Goal: Communication & Community: Answer question/provide support

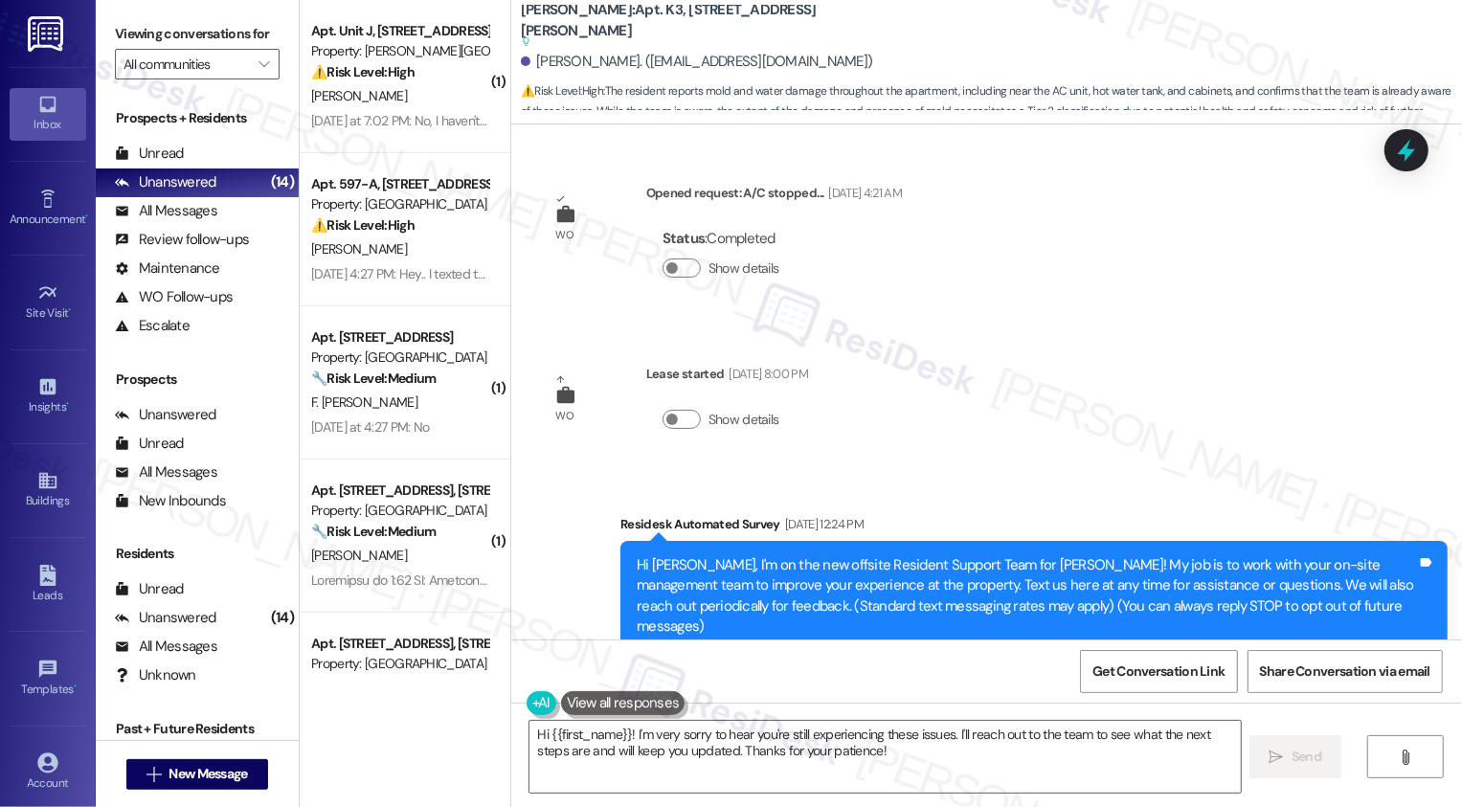
scroll to position [1940, 0]
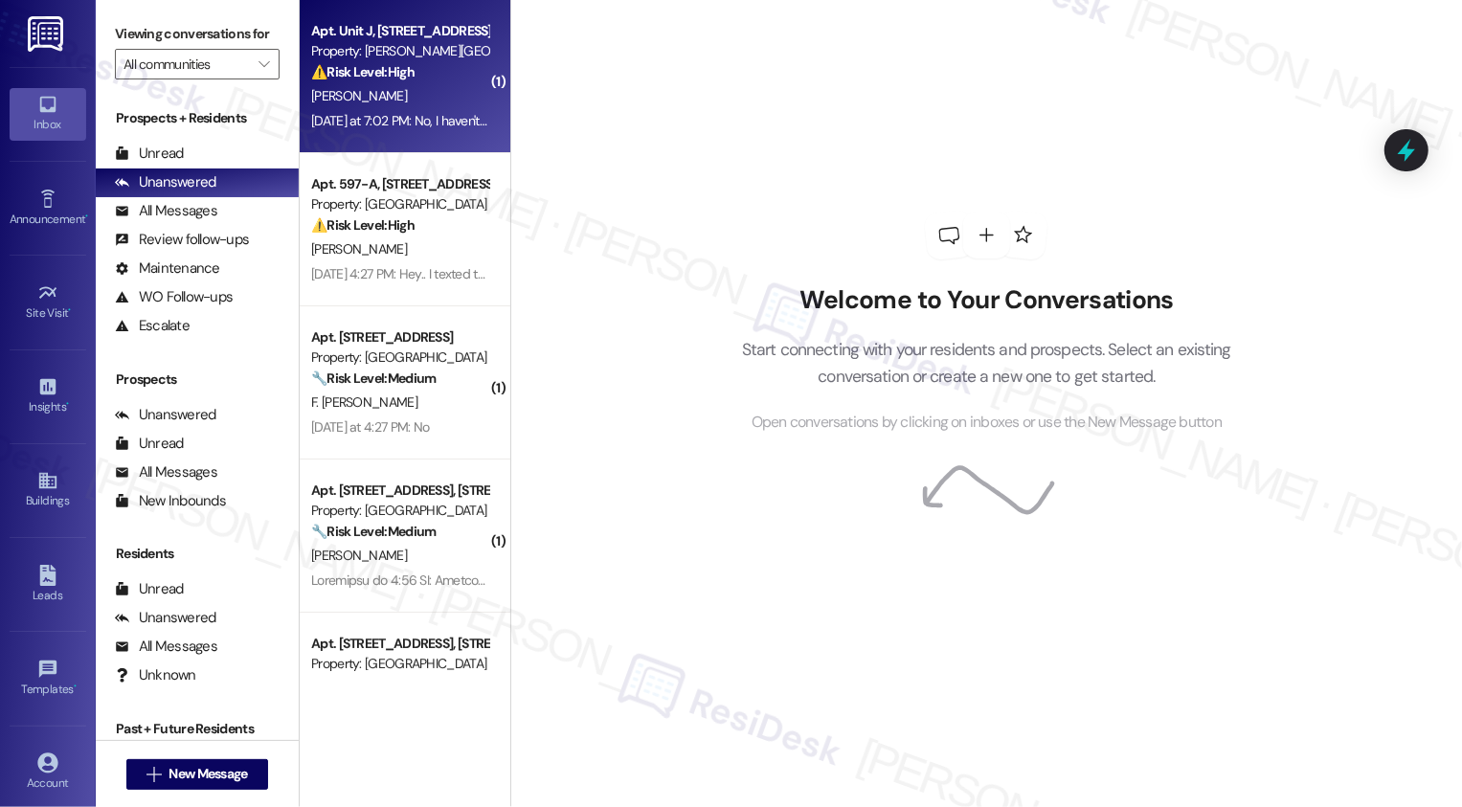
click at [481, 133] on div "Apt. Unit J, 164 Maddox Street Property: Maddox Street Homes ⚠️ Risk Level: Hig…" at bounding box center [405, 76] width 211 height 153
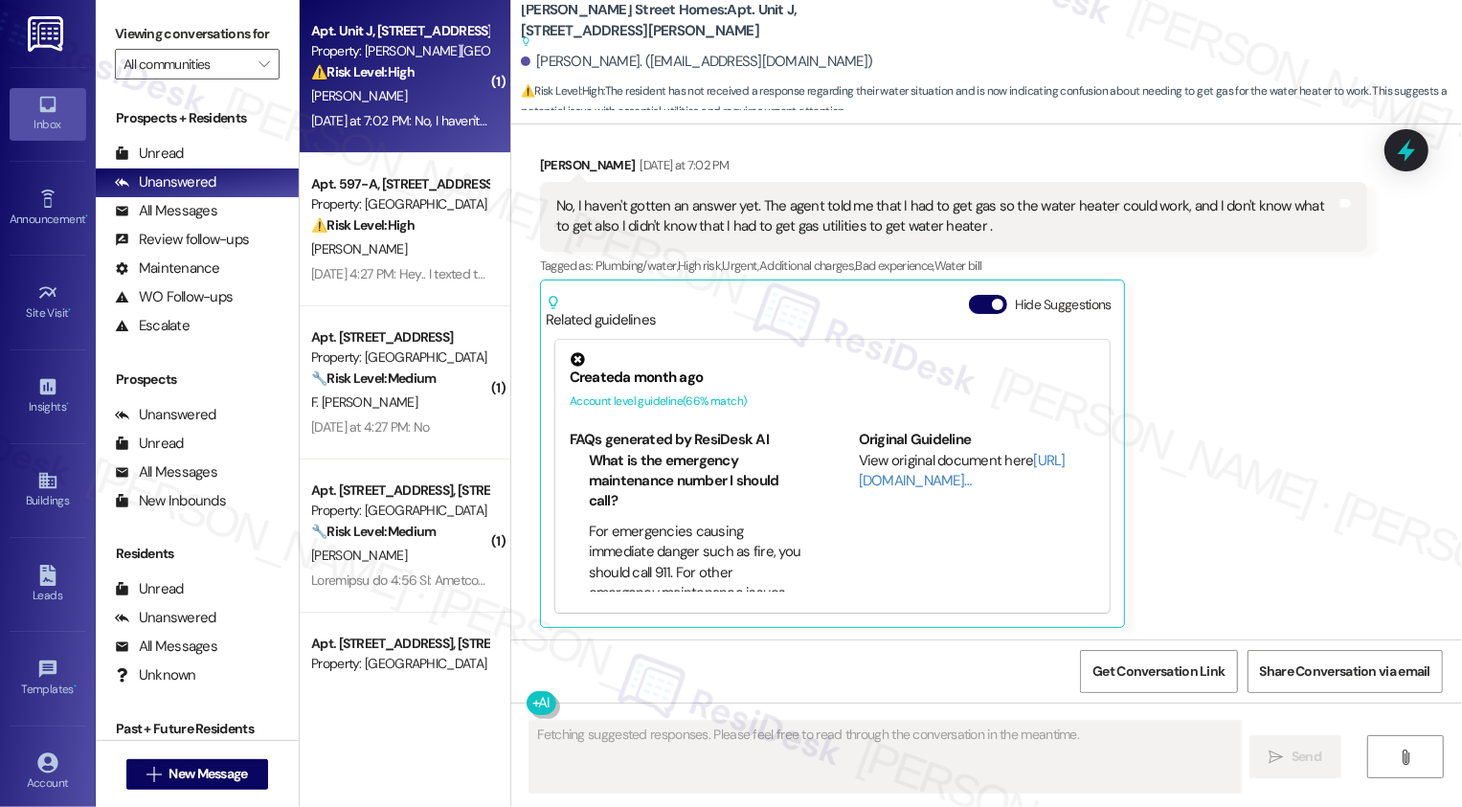
scroll to position [1394, 0]
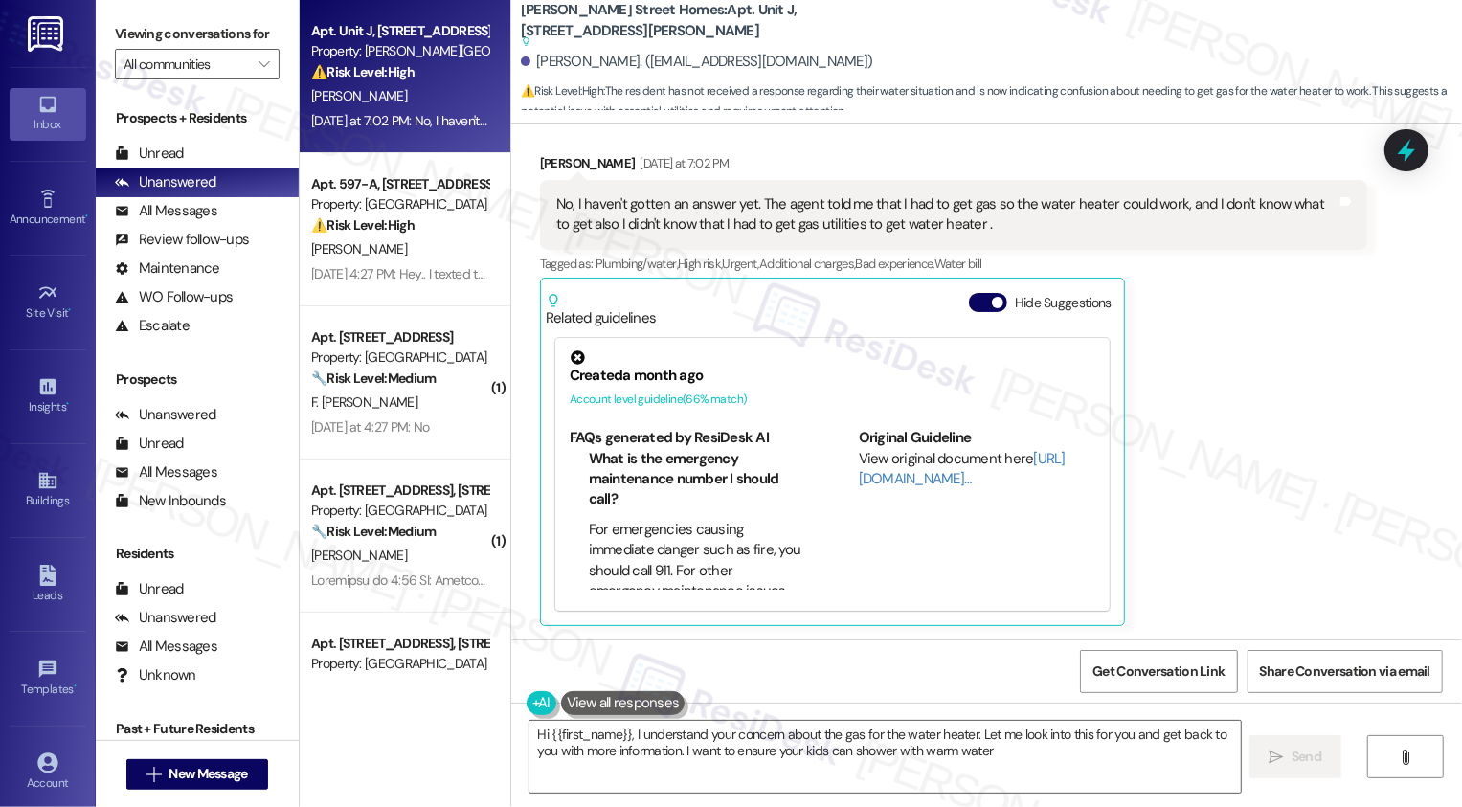
type textarea "Hi {{first_name}}, I understand your concern about the gas for the water heater…"
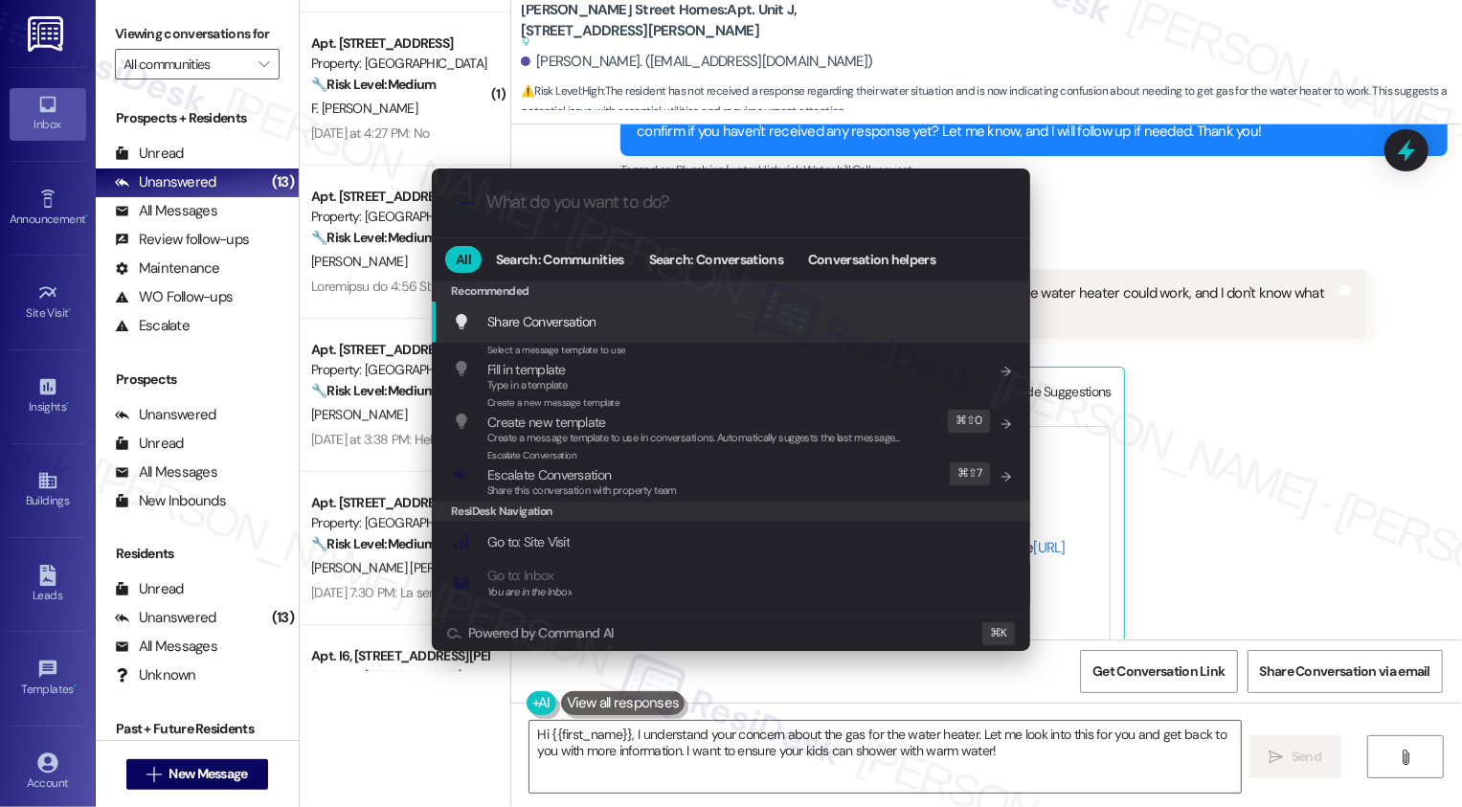
scroll to position [1395, 0]
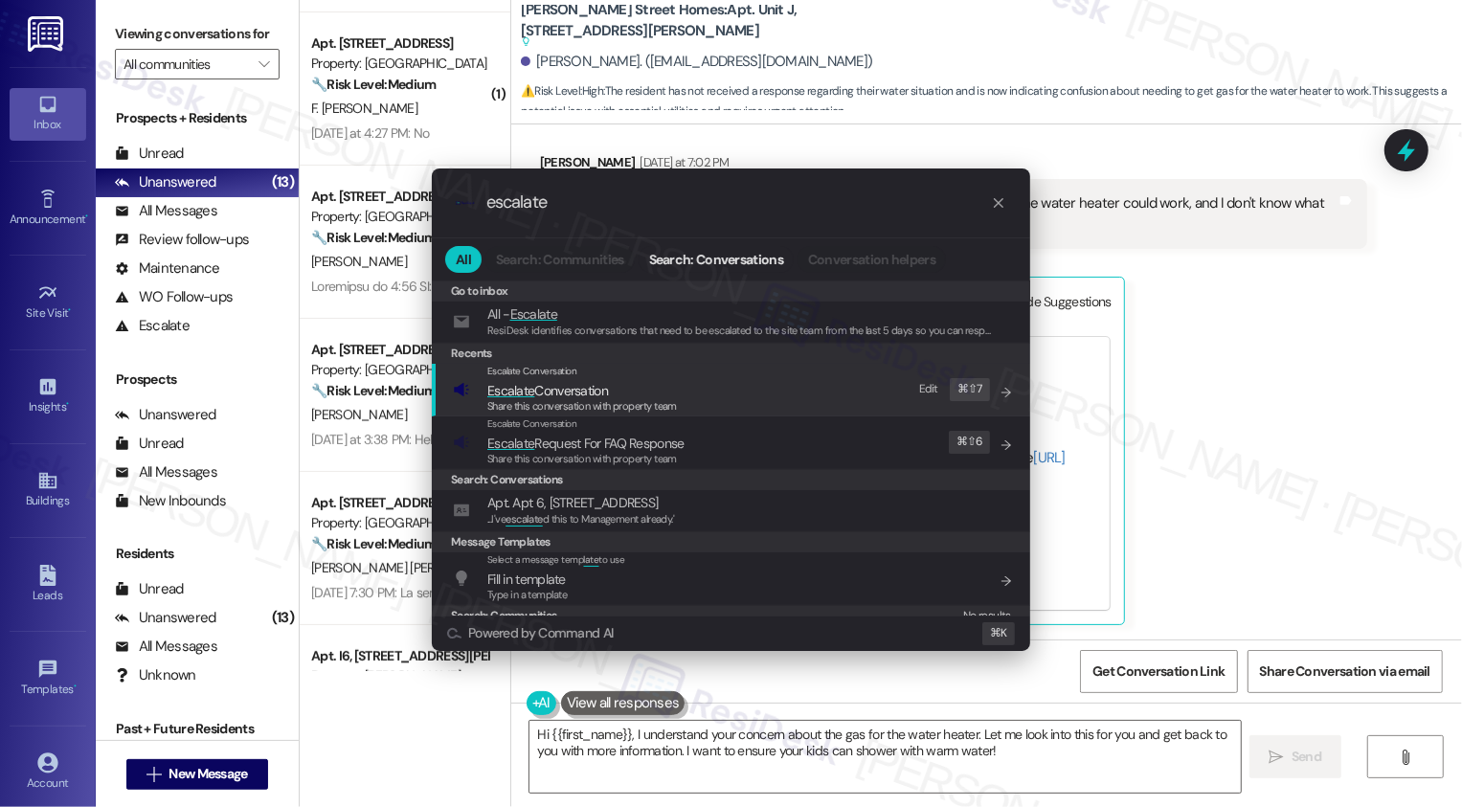
type input "escalate"
click at [659, 398] on div "Share this conversation with property team" at bounding box center [582, 406] width 190 height 17
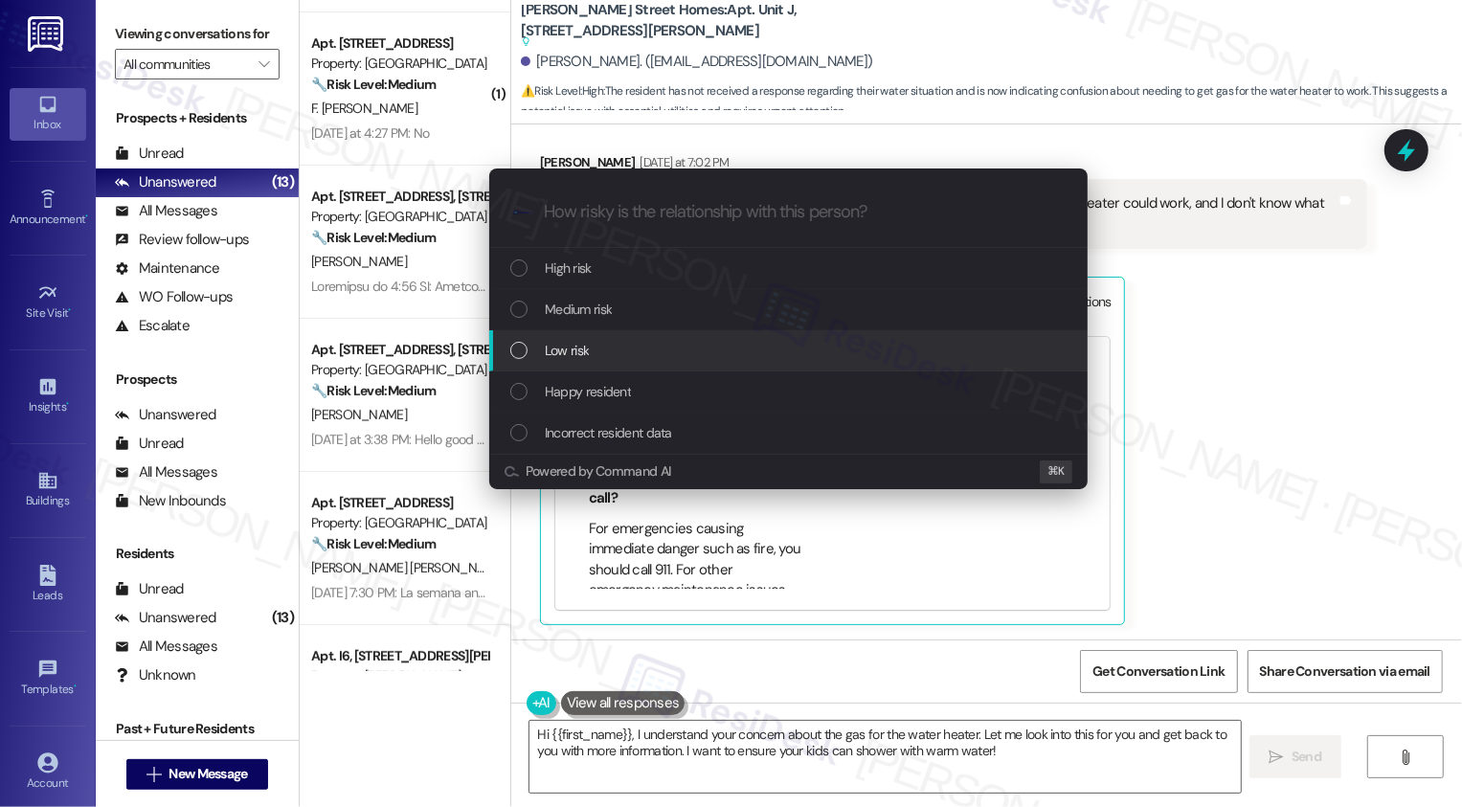
click at [554, 345] on span "Low risk" at bounding box center [567, 350] width 44 height 21
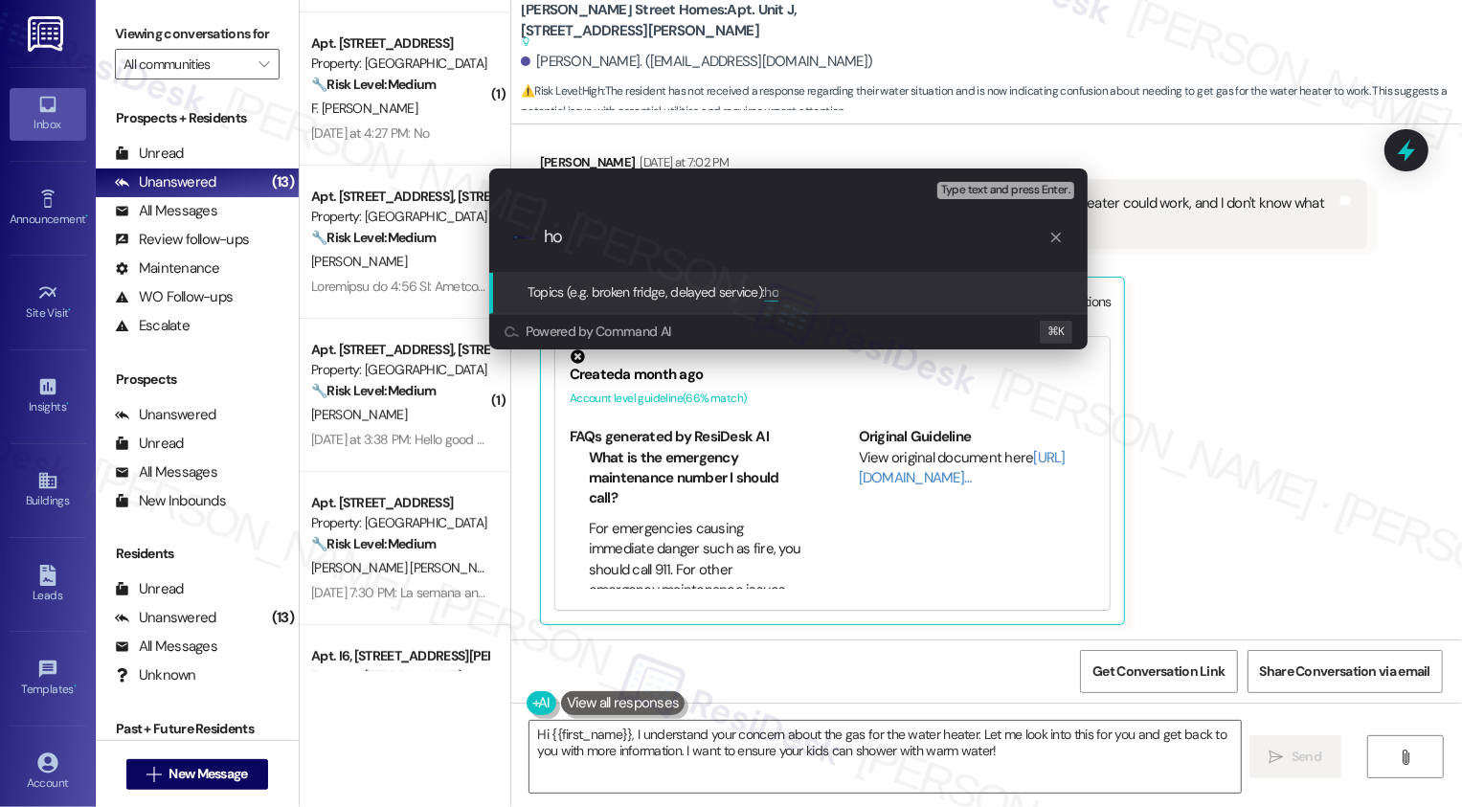
type input "h"
type input "Hot Water Concern"
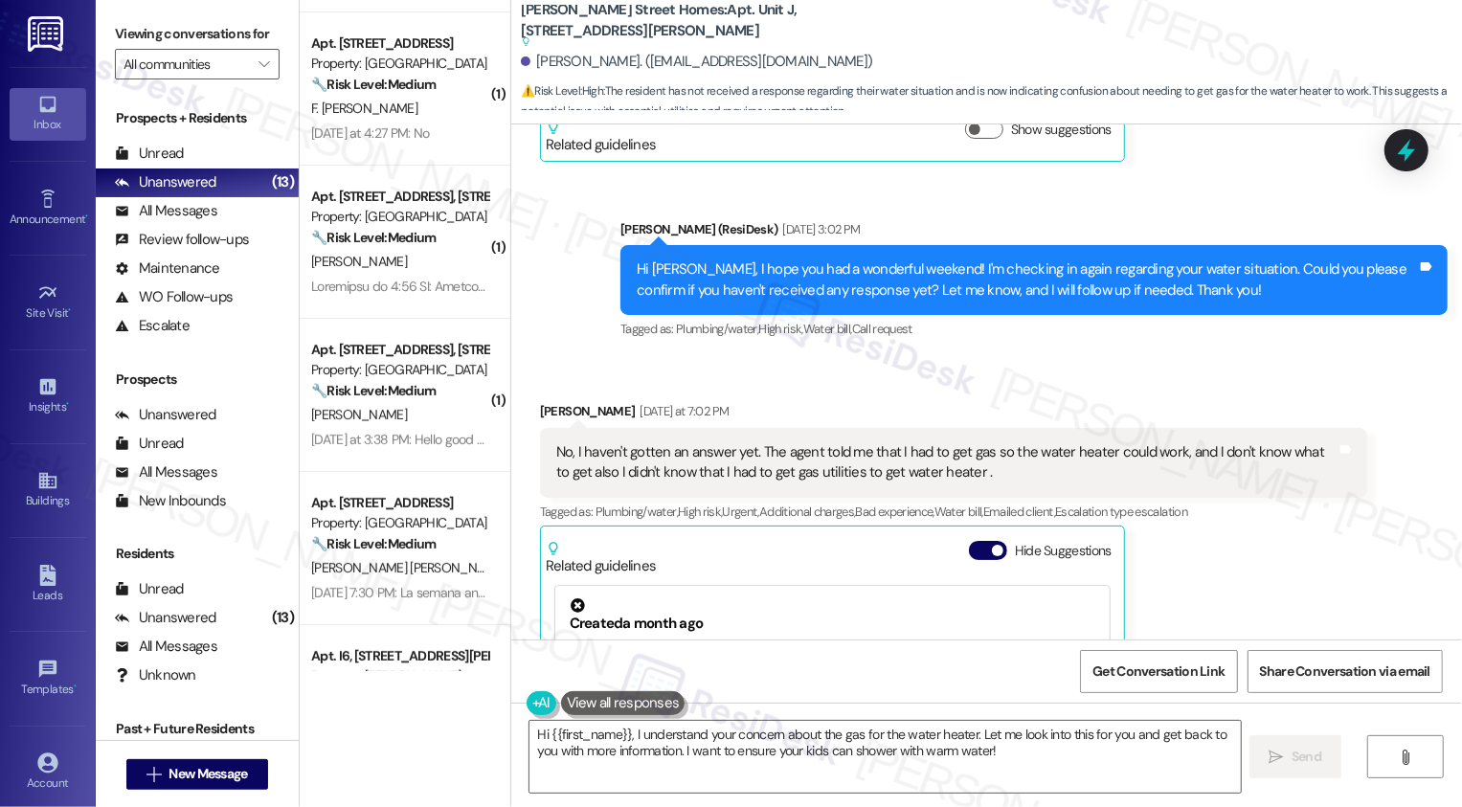
scroll to position [1166, 0]
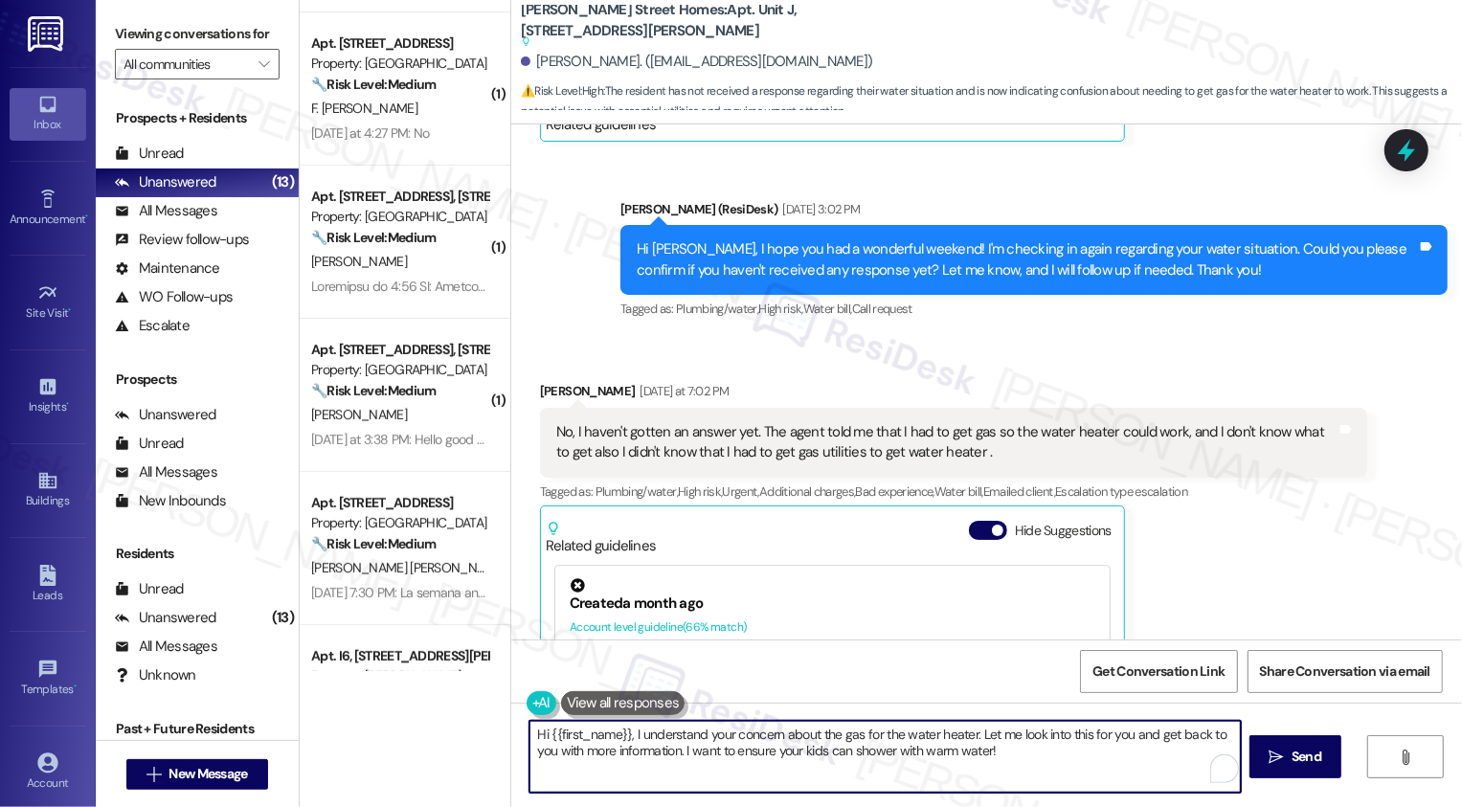
drag, startPoint x: 541, startPoint y: 735, endPoint x: 619, endPoint y: 738, distance: 77.6
click at [619, 738] on textarea "Hi {{first_name}}, I understand your concern about the gas for the water heater…" at bounding box center [886, 757] width 712 height 72
drag, startPoint x: 923, startPoint y: 755, endPoint x: 551, endPoint y: 715, distance: 374.6
click at [551, 720] on div "Hi, I understand your concern about the gas for the water heater. Let me look i…" at bounding box center [875, 757] width 713 height 74
click at [946, 732] on textarea "Thank you for letting me know, {{first_name}}. I've reached out to the team and…" at bounding box center [886, 757] width 712 height 72
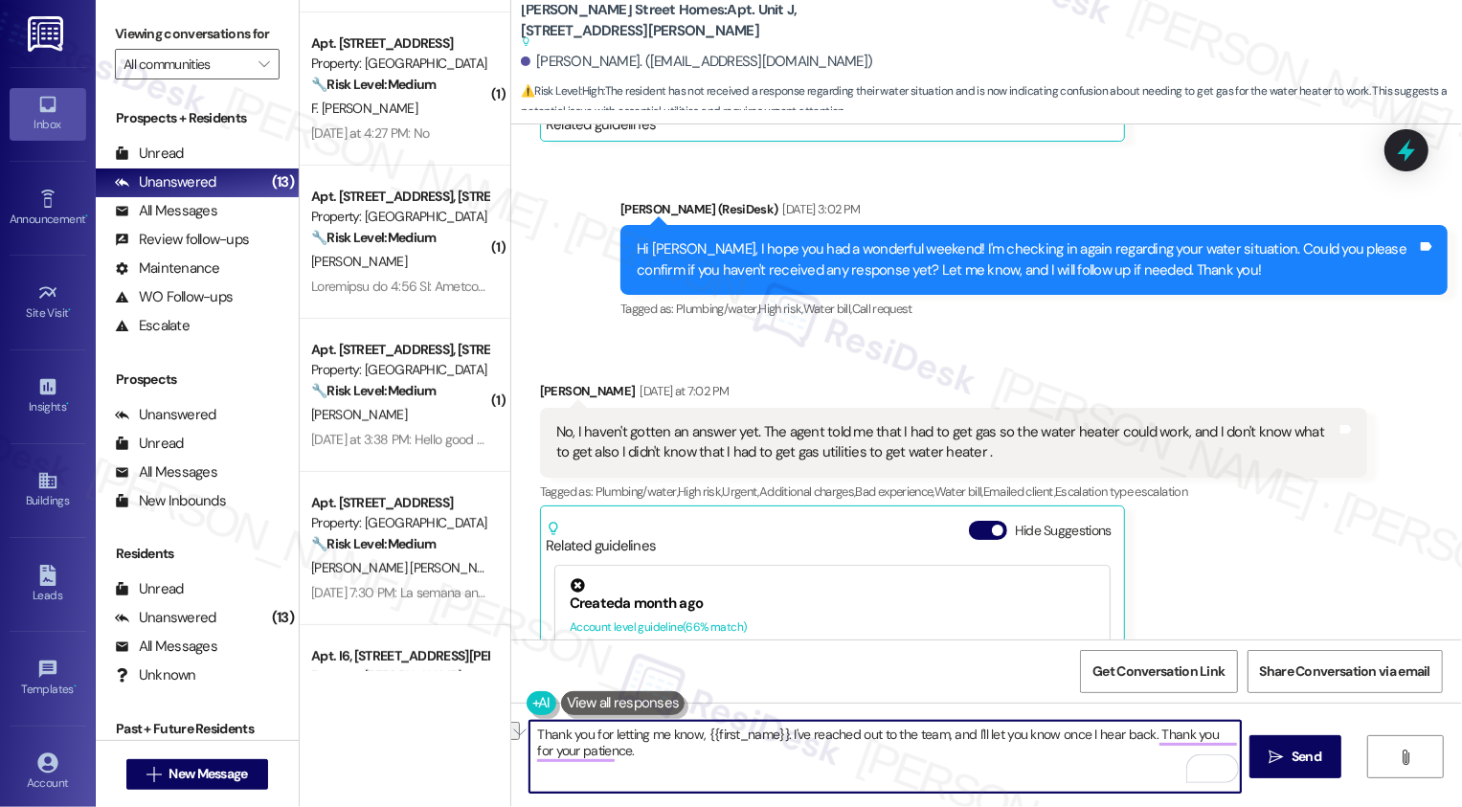
drag, startPoint x: 978, startPoint y: 733, endPoint x: 1052, endPoint y: 730, distance: 74.8
click at [1052, 730] on textarea "Thank you for letting me know, {{first_name}}. I've reached out to the team, an…" at bounding box center [886, 757] width 712 height 72
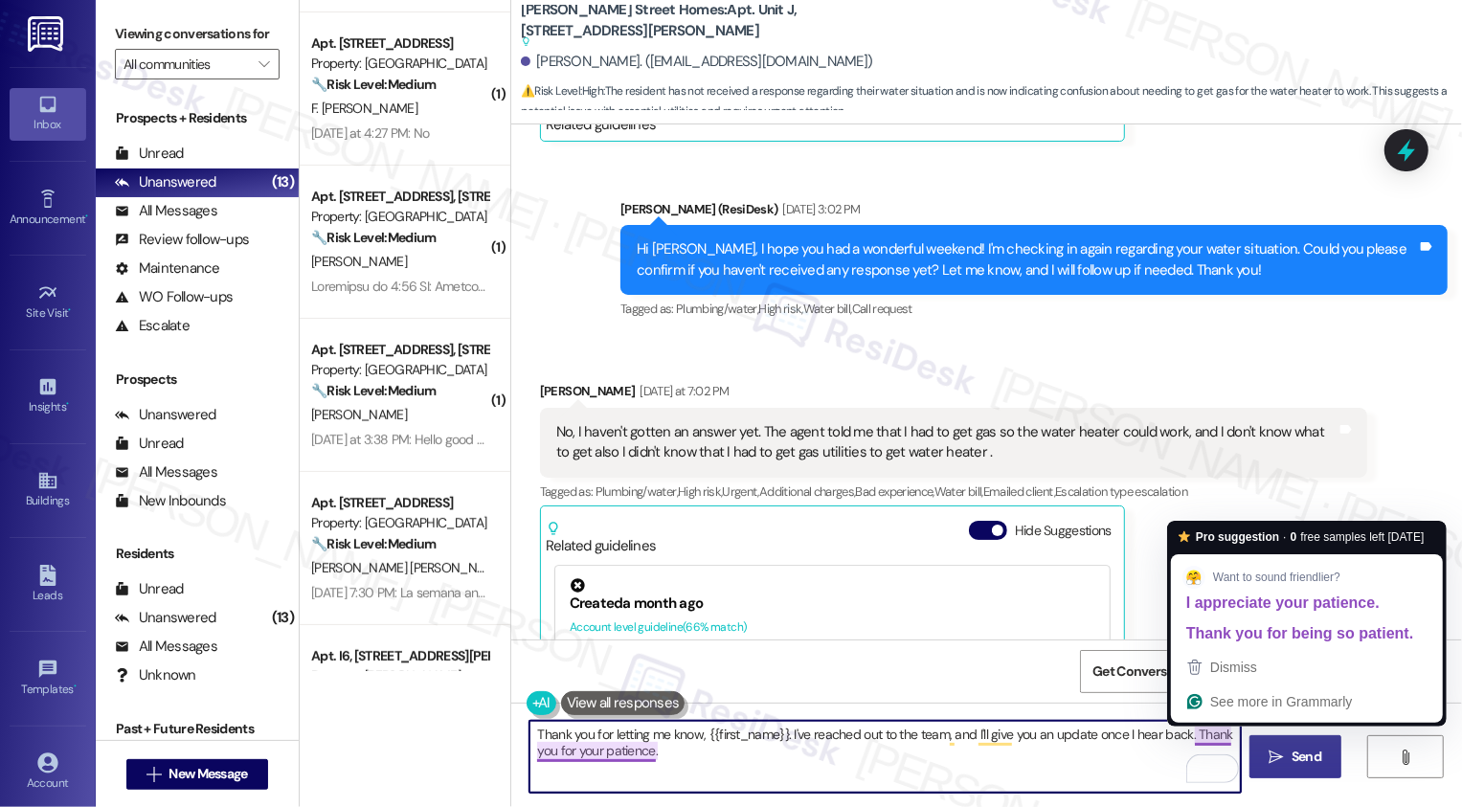
click at [1299, 753] on span "Send" at bounding box center [1307, 757] width 30 height 20
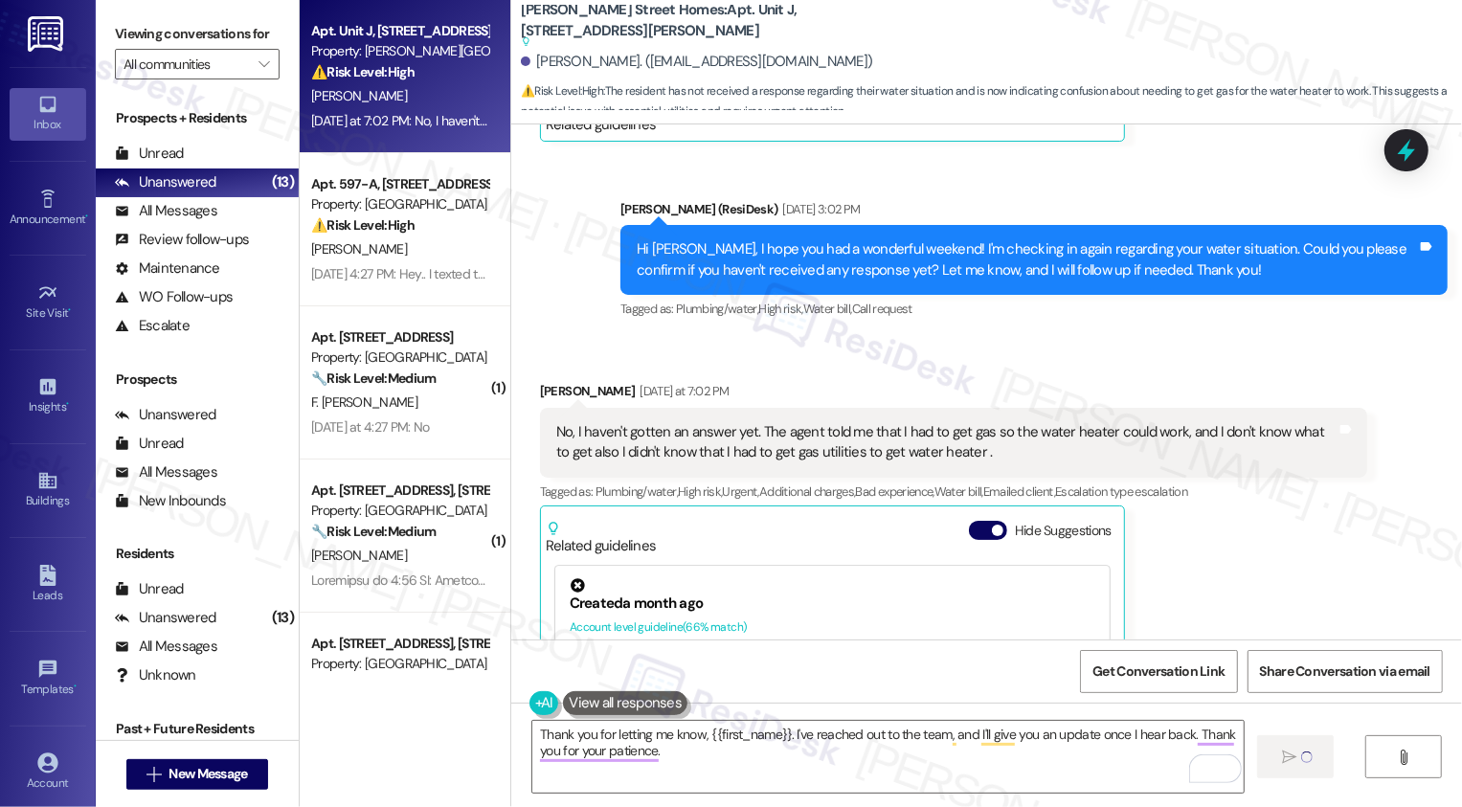
scroll to position [1395, 0]
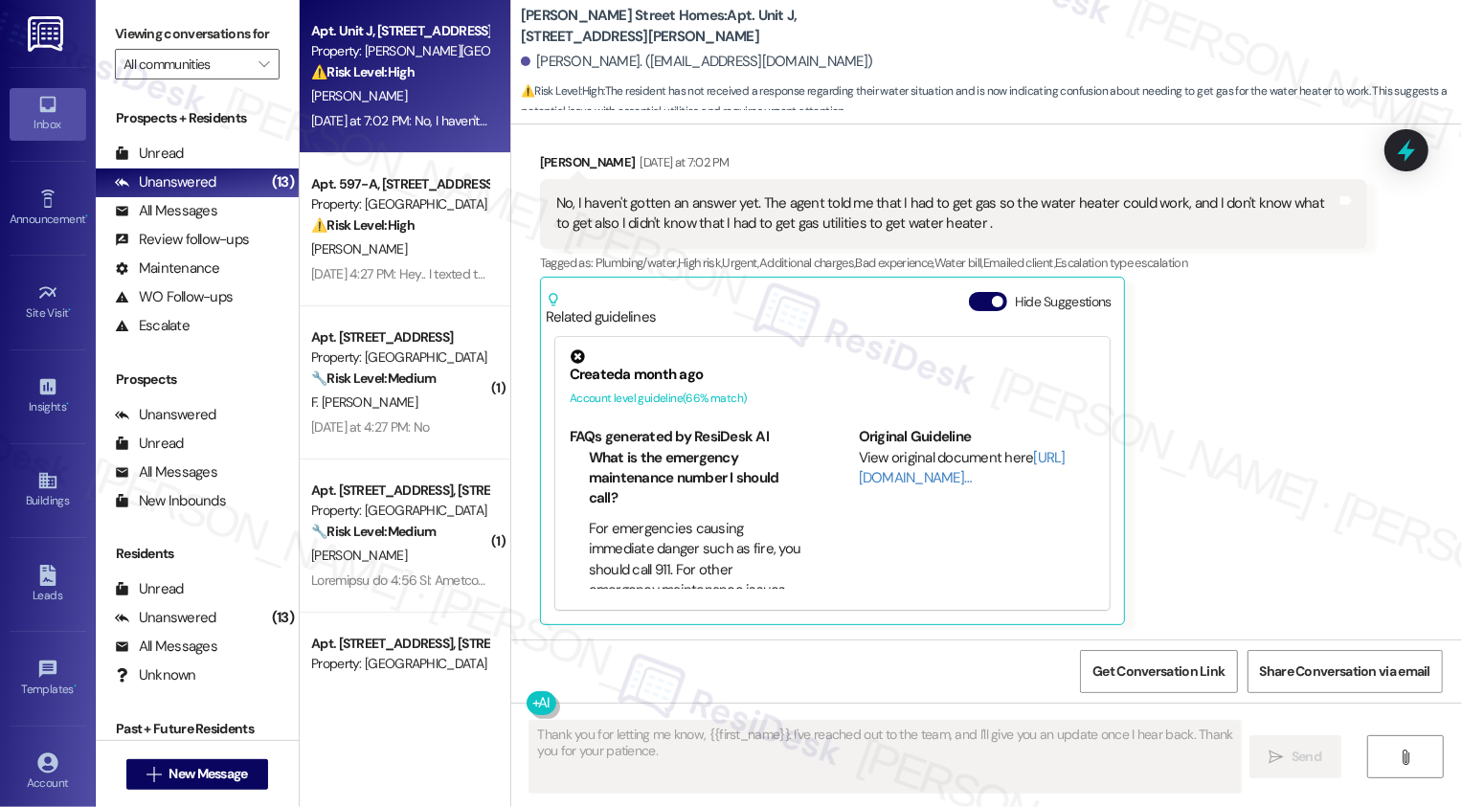
type textarea "Fetching suggested responses. Please feel free to read through the conversation…"
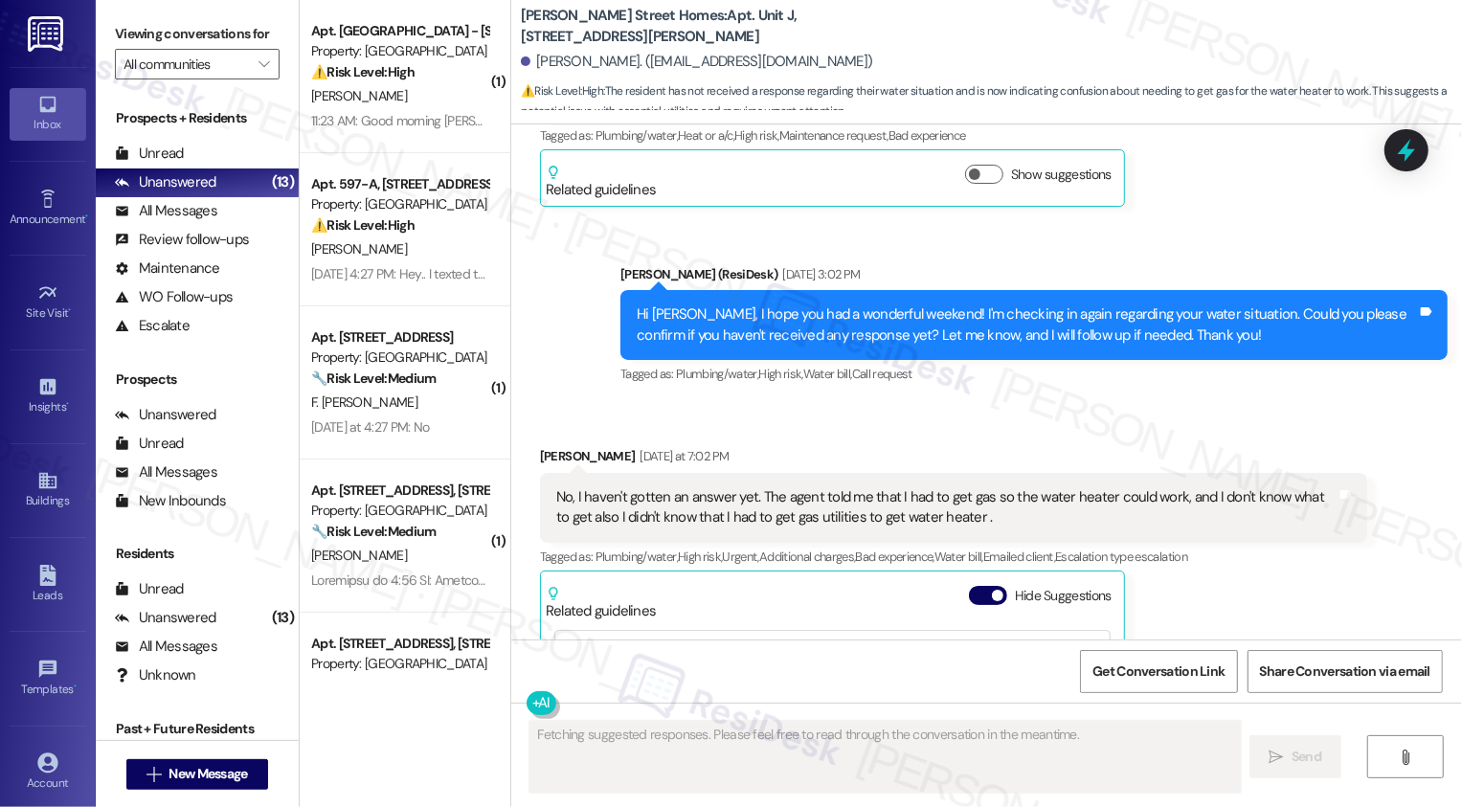
scroll to position [1549, 0]
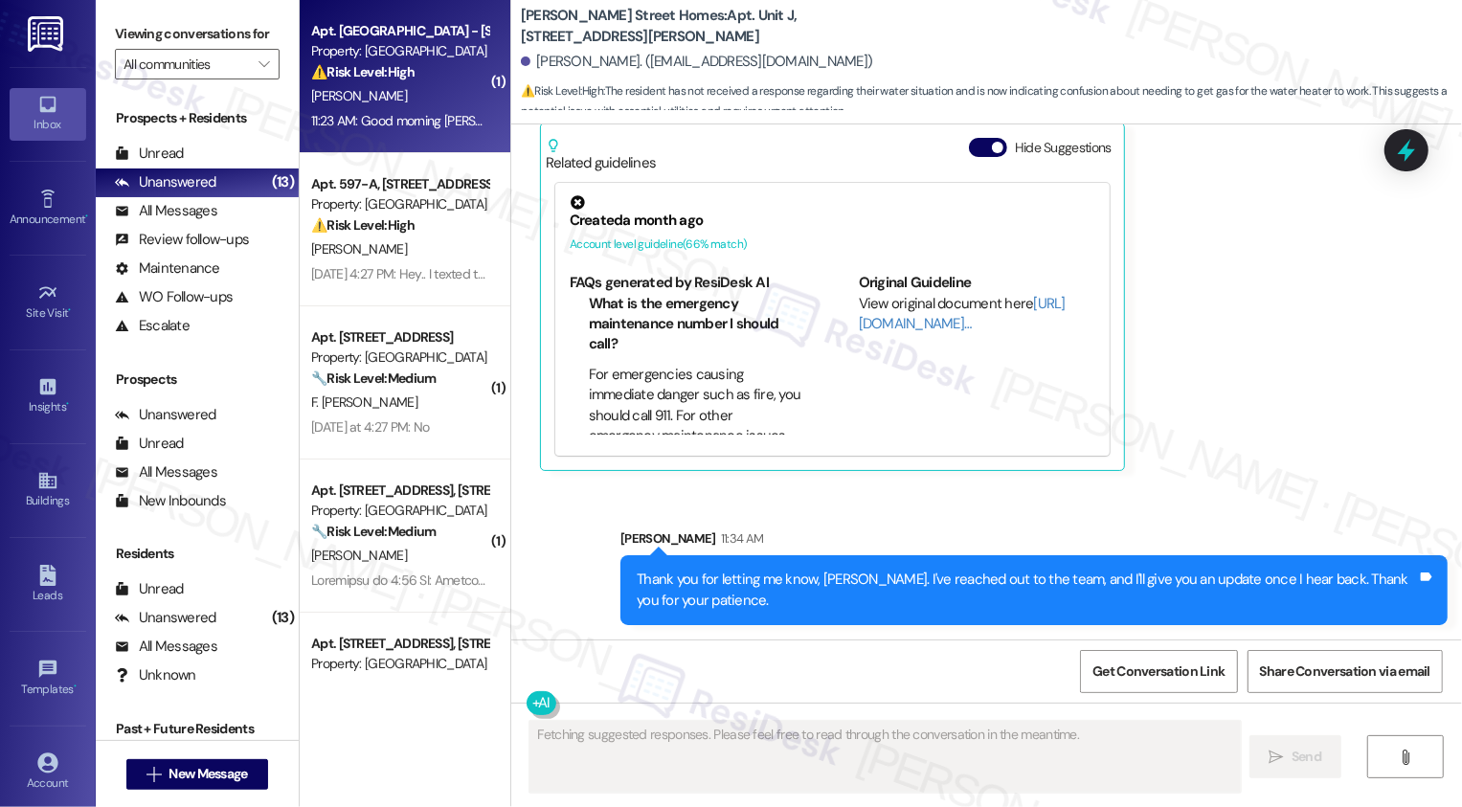
click at [411, 102] on div "[PERSON_NAME]" at bounding box center [399, 96] width 181 height 24
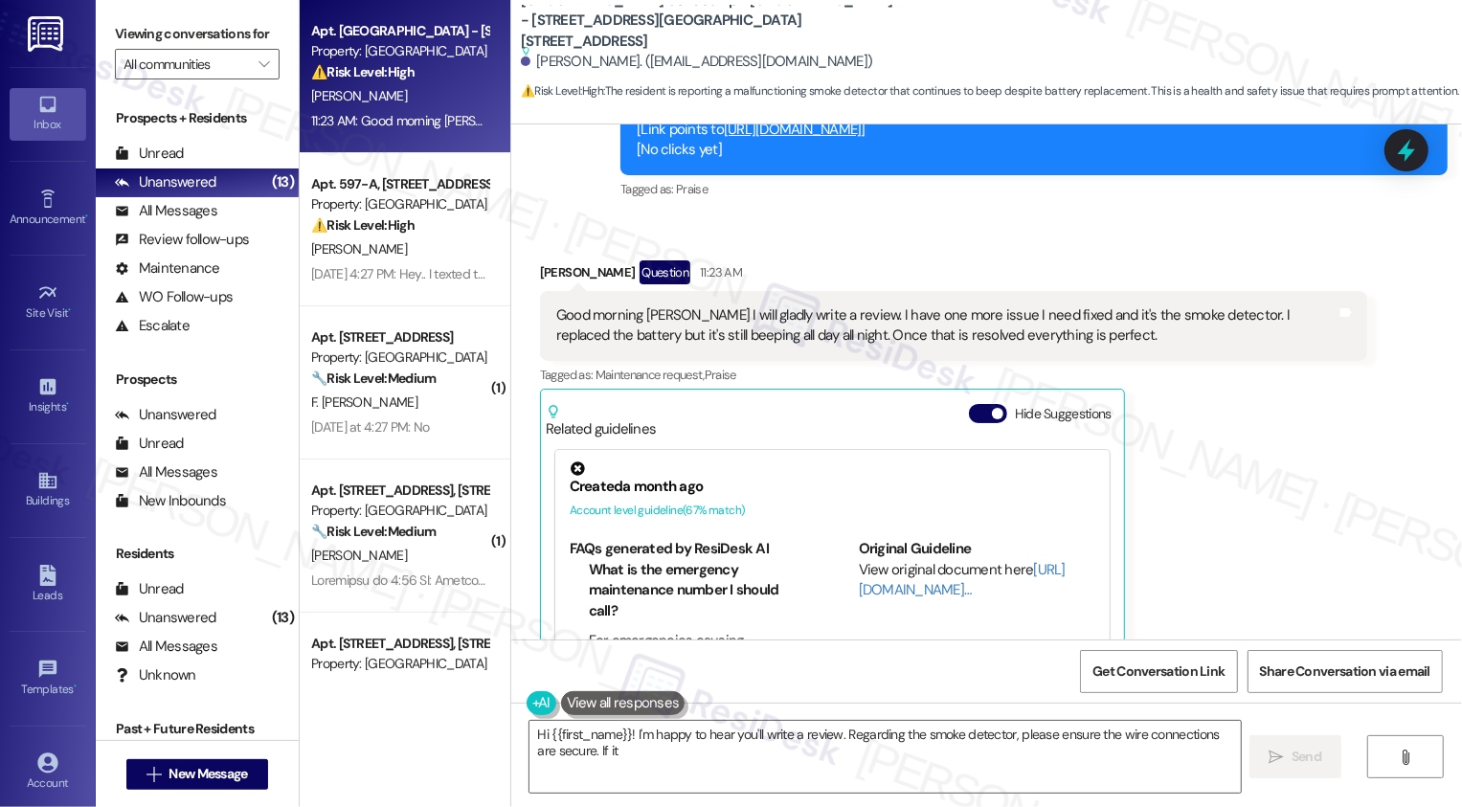
scroll to position [2747, 0]
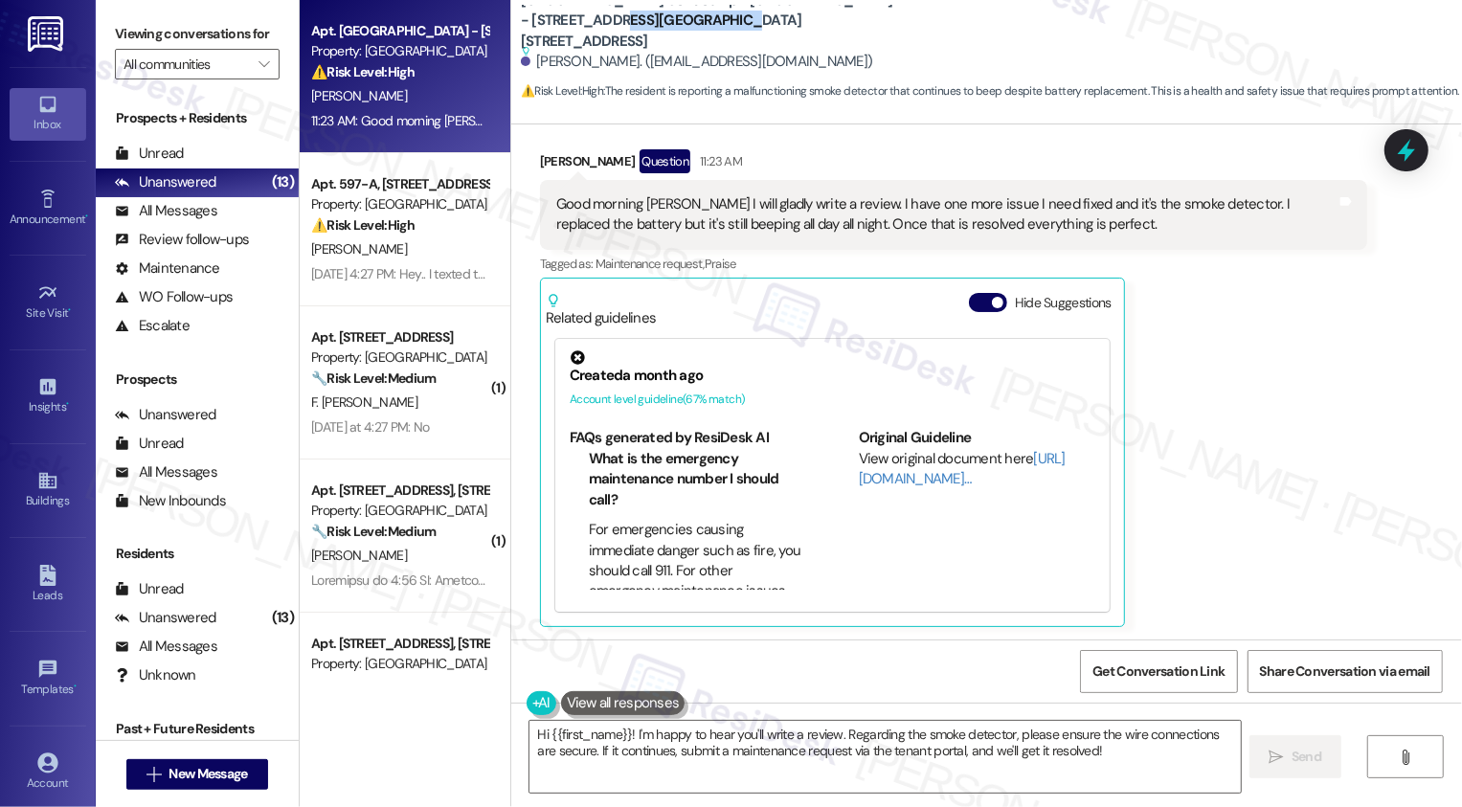
drag, startPoint x: 509, startPoint y: 30, endPoint x: 620, endPoint y: 30, distance: 110.1
click at [620, 30] on b "West Street Condos: Apt. West Street - 4954 West Street, 4954 West Street Sugge…" at bounding box center [712, 26] width 383 height 73
copy b "4954 West Street"
click at [530, 735] on textarea "Hi {{first_name}}! I'm happy to hear you'll write a review. Regarding the smoke…" at bounding box center [886, 757] width 712 height 72
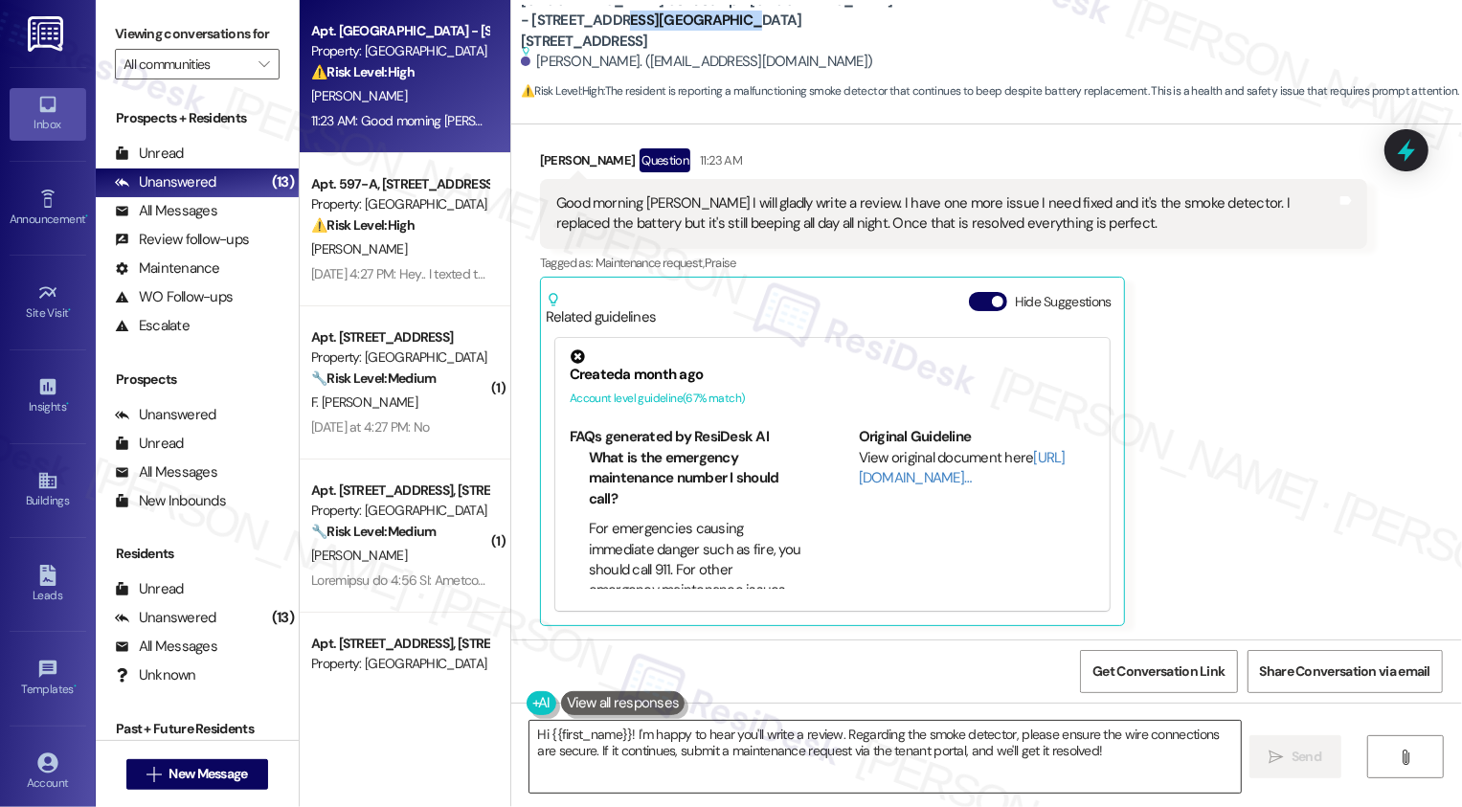
click at [530, 735] on textarea "Hi {{first_name}}! I'm happy to hear you'll write a review. Regarding the smoke…" at bounding box center [886, 757] width 712 height 72
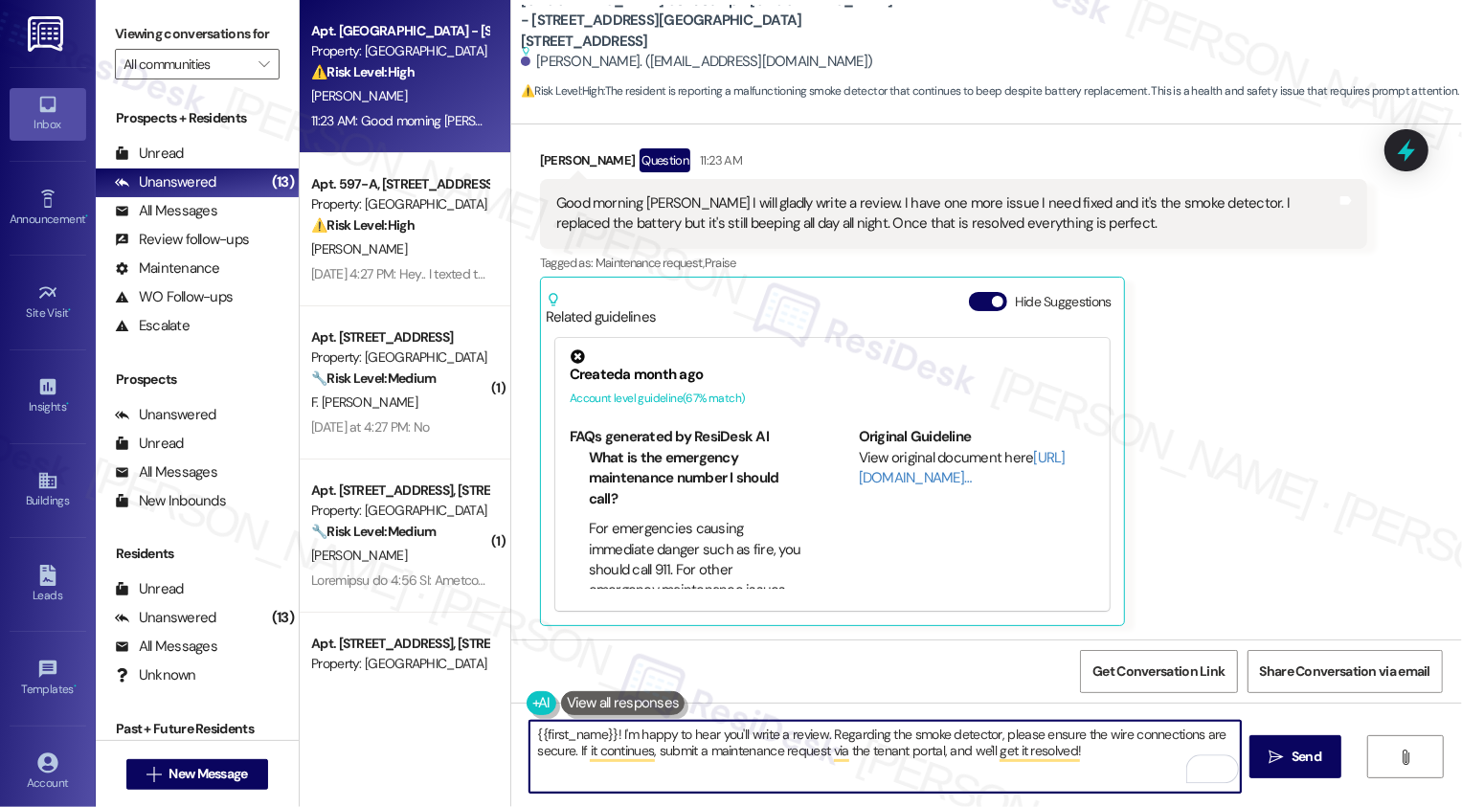
click at [530, 729] on textarea "{{first_name}}! I'm happy to hear you'll write a review. Regarding the smoke de…" at bounding box center [886, 757] width 712 height 72
click at [559, 755] on textarea "Good morning, {{first_name}}! I'm happy to hear you'll write a review. Regardin…" at bounding box center [886, 757] width 712 height 72
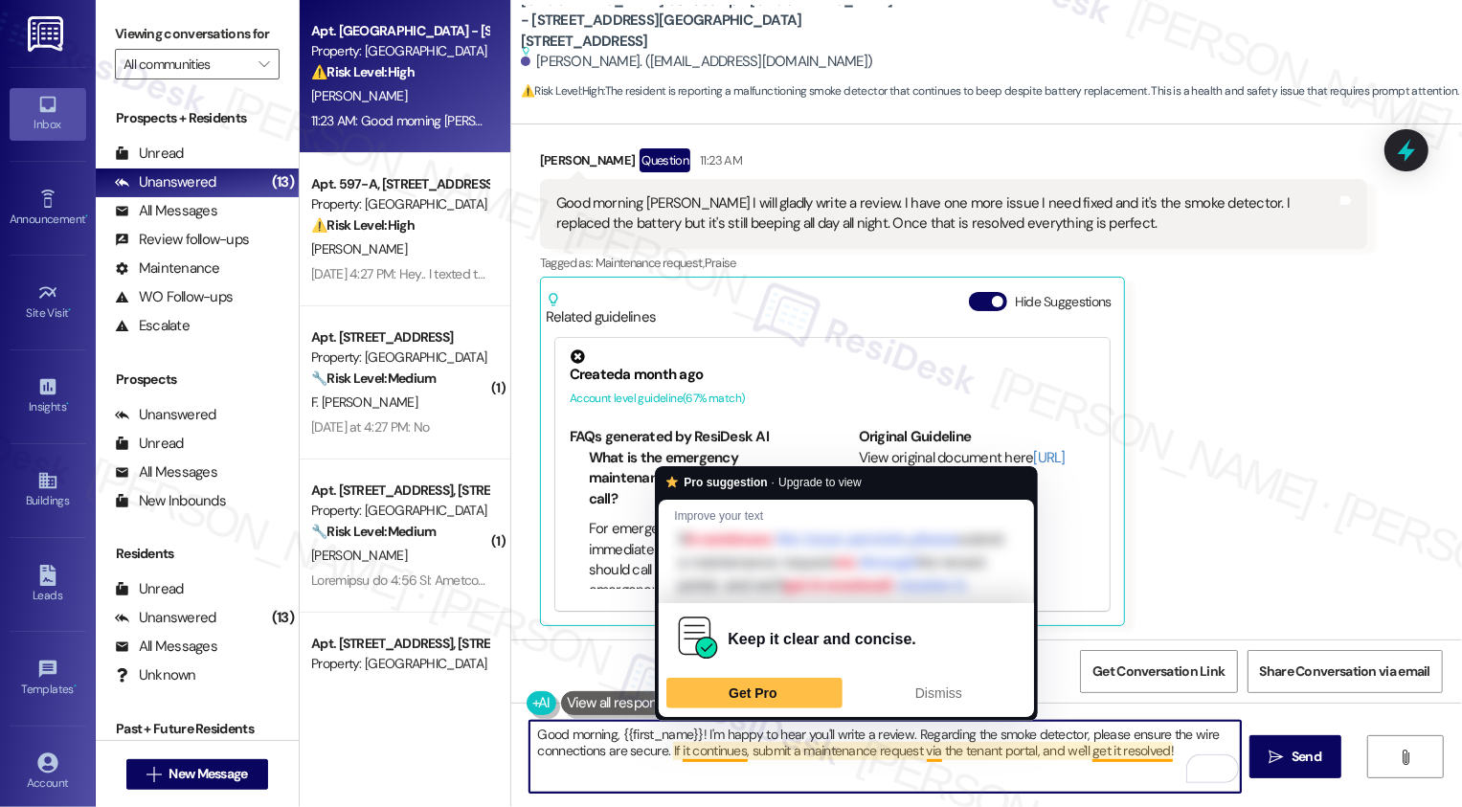
click at [800, 751] on textarea "Good morning, {{first_name}}! I'm happy to hear you'll write a review. Regardin…" at bounding box center [886, 757] width 712 height 72
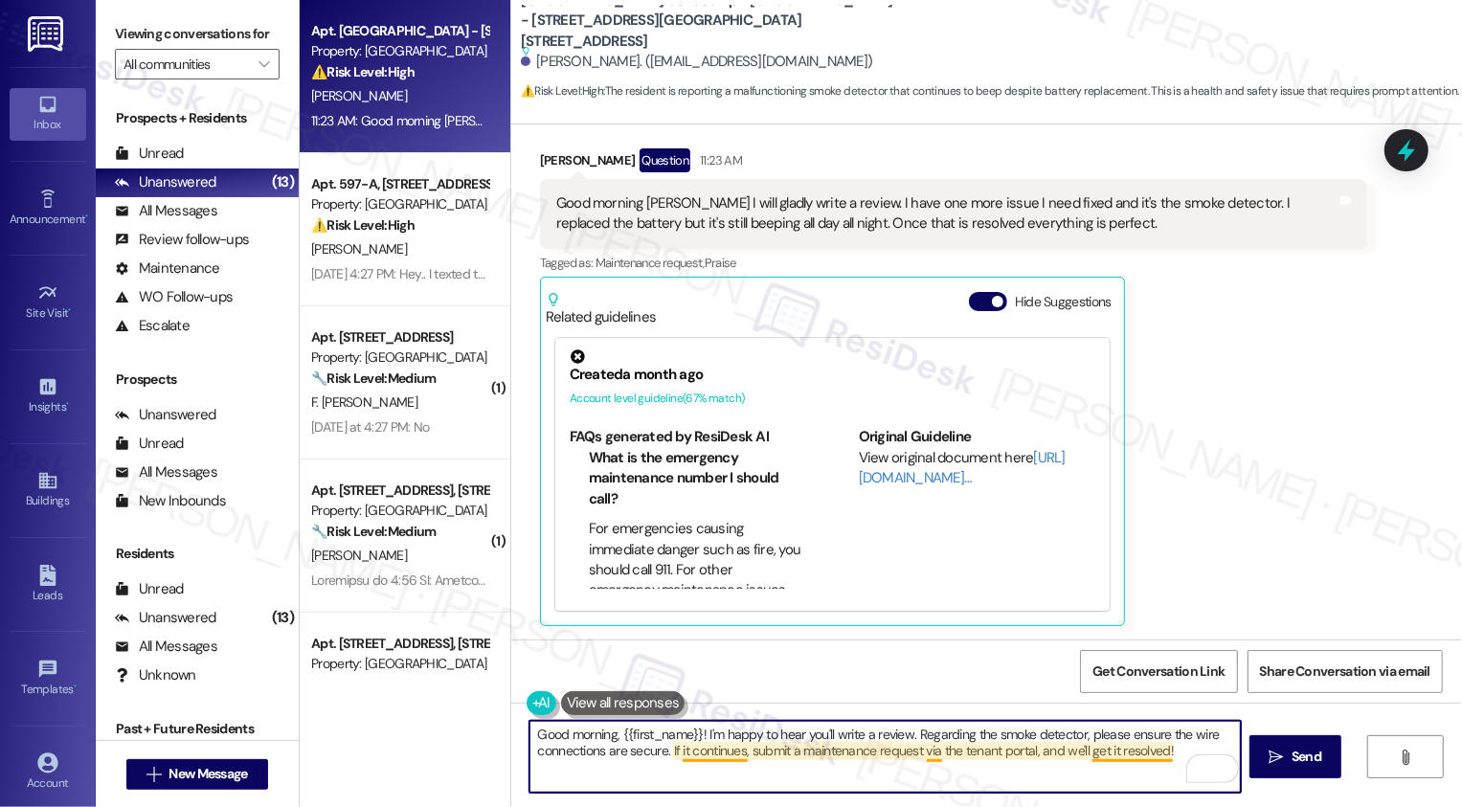
drag, startPoint x: 913, startPoint y: 733, endPoint x: 928, endPoint y: 761, distance: 32.6
click at [928, 762] on textarea "Good morning, {{first_name}}! I'm happy to hear you'll write a review. Regardin…" at bounding box center [886, 757] width 712 height 72
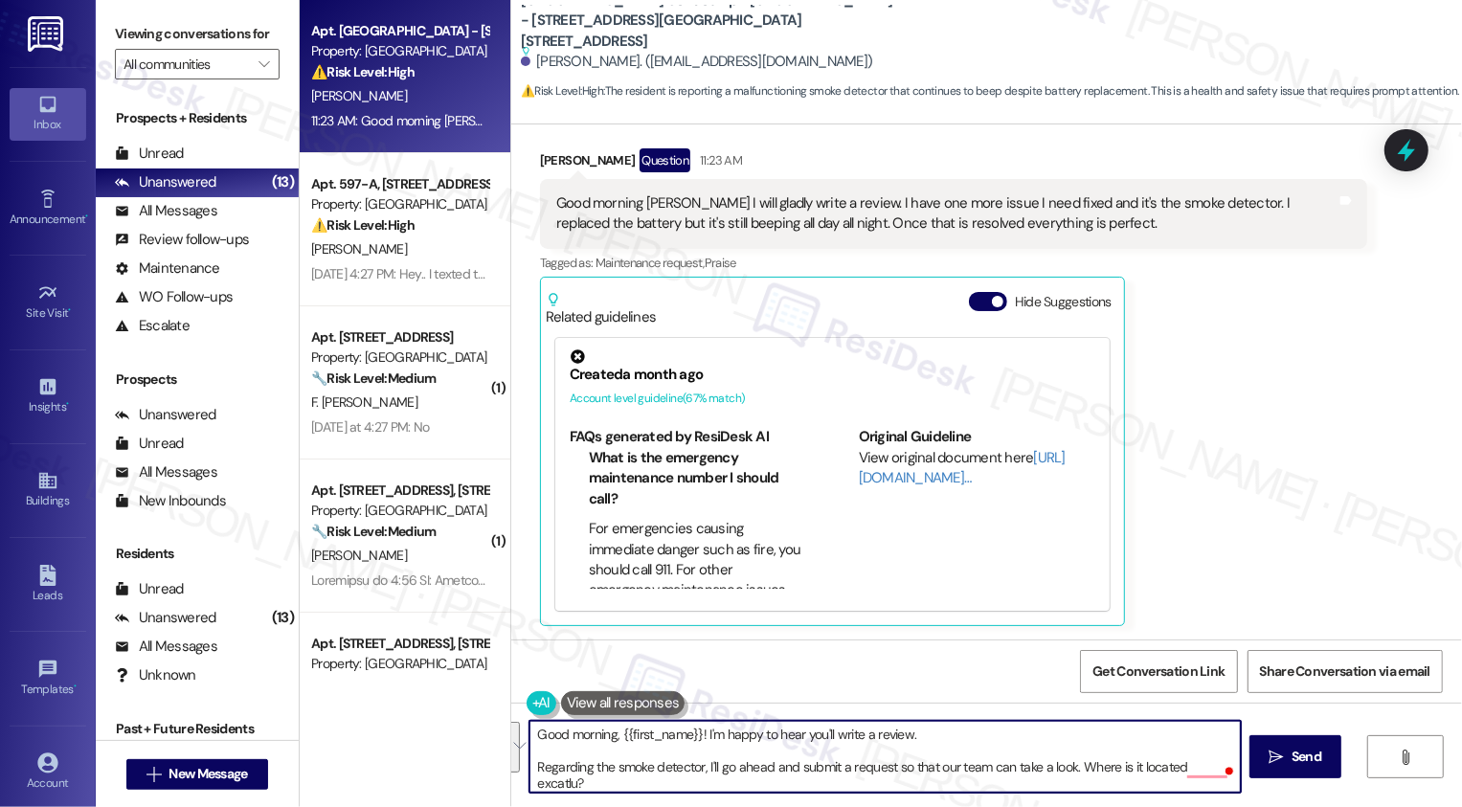
click at [518, 746] on button "See rewrite suggestions" at bounding box center [512, 747] width 15 height 51
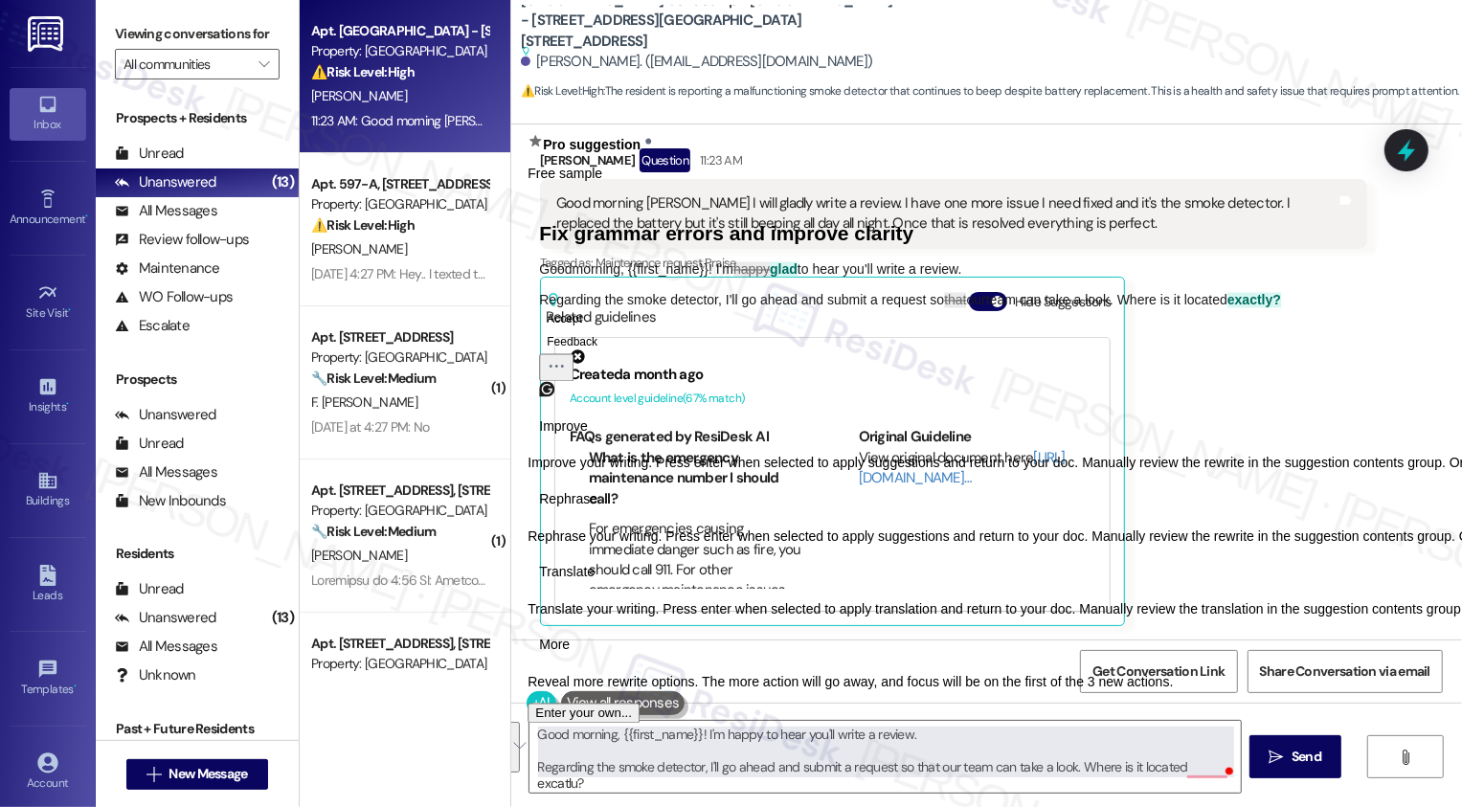
click at [598, 509] on span "Rephrase" at bounding box center [568, 499] width 58 height 20
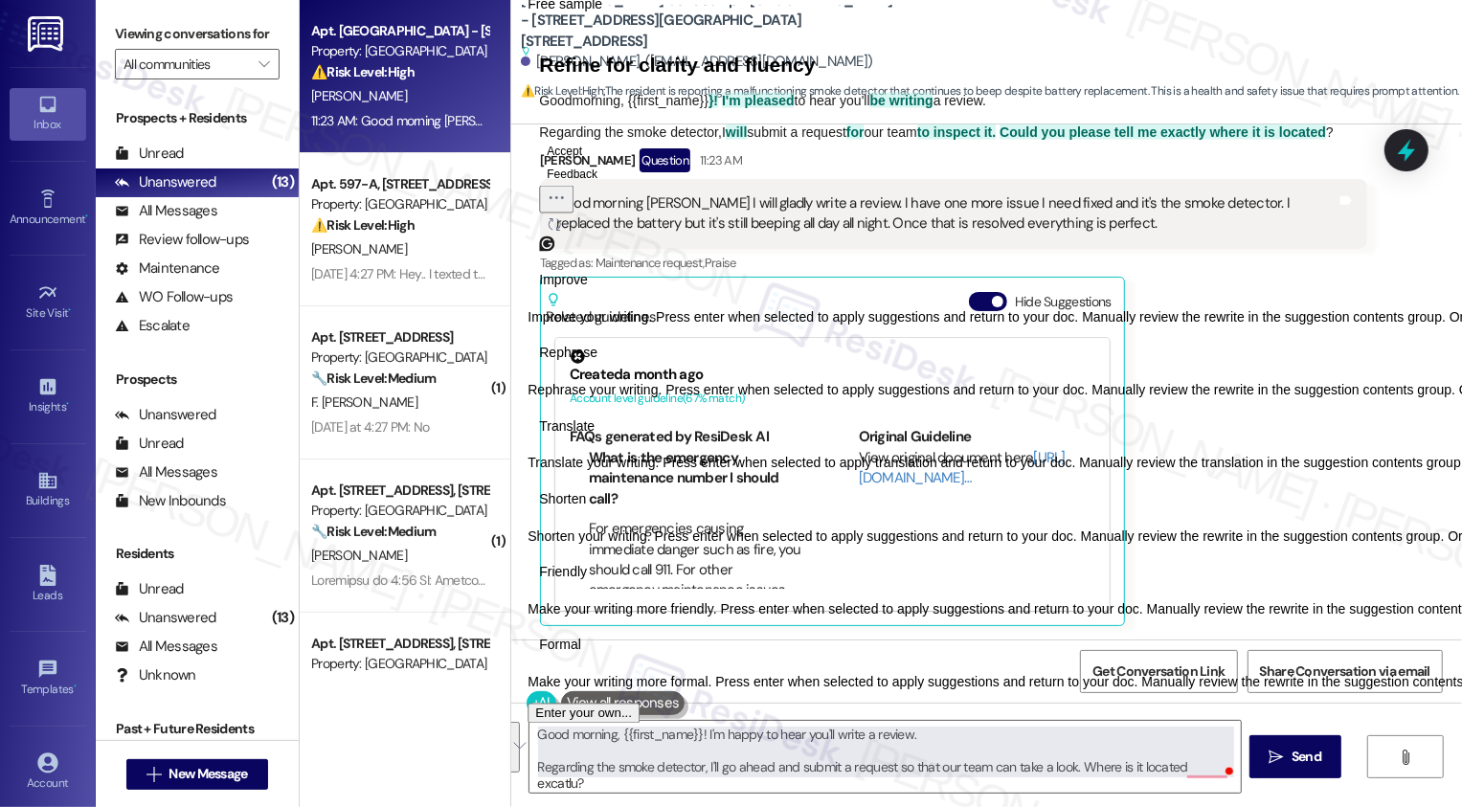
click at [587, 583] on span "Friendly" at bounding box center [563, 573] width 48 height 20
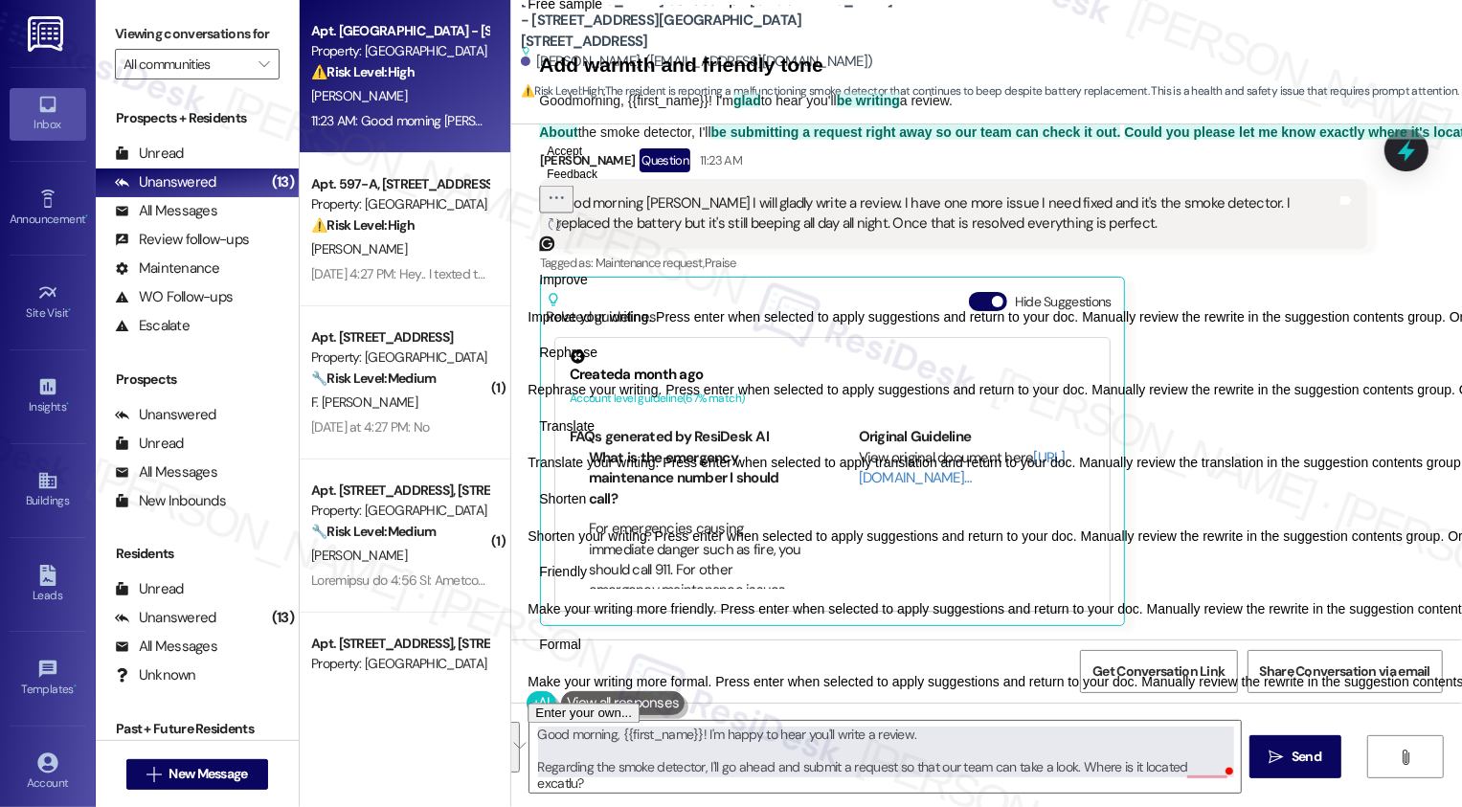
click at [562, 232] on icon "Regenerate" at bounding box center [554, 223] width 15 height 15
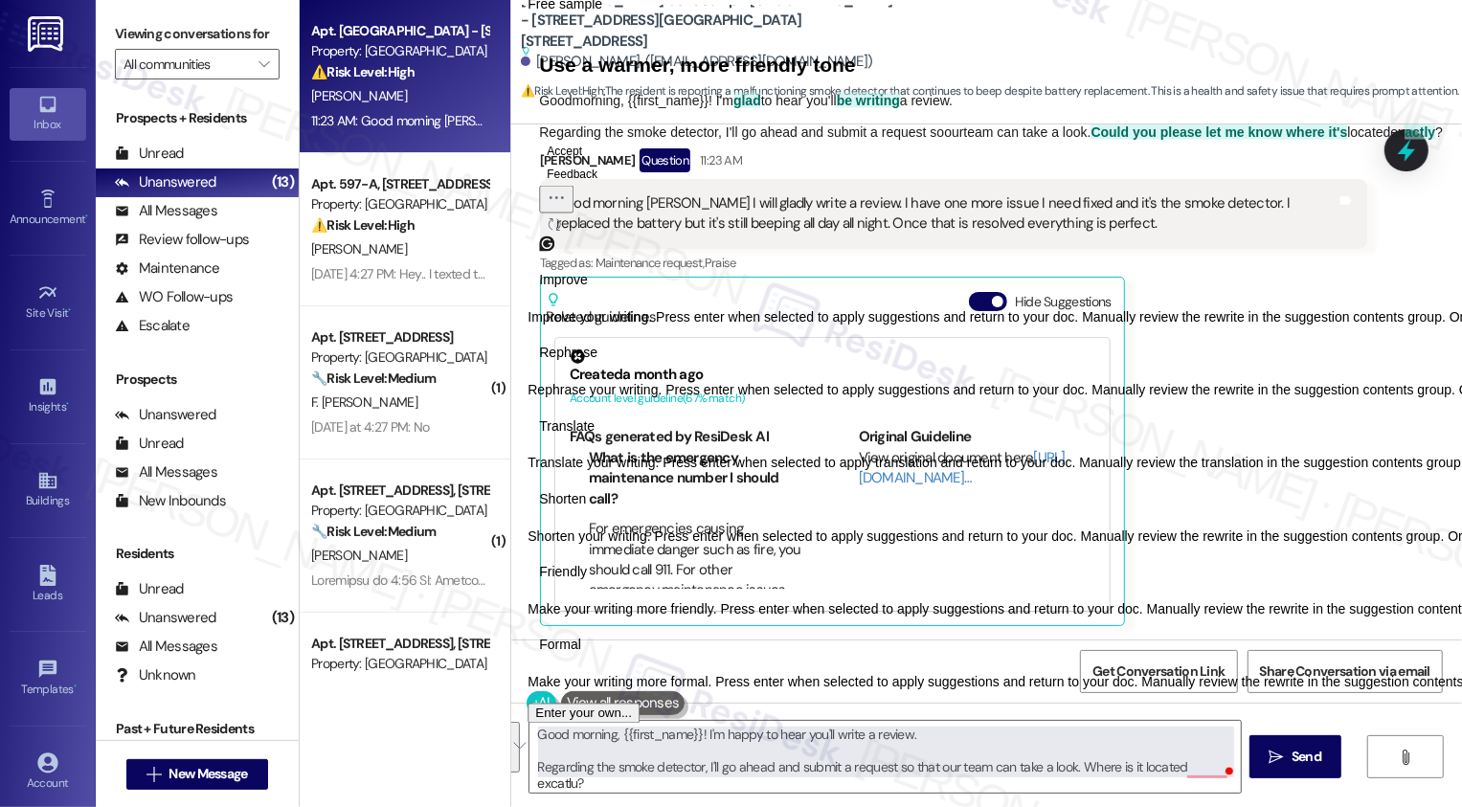
click at [570, 236] on button "Regenerate" at bounding box center [554, 224] width 31 height 23
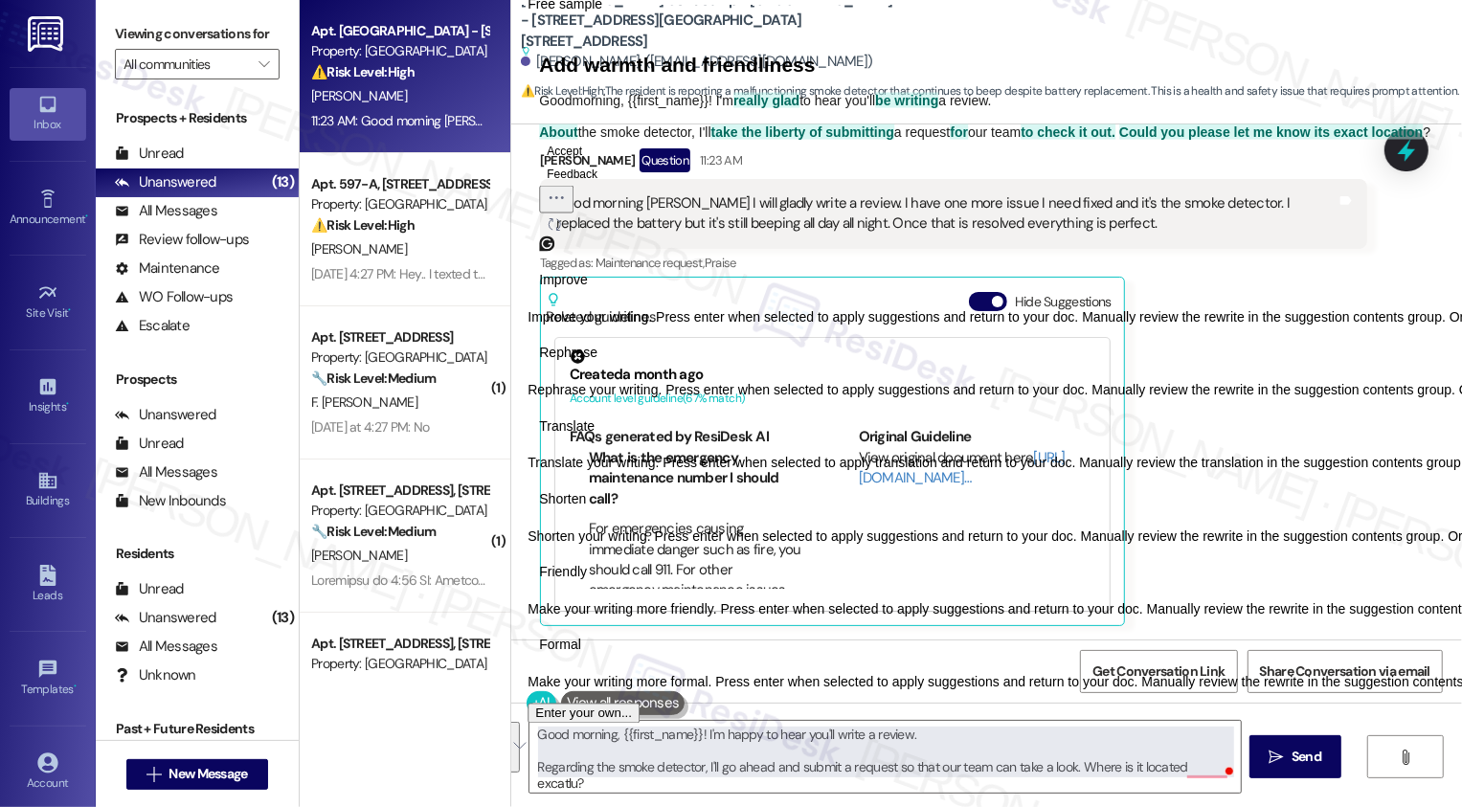
click at [589, 162] on button "Accept" at bounding box center [564, 150] width 51 height 23
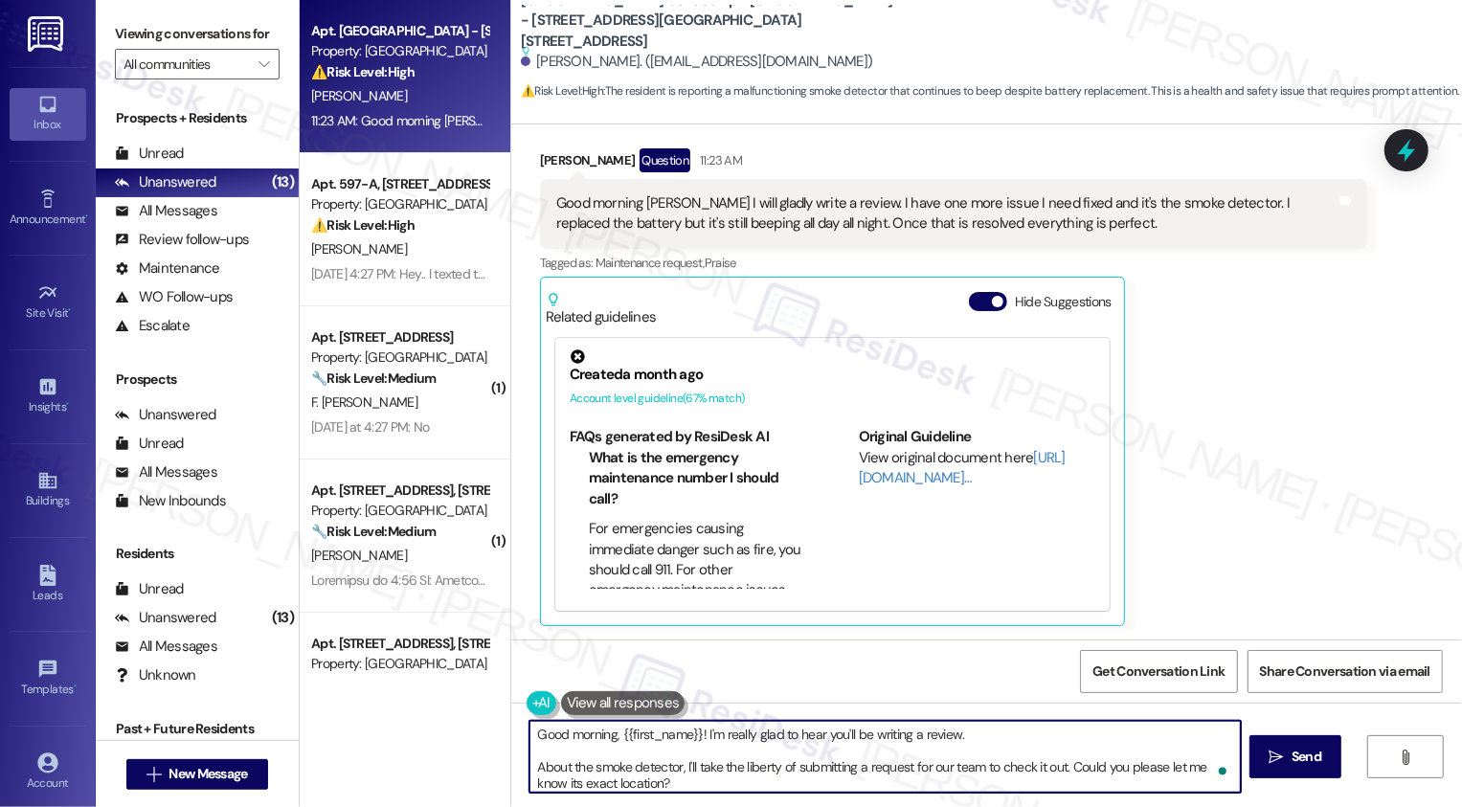
click at [978, 736] on textarea "Good morning, {{first_name}}! I'm really glad to hear you'll be writing a revie…" at bounding box center [886, 757] width 712 height 72
click at [749, 771] on textarea "Good morning, {{first_name}}! I'm really glad to hear you'll be writing a revie…" at bounding box center [886, 757] width 712 height 72
drag, startPoint x: 691, startPoint y: 767, endPoint x: 851, endPoint y: 764, distance: 160.0
click at [851, 764] on textarea "Good morning, {{first_name}}! I'm really glad to hear you'll be writing a revie…" at bounding box center [886, 757] width 712 height 72
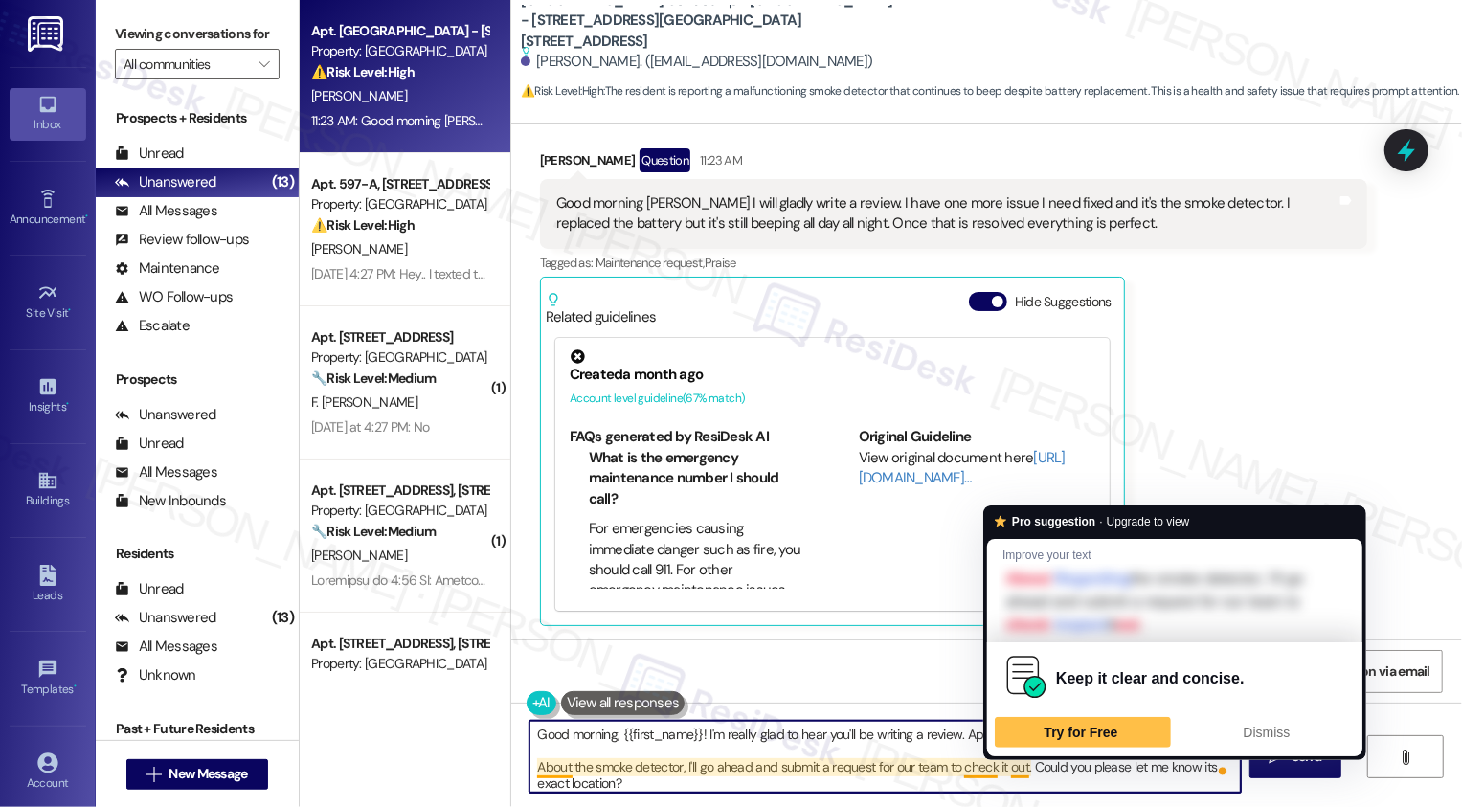
click at [922, 774] on textarea "Good morning, {{first_name}}! I'm really glad to hear you'll be writing a revie…" at bounding box center [886, 757] width 712 height 72
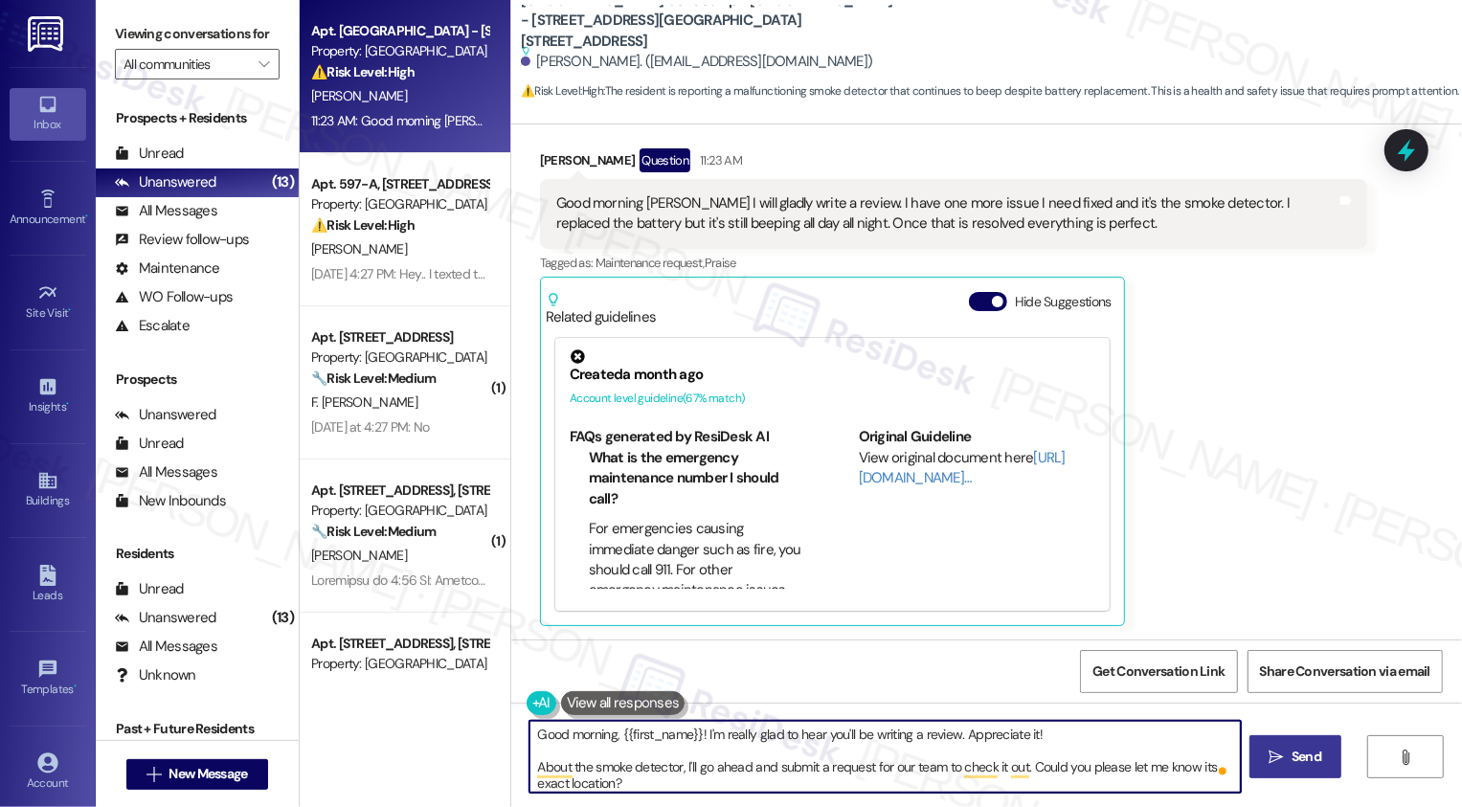
type textarea "Good morning, {{first_name}}! I'm really glad to hear you'll be writing a revie…"
click at [1317, 766] on span "Send" at bounding box center [1307, 757] width 30 height 20
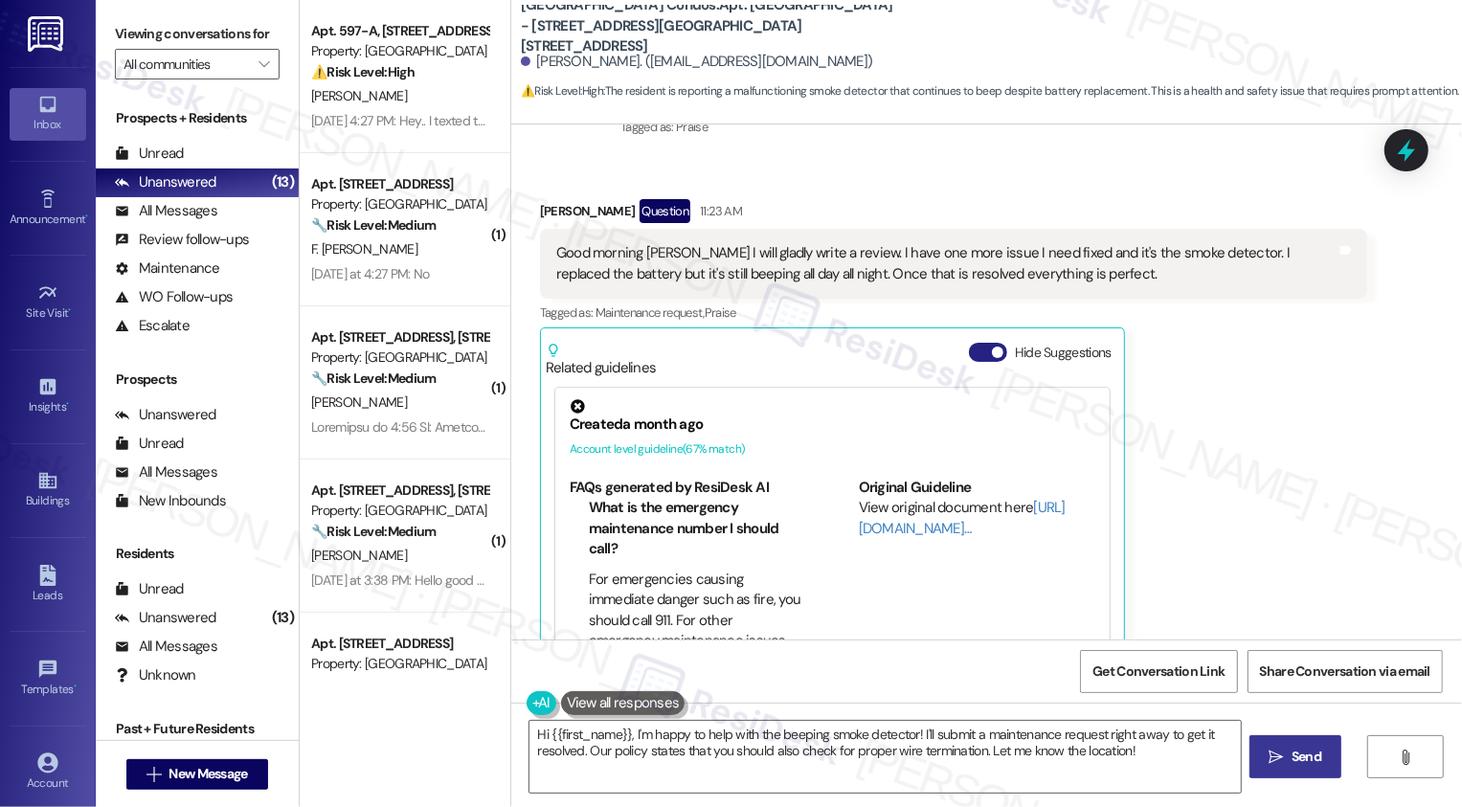
click at [992, 351] on span "button" at bounding box center [997, 352] width 11 height 11
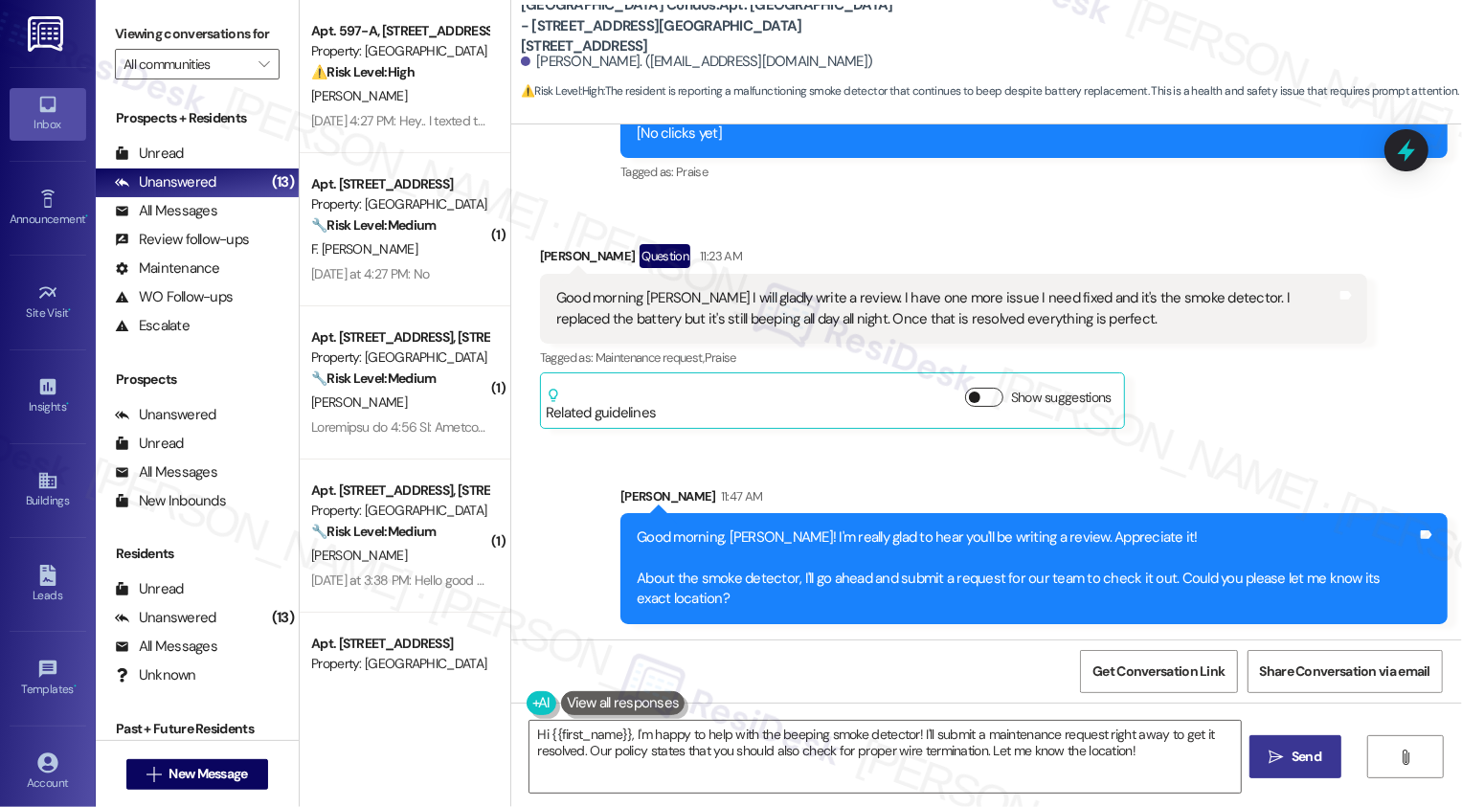
scroll to position [2594, 0]
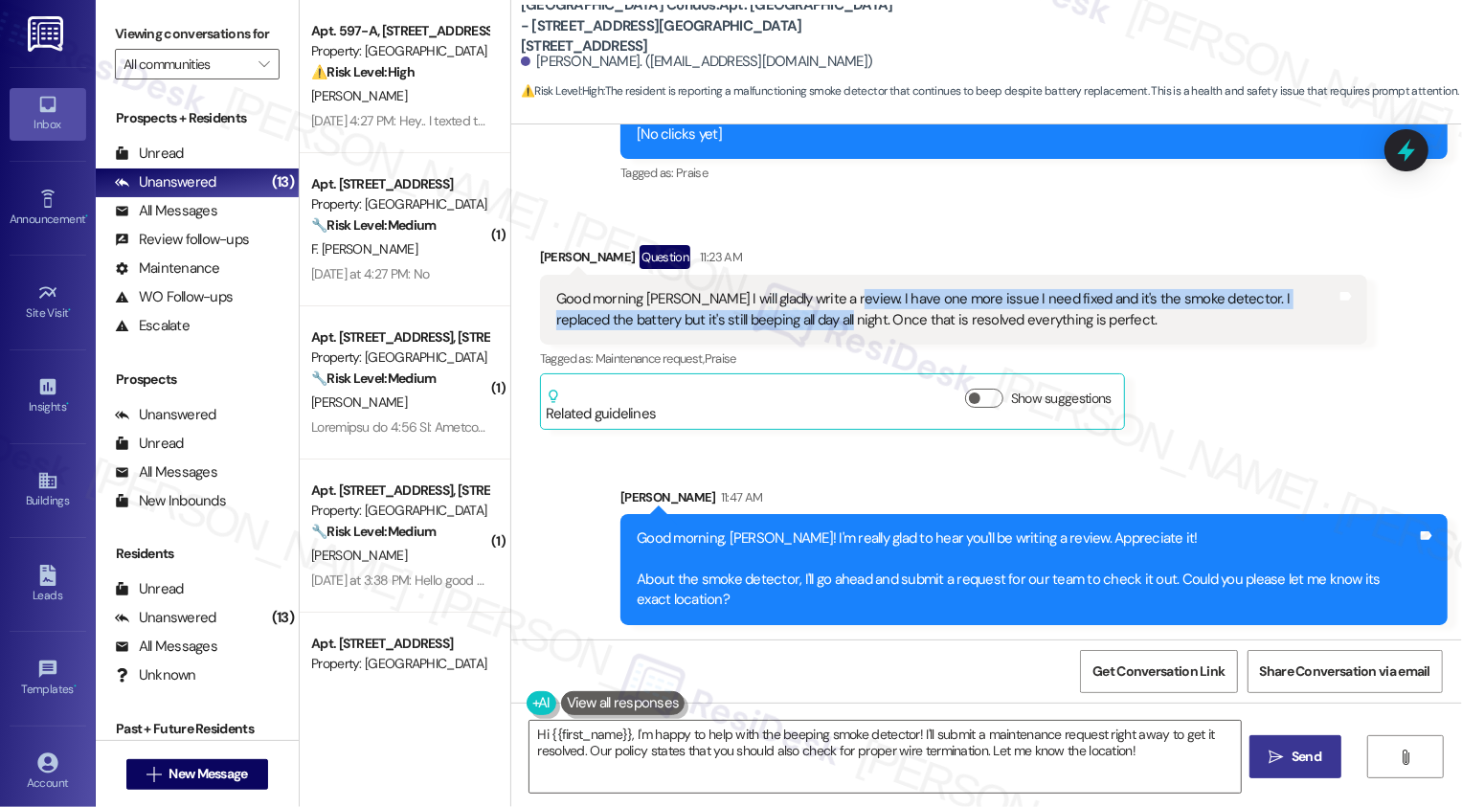
drag, startPoint x: 825, startPoint y: 299, endPoint x: 750, endPoint y: 316, distance: 76.7
click at [750, 316] on div "Good morning Sarah I will gladly write a review. I have one more issue I need f…" at bounding box center [946, 309] width 780 height 41
copy div "have one more issue I need fixed and it's the smoke detector. I replaced the ba…"
click at [592, 467] on div "Sent via SMS Sarah 11:47 AM Good morning, Lakema! I'm really glad to hear you'l…" at bounding box center [986, 541] width 951 height 195
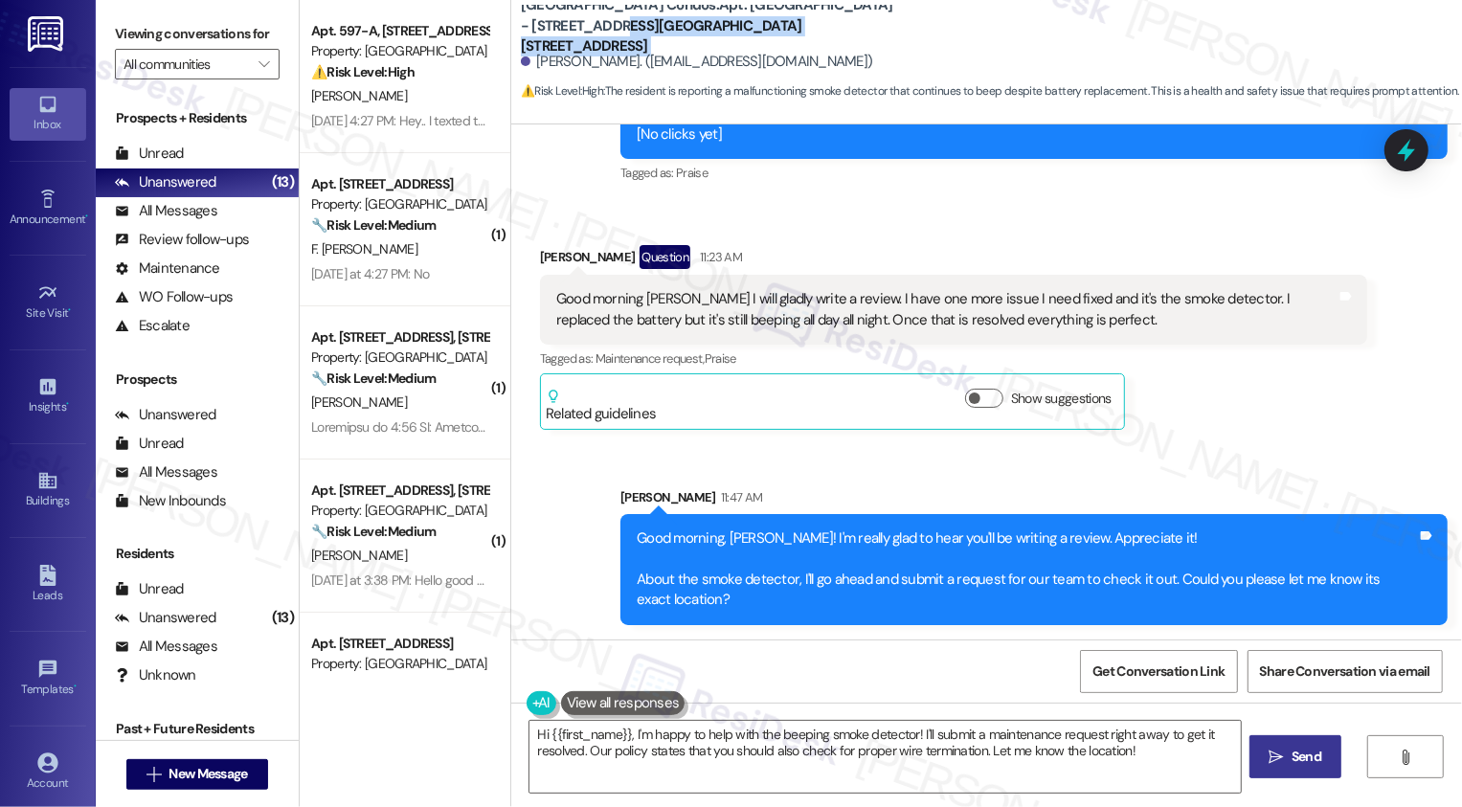
drag, startPoint x: 503, startPoint y: 39, endPoint x: 512, endPoint y: 34, distance: 10.7
click at [511, 35] on div "West Street Condos: Apt. West Street - 4954 West Street, 4954 West Street Lakem…" at bounding box center [986, 53] width 951 height 97
copy div "4954 West Street"
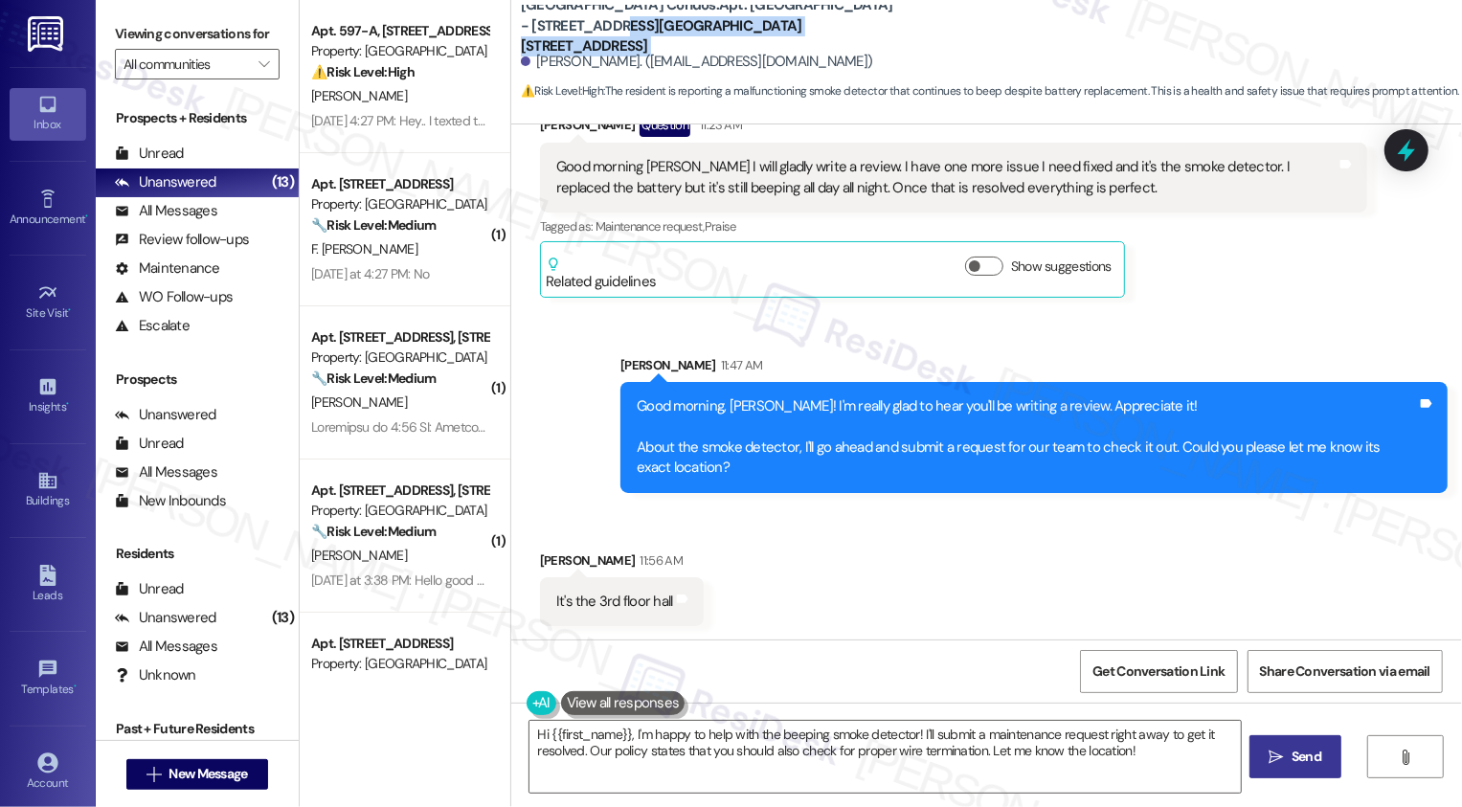
scroll to position [2727, 0]
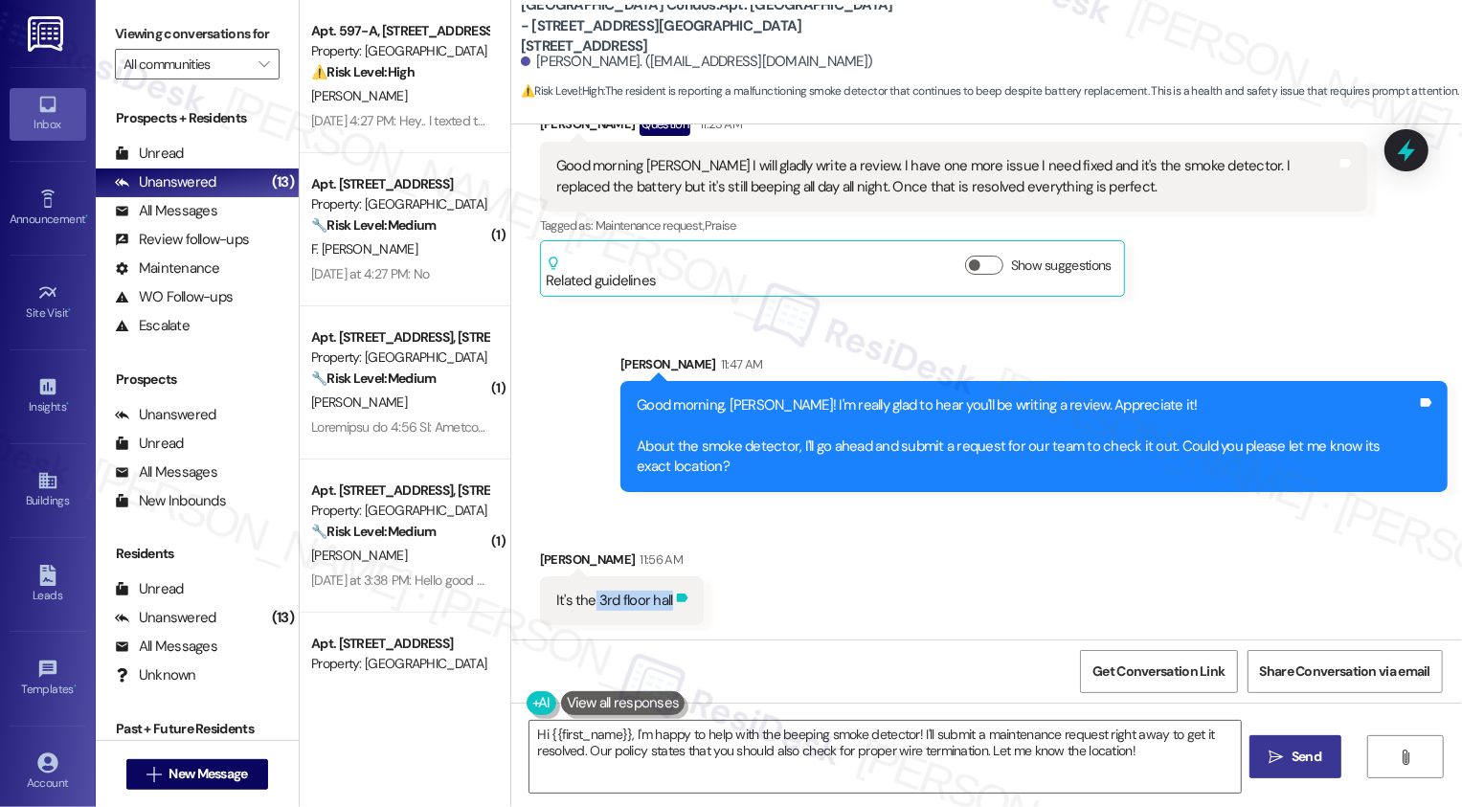
drag, startPoint x: 582, startPoint y: 598, endPoint x: 667, endPoint y: 598, distance: 85.2
click at [667, 598] on div "It's the 3rd floor hall Tags and notes" at bounding box center [622, 600] width 164 height 49
copy div "3rd floor hall Tags and notes"
click at [790, 597] on div "Received via SMS Lakema Howard 11:56 AM It's the 3rd floor hall Tags and notes" at bounding box center [986, 573] width 951 height 133
click at [660, 746] on textarea "Hi {{first_name}}, I'm happy to help with the beeping smoke detector! I'll subm…" at bounding box center [886, 757] width 712 height 72
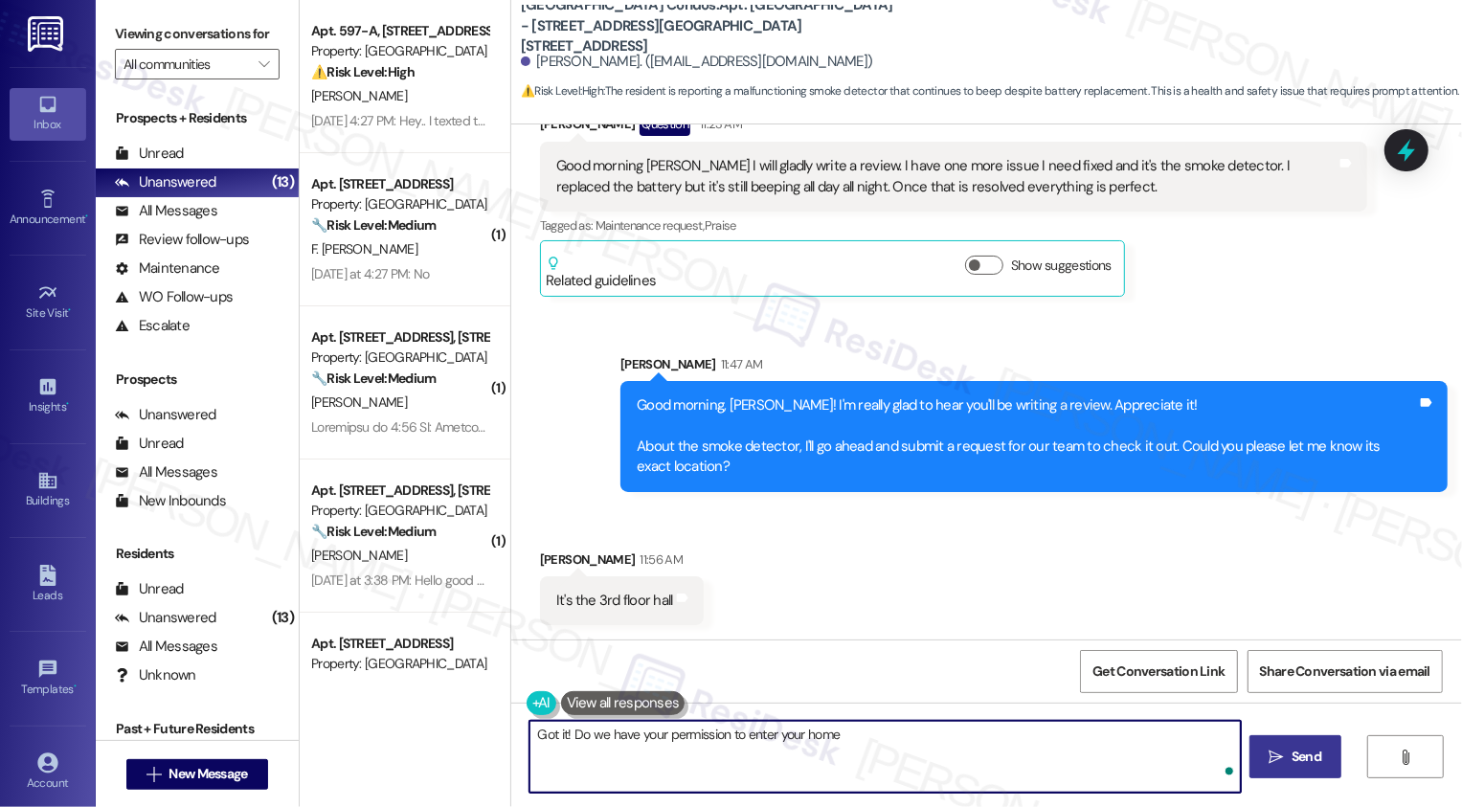
type textarea "Got it! Do we have your permission to enter your home?"
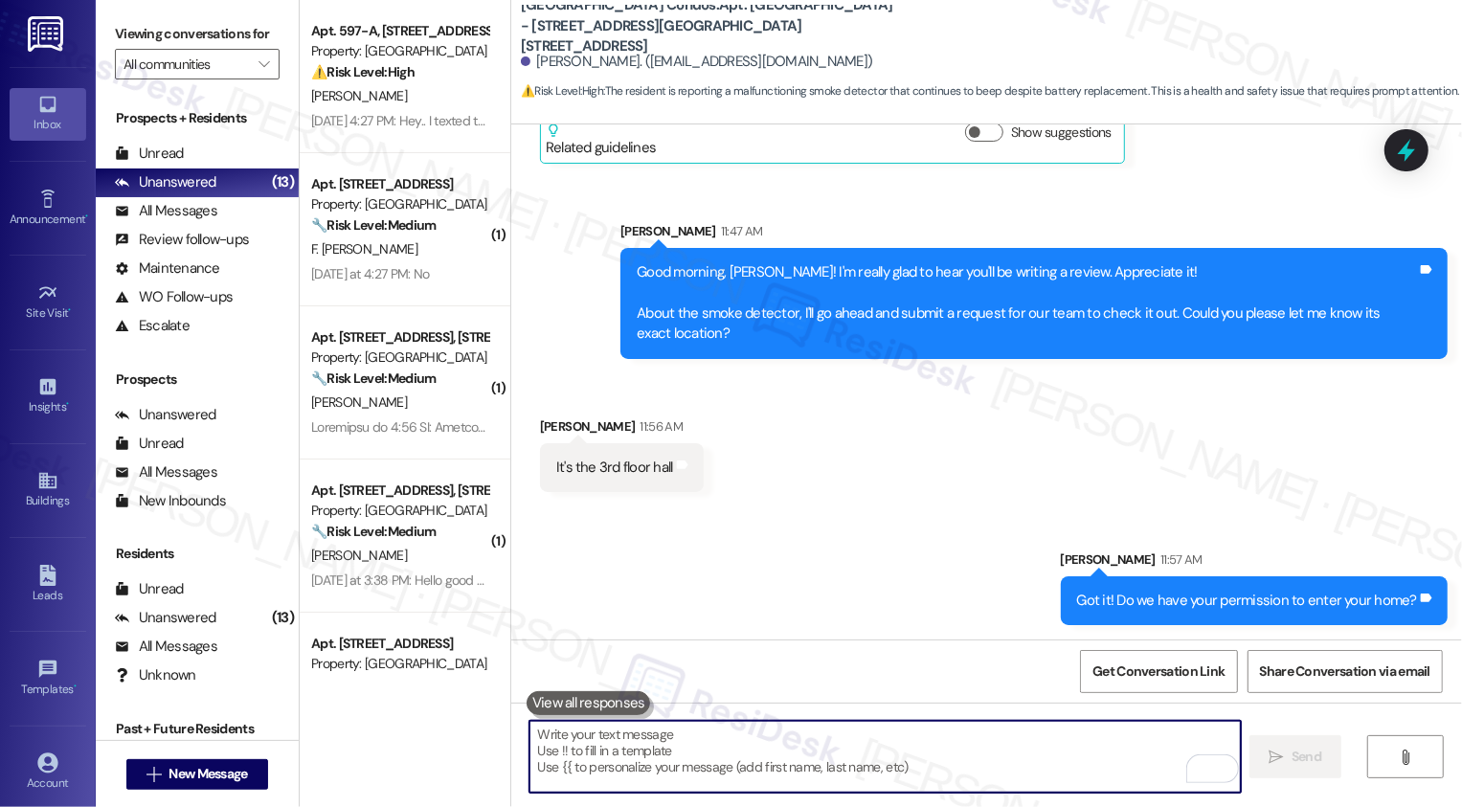
scroll to position [2993, 0]
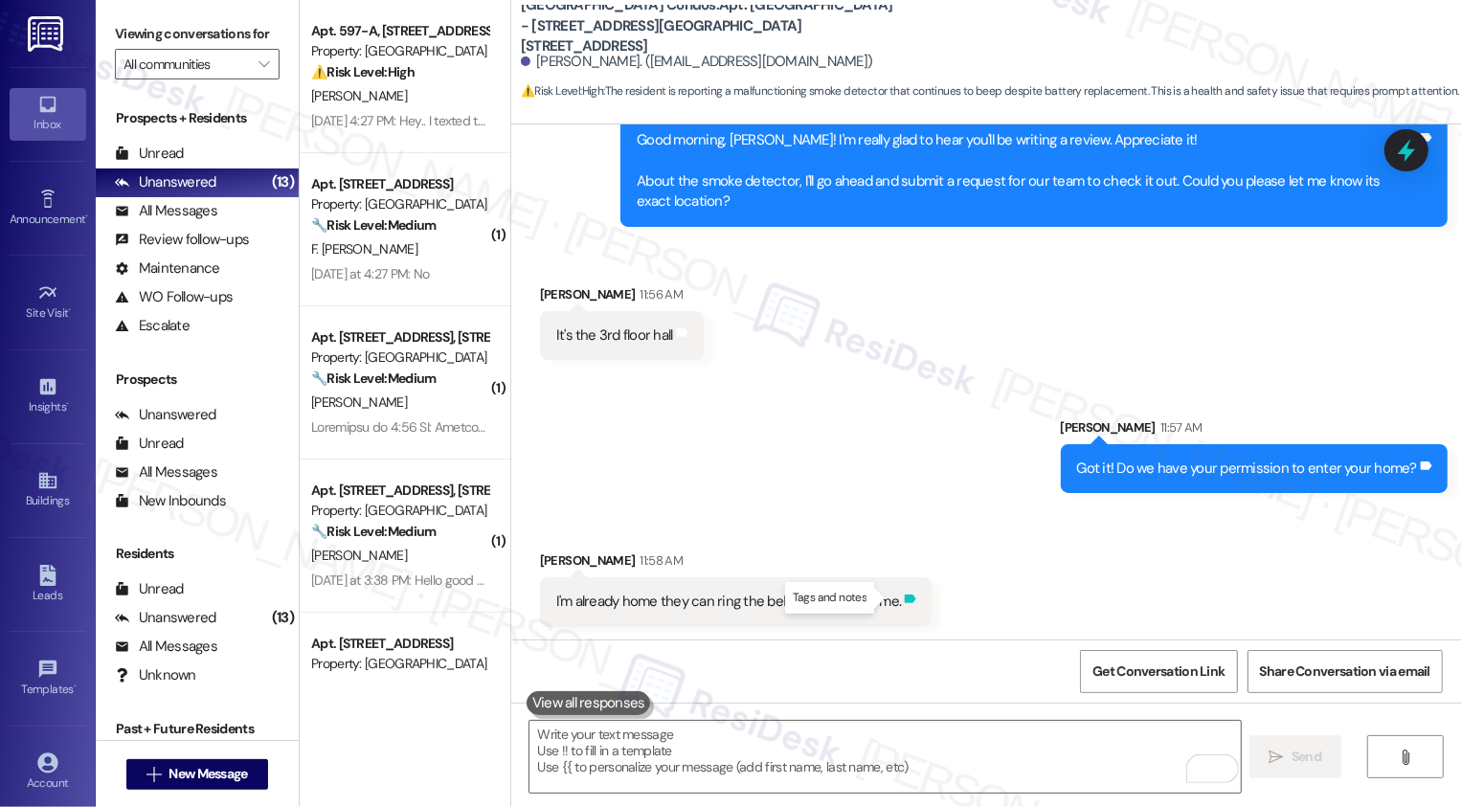
drag, startPoint x: 545, startPoint y: 600, endPoint x: 899, endPoint y: 604, distance: 354.3
click at [899, 604] on div "I'm already home they can ring the bell. I work from home. Tags and notes" at bounding box center [736, 601] width 393 height 49
drag, startPoint x: 649, startPoint y: 598, endPoint x: 883, endPoint y: 600, distance: 233.7
click at [883, 600] on div "I'm already home they can ring the bell. I work from home." at bounding box center [729, 602] width 346 height 20
drag, startPoint x: 536, startPoint y: 599, endPoint x: 905, endPoint y: 606, distance: 368.8
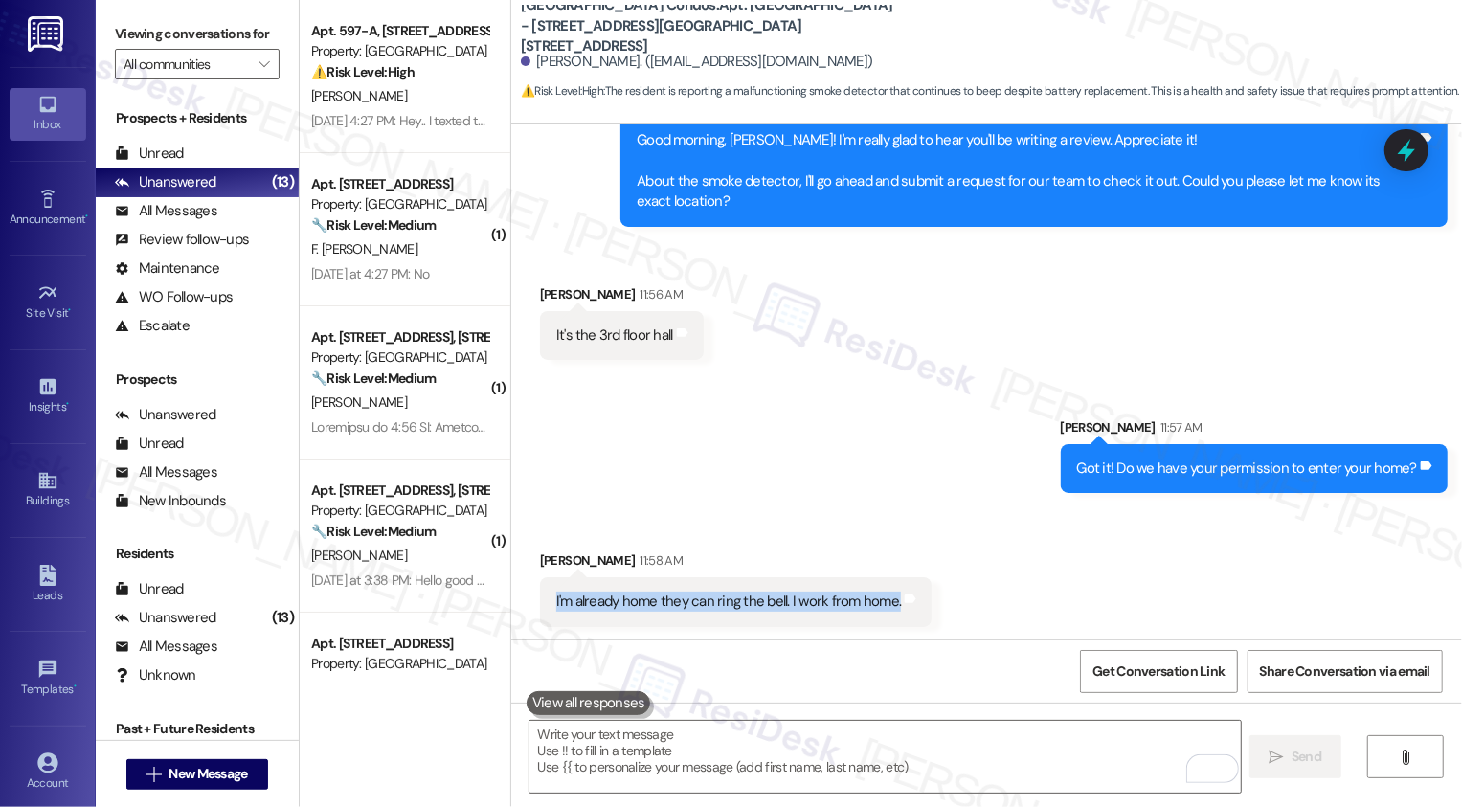
click at [905, 606] on div "I'm already home they can ring the bell. I work from home. Tags and notes" at bounding box center [736, 601] width 393 height 49
copy div "I'm already home they can ring the bell. I work from home. Tags and notes"
click at [738, 439] on div "Sent via SMS Sarah 11:57 AM Got it! Do we have your permission to enter your ho…" at bounding box center [986, 440] width 951 height 133
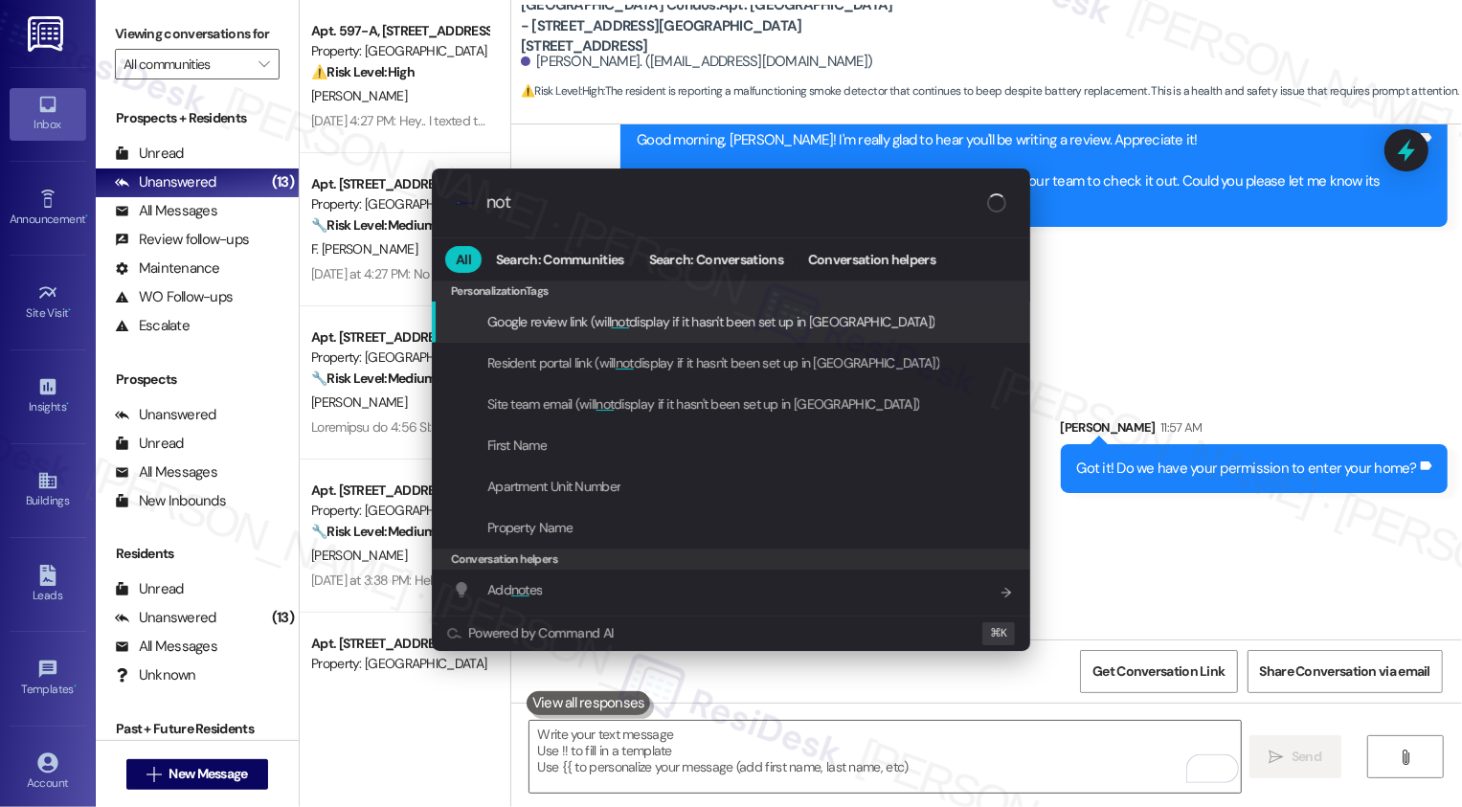
type input "note"
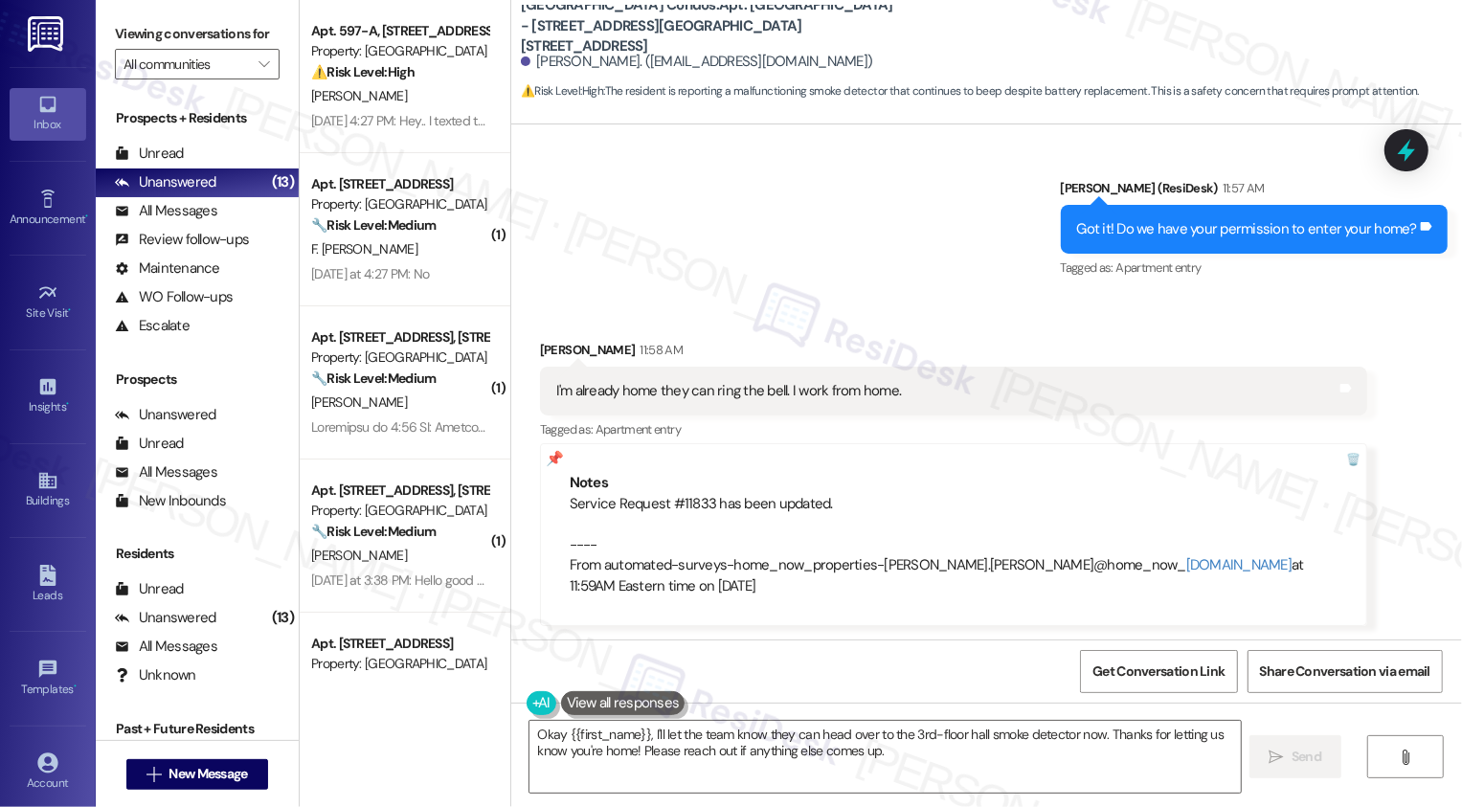
scroll to position [3289, 0]
click at [643, 775] on textarea "Okay {{first_name}}, I'll let the team know they can head over to the 3rd-floor…" at bounding box center [886, 757] width 712 height 72
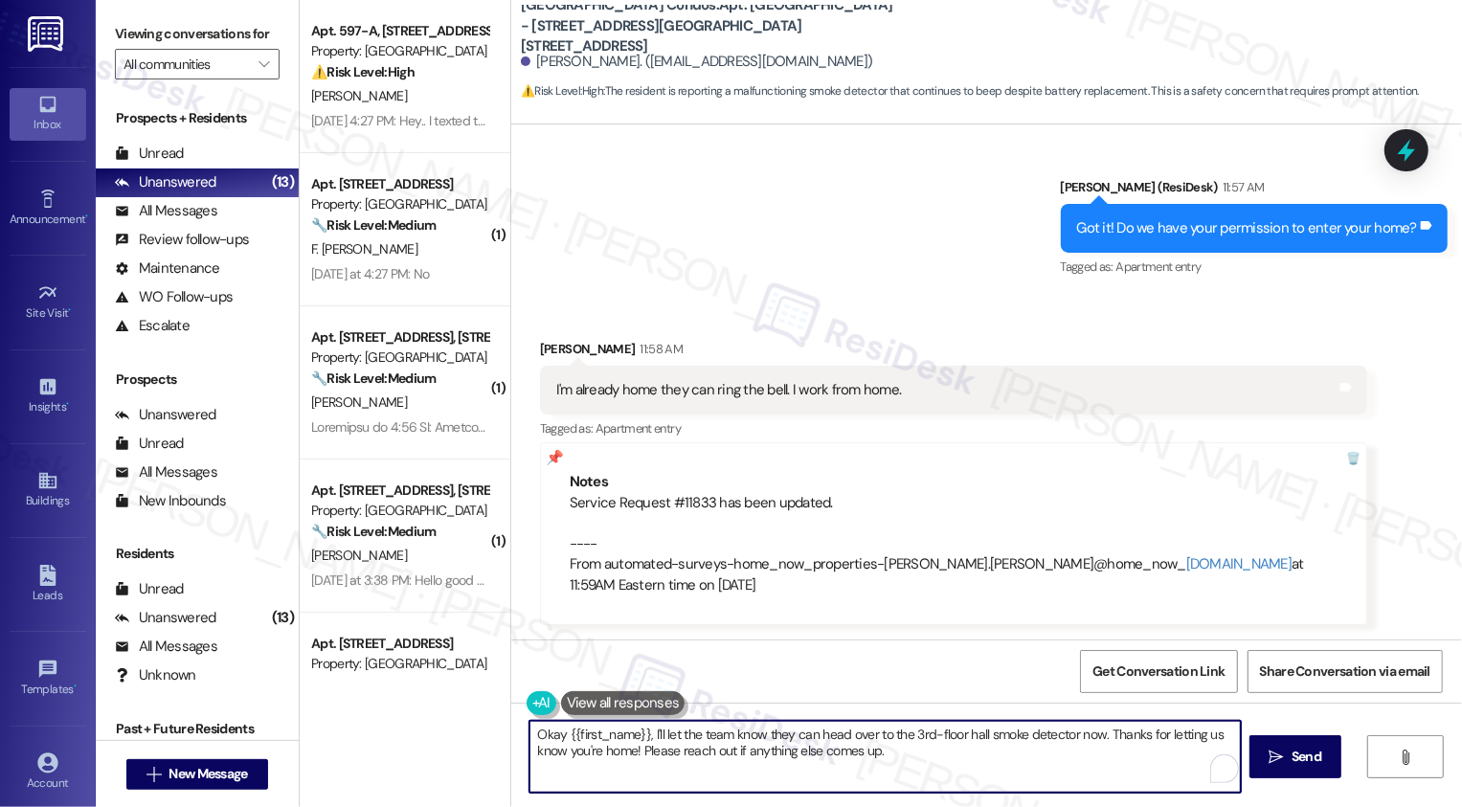
click at [656, 770] on textarea "Okay {{first_name}}, I'll let the team know they can head over to the 3rd-floor…" at bounding box center [886, 757] width 712 height 72
drag, startPoint x: 640, startPoint y: 735, endPoint x: 1096, endPoint y: 725, distance: 456.9
click at [1096, 726] on textarea "Okay {{first_name}}, I'll let the team know they can head over to the 3rd-floor…" at bounding box center [886, 757] width 712 height 72
drag, startPoint x: 787, startPoint y: 735, endPoint x: 1175, endPoint y: 739, distance: 387.9
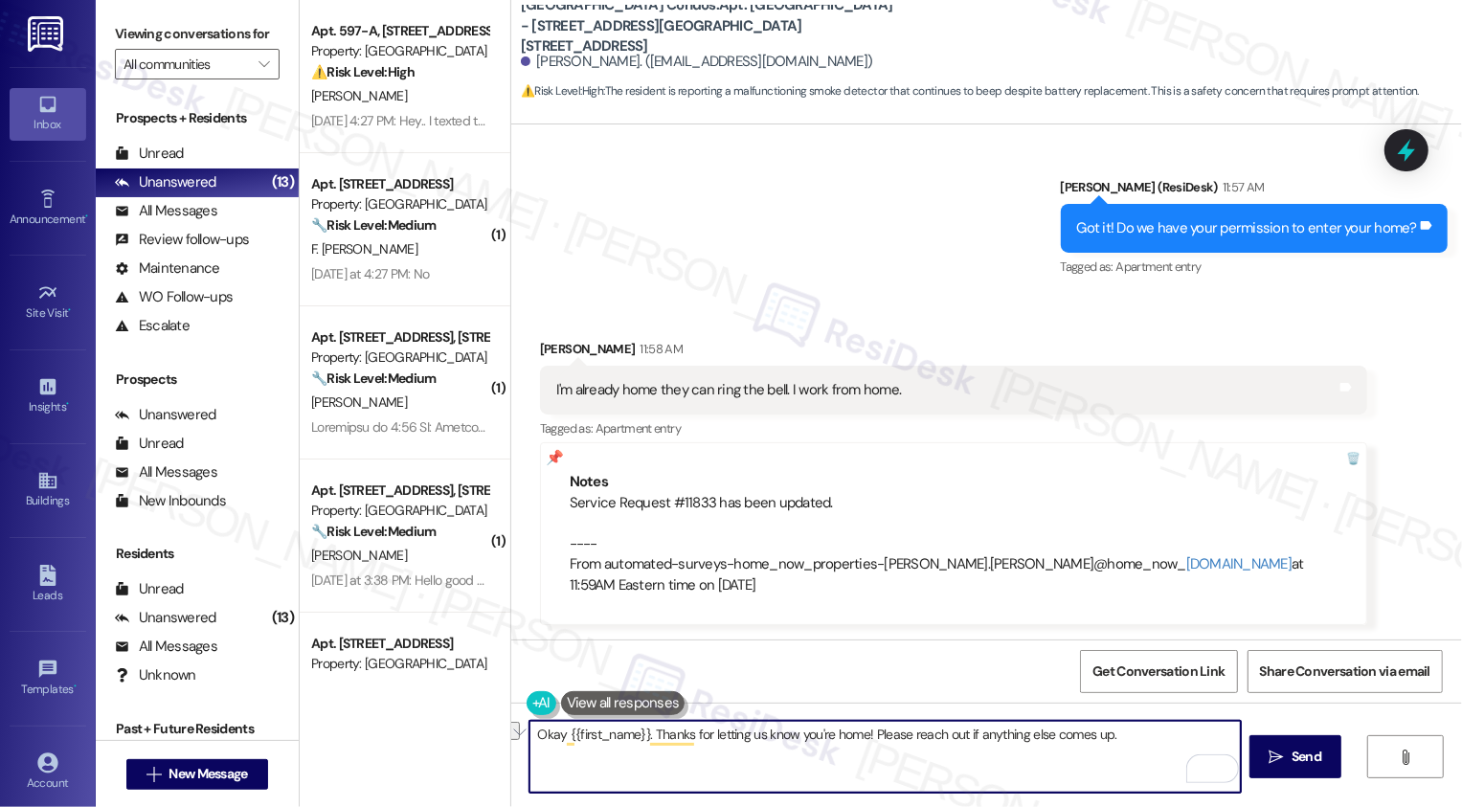
click at [1175, 739] on textarea "Okay {{first_name}}. Thanks for letting us know you're home! Please reach out i…" at bounding box center [886, 757] width 712 height 72
type textarea "Okay {{first_name}}. Thanks for letting us know. the w"
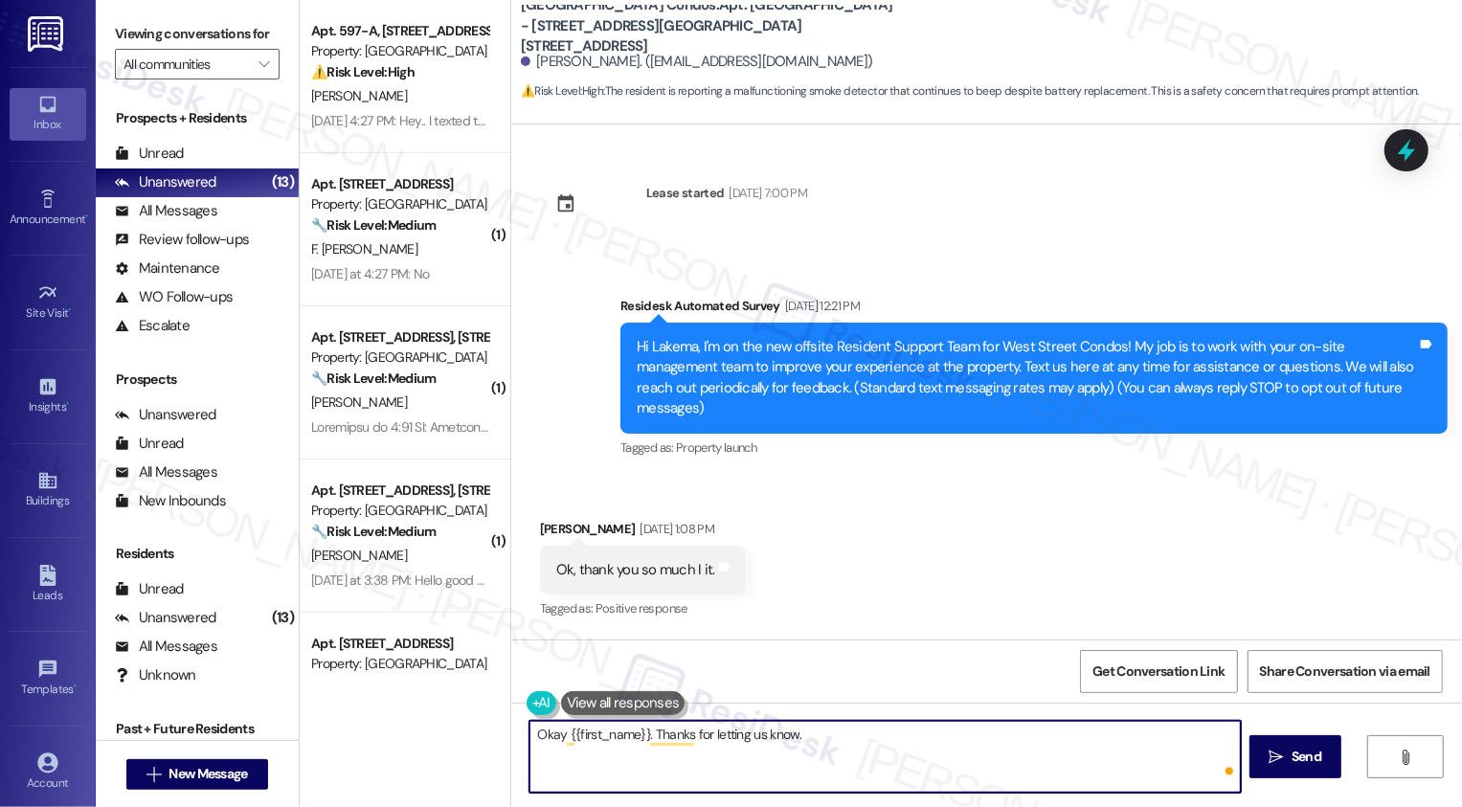
scroll to position [3289, 0]
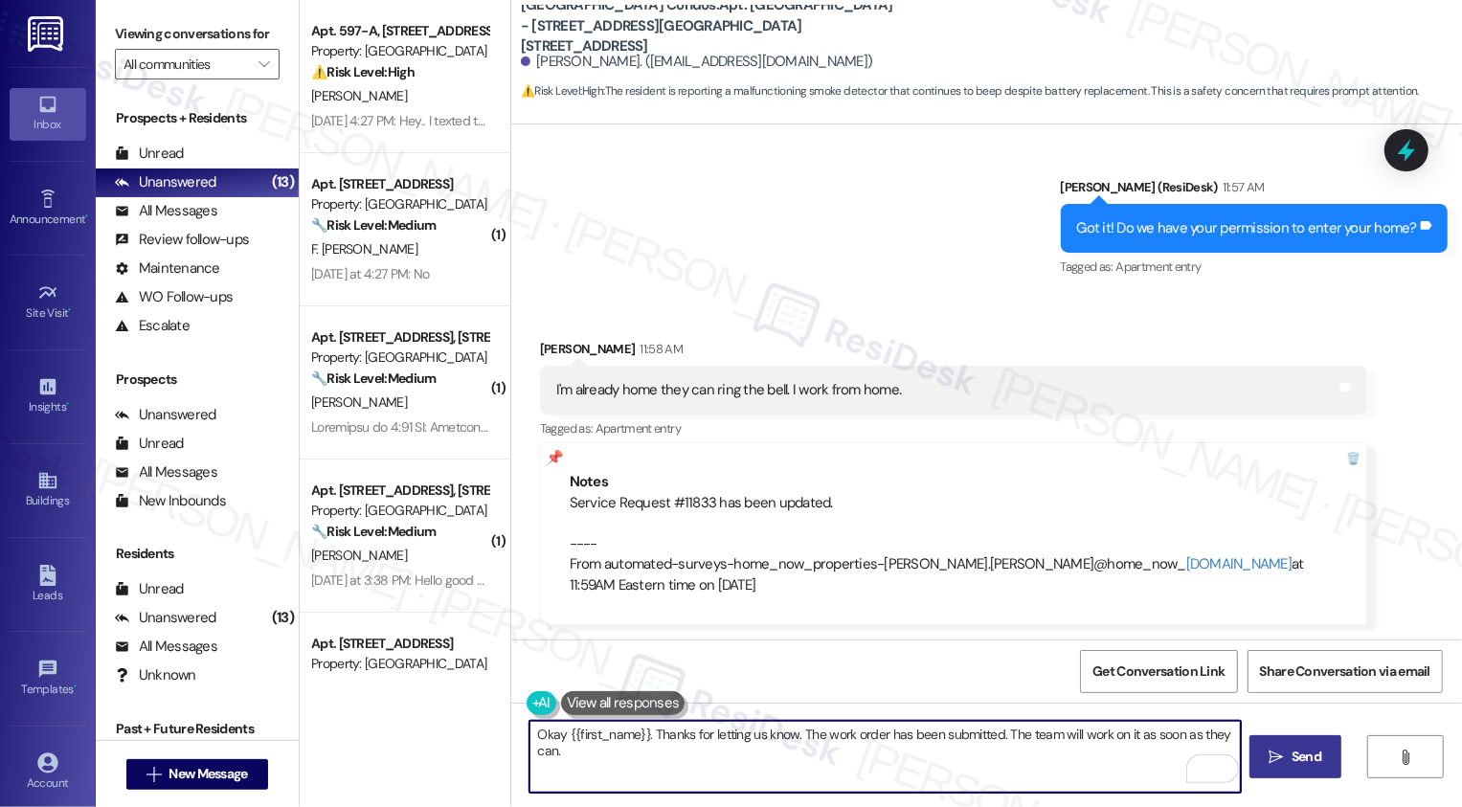
type textarea "Okay {{first_name}}. Thanks for letting us know. The work order has been submit…"
click at [1312, 755] on span "Send" at bounding box center [1307, 757] width 30 height 20
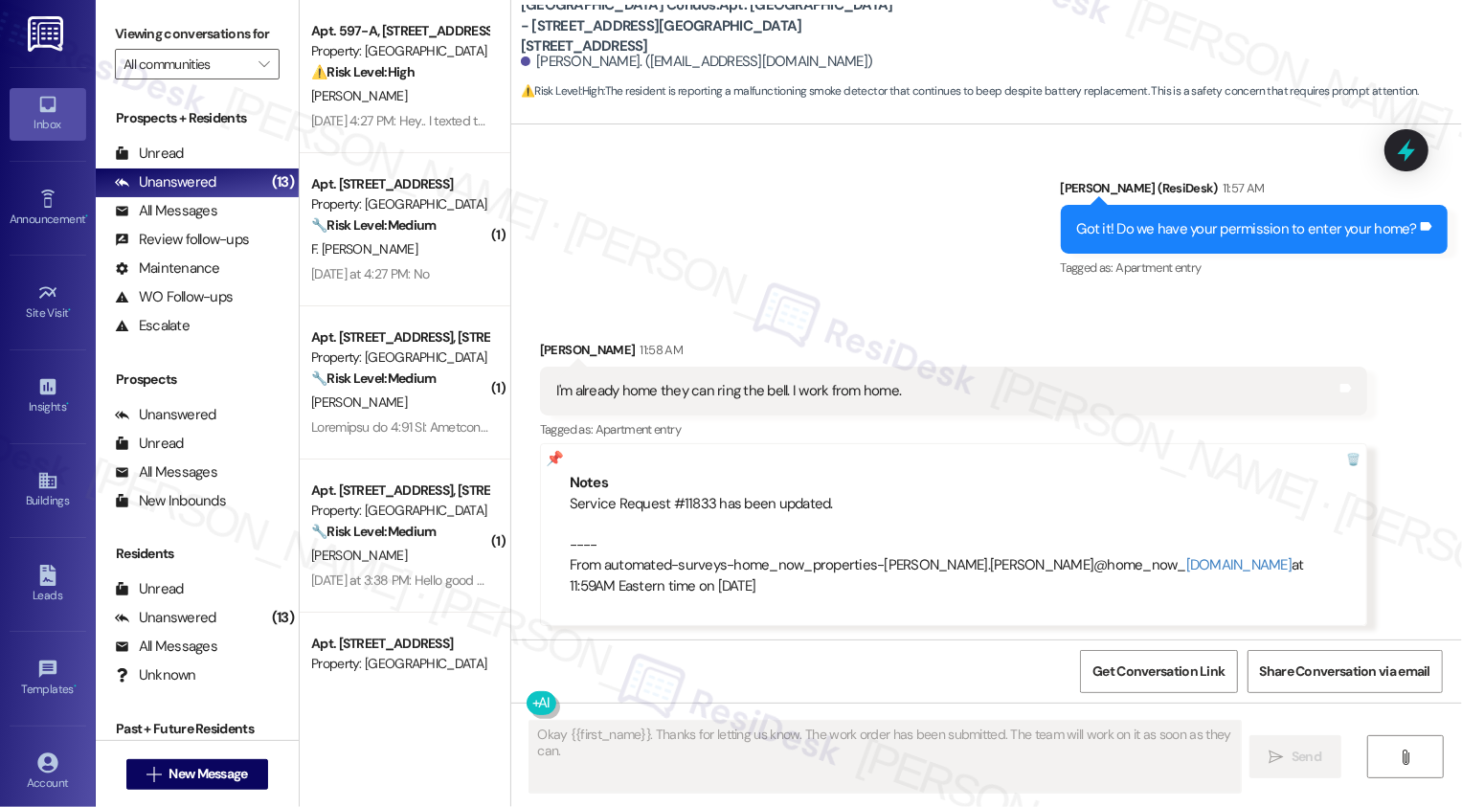
scroll to position [3423, 0]
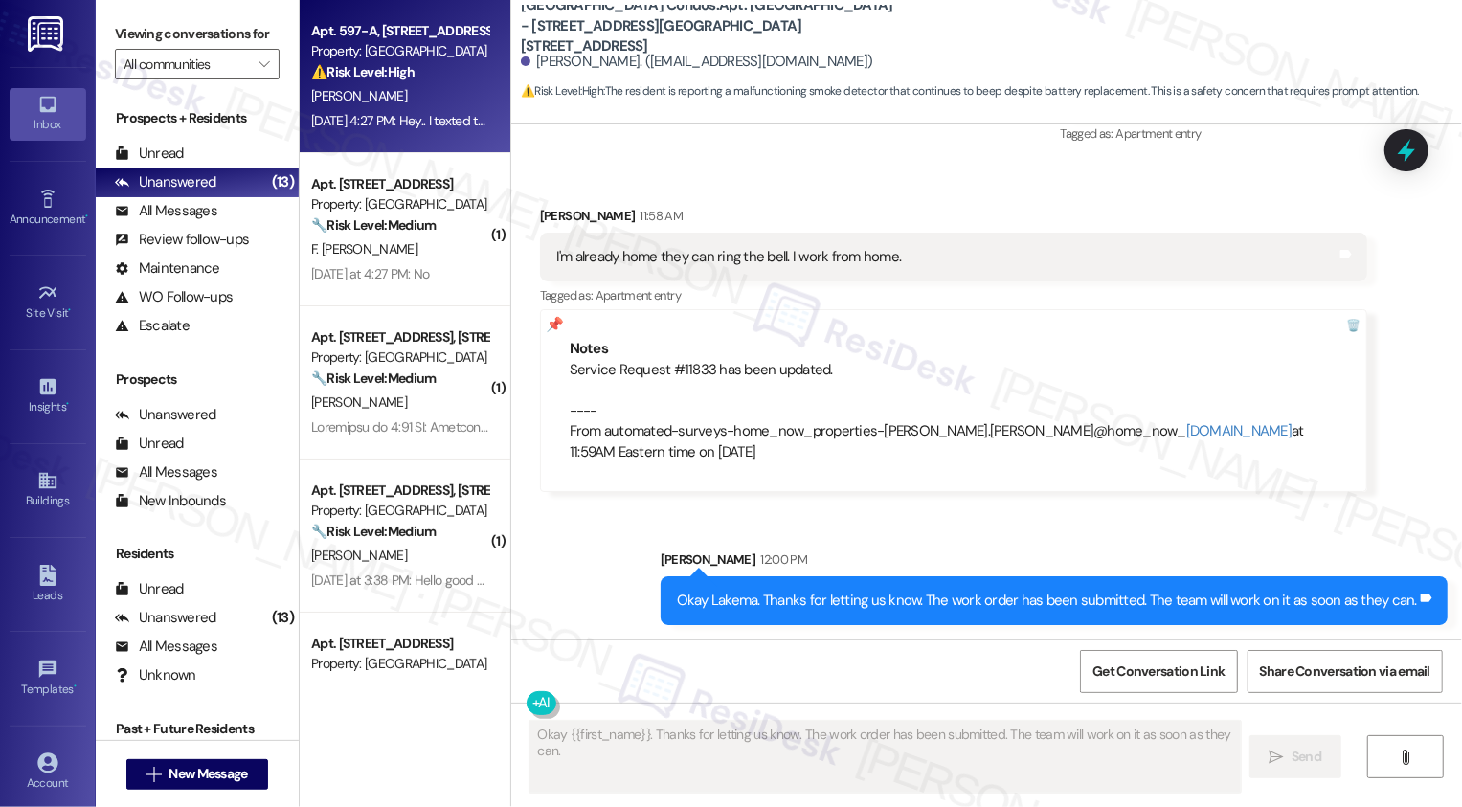
click at [450, 126] on div "[DATE] 4:27 PM: Hey.. I texted the office but haven't heard anything. But no no…" at bounding box center [805, 120] width 988 height 17
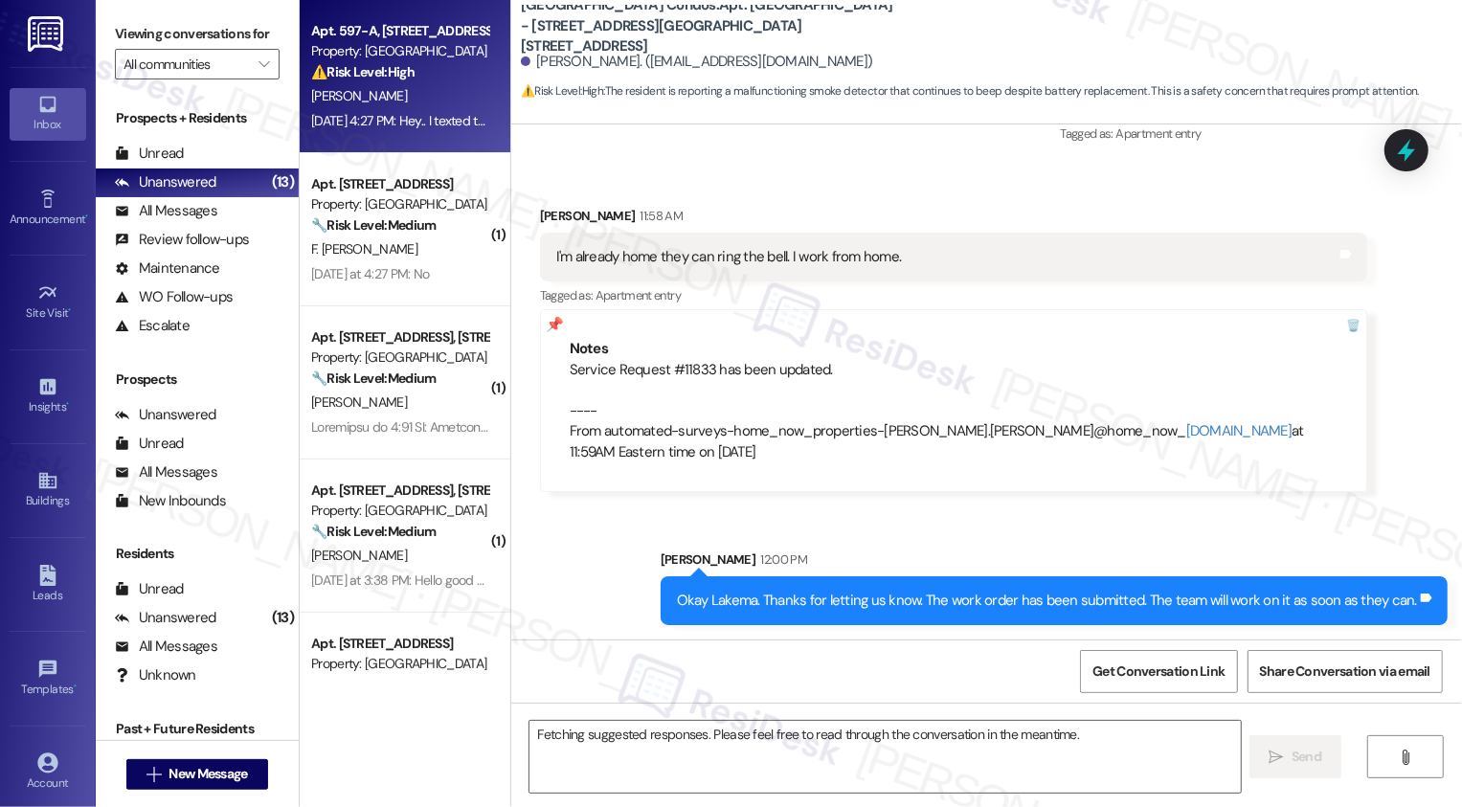
click at [450, 126] on div "[DATE] 4:27 PM: Hey.. I texted the office but haven't heard anything. But no no…" at bounding box center [805, 120] width 988 height 17
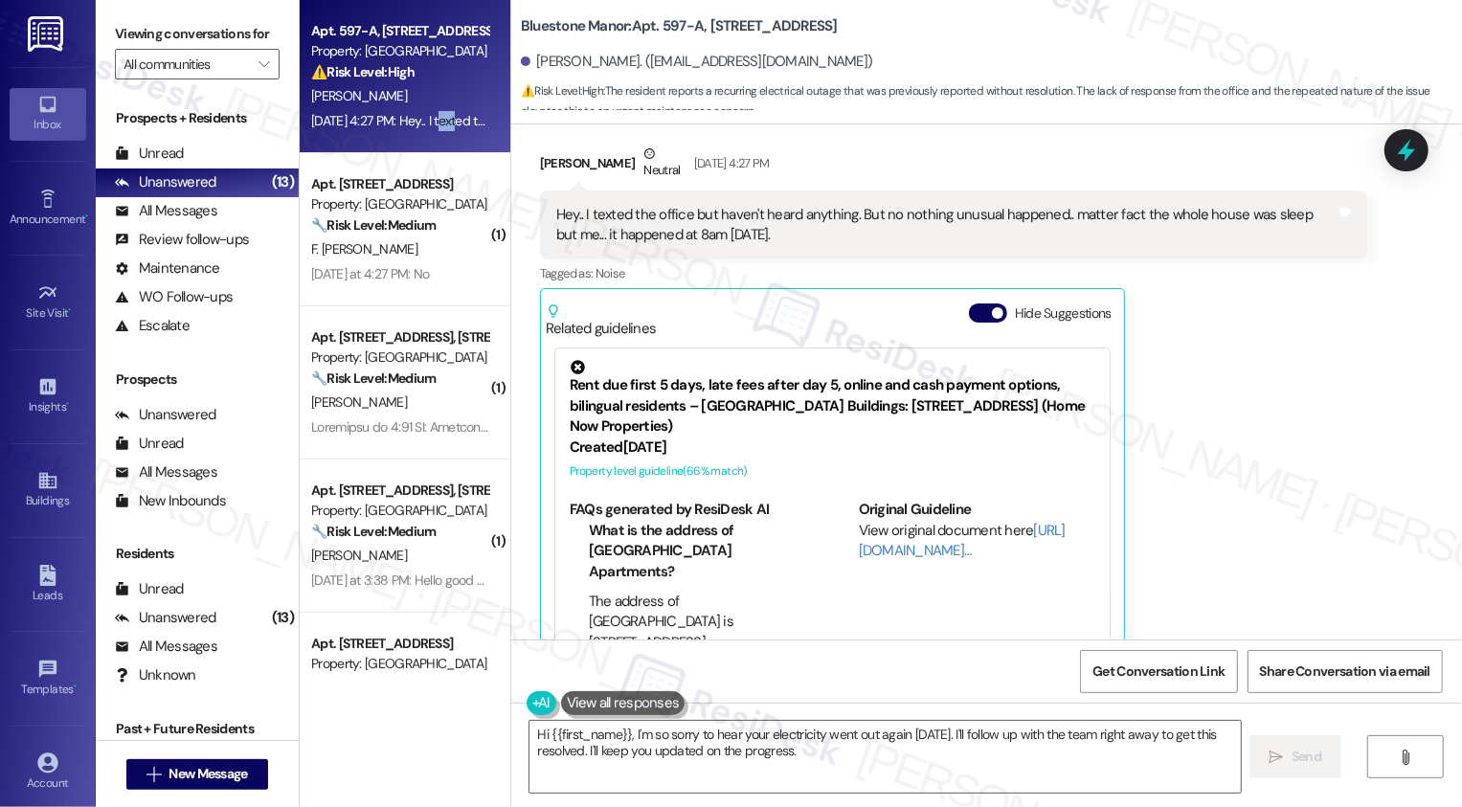
scroll to position [4863, 0]
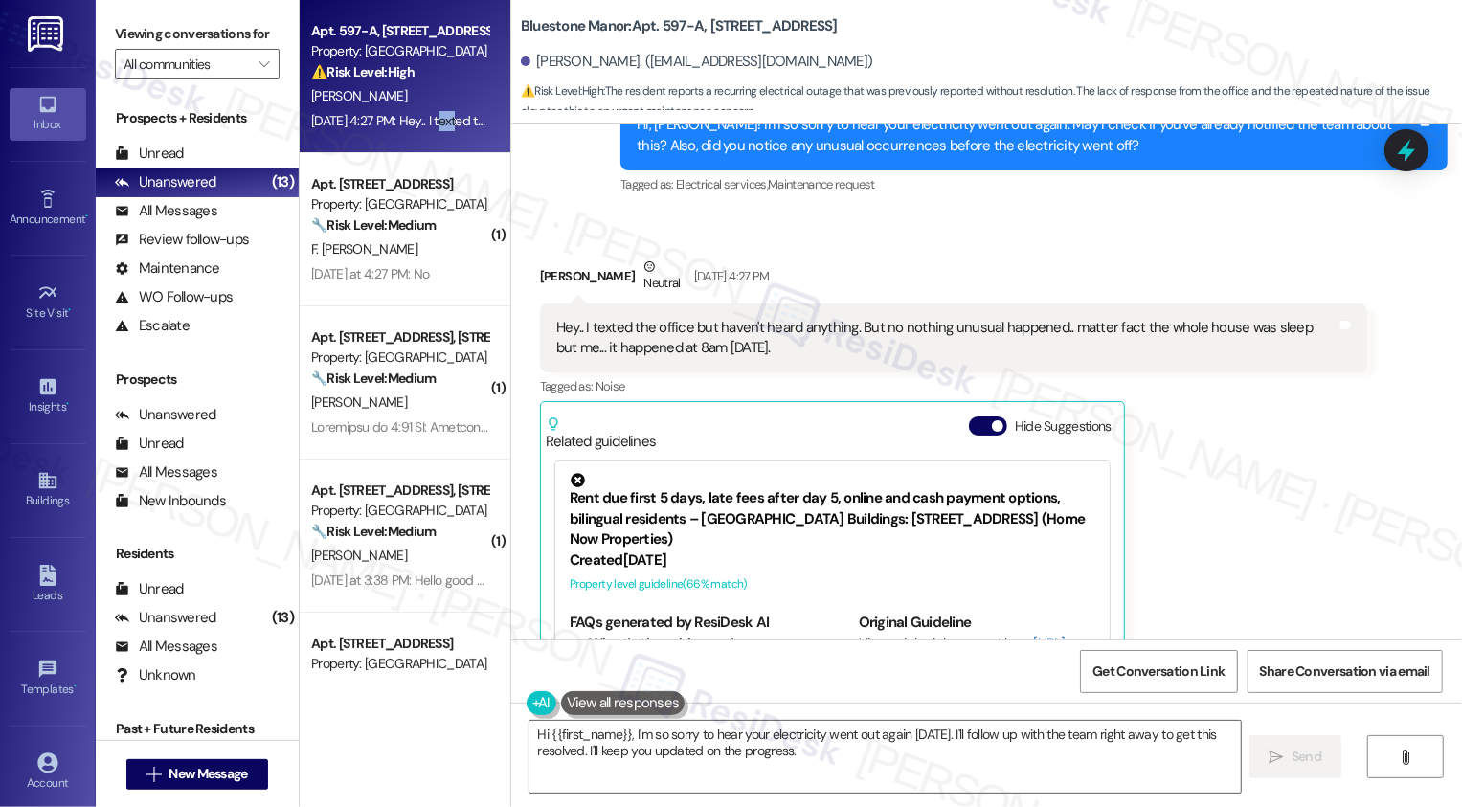
drag, startPoint x: 698, startPoint y: 24, endPoint x: 867, endPoint y: 28, distance: 168.6
click at [867, 28] on div "Bluestone Manor: Apt. 597-A, [STREET_ADDRESS]" at bounding box center [712, 26] width 383 height 24
copy b "[STREET_ADDRESS]"
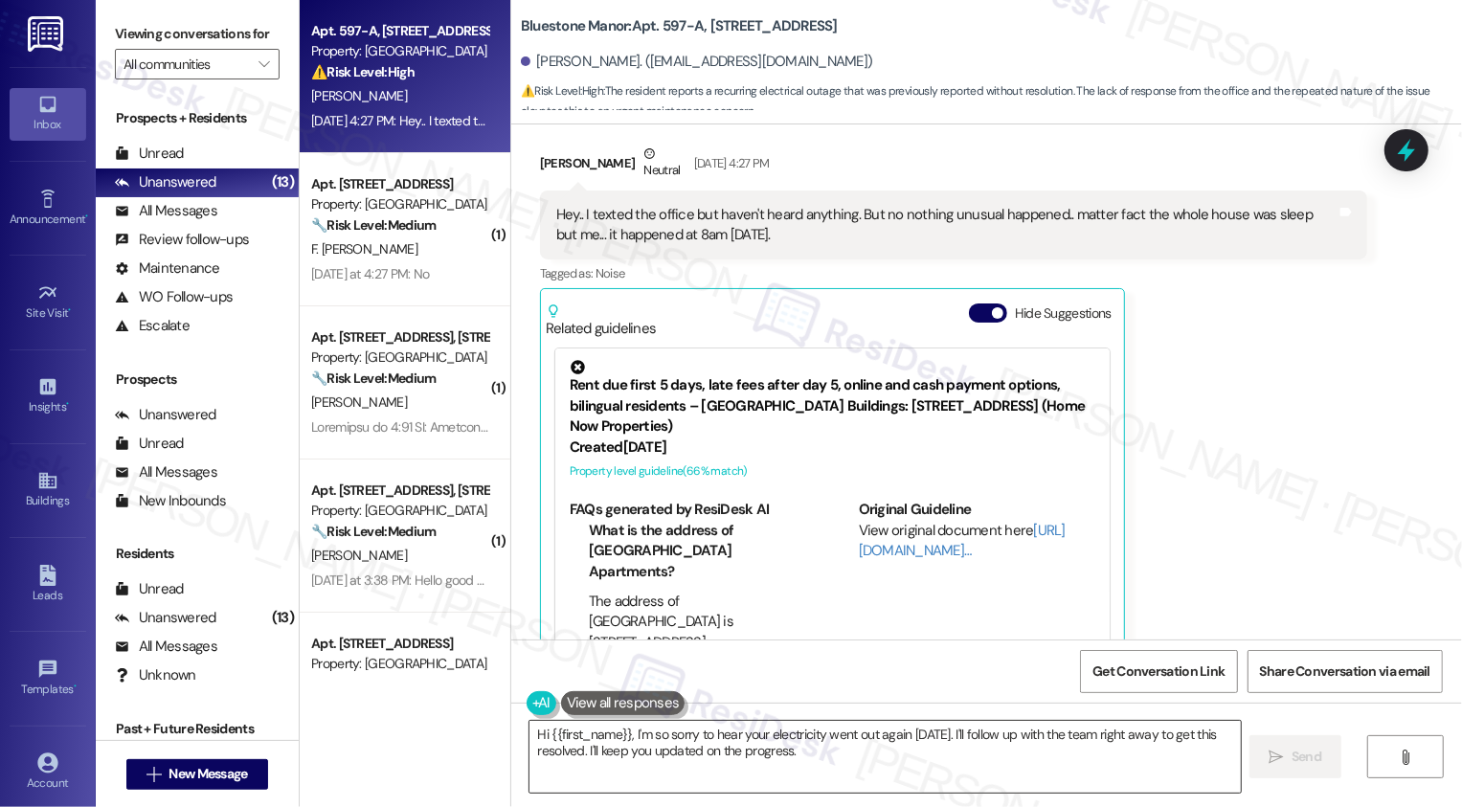
click at [672, 725] on textarea "Hi {{first_name}}, I'm so sorry to hear your electricity went out again [DATE].…" at bounding box center [886, 757] width 712 height 72
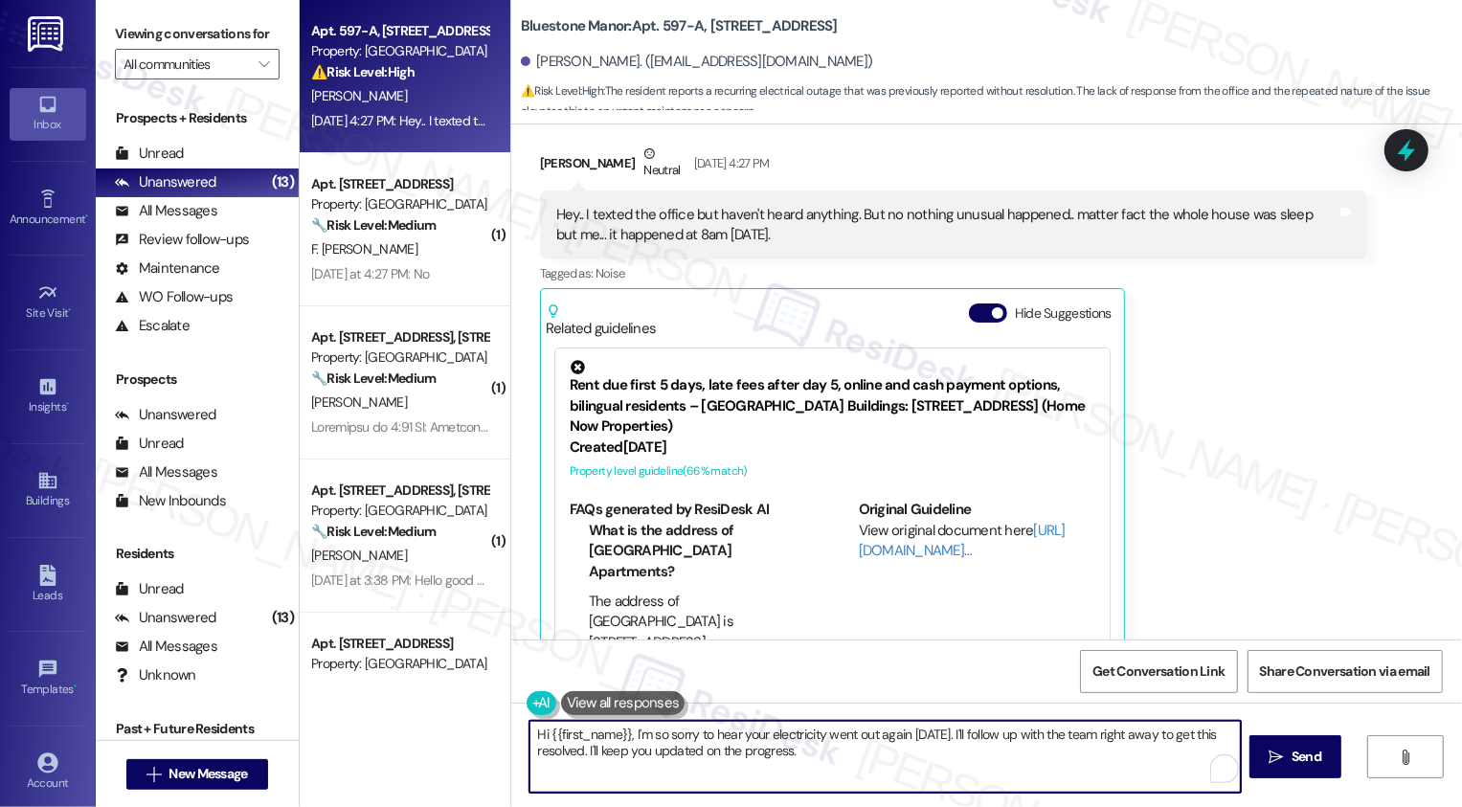
drag, startPoint x: 622, startPoint y: 736, endPoint x: 520, endPoint y: 725, distance: 102.2
click at [530, 725] on textarea "Hi {{first_name}}, I'm so sorry to hear your electricity went out again [DATE].…" at bounding box center [886, 757] width 712 height 72
click at [778, 752] on textarea "Got it, I'm so sorry to hear your electricity went out again [DATE]. I'll follo…" at bounding box center [886, 757] width 712 height 72
click at [867, 736] on textarea "Got it, I'm so sorry to hear your electricity went out again [DATE]. I'll follo…" at bounding box center [886, 757] width 712 height 72
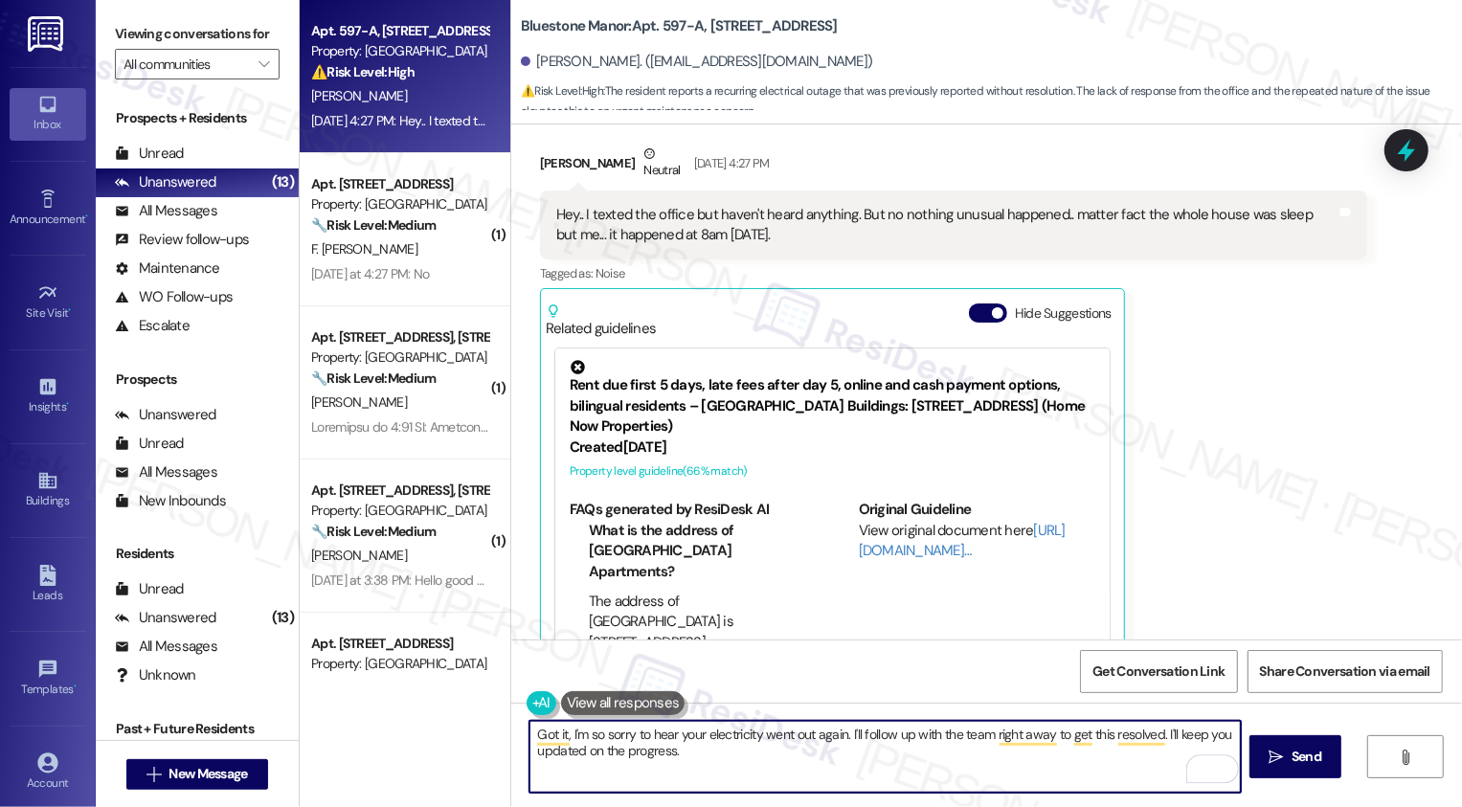
drag, startPoint x: 843, startPoint y: 732, endPoint x: 865, endPoint y: 757, distance: 34.0
click at [864, 757] on textarea "Got it, I'm so sorry to hear your electricity went out again. I'll follow up wi…" at bounding box center [886, 757] width 712 height 72
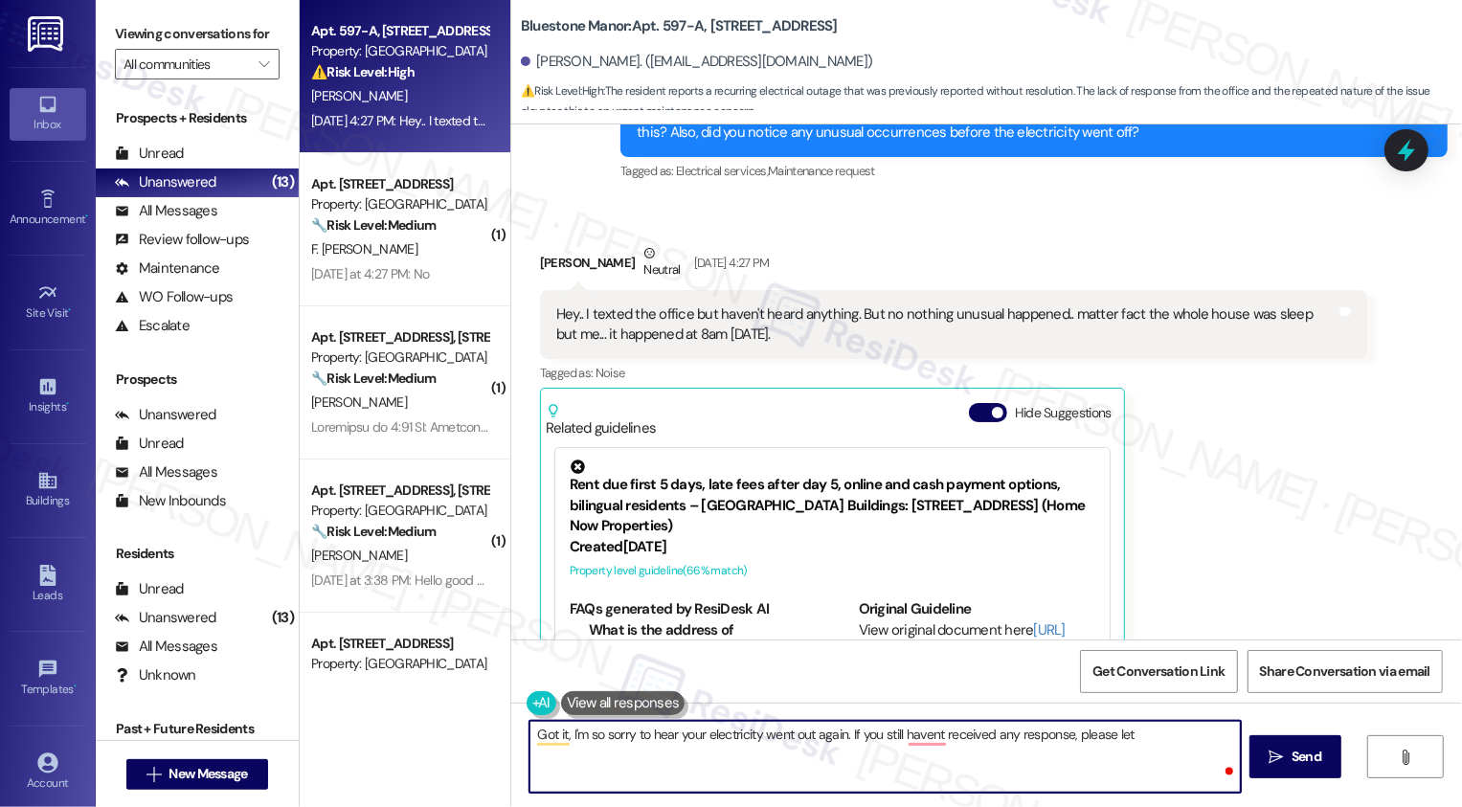
scroll to position [4879, 0]
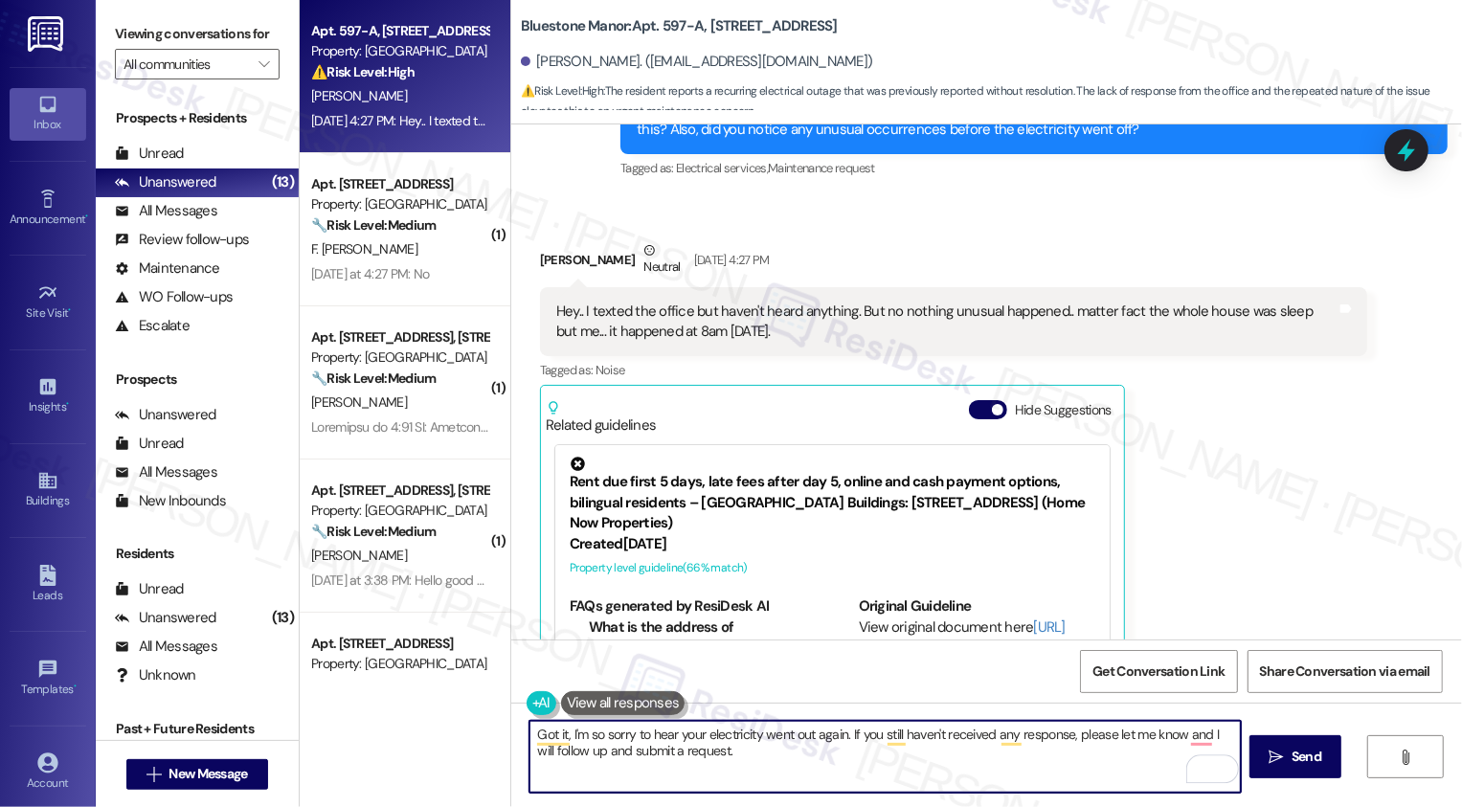
click at [807, 757] on textarea "Got it, I'm so sorry to hear your electricity went out again. If you still have…" at bounding box center [886, 757] width 712 height 72
click at [1186, 735] on textarea "Got it, I'm so sorry to hear your electricity went out again. If you still have…" at bounding box center [886, 757] width 712 height 72
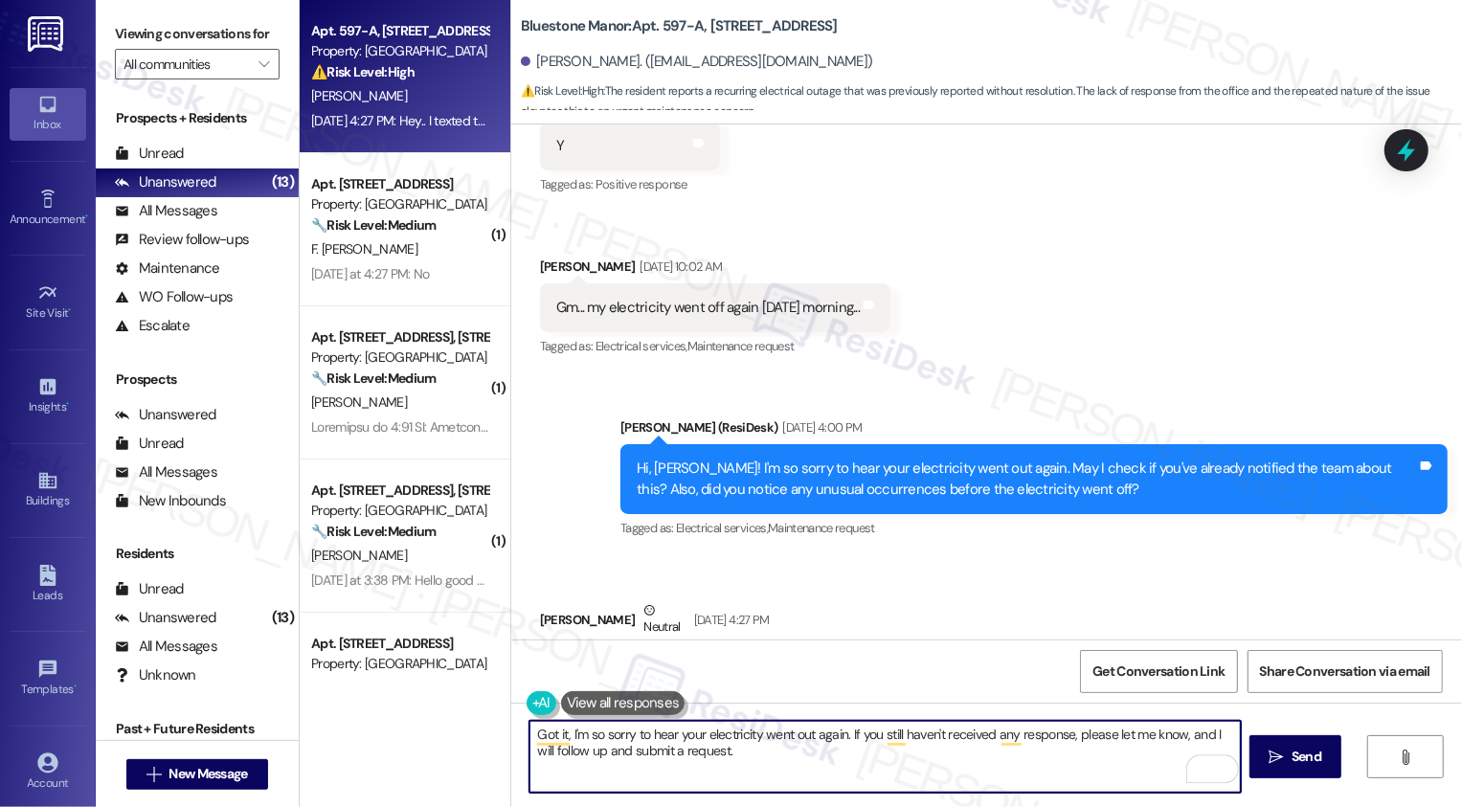
scroll to position [4578, 0]
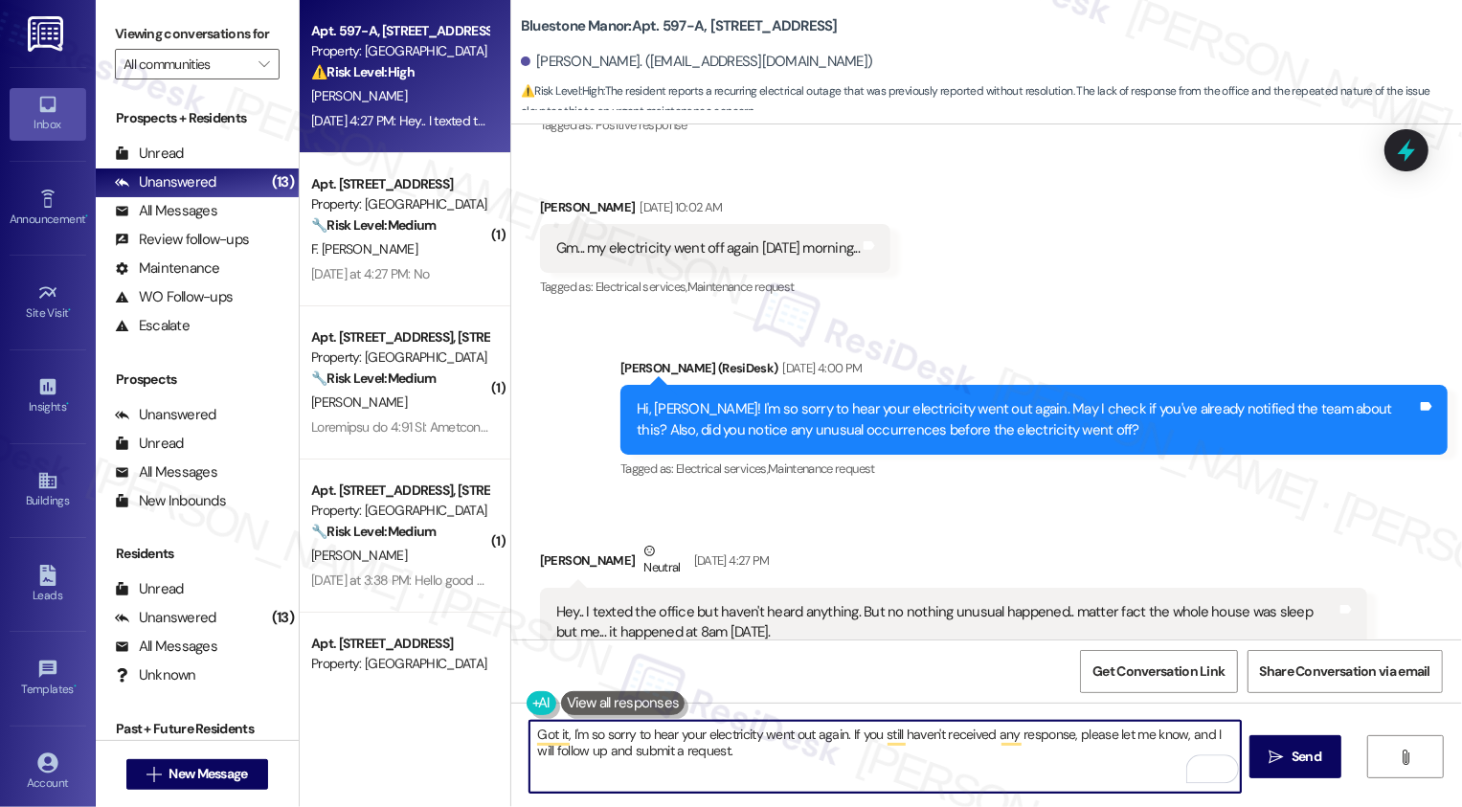
click at [751, 752] on textarea "Got it, I'm so sorry to hear your electricity went out again. If you still have…" at bounding box center [886, 757] width 712 height 72
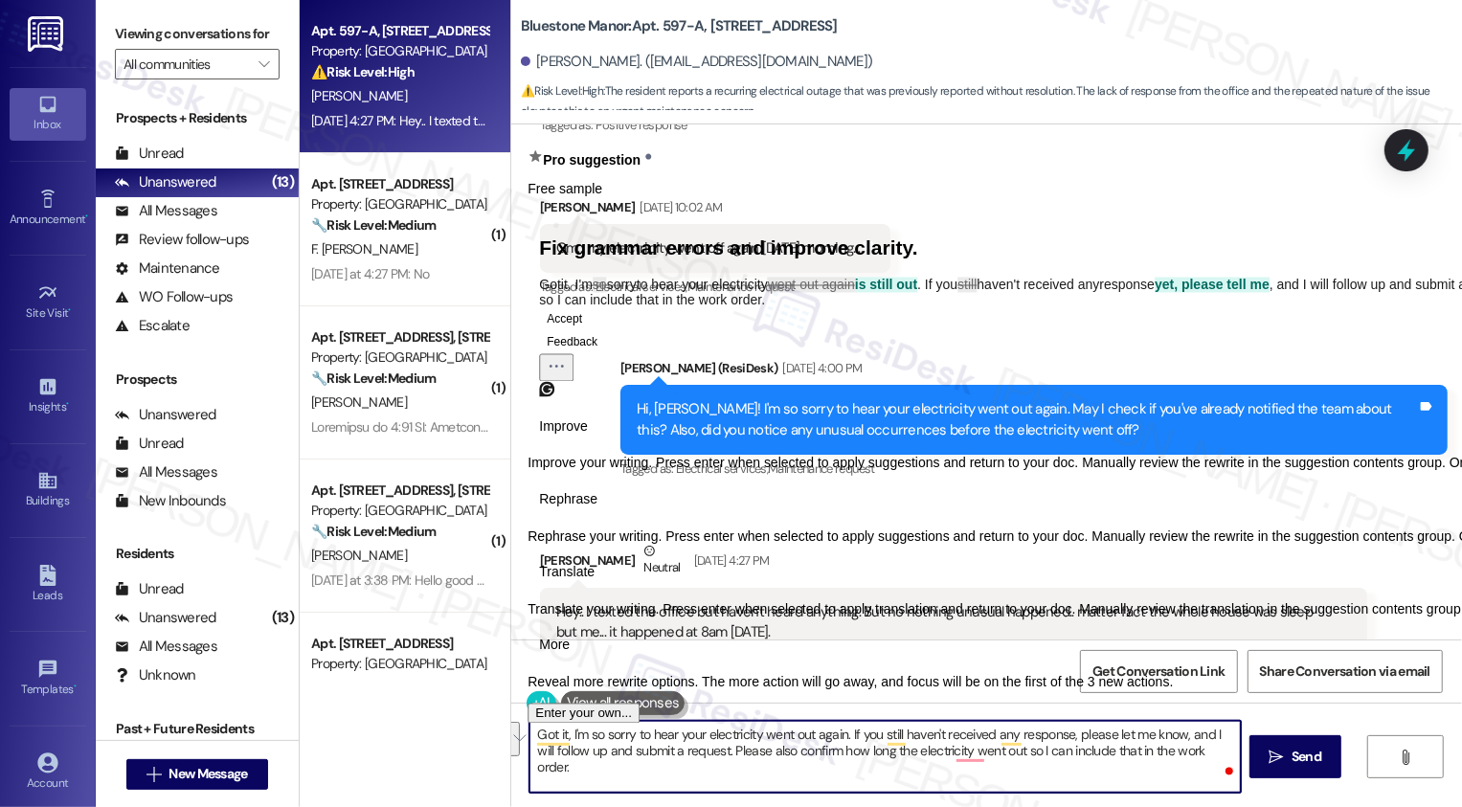
click at [598, 509] on span "Rephrase" at bounding box center [568, 499] width 58 height 20
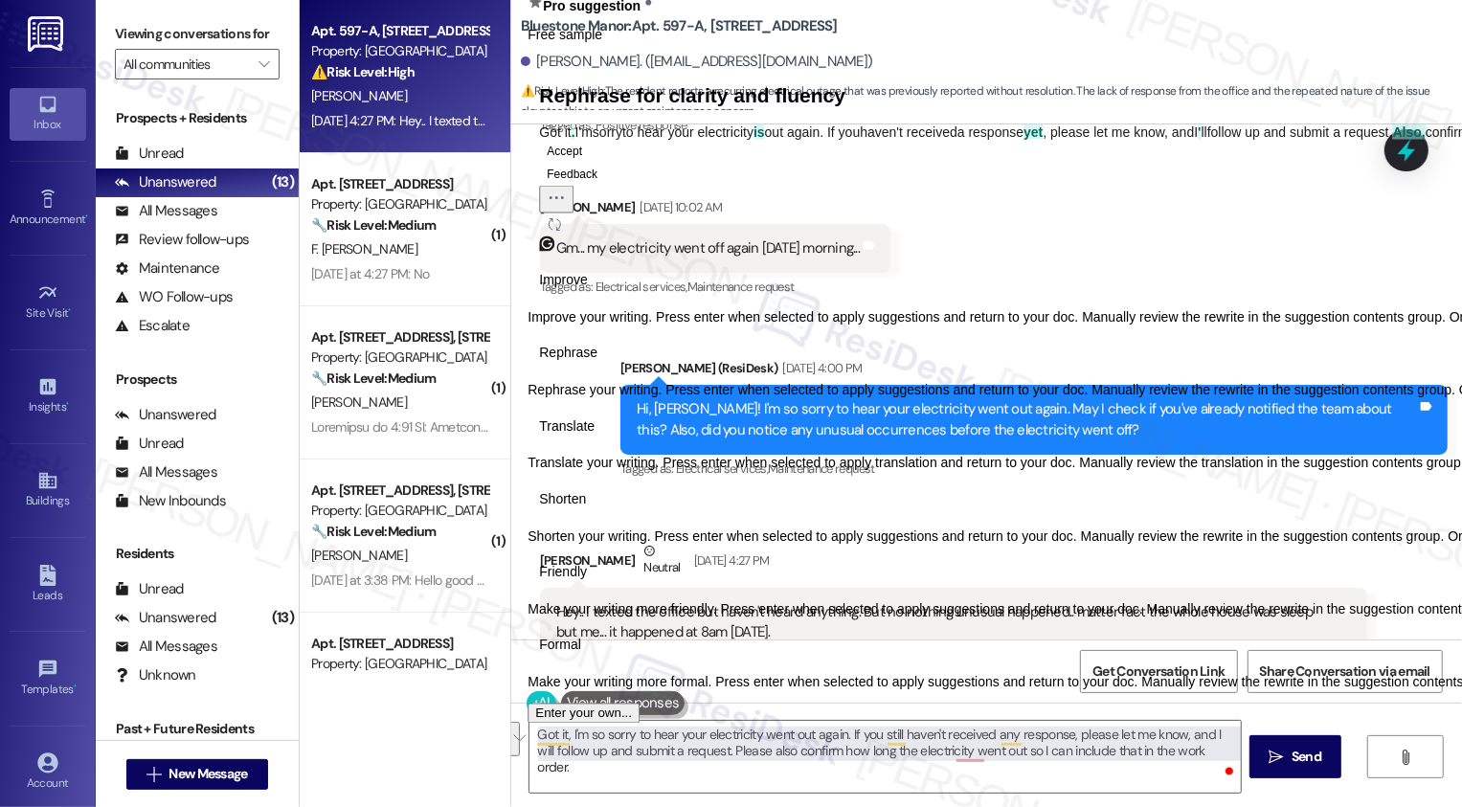
click at [599, 588] on button "Friendly" at bounding box center [563, 572] width 71 height 31
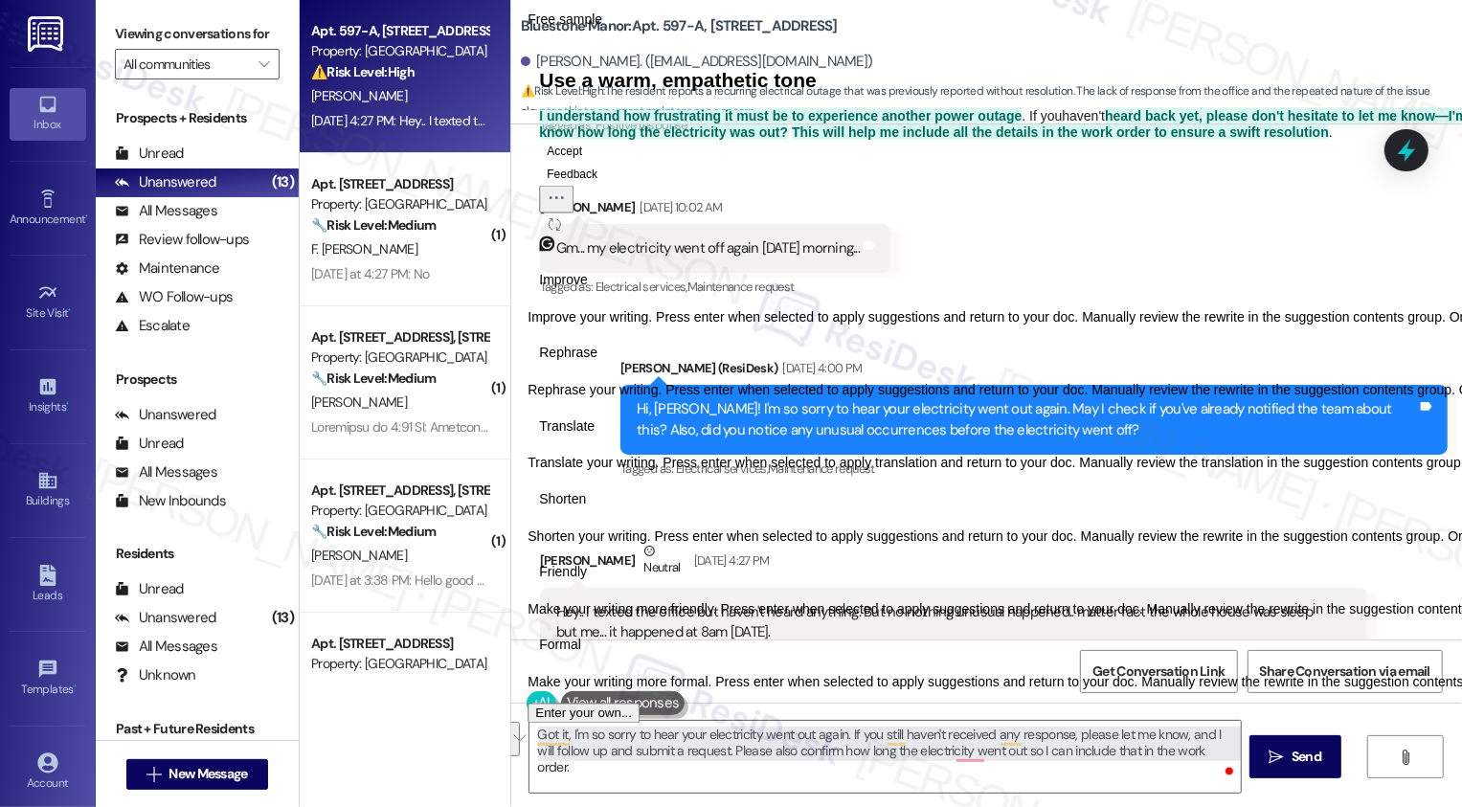
click at [560, 230] on icon "Regenerate" at bounding box center [554, 223] width 11 height 11
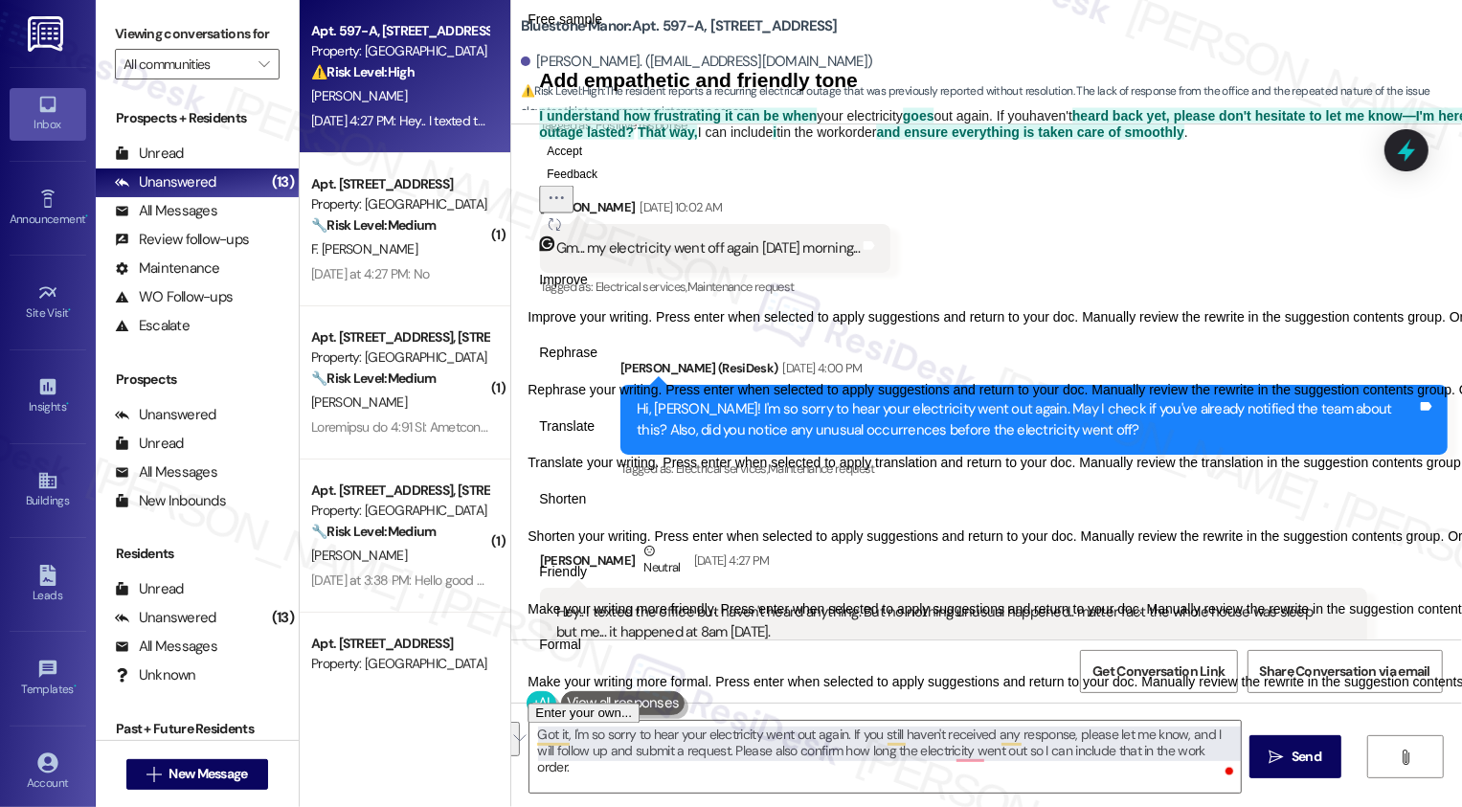
click at [560, 230] on icon "Regenerate" at bounding box center [554, 223] width 11 height 11
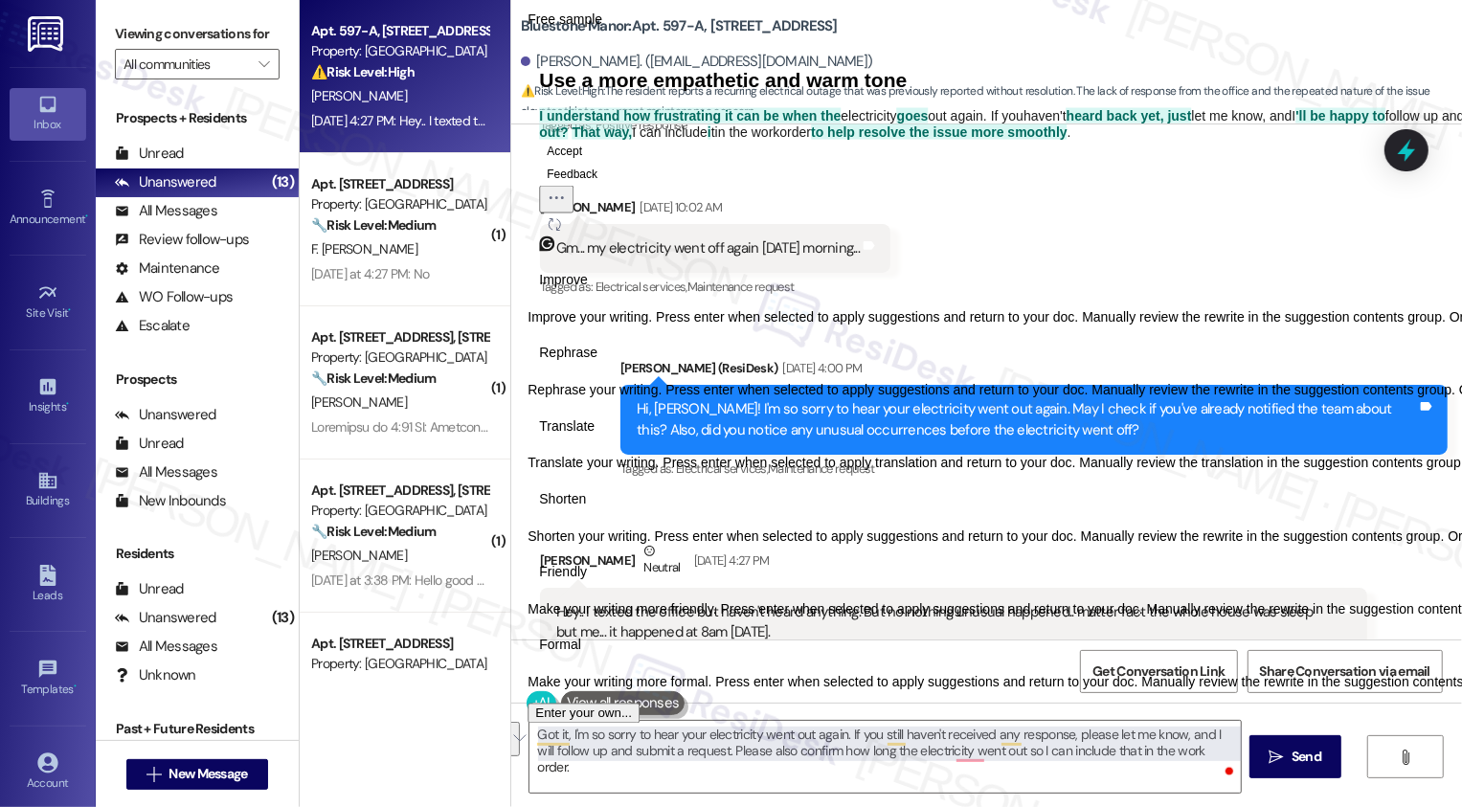
click at [560, 230] on icon "Regenerate" at bounding box center [554, 223] width 11 height 11
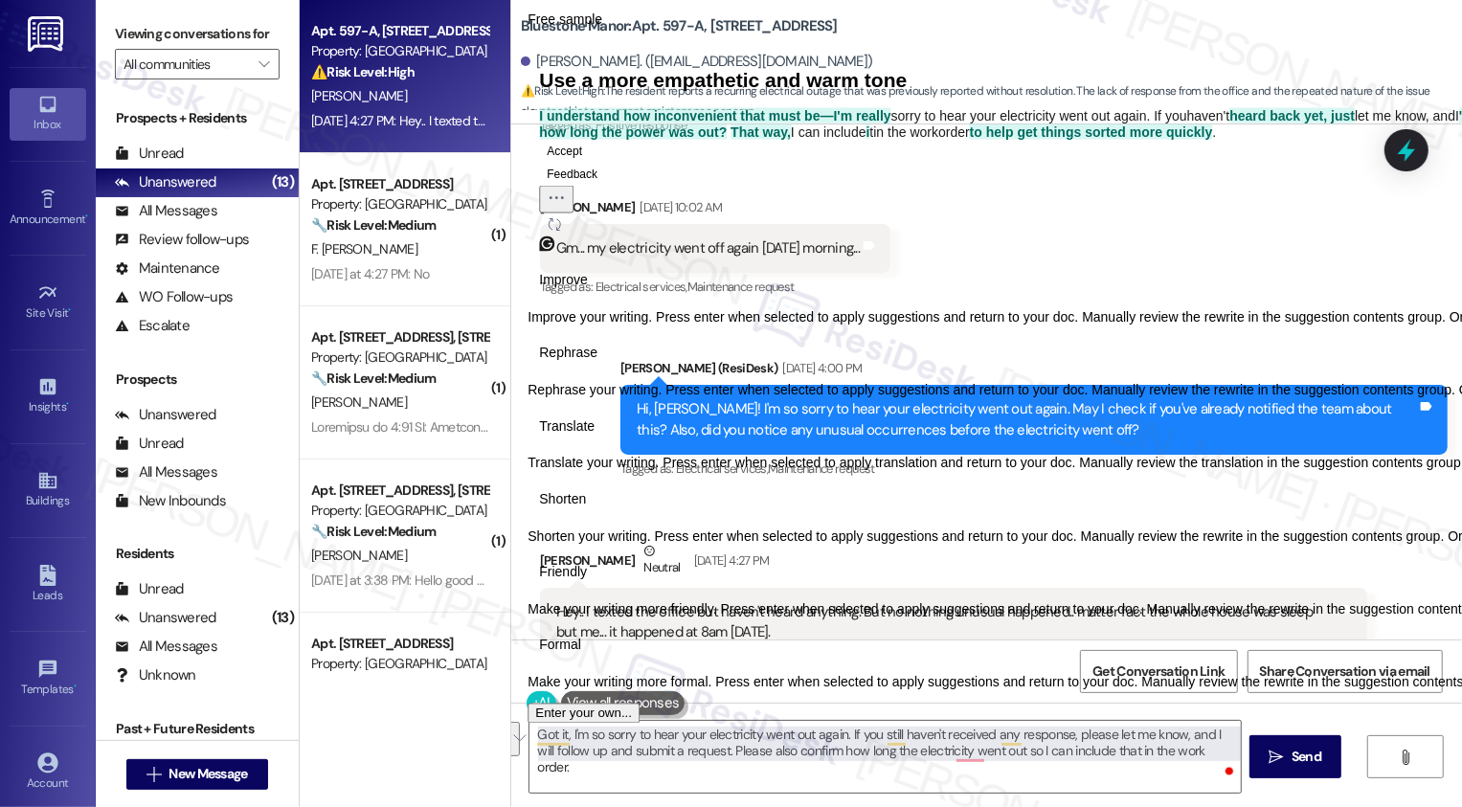
drag, startPoint x: 867, startPoint y: 542, endPoint x: 871, endPoint y: 624, distance: 82.5
click at [871, 139] on p "I understand how inconvenient that must be—I'm really sorry to hear your electr…" at bounding box center [1258, 123] width 1439 height 31
click at [837, 738] on textarea "Got it, I'm so sorry to hear your electricity went out again. If you still have…" at bounding box center [886, 757] width 712 height 72
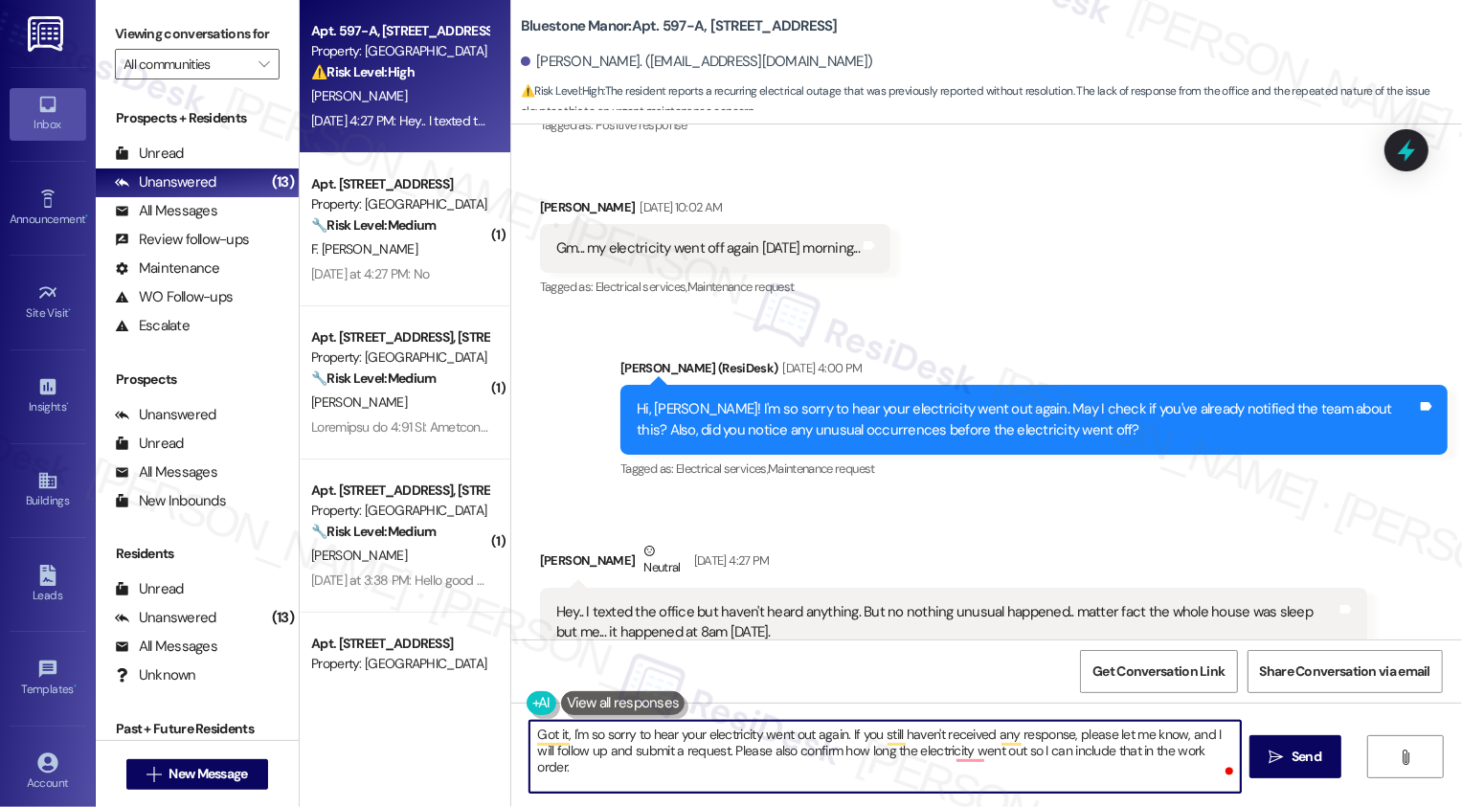
paste textarea "I'm really sorry to hear your electricity went out again. If you haven't heard …"
click at [831, 786] on textarea "I'm really sorry to hear your electricity went out again. If you haven't heard …" at bounding box center [886, 757] width 712 height 72
click at [919, 785] on textarea "I'm really sorry to hear your electricity went out again. If you haven't heard …" at bounding box center [886, 757] width 712 height 72
drag, startPoint x: 590, startPoint y: 767, endPoint x: 759, endPoint y: 777, distance: 169.8
click at [760, 778] on textarea "I'm really sorry to hear your electricity went out again. If you haven't heard …" at bounding box center [886, 757] width 712 height 72
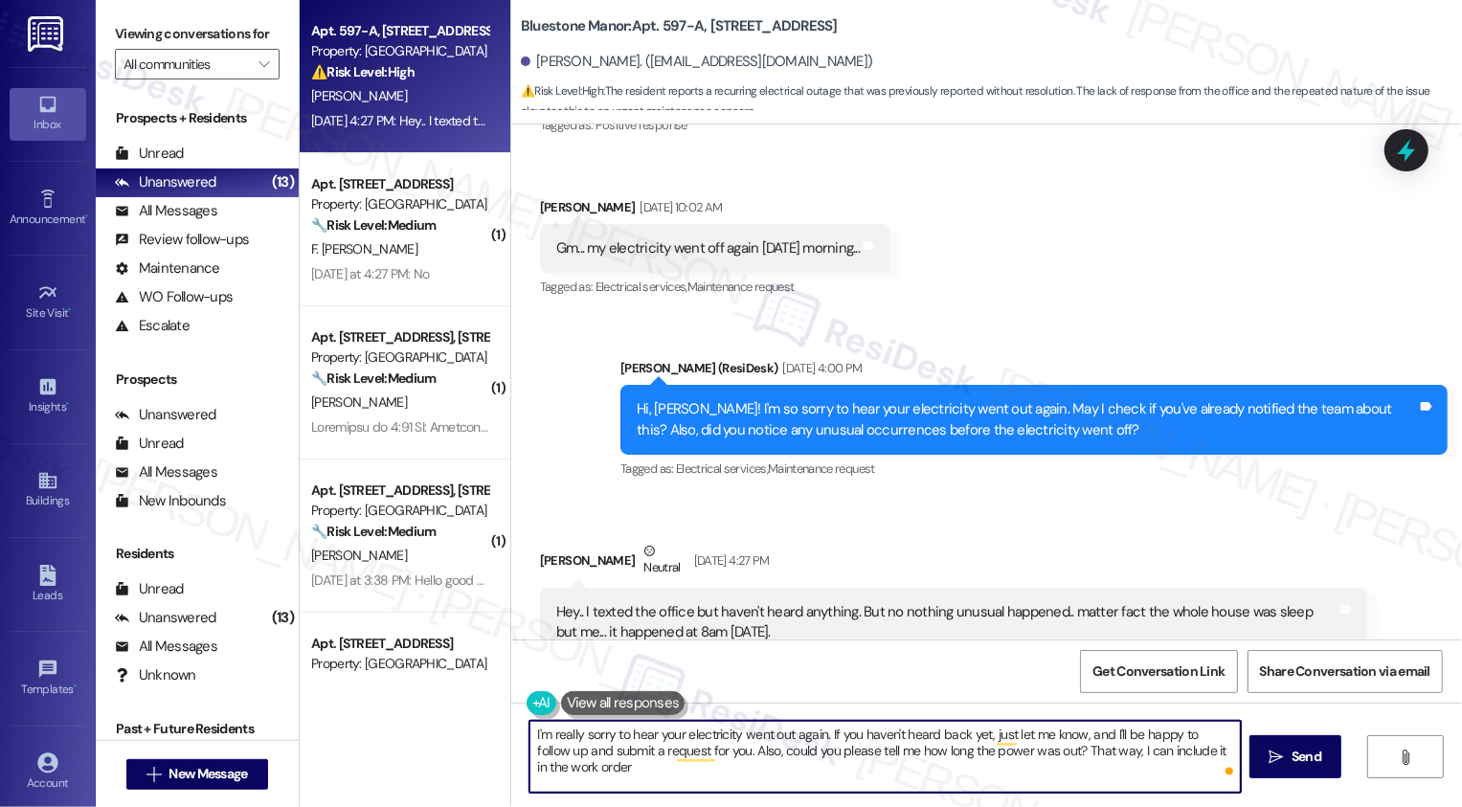
type textarea "I'm really sorry to hear your electricity went out again. If you haven't heard …"
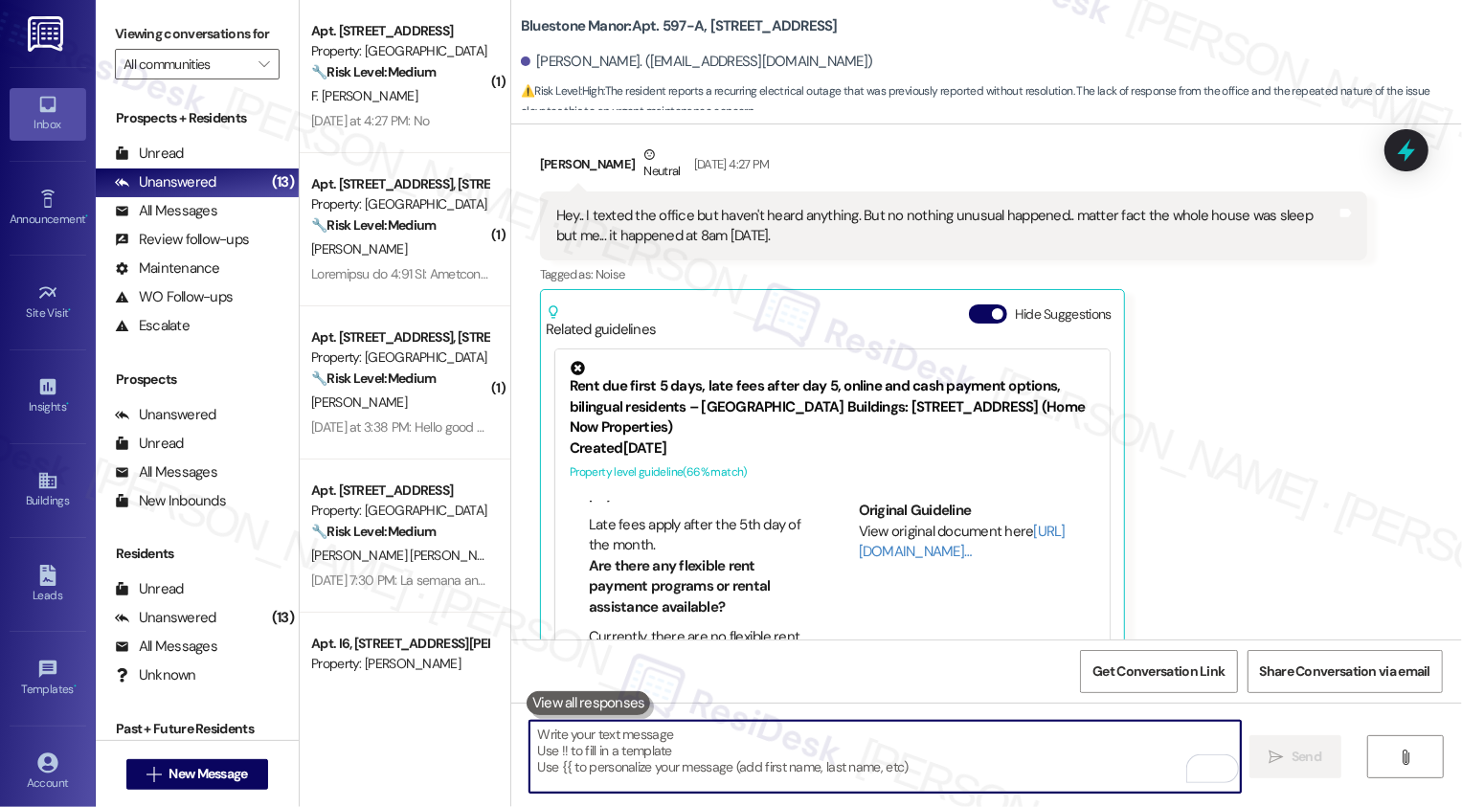
scroll to position [5130, 0]
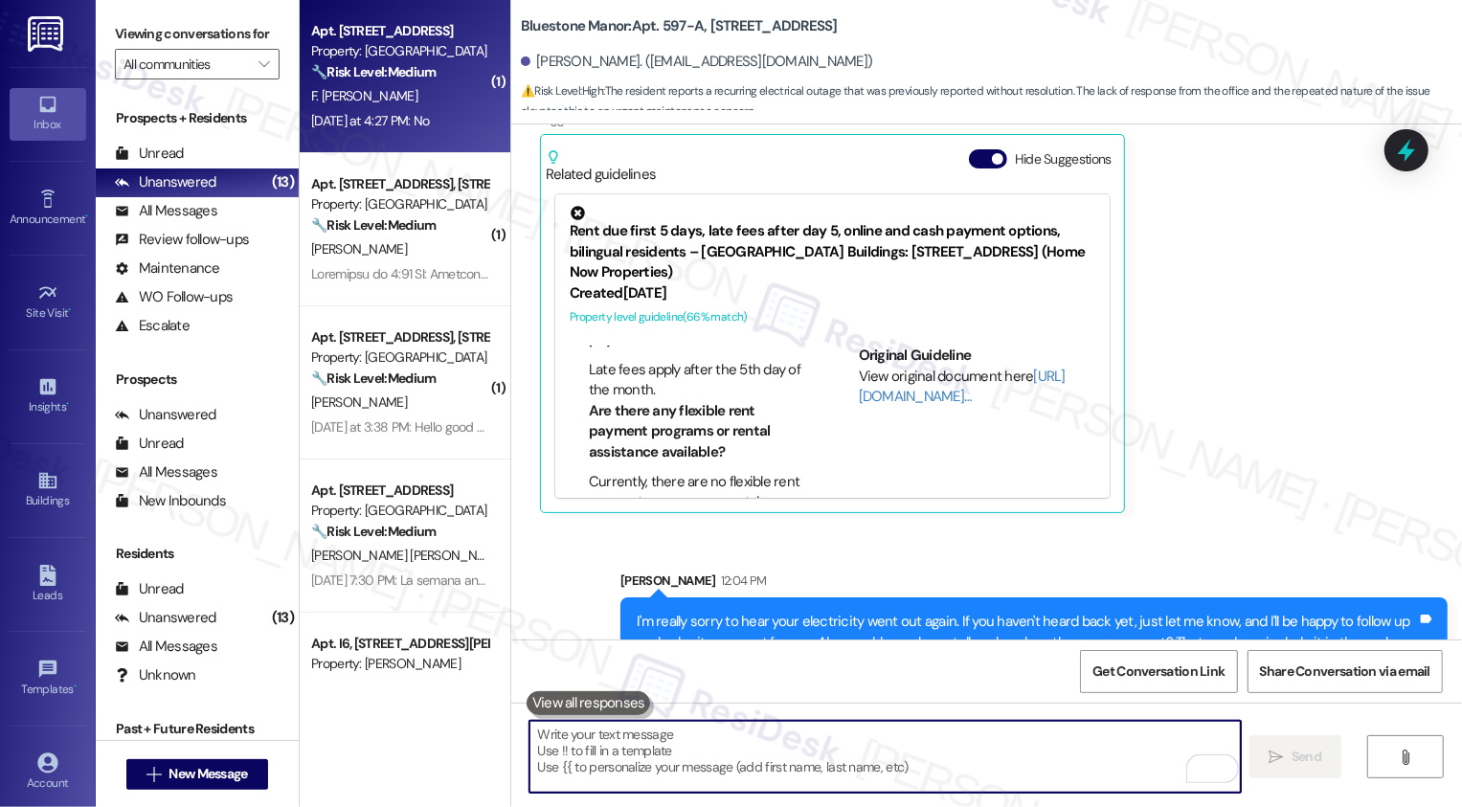
click at [338, 64] on strong "🔧 Risk Level: Medium" at bounding box center [373, 71] width 124 height 17
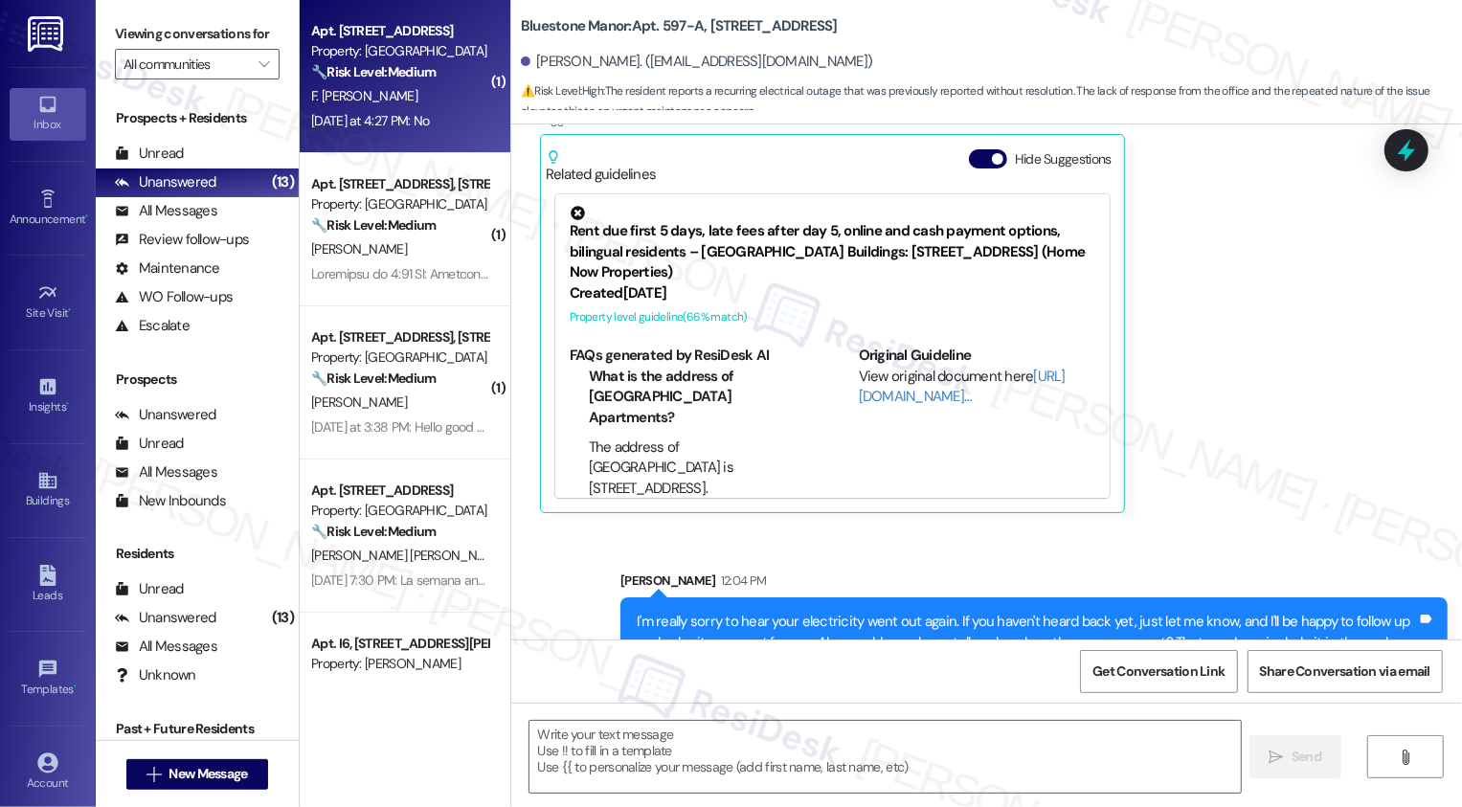
click at [338, 64] on strong "🔧 Risk Level: Medium" at bounding box center [373, 71] width 124 height 17
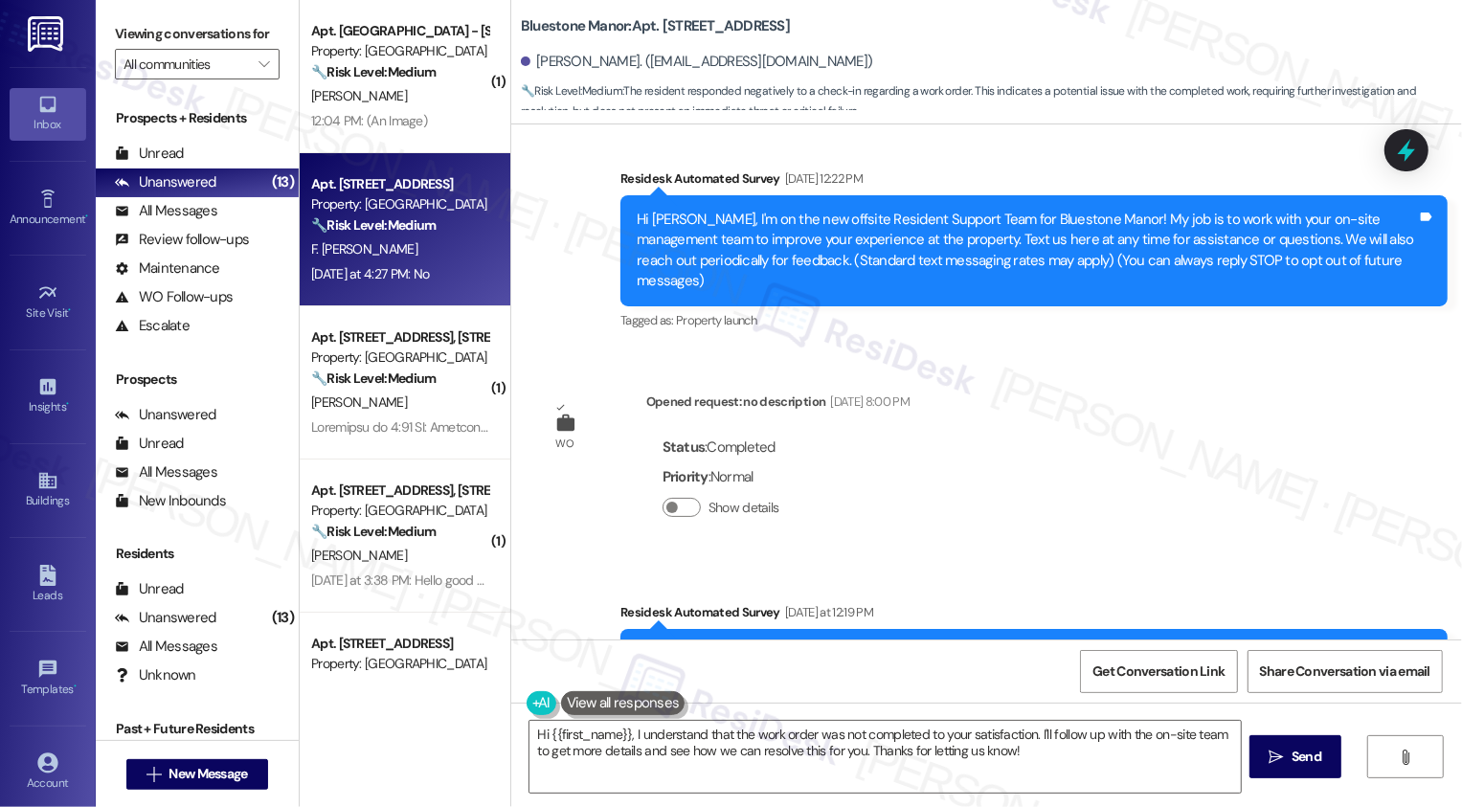
scroll to position [350, 0]
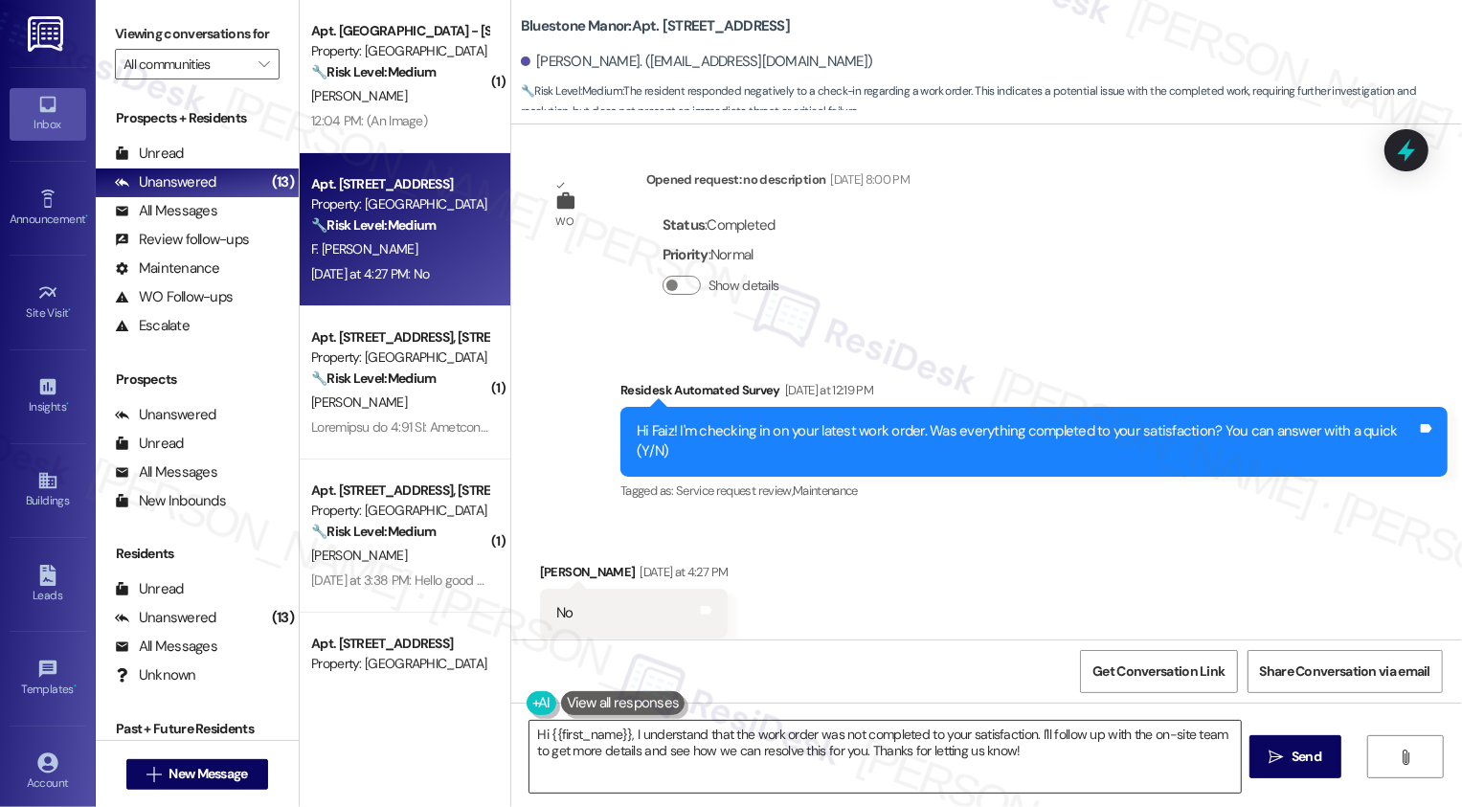
click at [531, 735] on textarea "Hi {{first_name}}, I understand that the work order was not completed to your s…" at bounding box center [886, 757] width 712 height 72
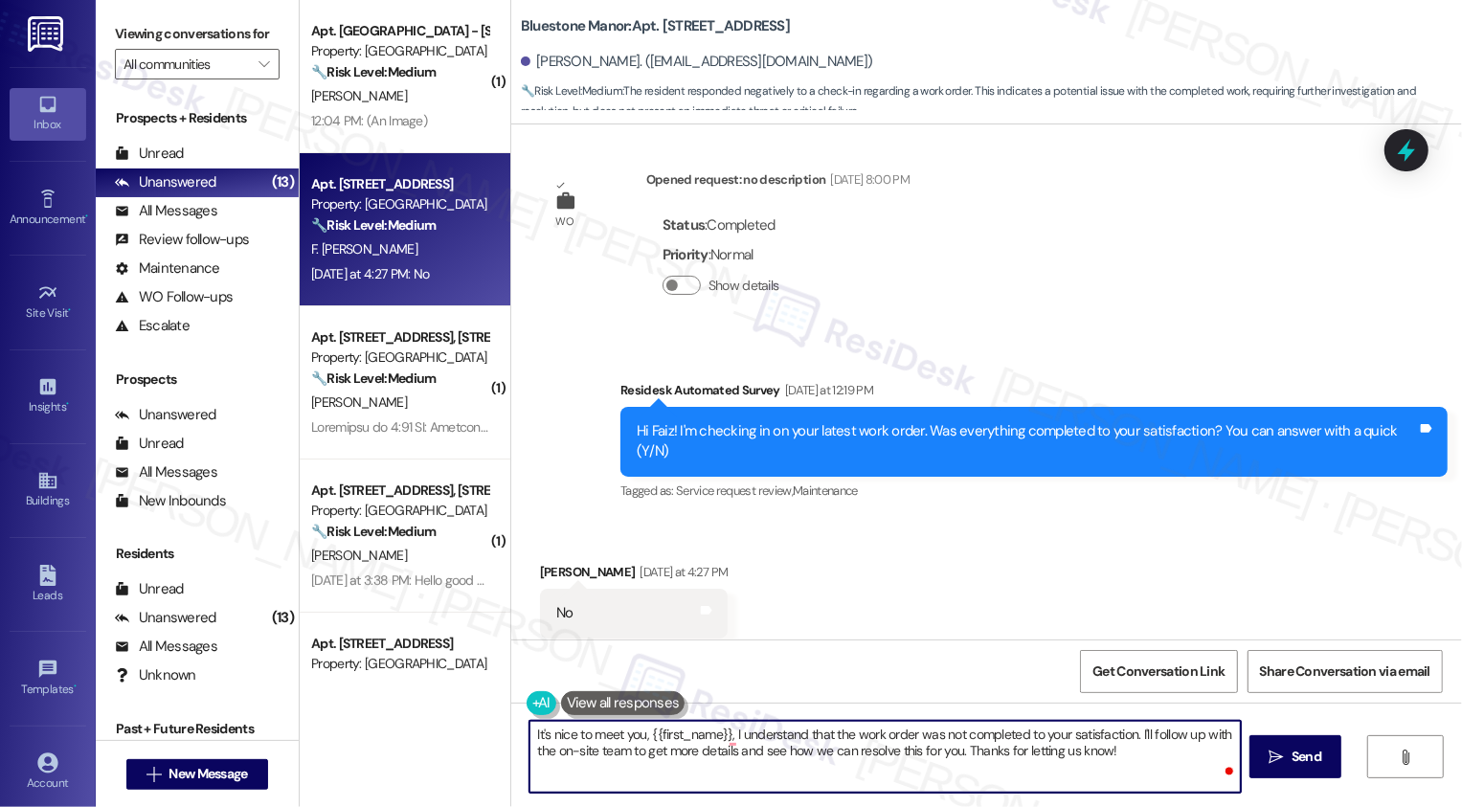
click at [727, 732] on textarea "It's nice to meet you, {{first_name}}, I understand that the work order was not…" at bounding box center [886, 757] width 712 height 72
drag, startPoint x: 1134, startPoint y: 733, endPoint x: 1141, endPoint y: 754, distance: 22.1
click at [1140, 753] on textarea "It's nice to meet you, {{first_name}}! I understand that the work order was not…" at bounding box center [886, 757] width 712 height 72
type textarea "It's nice to meet you, {{first_name}}! I understand that the work order was not…"
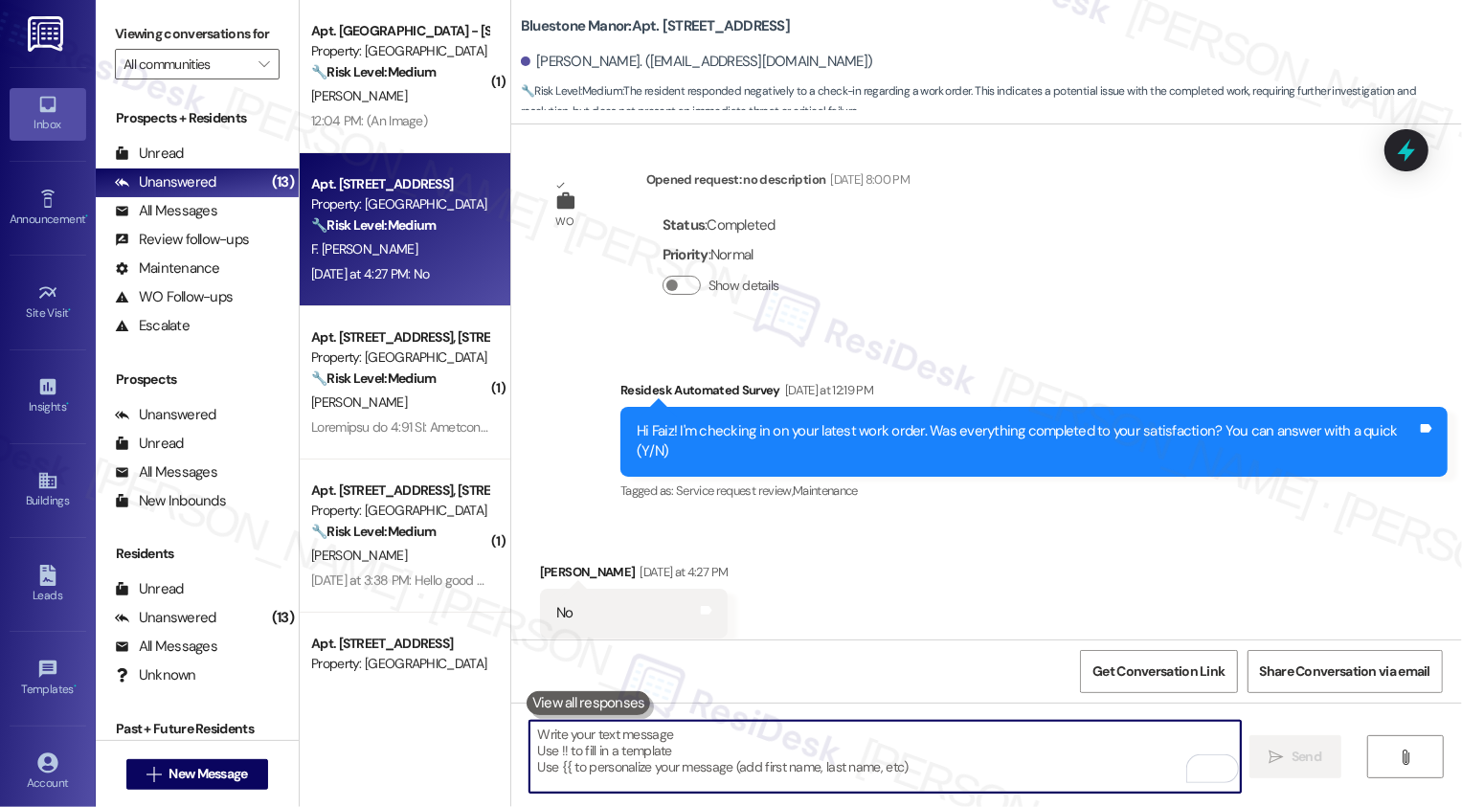
scroll to position [504, 0]
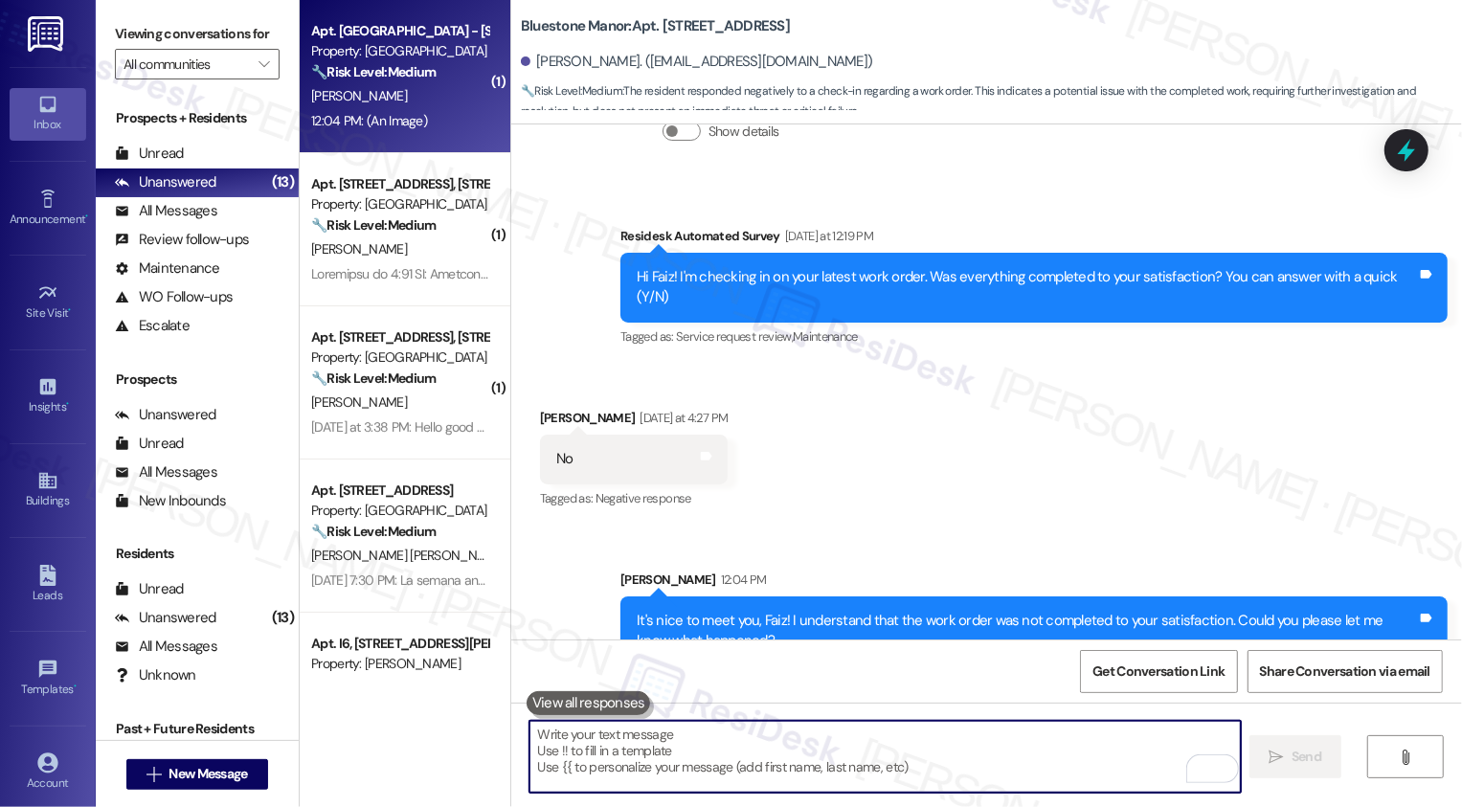
click at [457, 118] on div "12:04 PM: (An Image) 12:04 PM: (An Image)" at bounding box center [399, 121] width 181 height 24
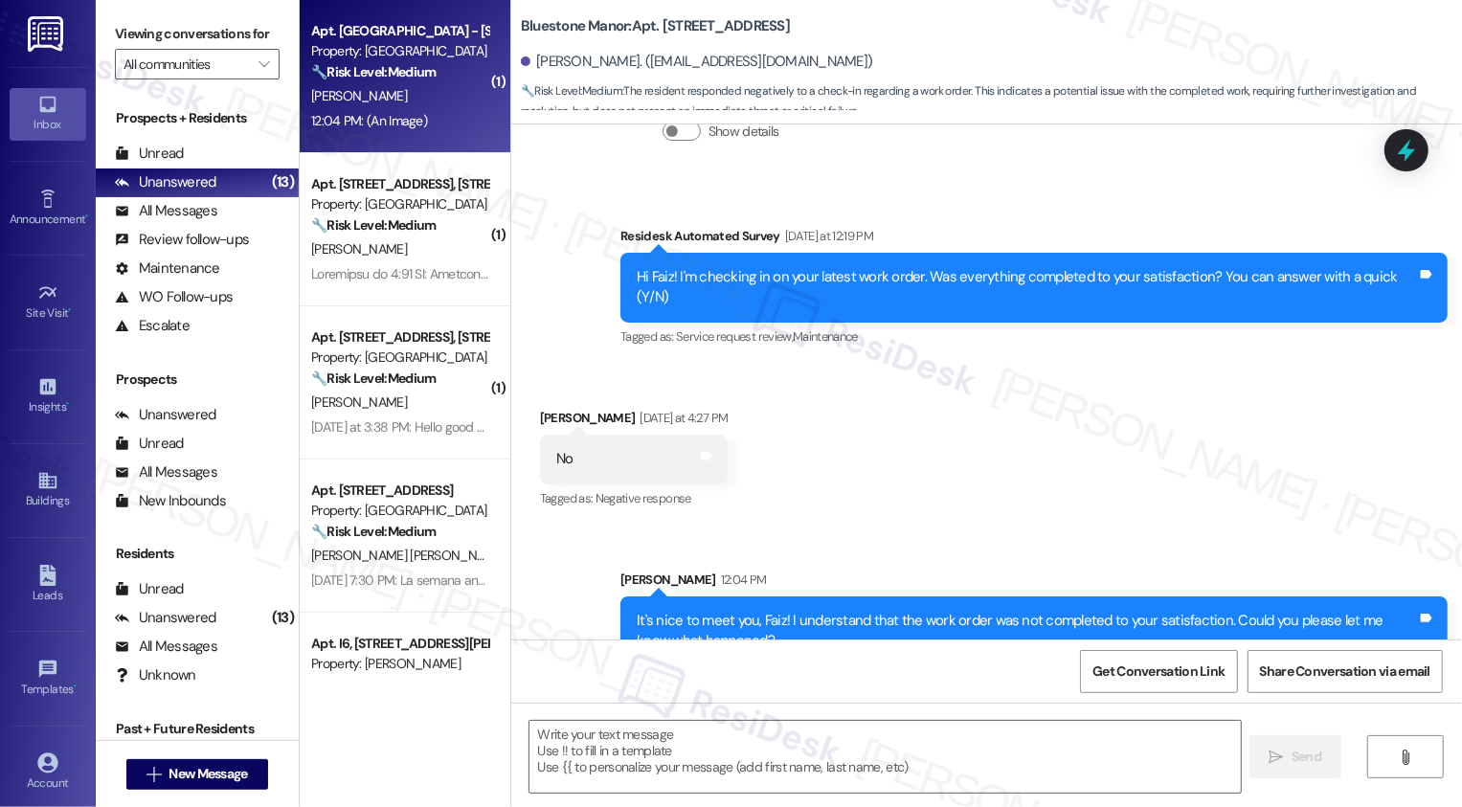
type textarea "Fetching suggested responses. Please feel free to read through the conversation…"
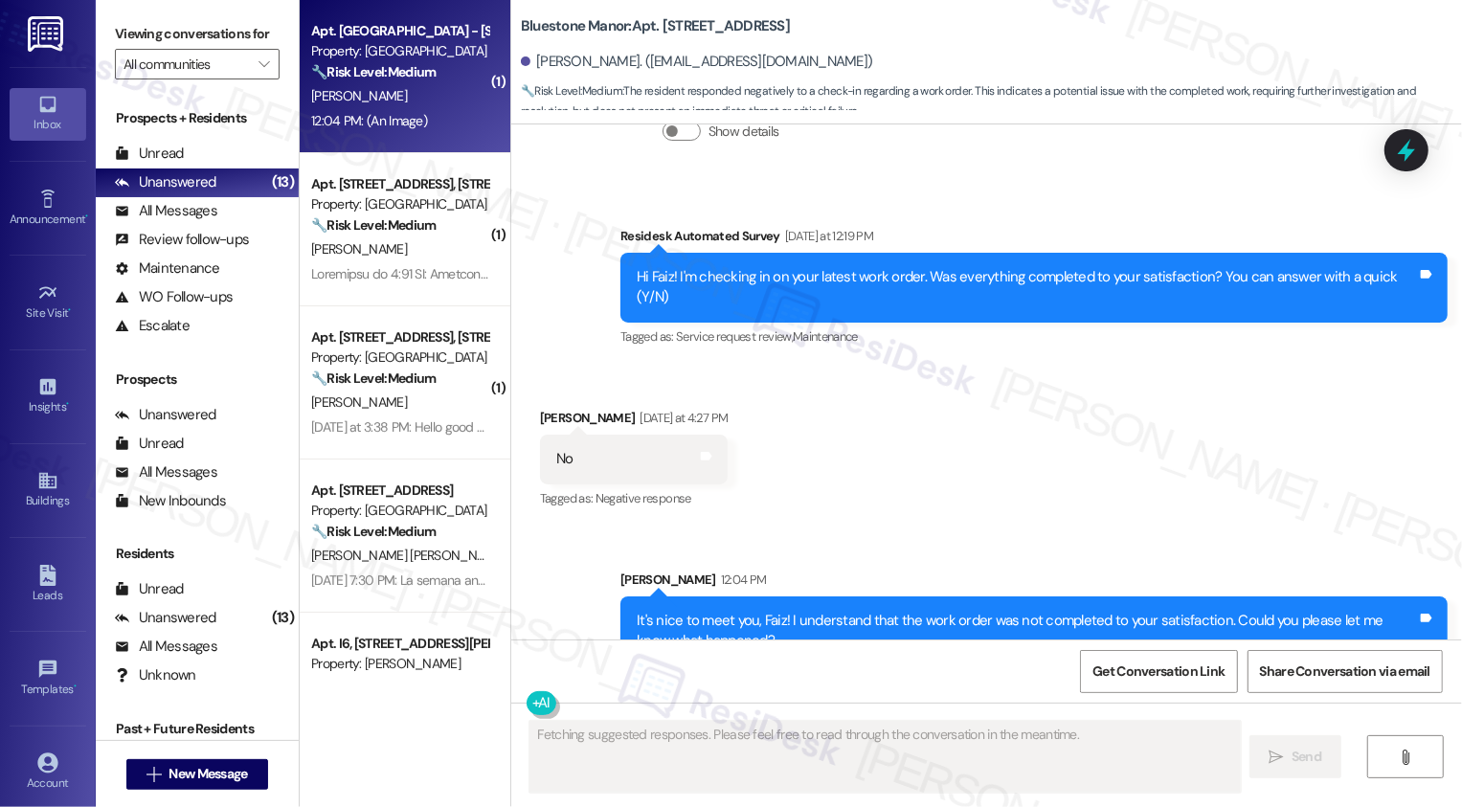
click at [457, 118] on div "12:04 PM: (An Image) 12:04 PM: (An Image)" at bounding box center [399, 121] width 181 height 24
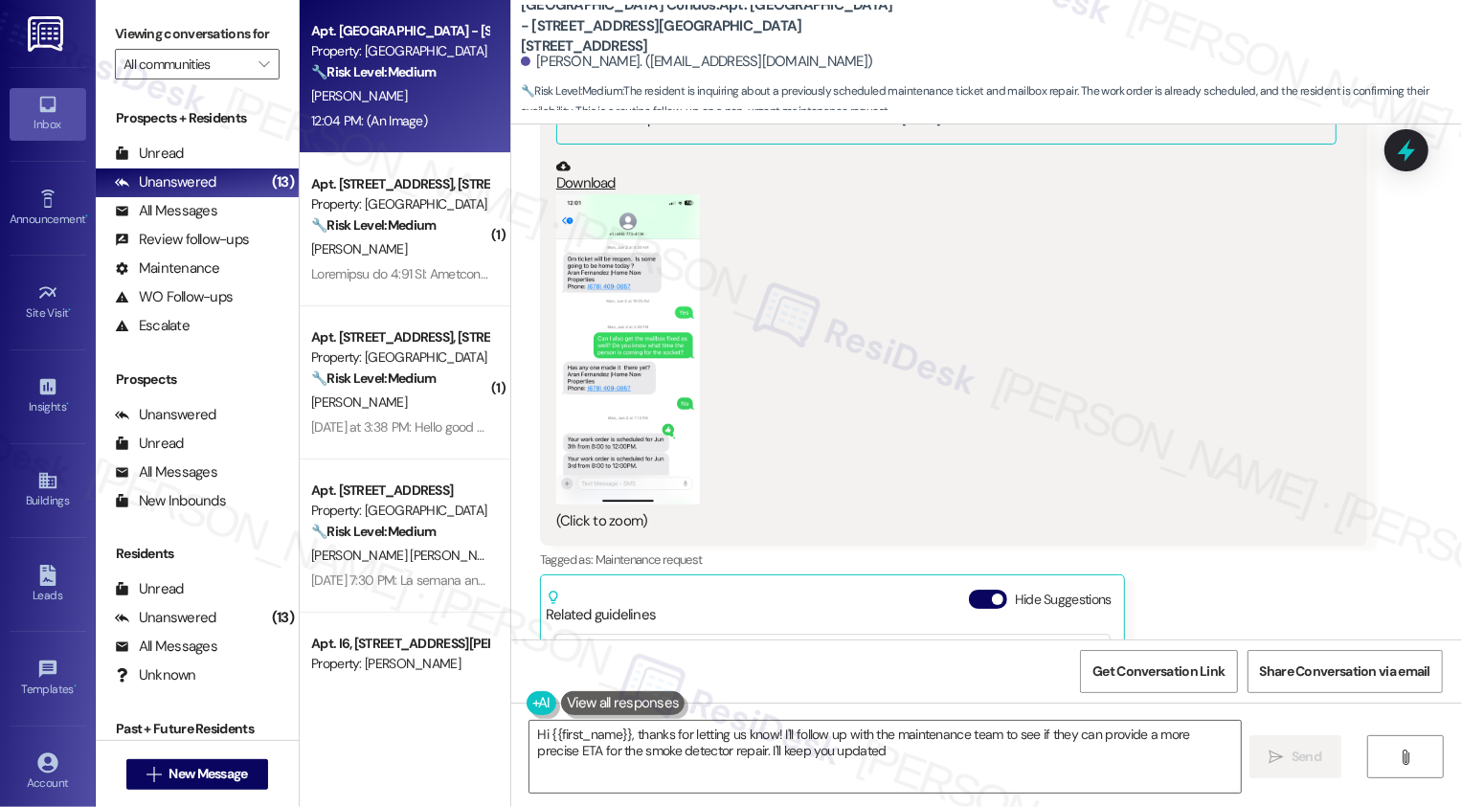
type textarea "Hi {{first_name}}, thanks for letting us know! I'll follow up with the maintena…"
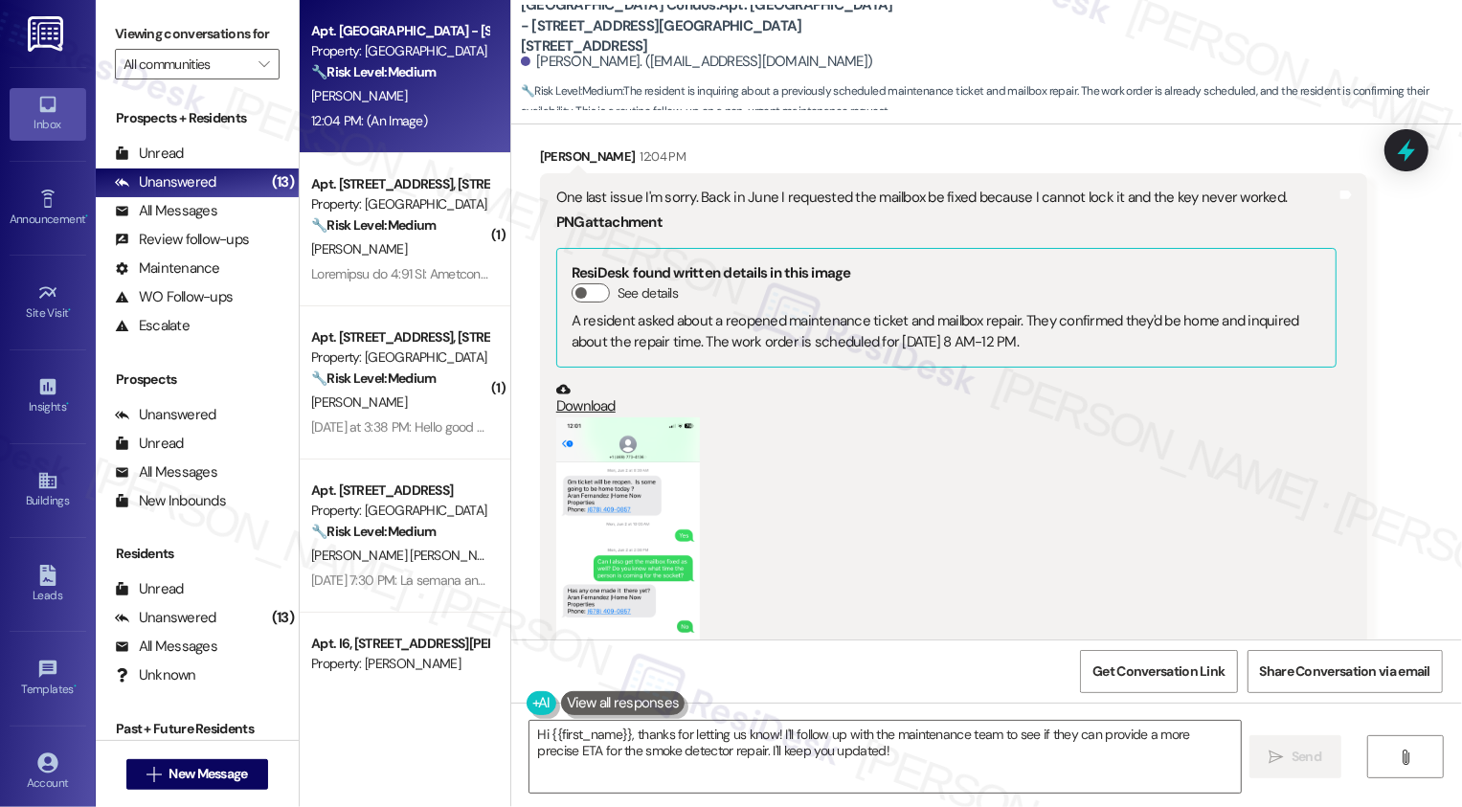
scroll to position [4052, 0]
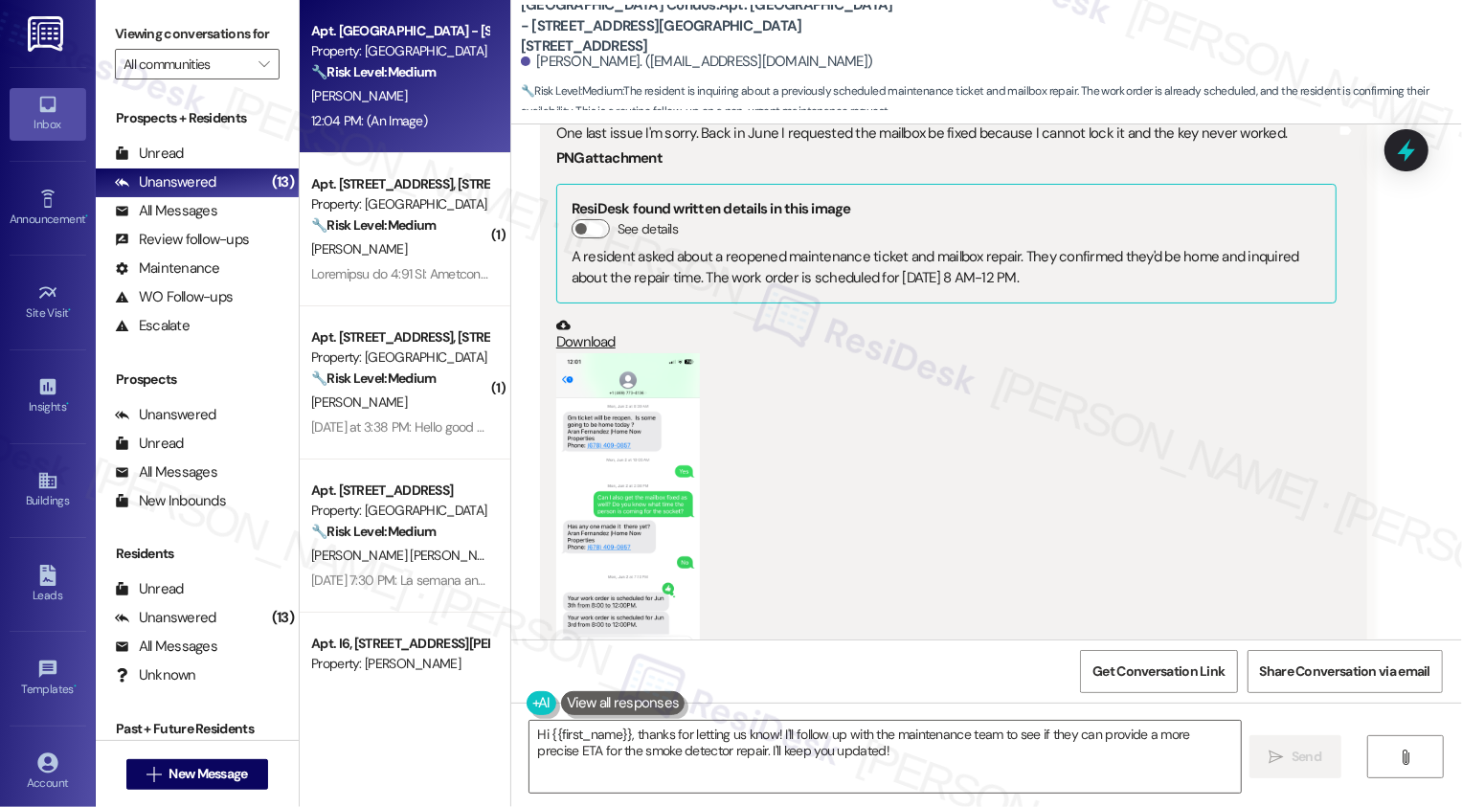
click at [565, 479] on button "Zoom image" at bounding box center [628, 508] width 144 height 311
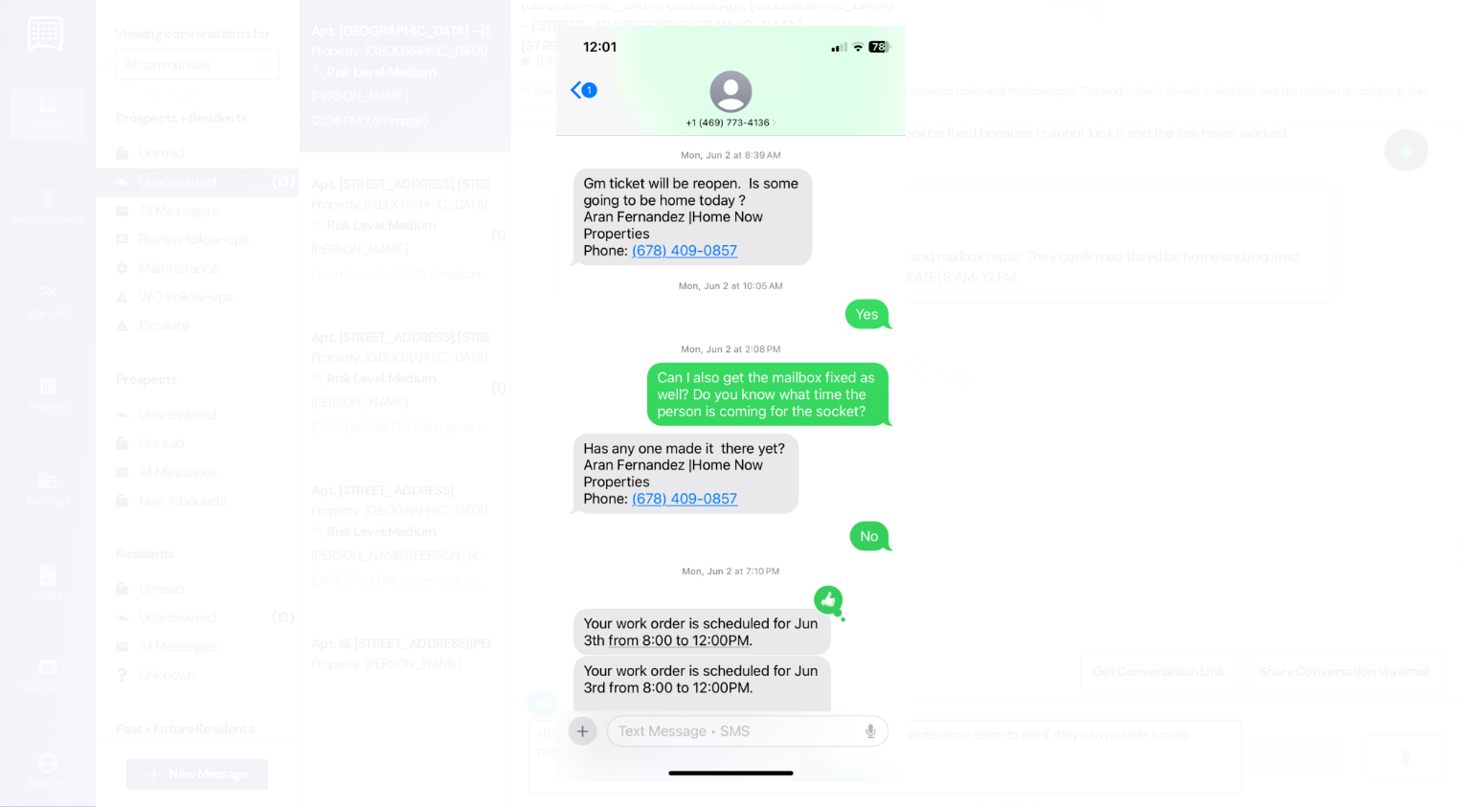
click at [1294, 352] on button "Unzoom image" at bounding box center [731, 403] width 1462 height 807
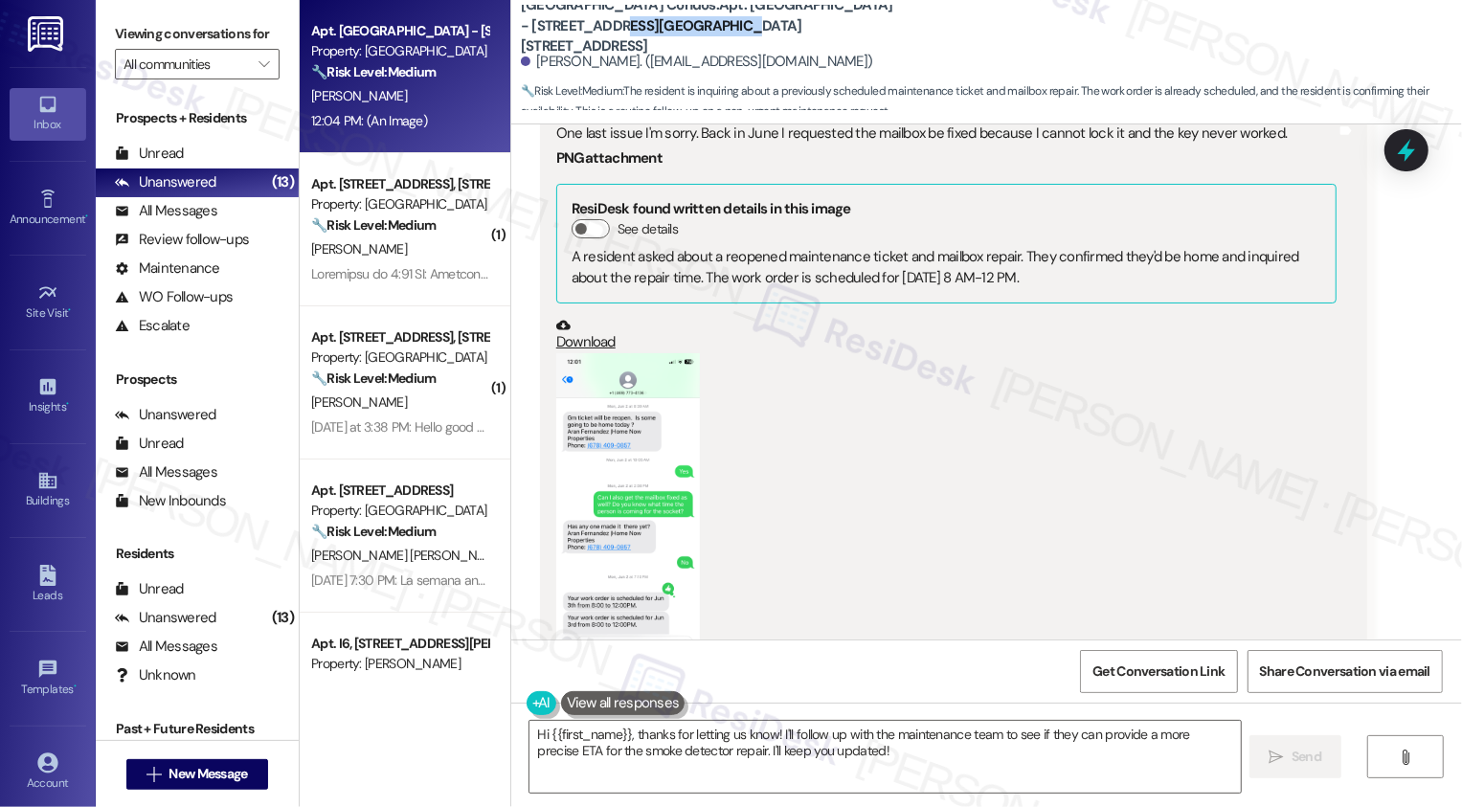
drag, startPoint x: 508, startPoint y: 37, endPoint x: 640, endPoint y: 21, distance: 133.2
click at [640, 41] on div "West Street Condos: Apt. West Street - 4954 West Street, 4954 West Street Lakem…" at bounding box center [986, 57] width 951 height 105
copy b "4954 West Street"
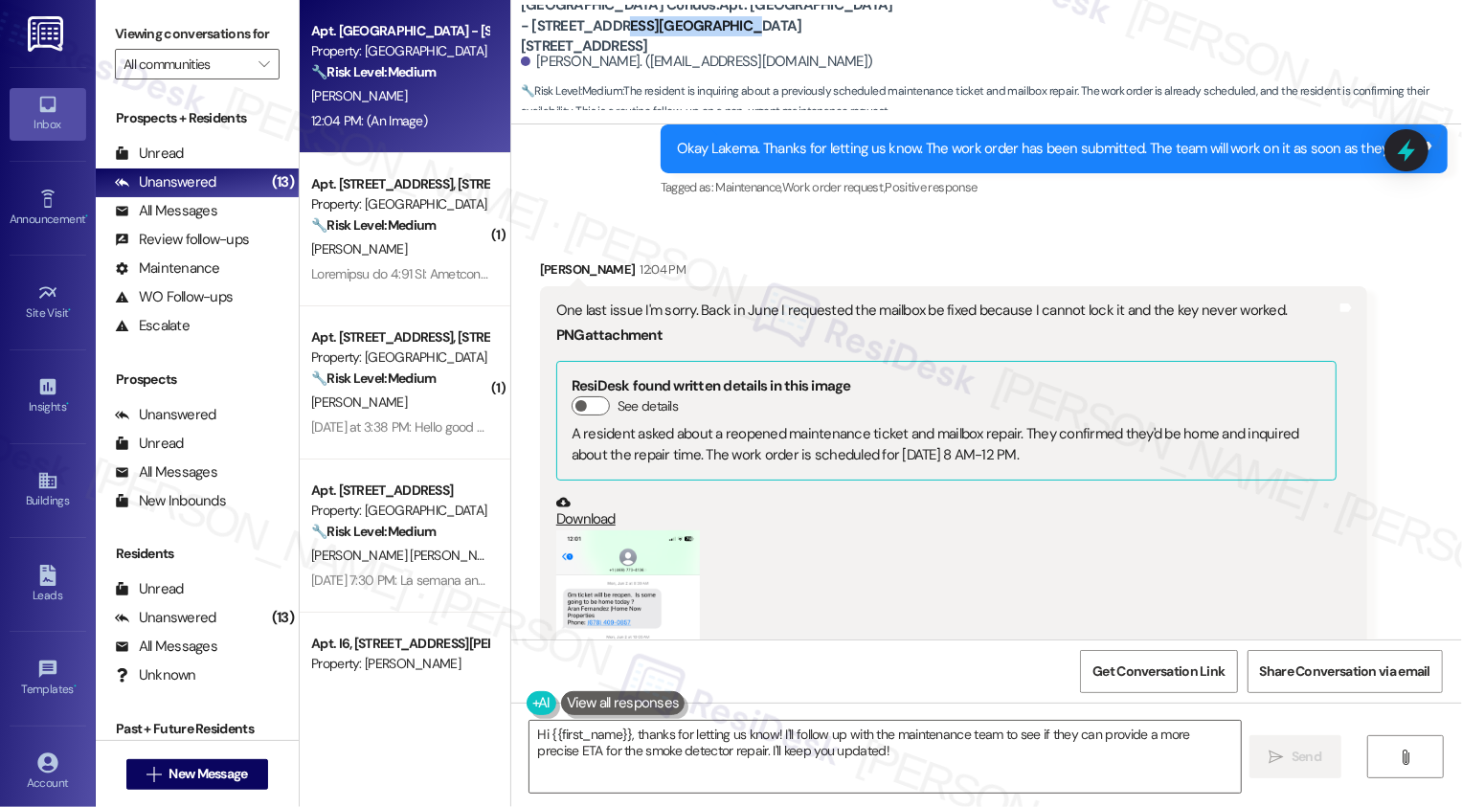
scroll to position [3871, 0]
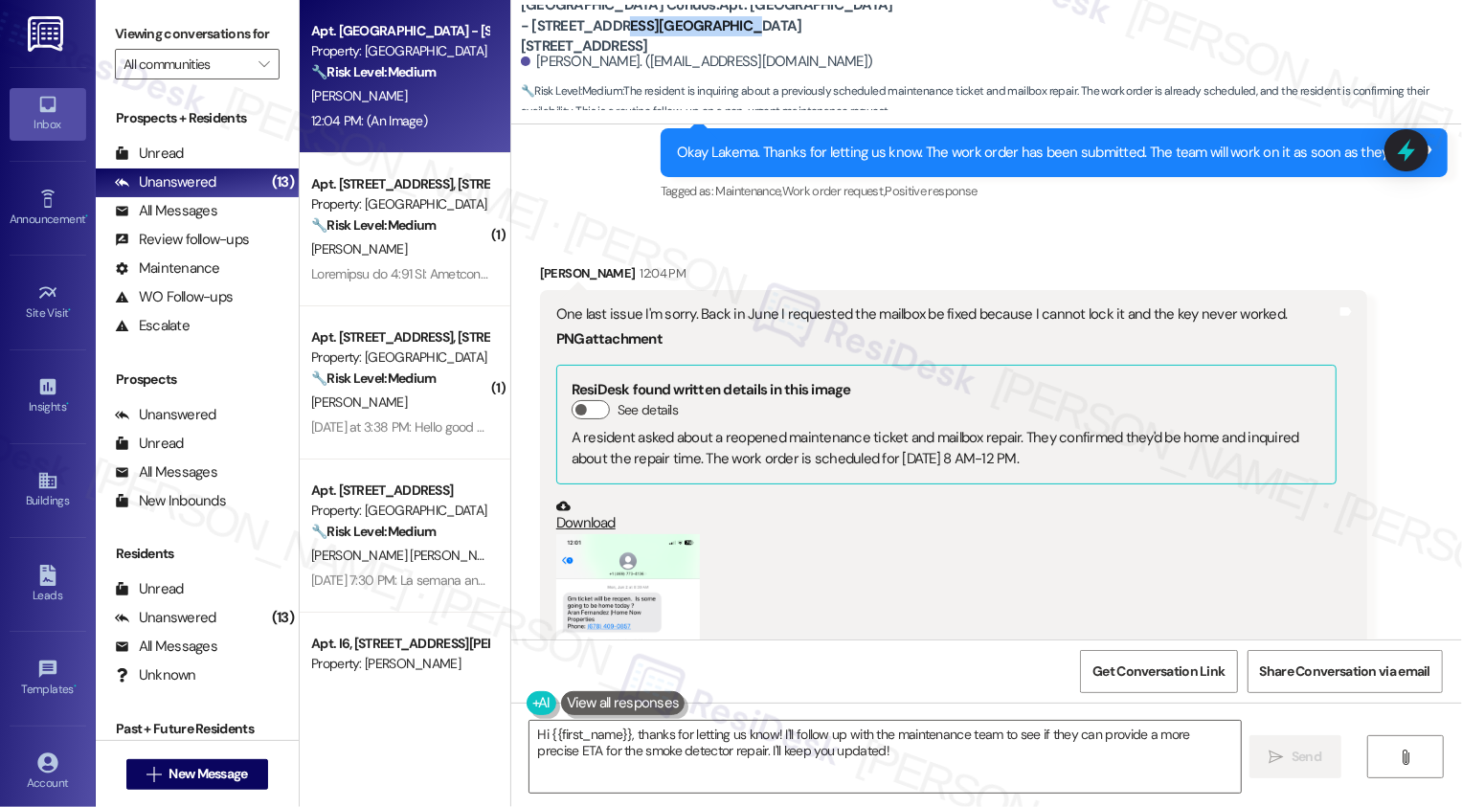
click at [753, 263] on div "Lakema Howard 12:04 PM" at bounding box center [953, 276] width 827 height 27
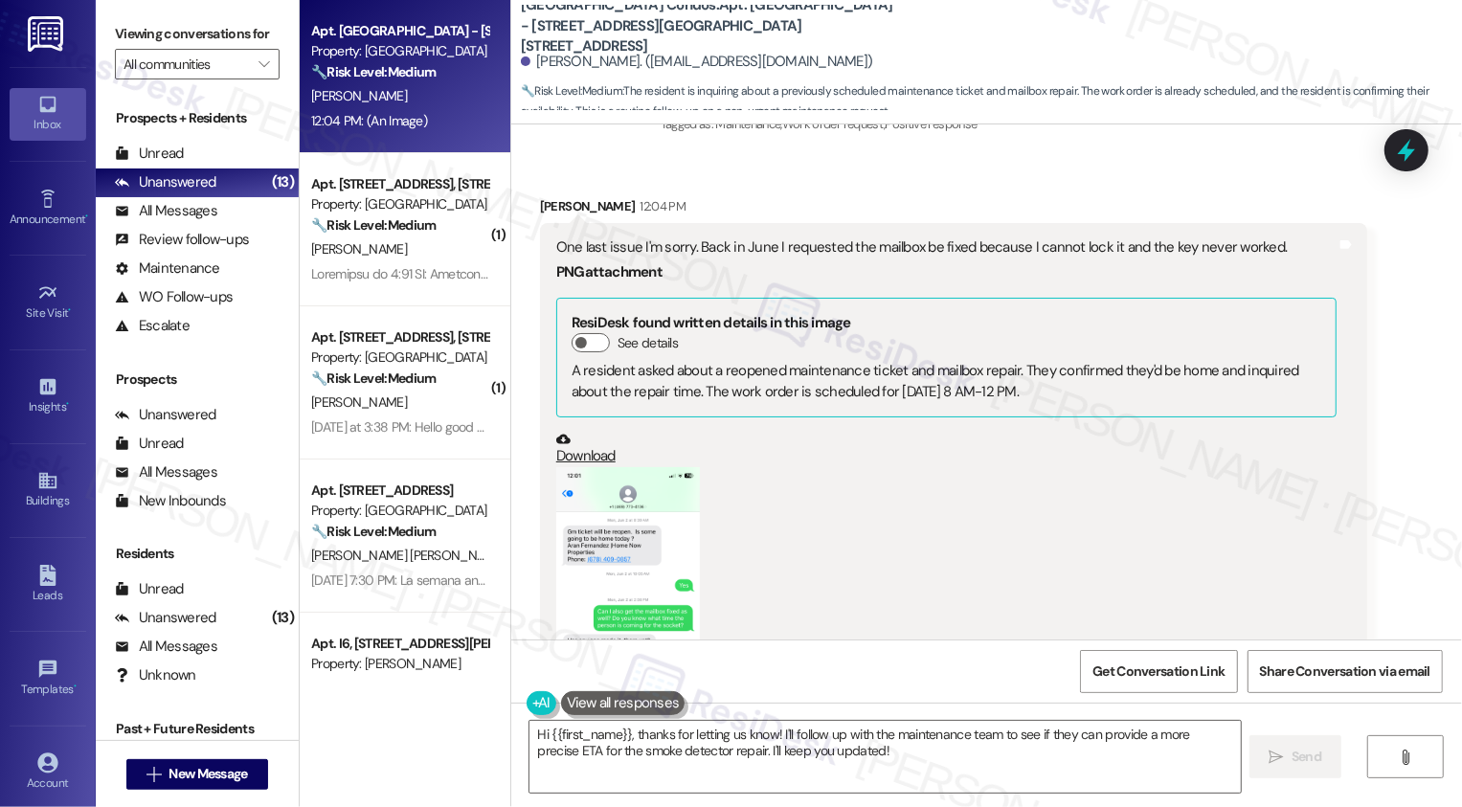
scroll to position [3987, 0]
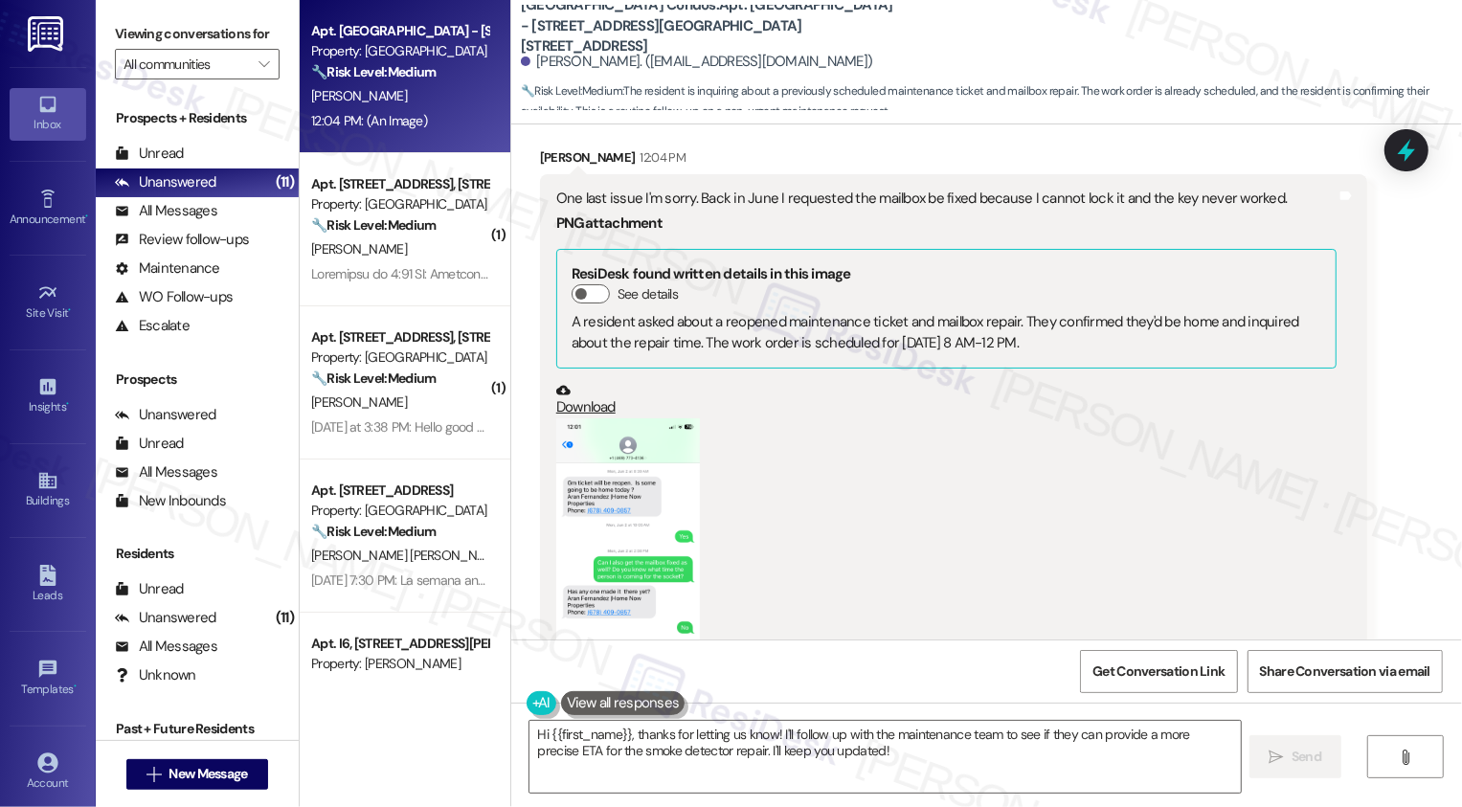
drag, startPoint x: 685, startPoint y: 196, endPoint x: 711, endPoint y: 215, distance: 31.6
click at [712, 215] on div "One last issue I'm sorry. Back in June I requested the mailbox be fixed because…" at bounding box center [946, 473] width 784 height 568
click at [711, 215] on div "PNG attachment" at bounding box center [946, 224] width 780 height 20
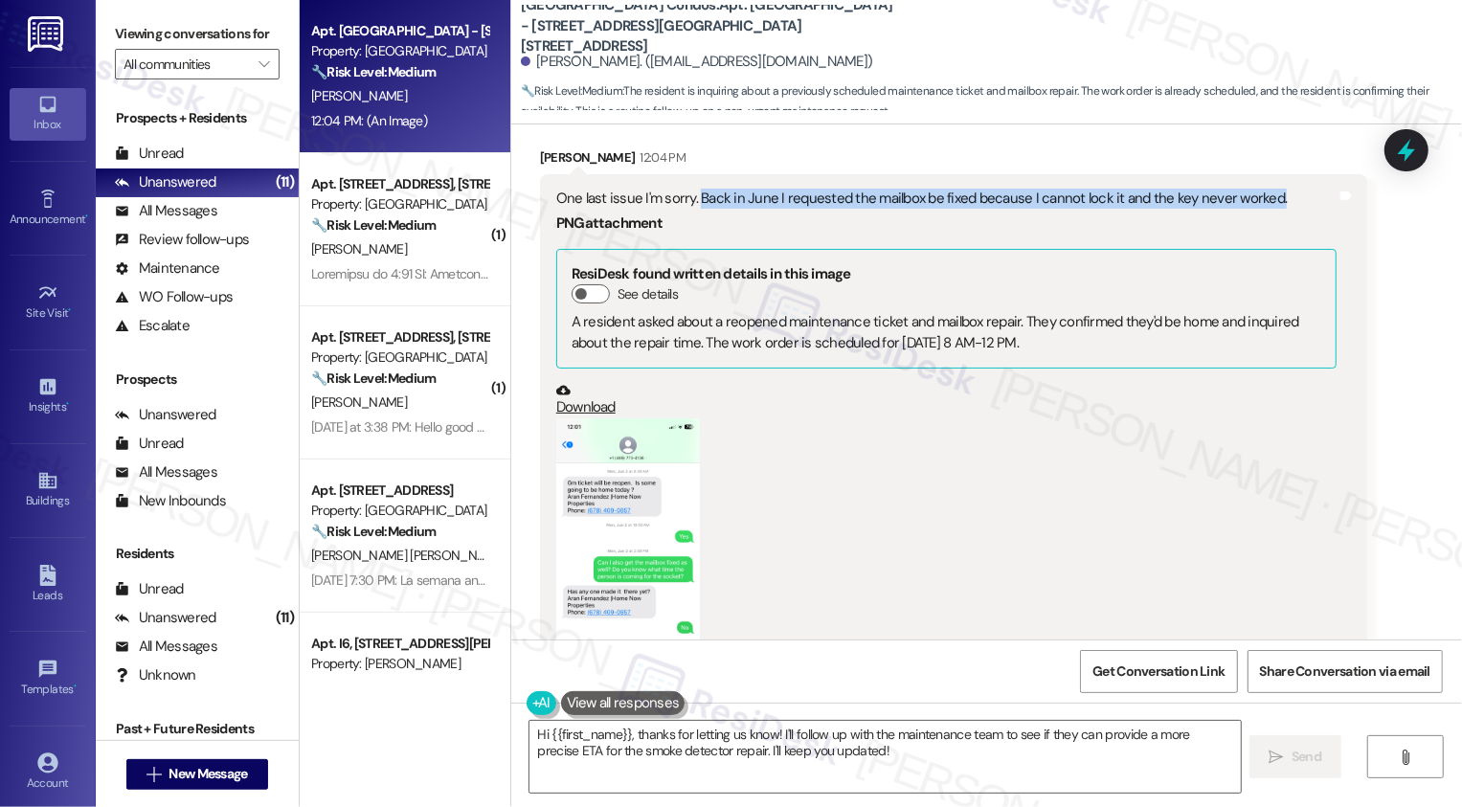
drag, startPoint x: 686, startPoint y: 199, endPoint x: 1291, endPoint y: 189, distance: 605.3
click at [1292, 190] on div "One last issue I'm sorry. Back in June I requested the mailbox be fixed because…" at bounding box center [946, 199] width 780 height 20
copy div "Back in June I requested the mailbox be fixed because I cannot lock it and the …"
click at [1076, 580] on div "(Click to zoom)" at bounding box center [946, 587] width 780 height 338
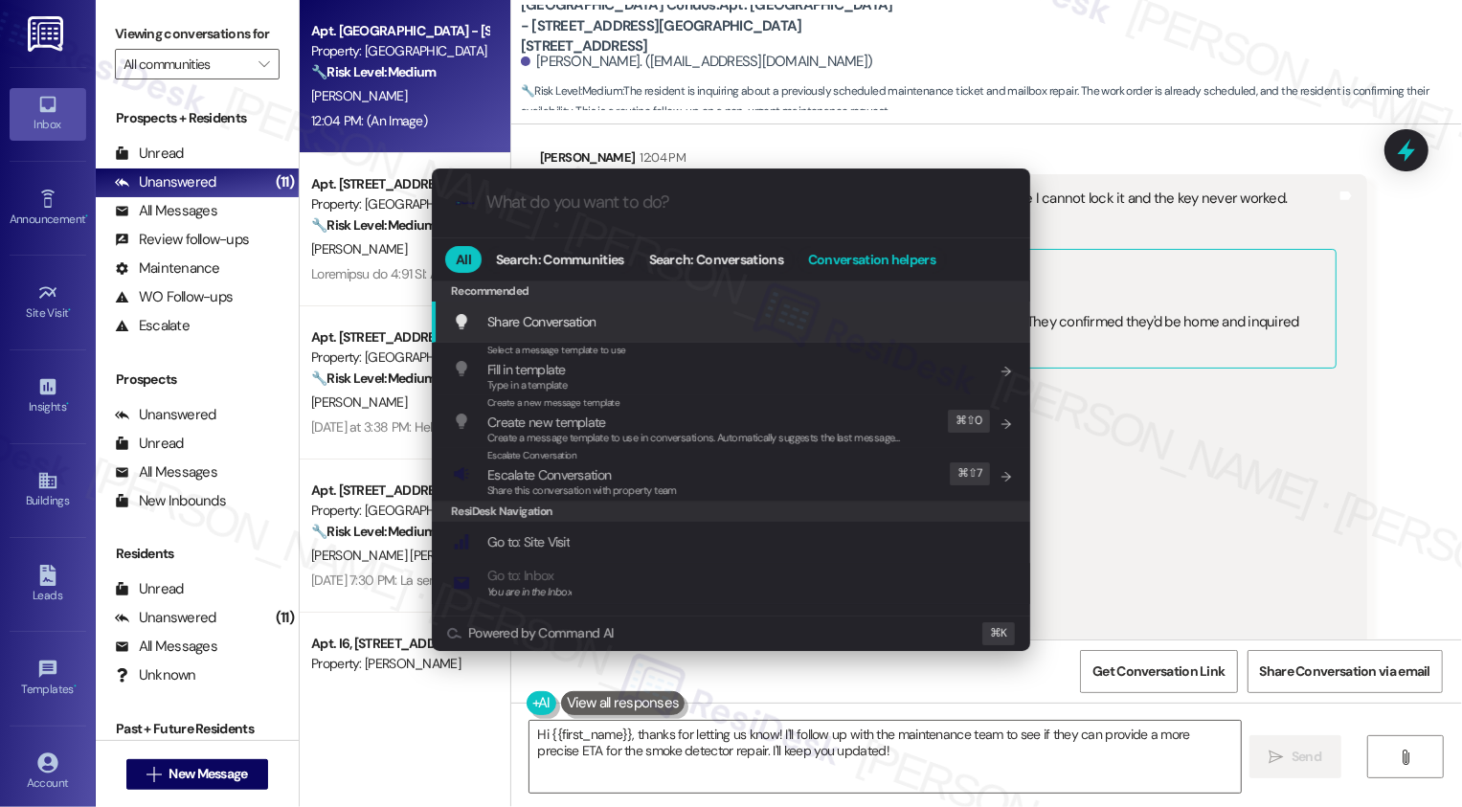
click at [872, 259] on span "Conversation helpers" at bounding box center [871, 259] width 127 height 13
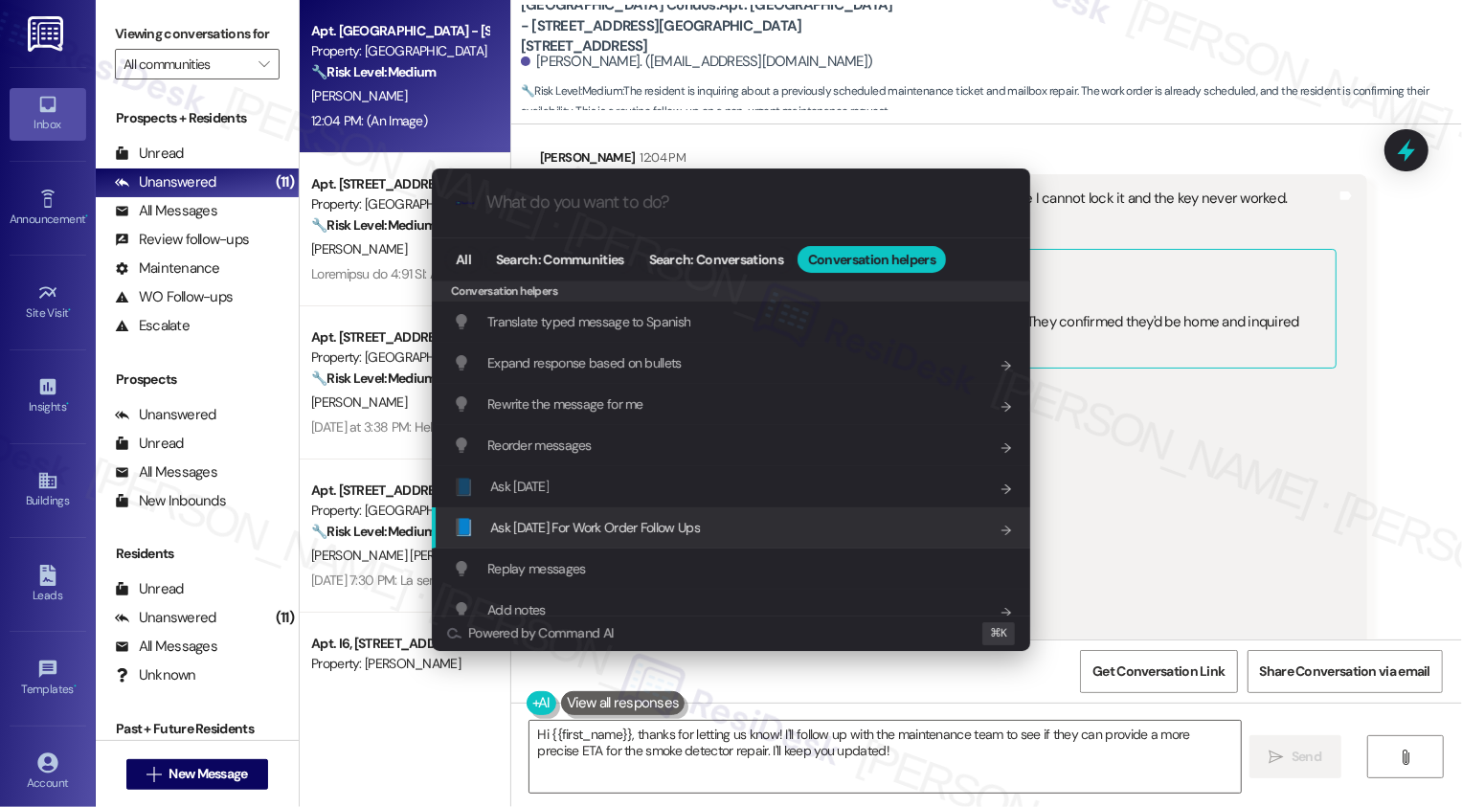
click at [642, 520] on span "Ask Friday For Work Order Follow Ups" at bounding box center [595, 527] width 210 height 17
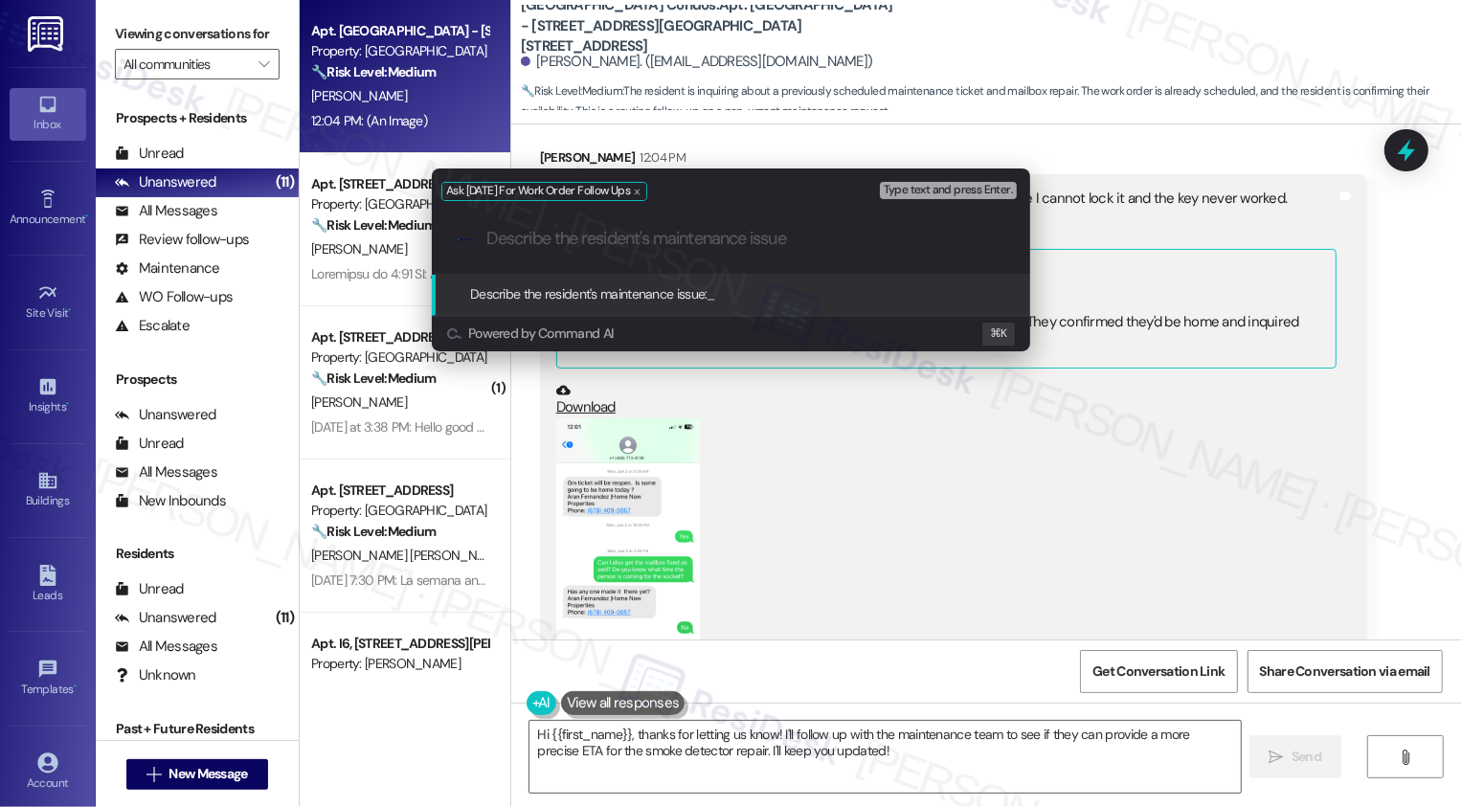
paste input "Back in June I requested the mailbox be fixed because I cannot lock it and the …"
type input "Back in June I requested the mailbox be fixed because I cannot lock it and the …"
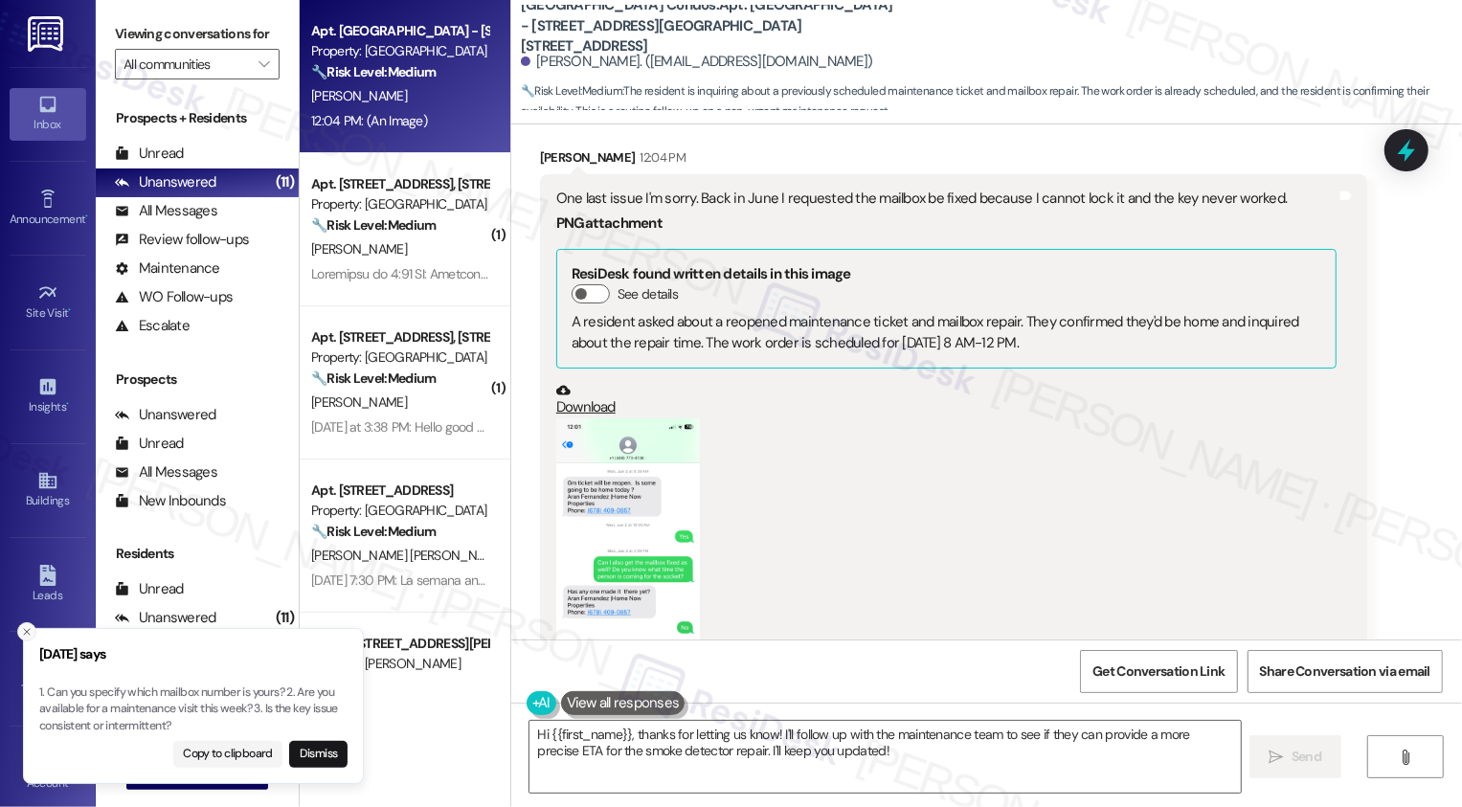
click at [30, 632] on icon "Close toast" at bounding box center [26, 631] width 11 height 11
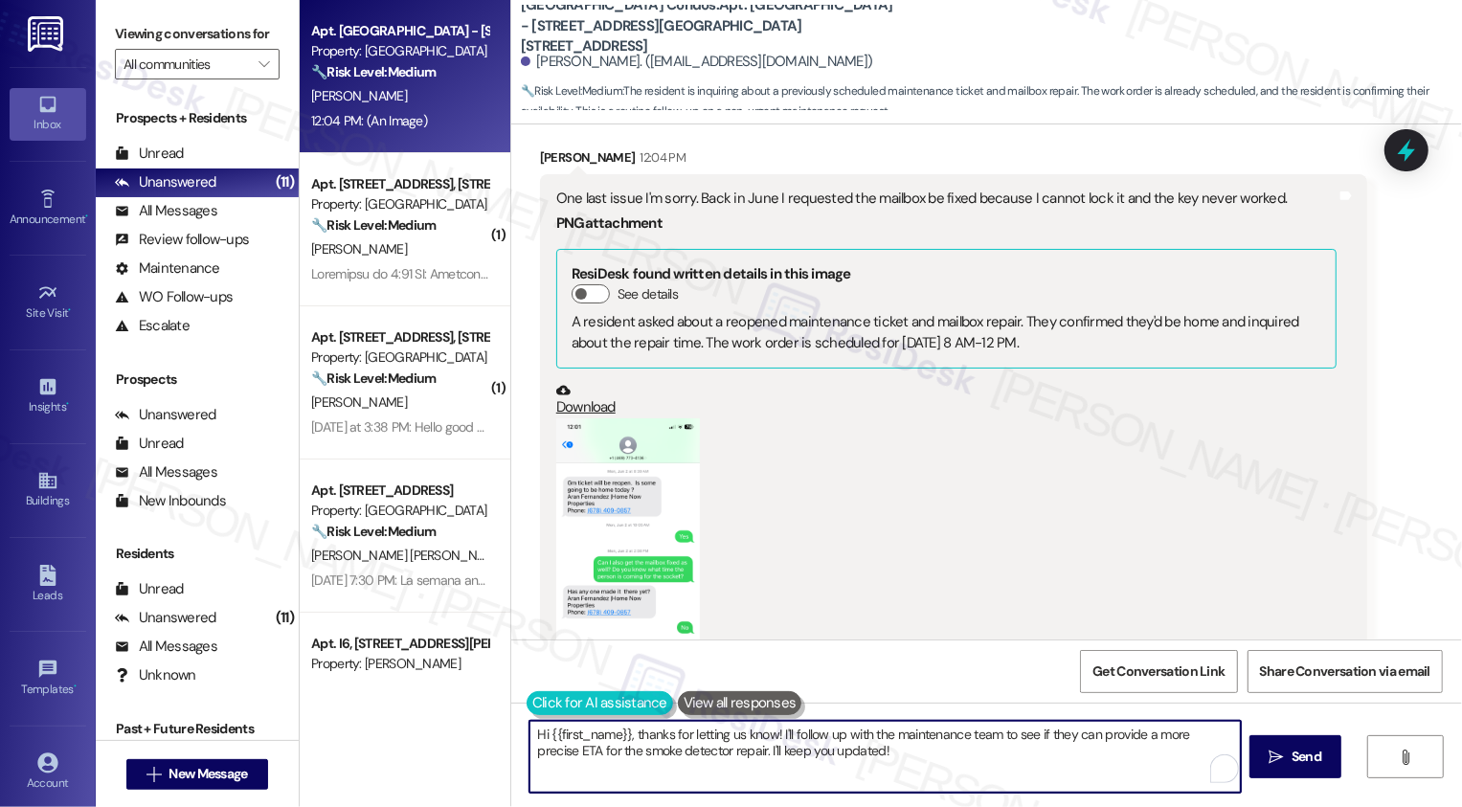
drag, startPoint x: 356, startPoint y: 677, endPoint x: 545, endPoint y: 706, distance: 190.8
click at [356, 677] on div "Apt. West Street - 4954 West Street, 4954 West Street Property: West Street Con…" at bounding box center [881, 403] width 1163 height 807
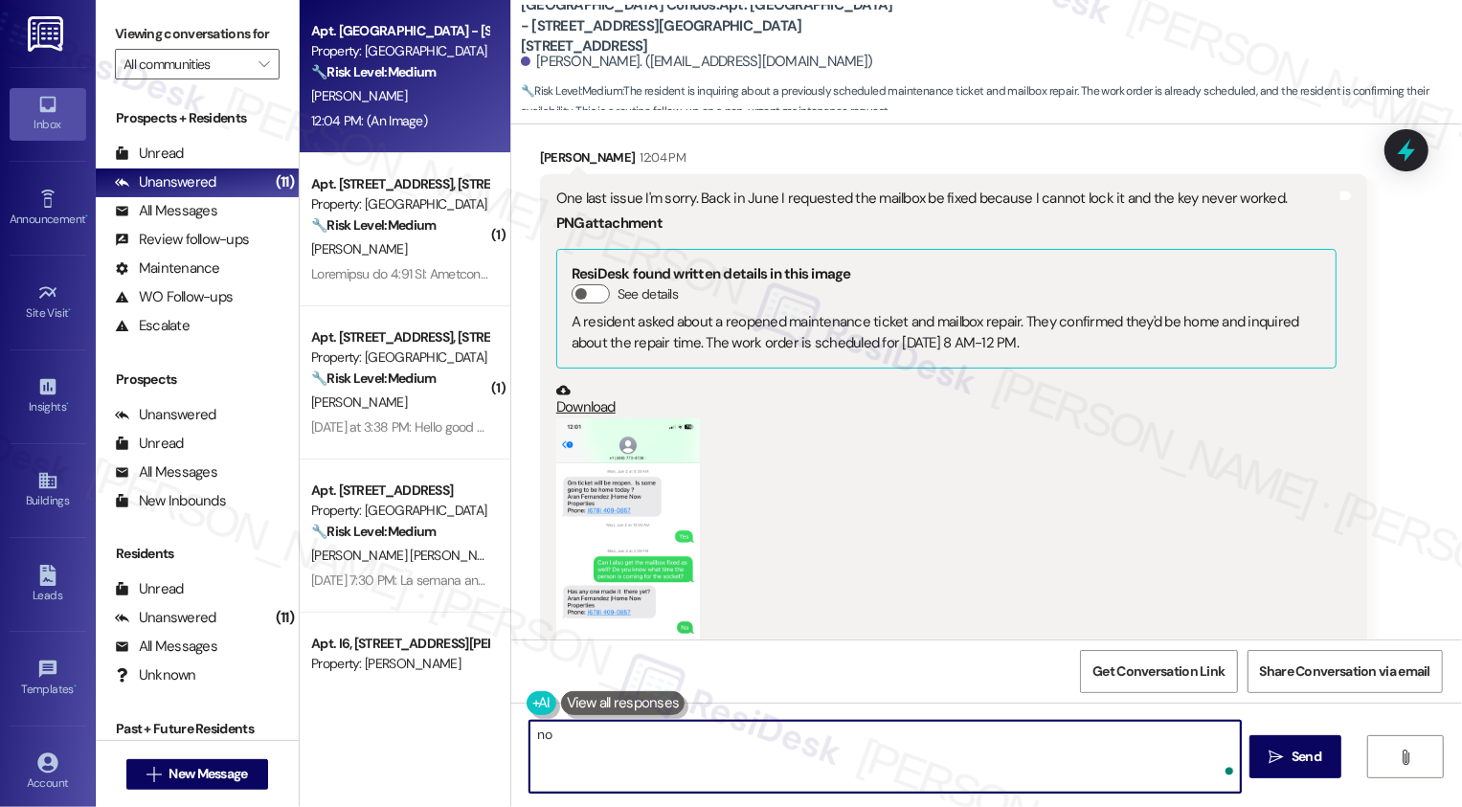
type textarea "n"
click at [959, 743] on textarea "No worries! I will follow up on the mailbox issue as well. Thank you for bringi…" at bounding box center [886, 757] width 712 height 72
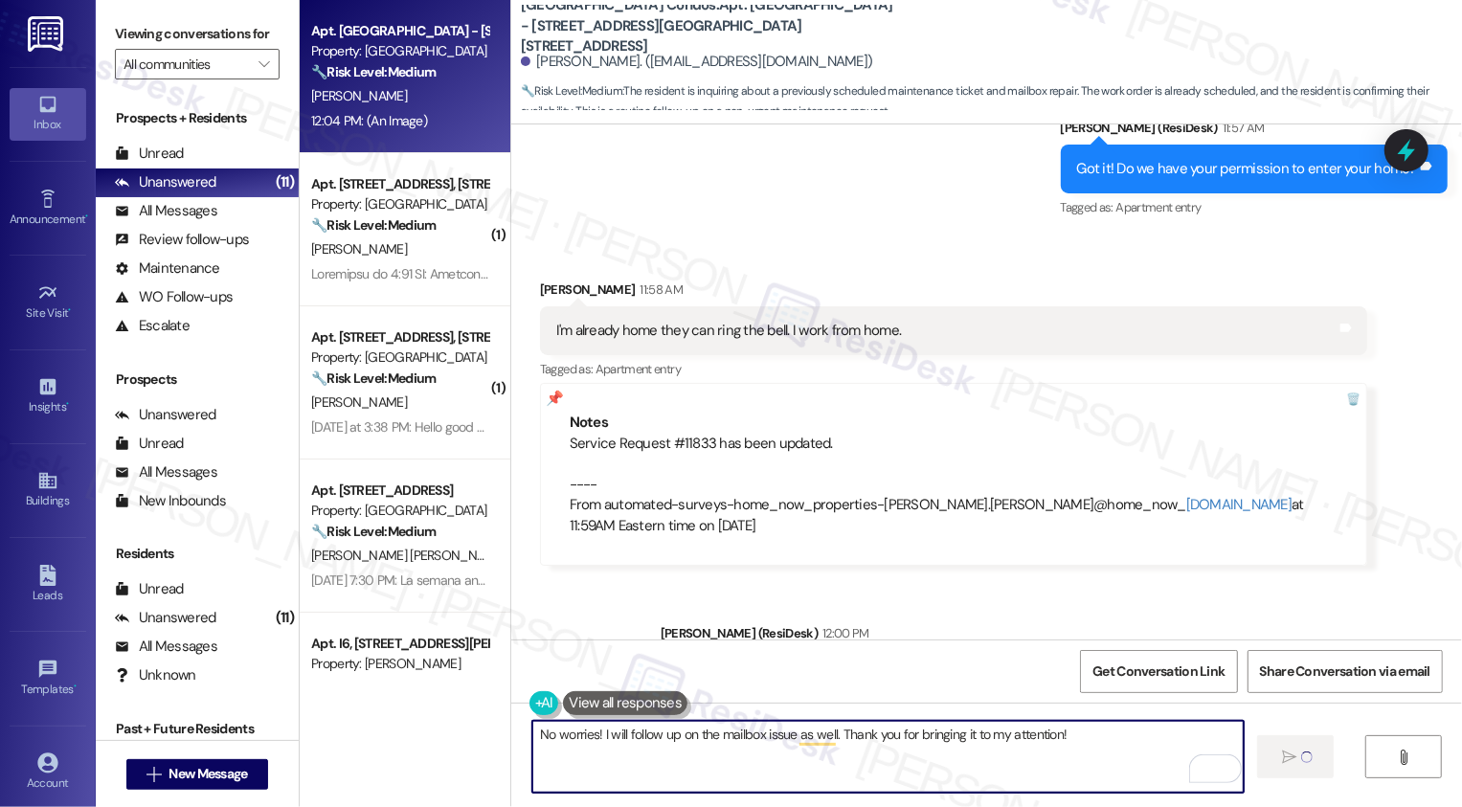
scroll to position [3305, 0]
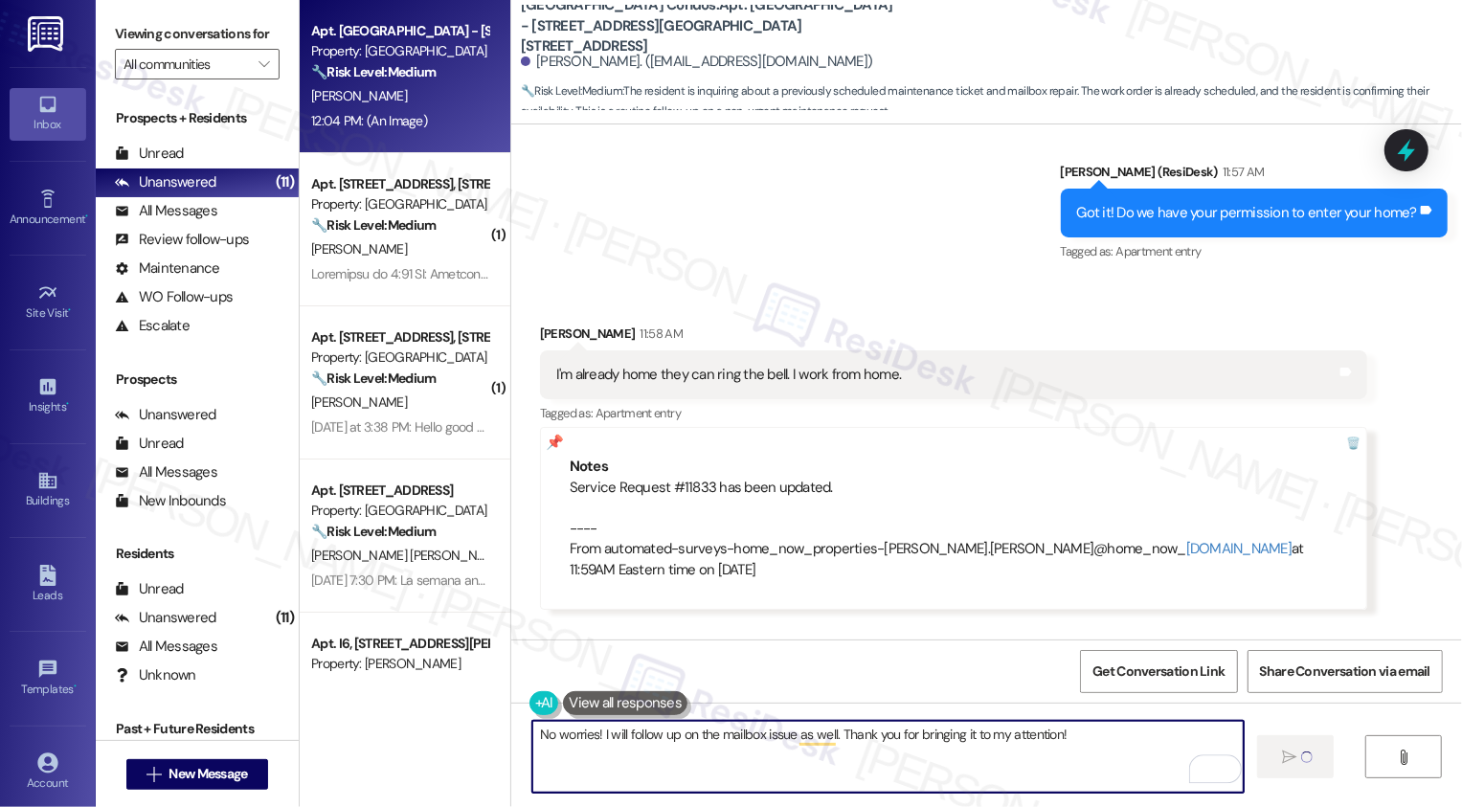
type textarea "No worries! I will follow up on the mailbox issue as well. Thank you for bringi…"
click at [677, 492] on div "Service Request #11833 has been updated. ---- From automated-surveys-home_now_p…" at bounding box center [954, 529] width 768 height 102
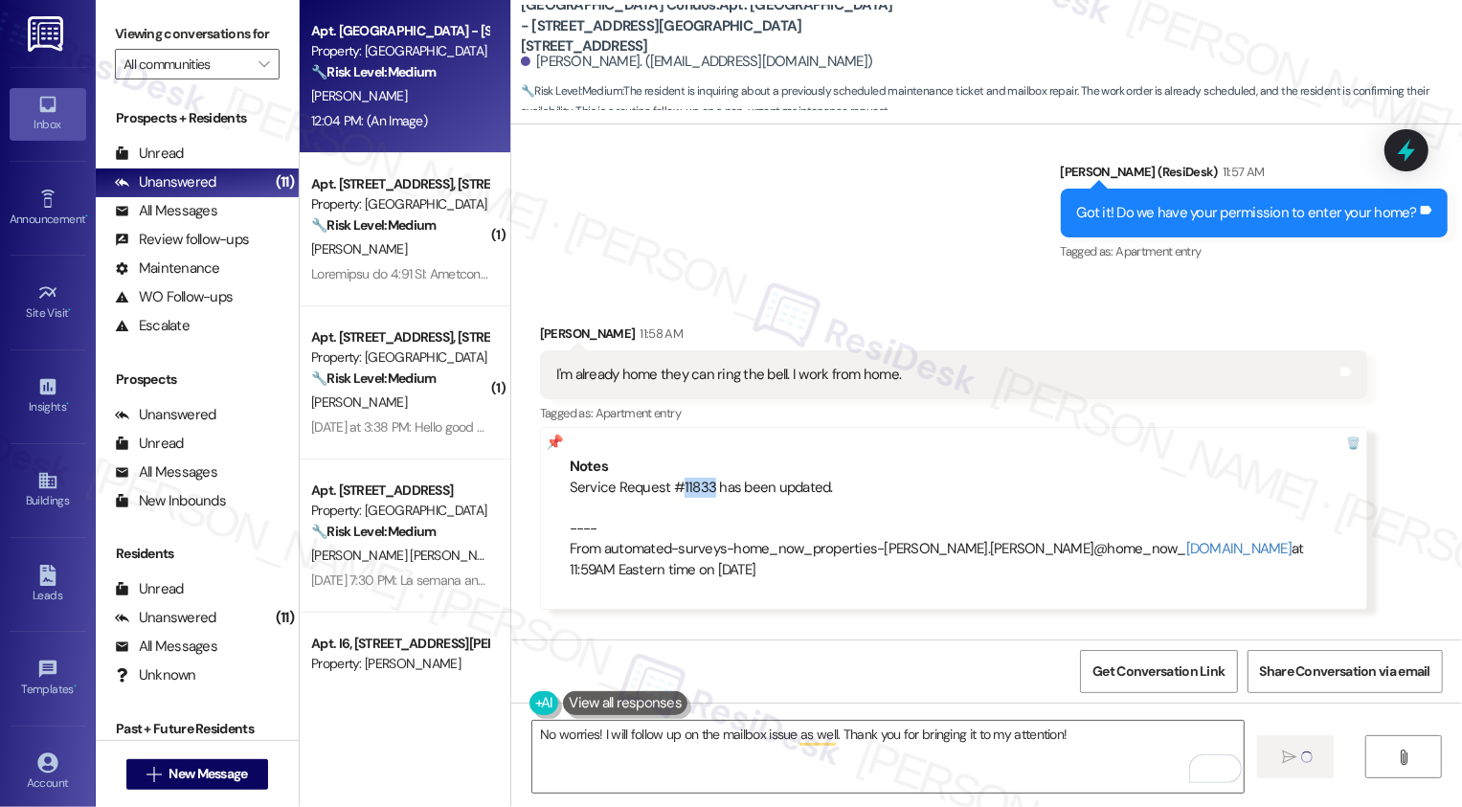
click at [658, 485] on div "Service Request #11833 has been updated. ---- From automated-surveys-home_now_p…" at bounding box center [954, 529] width 768 height 102
drag, startPoint x: 658, startPoint y: 485, endPoint x: 696, endPoint y: 485, distance: 38.3
click at [696, 485] on div "Service Request #11833 has been updated. ---- From automated-surveys-home_now_p…" at bounding box center [954, 529] width 768 height 102
copy div "#11833"
drag, startPoint x: 559, startPoint y: 488, endPoint x: 696, endPoint y: 481, distance: 137.2
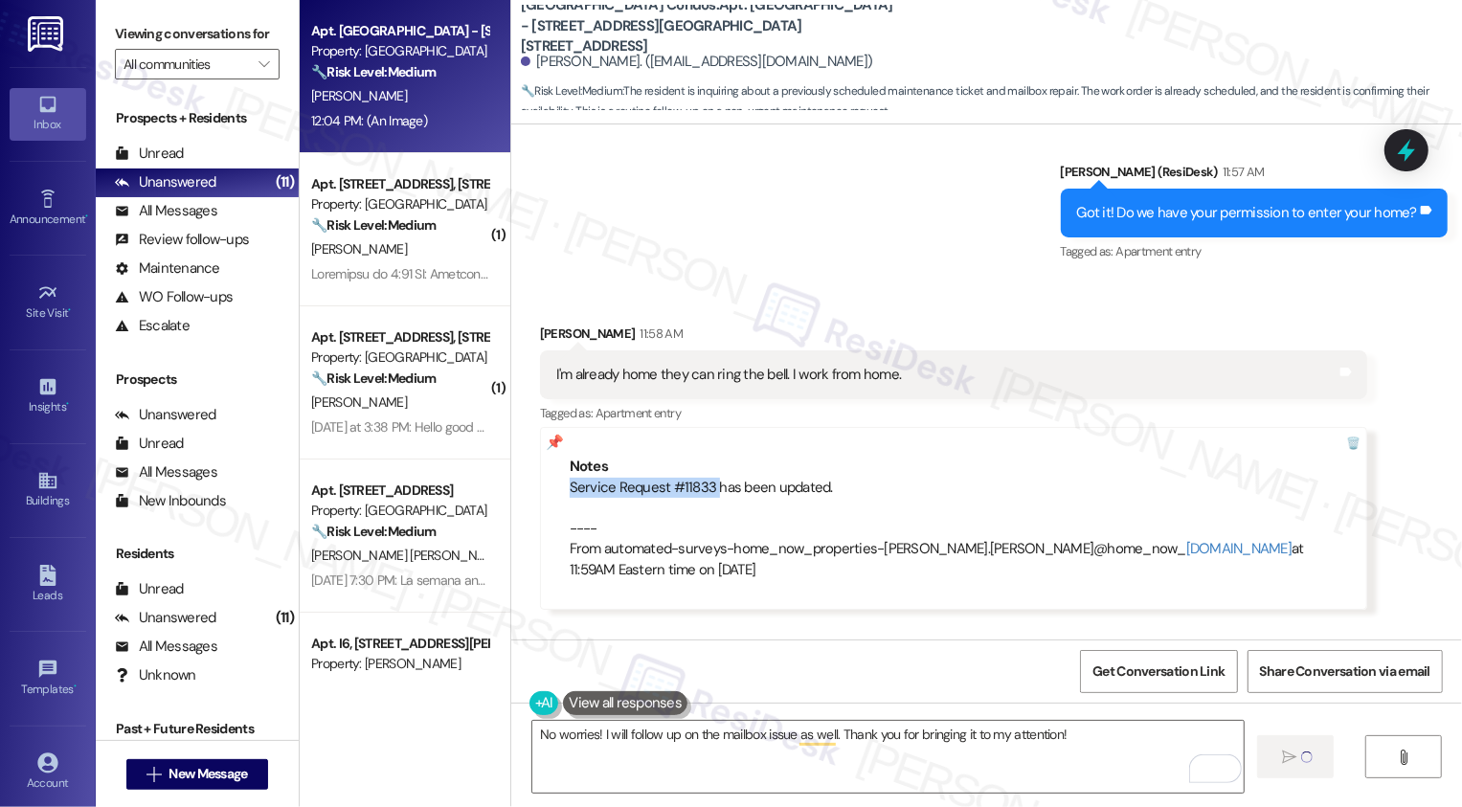
click at [697, 484] on div "Service Request #11833 has been updated. ---- From automated-surveys-home_now_p…" at bounding box center [954, 529] width 768 height 102
copy div "Service Request #11833"
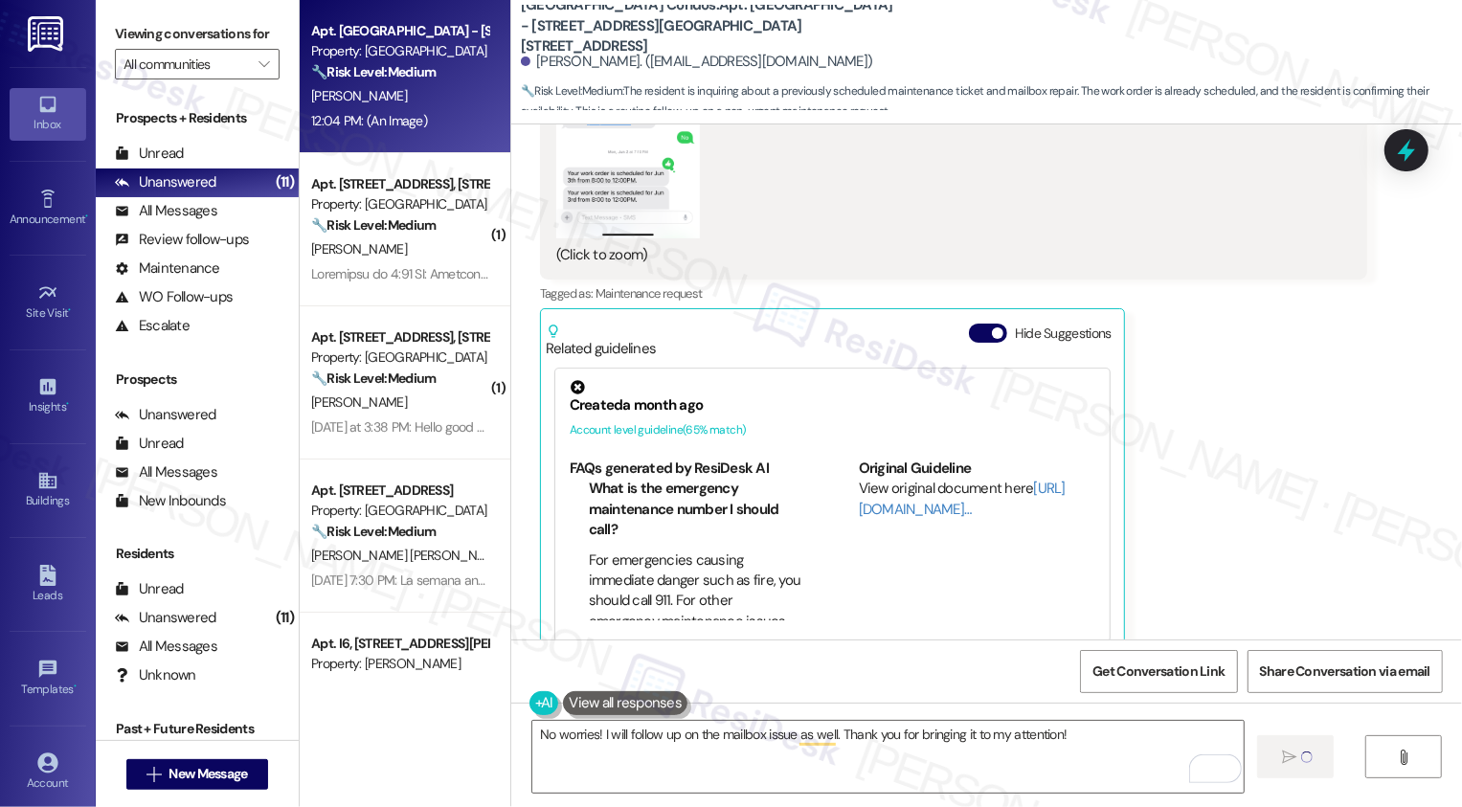
scroll to position [4507, 0]
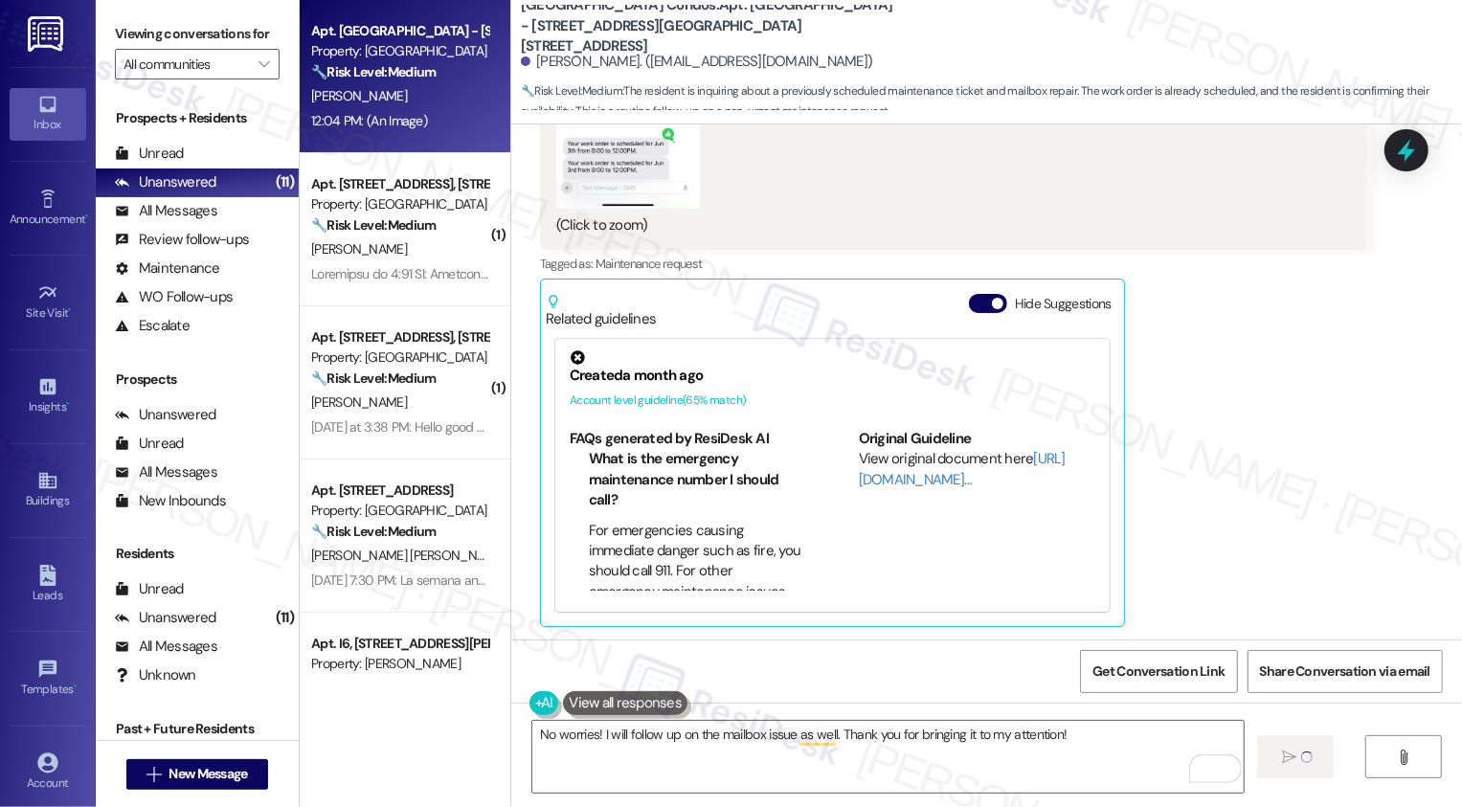
click at [1263, 554] on div "Lakema Howard 12:04 PM One last issue I'm sorry. Back in June I requested the m…" at bounding box center [953, 127] width 827 height 1000
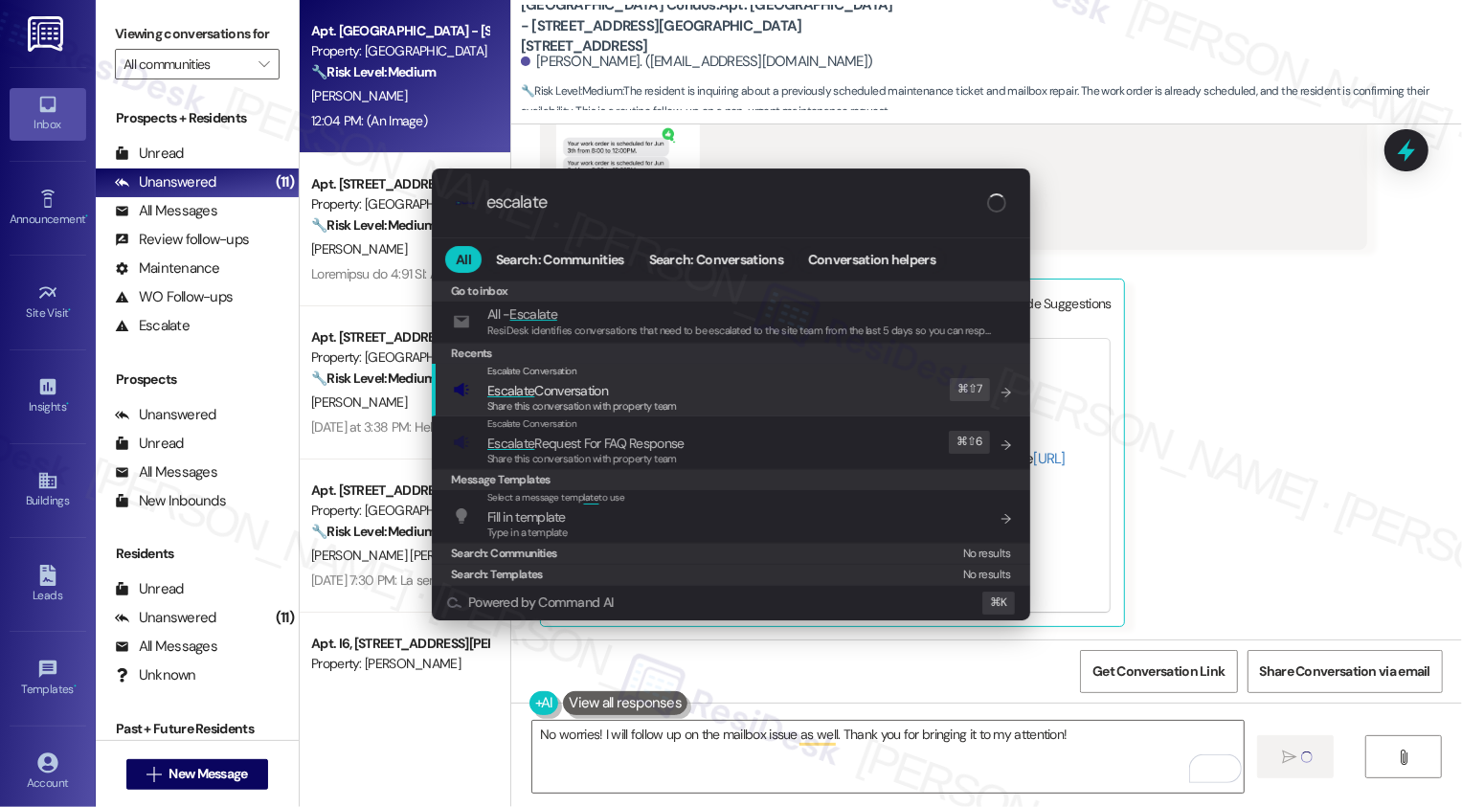
type input "escalate"
click at [668, 394] on span "Escalate Conversation" at bounding box center [582, 390] width 190 height 21
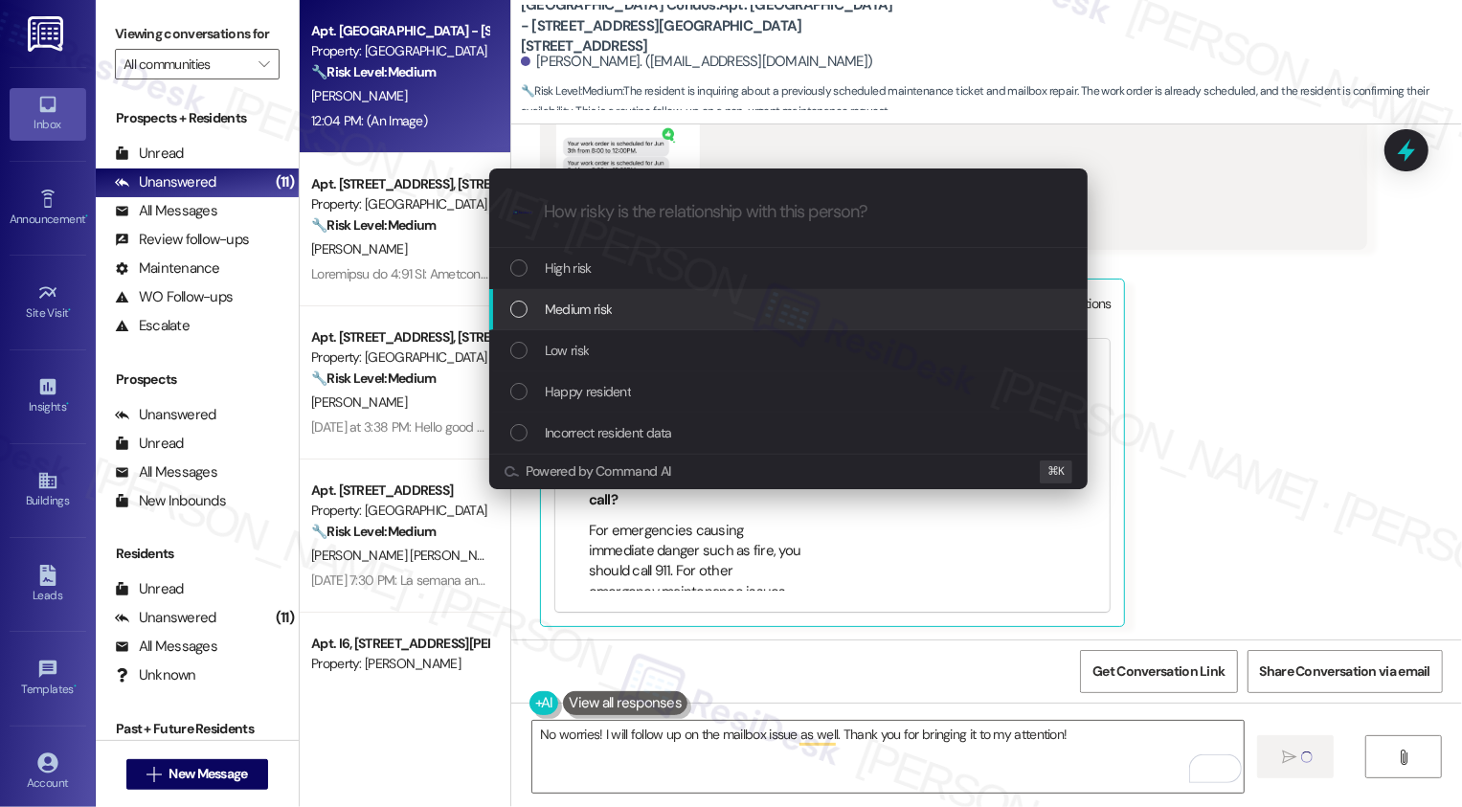
click at [559, 316] on span "Medium risk" at bounding box center [578, 309] width 67 height 21
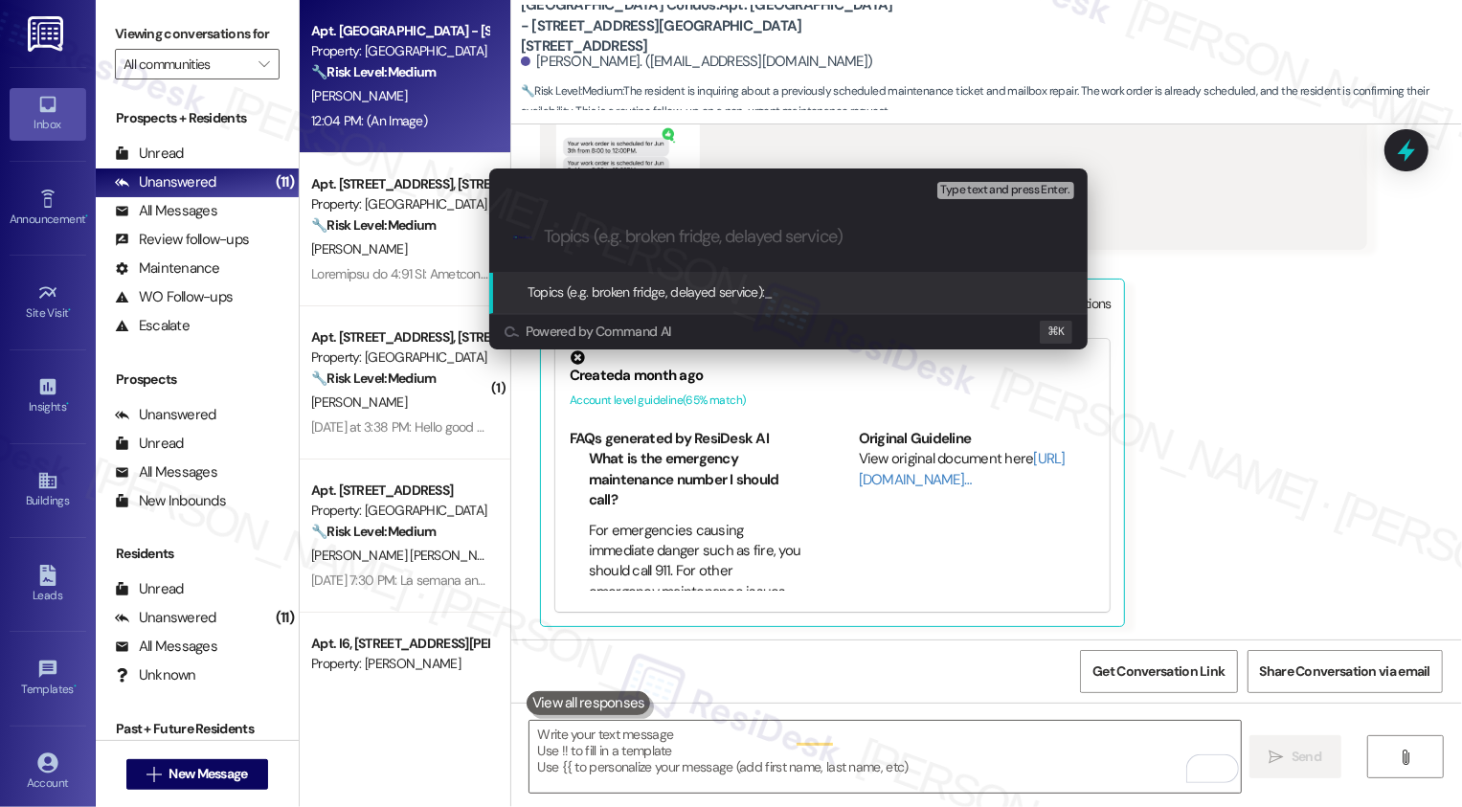
type input "1"
type textarea "Fetching suggested responses. Please feel free to read through the conversation…"
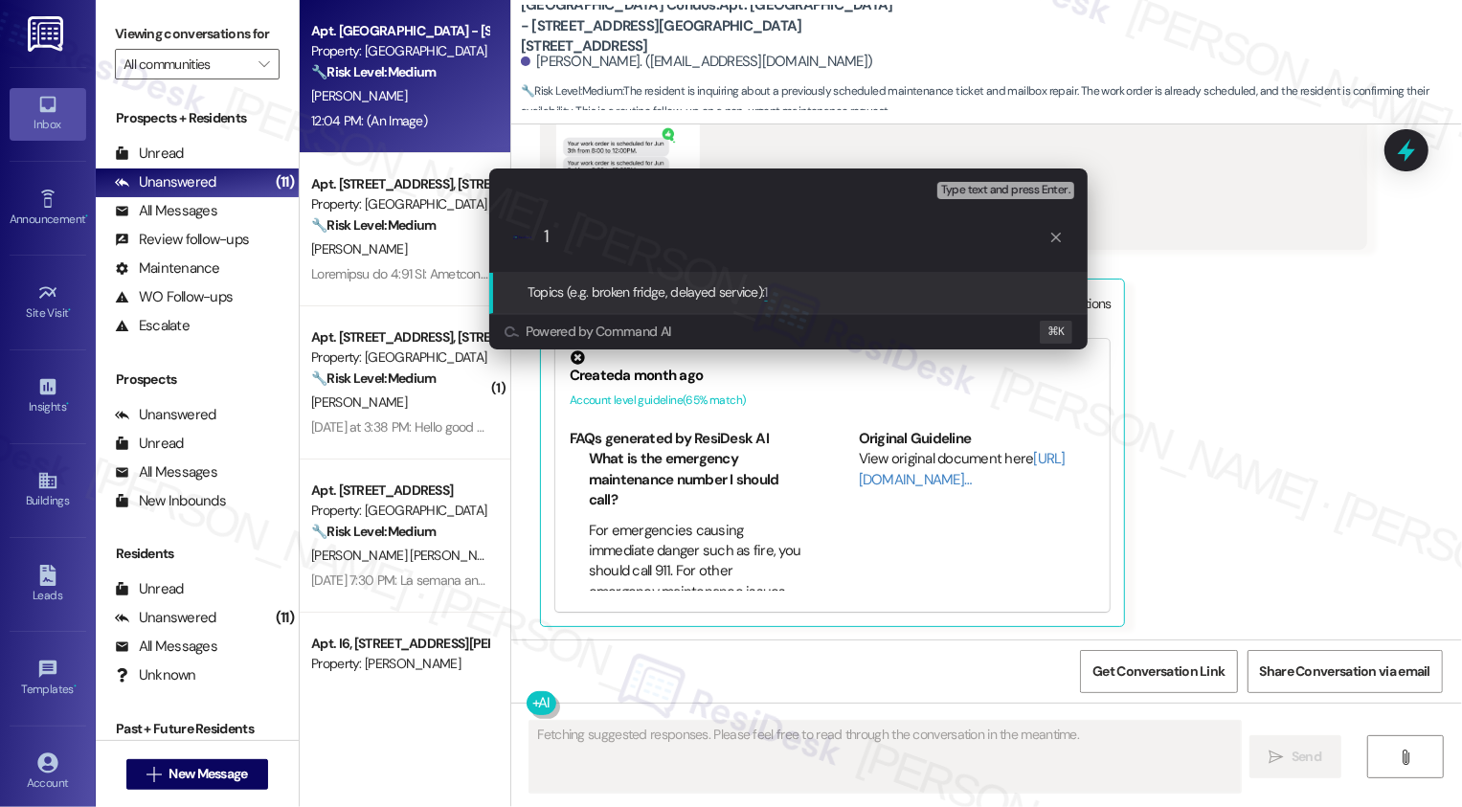
scroll to position [4506, 0]
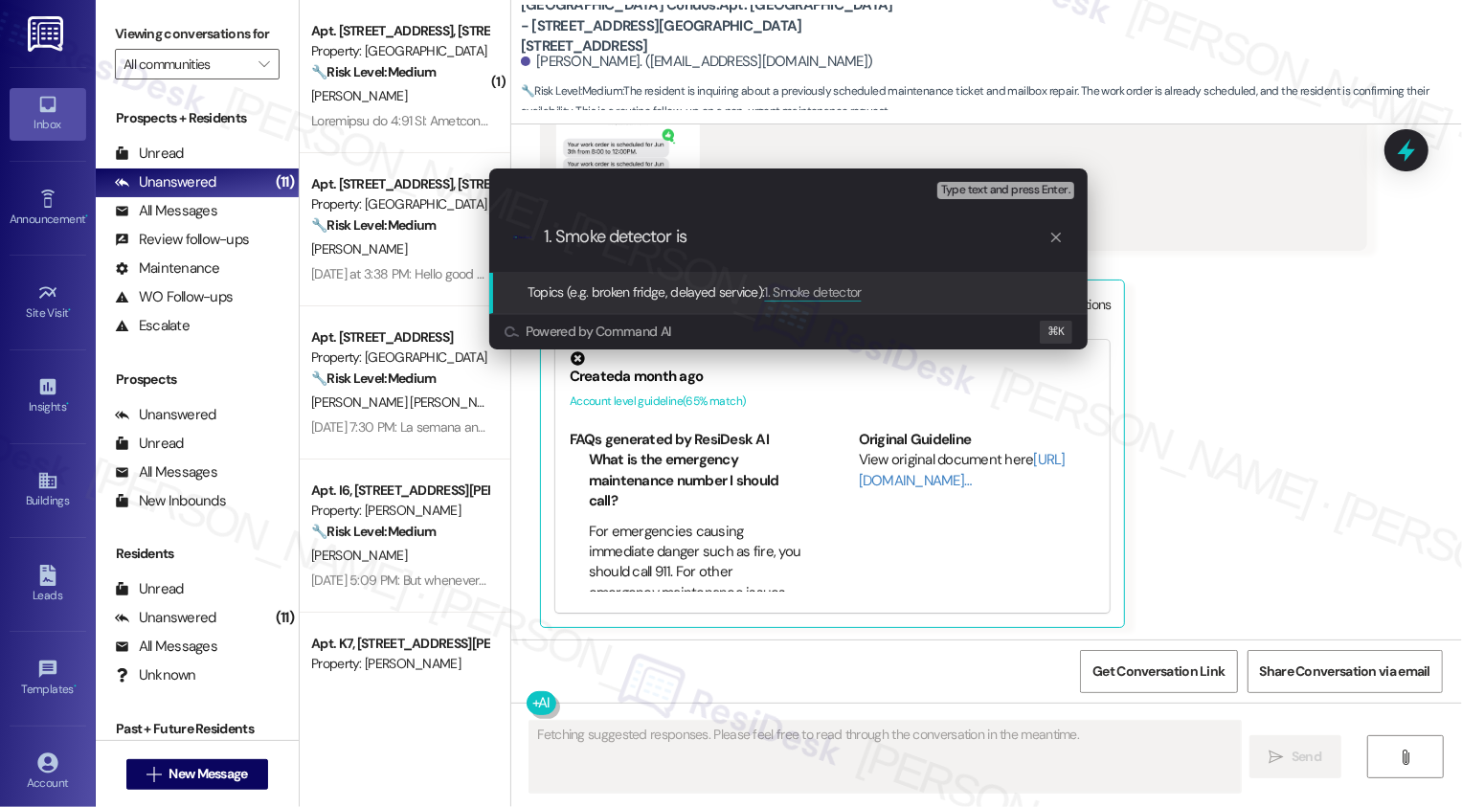
type input "1. Smoke detector is"
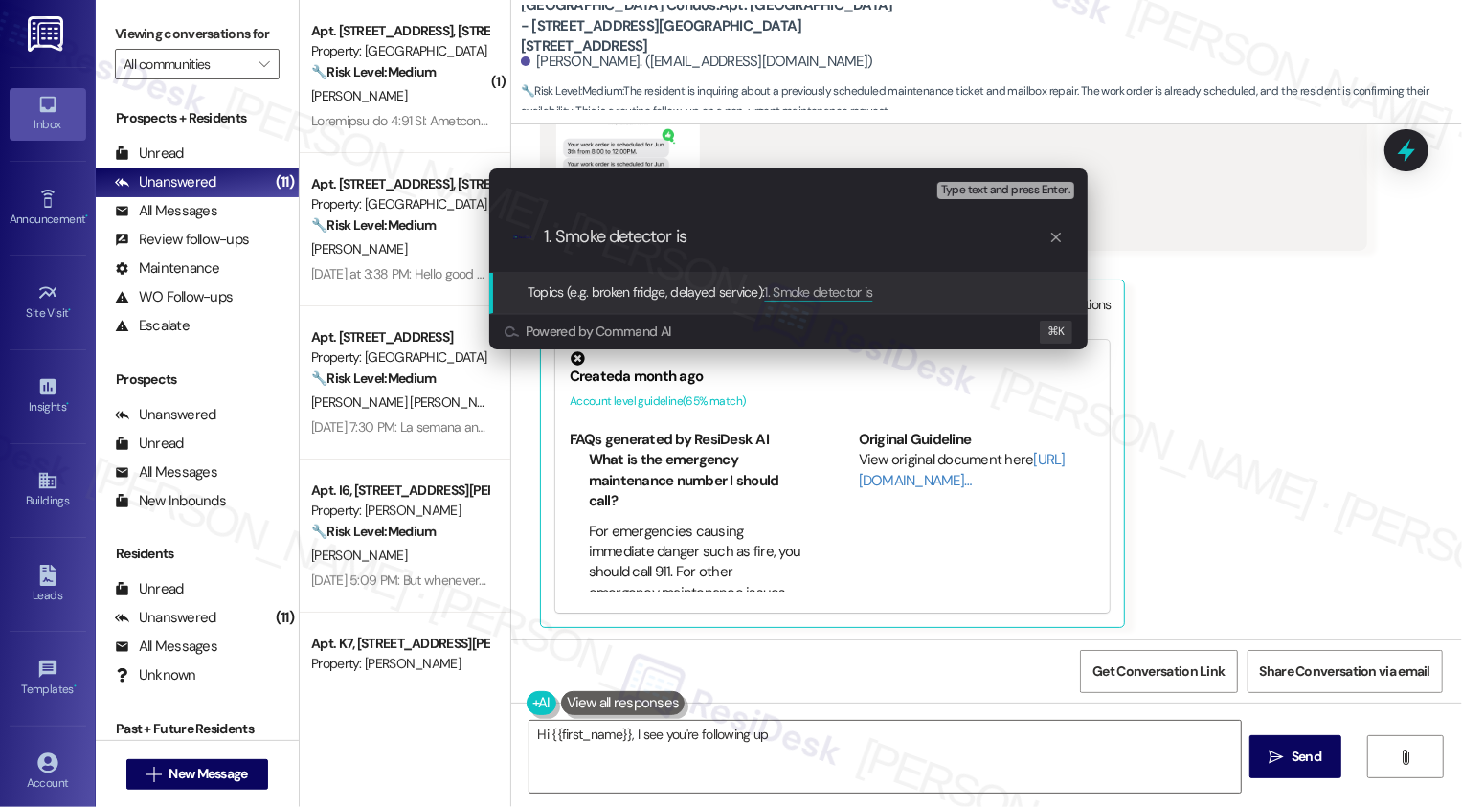
type textarea "Hi {{first_name}}, I see you're following up on"
type input "1. Smoke detector is b"
type textarea "Hi {{first_name}}, I see you're following up on a"
type input "1. Smoke detector is be"
type textarea "Hi {{first_name}}, I see you're following up on a maintenance"
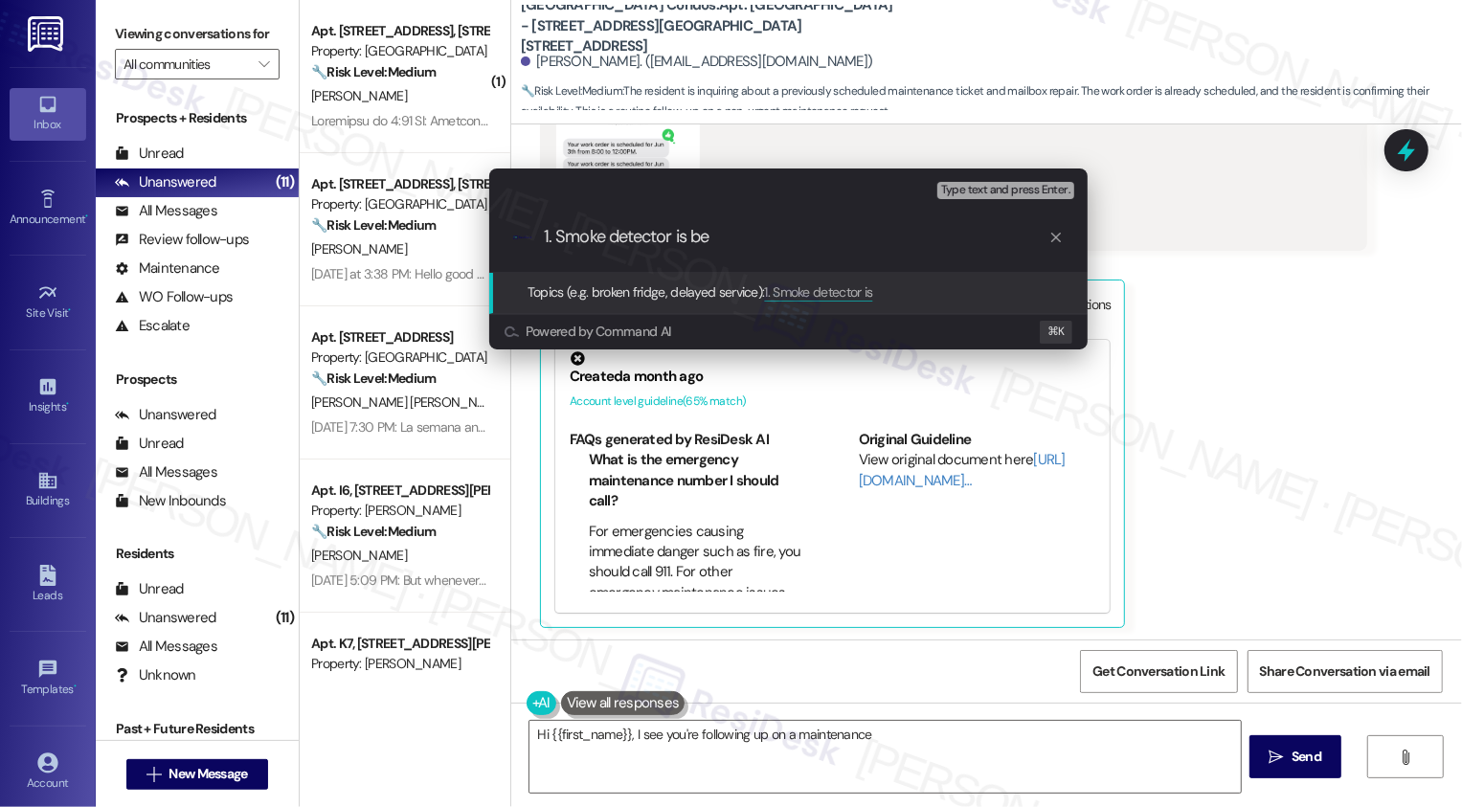
type input "1. Smoke detector is bee"
type textarea "Hi {{first_name}}, I see you're following up on a maintenance ticket and mailbox"
type input "1. Smoke detector is beep"
type textarea "Hi {{first_name}}, I see you're following up on a maintenance ticket and mailbo…"
type input "1. Smoke detector is beepi"
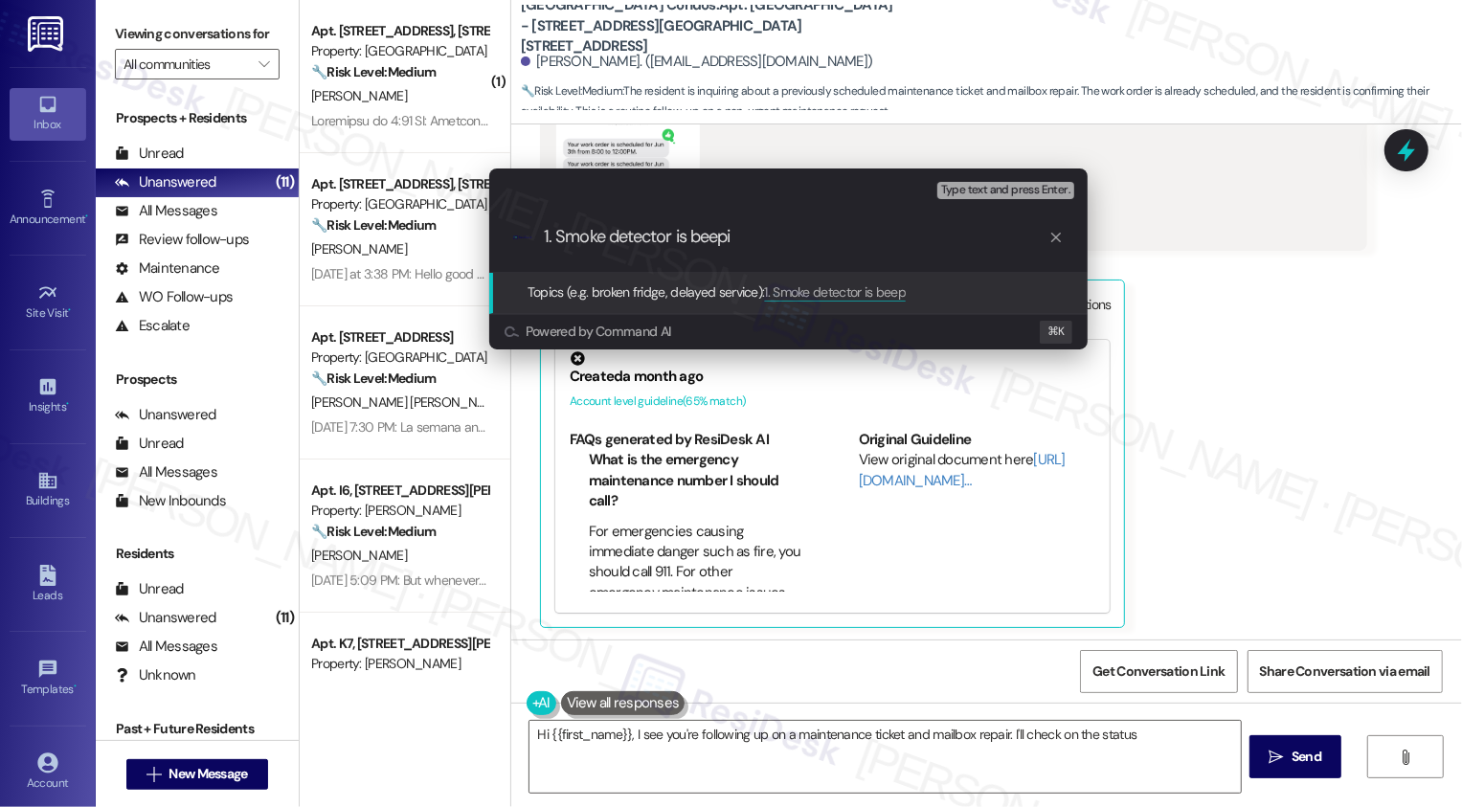
type textarea "Hi {{first_name}}, I see you're following up on a maintenance ticket and mailbo…"
type input "1. Smoke detector is beepin"
type textarea "Hi {{first_name}}, I see you're following up on a maintenance ticket and mailbo…"
type input "1. Smoke detector is beeping"
type textarea "Hi {{first_name}}, I see you're following up on a maintenance ticket and mailbo…"
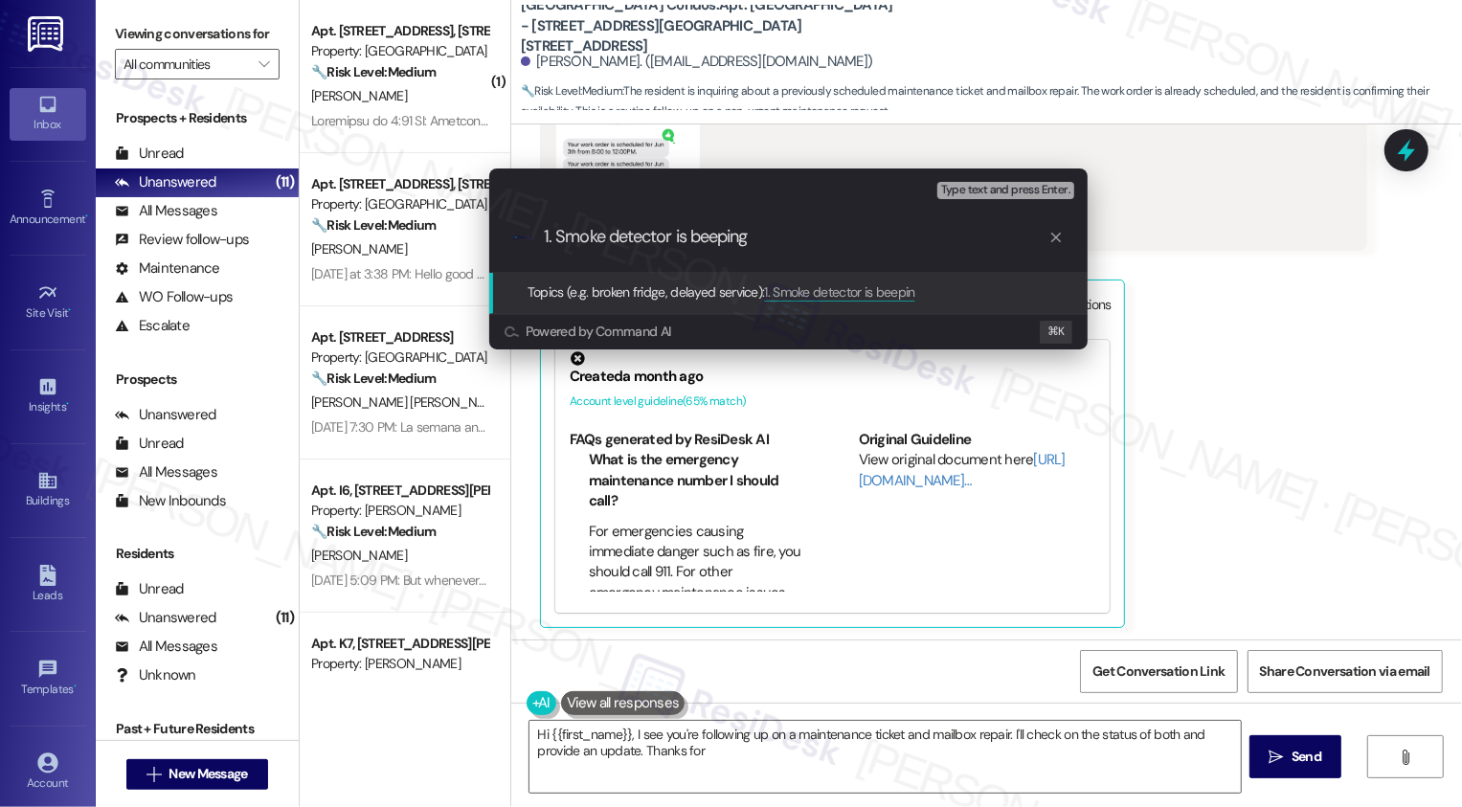
type input "1. Smoke detector is beeping"
type textarea "Hi {{first_name}}, I see you're following up on a maintenance ticket and mailbo…"
paste input "Service Request #11833"
type input "1. Smoke detector is beeping (Service Request #11833 submitted by ResiDesk) 2. …"
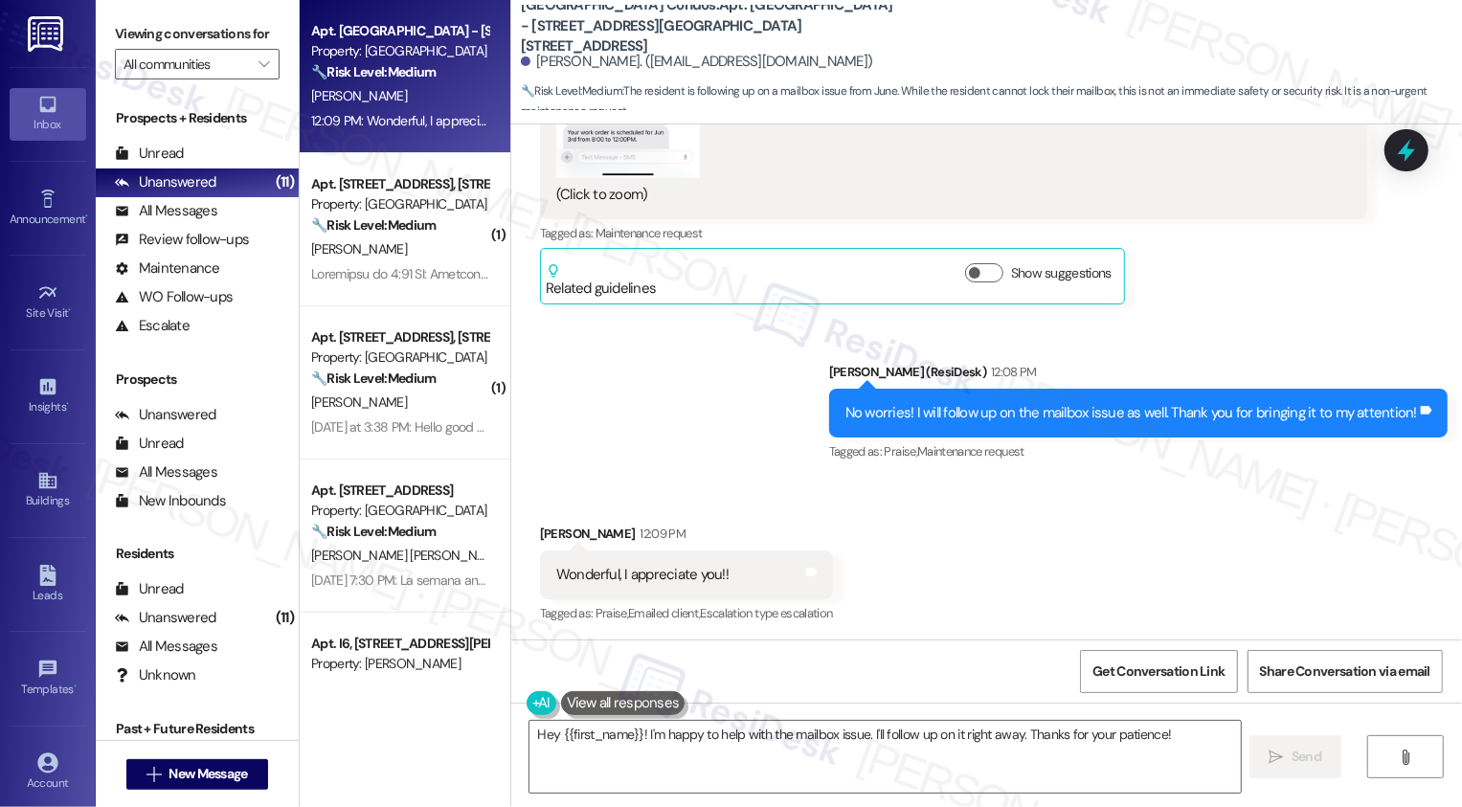
scroll to position [4538, 0]
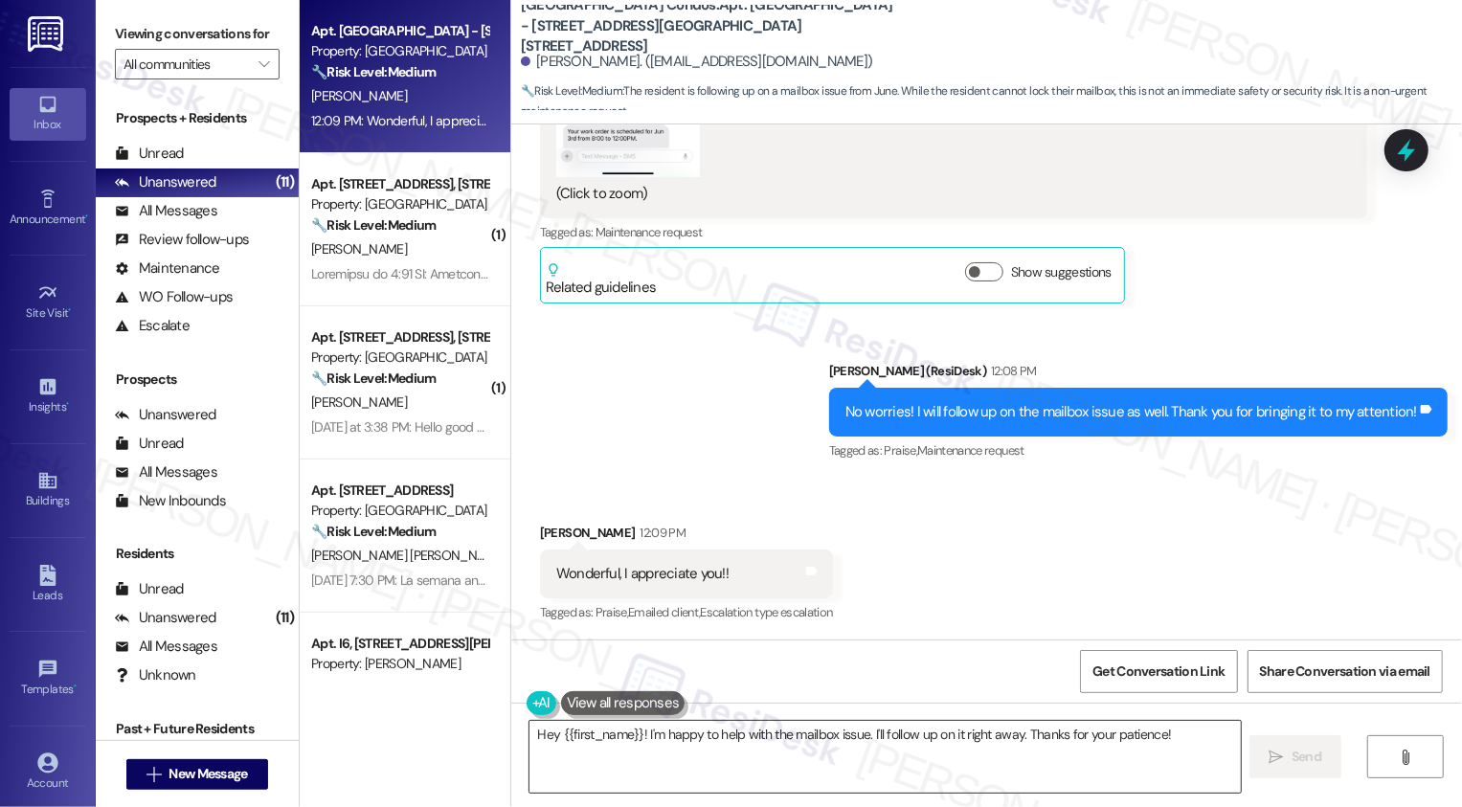
click at [1133, 759] on textarea "Hey {{first_name}}! I'm happy to help with the mailbox issue. I'll follow up on…" at bounding box center [886, 757] width 712 height 72
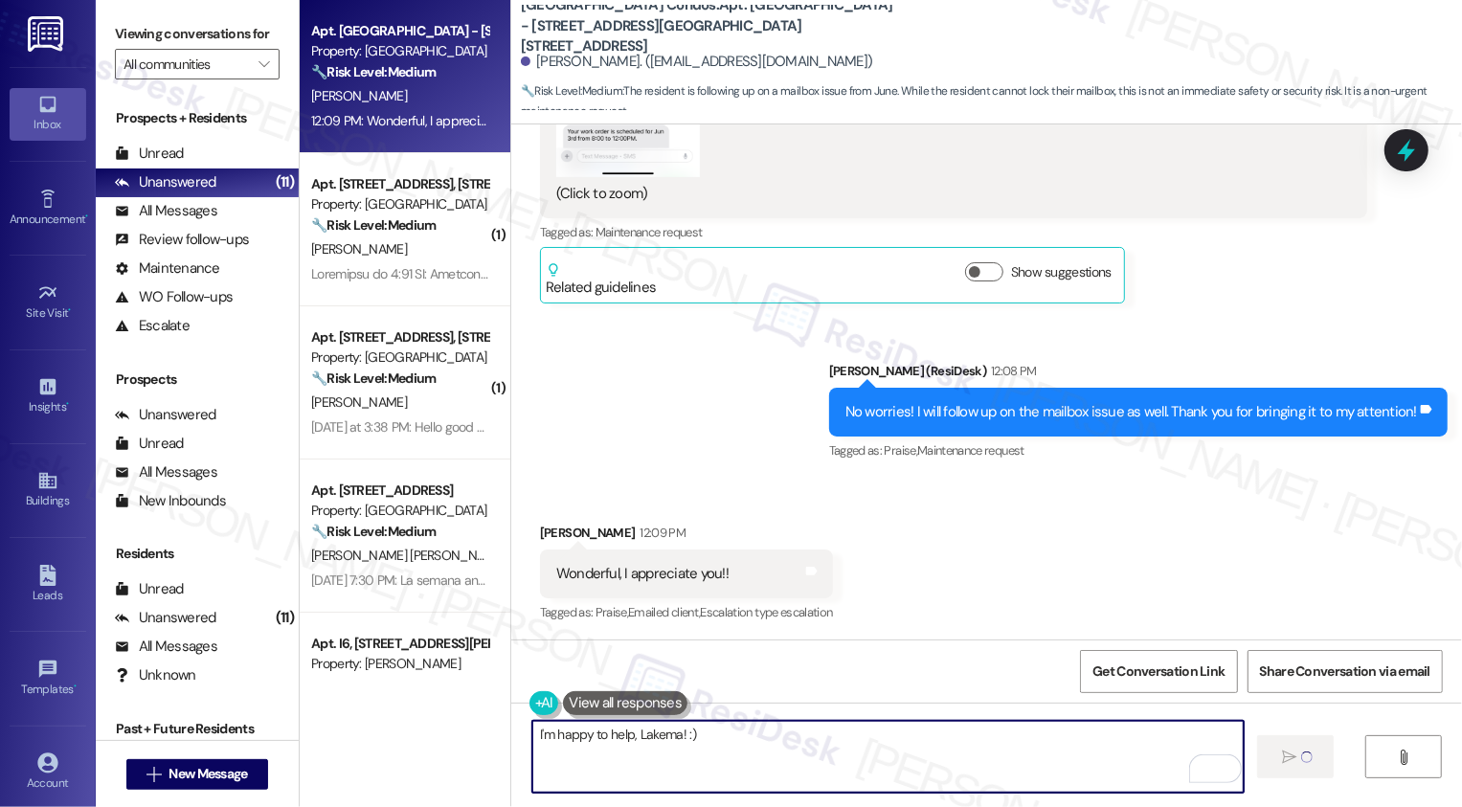
type textarea "Fetching suggested responses. Please feel free to read through the conversation…"
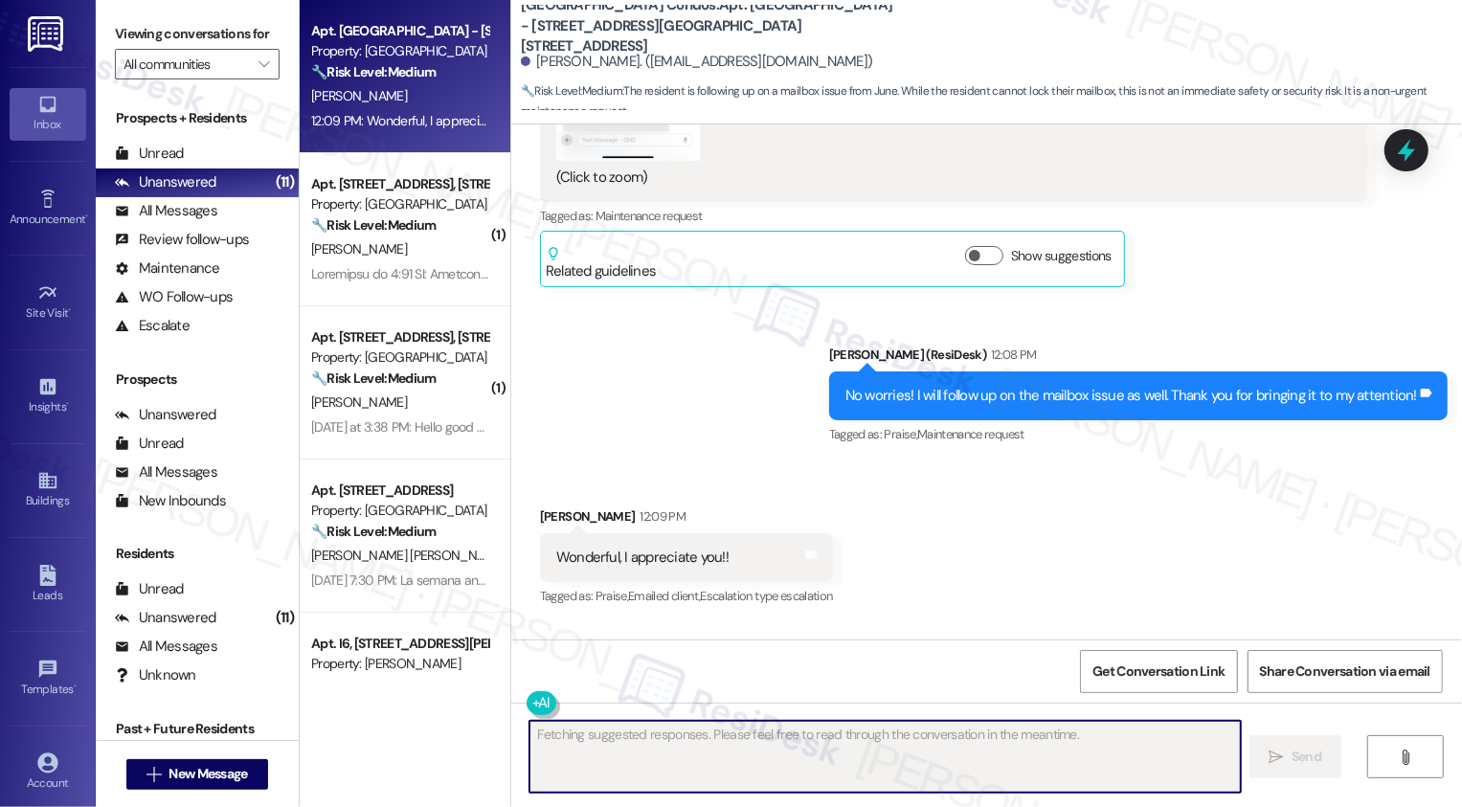
scroll to position [4671, 0]
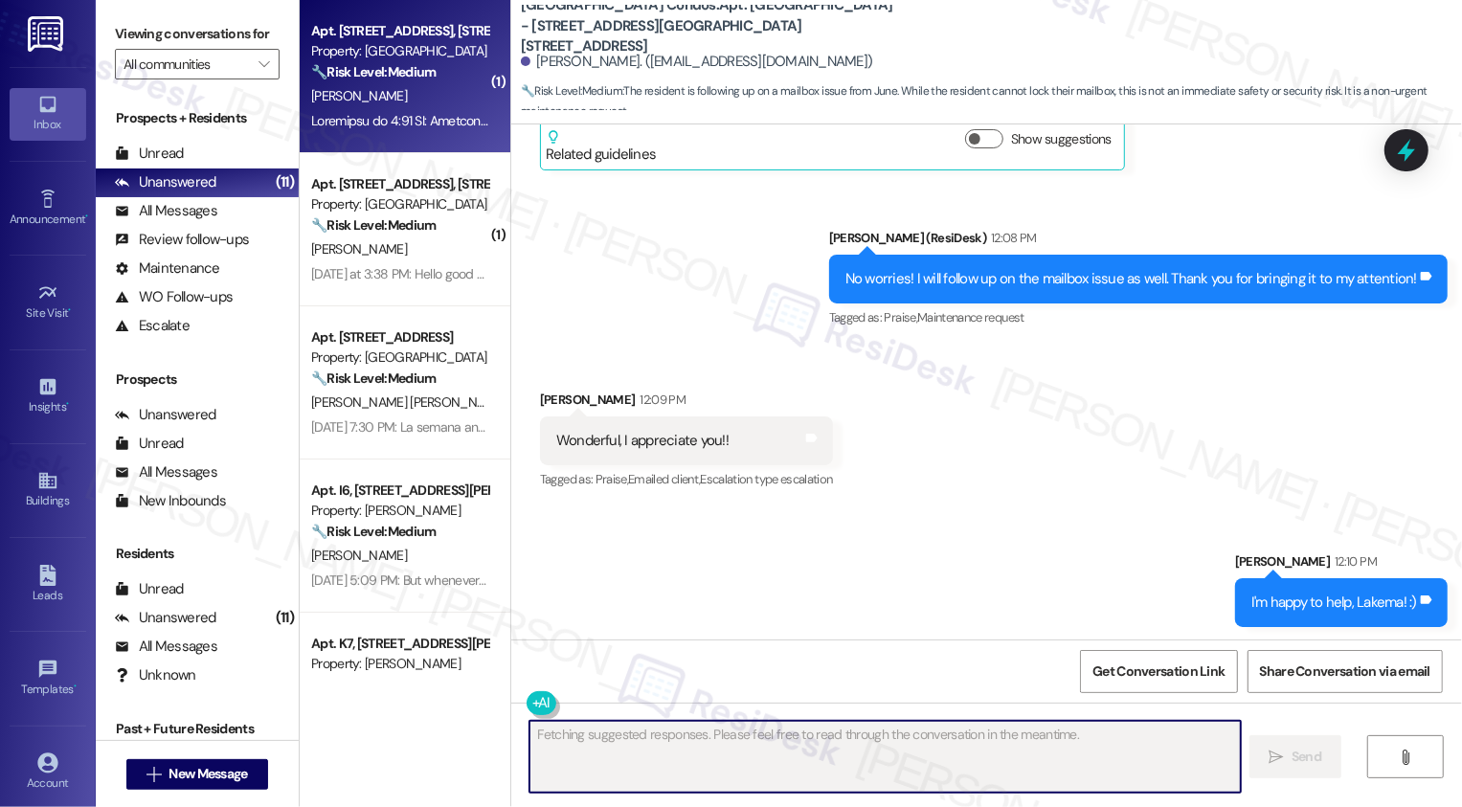
click at [420, 67] on strong "🔧 Risk Level: Medium" at bounding box center [373, 71] width 124 height 17
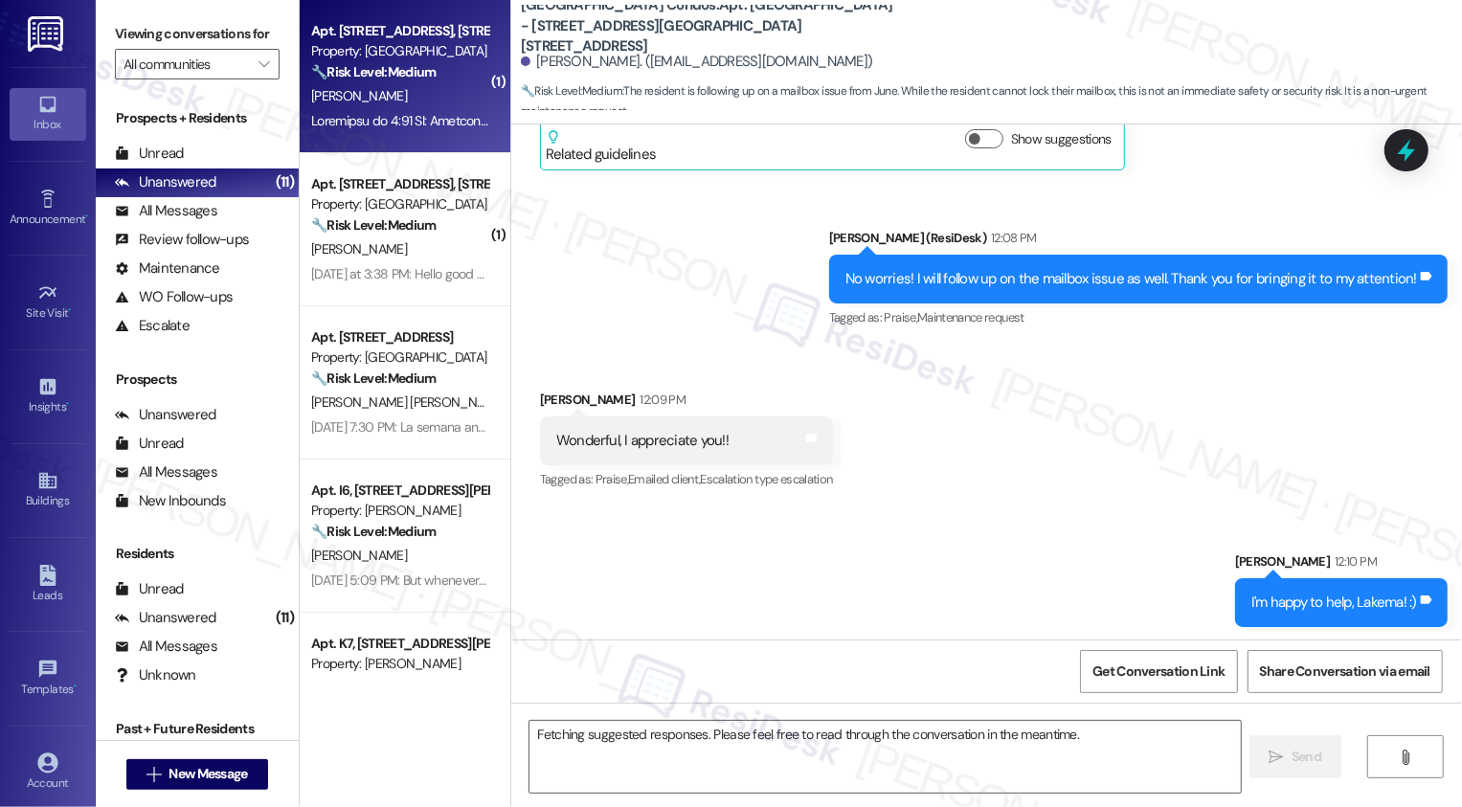
click at [420, 67] on strong "🔧 Risk Level: Medium" at bounding box center [373, 71] width 124 height 17
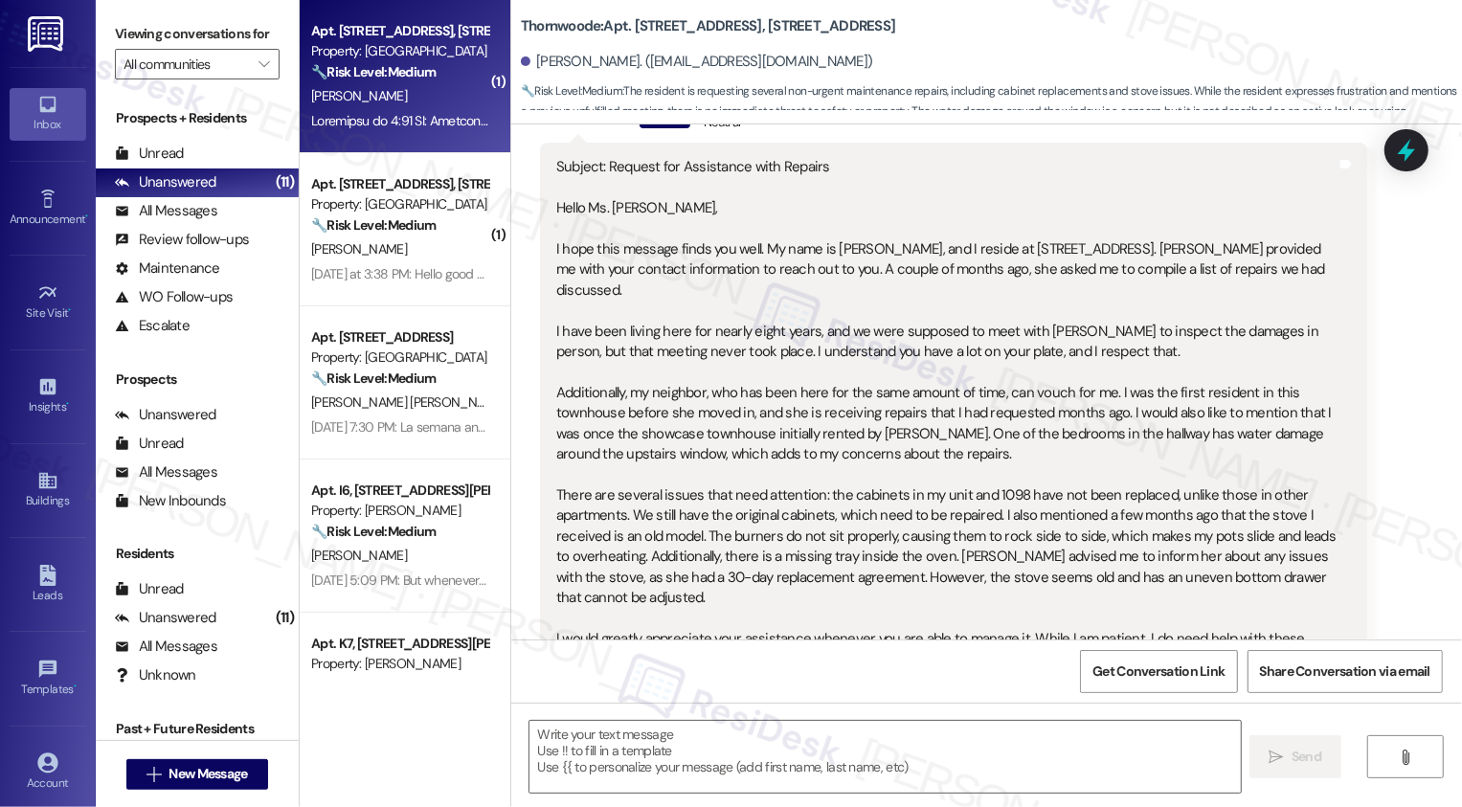
click at [420, 67] on strong "🔧 Risk Level: Medium" at bounding box center [373, 71] width 124 height 17
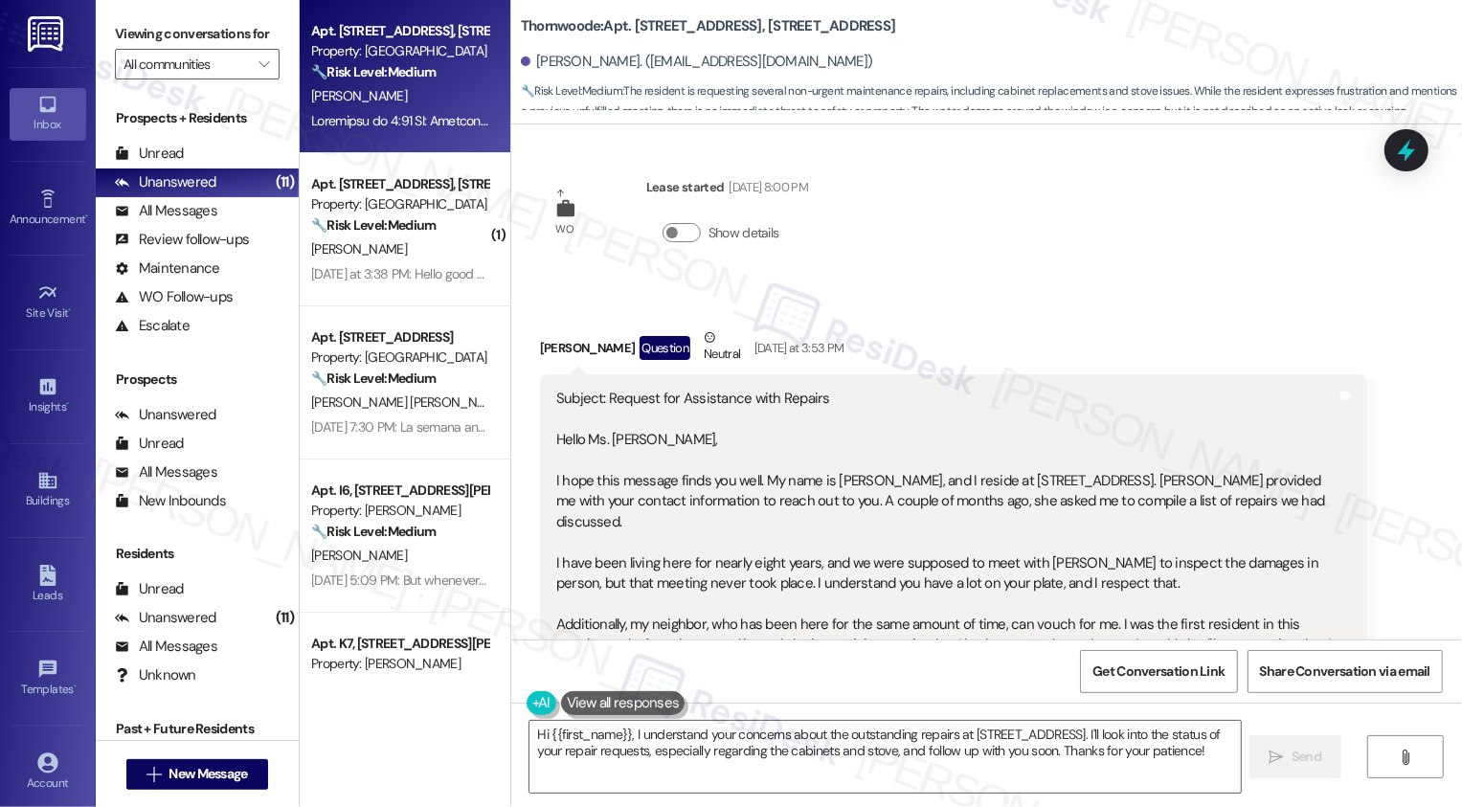
scroll to position [0, 0]
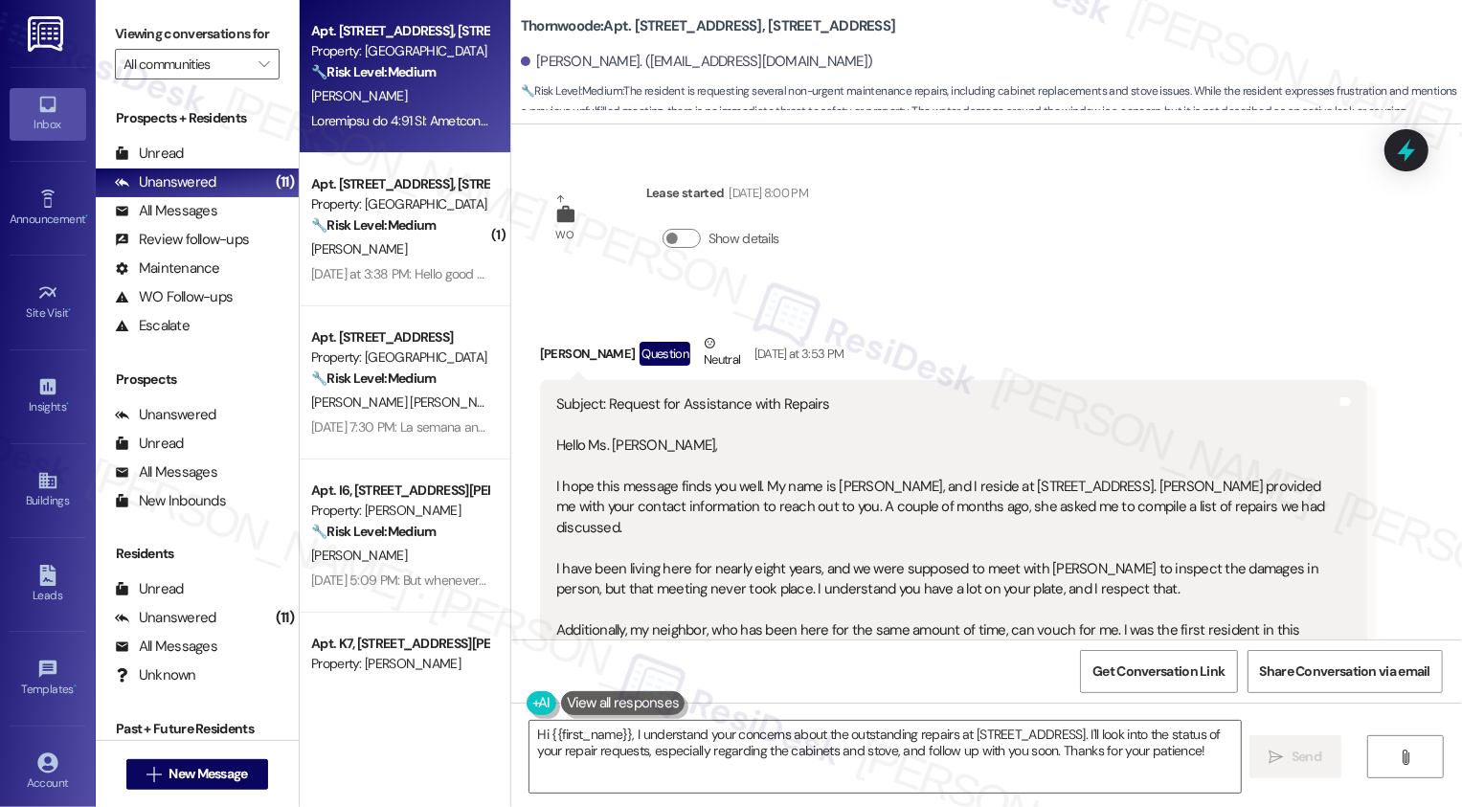
drag, startPoint x: 778, startPoint y: 12, endPoint x: 787, endPoint y: 26, distance: 16.5
click at [788, 29] on b "Thornwoode: Apt. 1094 Thornwoode Lane, 1094 Thornwoode Lane" at bounding box center [708, 26] width 375 height 20
copy b "1094 Thornwoode Lane"
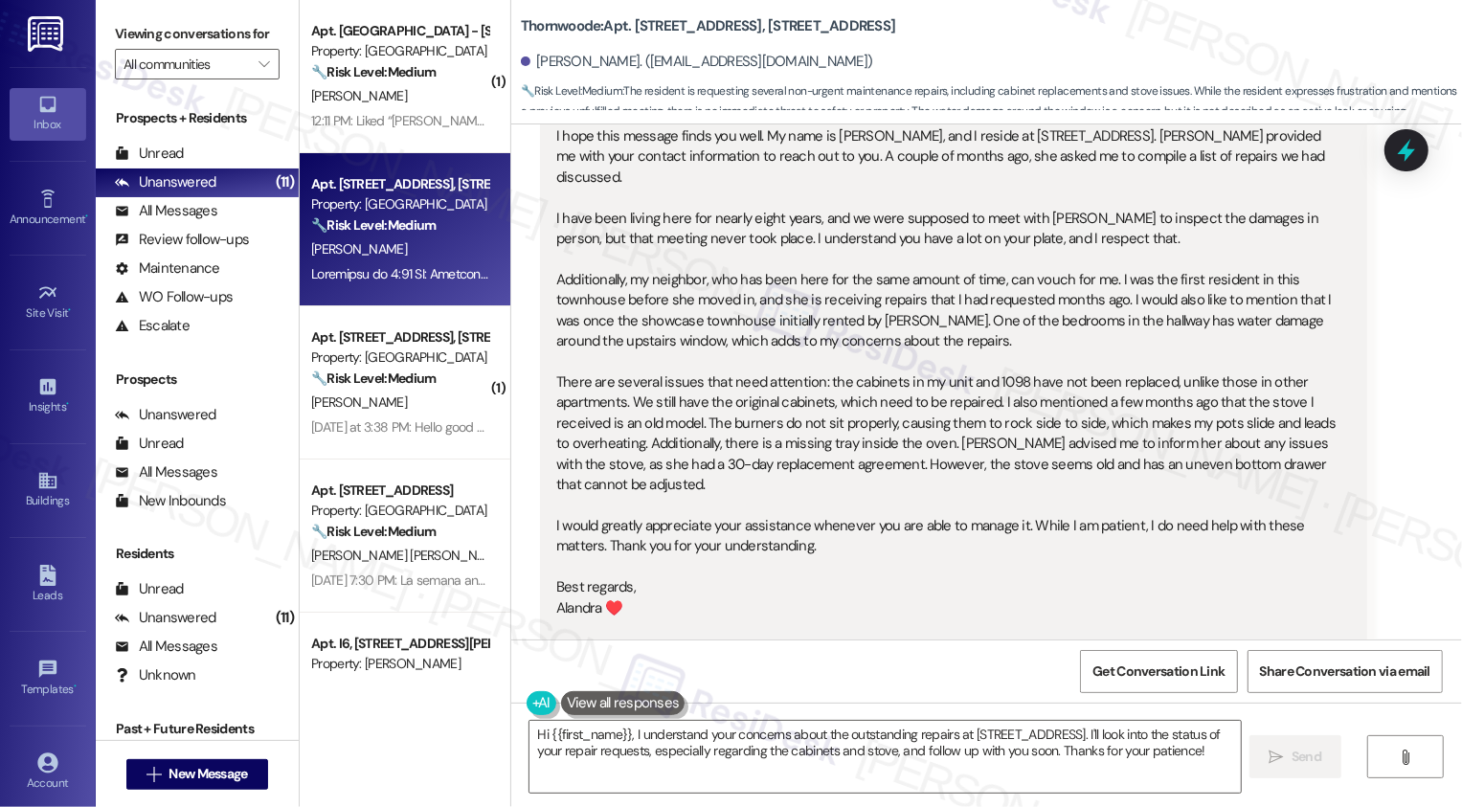
scroll to position [352, 0]
click at [893, 391] on div "Subject: Request for Assistance with Repairs Hello Ms. Sarah, I hope this messa…" at bounding box center [946, 350] width 780 height 616
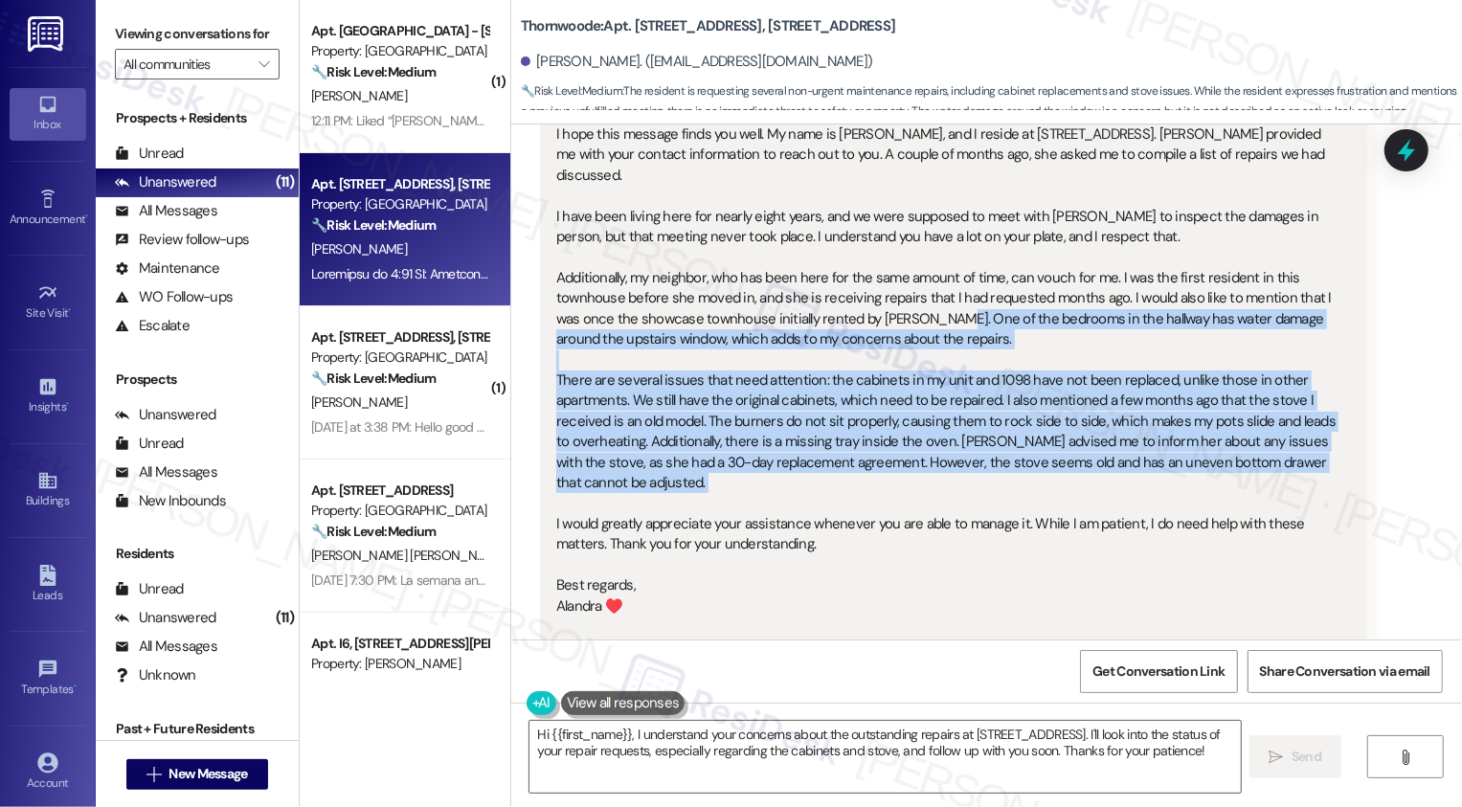
drag, startPoint x: 902, startPoint y: 297, endPoint x: 920, endPoint y: 490, distance: 194.3
click at [921, 491] on div "Subject: Request for Assistance with Repairs Hello Ms. Sarah, I hope this messa…" at bounding box center [946, 350] width 780 height 616
copy div "One of the bedrooms in the hallway has water damage around the upstairs window,…"
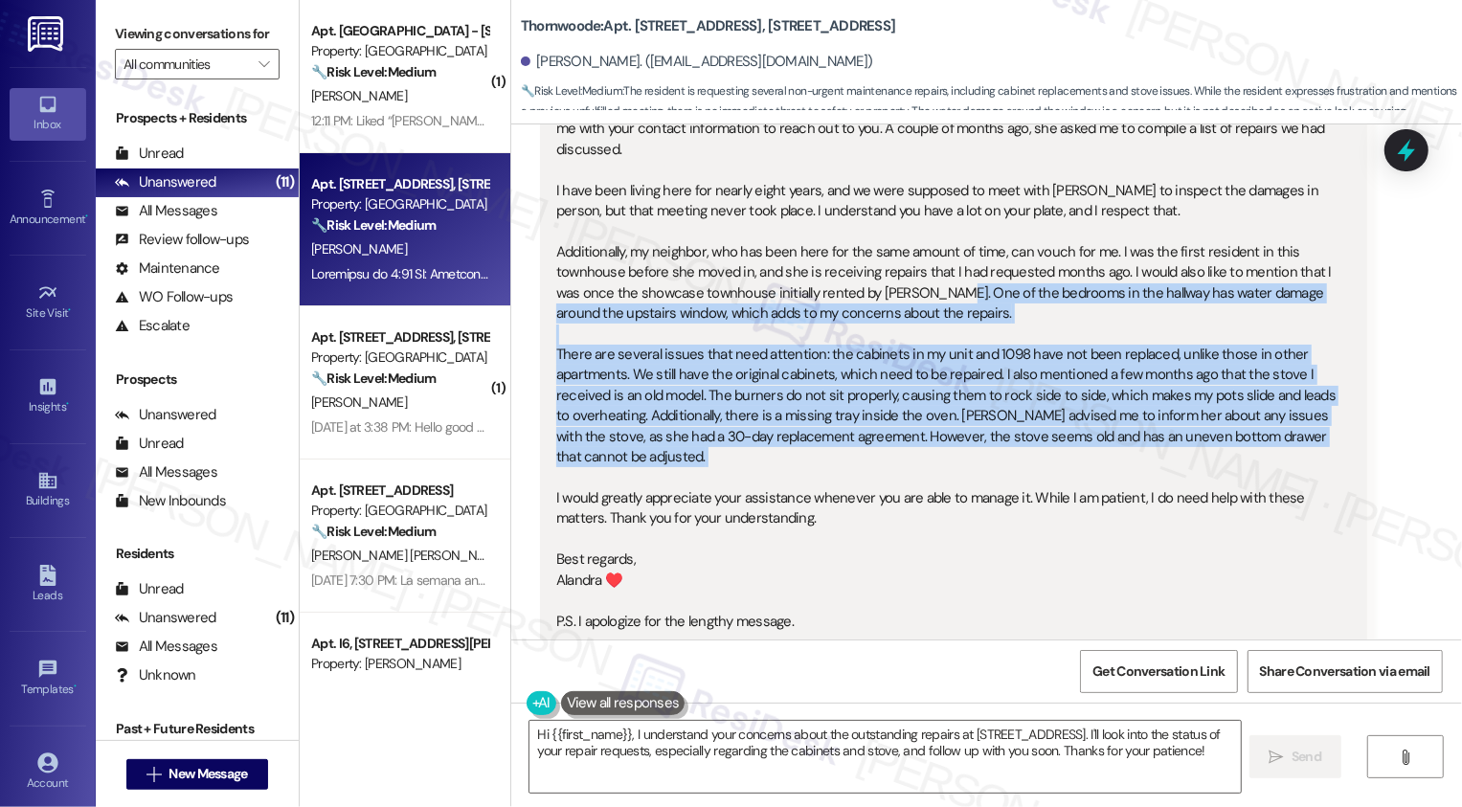
scroll to position [473, 0]
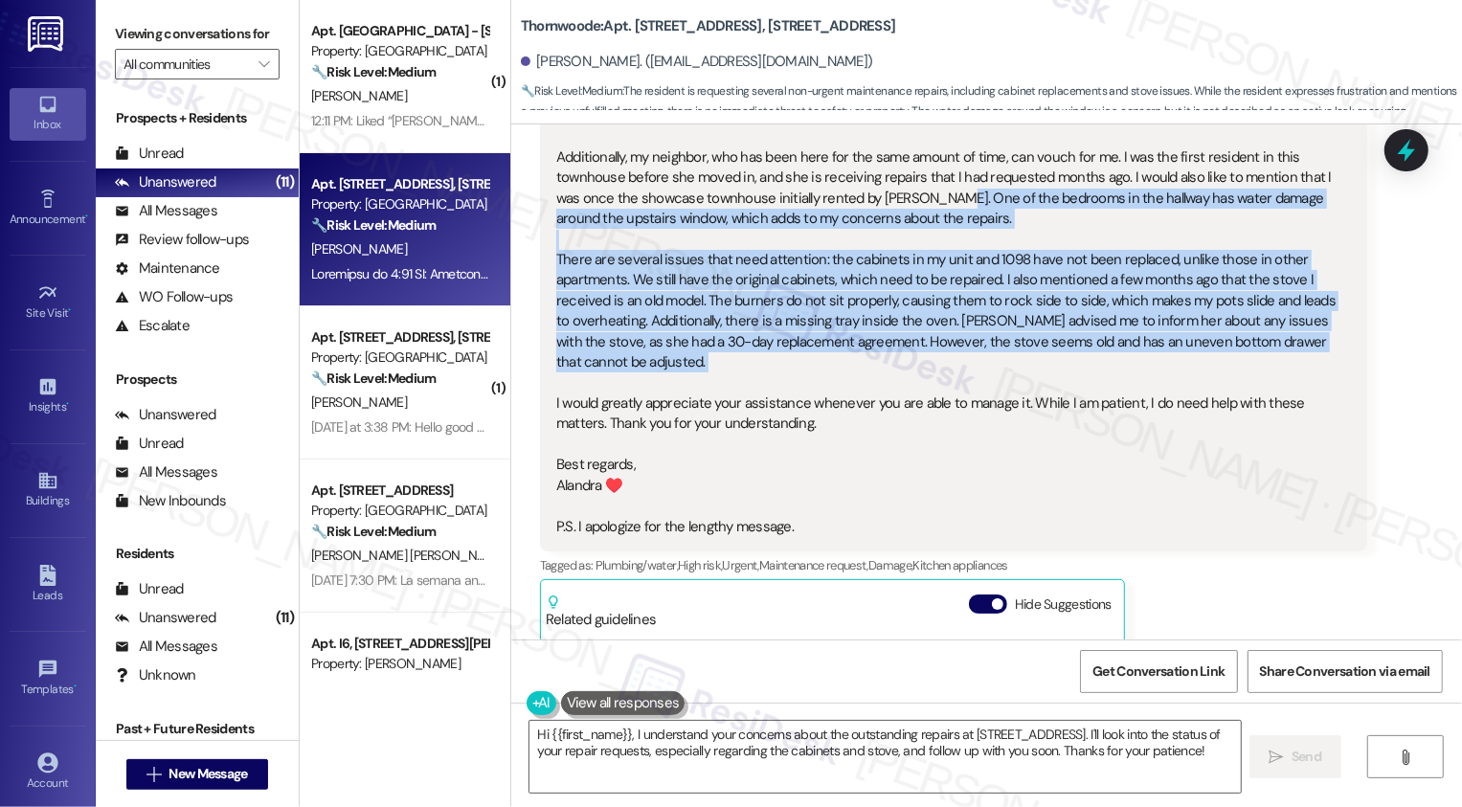
click at [667, 254] on div "Subject: Request for Assistance with Repairs Hello Ms. Sarah, I hope this messa…" at bounding box center [946, 229] width 780 height 616
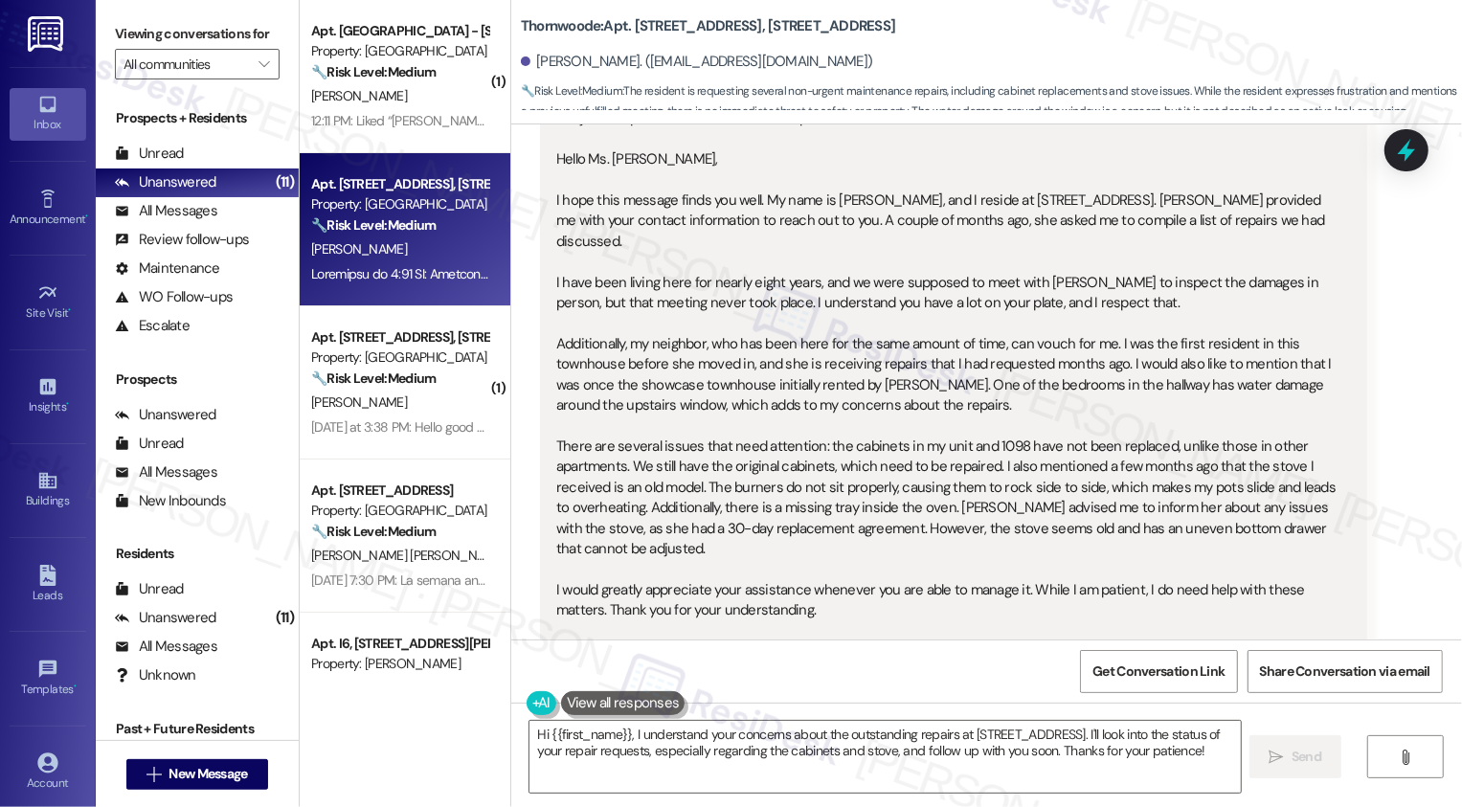
scroll to position [280, 0]
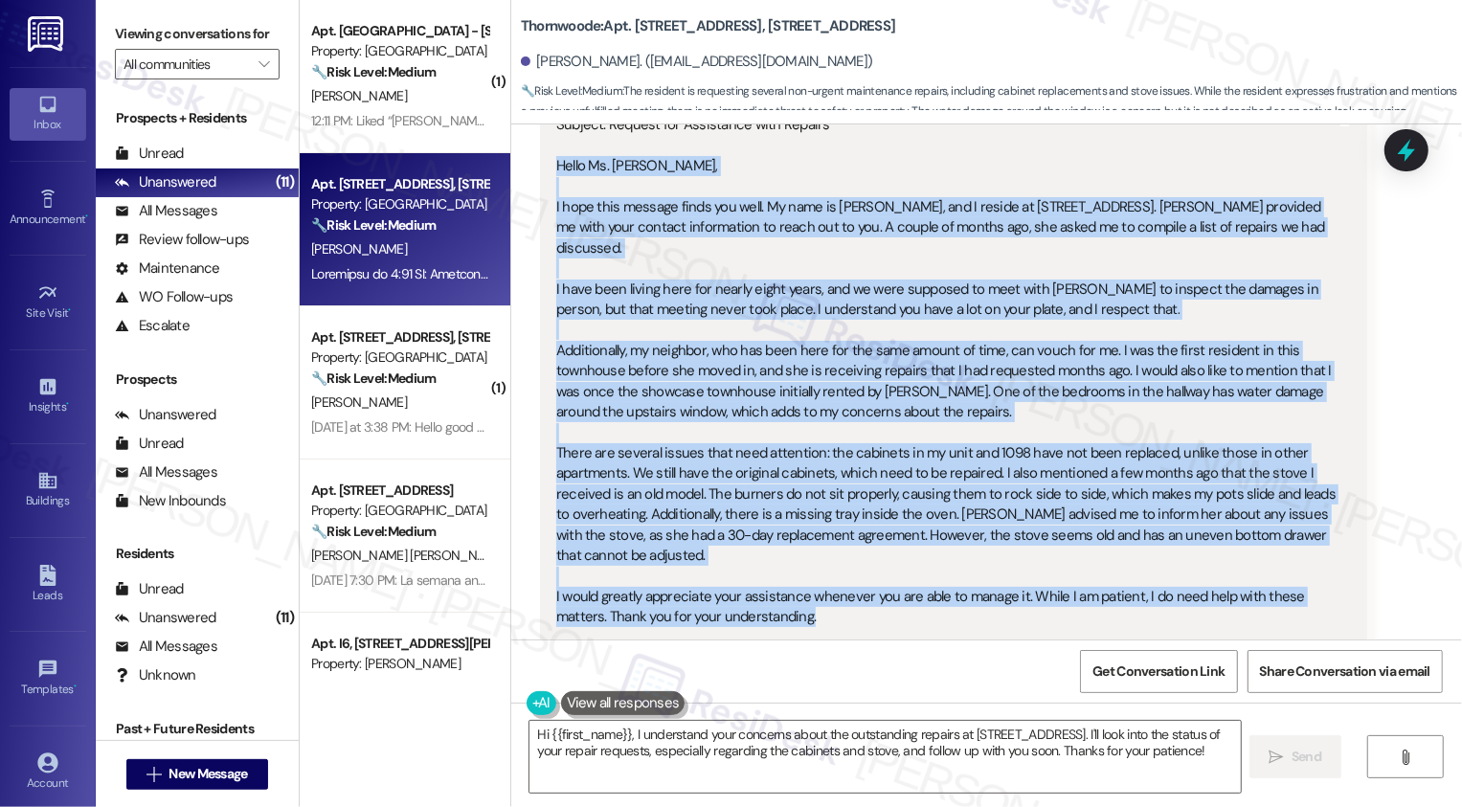
drag, startPoint x: 544, startPoint y: 162, endPoint x: 777, endPoint y: 598, distance: 494.0
click at [777, 598] on div "Subject: Request for Assistance with Repairs Hello Ms. Sarah, I hope this messa…" at bounding box center [946, 423] width 780 height 616
copy div "Hello Ms. Sarah, I hope this message finds you well. My name is Alandra, and I …"
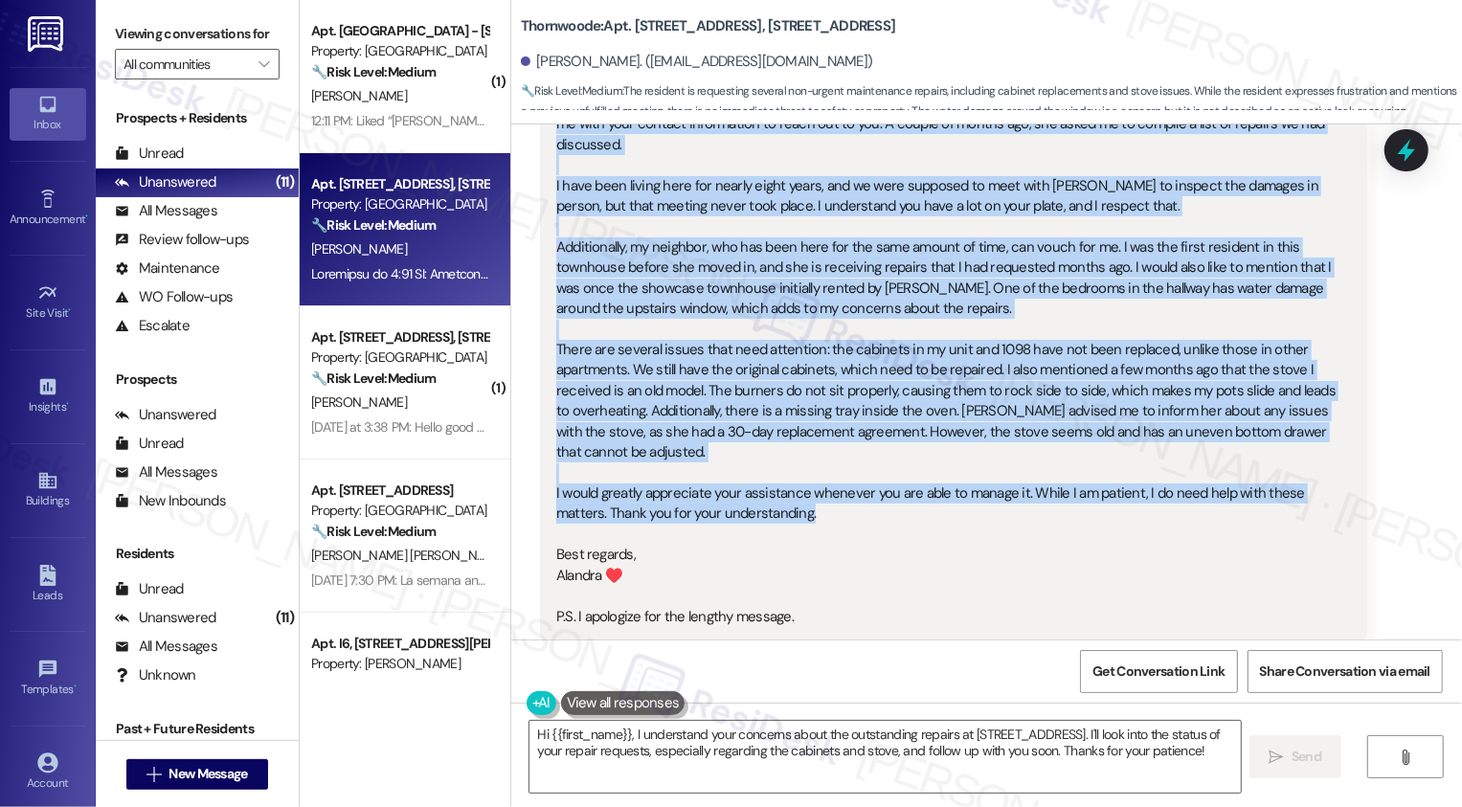
click at [709, 487] on div "Subject: Request for Assistance with Repairs Hello Ms. Sarah, I hope this messa…" at bounding box center [946, 319] width 780 height 616
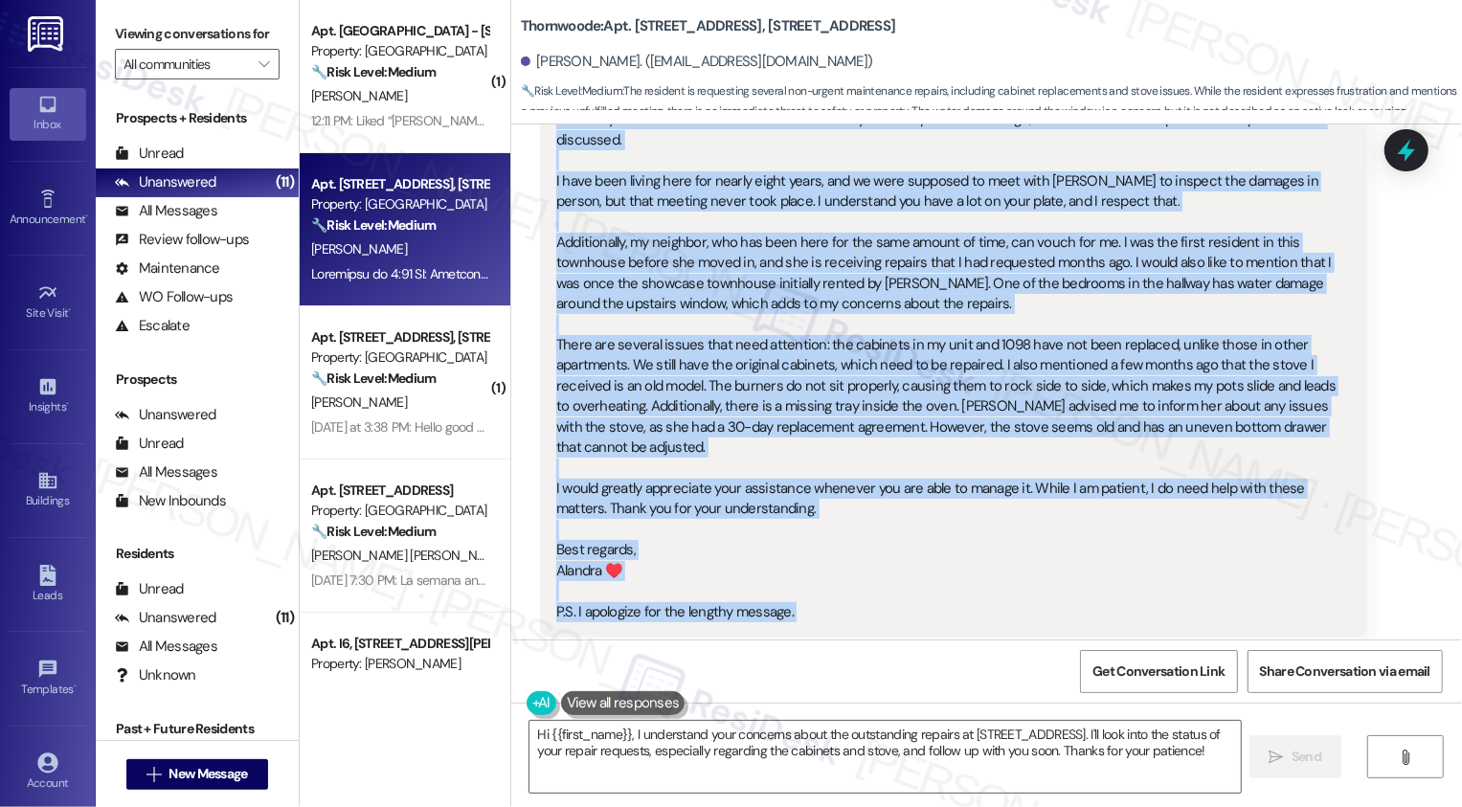
scroll to position [439, 0]
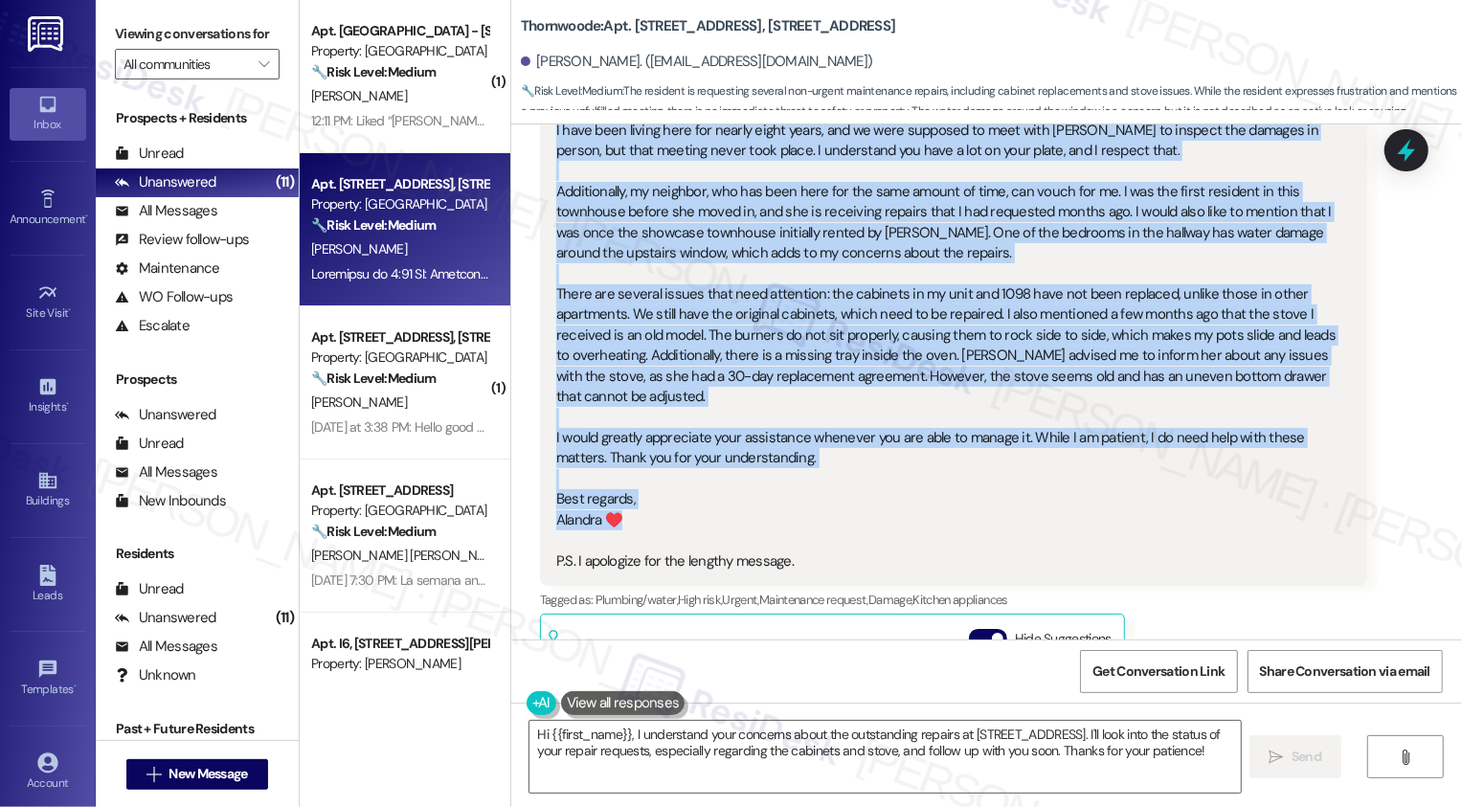
drag, startPoint x: 545, startPoint y: 159, endPoint x: 668, endPoint y: 502, distance: 364.4
click at [668, 502] on div "Subject: Request for Assistance with Repairs Hello Ms. Sarah, I hope this messa…" at bounding box center [946, 264] width 780 height 616
copy div "Hello Ms. Sarah, I hope this message finds you well. My name is Alandra, and I …"
click at [652, 745] on textarea "Hi {{first_name}}, I understand your concerns about the outstanding repairs at …" at bounding box center [886, 757] width 712 height 72
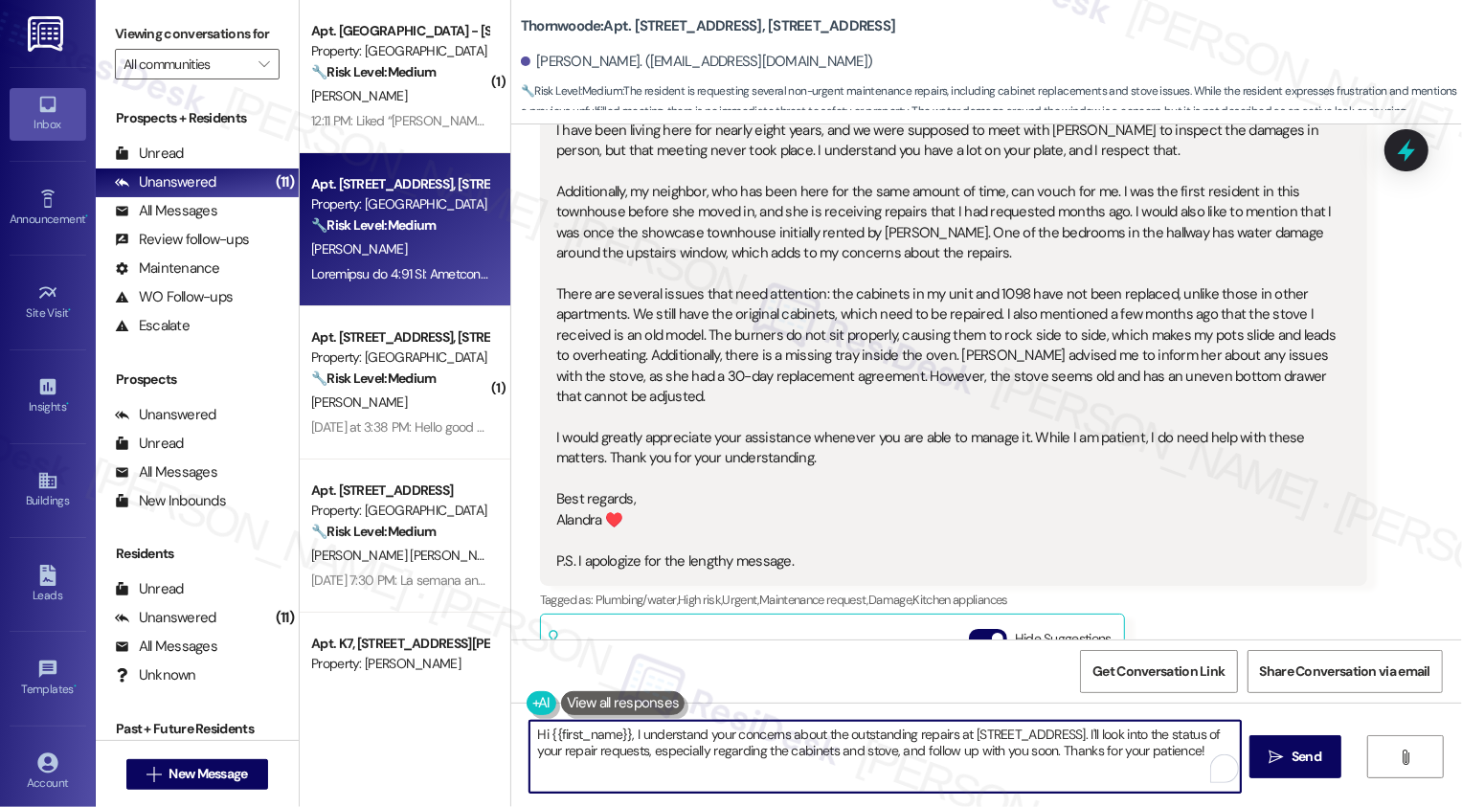
paste textarea "Alandra, thank you for sharing all of this with me. I really appreciate you bei…"
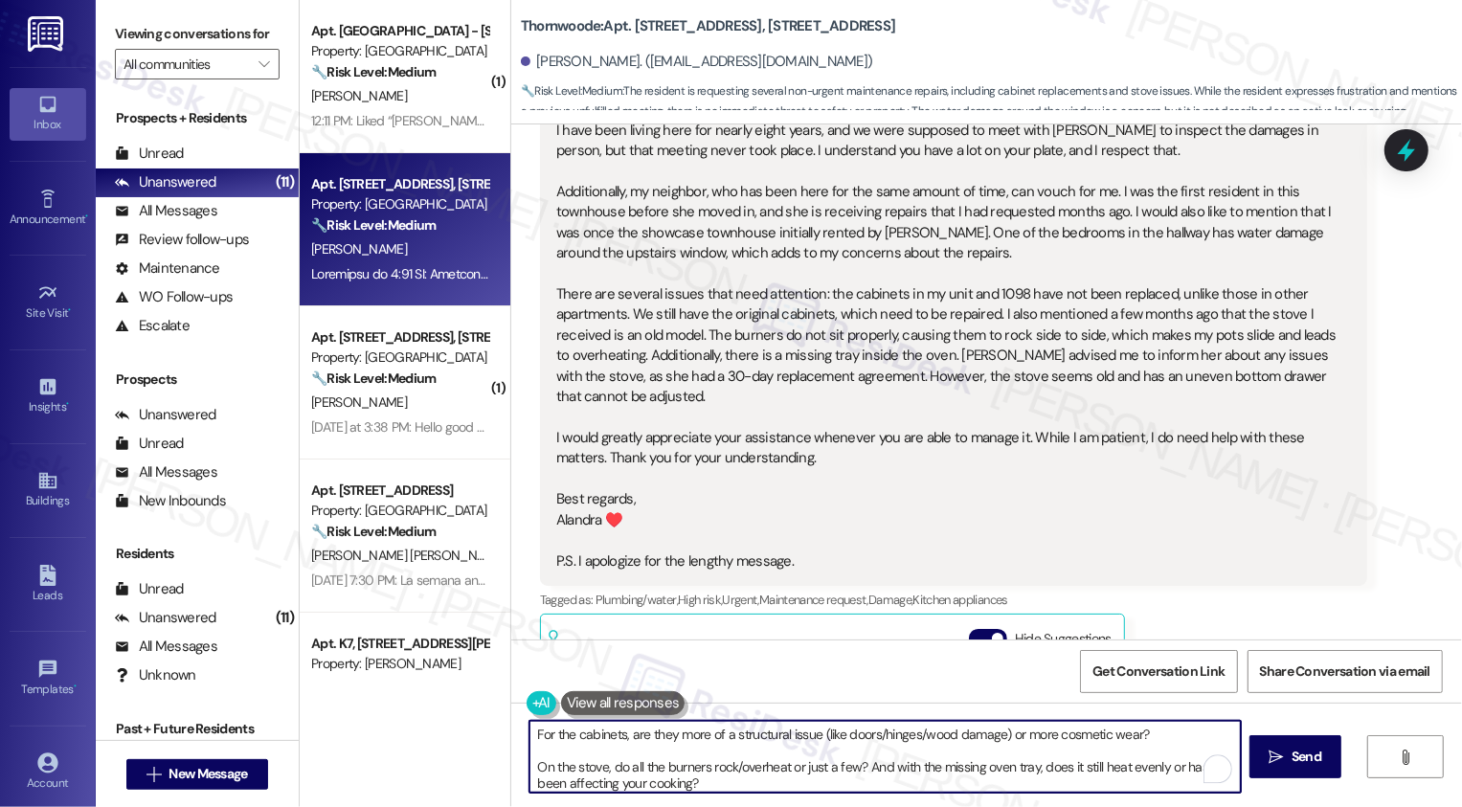
scroll to position [0, 0]
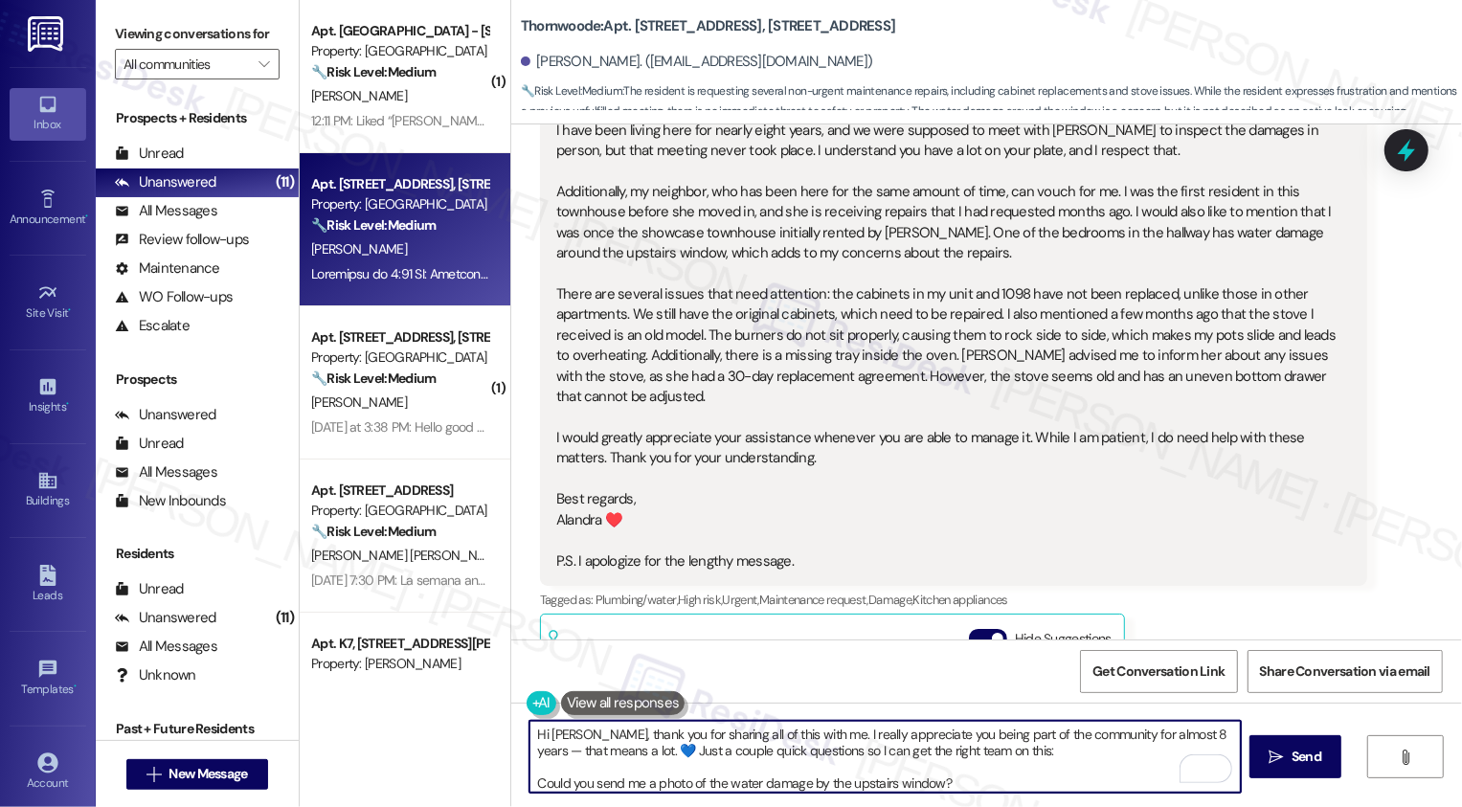
click at [583, 734] on textarea "Hi Alandra, thank you for sharing all of this with me. I really appreciate you …" at bounding box center [886, 757] width 712 height 72
click at [748, 750] on textarea "Hi Alandra, it's great to meet you! Thank you for sharing all of this with me. …" at bounding box center [886, 757] width 712 height 72
click at [714, 734] on textarea "Hi Alandra, it's great to meet you! Thank you for sharing all of this with me. …" at bounding box center [886, 757] width 712 height 72
paste textarea "🙂"
drag, startPoint x: 1041, startPoint y: 749, endPoint x: 1105, endPoint y: 763, distance: 65.8
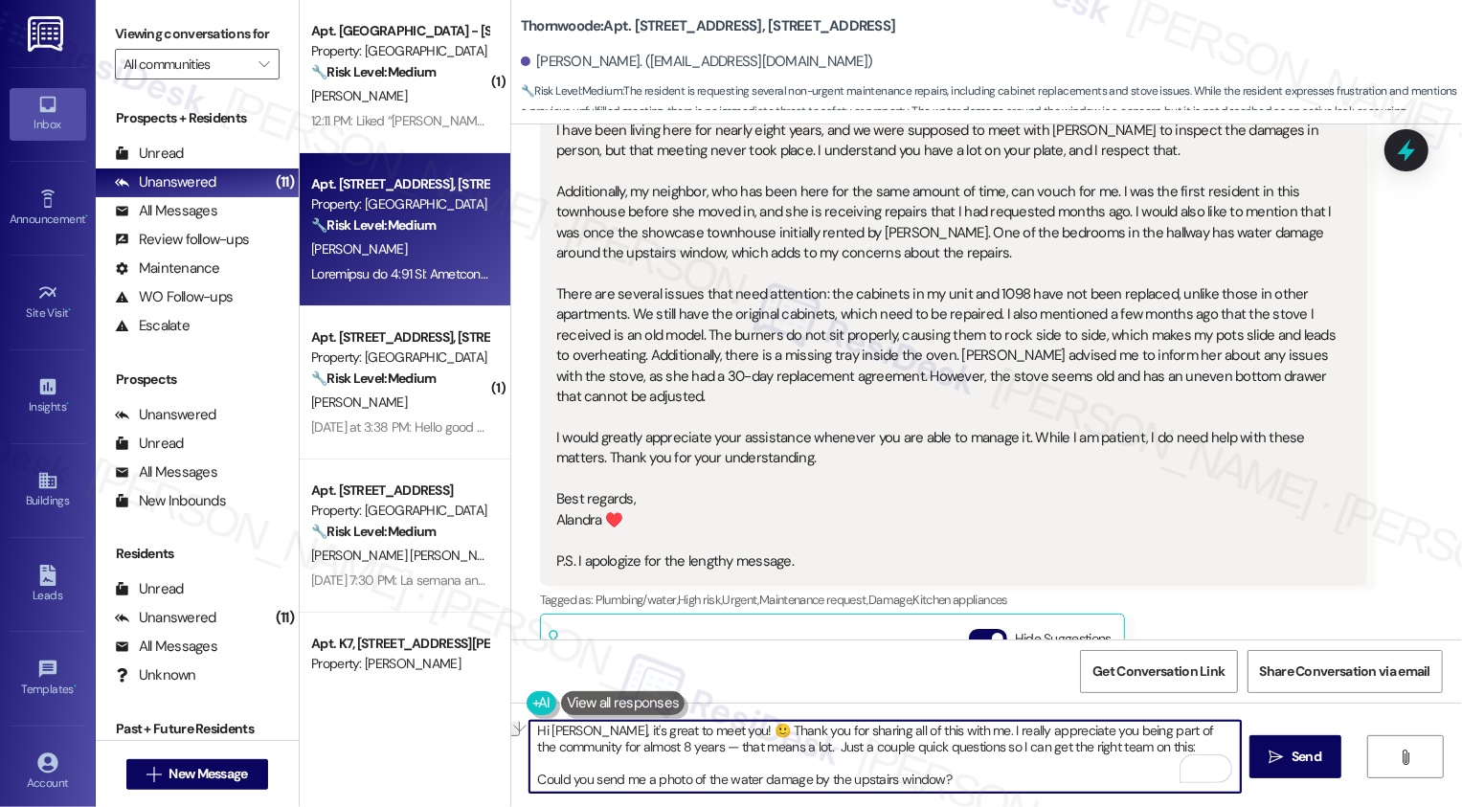
click at [1106, 765] on textarea "Hi Alandra, it's great to meet you! 🙂 Thank you for sharing all of this with me…" at bounding box center [886, 757] width 712 height 72
click at [1035, 752] on textarea "Hi Alandra, it's great to meet you! 🙂 Thank you for sharing all of this with me…" at bounding box center [886, 757] width 712 height 72
drag, startPoint x: 1017, startPoint y: 748, endPoint x: 1167, endPoint y: 750, distance: 150.4
click at [1167, 750] on textarea "Hi Alandra, it's great to meet you! 🙂 Thank you for sharing all of this with me…" at bounding box center [886, 757] width 712 height 72
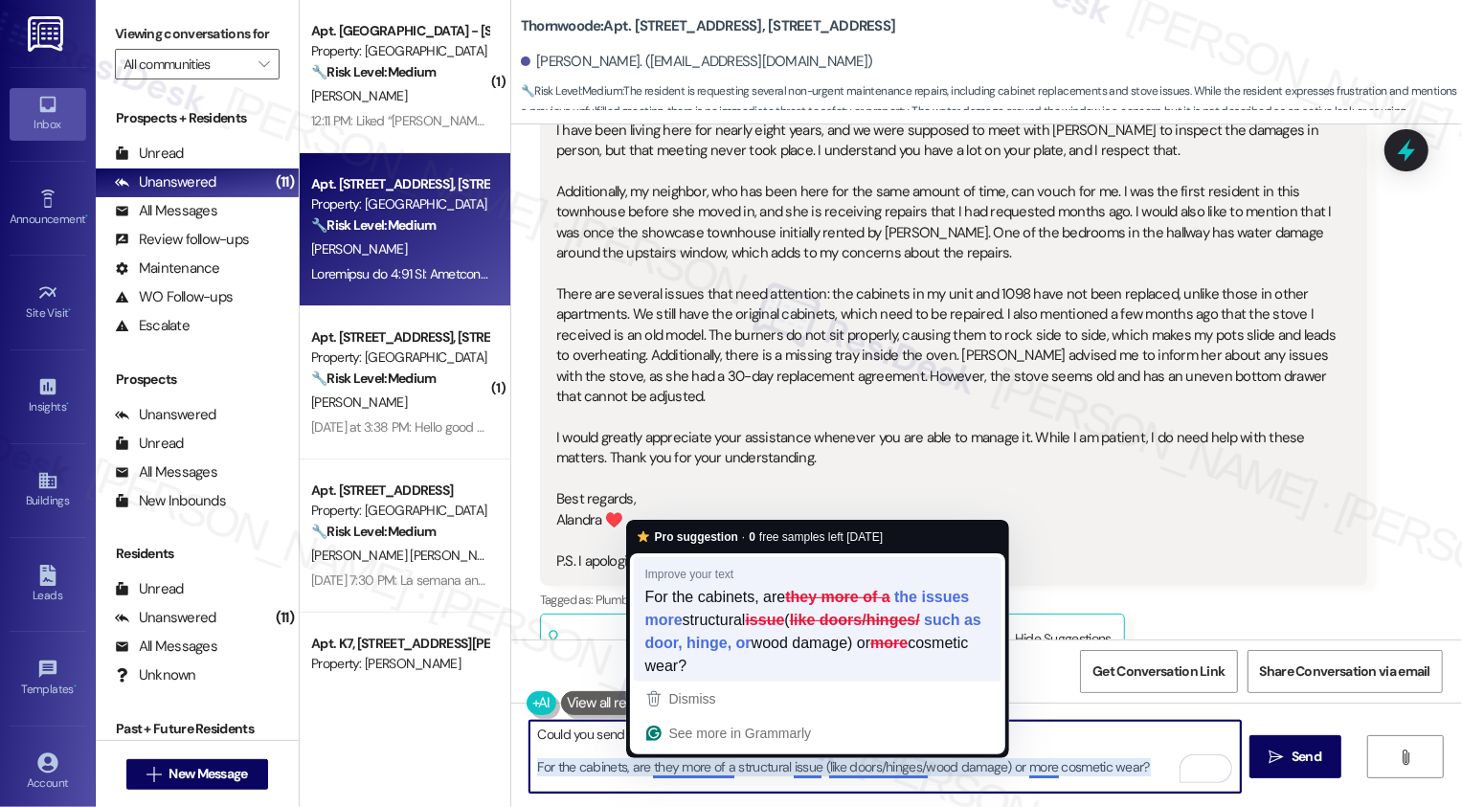
type textarea "Hi Alandra, it's great to meet you! 🙂 Thank you for sharing all of this with me…"
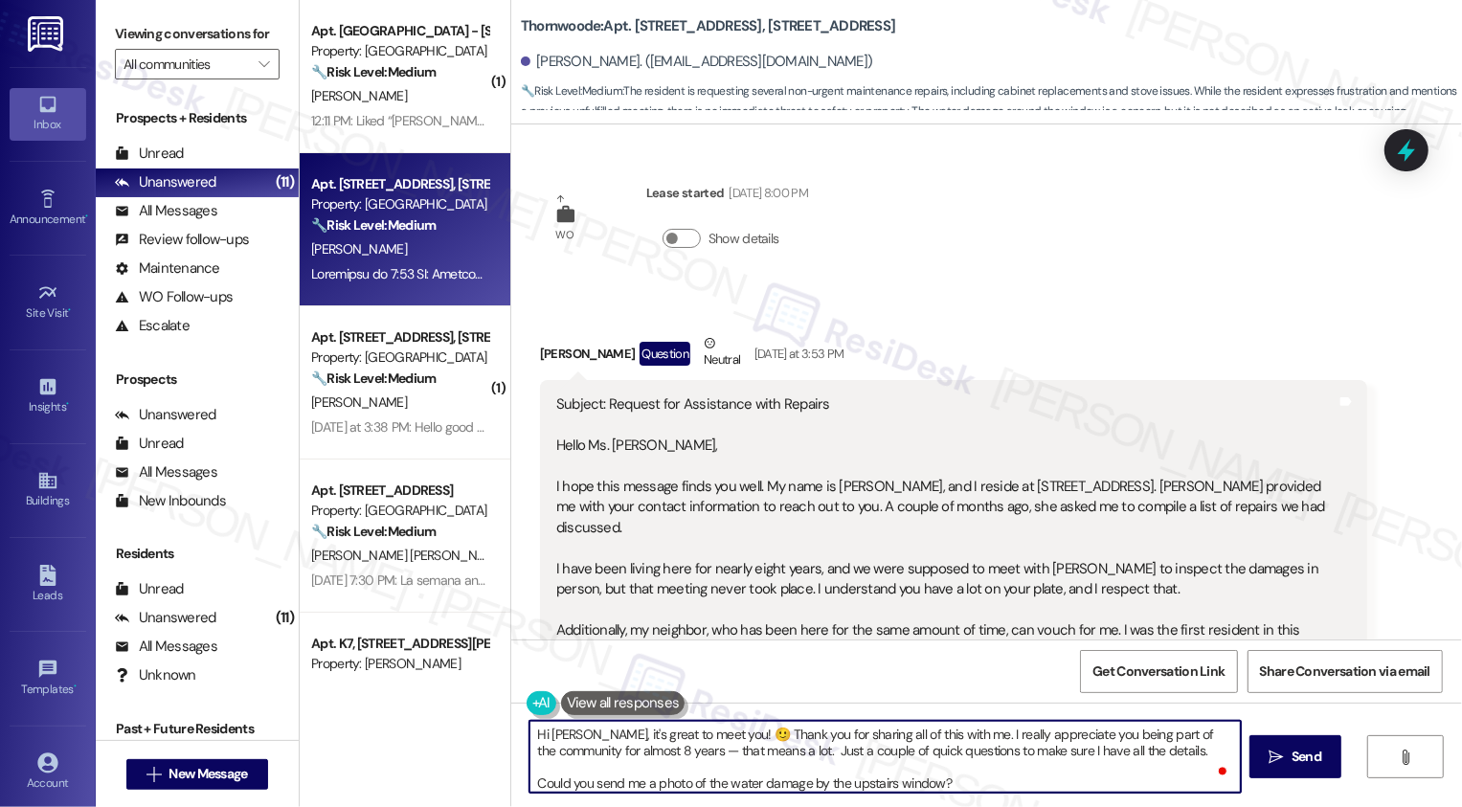
scroll to position [86, 0]
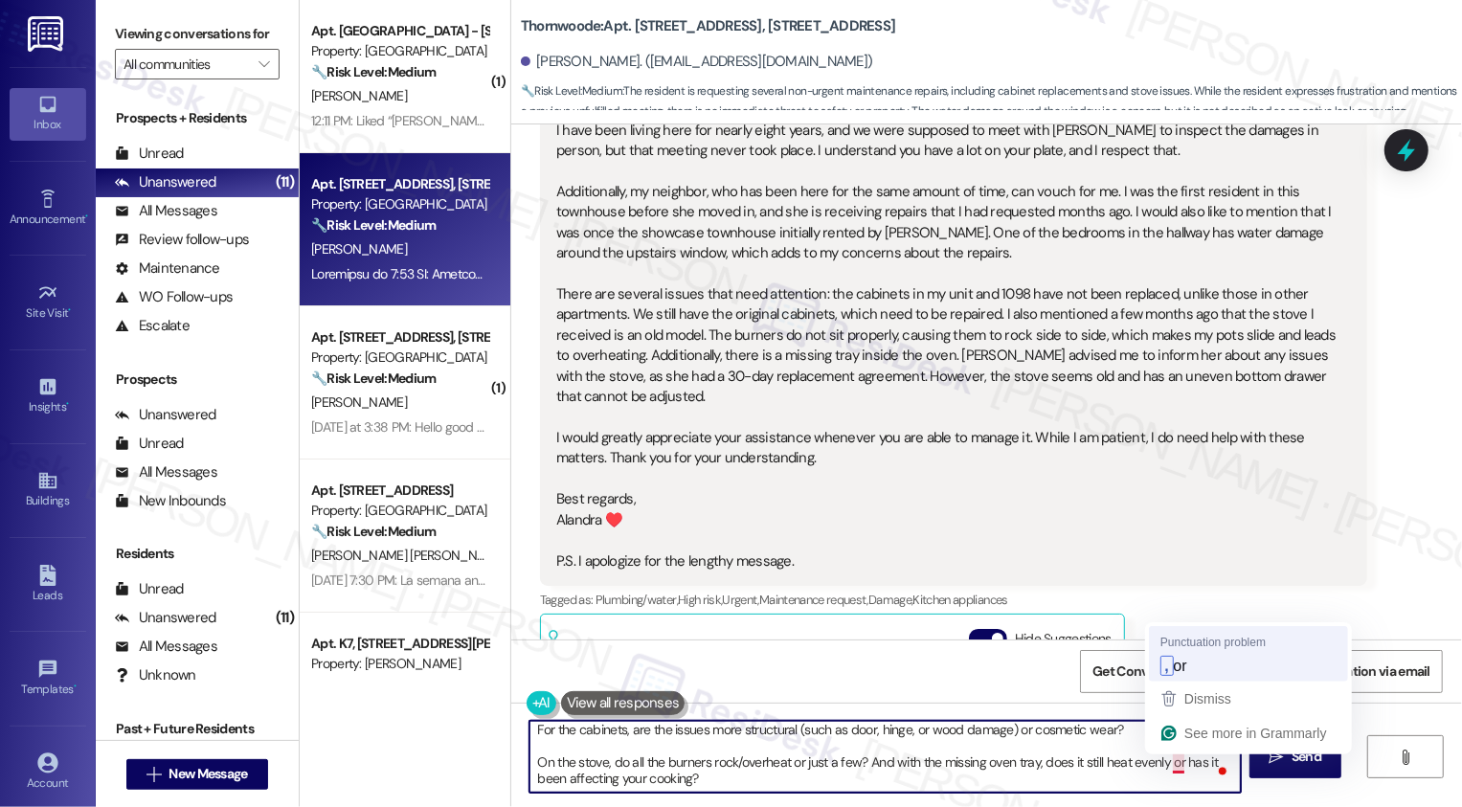
type textarea "Hi Alandra, it's great to meet you! 🙂 Thank you for sharing all of this with me…"
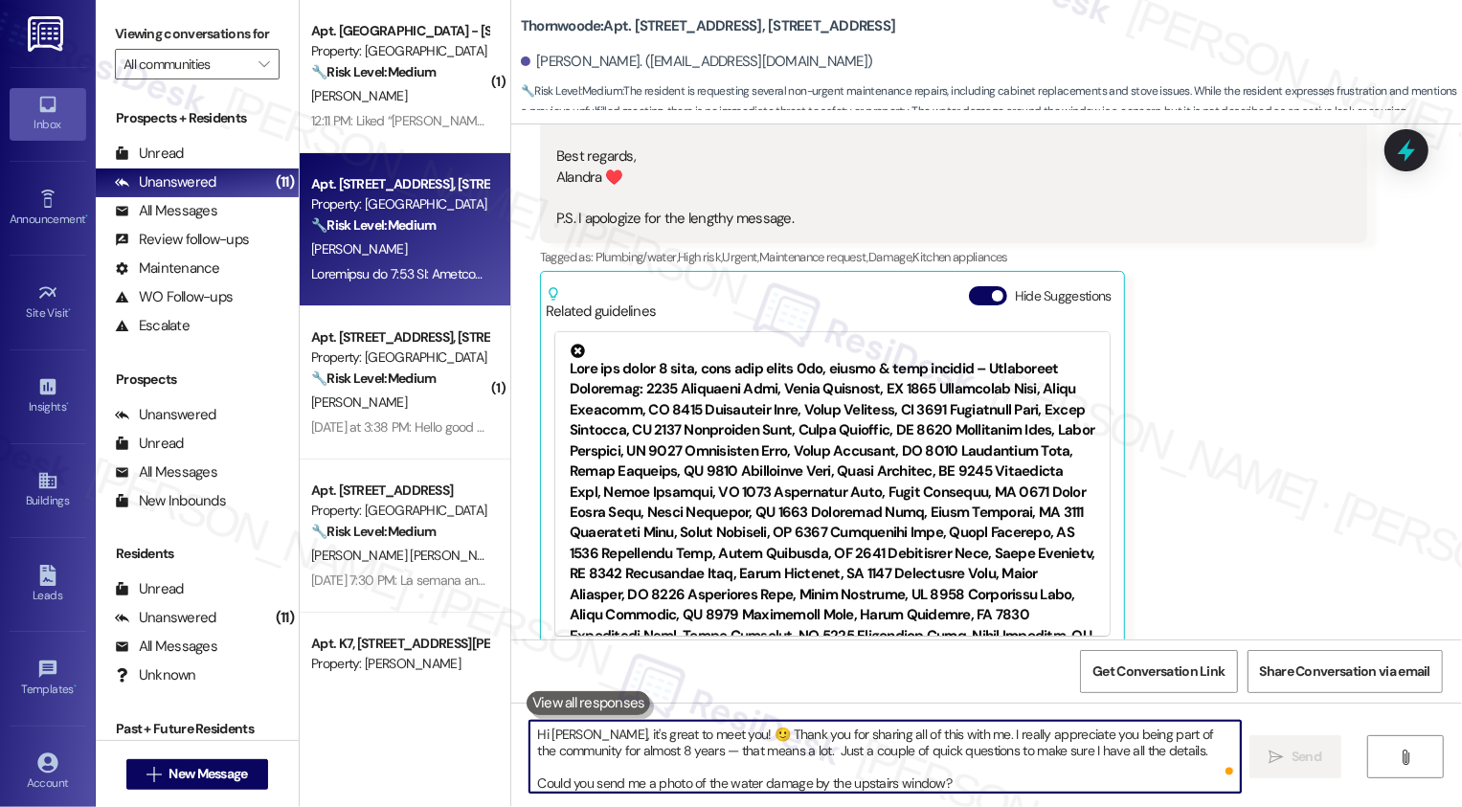
scroll to position [786, 0]
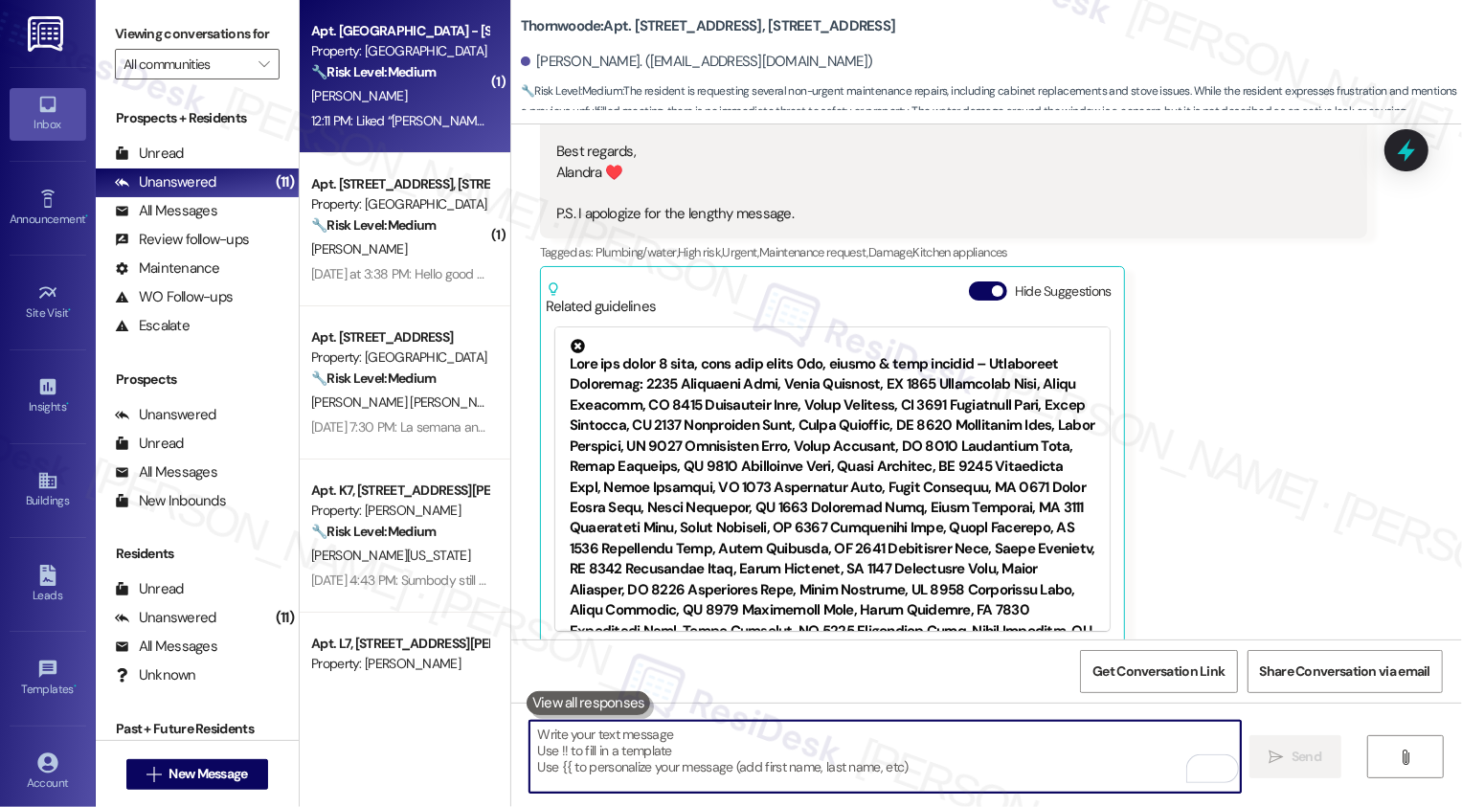
click at [336, 88] on span "[PERSON_NAME]" at bounding box center [359, 95] width 96 height 17
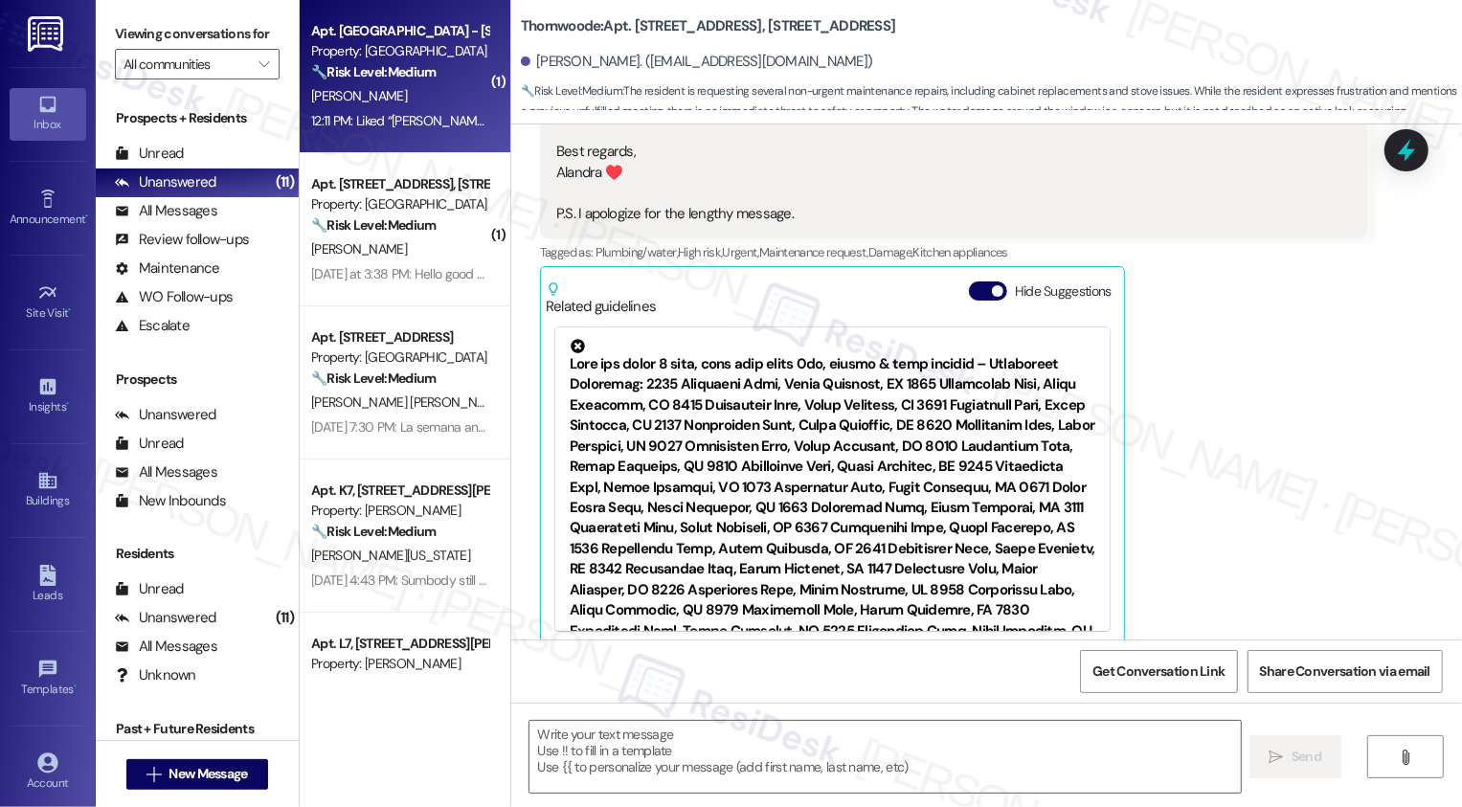
click at [336, 88] on span "[PERSON_NAME]" at bounding box center [359, 95] width 96 height 17
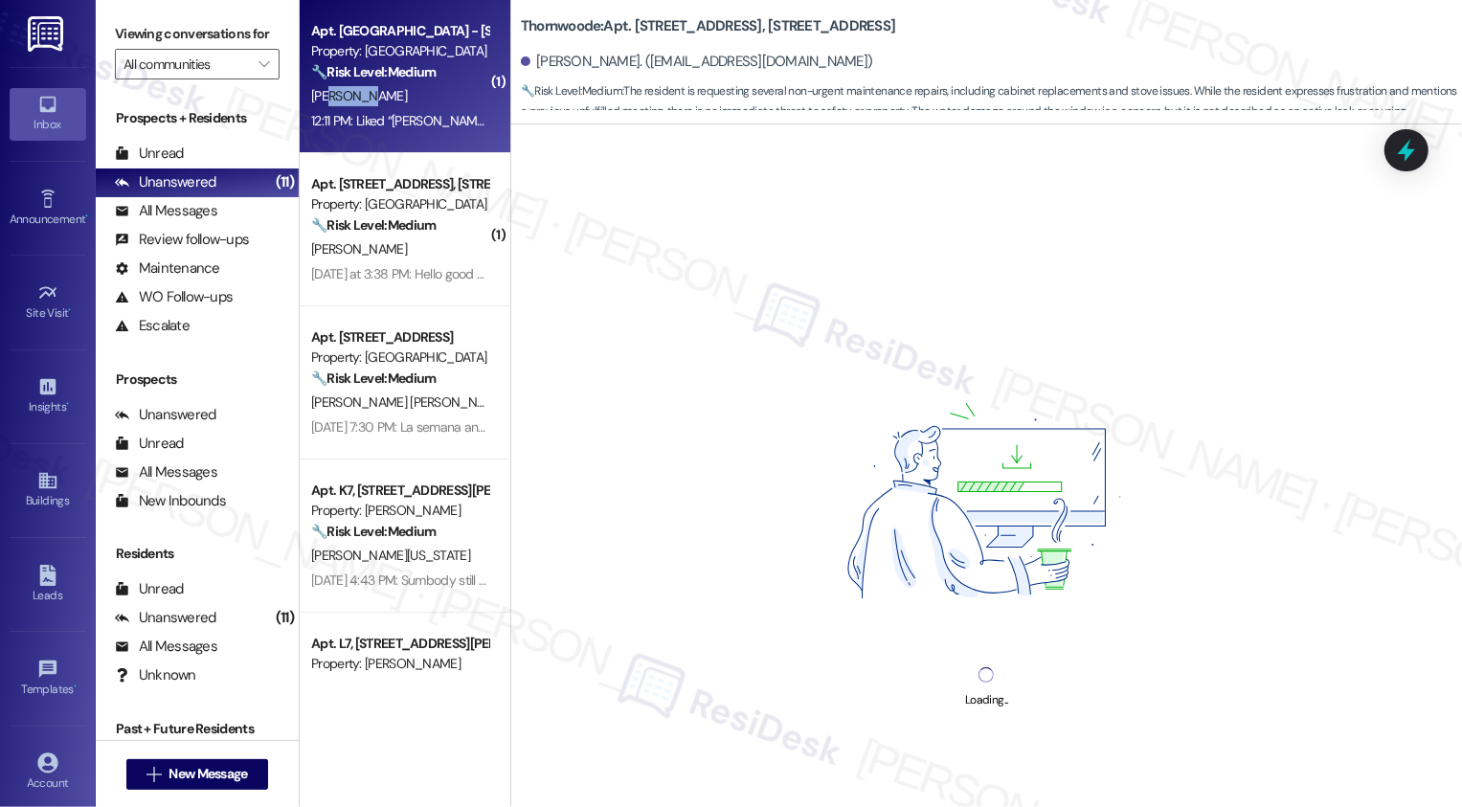
click at [336, 88] on span "[PERSON_NAME]" at bounding box center [359, 95] width 96 height 17
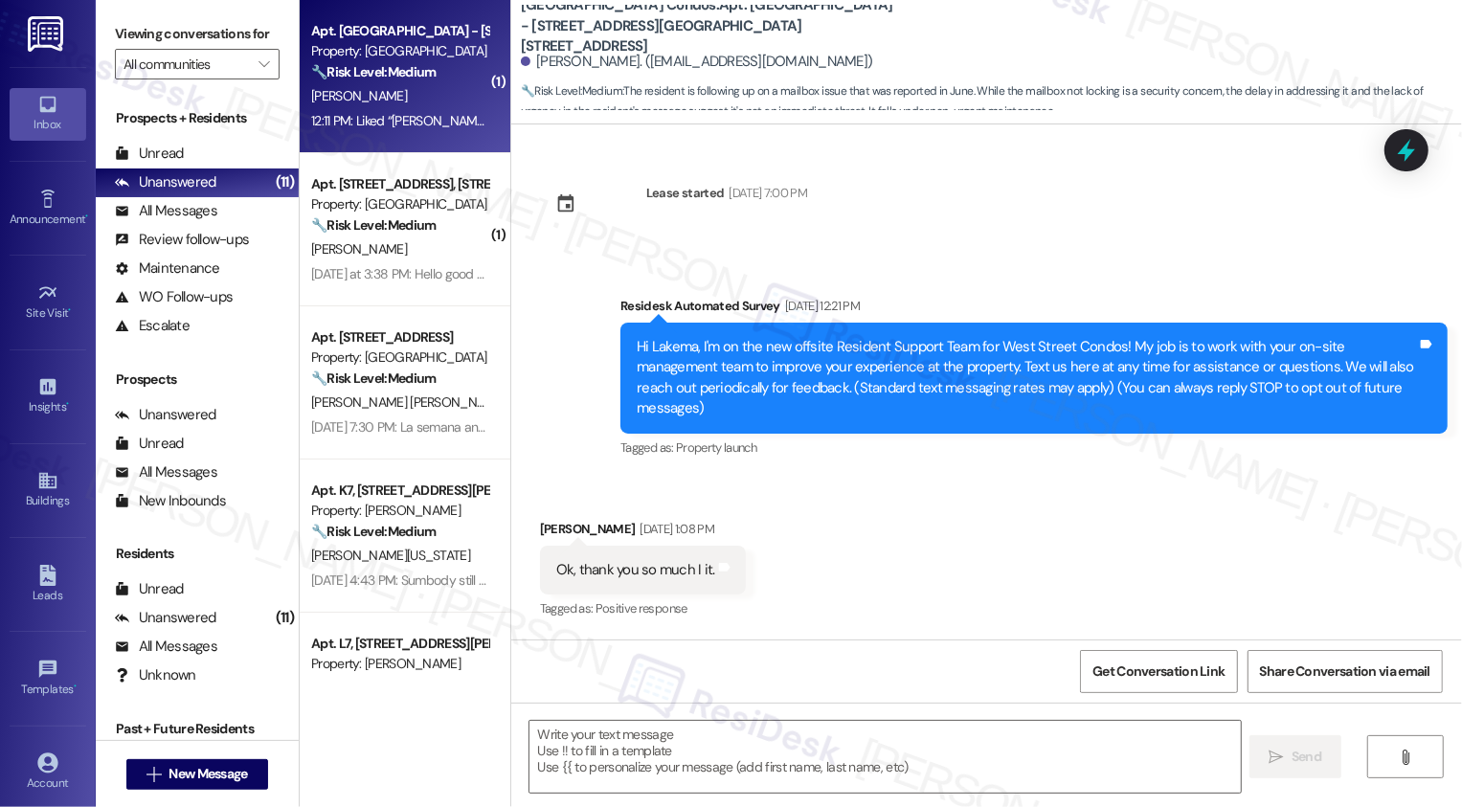
scroll to position [5118, 0]
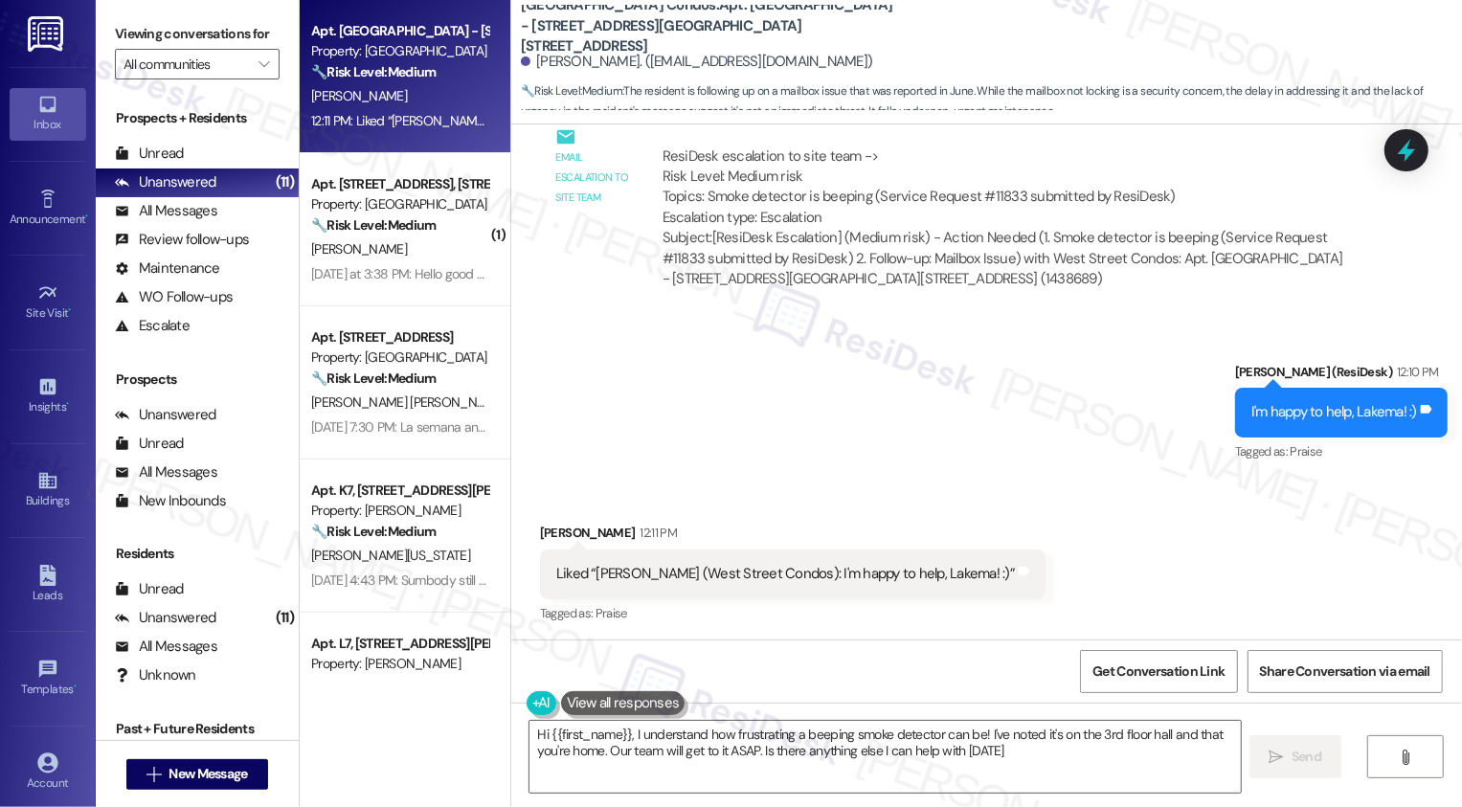
type textarea "Hi {{first_name}}, I understand how frustrating a beeping smoke detector can be…"
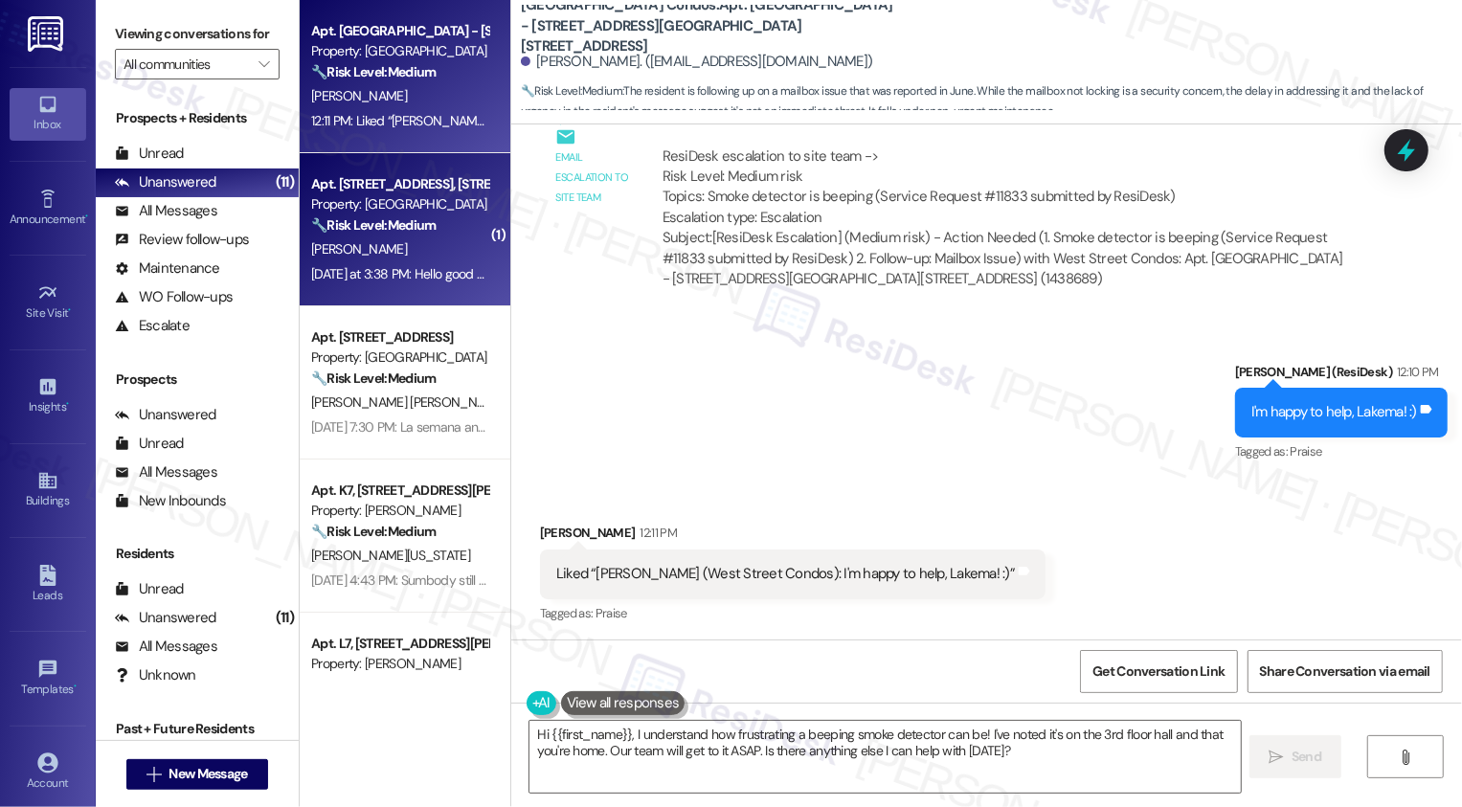
click at [320, 226] on strong "🔧 Risk Level: Medium" at bounding box center [373, 224] width 124 height 17
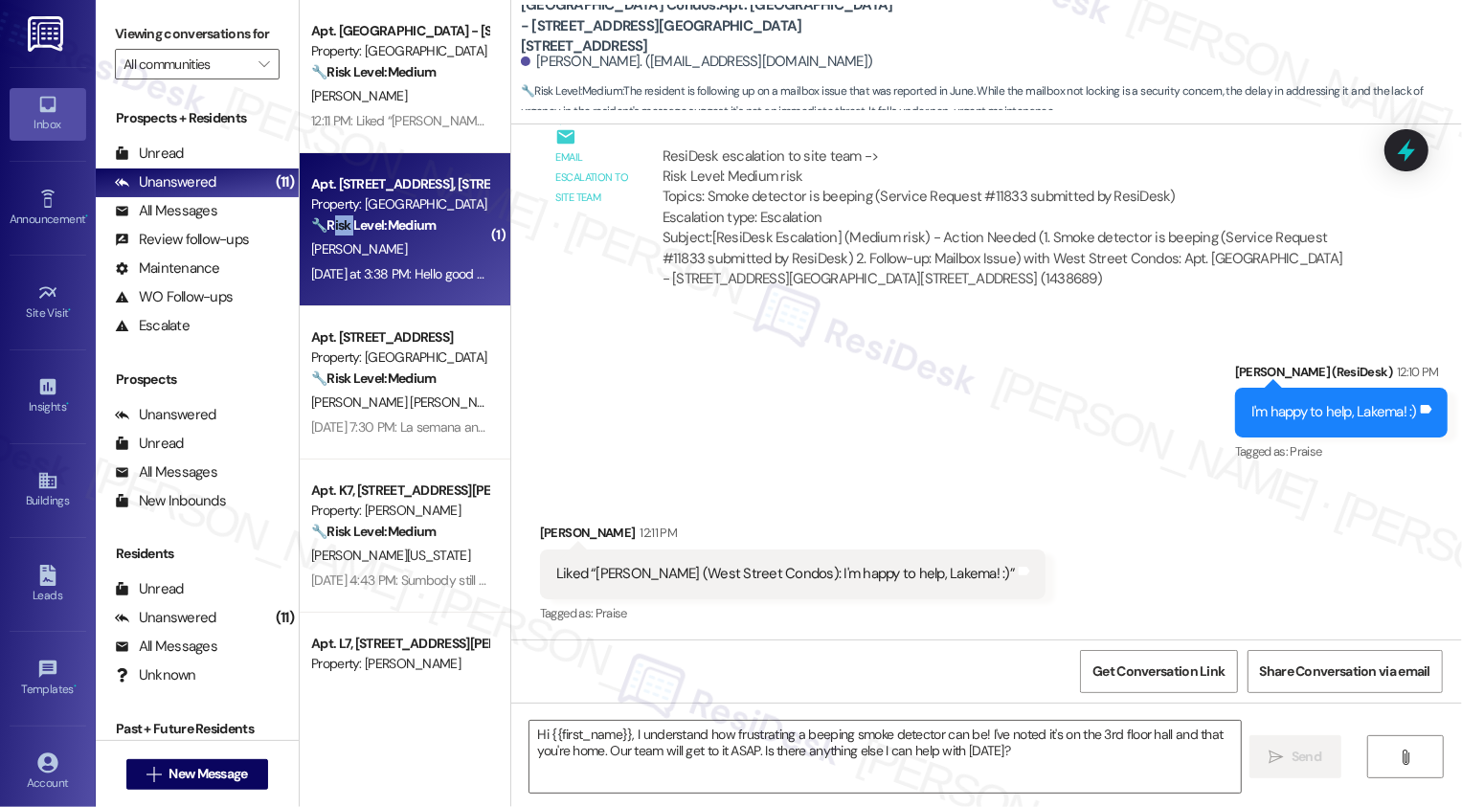
click at [320, 226] on strong "🔧 Risk Level: Medium" at bounding box center [373, 224] width 124 height 17
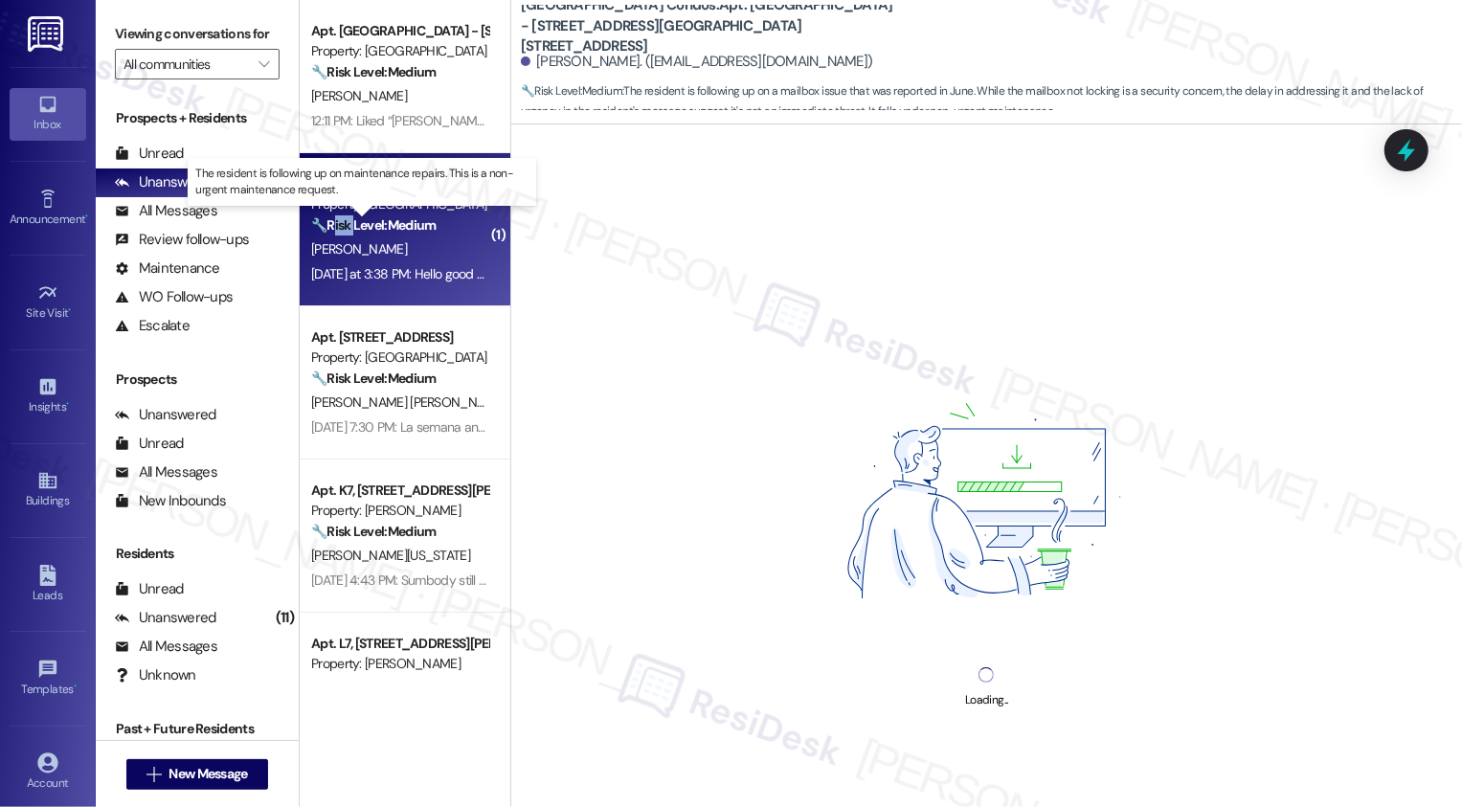
click at [320, 225] on strong "🔧 Risk Level: Medium" at bounding box center [373, 224] width 124 height 17
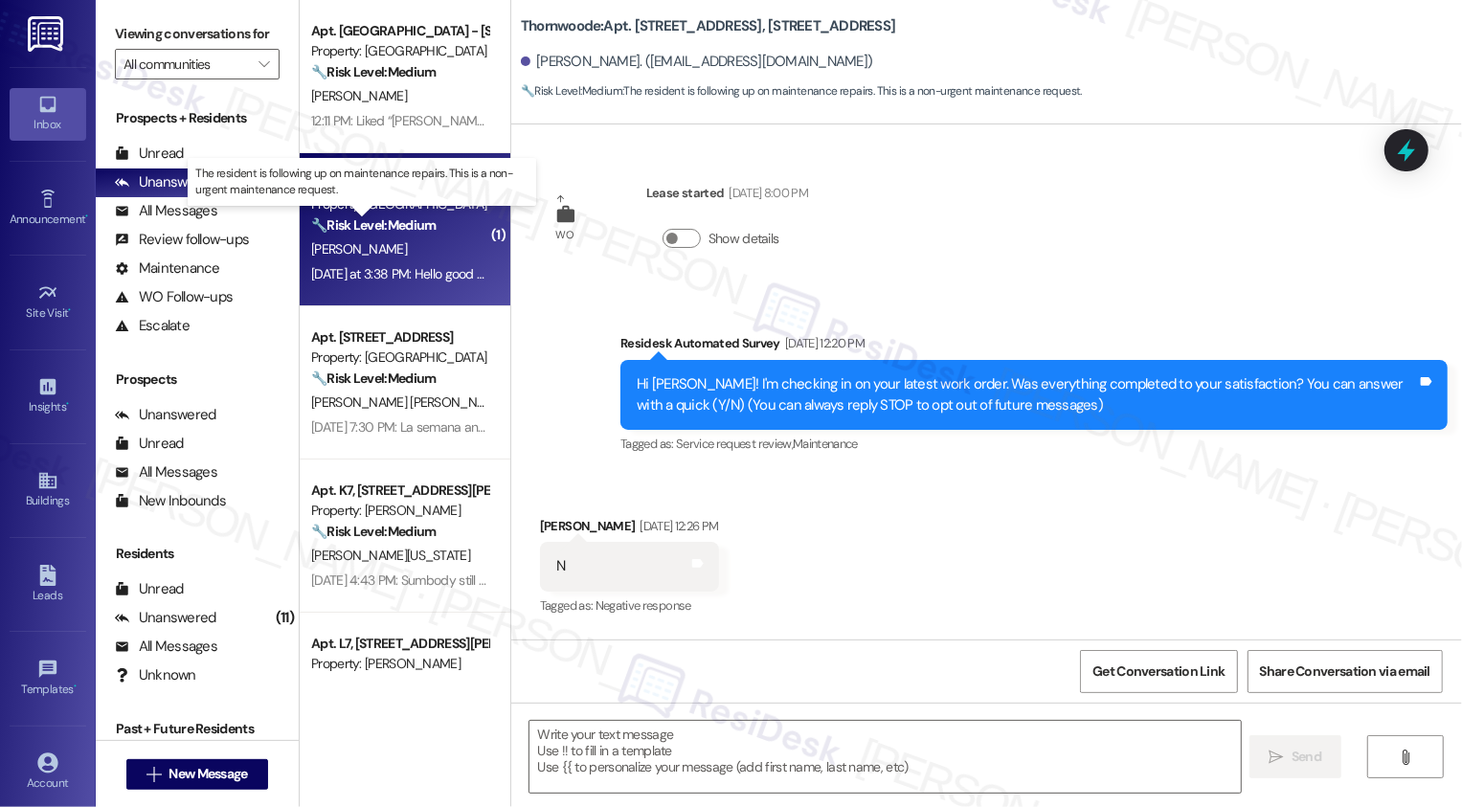
click at [451, 218] on div "🔧 Risk Level: Medium The resident is following up on maintenance repairs. This …" at bounding box center [399, 225] width 177 height 20
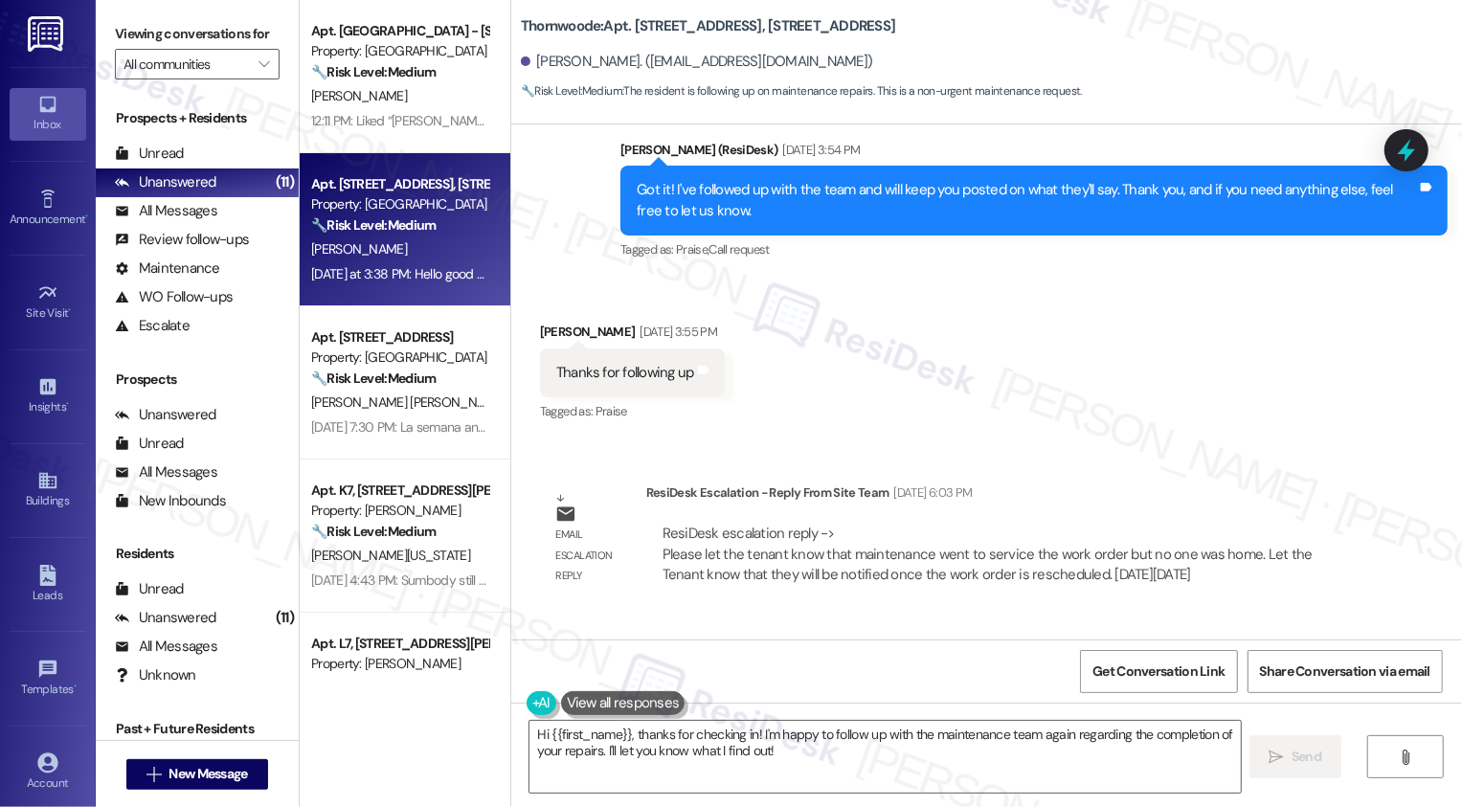
scroll to position [1869, 0]
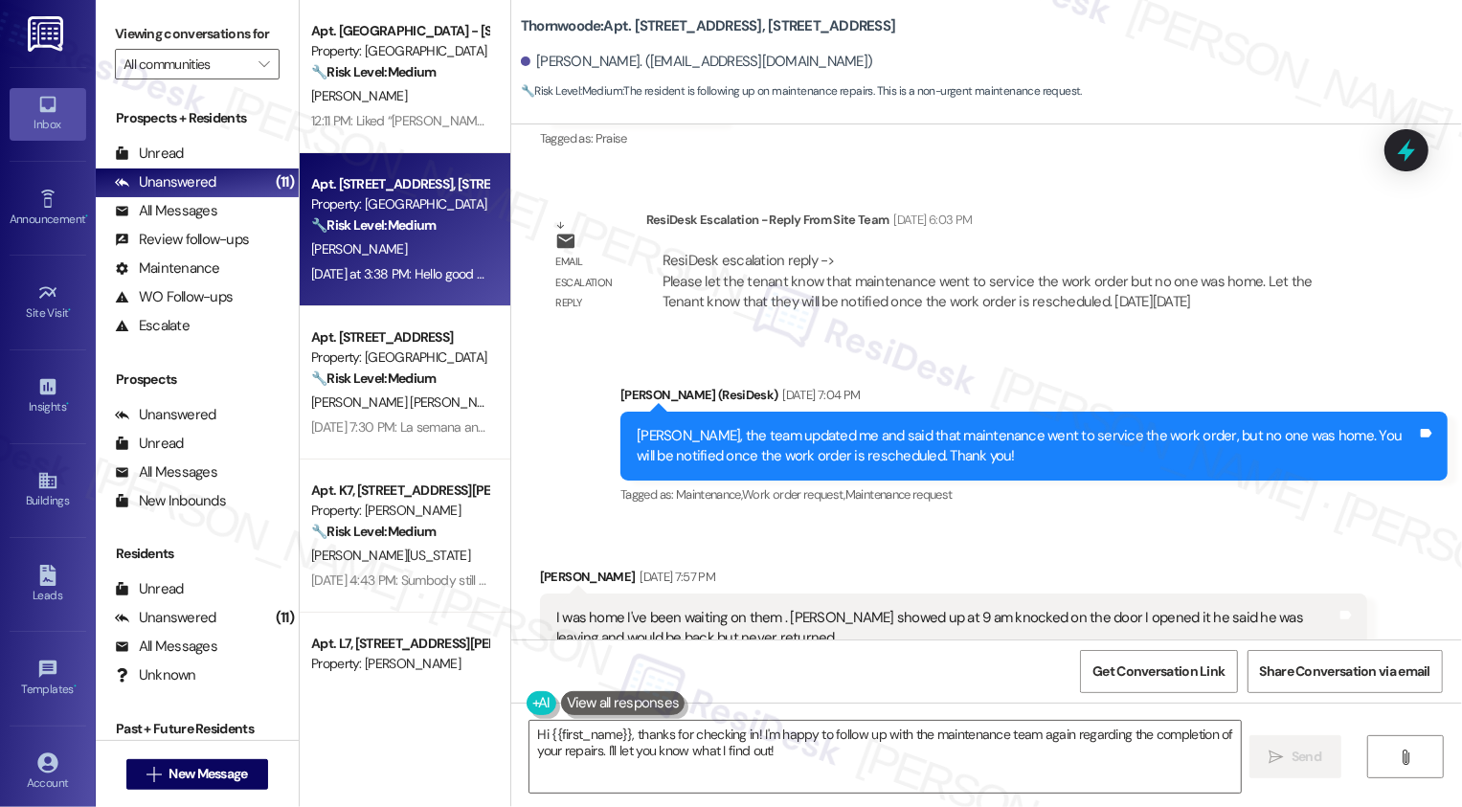
drag, startPoint x: 778, startPoint y: 12, endPoint x: 791, endPoint y: 26, distance: 19.0
click at [791, 26] on b "Thornwoode: Apt. 1098 Thornwoode Lane, 1098 Thornwoode Lane" at bounding box center [708, 26] width 375 height 20
copy b "1098 Thornwoode Lane"
click at [554, 394] on div "Sent via SMS Sarah (ResiDesk) Aug 15, 2025 at 7:04 PM Lanay, the team updated m…" at bounding box center [986, 433] width 951 height 182
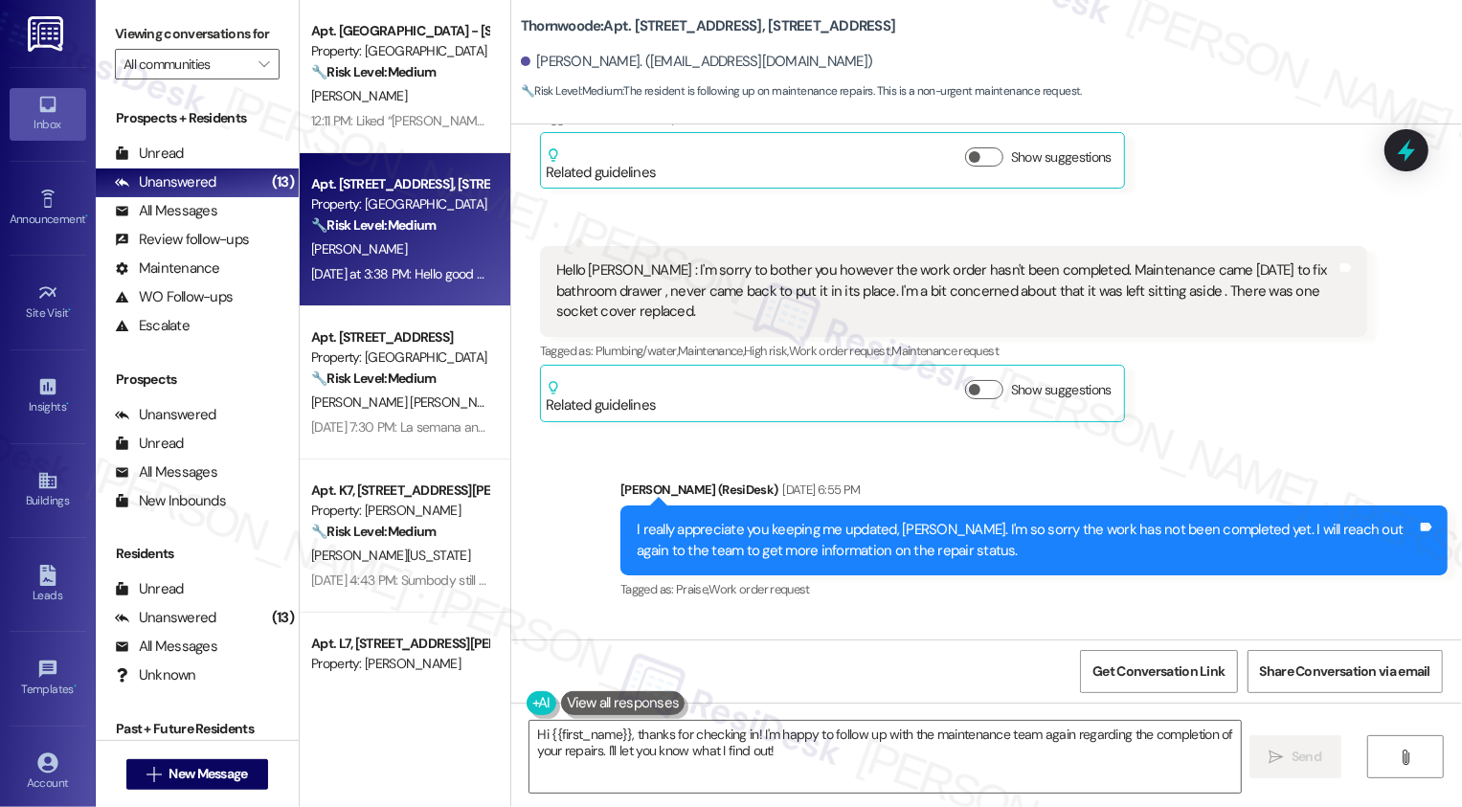
scroll to position [2760, 0]
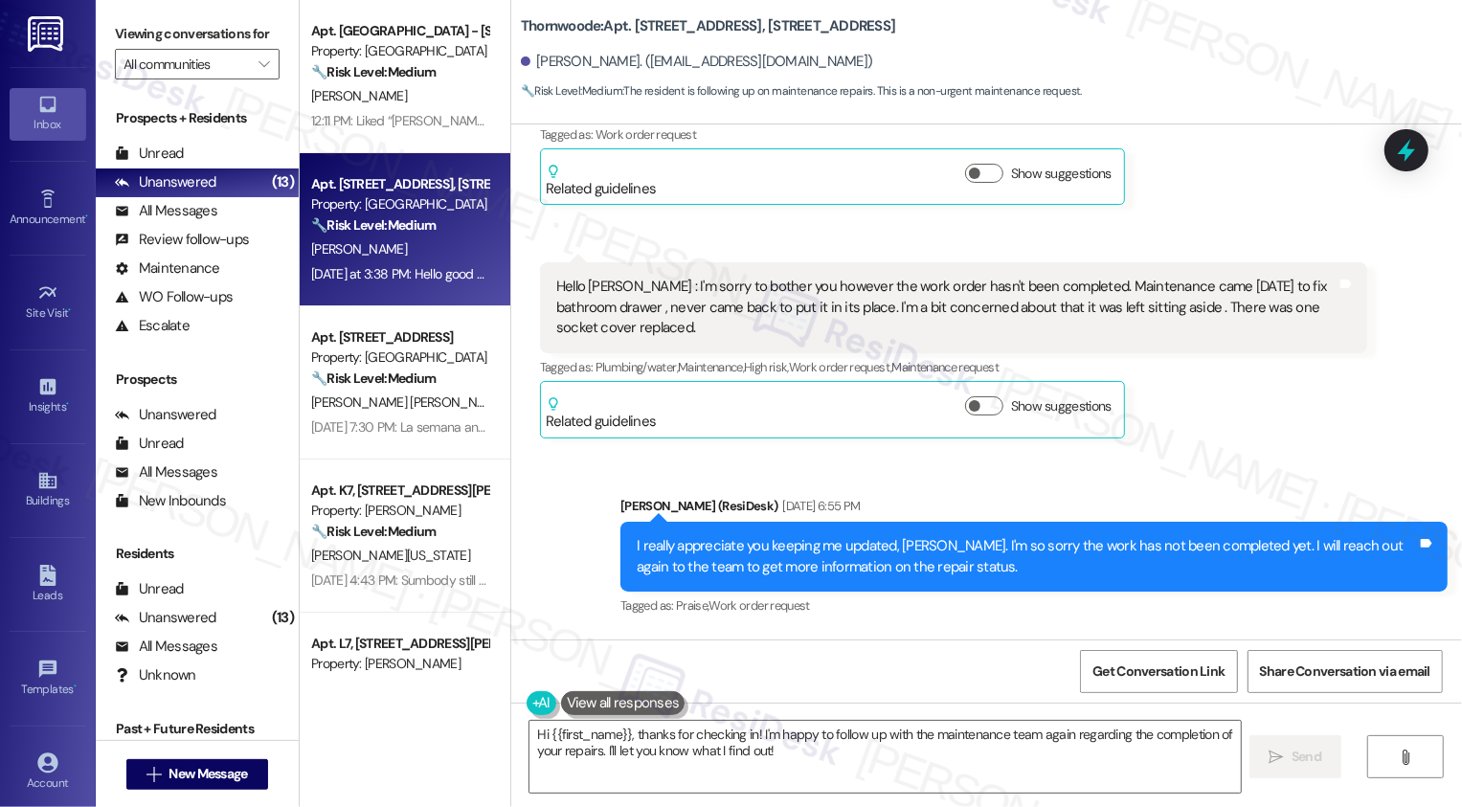
drag, startPoint x: 509, startPoint y: 15, endPoint x: 576, endPoint y: 34, distance: 69.5
click at [576, 34] on b "Thornwoode: Apt. 1098 Thornwoode Lane, 1098 Thornwoode Lane" at bounding box center [708, 26] width 375 height 20
copy b "Thornwoode: Apt. 1098 Thornwoode Lane, 1098 Thornwoode Lane"
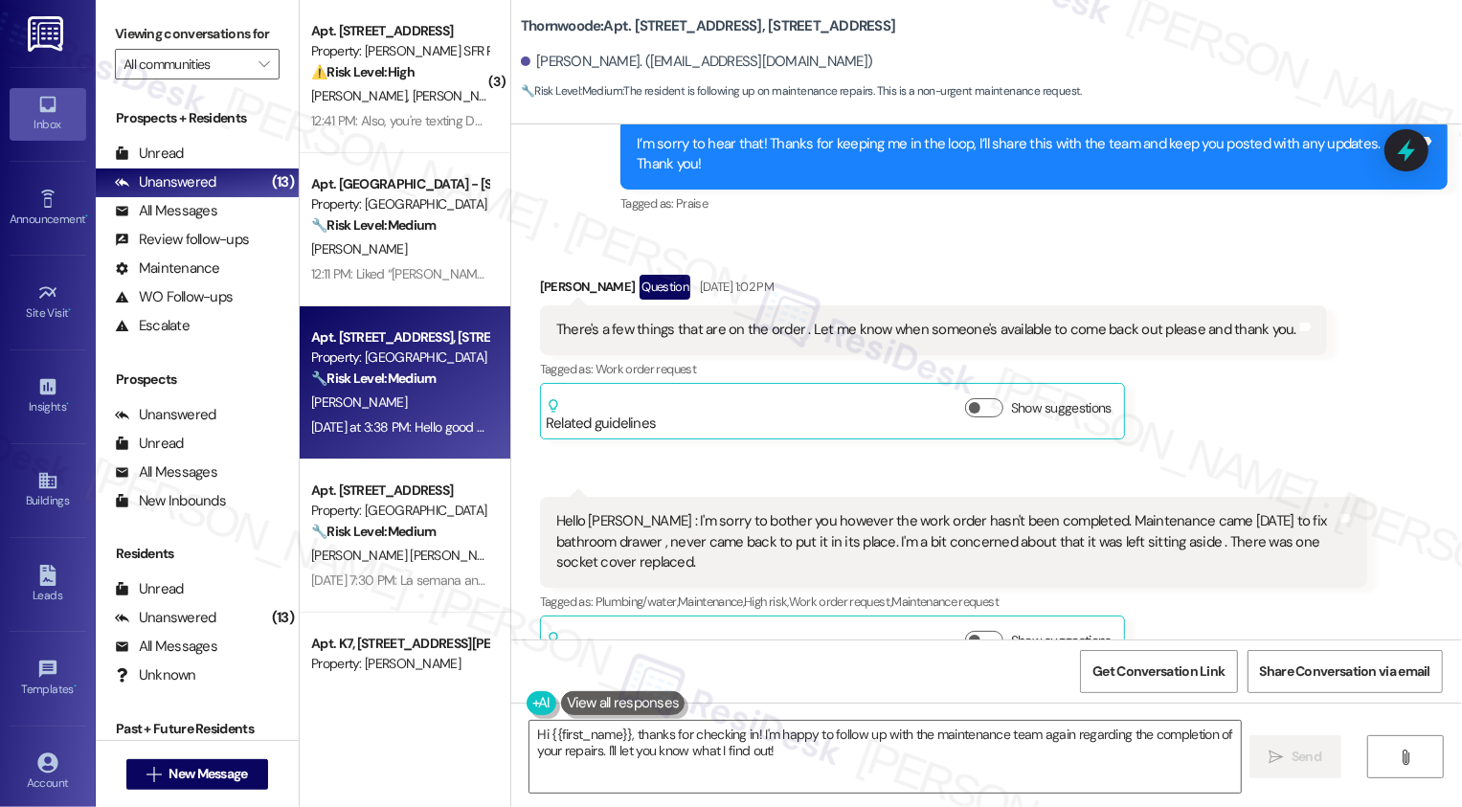
scroll to position [2614, 0]
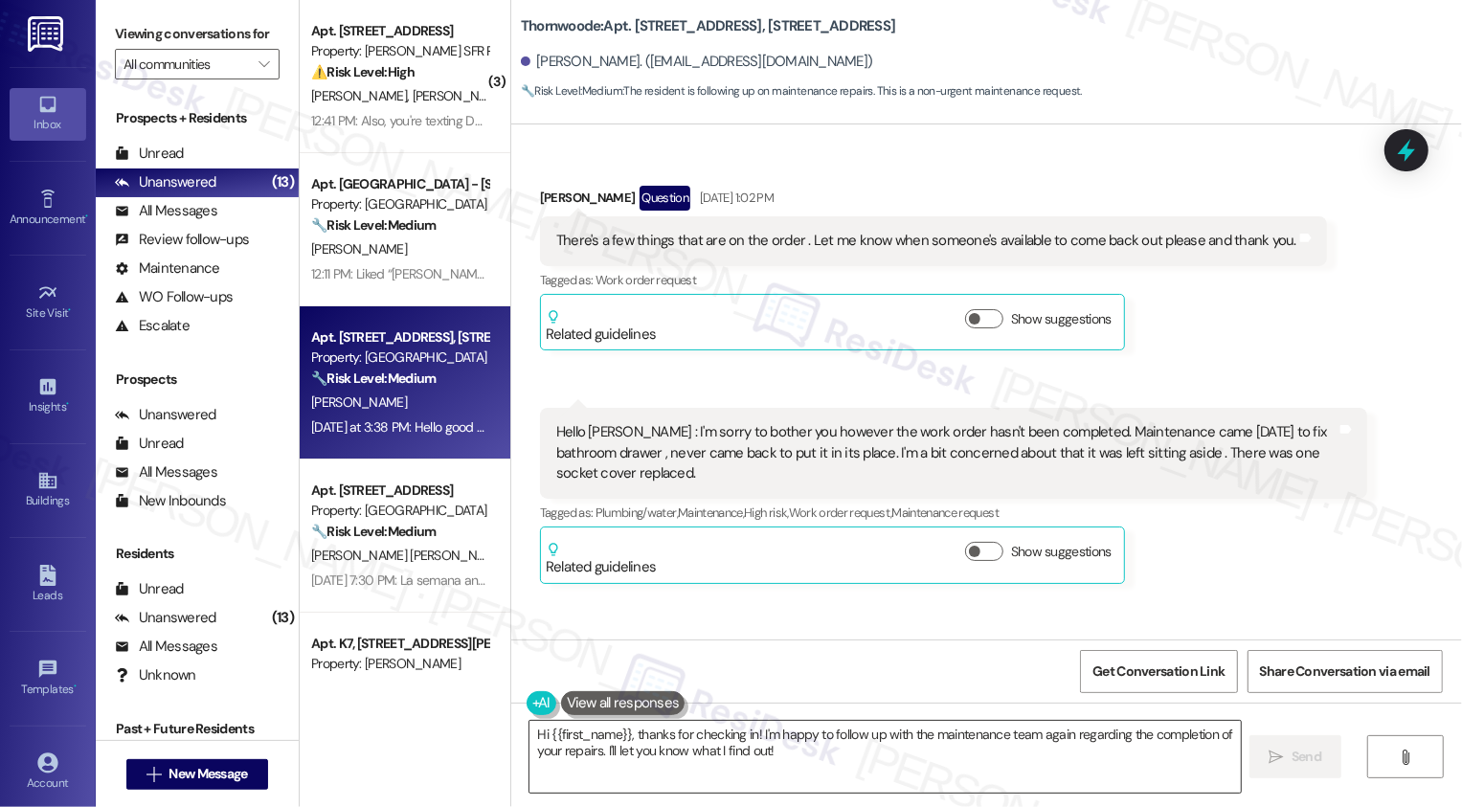
click at [784, 736] on textarea "Hi {{first_name}}, thanks for checking in! I'm happy to follow up with the main…" at bounding box center [886, 757] width 712 height 72
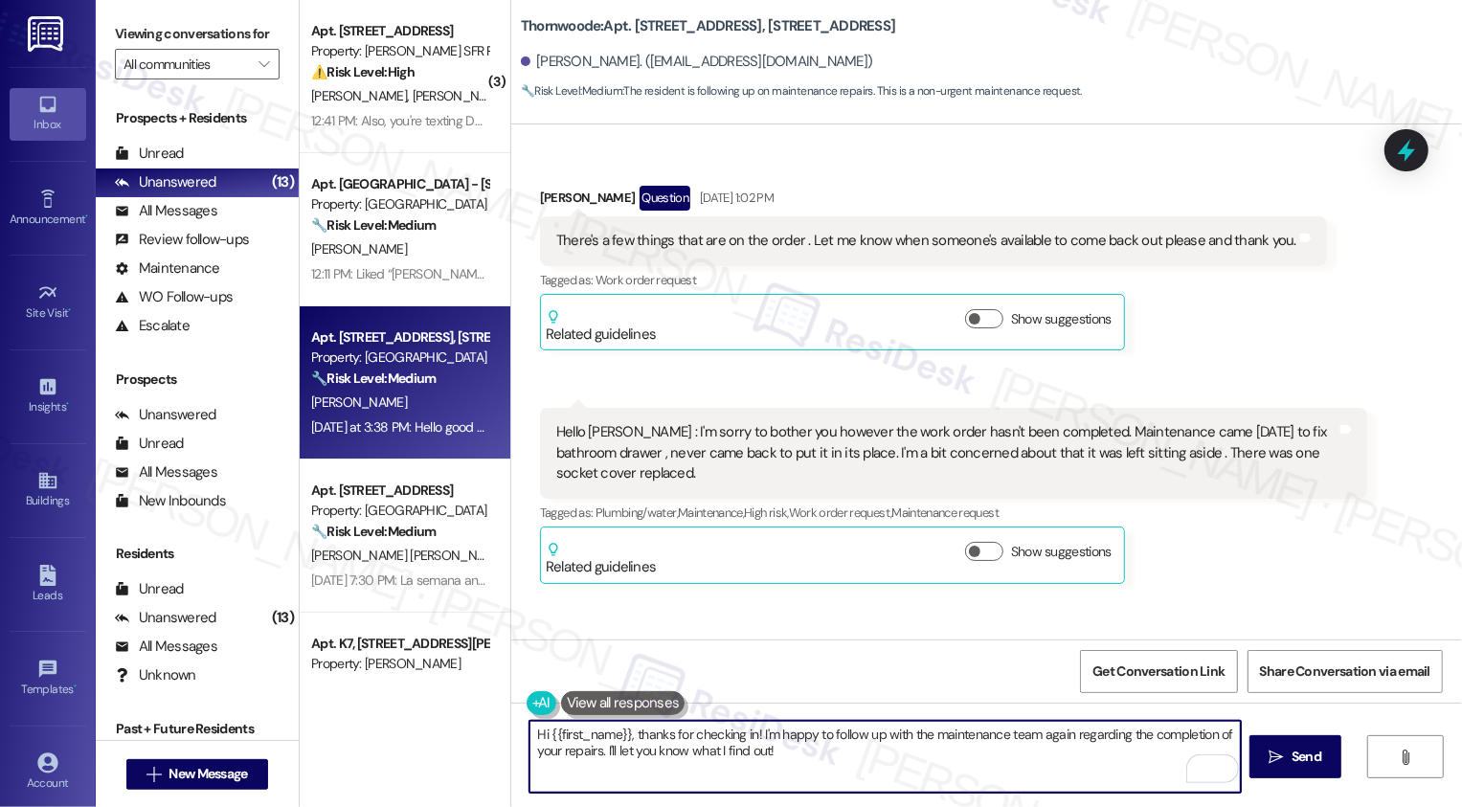
drag, startPoint x: 1030, startPoint y: 733, endPoint x: 1045, endPoint y: 772, distance: 41.8
click at [1045, 772] on textarea "Hi {{first_name}}, thanks for checking in! I'm happy to follow up with the main…" at bounding box center [886, 757] width 712 height 72
drag, startPoint x: 1029, startPoint y: 734, endPoint x: 1041, endPoint y: 762, distance: 31.3
click at [1041, 762] on textarea "Hi {{first_name}}, thanks for checking in! I'm happy to follow up with the main…" at bounding box center [886, 757] width 712 height 72
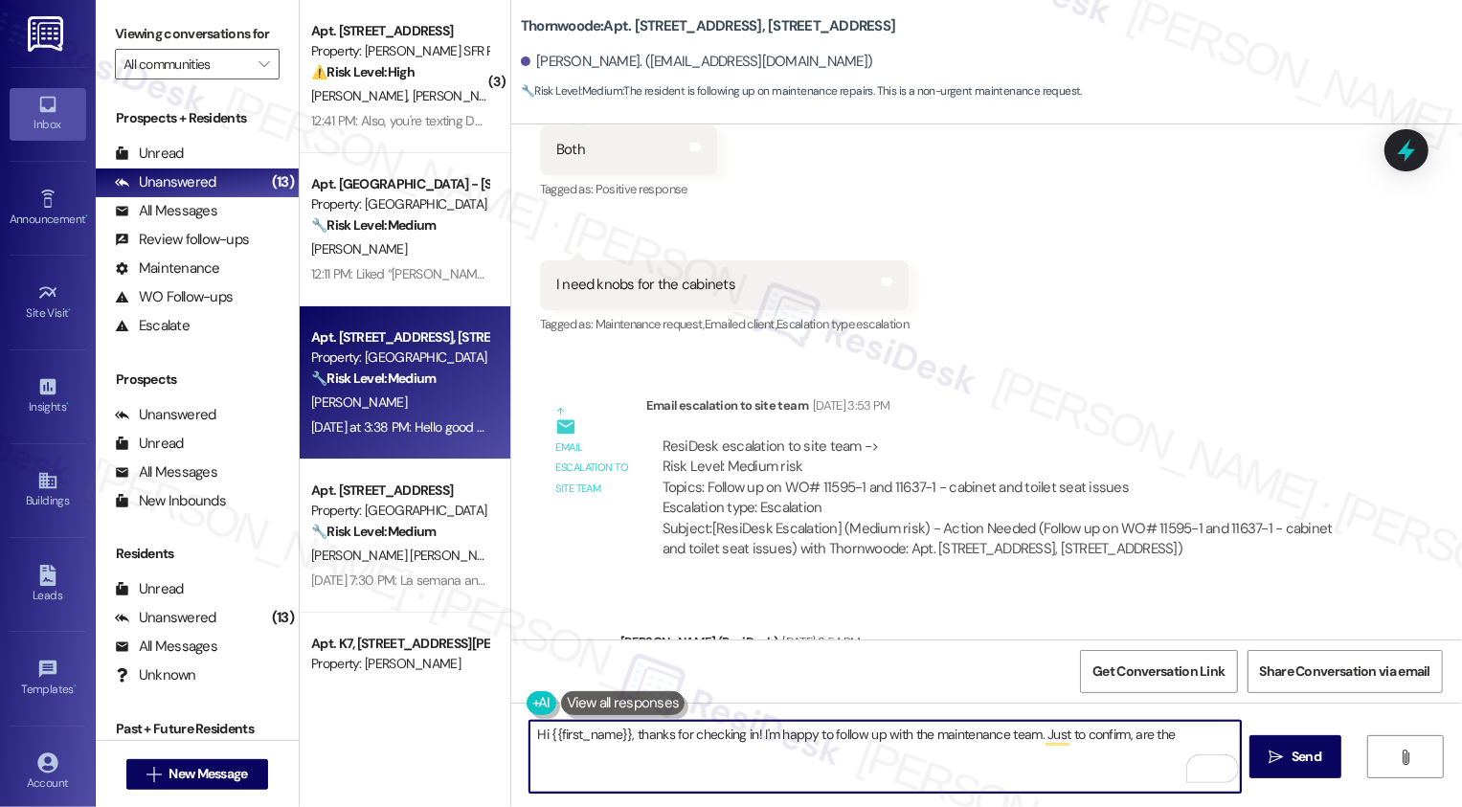
scroll to position [1114, 0]
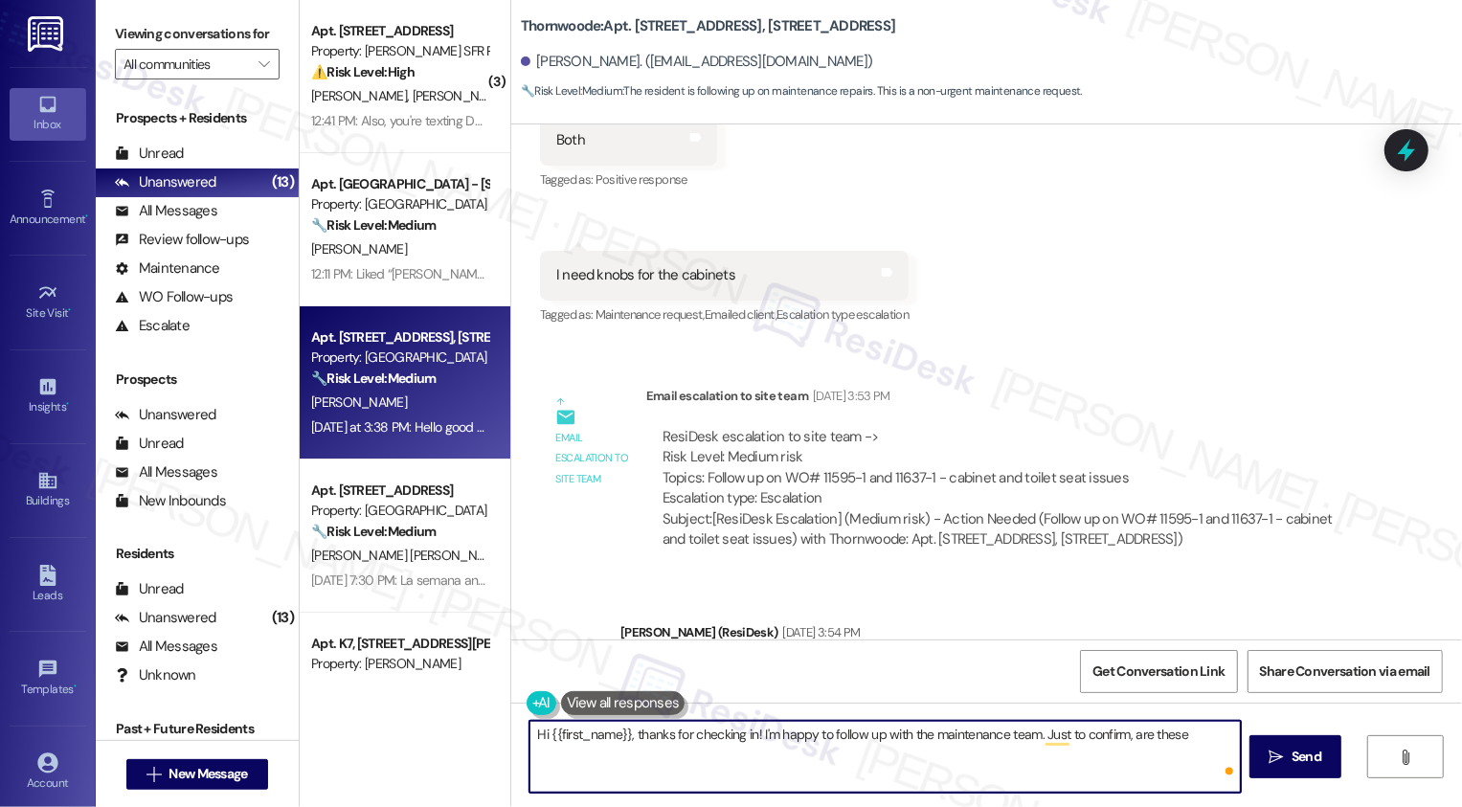
paste textarea "Bathroom cabinet drawer"
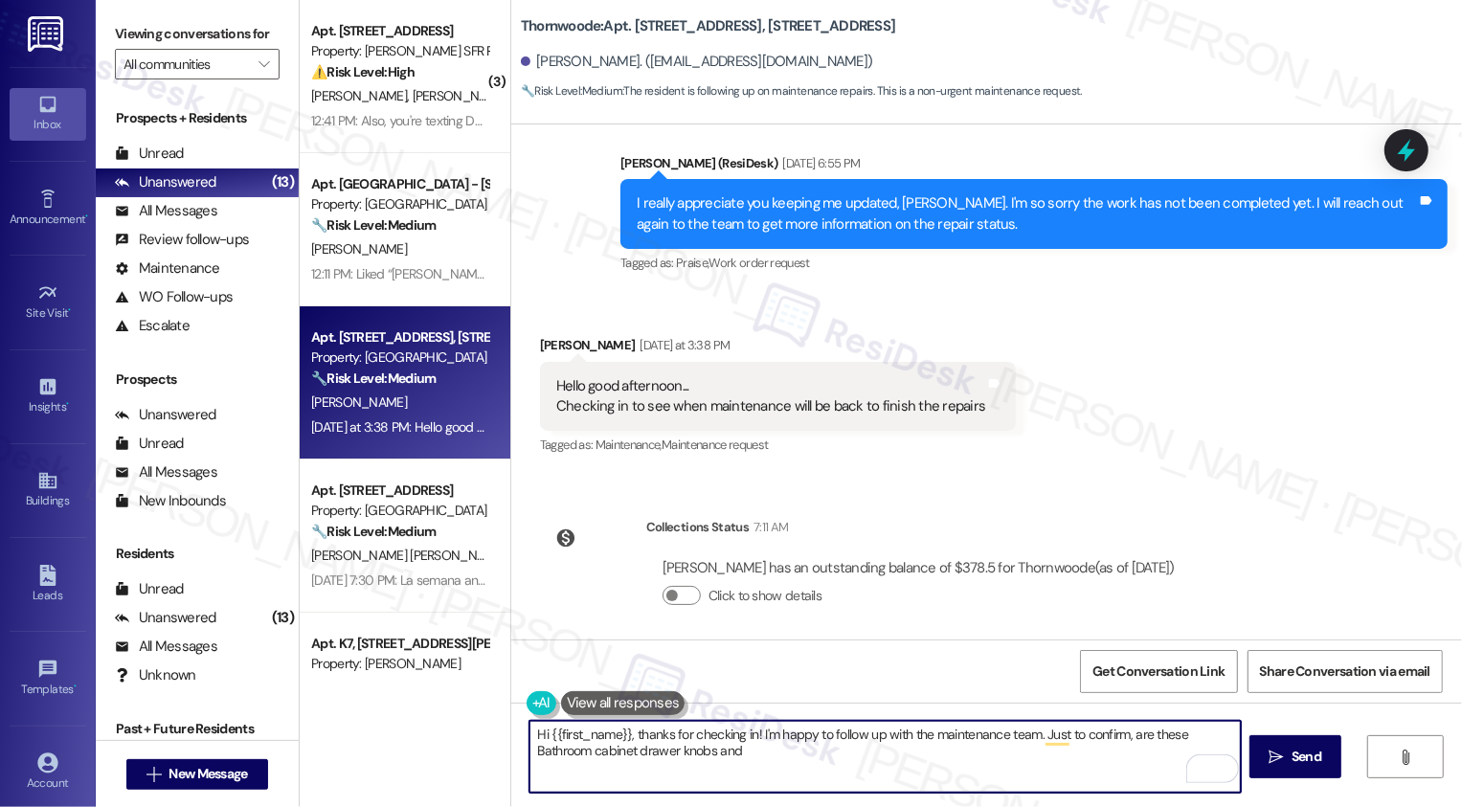
scroll to position [3112, 0]
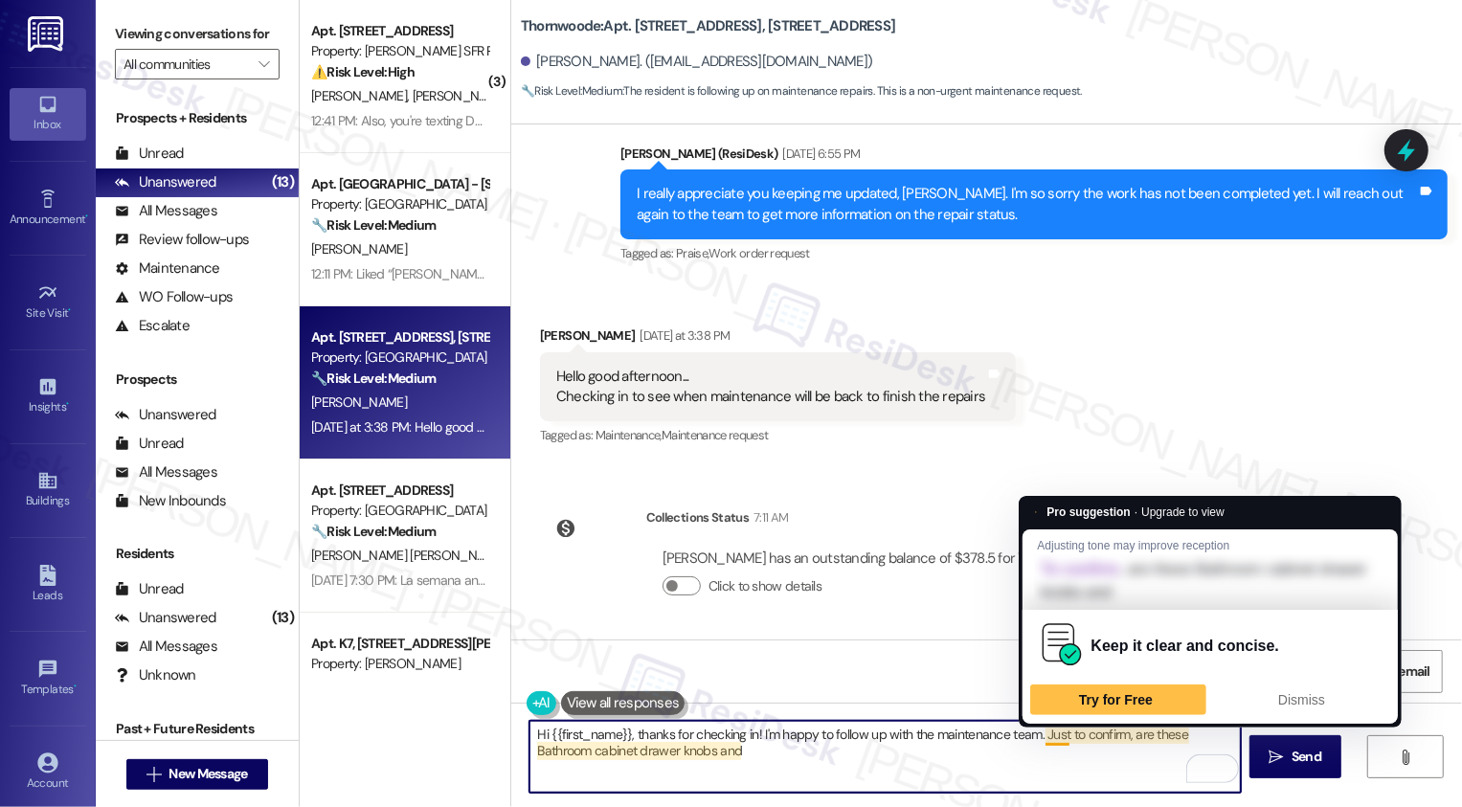
drag, startPoint x: 1035, startPoint y: 733, endPoint x: 1058, endPoint y: 787, distance: 59.2
click at [1058, 787] on textarea "Hi {{first_name}}, thanks for checking in! I'm happy to follow up with the main…" at bounding box center [886, 757] width 712 height 72
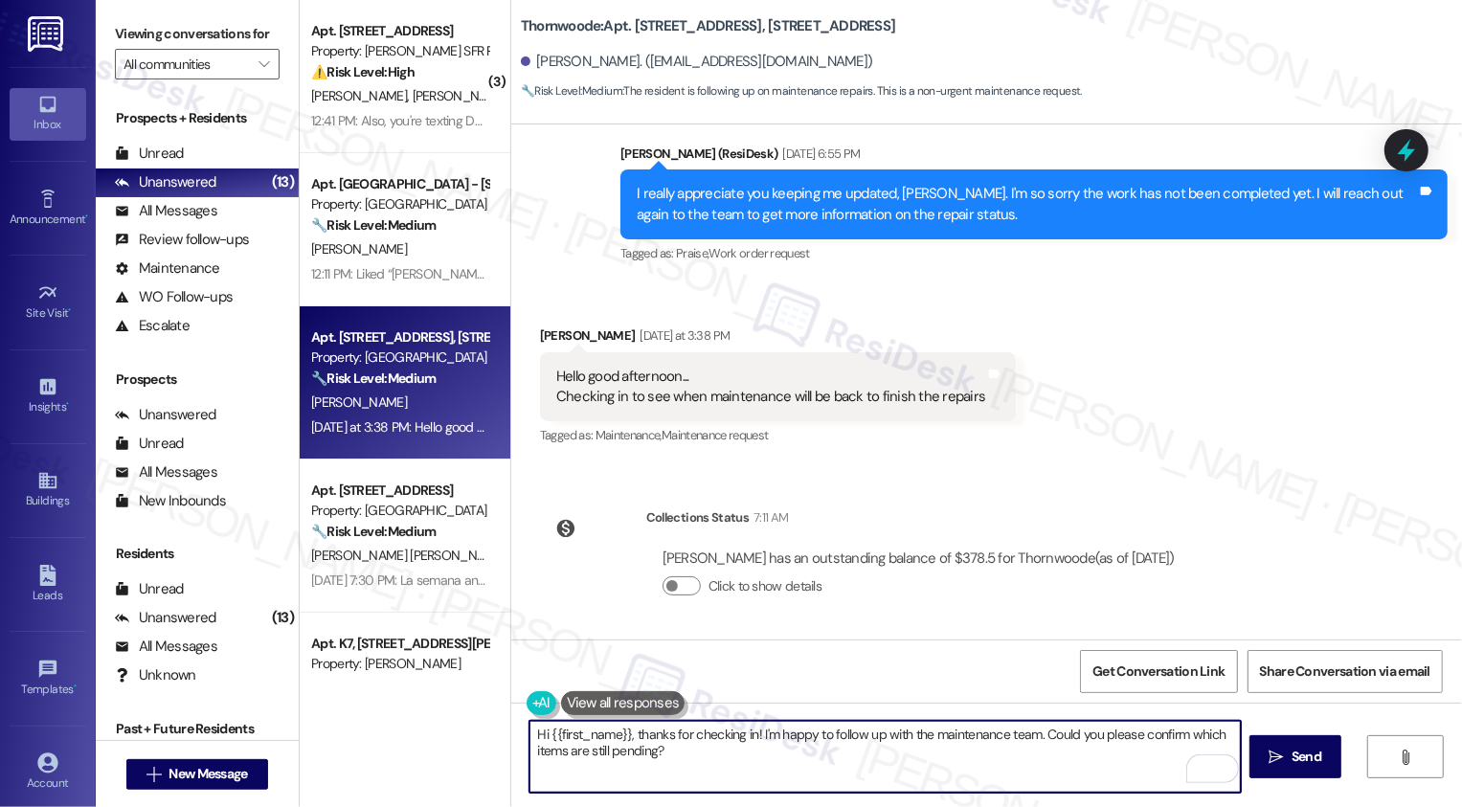
click at [972, 736] on textarea "Hi {{first_name}}, thanks for checking in! I'm happy to follow up with the main…" at bounding box center [886, 757] width 712 height 72
type textarea "Hi {{first_name}}, thanks for checking in! I'm happy to follow up with the team…"
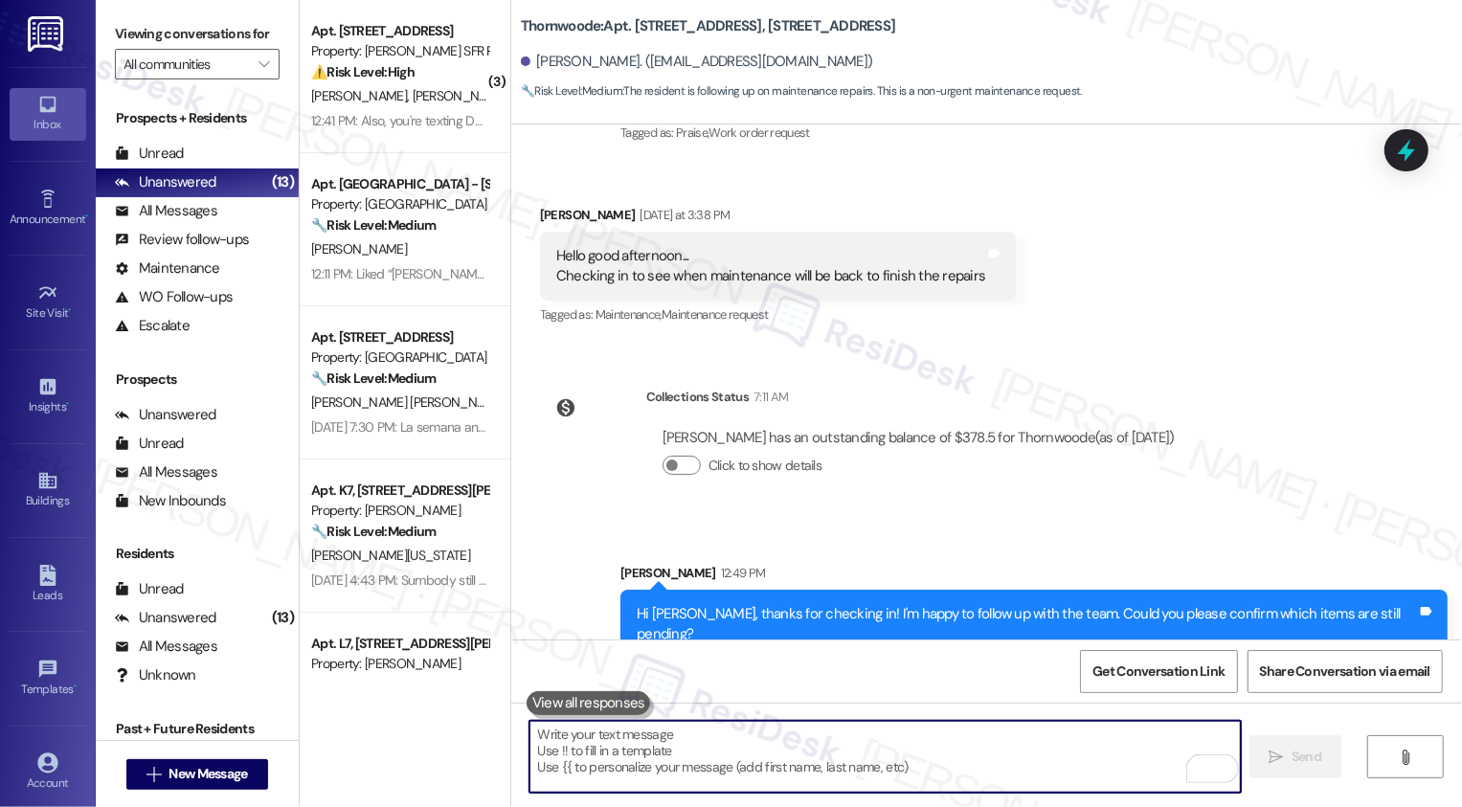
scroll to position [3246, 0]
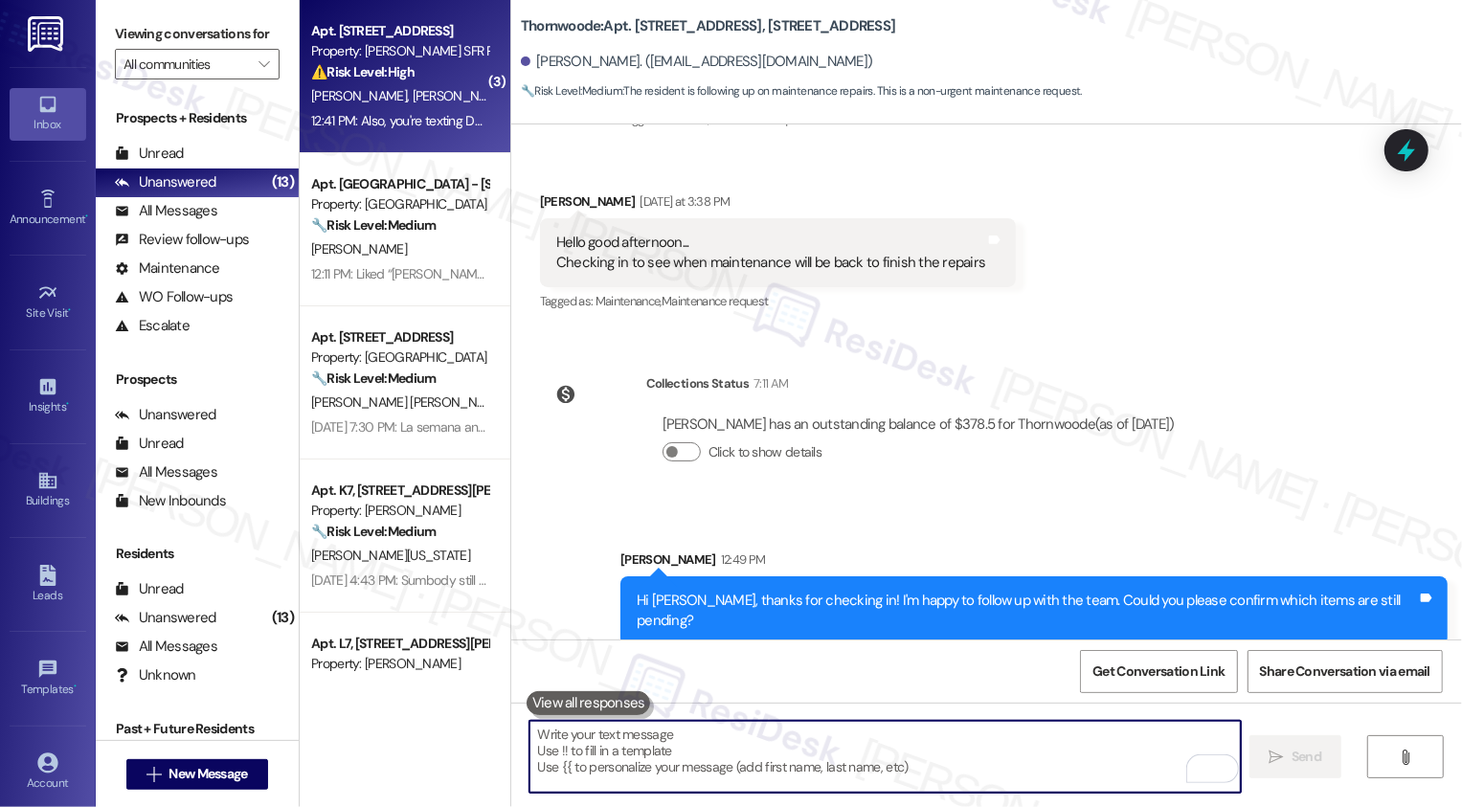
click at [396, 113] on div "12:41 PM: Also, you're texting Devon's old number. Which he doesn't have anymor…" at bounding box center [1422, 120] width 2222 height 17
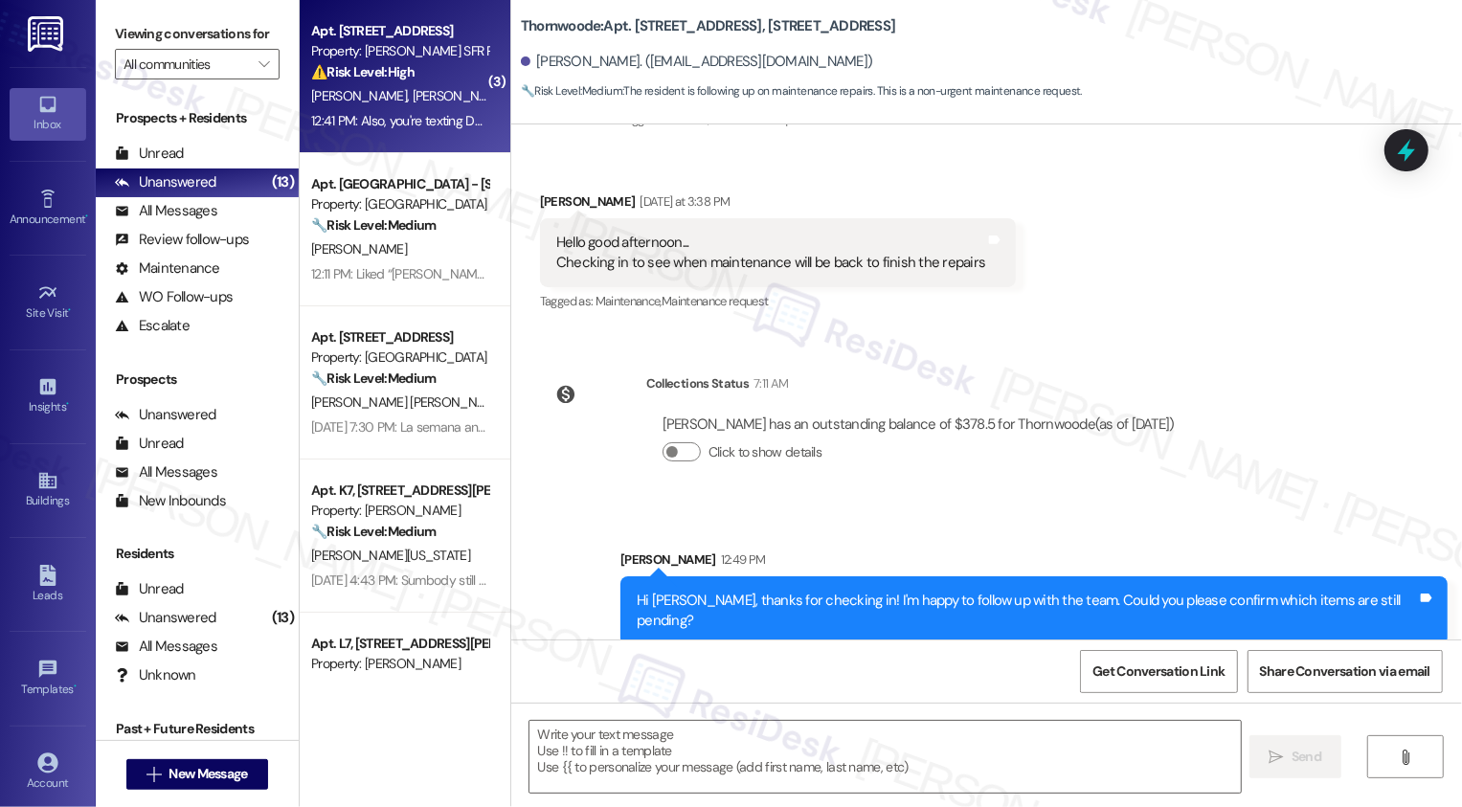
click at [396, 113] on div "12:41 PM: Also, you're texting Devon's old number. Which he doesn't have anymor…" at bounding box center [1422, 120] width 2222 height 17
type textarea "Fetching suggested responses. Please feel free to read through the conversation…"
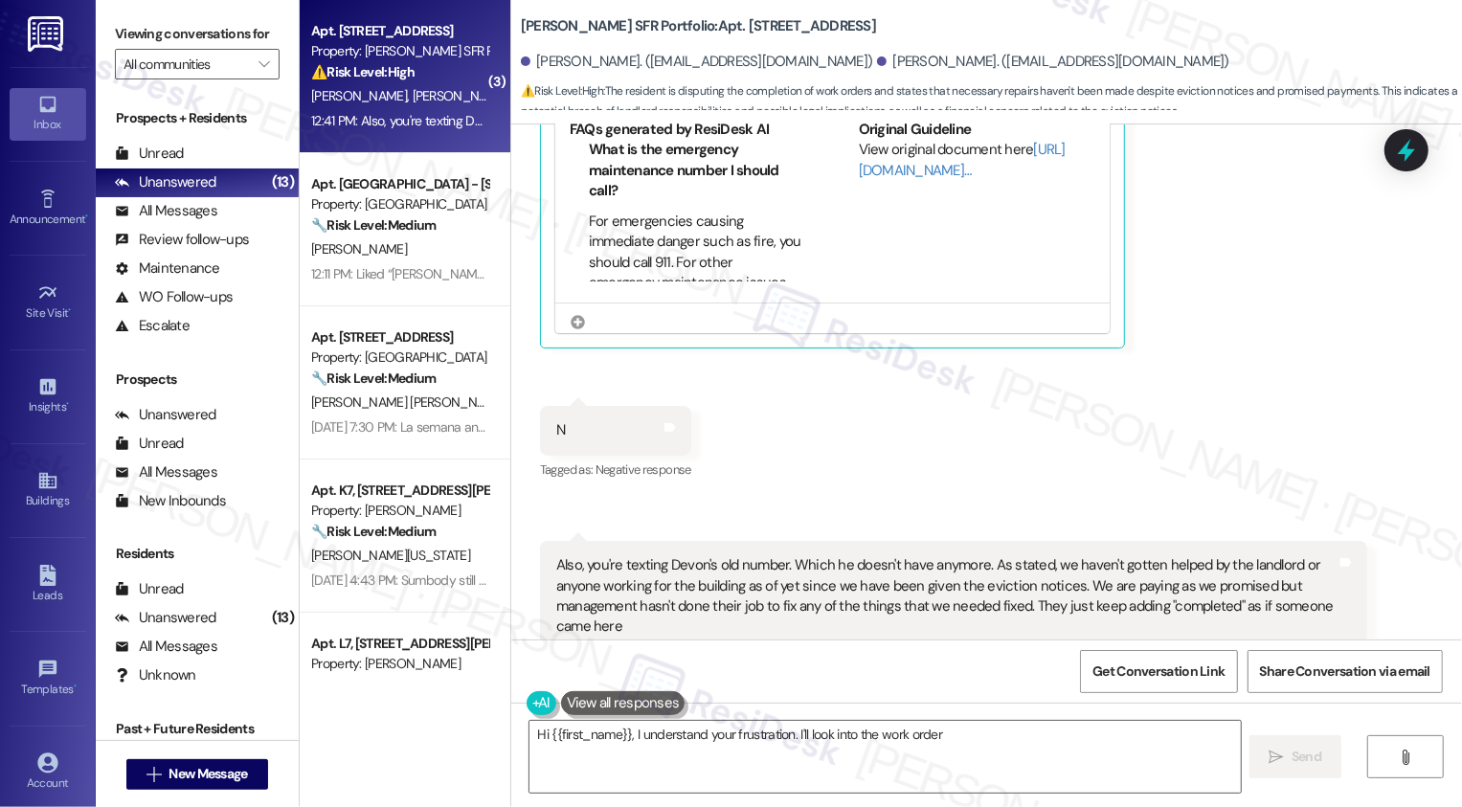
scroll to position [785, 0]
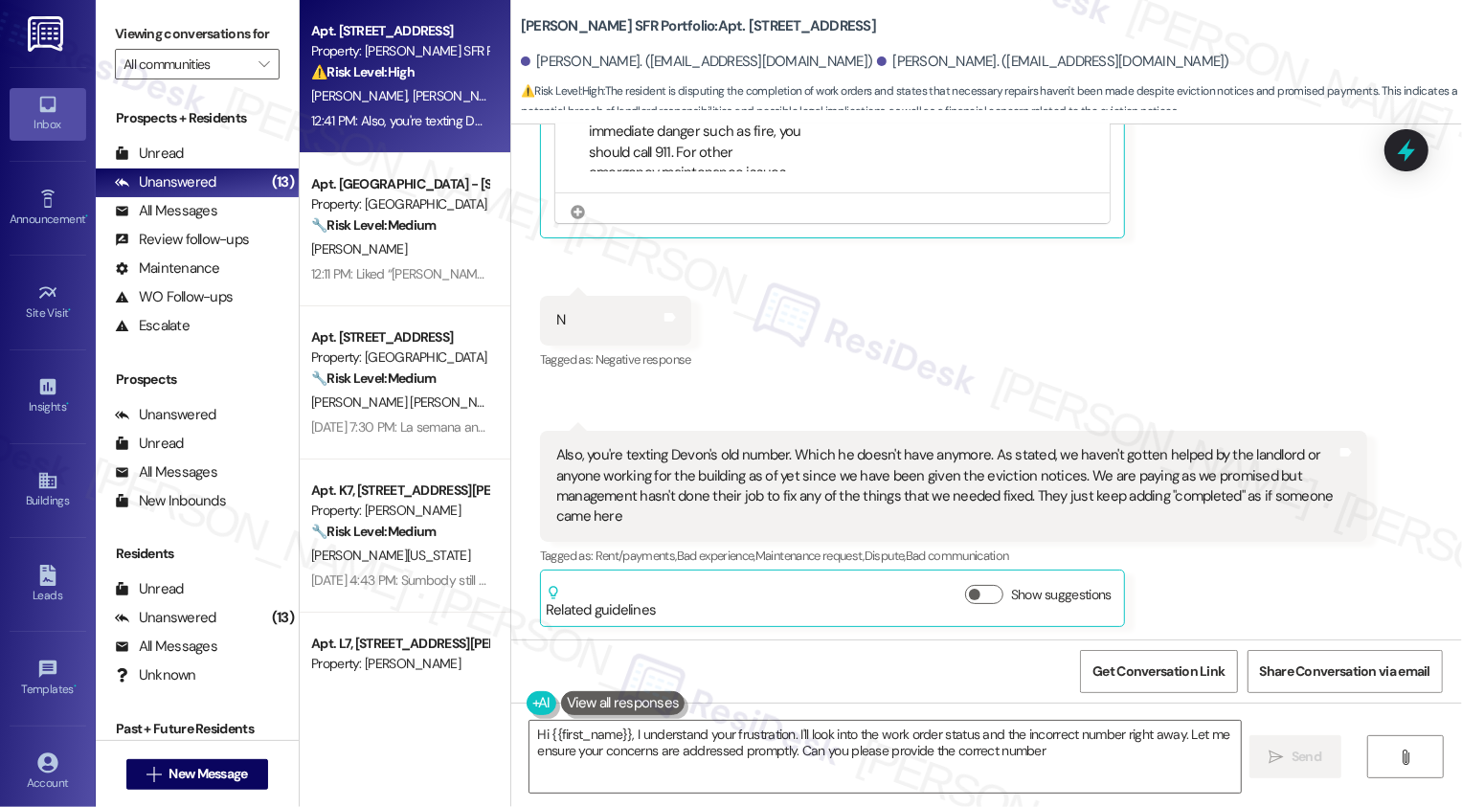
type textarea "Hi {{first_name}}, I understand your frustration. I'll look into the work order…"
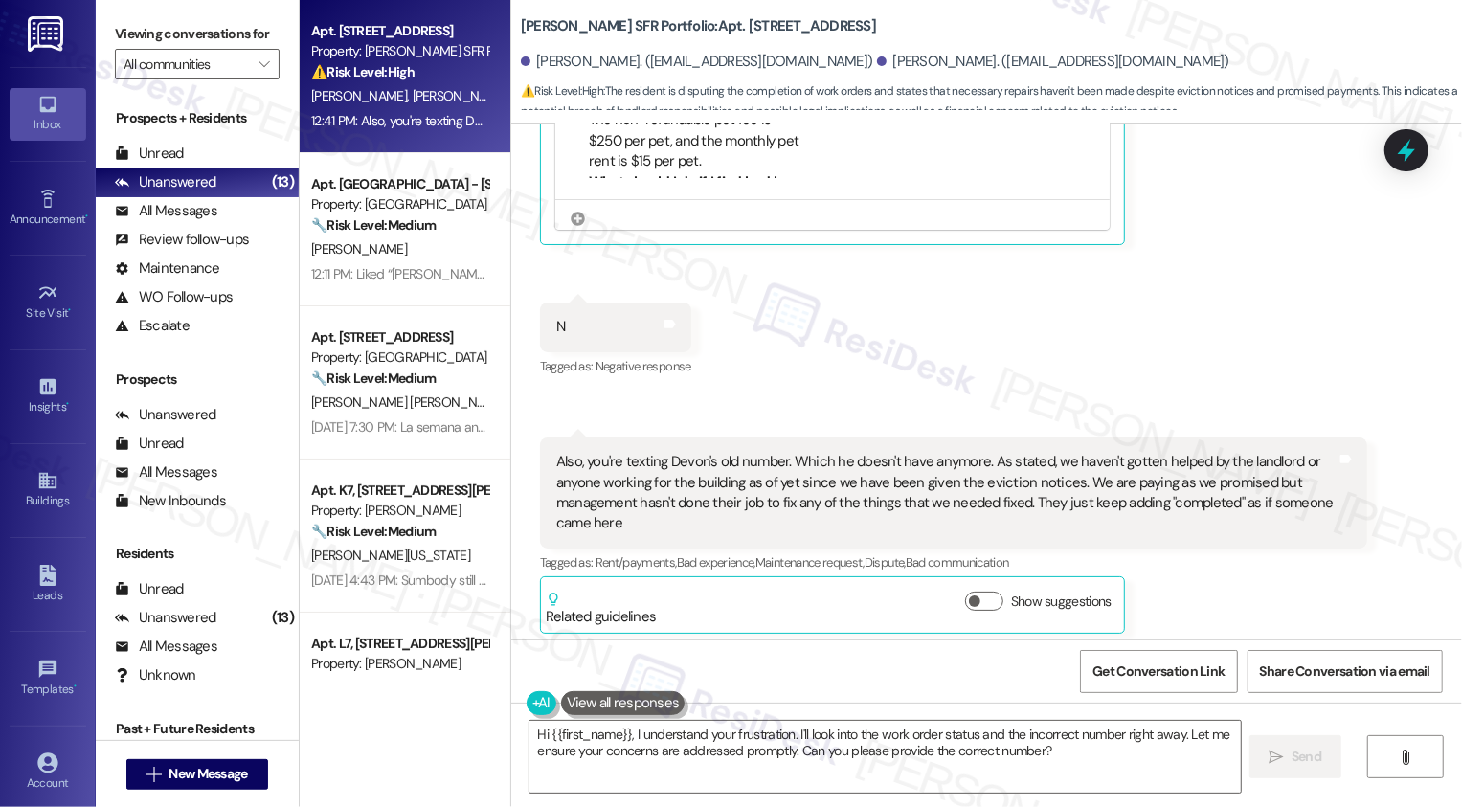
scroll to position [786, 0]
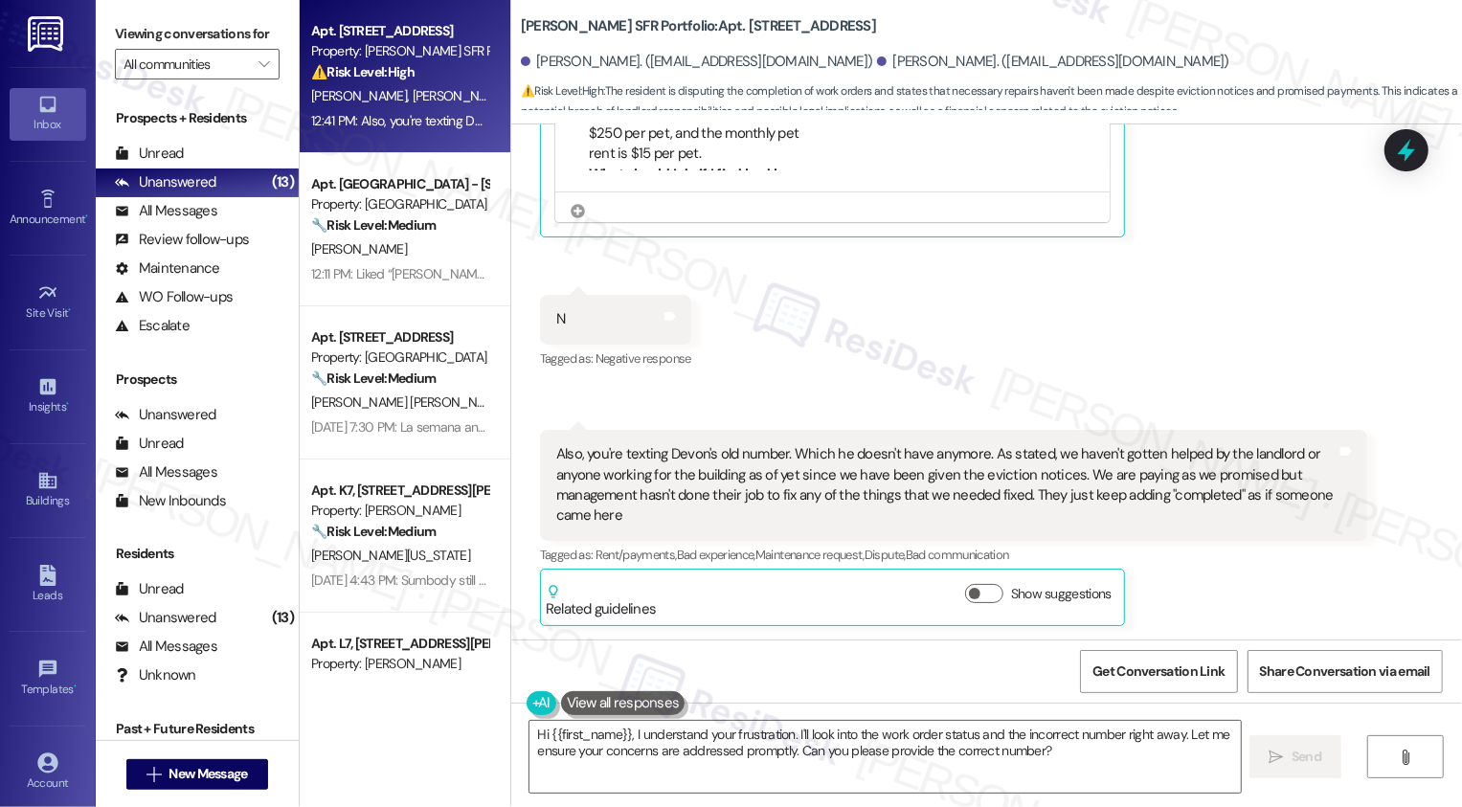
drag, startPoint x: 675, startPoint y: 26, endPoint x: 812, endPoint y: 28, distance: 137.0
click at [812, 29] on div "Leora SFR Portfolio: Apt. 4, 1630 Line Street" at bounding box center [712, 26] width 383 height 24
copy b "1630 Line Street"
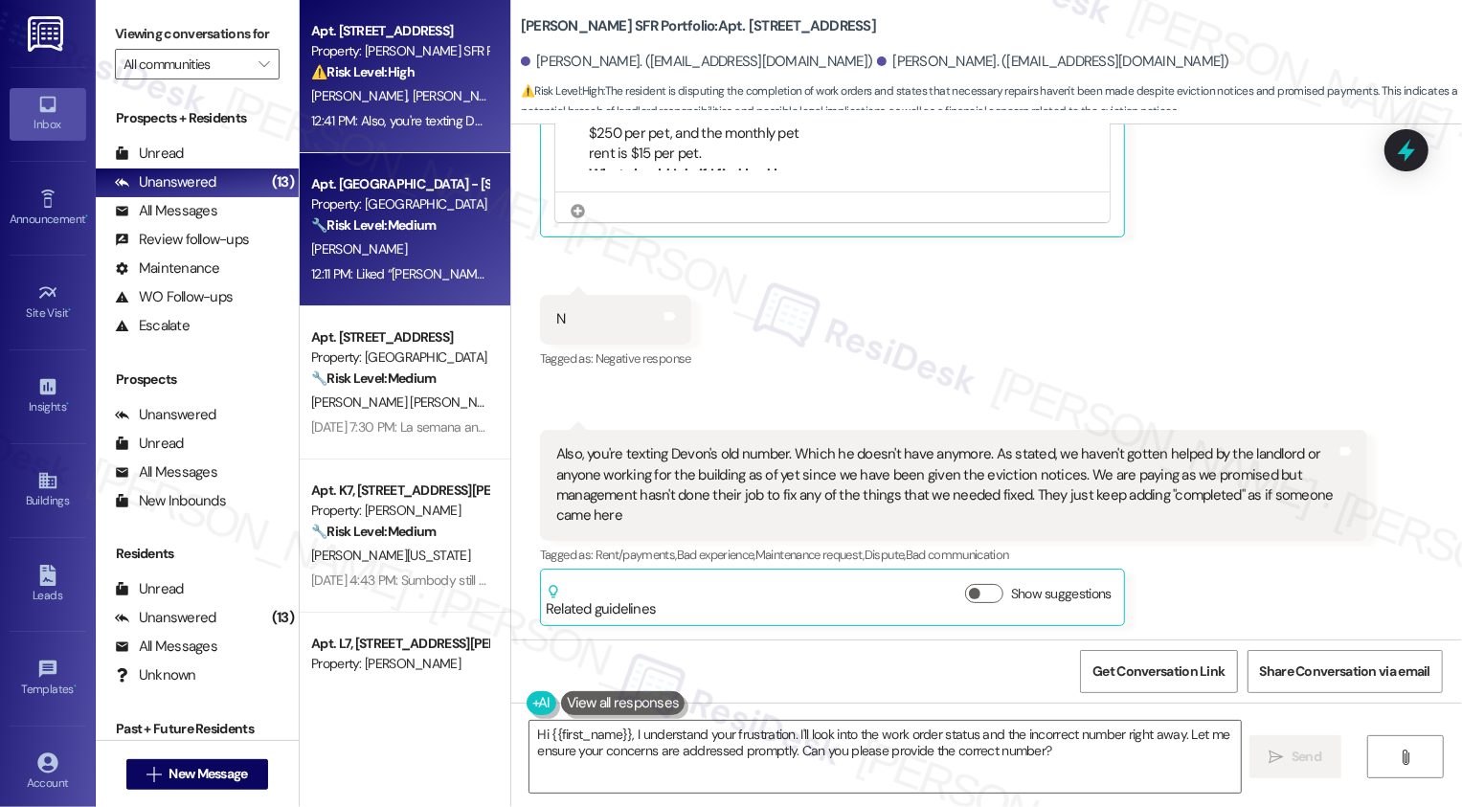
click at [390, 234] on strong "🔧 Risk Level: Medium" at bounding box center [373, 224] width 124 height 17
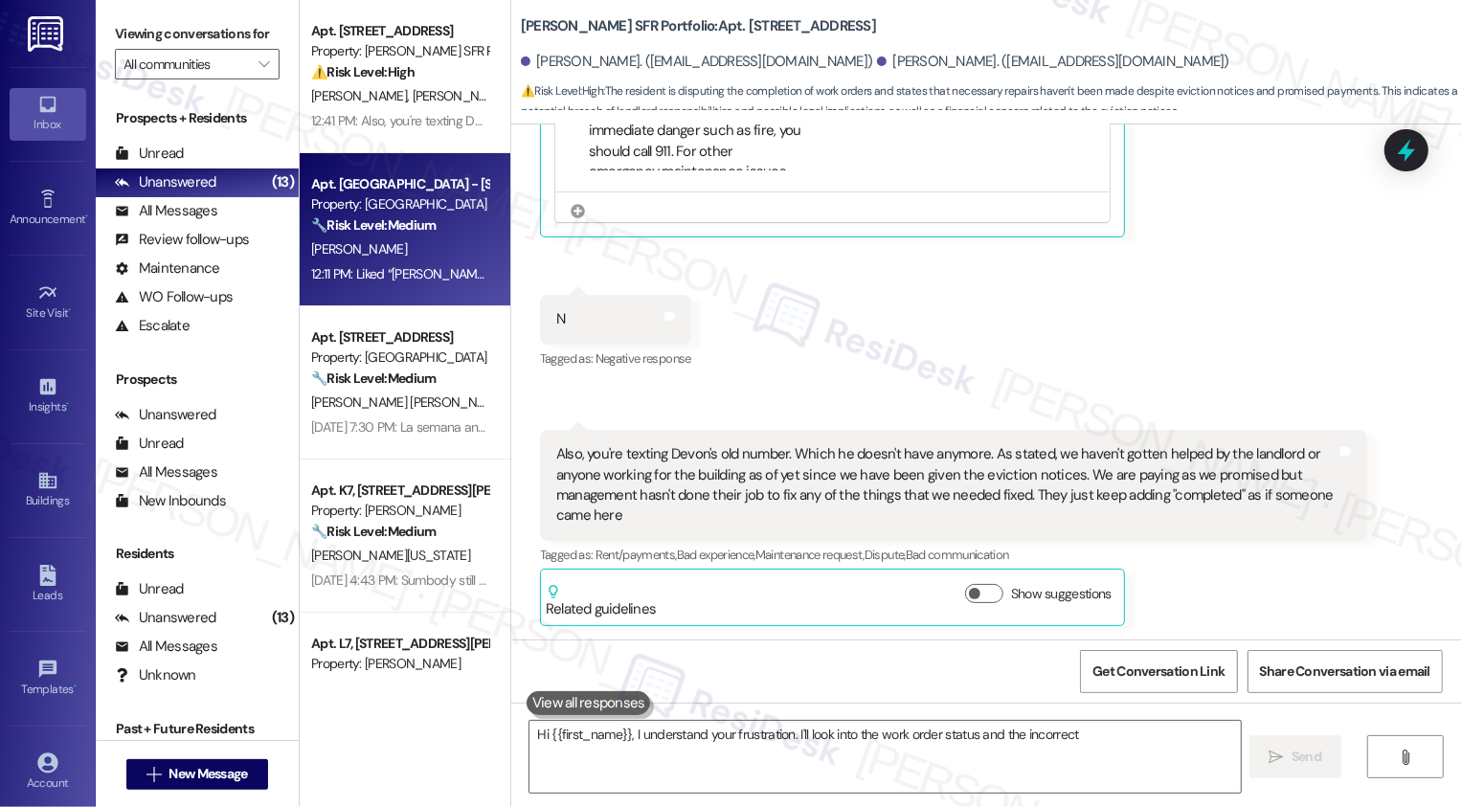
type textarea "Hi {{first_name}}, I understand your frustration. I'll look into the work order…"
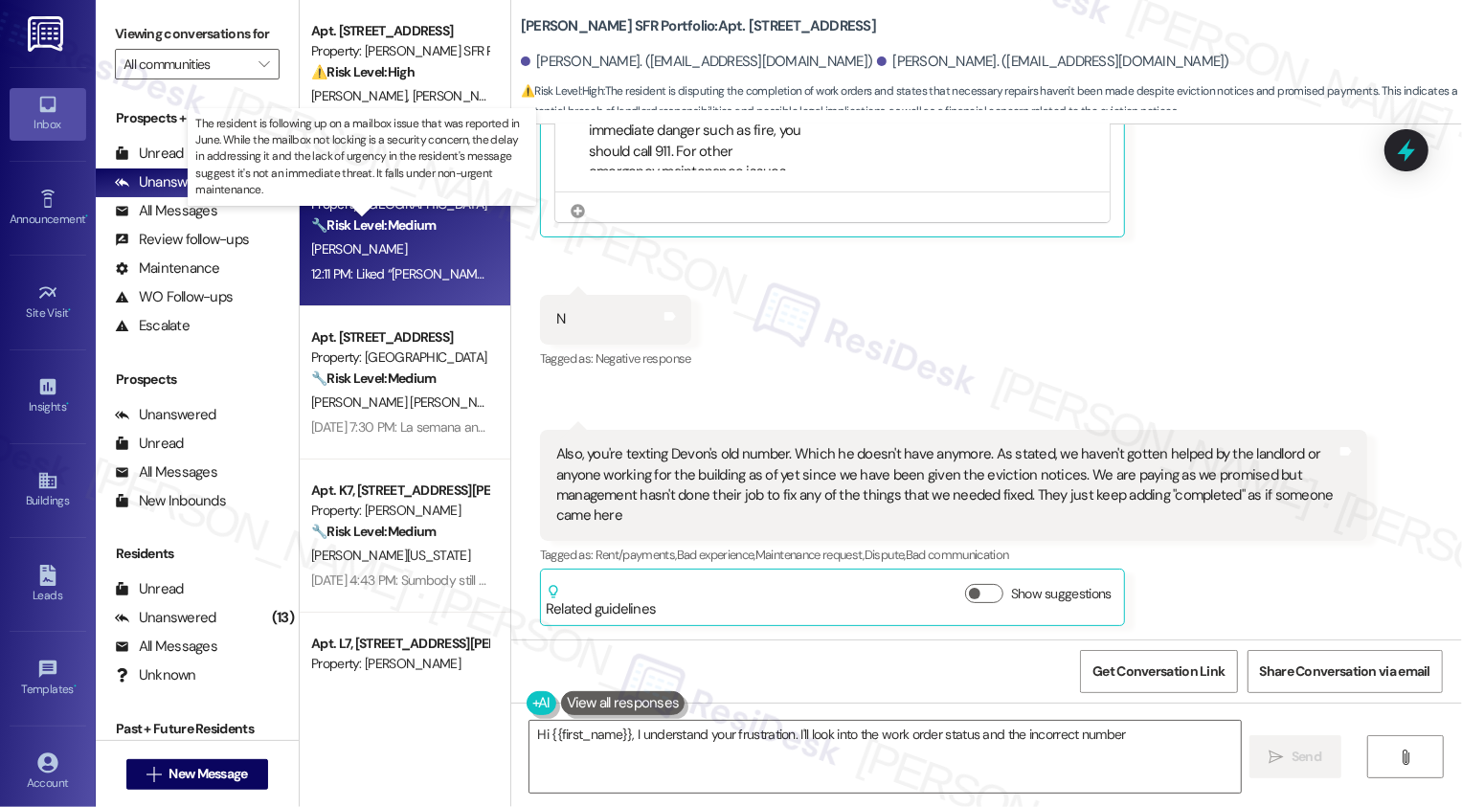
click at [390, 234] on strong "🔧 Risk Level: Medium" at bounding box center [373, 224] width 124 height 17
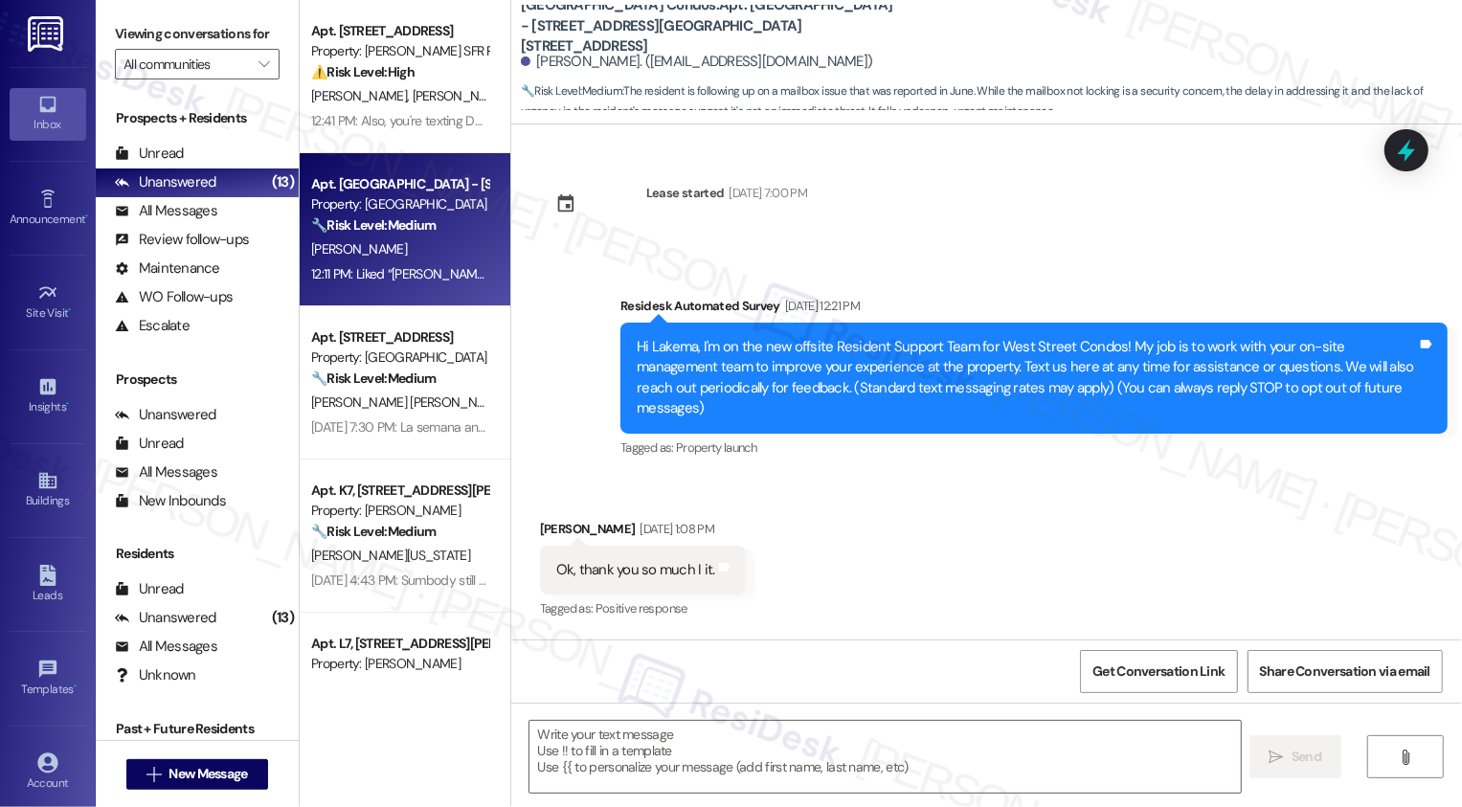
scroll to position [5118, 0]
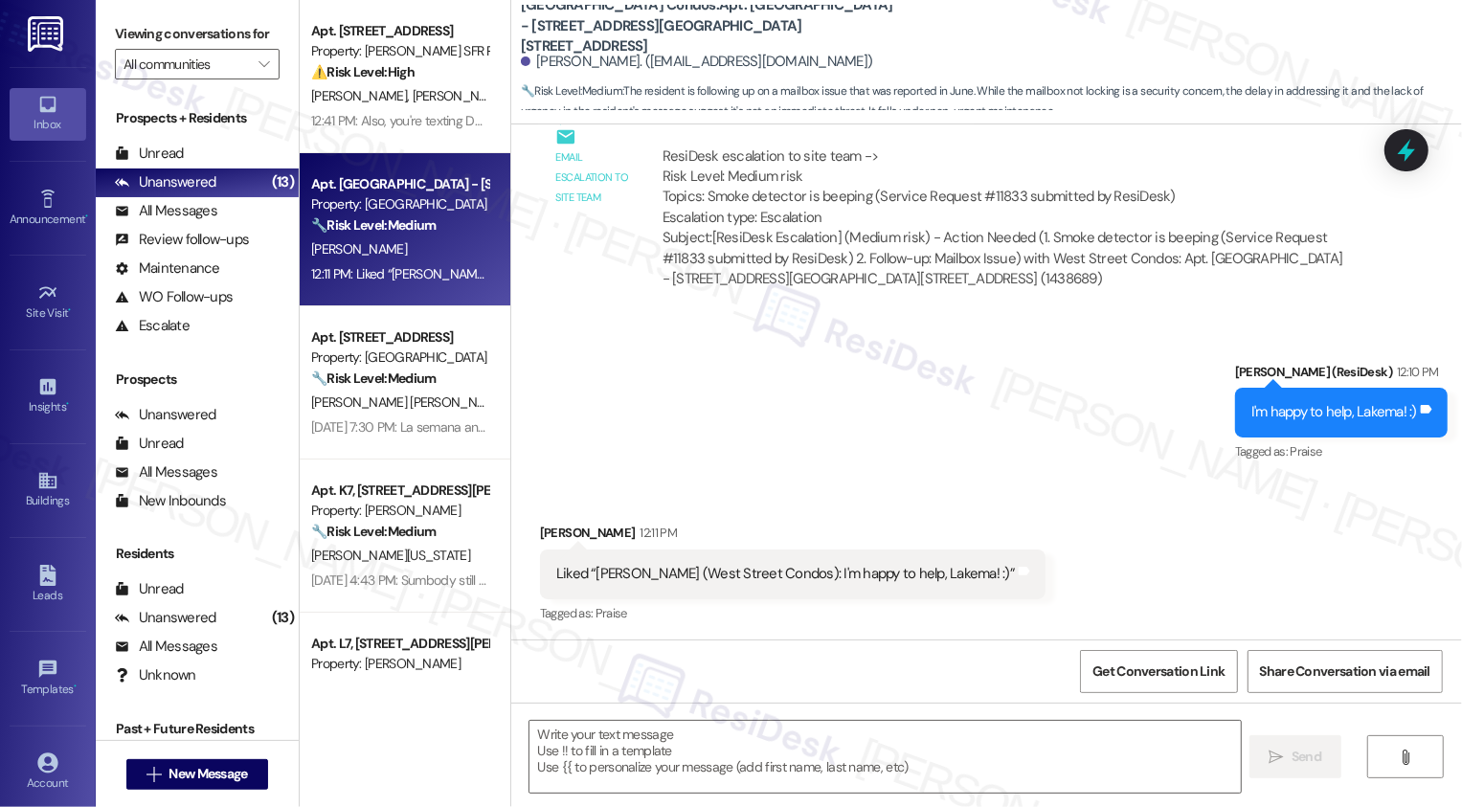
type textarea "Fetching suggested responses. Please feel free to read through the conversation…"
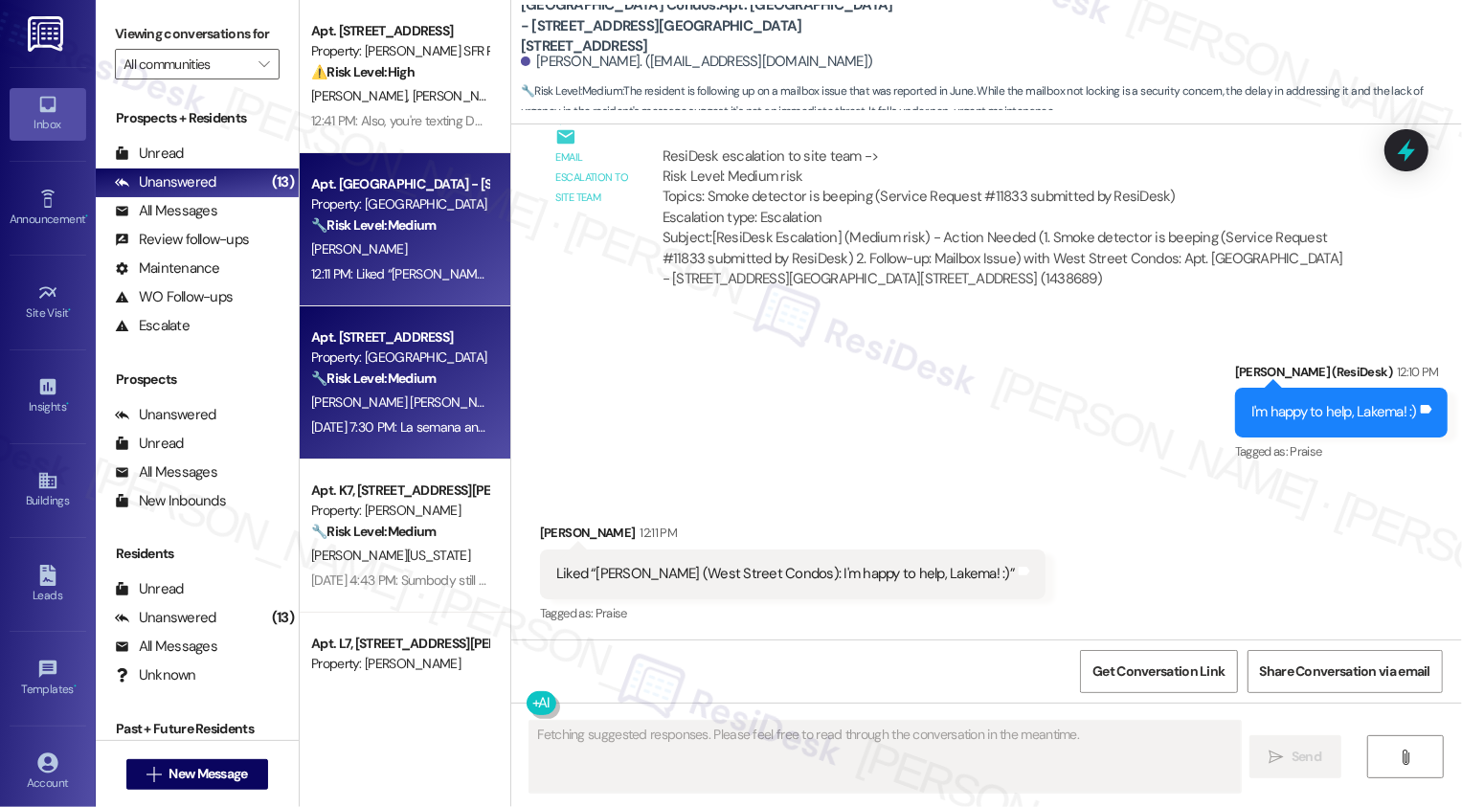
click at [369, 356] on div "Property: [GEOGRAPHIC_DATA]" at bounding box center [399, 358] width 177 height 20
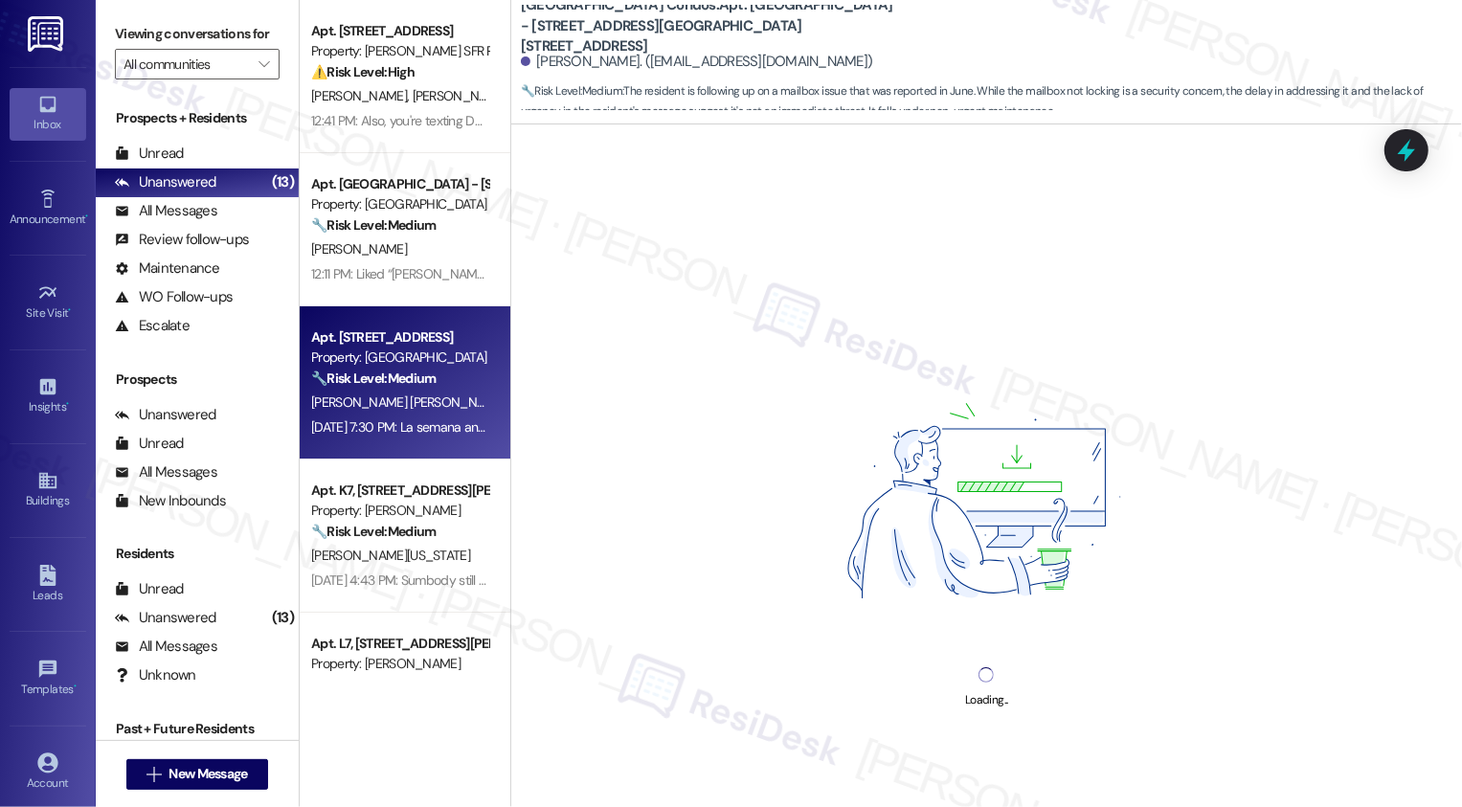
click at [369, 356] on div "Property: [GEOGRAPHIC_DATA]" at bounding box center [399, 358] width 177 height 20
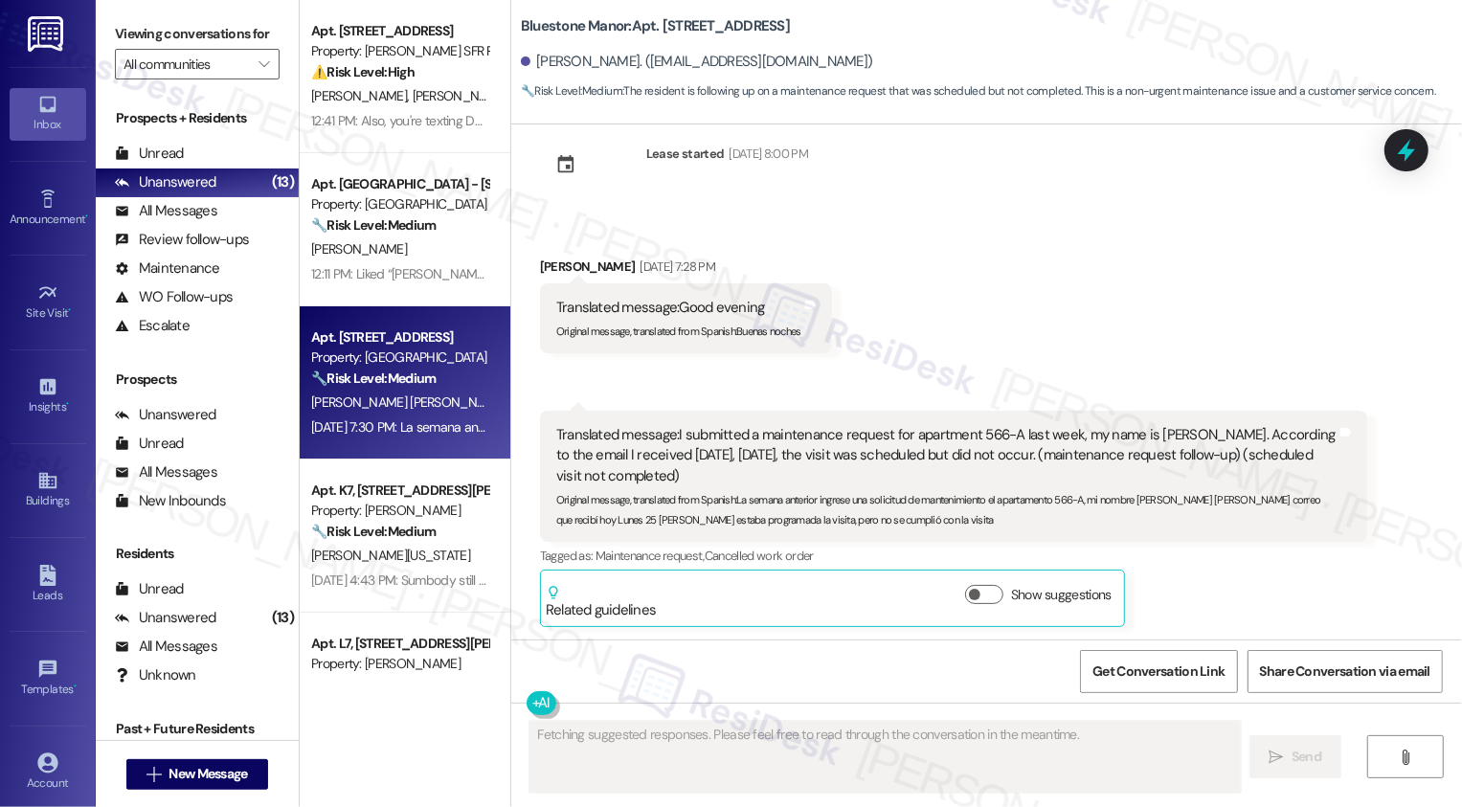
scroll to position [40, 0]
drag, startPoint x: 699, startPoint y: 30, endPoint x: 862, endPoint y: 32, distance: 162.8
click at [790, 32] on b "Bluestone Manor: Apt. 566-A, 59 Hurricane Shoals Rd NE" at bounding box center [655, 26] width 269 height 20
copy b "59 Hurricane Shoals Rd NE"
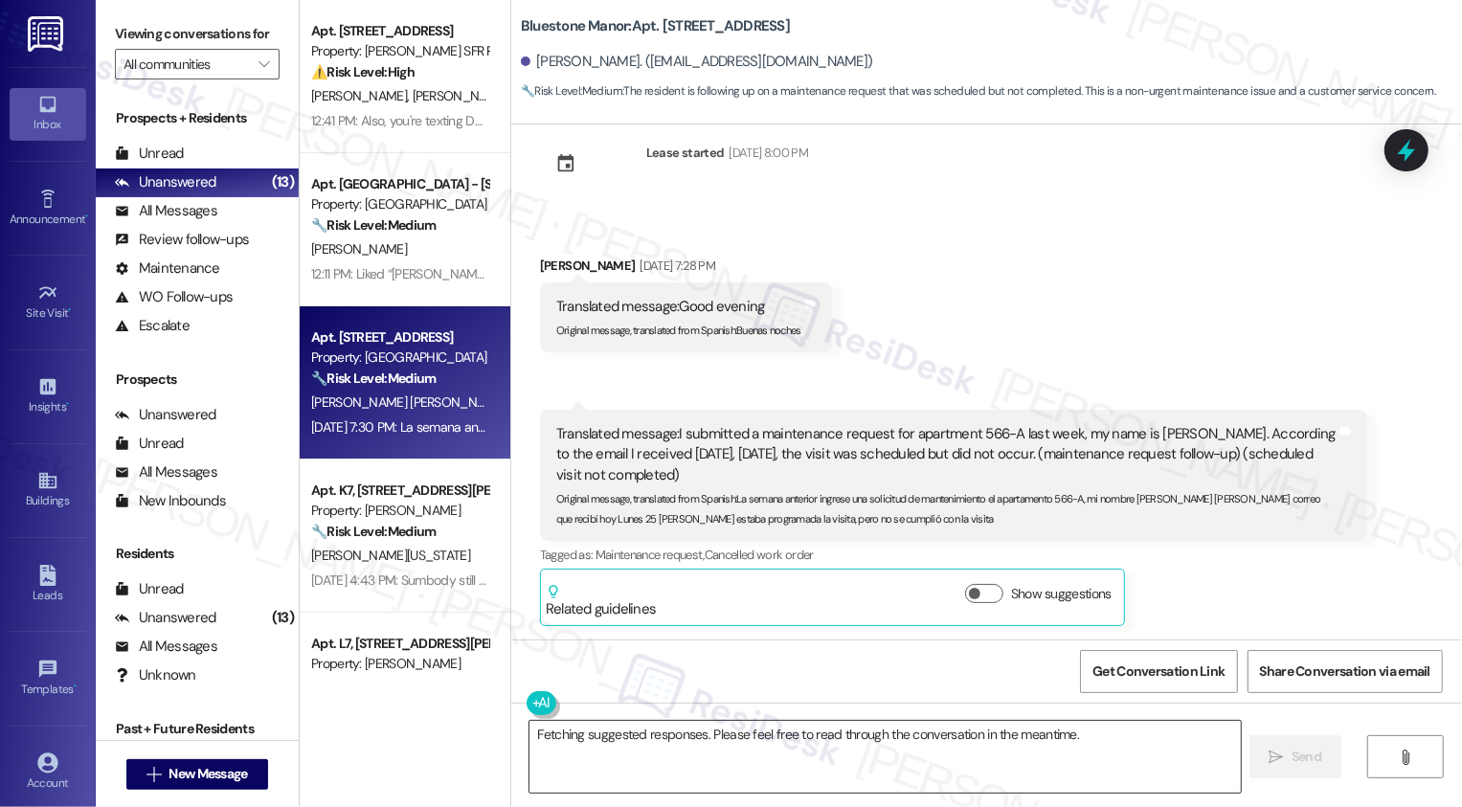
click at [614, 739] on textarea "Fetching suggested responses. Please feel free to read through the conversation…" at bounding box center [886, 757] width 712 height 72
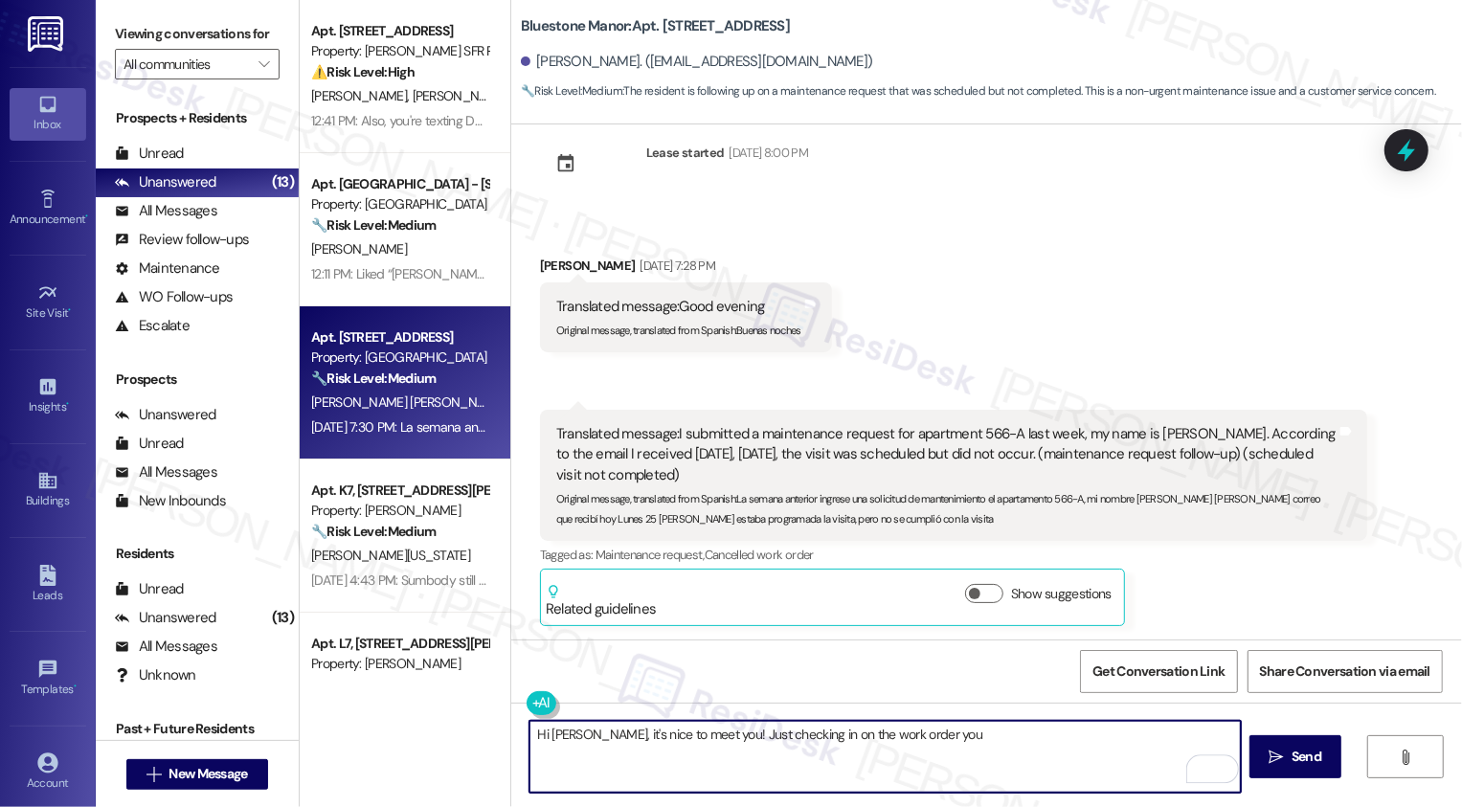
click at [1157, 433] on div "Translated message: I submitted a maintenance request for apartment 566-A last …" at bounding box center [946, 454] width 780 height 61
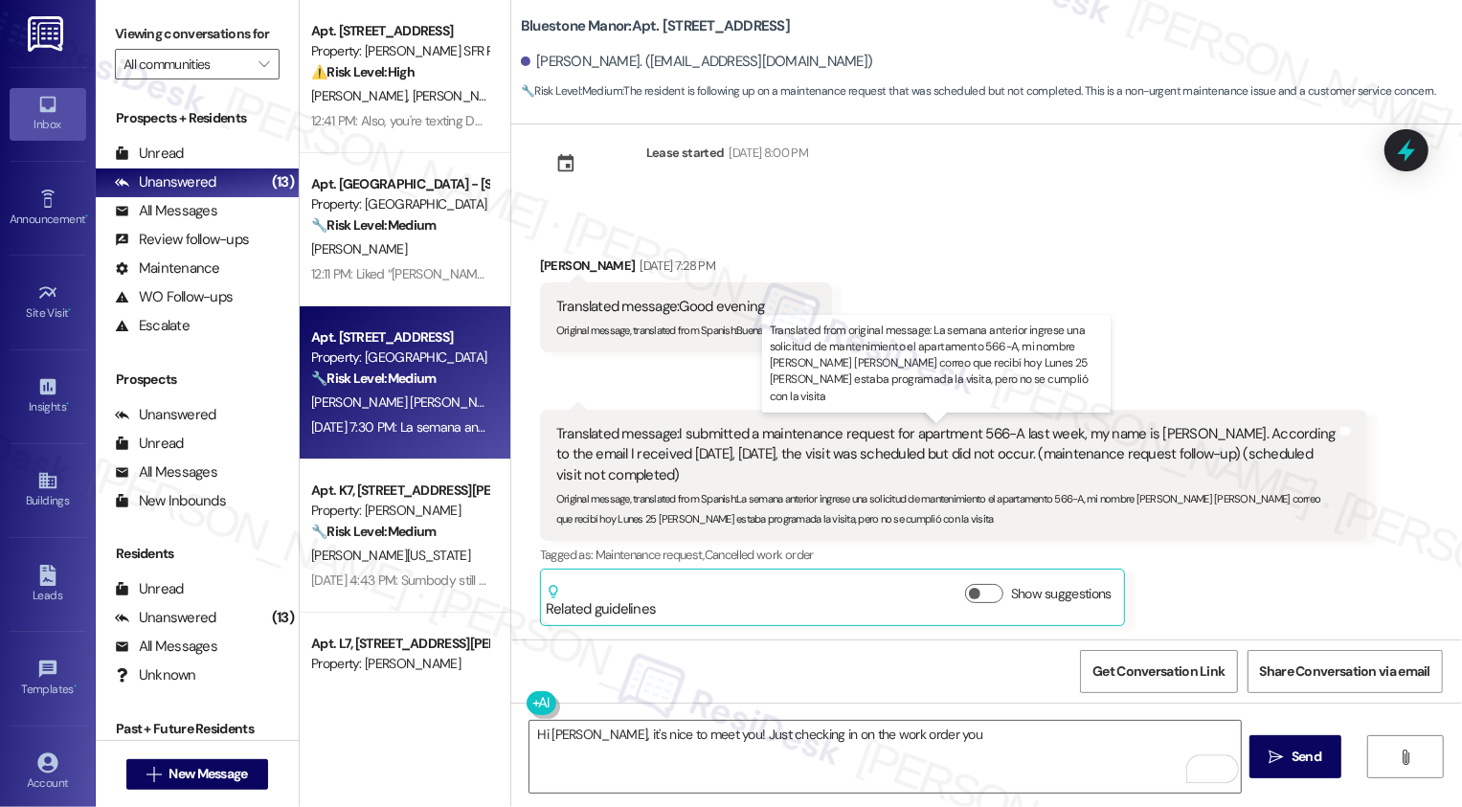
click at [1157, 433] on div "Translated message: I submitted a maintenance request for apartment 566-A last …" at bounding box center [946, 454] width 780 height 61
copy div "Eder"
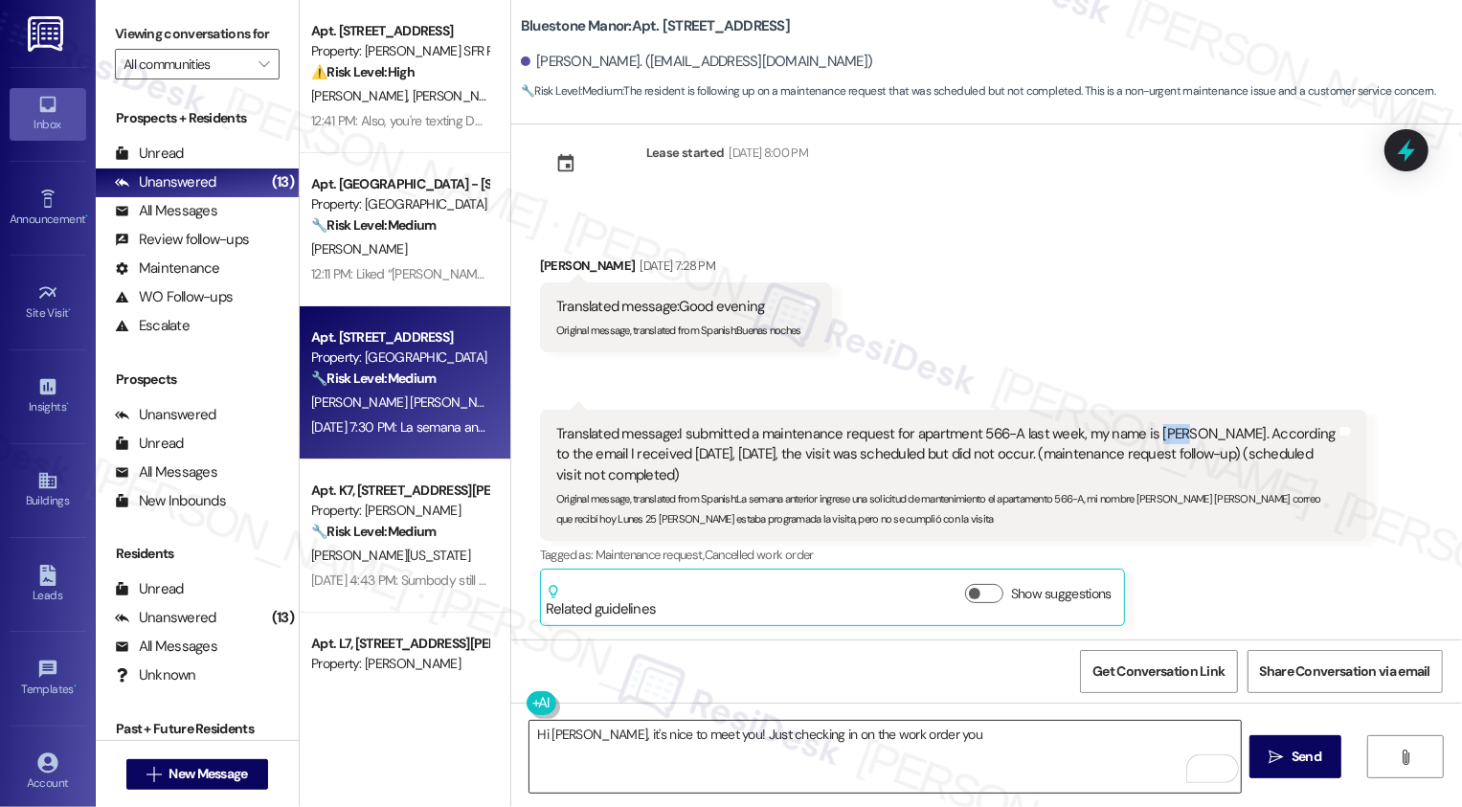
click at [557, 737] on textarea "Hi Lenin, it's nice to meet you! Just checking in on the work order you" at bounding box center [886, 757] width 712 height 72
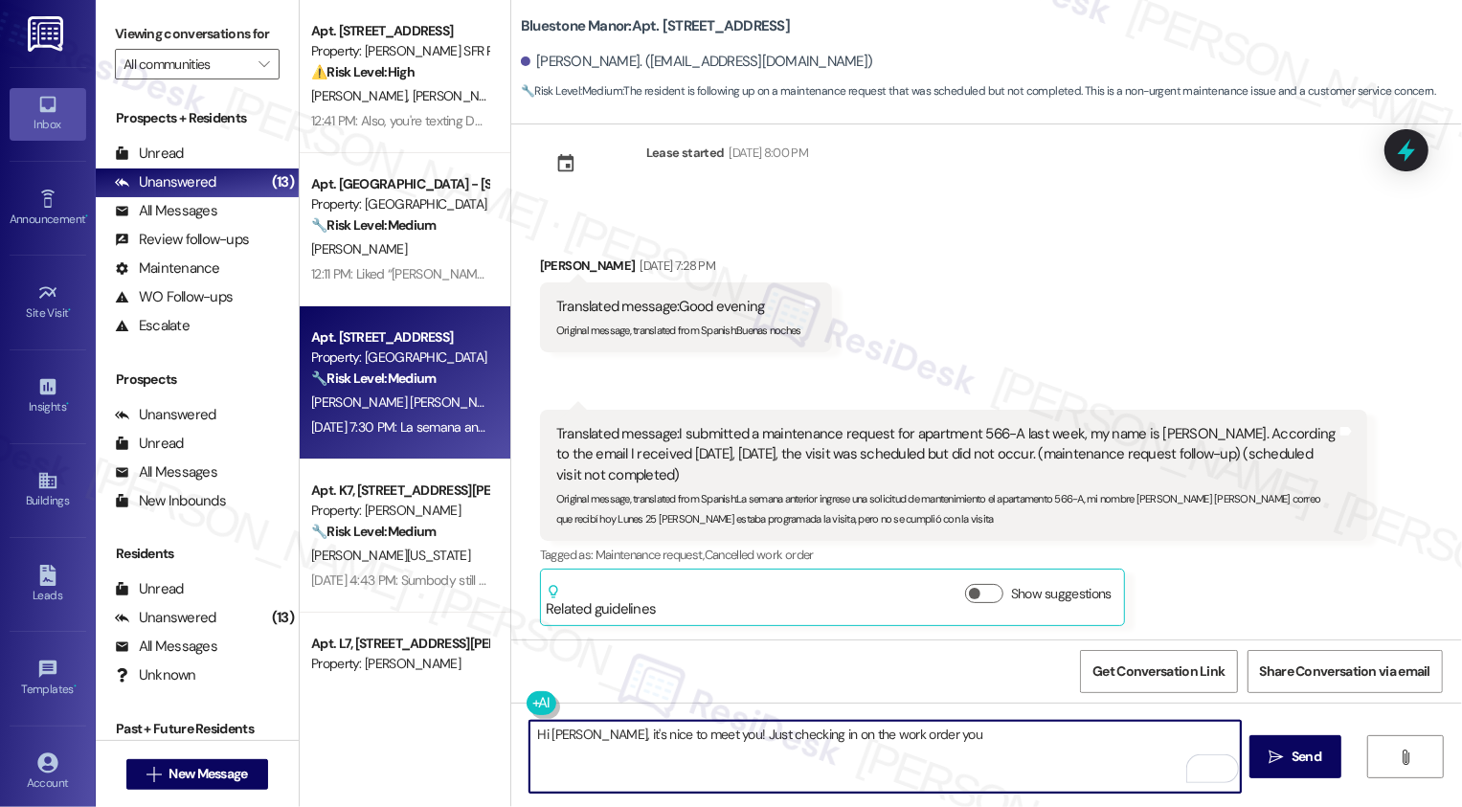
paste textarea "Eder"
click at [954, 741] on textarea "Hi Eder, it's nice to meet you! Just checking in on the work order you" at bounding box center [886, 757] width 712 height 72
click at [539, 702] on button at bounding box center [600, 703] width 147 height 24
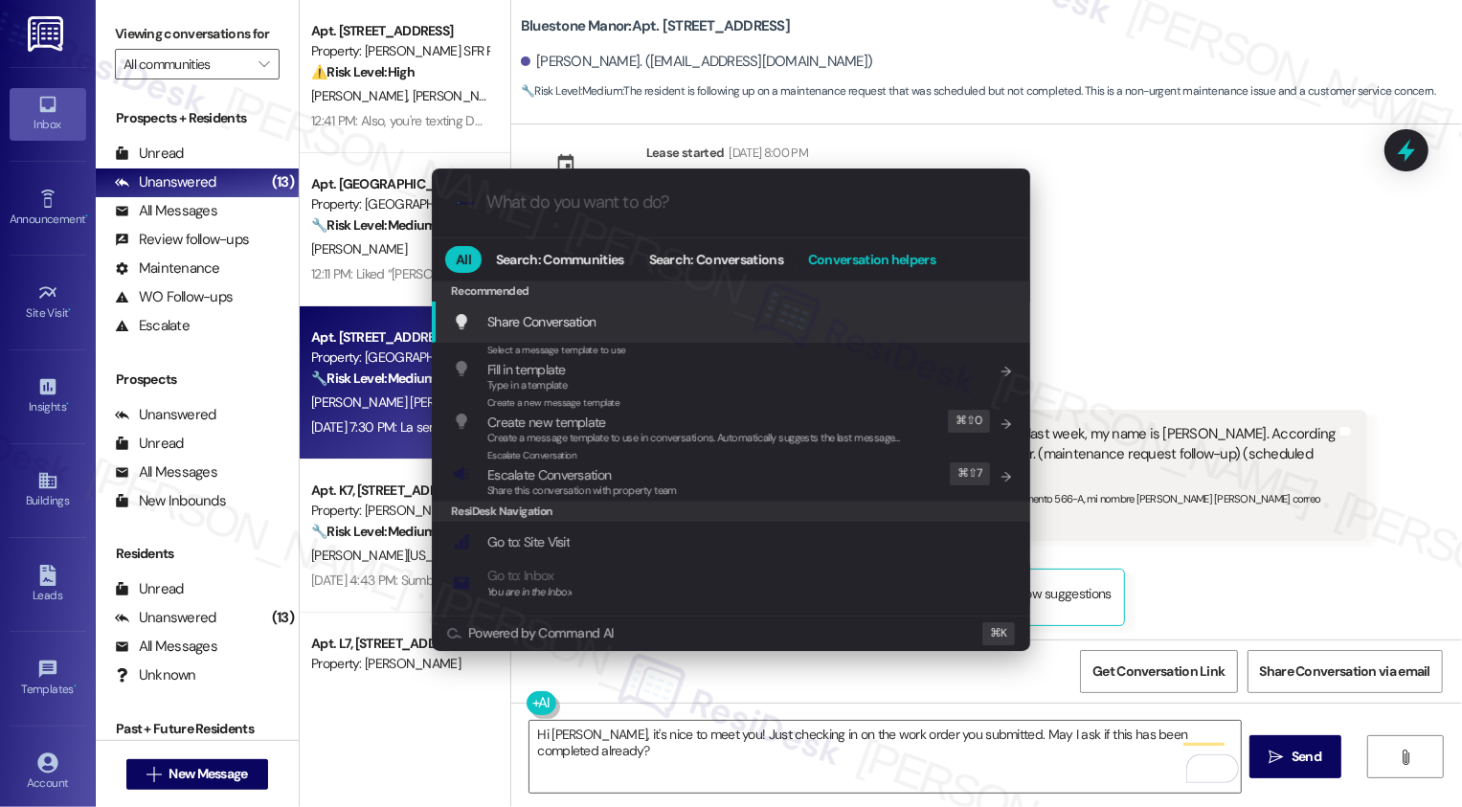
click at [831, 258] on span "Conversation helpers" at bounding box center [871, 259] width 127 height 13
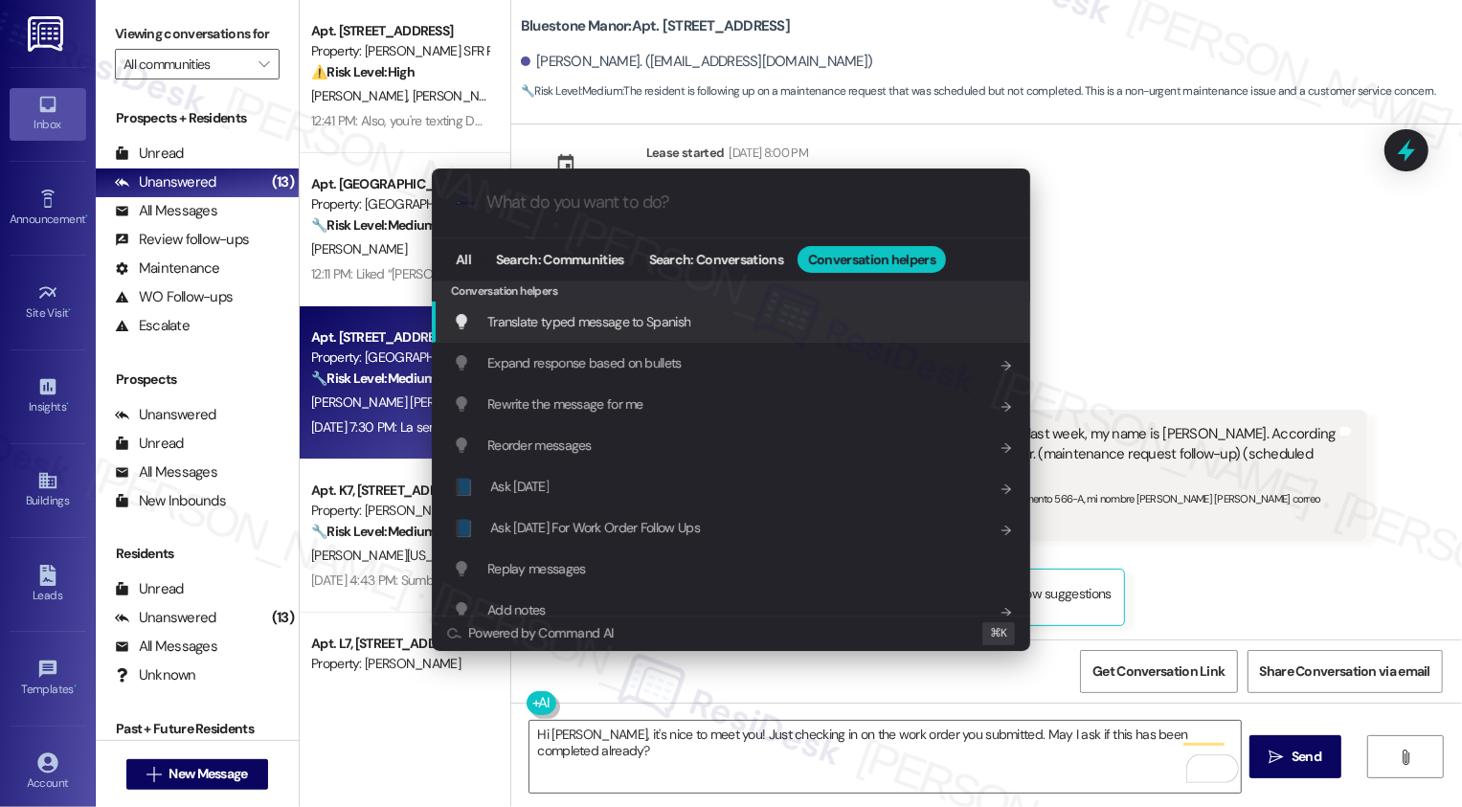
click at [640, 320] on span "Translate typed message to Spanish" at bounding box center [588, 321] width 203 height 17
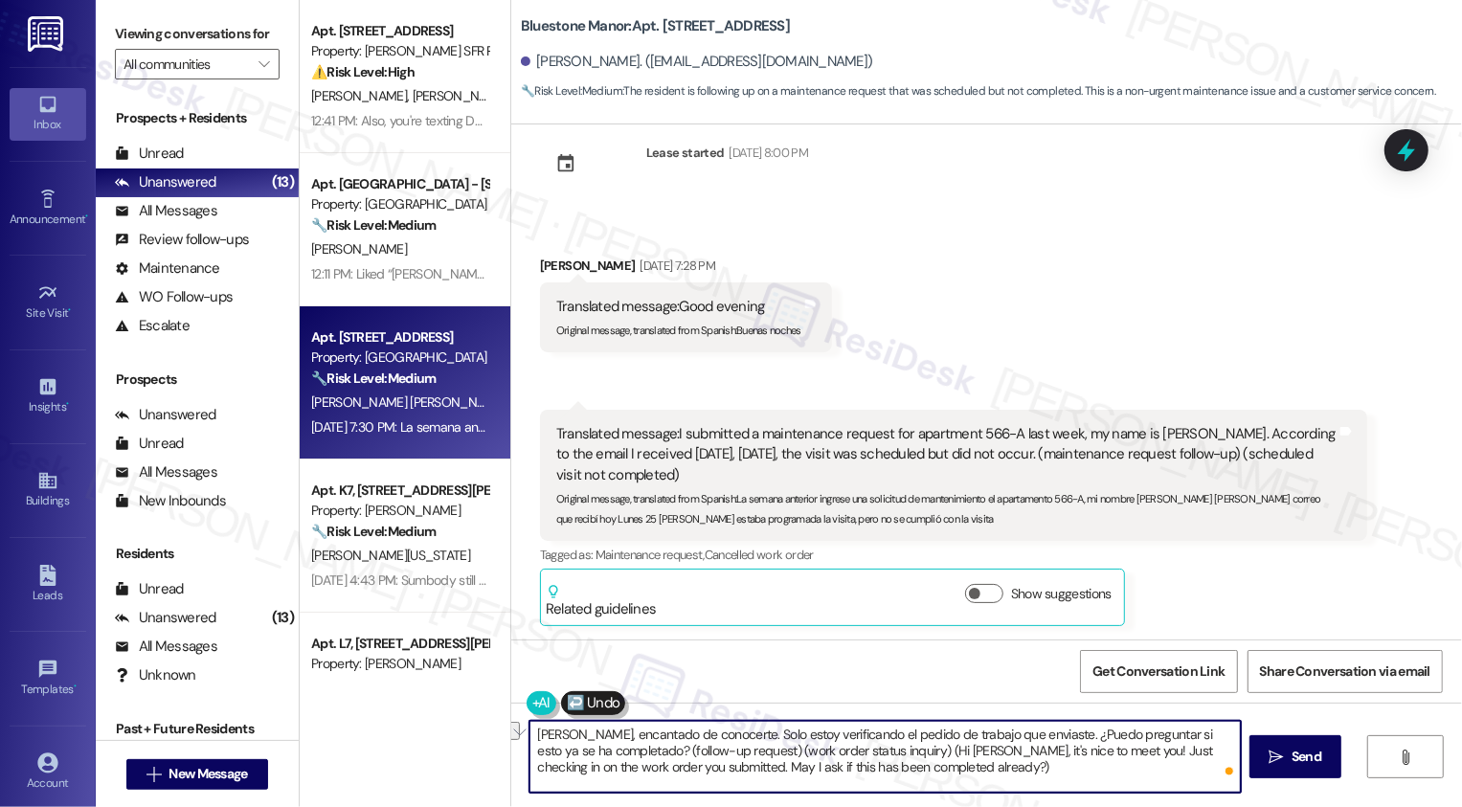
drag, startPoint x: 620, startPoint y: 748, endPoint x: 878, endPoint y: 748, distance: 258.6
click at [878, 748] on textarea "Hola Eder, encantado de conocerte. Solo estoy verificando el pedido de trabajo …" at bounding box center [886, 757] width 712 height 72
click at [916, 772] on textarea "Hola Eder, encantado de conocerte. Solo estoy verificando el pedido de trabajo …" at bounding box center [886, 757] width 712 height 72
type textarea "Hola Eder, encantado de conocerte. Solo estoy verificando el pedido de trabajo …"
click at [1276, 757] on icon "" at bounding box center [1277, 757] width 14 height 15
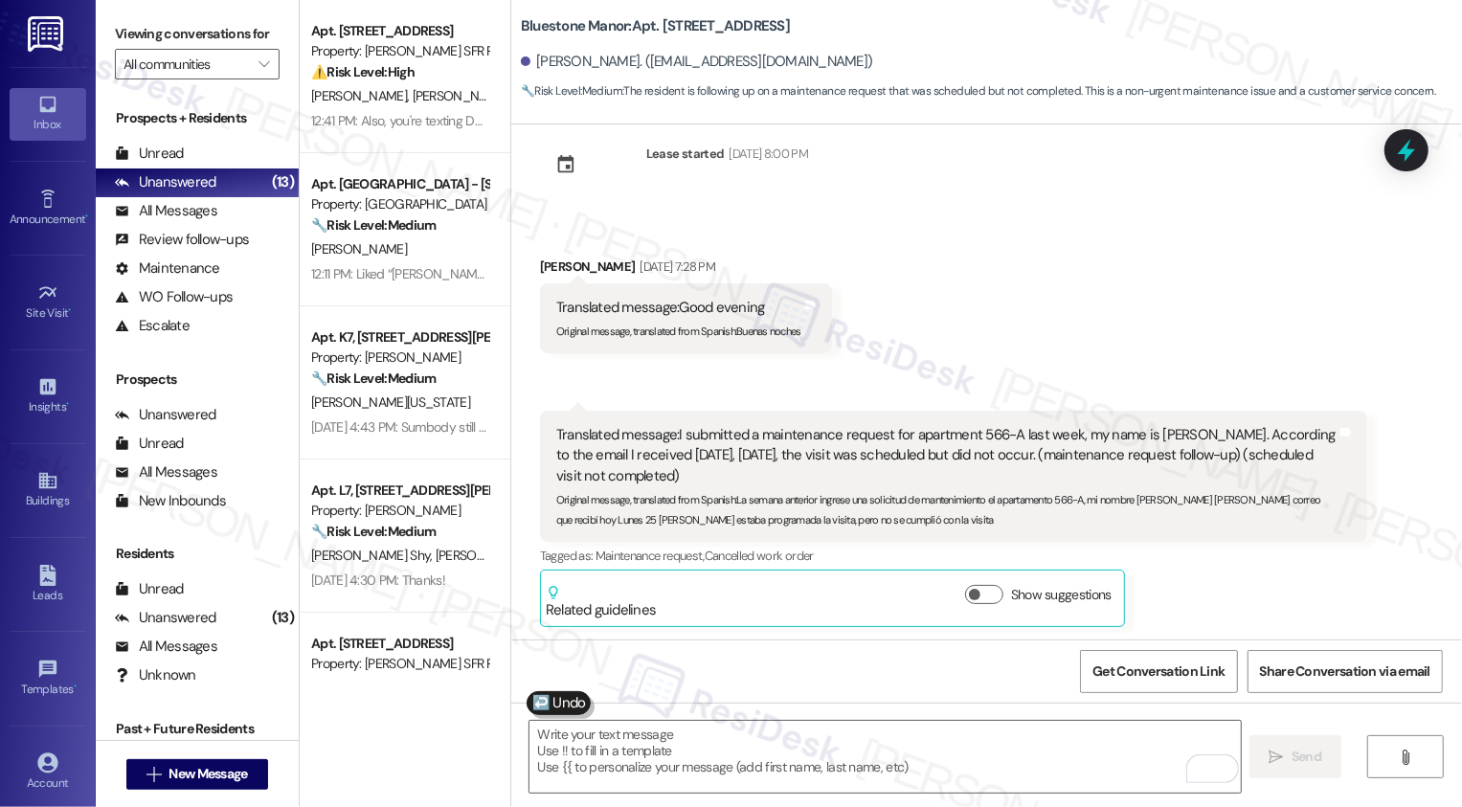
scroll to position [215, 0]
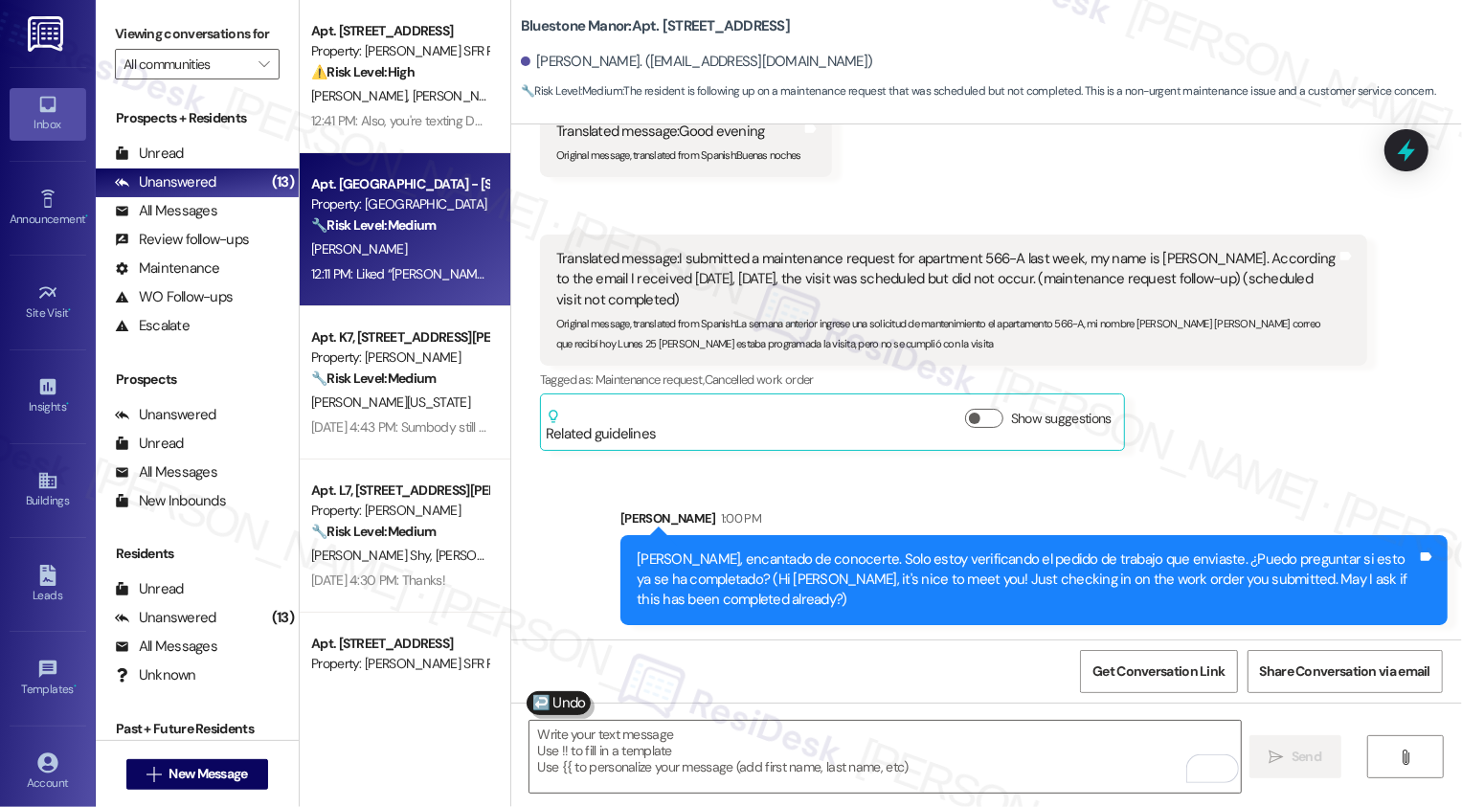
click at [370, 215] on div "🔧 Risk Level: Medium The resident is following up on a mailbox issue that was r…" at bounding box center [399, 225] width 177 height 20
type textarea "Fetching suggested responses. Please feel free to read through the conversation…"
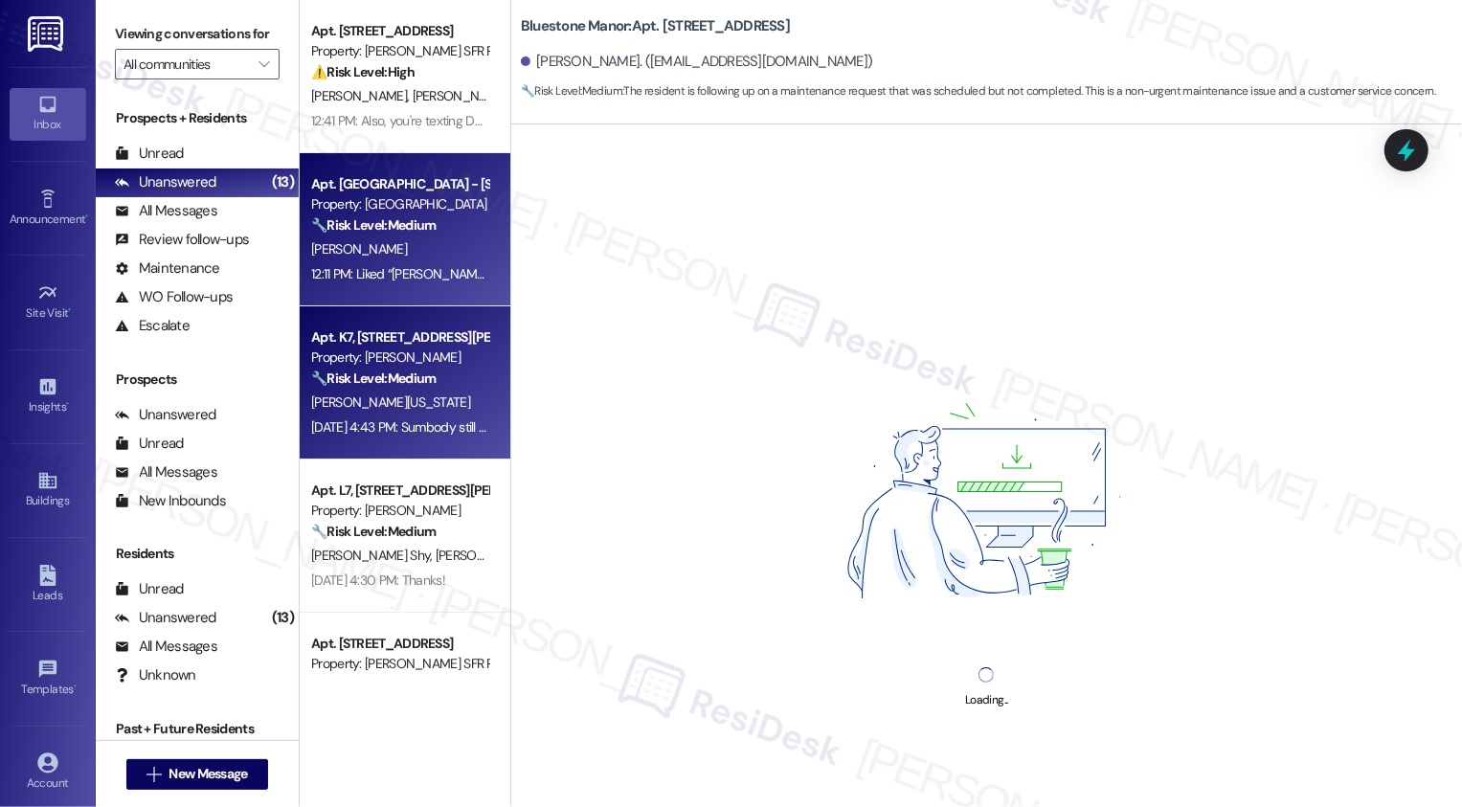
click at [404, 416] on div "Aug 25, 2025 at 4:43 PM: Sumbody still need to come out put bottom of my carpit…" at bounding box center [399, 428] width 181 height 24
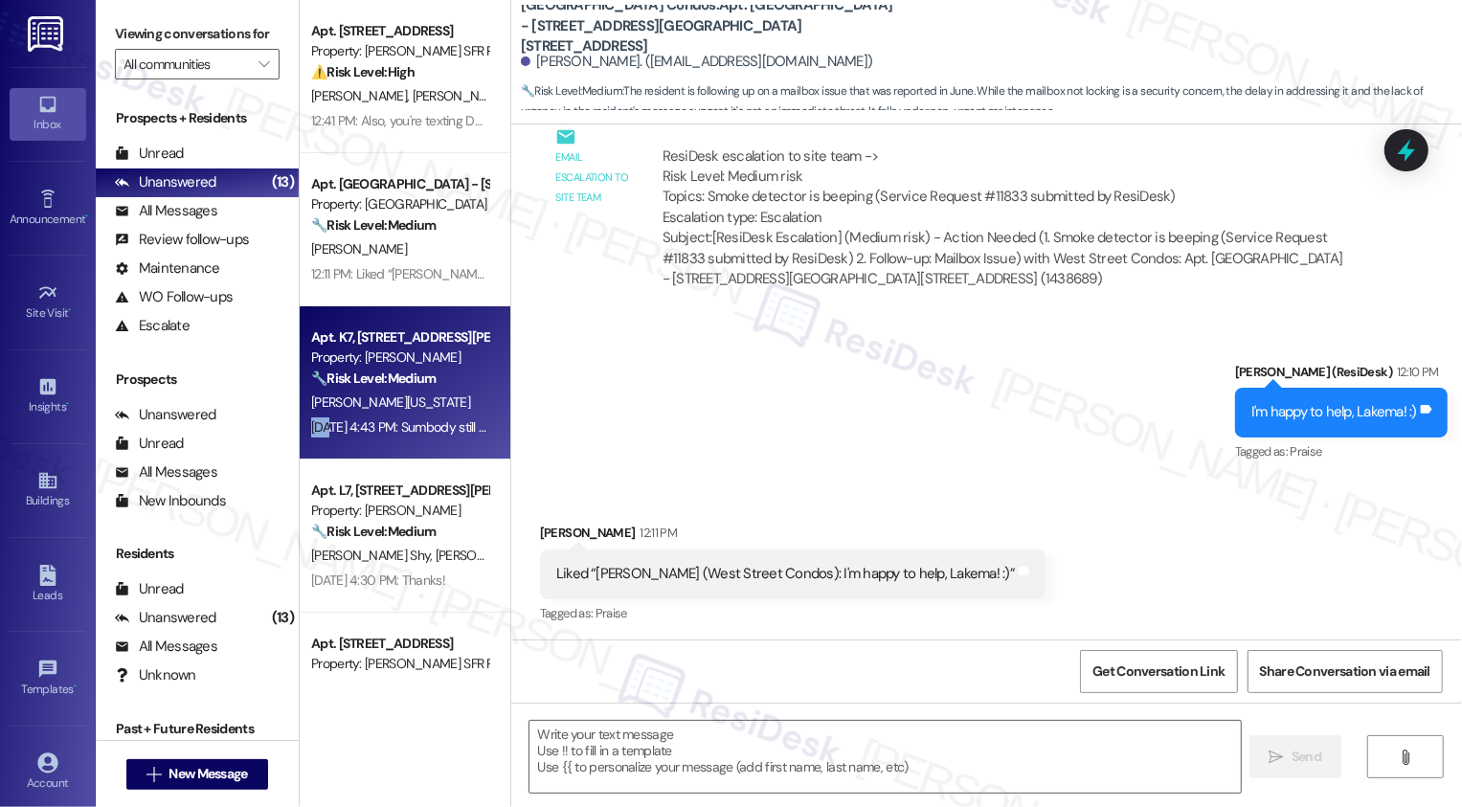
click at [404, 416] on div "Aug 25, 2025 at 4:43 PM: Sumbody still need to come out put bottom of my carpit…" at bounding box center [399, 428] width 181 height 24
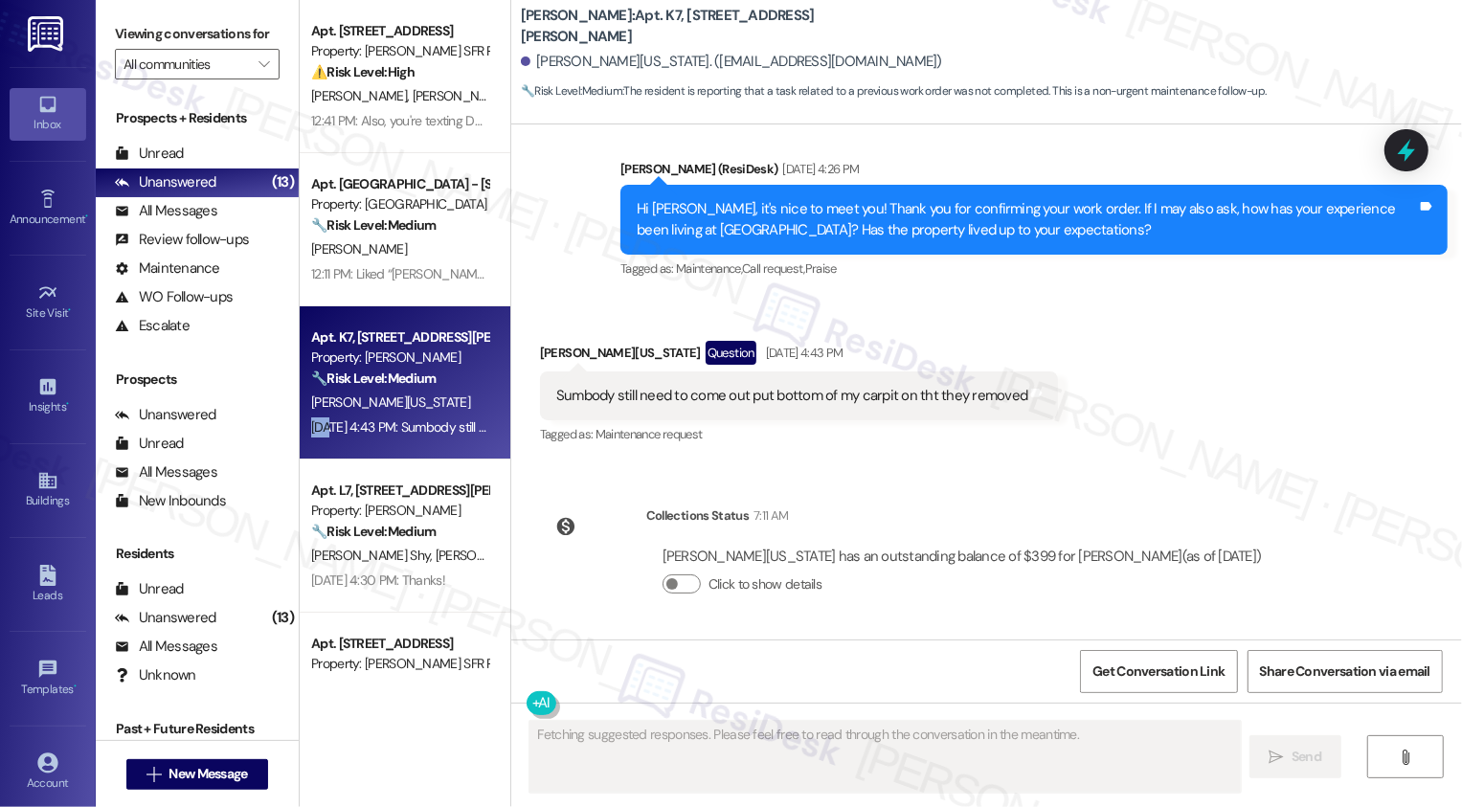
scroll to position [932, 0]
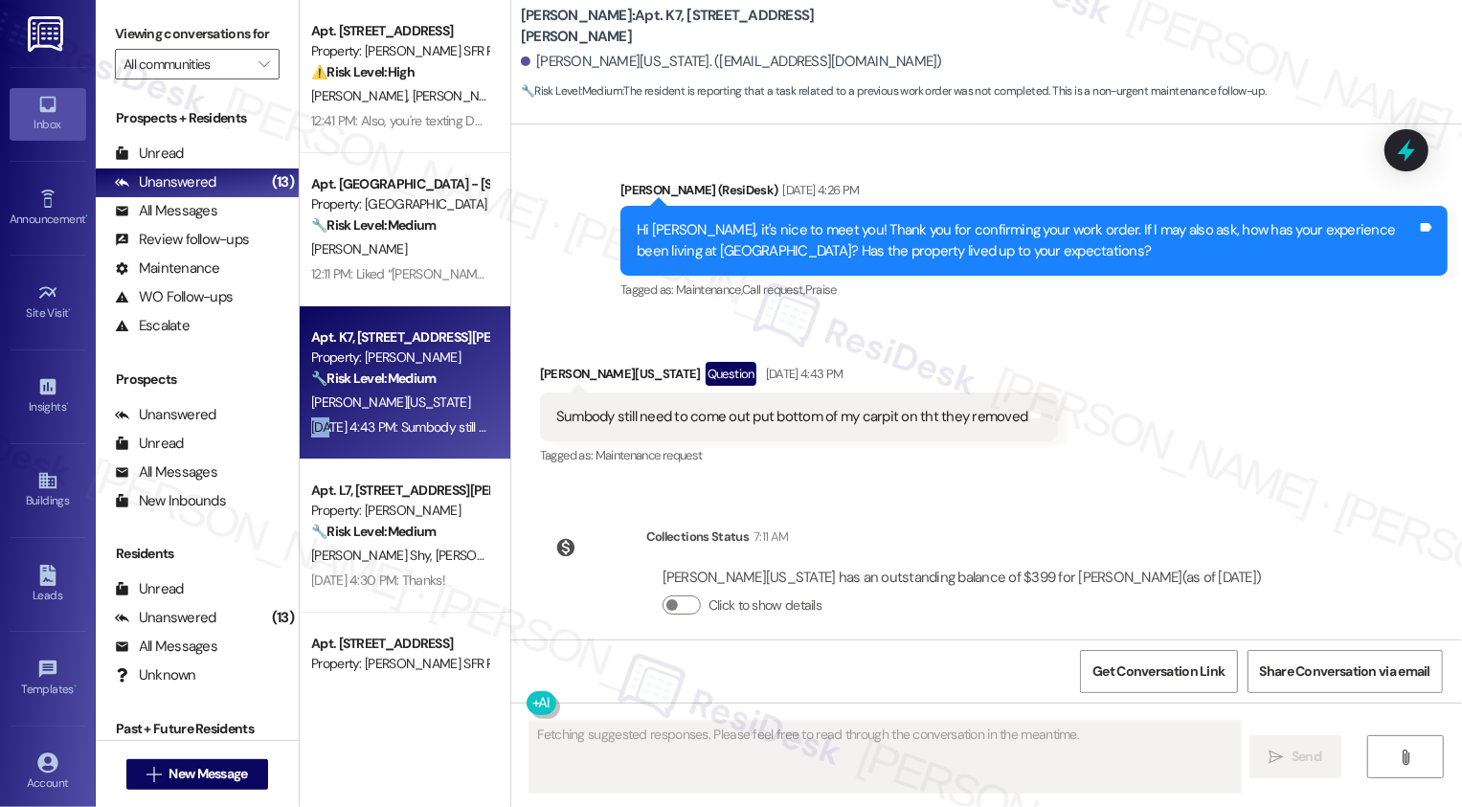
click at [404, 416] on div "Aug 25, 2025 at 4:43 PM: Sumbody still need to come out put bottom of my carpit…" at bounding box center [399, 428] width 181 height 24
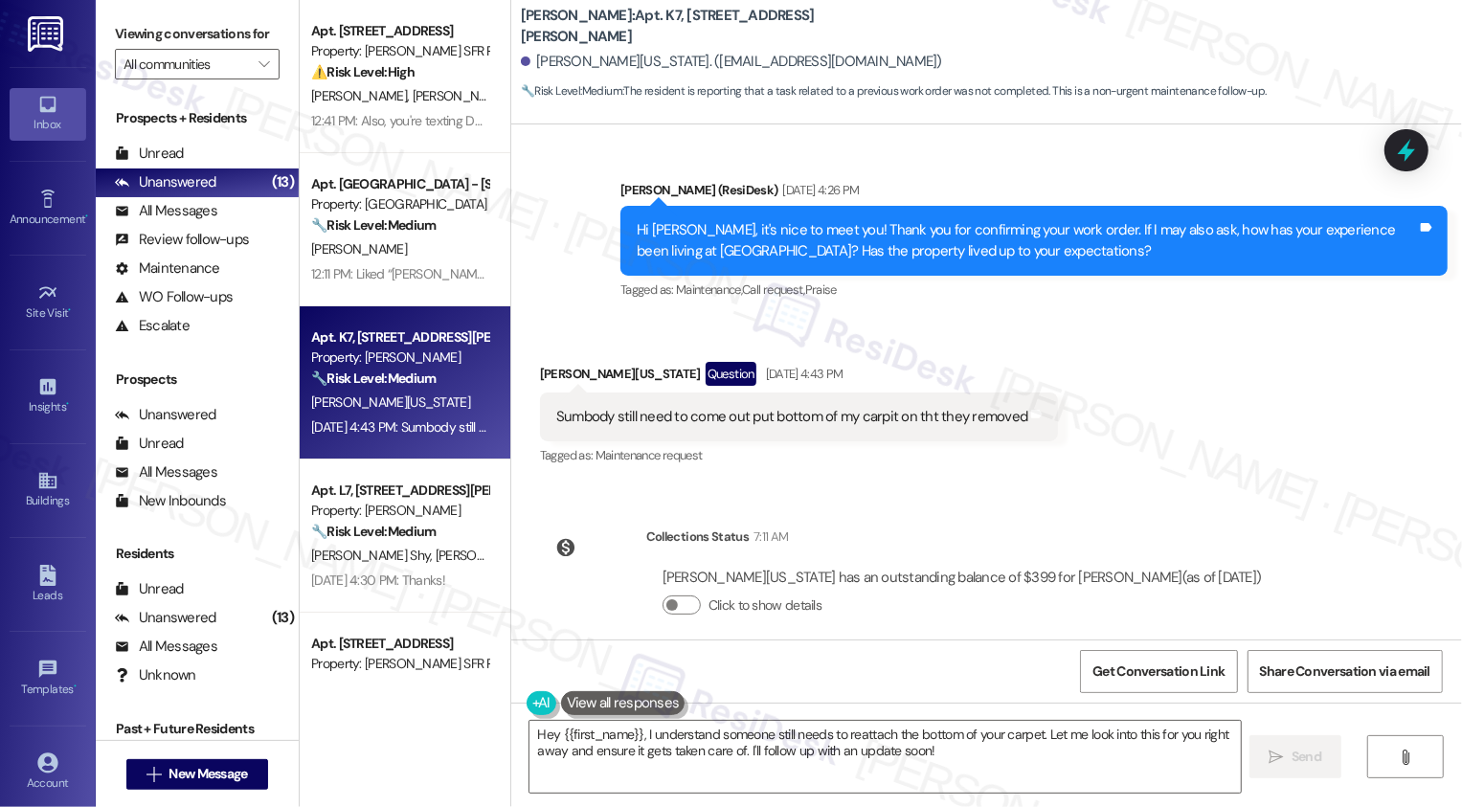
click at [621, 27] on b "Wingate: Apt. K7, 4735 Courtney Drive" at bounding box center [712, 26] width 383 height 41
drag, startPoint x: 618, startPoint y: 22, endPoint x: 813, endPoint y: 20, distance: 195.4
click at [814, 21] on div "Wingate: Apt. K7, 4735 Courtney Drive" at bounding box center [712, 26] width 383 height 24
copy b "4735 Courtney Drive"
click at [547, 362] on div "Denzel Washington Question Aug 25, 2025 at 4:43 PM" at bounding box center [799, 377] width 519 height 31
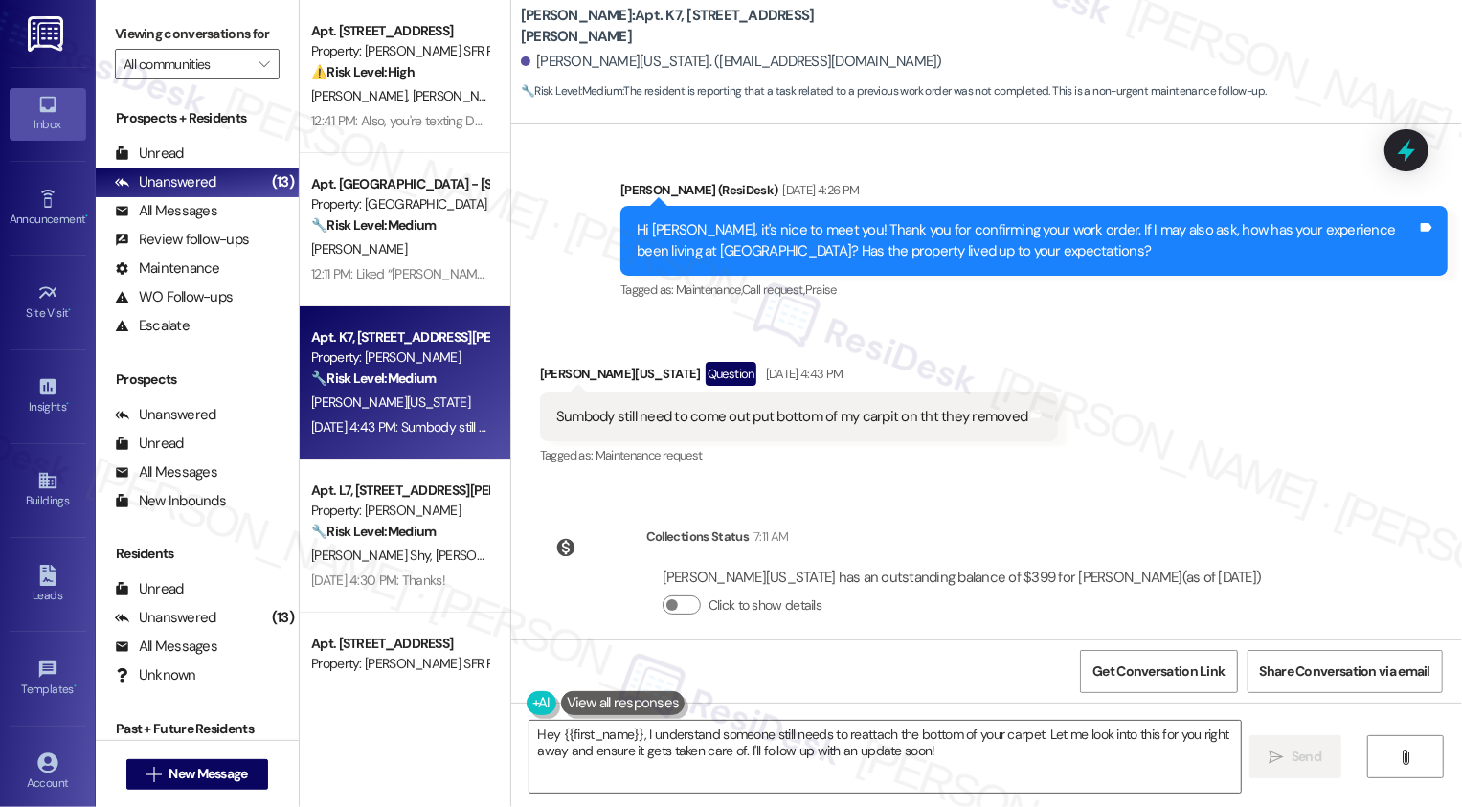
click at [547, 362] on div "Denzel Washington Question Aug 25, 2025 at 4:43 PM" at bounding box center [799, 377] width 519 height 31
copy div "Denzel"
click at [617, 735] on textarea "Hey {{first_name}}, I understand someone still needs to reattach the bottom of …" at bounding box center [886, 757] width 712 height 72
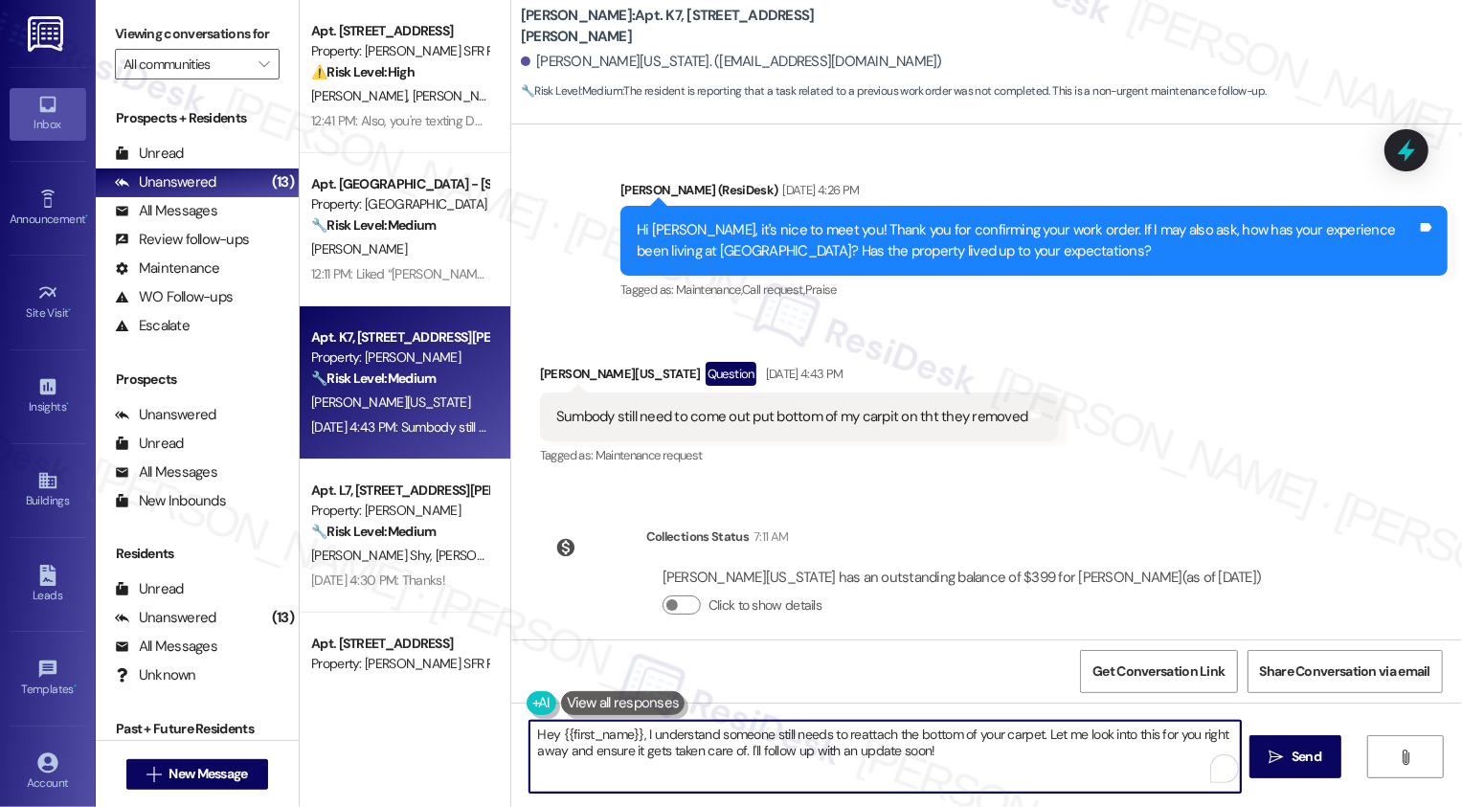
click at [648, 738] on textarea "Hey {{first_name}}, I understand someone still needs to reattach the bottom of …" at bounding box center [886, 757] width 712 height 72
drag, startPoint x: 524, startPoint y: 735, endPoint x: 632, endPoint y: 734, distance: 108.2
click at [632, 735] on textarea "Hey {{first_name}}, I understand someone still needs to reattach the bottom of …" at bounding box center [886, 757] width 712 height 72
click at [530, 730] on textarea "I understand someone still needs to reattach the bottom of your carpet. Let me …" at bounding box center [886, 757] width 712 height 72
drag, startPoint x: 1100, startPoint y: 735, endPoint x: 1108, endPoint y: 763, distance: 28.8
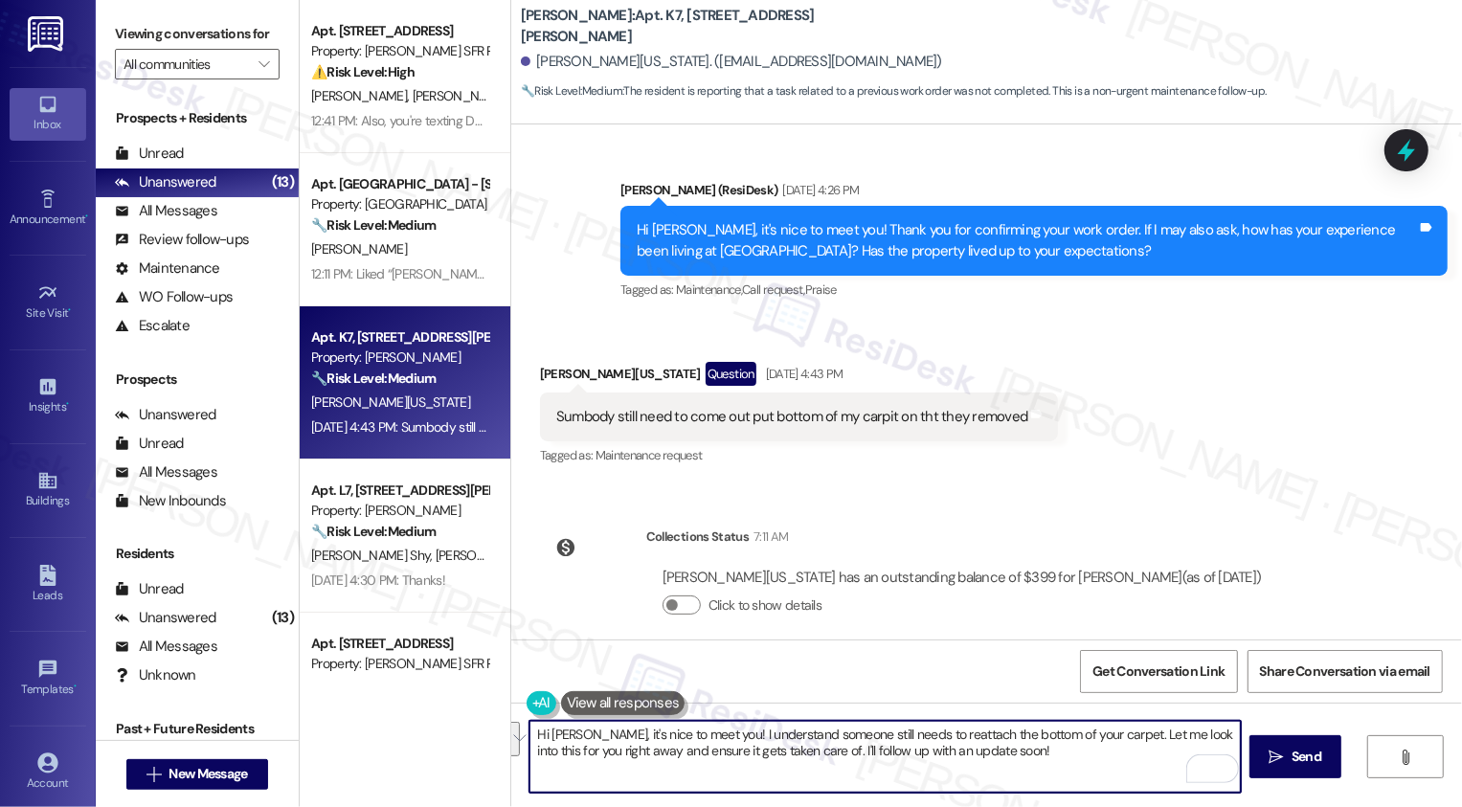
click at [1108, 763] on textarea "Hi Denzel, it's nice to meet you! I understand someone still needs to reattach …" at bounding box center [886, 757] width 712 height 72
paste textarea "’s nice to meet you! I understand the bottom of your carpet still needs to be r…"
type textarea "Hi Denzel, it’s nice to meet you! I understand the bottom of your carpet still …"
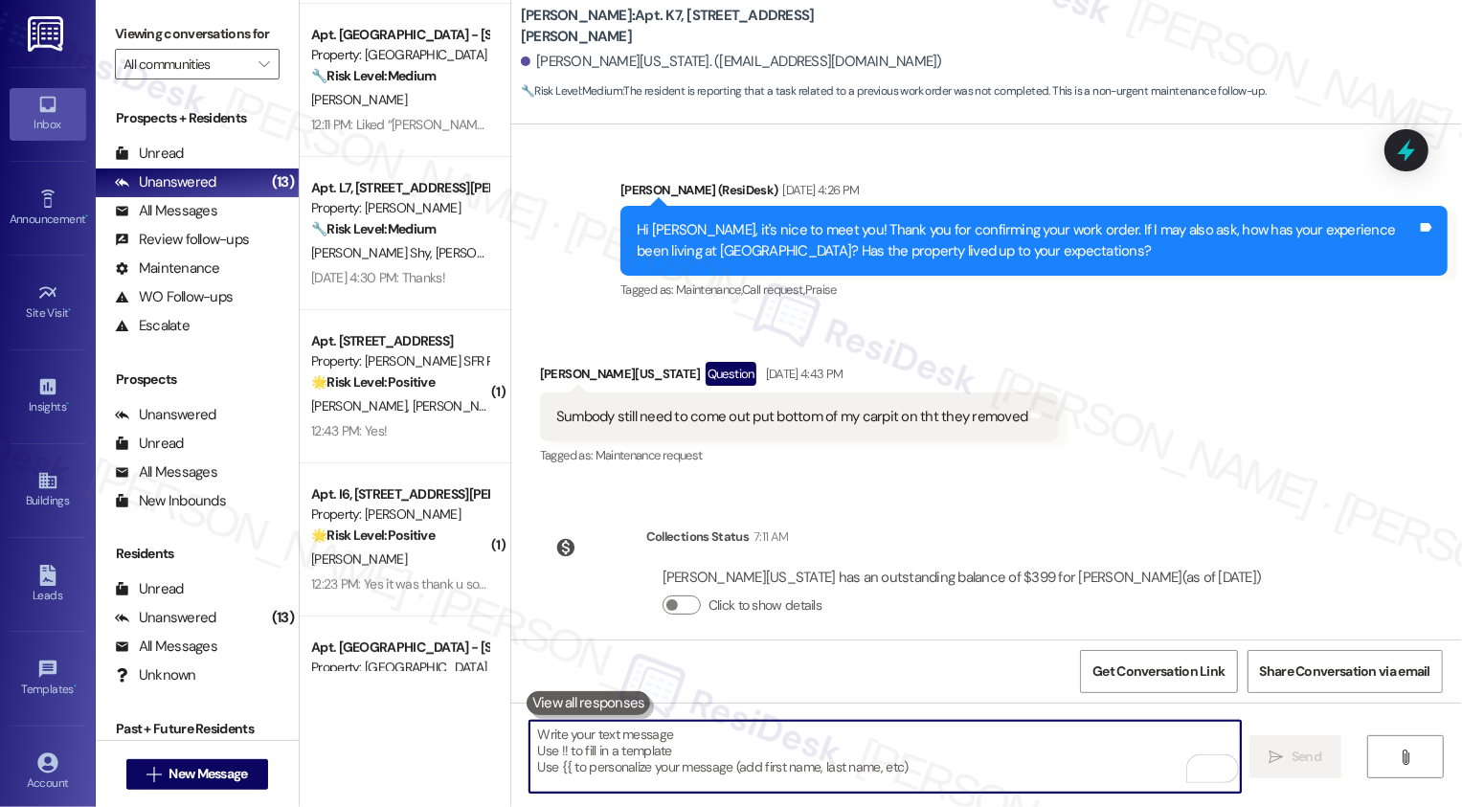
scroll to position [178, 0]
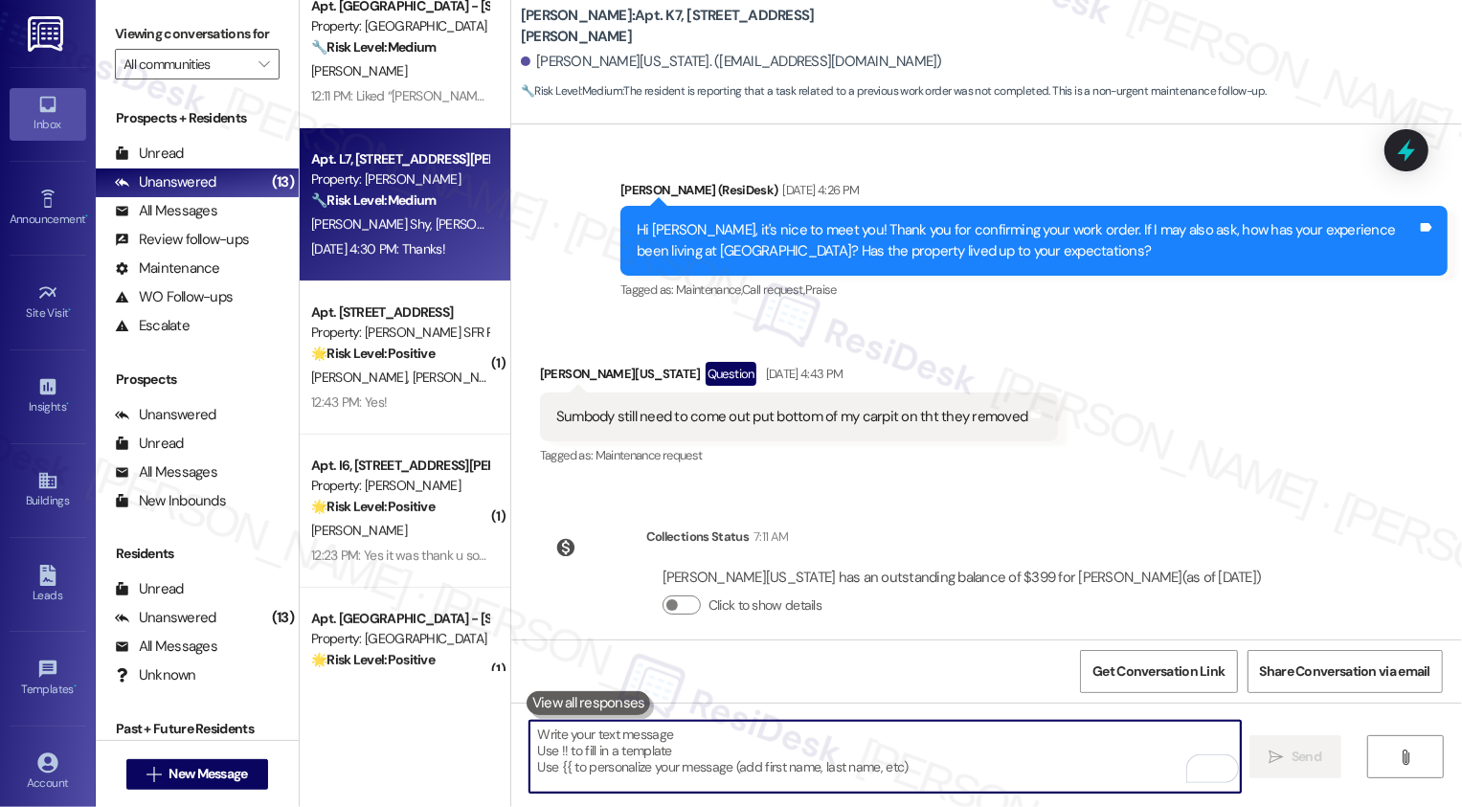
click at [411, 271] on div "Apt. L7, 4735 Courtney Drive Property: Wingate 🔧 Risk Level: Medium The residen…" at bounding box center [405, 204] width 211 height 153
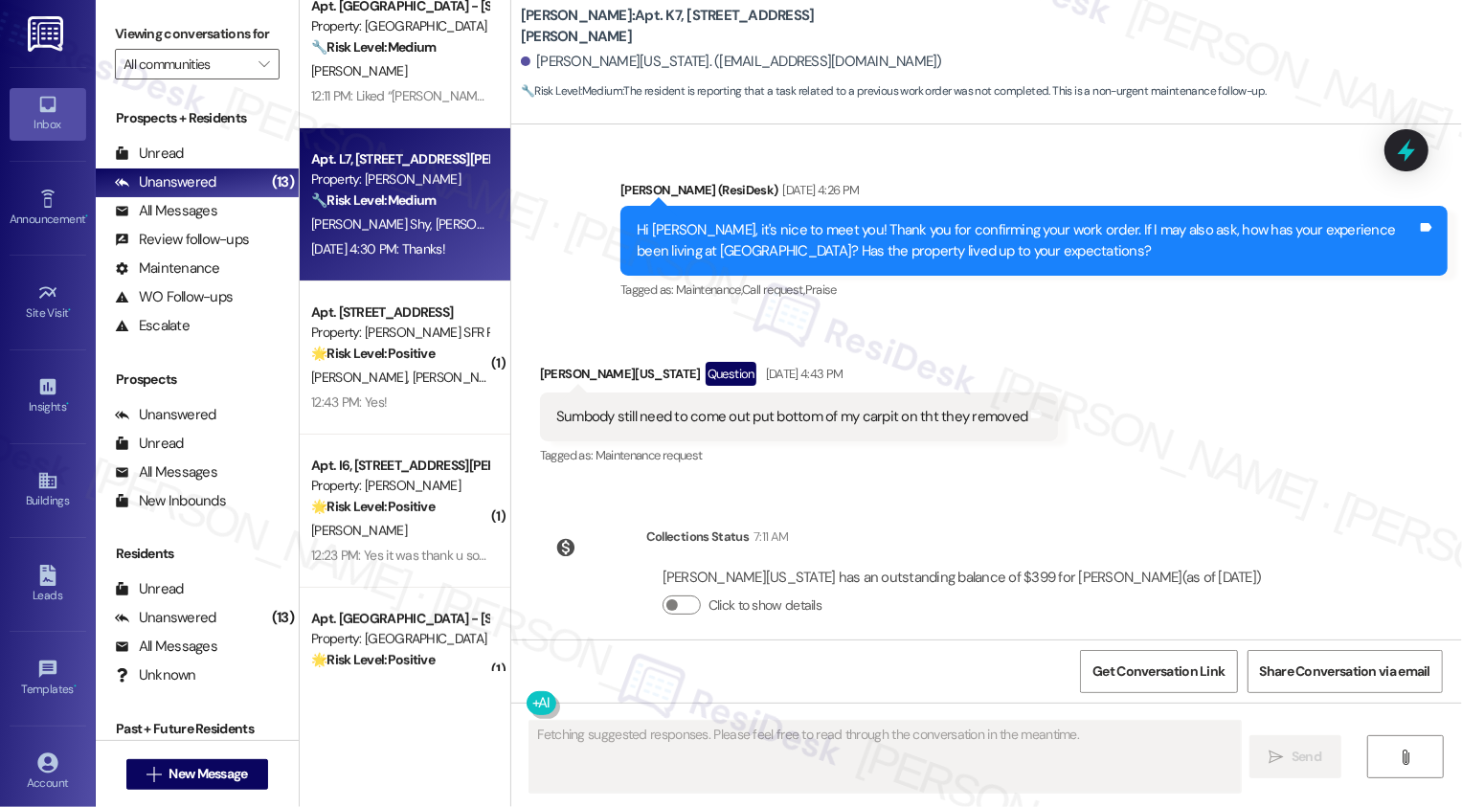
click at [411, 271] on div "Apt. L7, 4735 Courtney Drive Property: Wingate 🔧 Risk Level: Medium The residen…" at bounding box center [405, 204] width 211 height 153
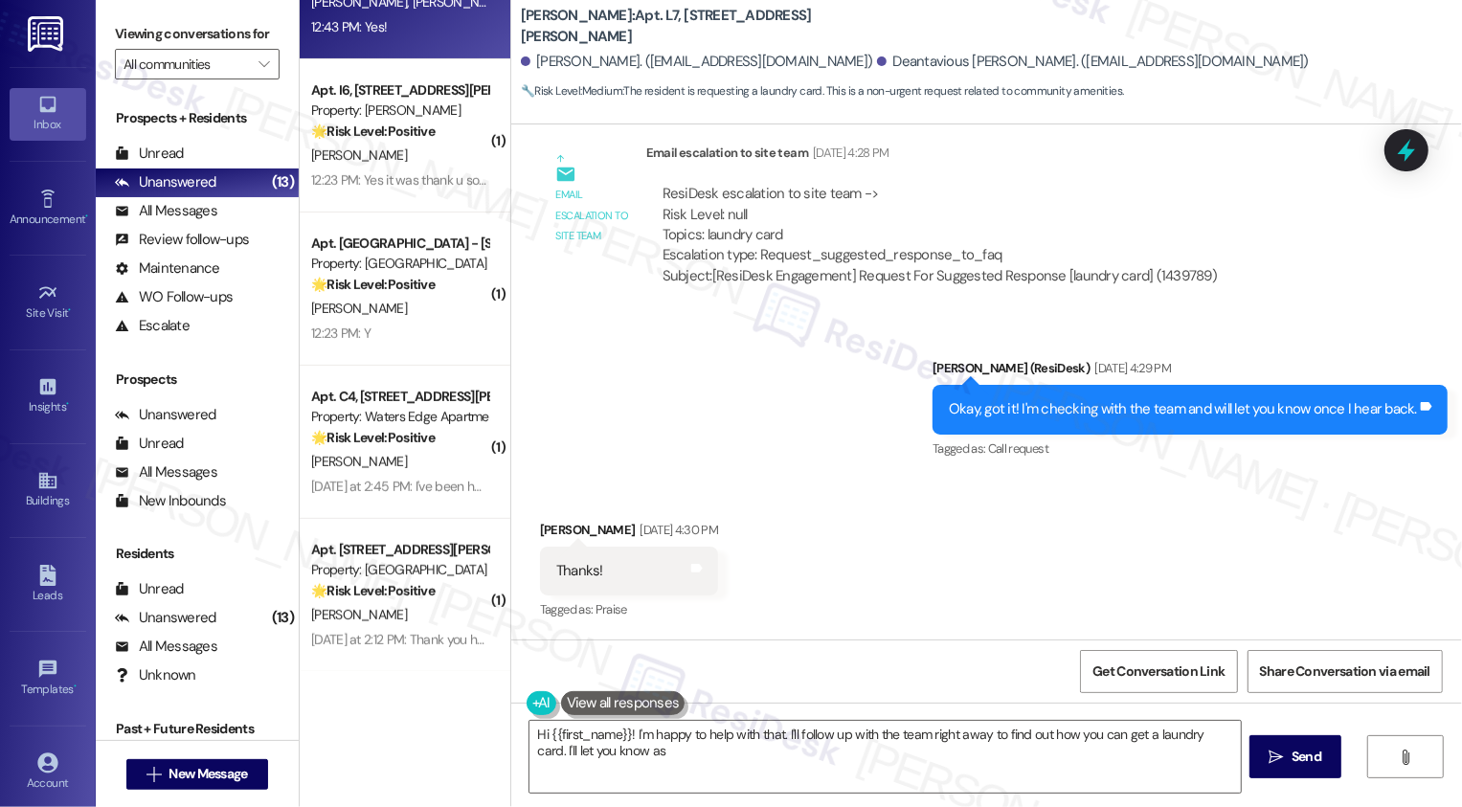
scroll to position [588, 0]
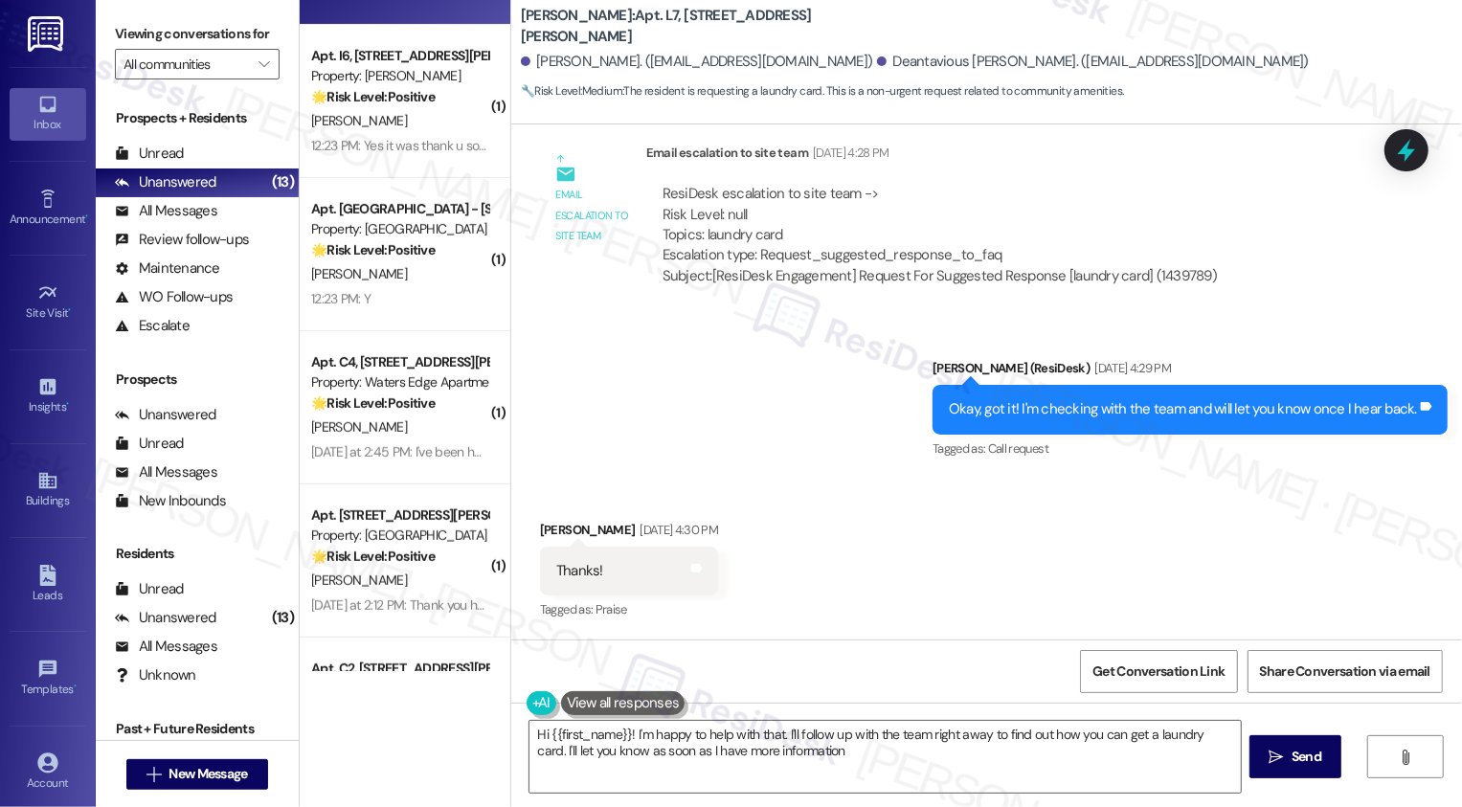
type textarea "Hi {{first_name}}! I'm happy to help with that. I'll follow up with the team ri…"
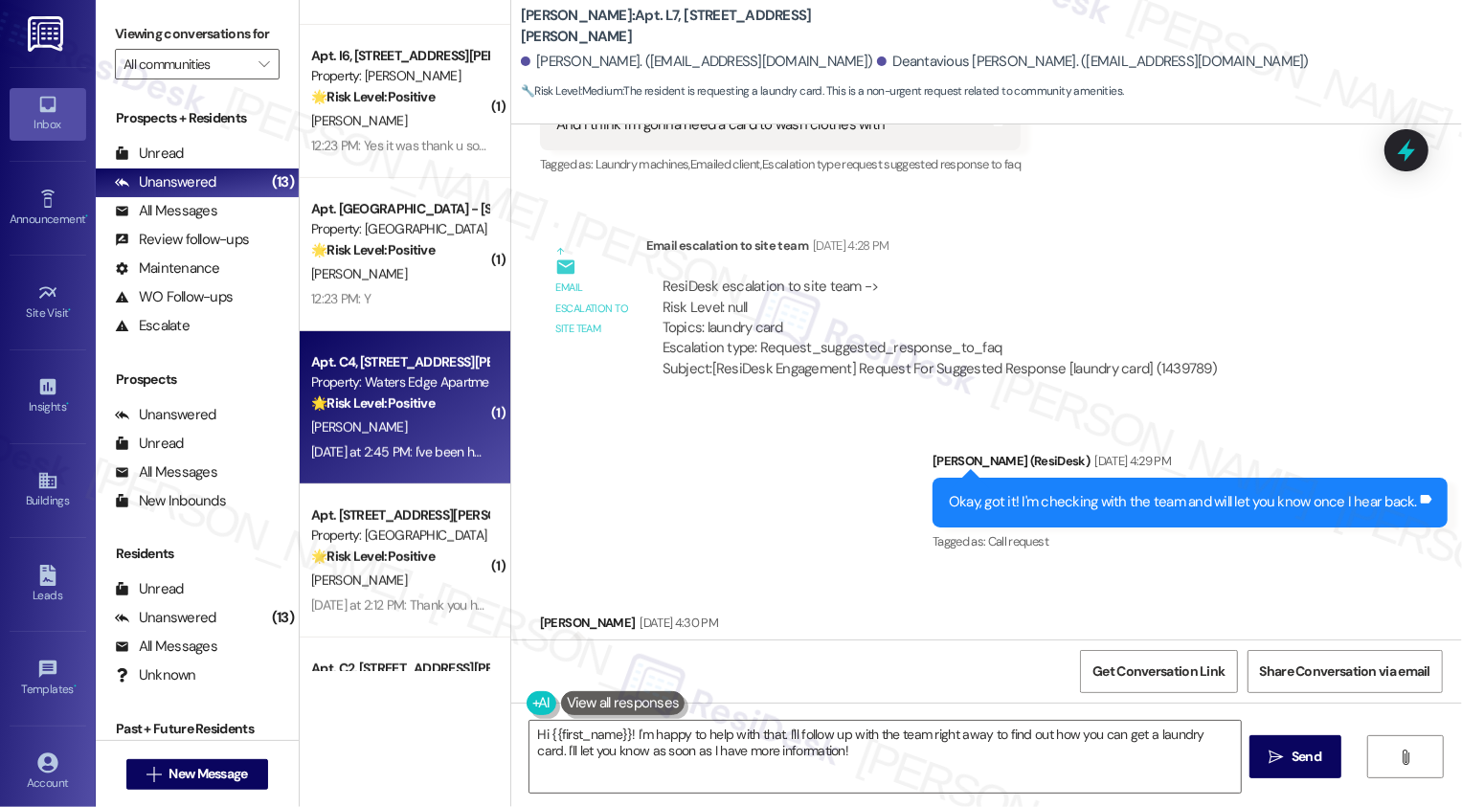
click at [454, 419] on div "R. Hernandez" at bounding box center [399, 428] width 181 height 24
type textarea "Fetching suggested responses. Please feel free to read through the conversation…"
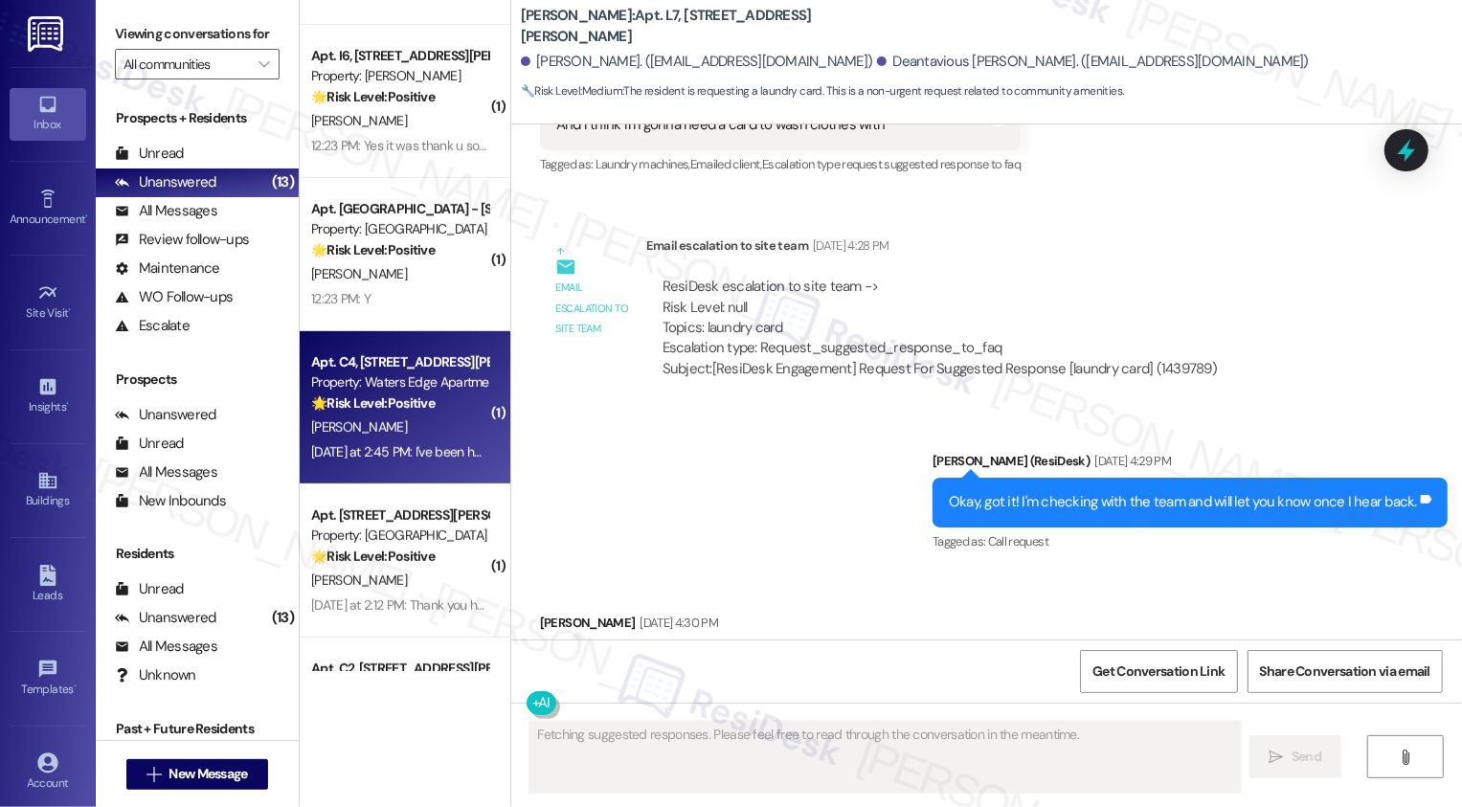
click at [454, 419] on div "R. Hernandez" at bounding box center [399, 428] width 181 height 24
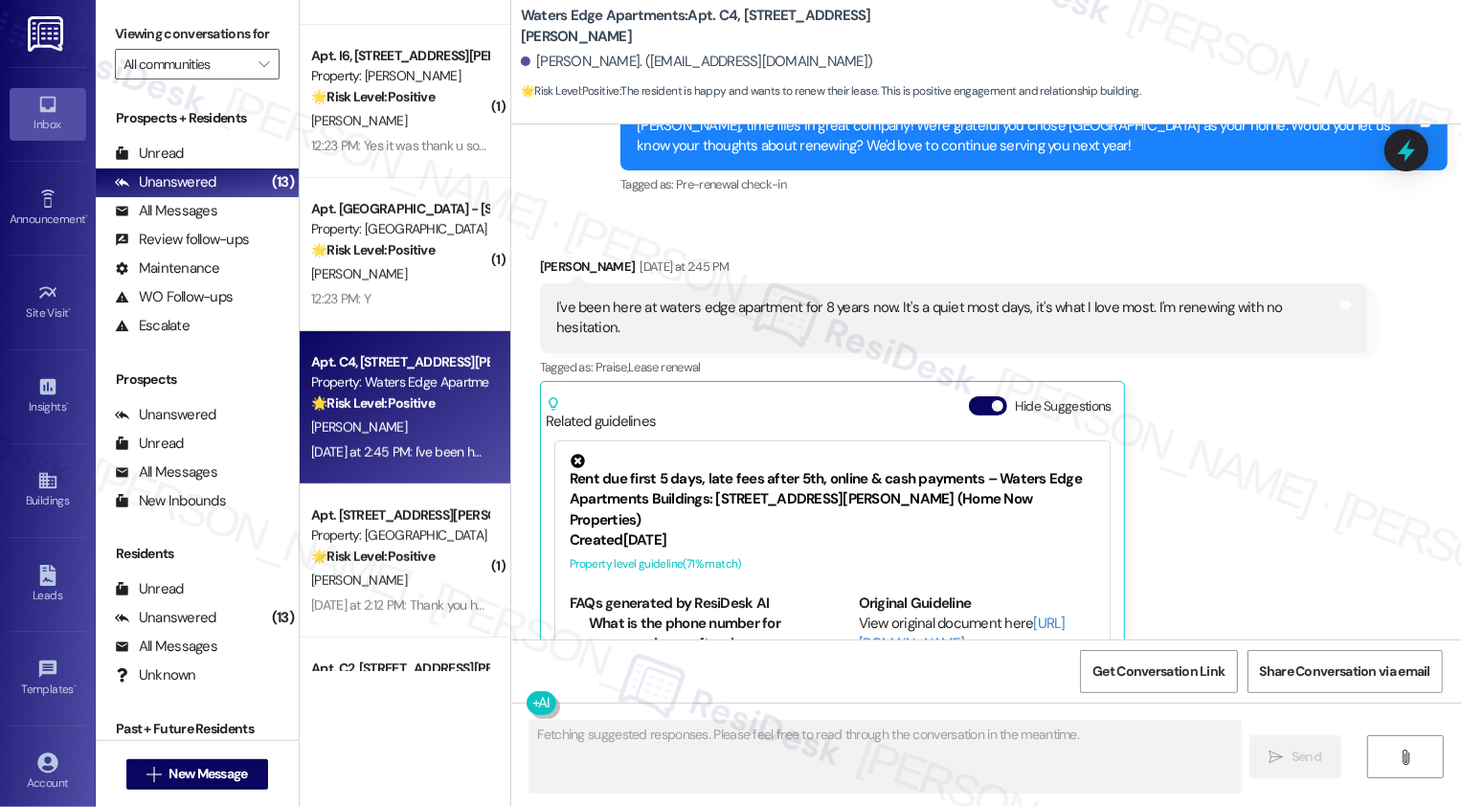
scroll to position [4238, 0]
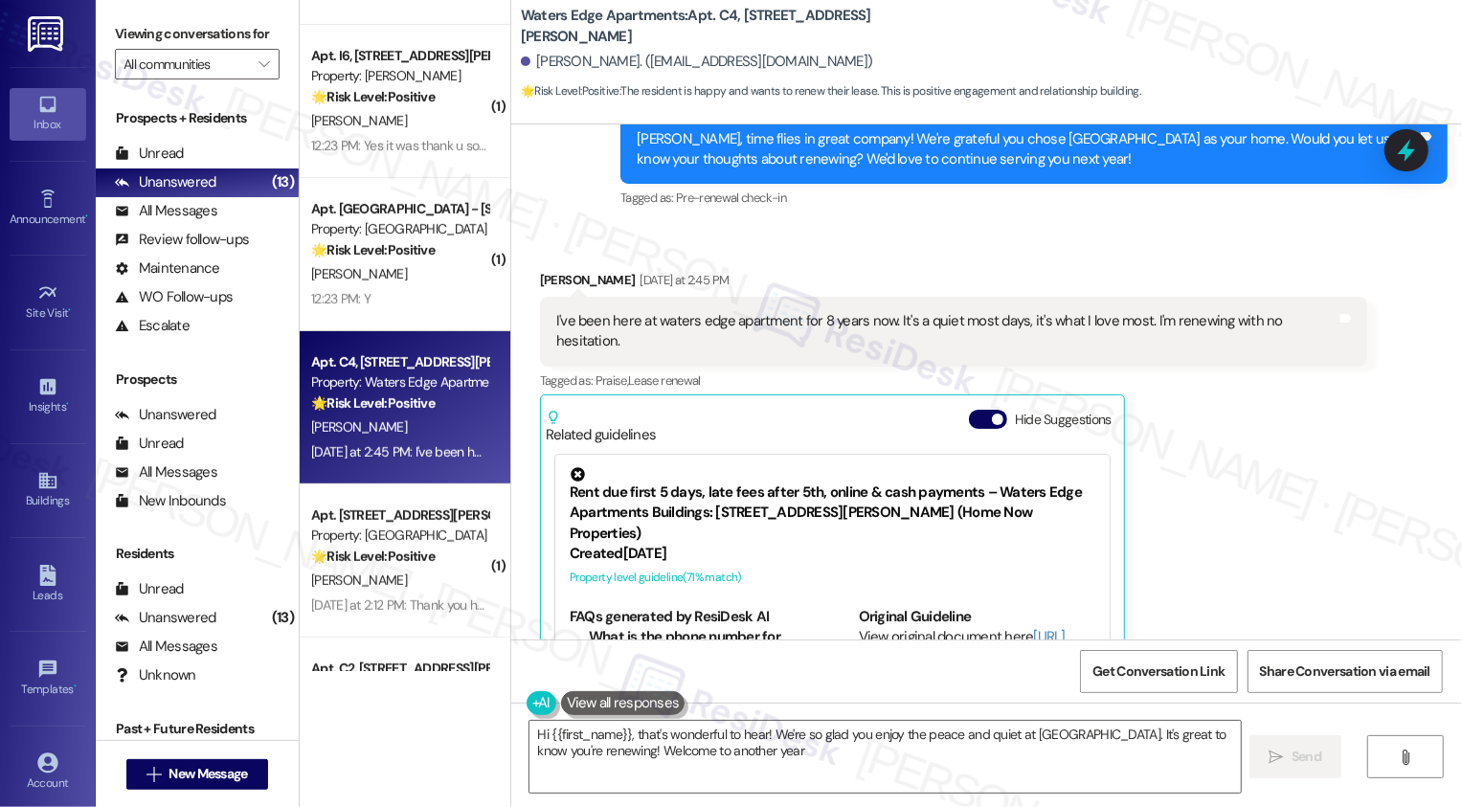
type textarea "Hi {{first_name}}, that's wonderful to hear! We're so glad you enjoy the peace …"
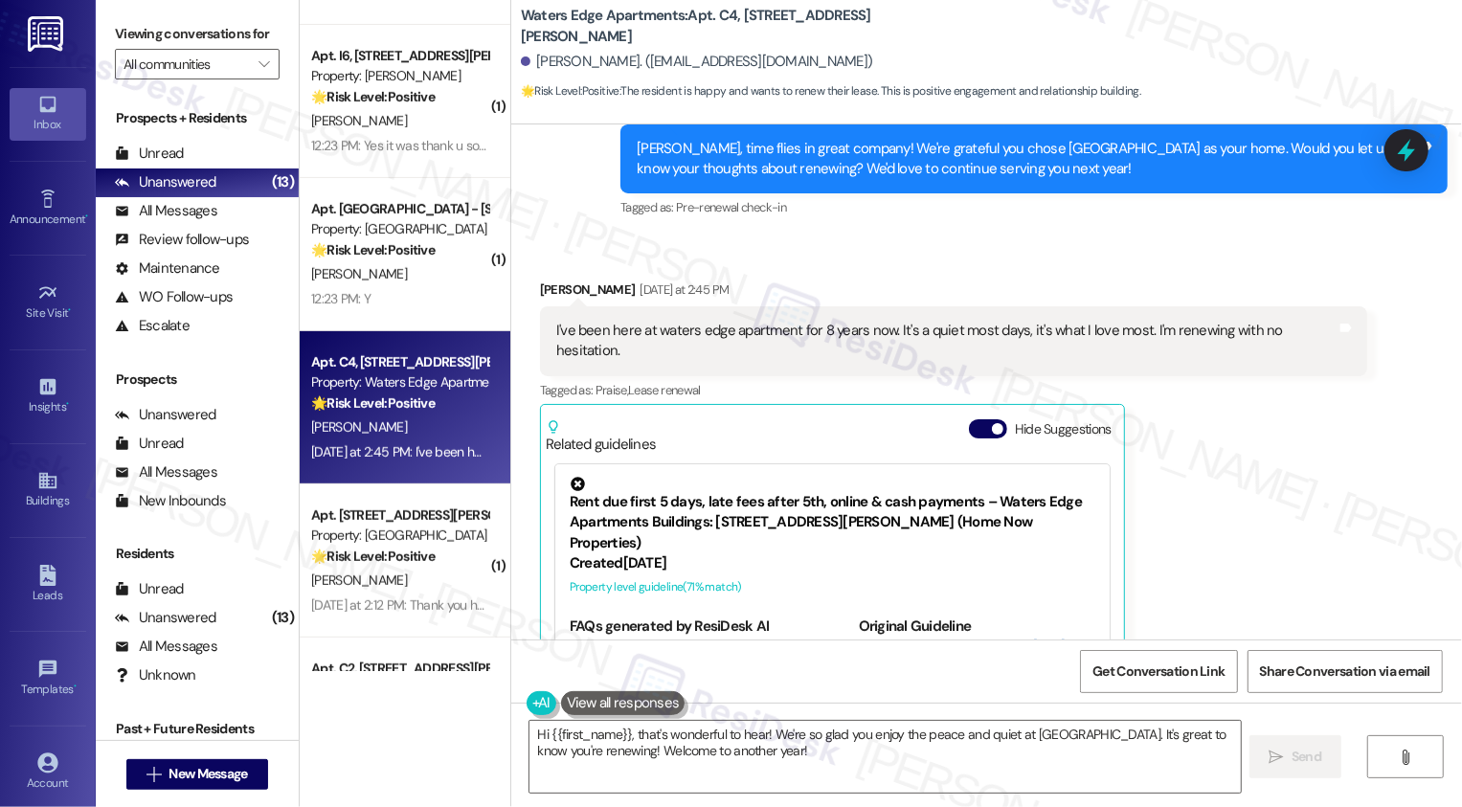
scroll to position [4103, 0]
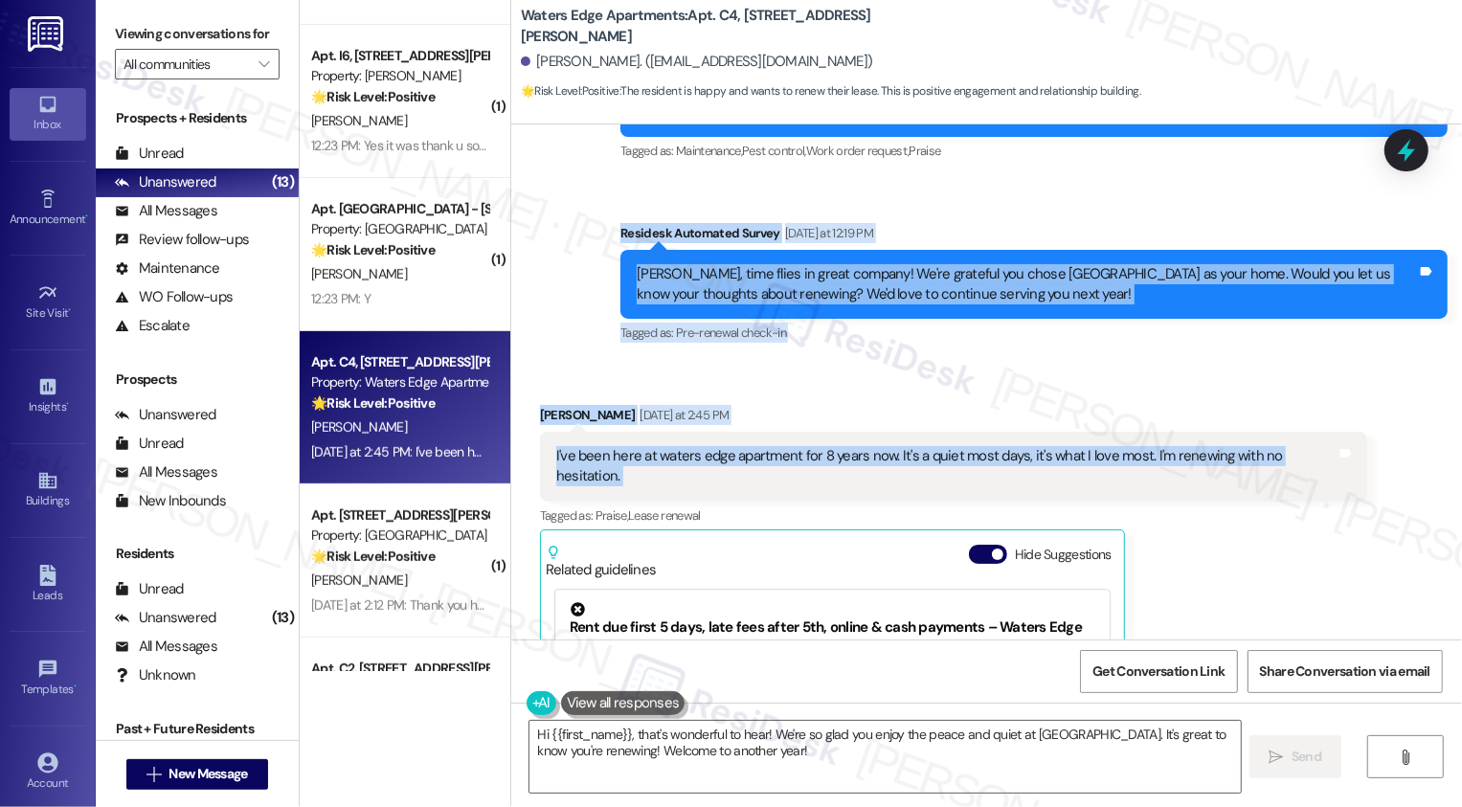
drag, startPoint x: 610, startPoint y: 228, endPoint x: 1376, endPoint y: 435, distance: 793.5
click at [1376, 436] on div "Lease started Jul 31, 2020 at 8:00 PM Survey, sent via SMS Residesk Automated S…" at bounding box center [986, 381] width 951 height 515
copy div "Residesk Automated Survey Yesterday at 12:19 PM Ramon, time flies in great comp…"
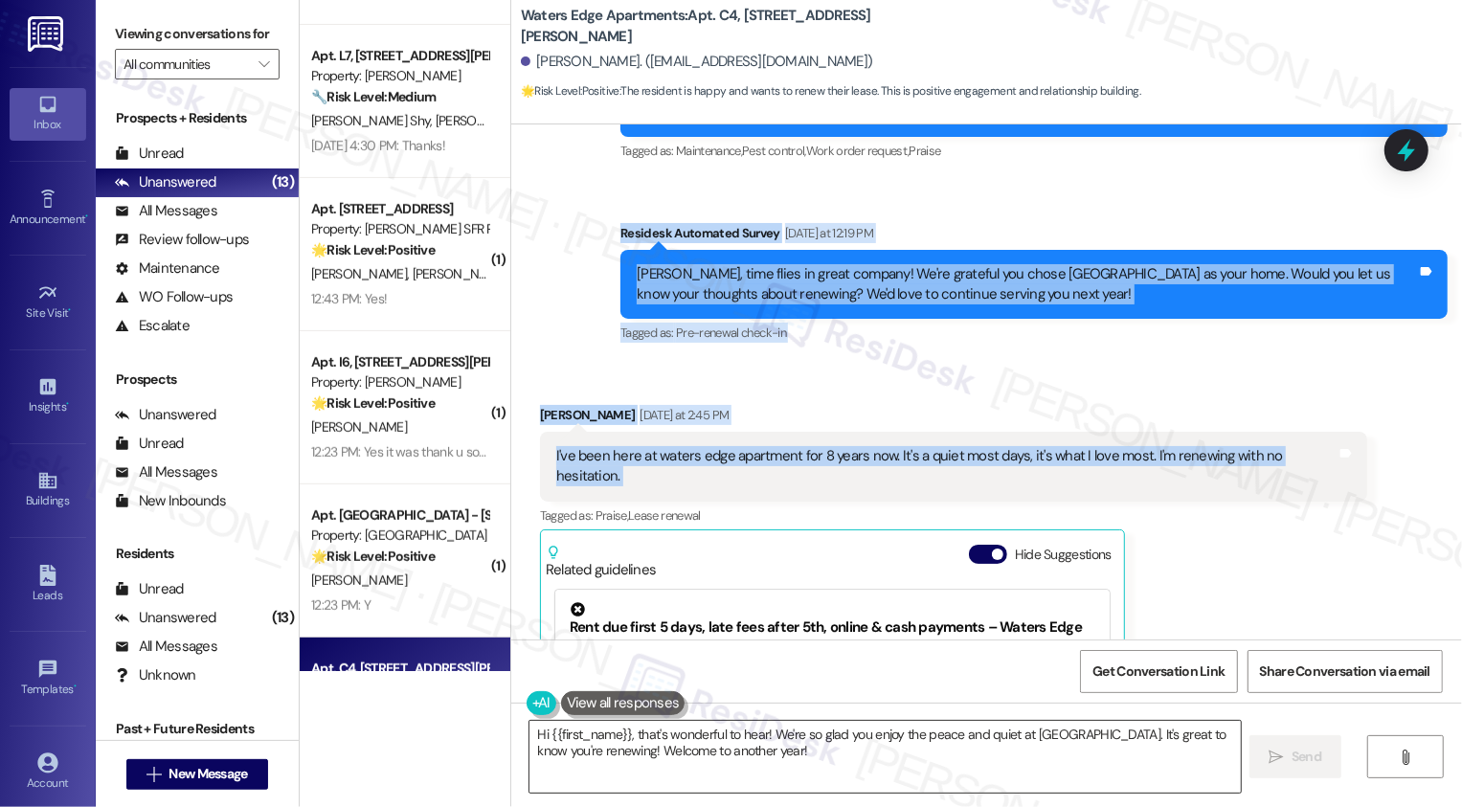
click at [628, 749] on textarea "Hi {{first_name}}, that's wonderful to hear! We're so glad you enjoy the peace …" at bounding box center [886, 757] width 712 height 72
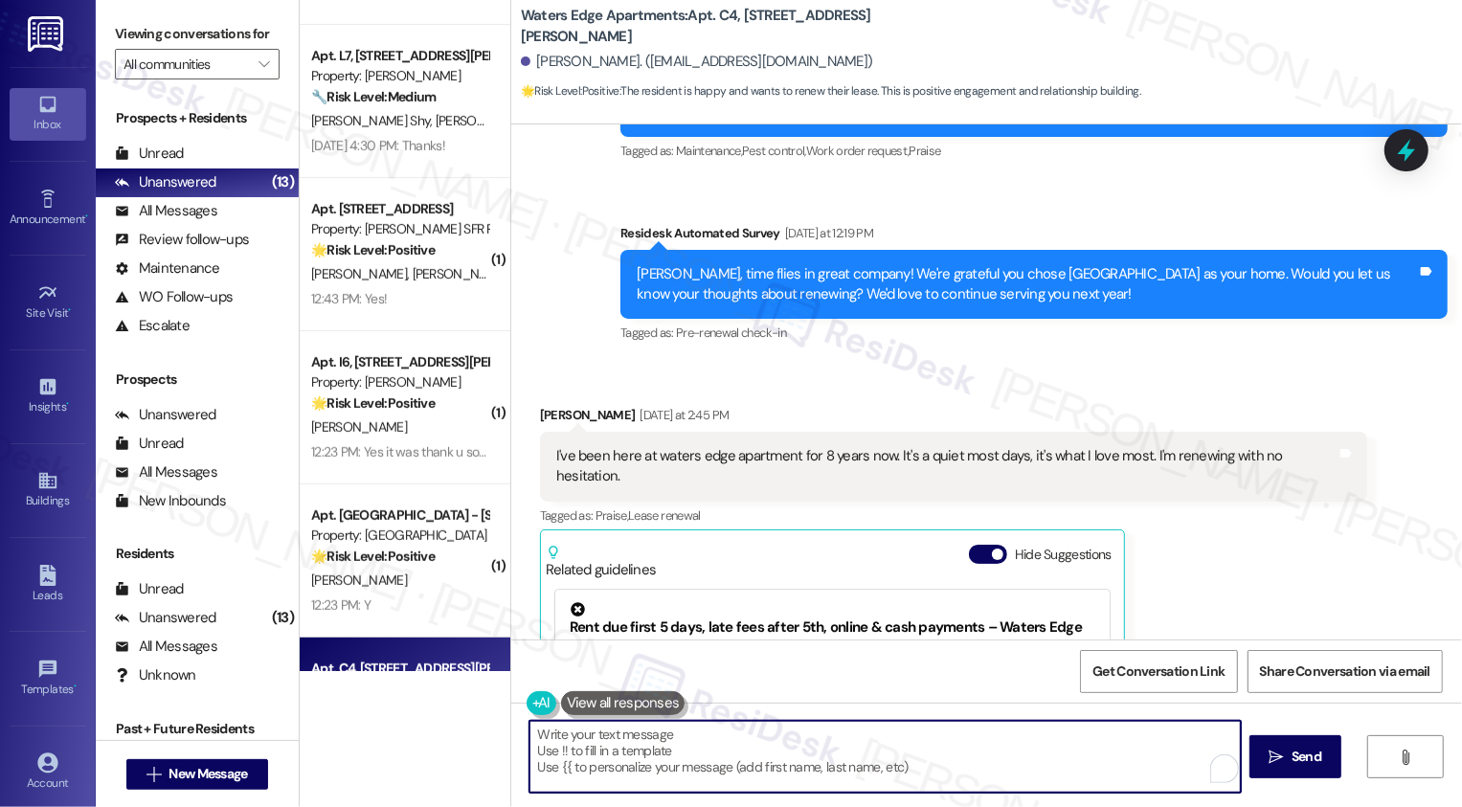
paste textarea "Hi Ramon, thank you so much for sharing that — and for being part of Waters Edg…"
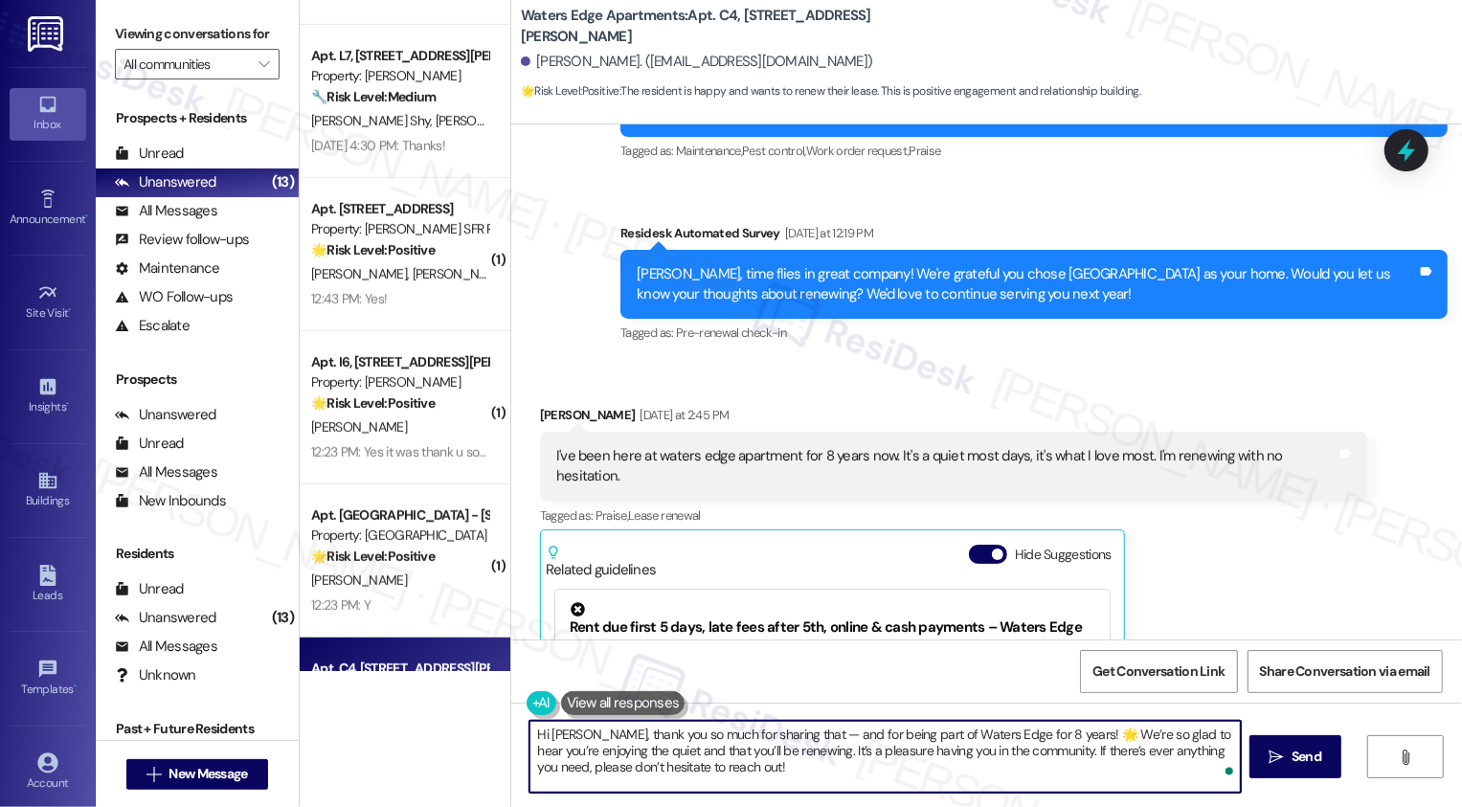
click at [646, 751] on textarea "Hi Ramon, thank you so much for sharing that — and for being part of Waters Edg…" at bounding box center [886, 757] width 712 height 72
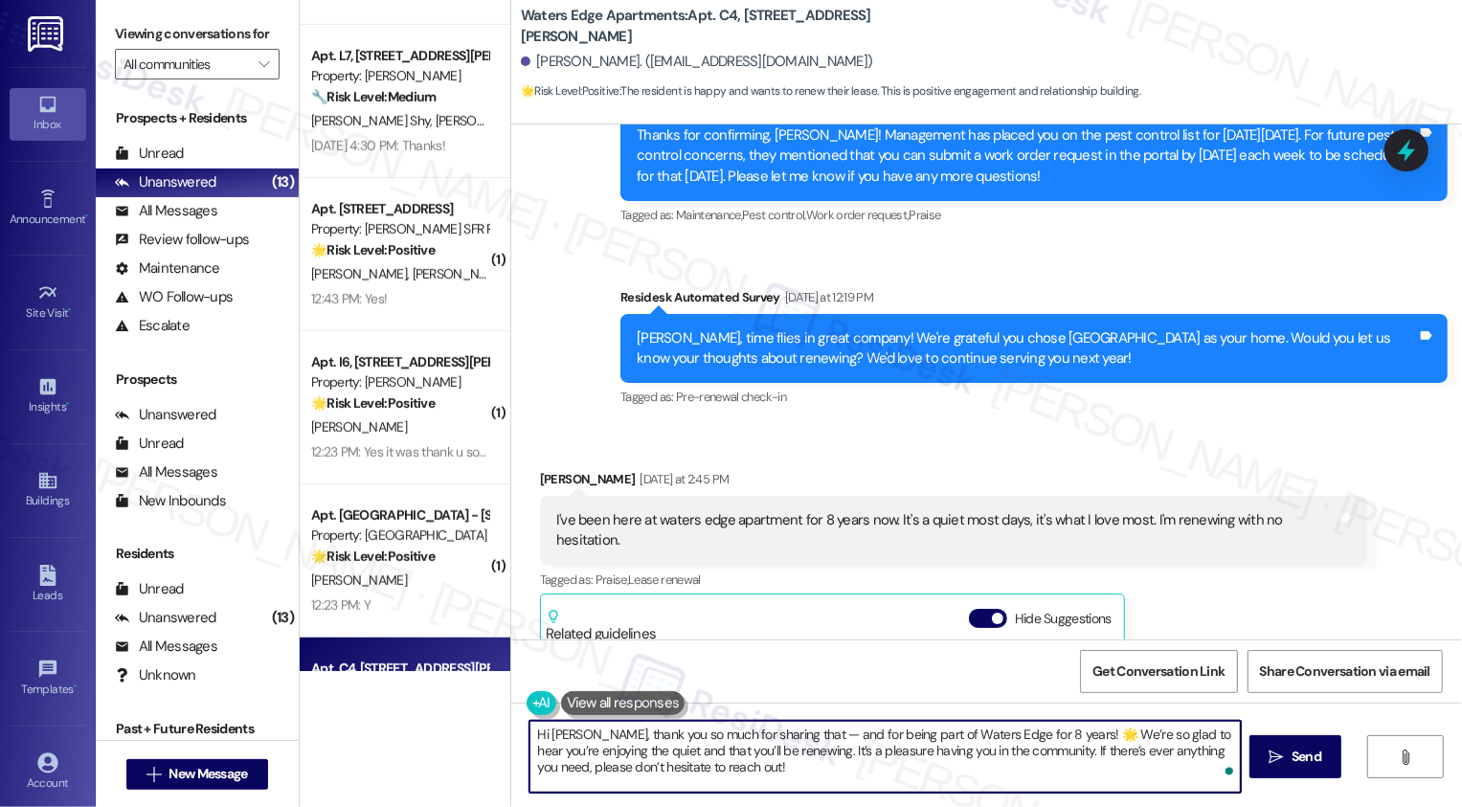
scroll to position [3975, 0]
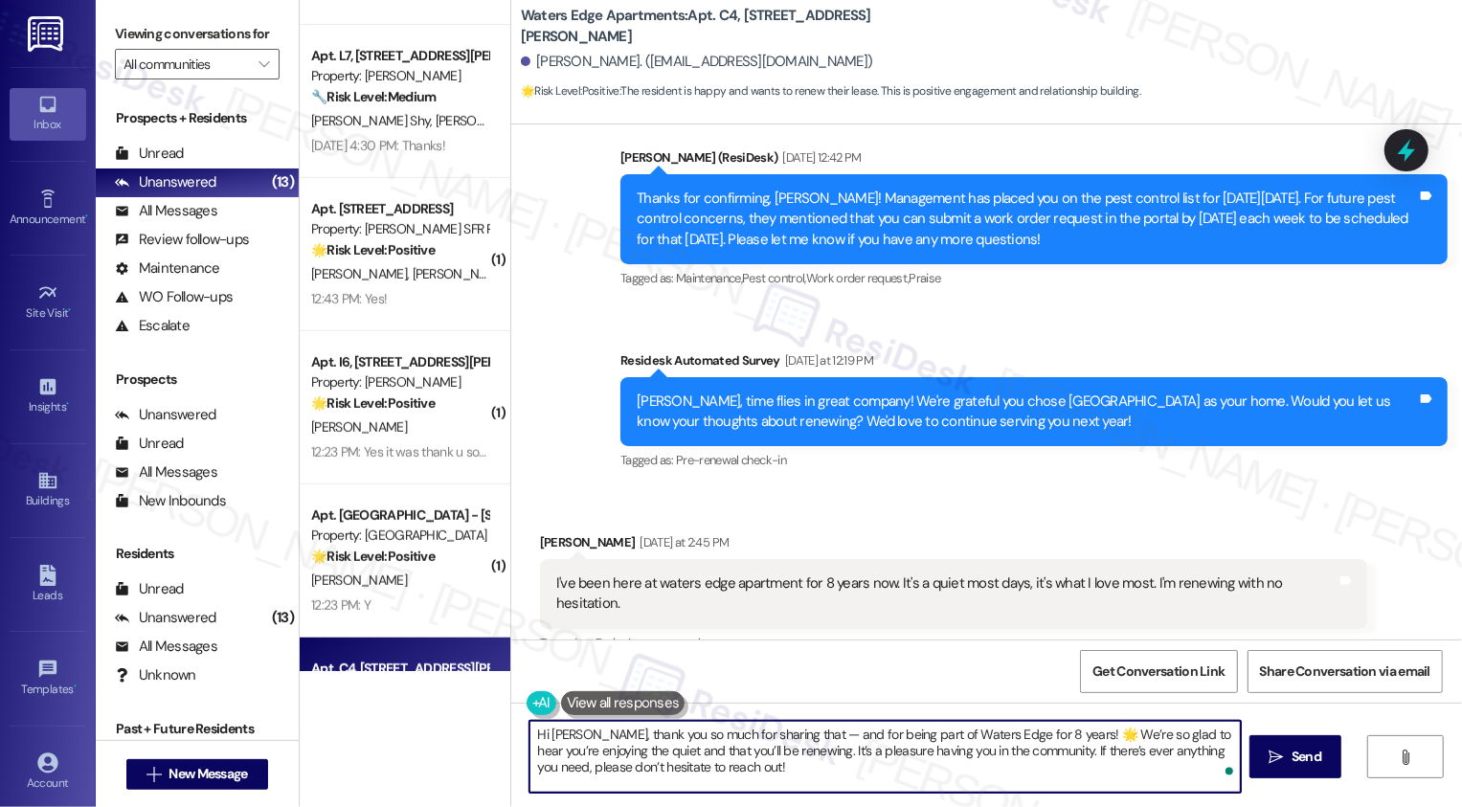
click at [801, 751] on textarea "Hi Ramon, thank you so much for sharing that — and for being part of Waters Edg…" at bounding box center [886, 757] width 712 height 72
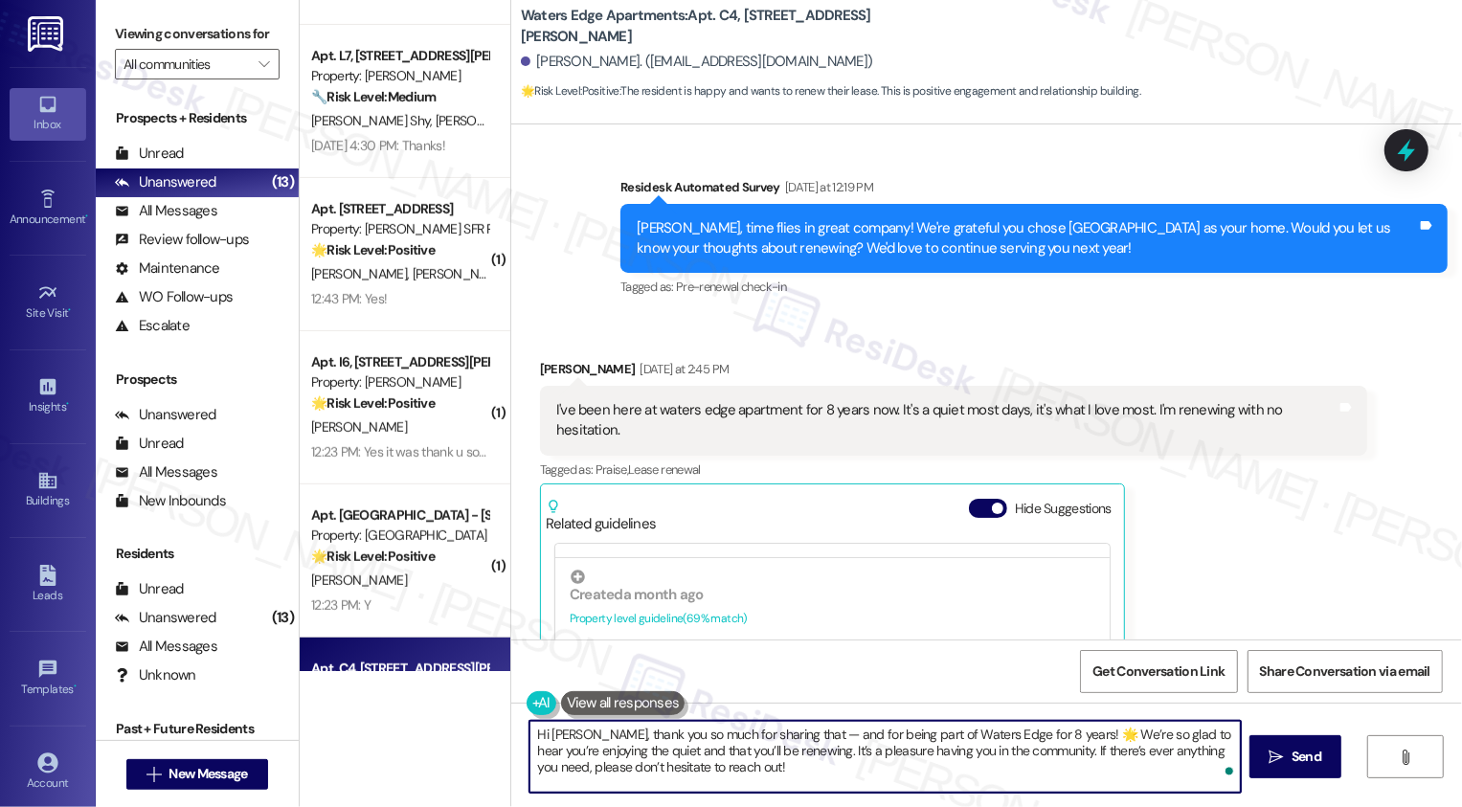
scroll to position [4160, 0]
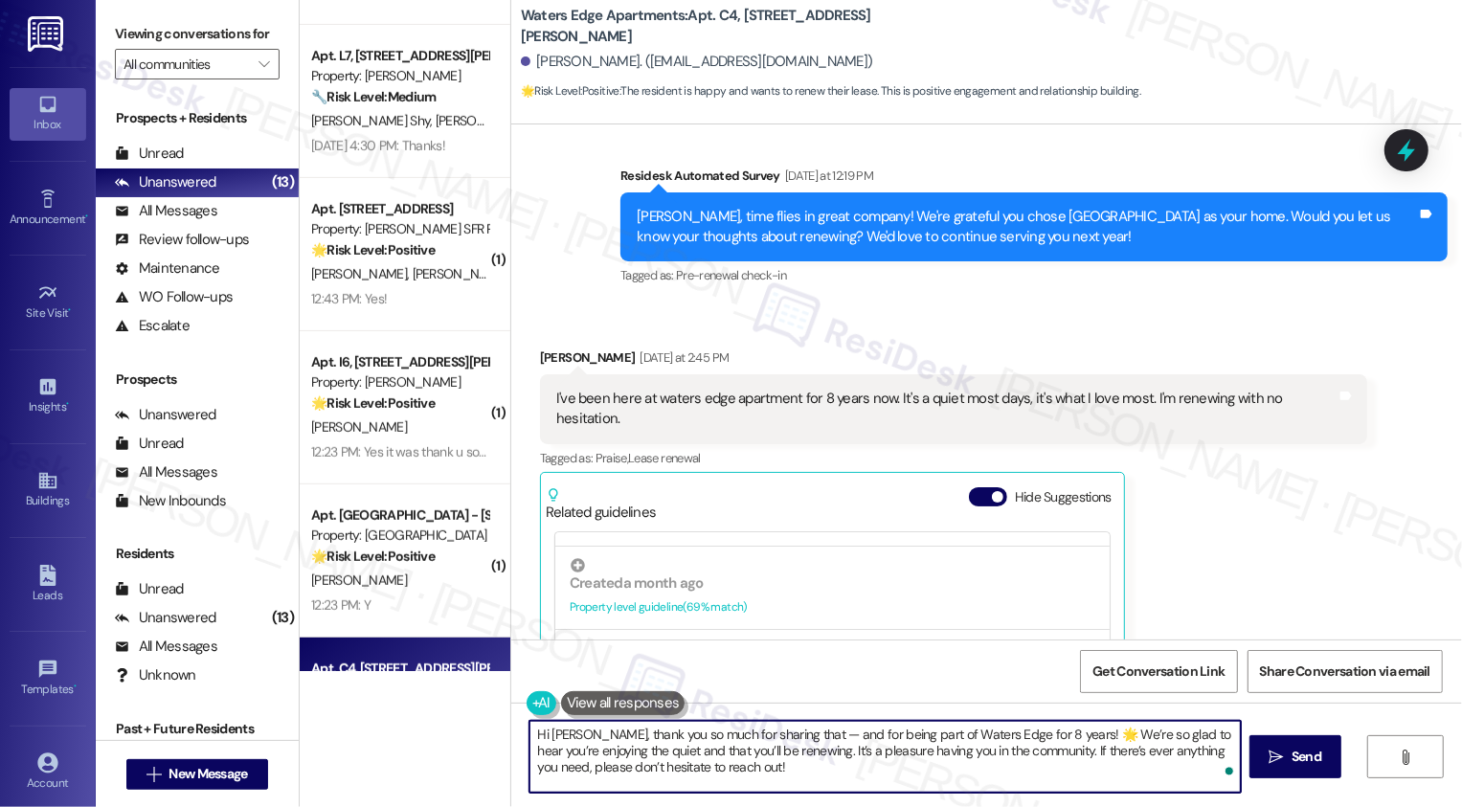
click at [805, 758] on textarea "Hi Ramon, thank you so much for sharing that — and for being part of Waters Edg…" at bounding box center [886, 757] width 712 height 72
click at [770, 745] on textarea "Hi Ramon, thank you so much for sharing that — and for being part of Waters Edg…" at bounding box center [886, 757] width 712 height 72
type textarea "Hi Ramon, thank you so much for sharing that — and for being part of Waters Edg…"
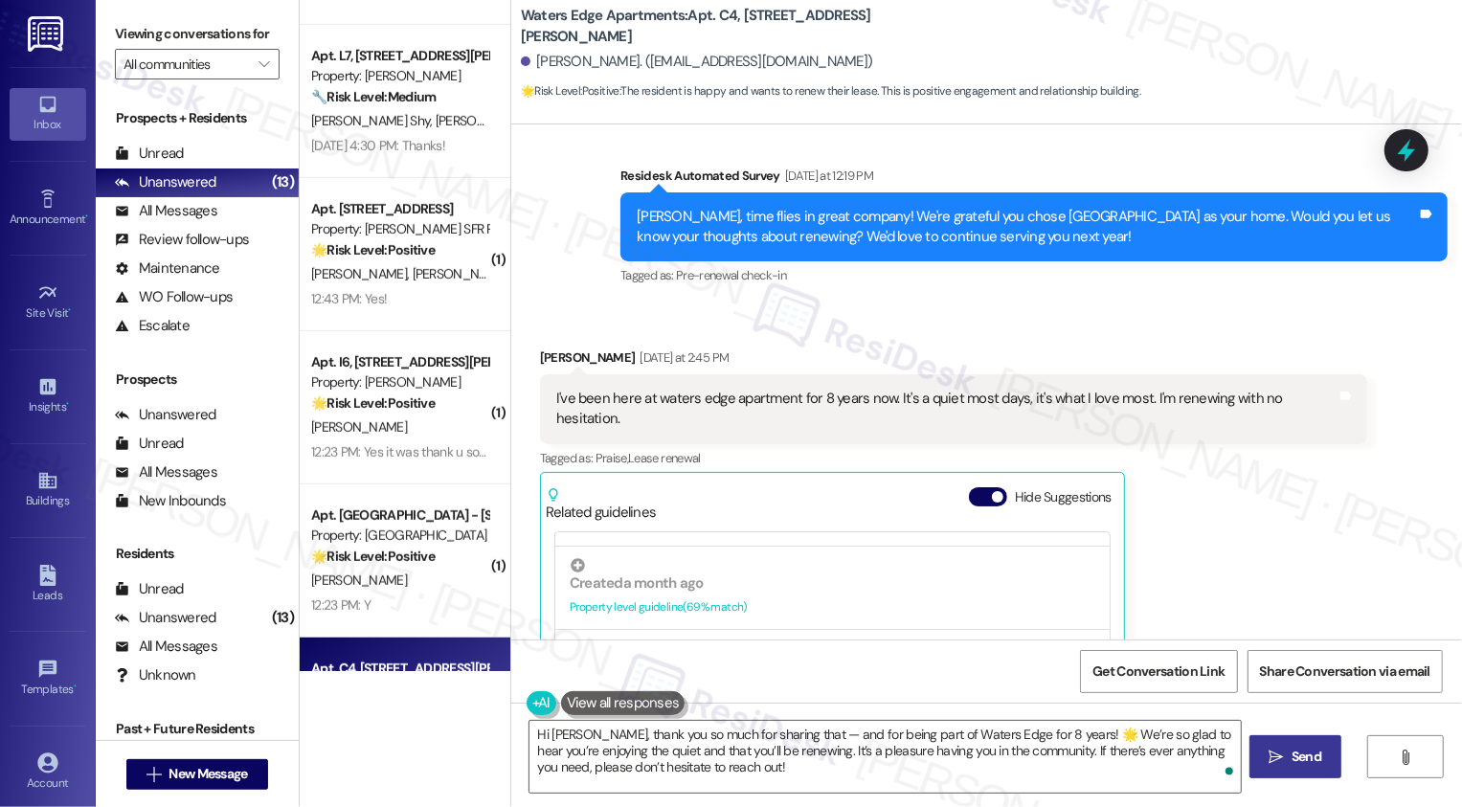
click at [1277, 766] on span " Send" at bounding box center [1296, 757] width 60 height 20
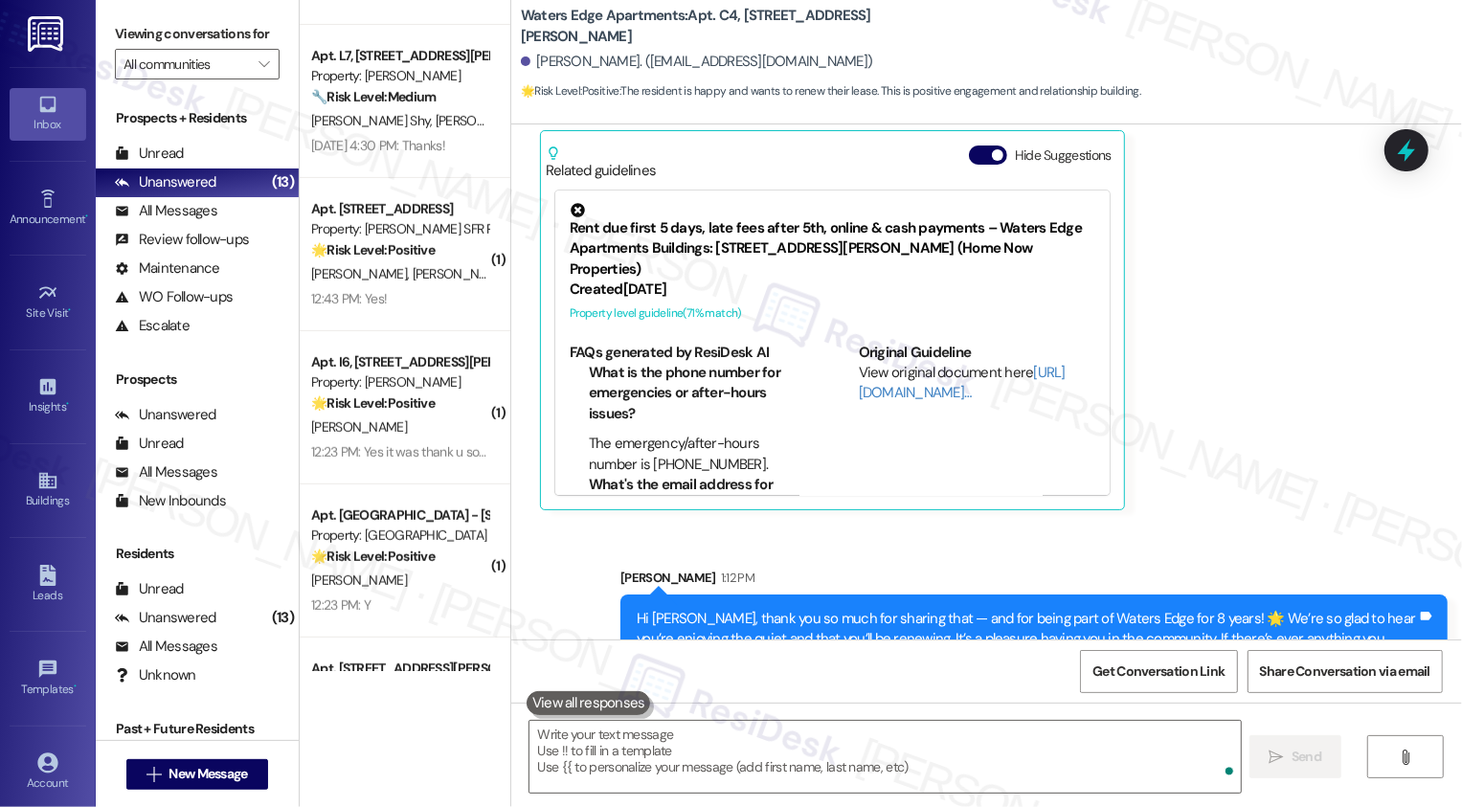
scroll to position [4540, 0]
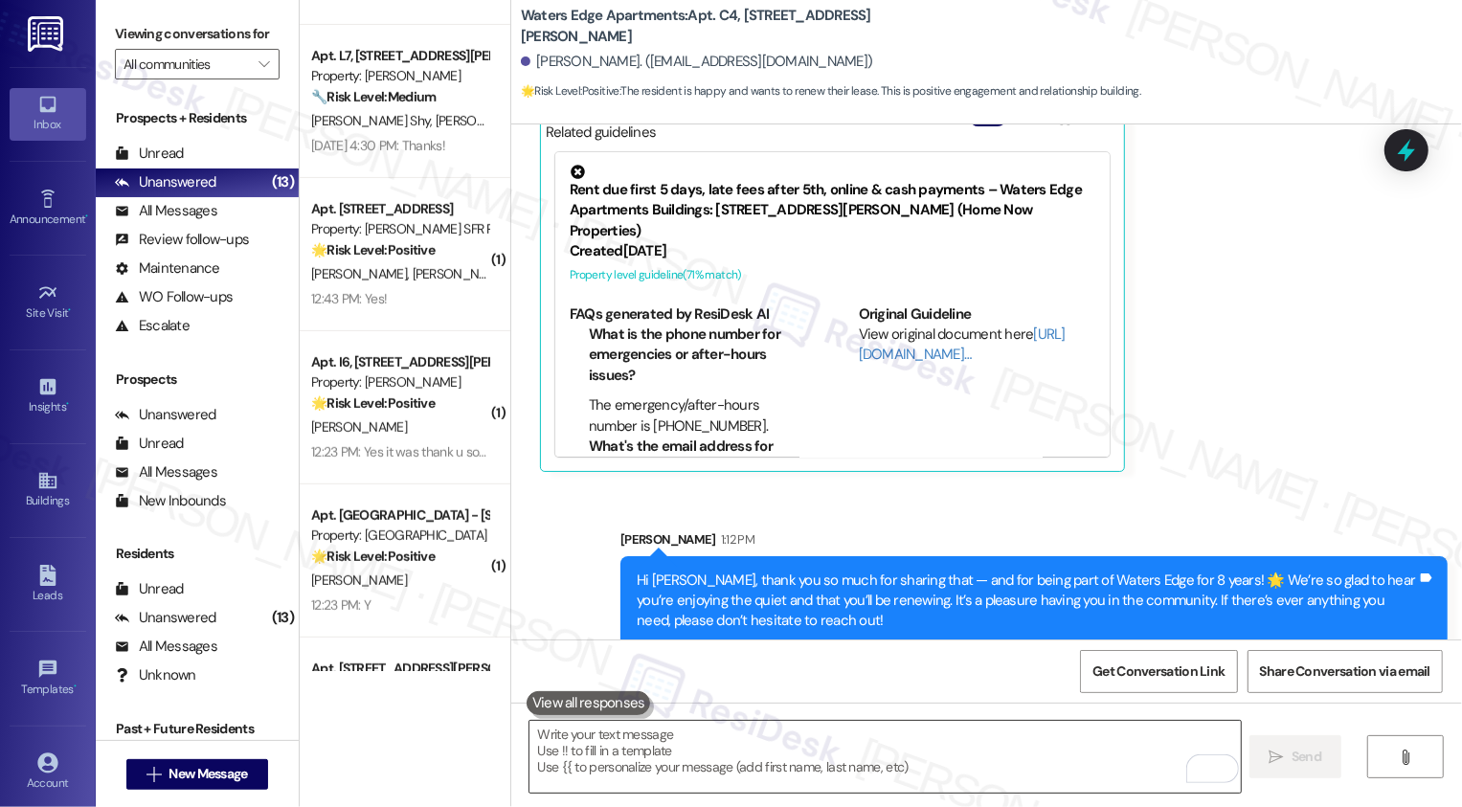
click at [676, 738] on textarea "To enrich screen reader interactions, please activate Accessibility in Grammarl…" at bounding box center [886, 757] width 712 height 72
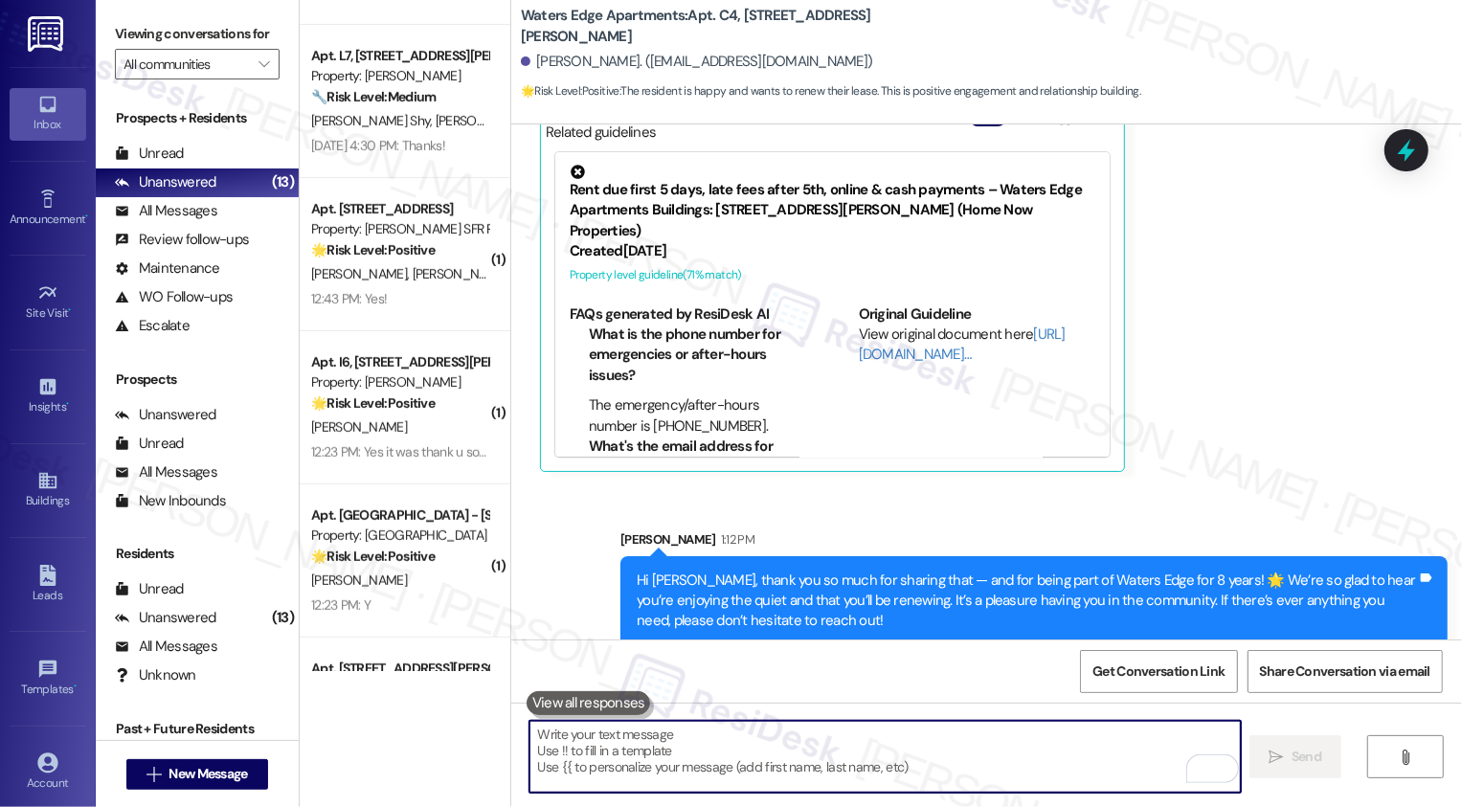
paste textarea "If you haven't had a chance to leave us a review on Google yet, we would be so …"
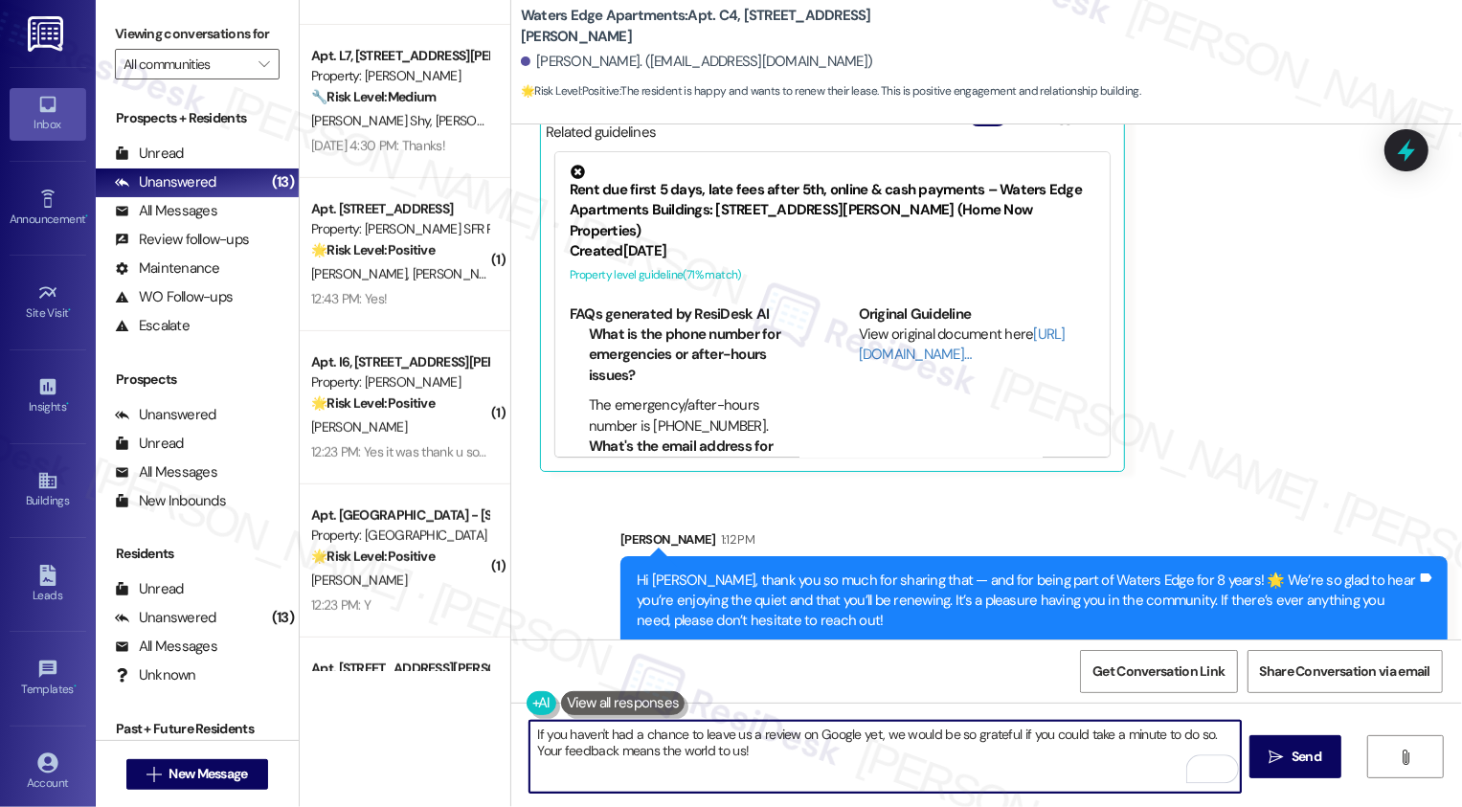
click at [556, 740] on textarea "If you haven't had a chance to leave us a review on Google yet, we would be so …" at bounding box center [886, 757] width 712 height 72
click at [825, 761] on textarea "If you also haven't had a chance to leave us a review on Google yet, we would b…" at bounding box center [886, 757] width 712 height 72
type textarea "If you also haven't had a chance to leave us a review on Google yet, we would b…"
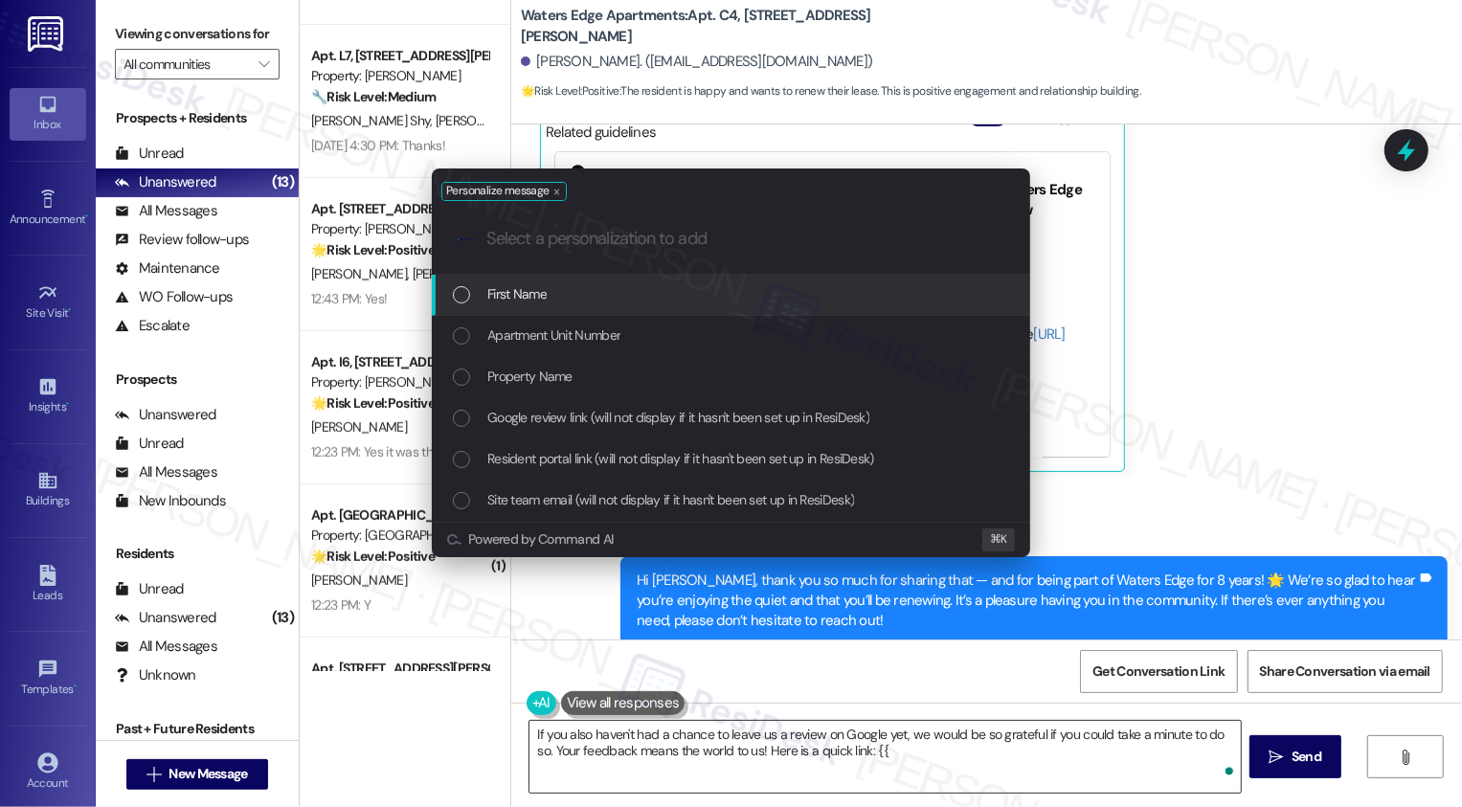
type input "g"
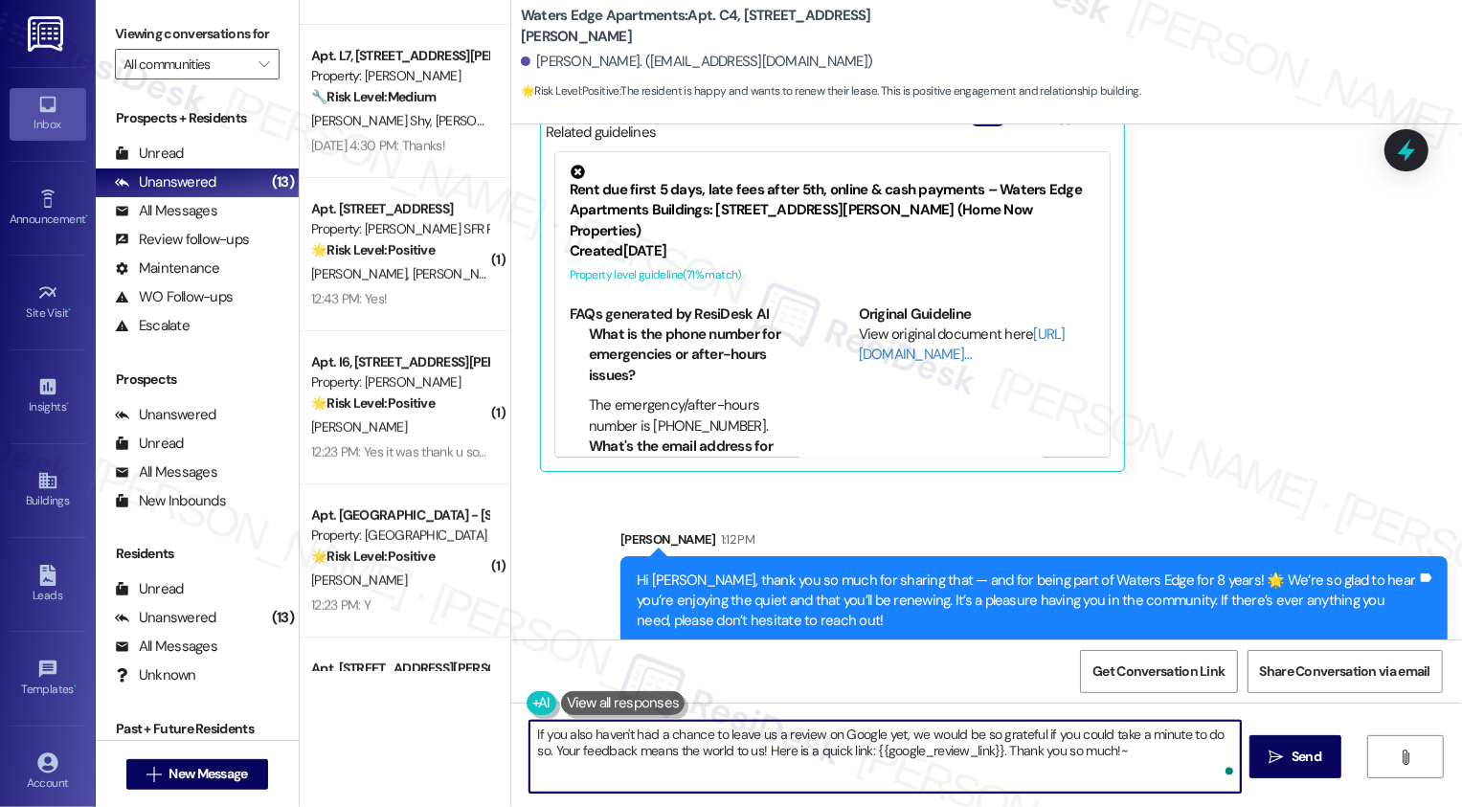
type textarea "If you also haven't had a chance to leave us a review on Google yet, we would b…"
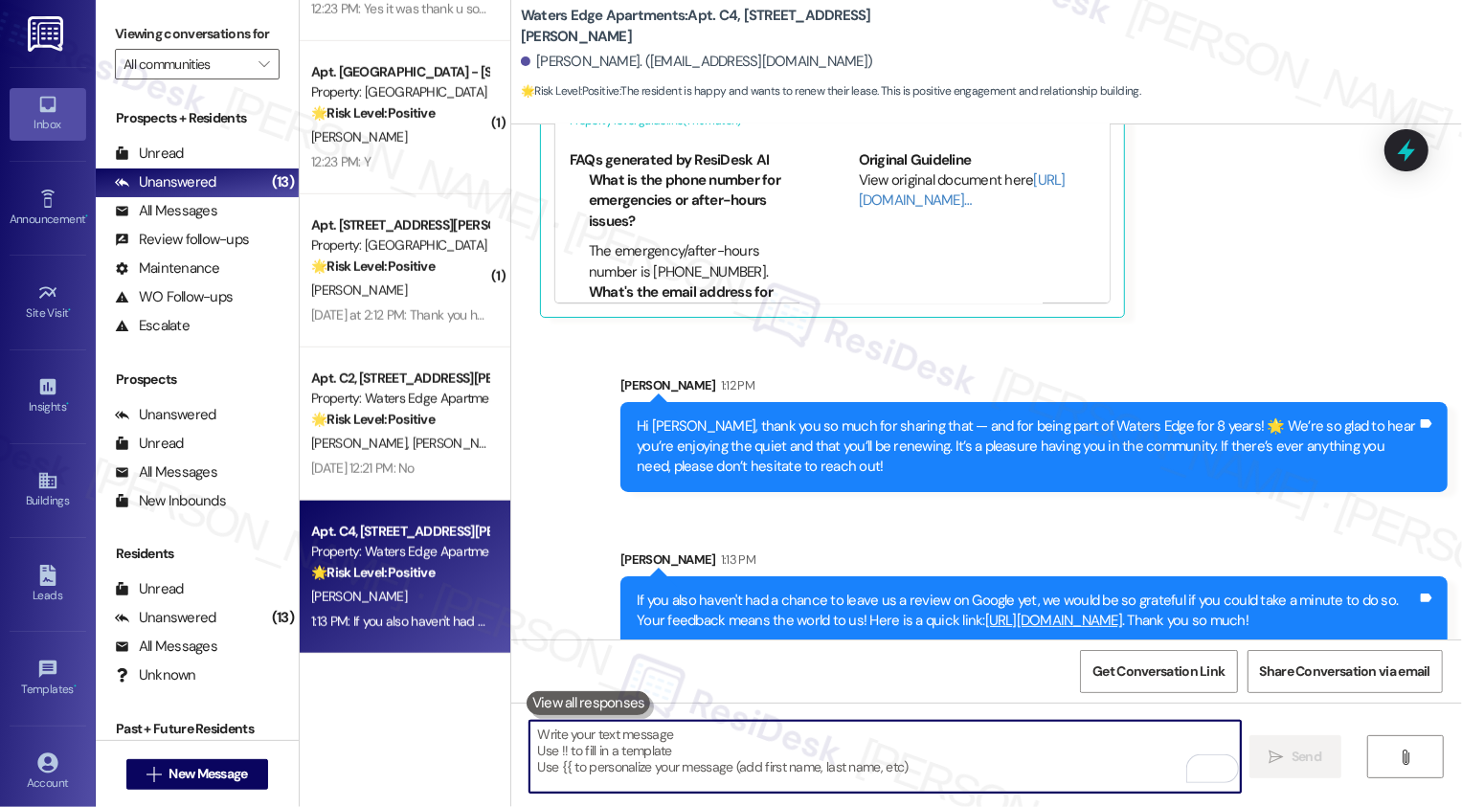
scroll to position [1133, 0]
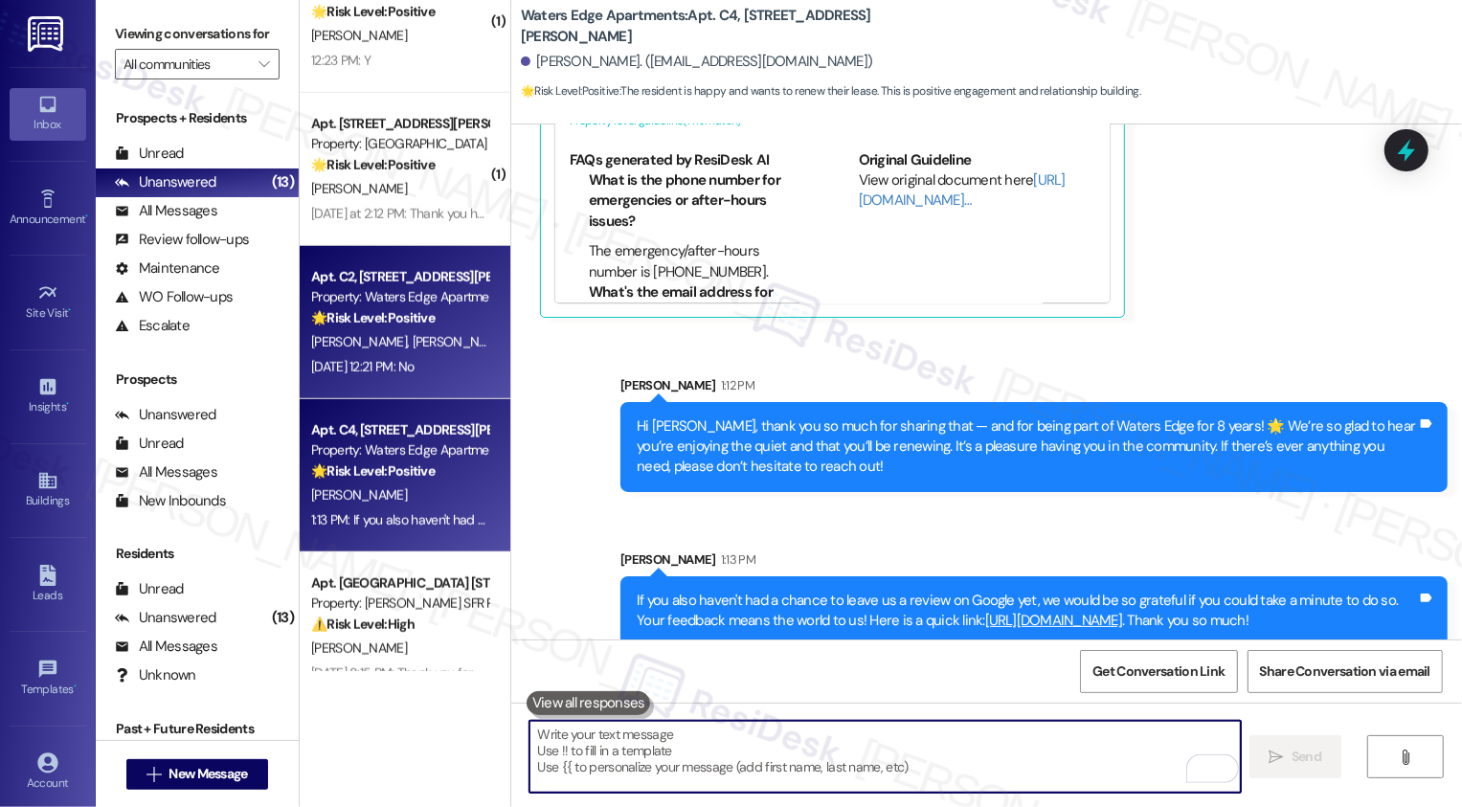
click at [412, 335] on span "K. Jones" at bounding box center [463, 341] width 102 height 17
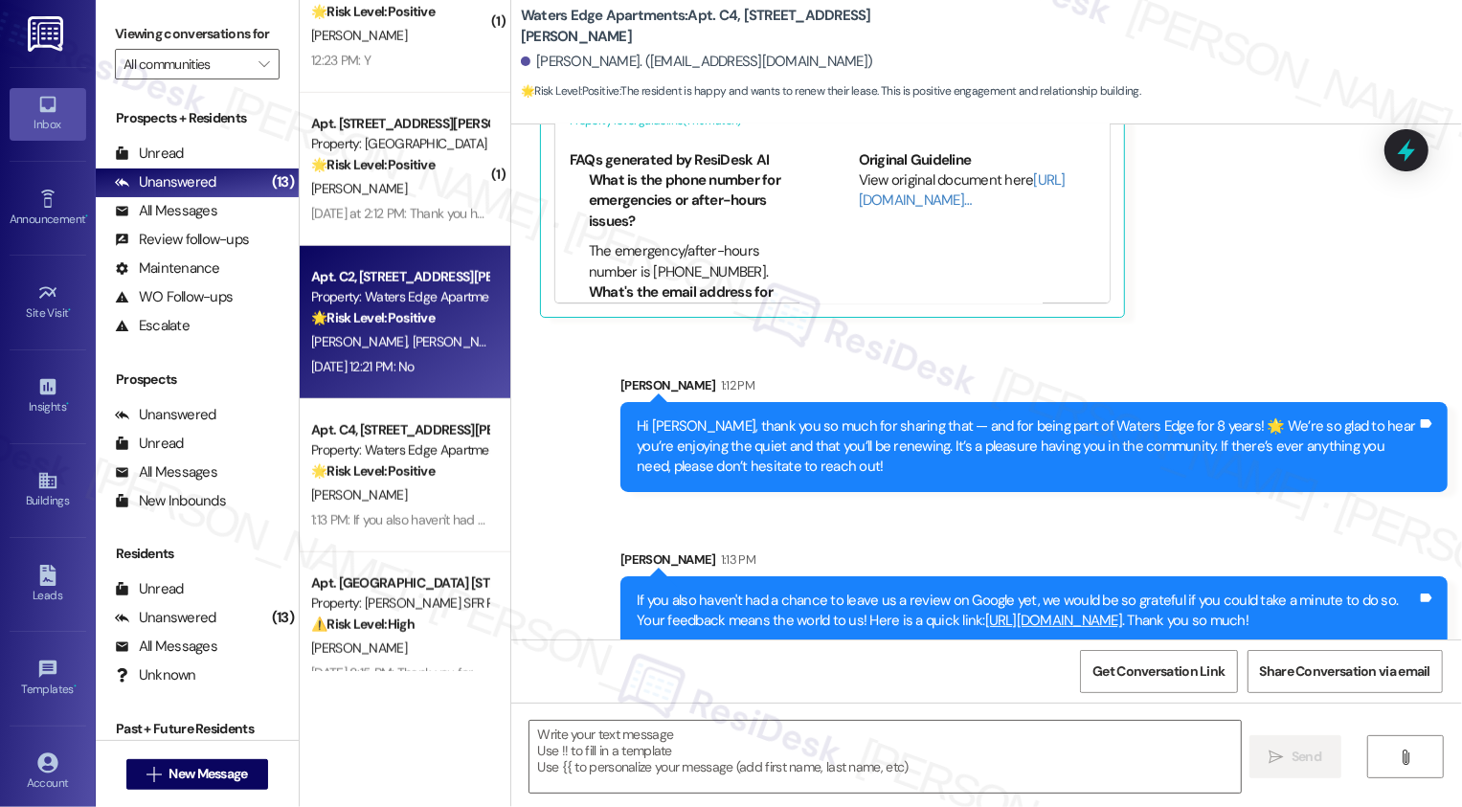
click at [412, 335] on span "K. Jones" at bounding box center [463, 341] width 102 height 17
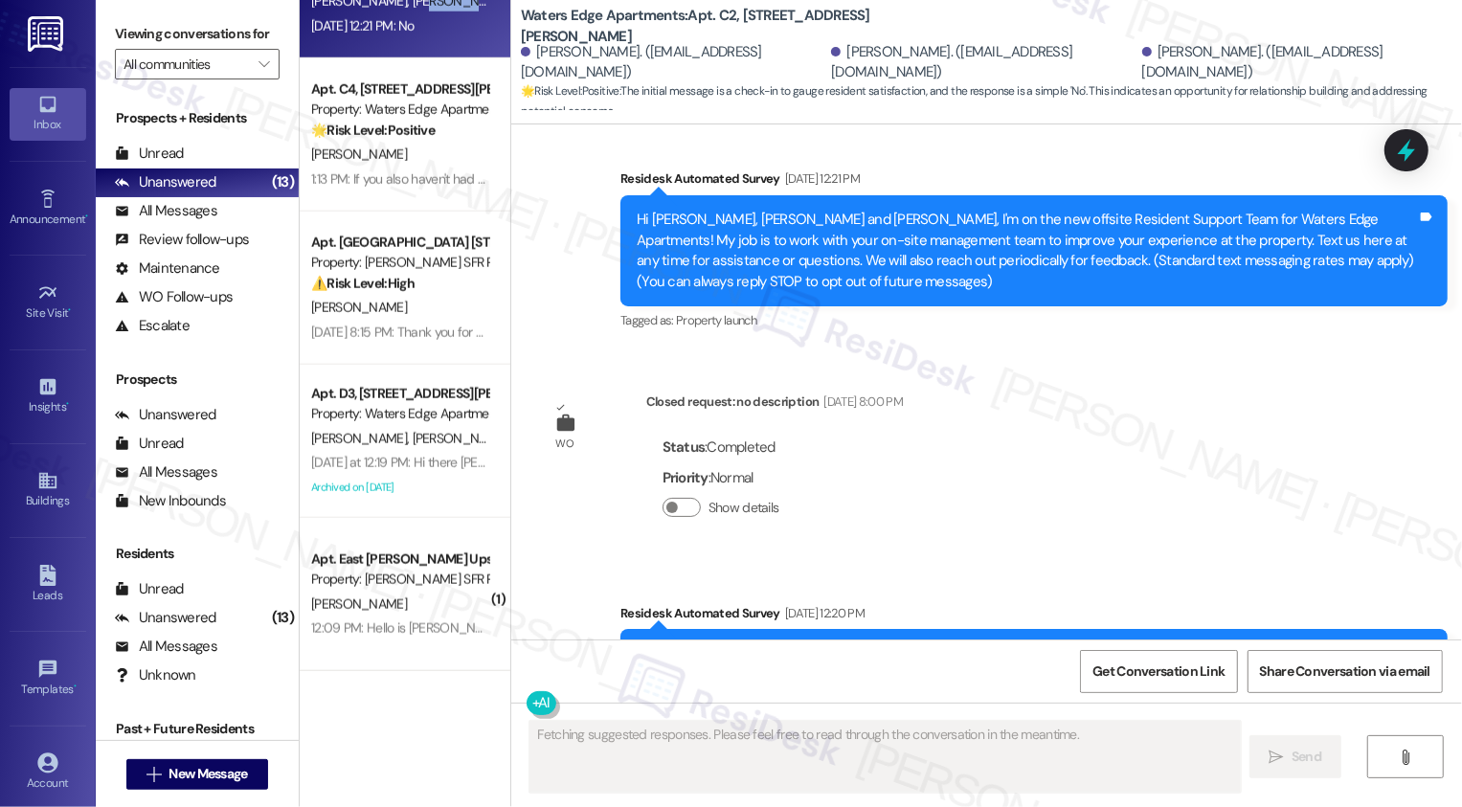
scroll to position [429, 0]
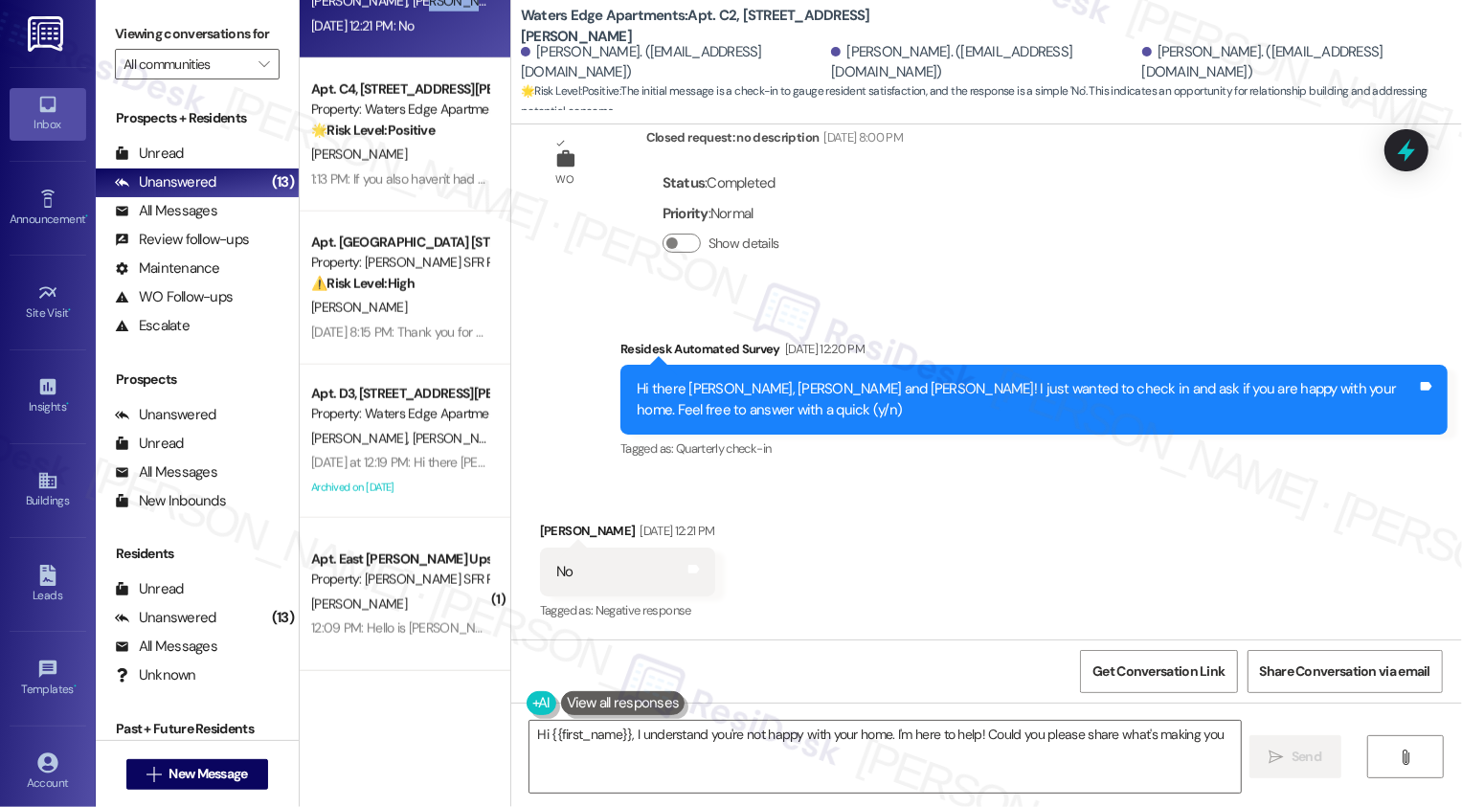
click at [551, 521] on div "Parvin Sicard Aug 25, 2025 at 12:21 PM" at bounding box center [627, 534] width 175 height 27
copy div "Parvin"
click at [587, 733] on textarea "Hi {{first_name}}, I understand you're not happy with your home. I'm here to he…" at bounding box center [886, 757] width 712 height 72
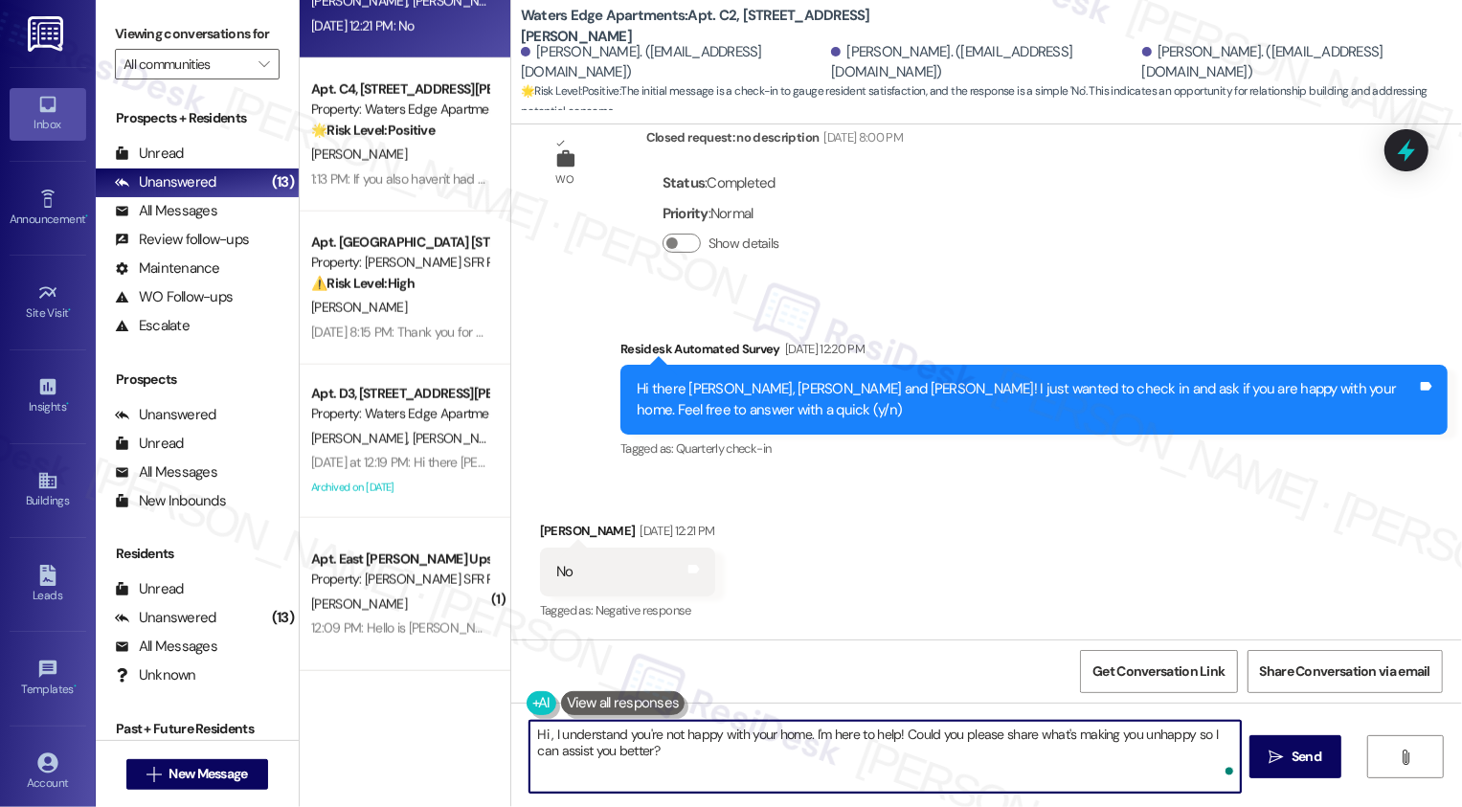
paste textarea "Parvin"
click at [957, 766] on textarea "Hi Parvin, it's a pleasure to meet you! I understand you're not happy with your…" at bounding box center [886, 757] width 712 height 72
drag, startPoint x: 987, startPoint y: 731, endPoint x: 1073, endPoint y: 735, distance: 85.3
click at [1073, 735] on textarea "Hi Parvin, it's a pleasure to meet you! I understand you're not happy with your…" at bounding box center [886, 757] width 712 height 72
click at [1076, 734] on textarea "Hi Parvin, it's a pleasure to meet you! I understand you're not happy with your…" at bounding box center [886, 757] width 712 height 72
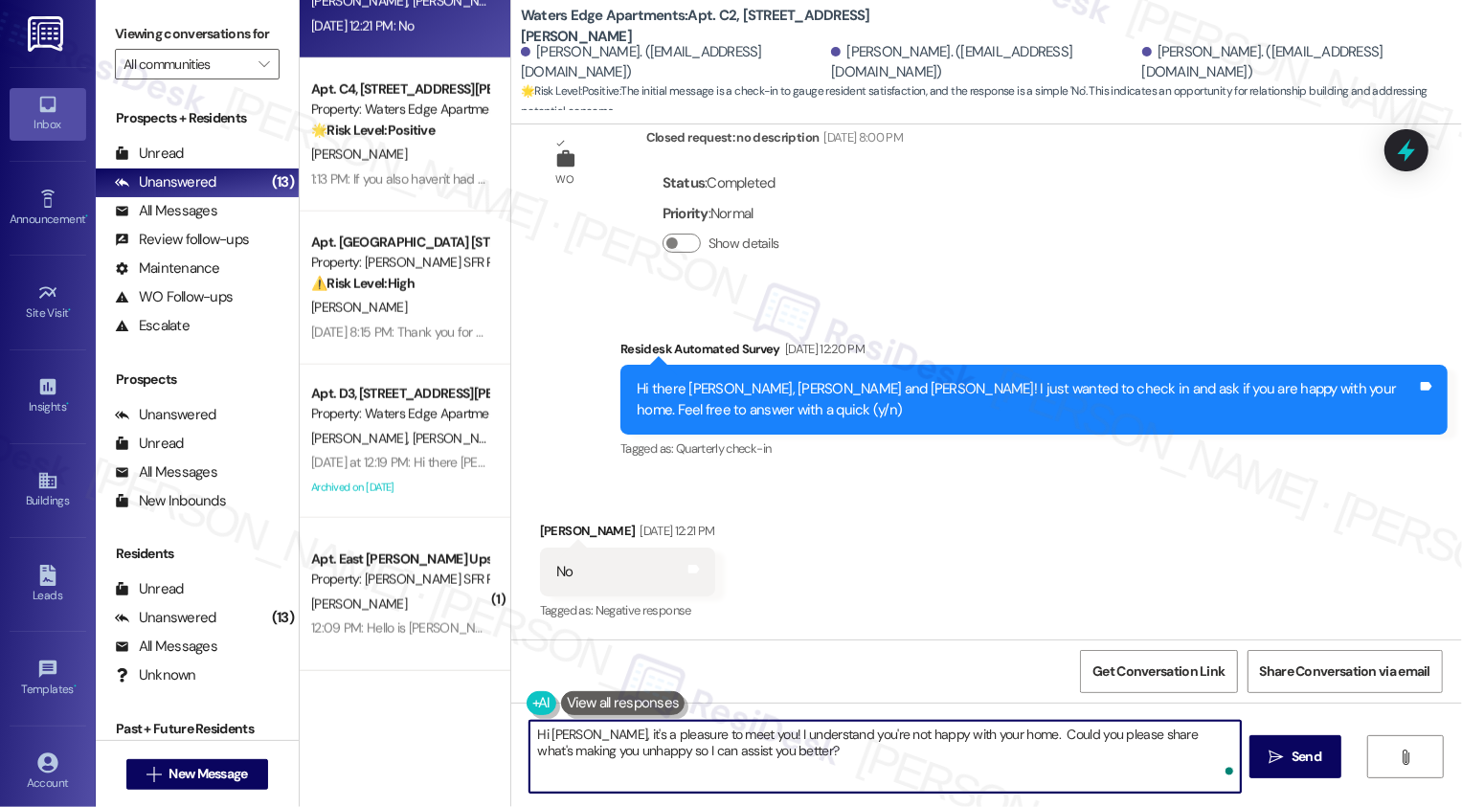
type textarea "Hi Parvin, it's a pleasure to meet you! I understand you're not happy with your…"
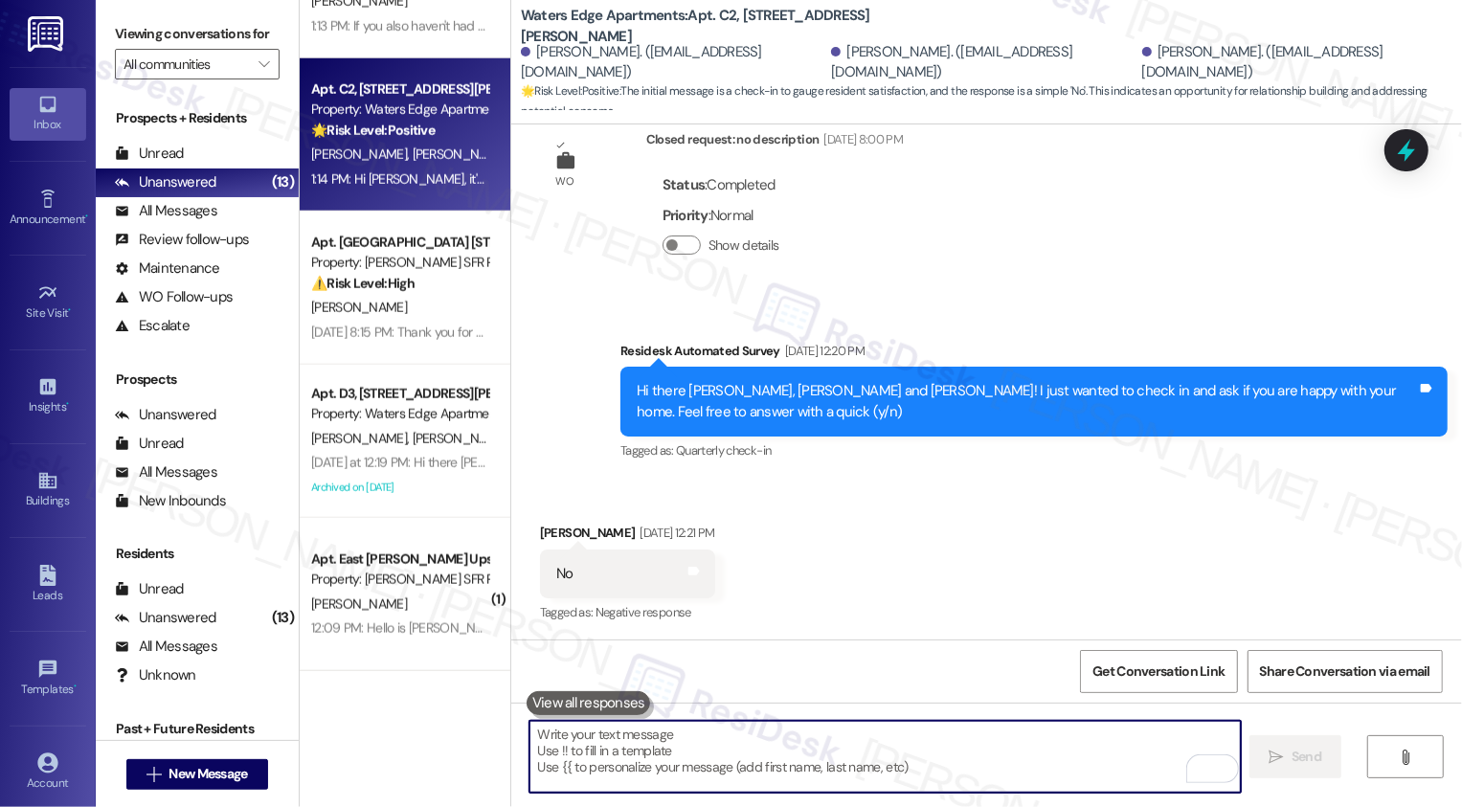
scroll to position [582, 0]
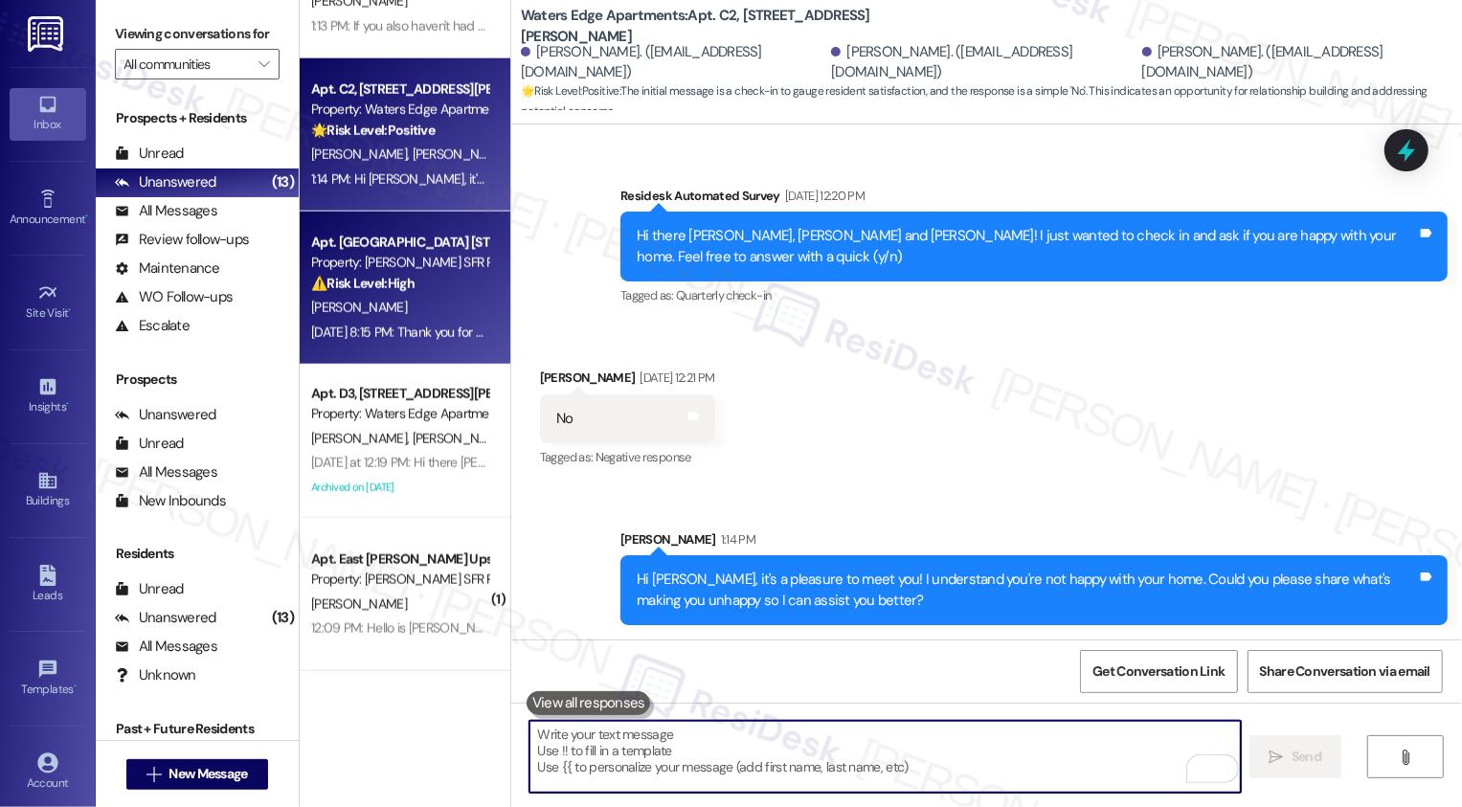
click at [333, 310] on span "D. Mitchell" at bounding box center [359, 307] width 96 height 17
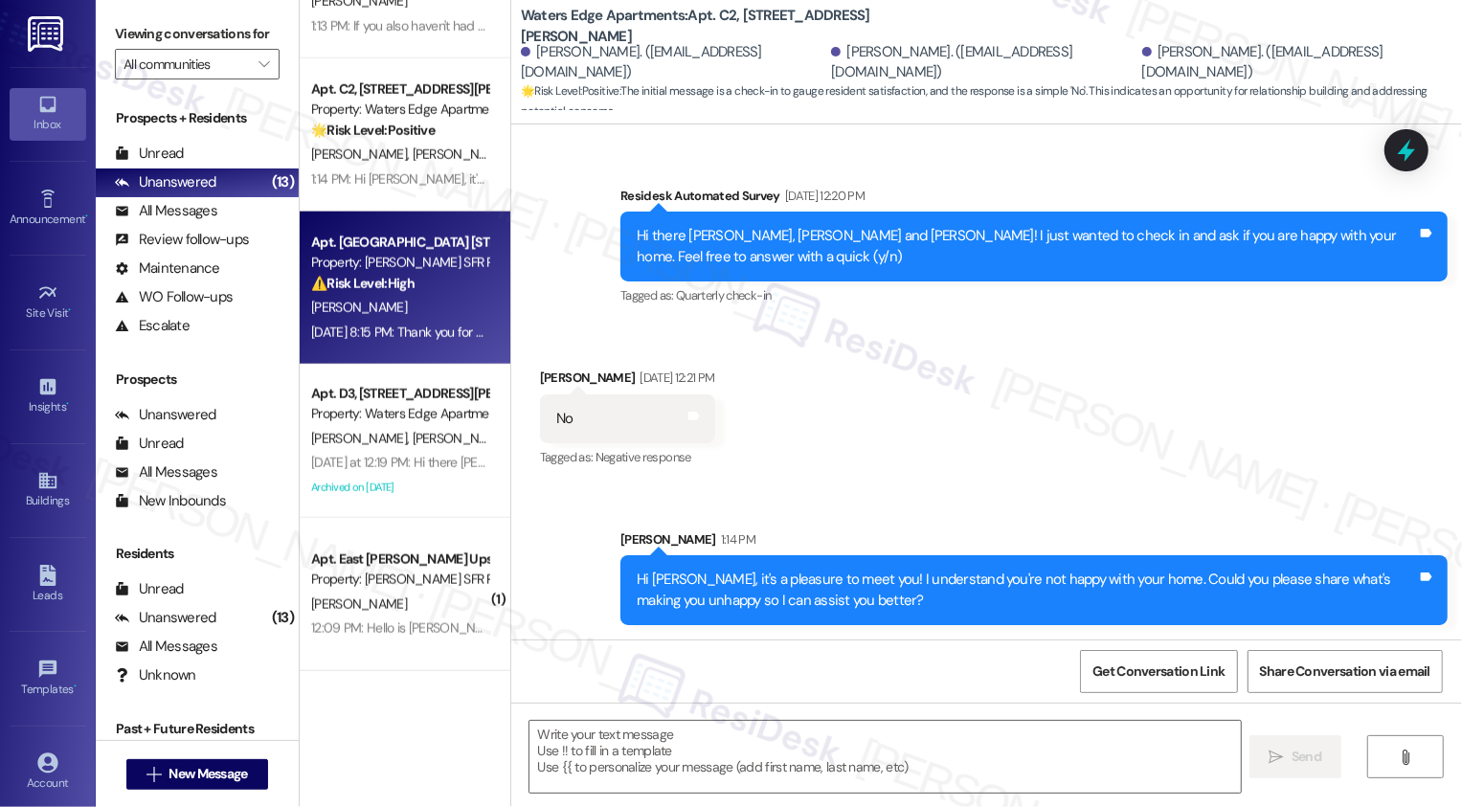
type textarea "Fetching suggested responses. Please feel free to read through the conversation…"
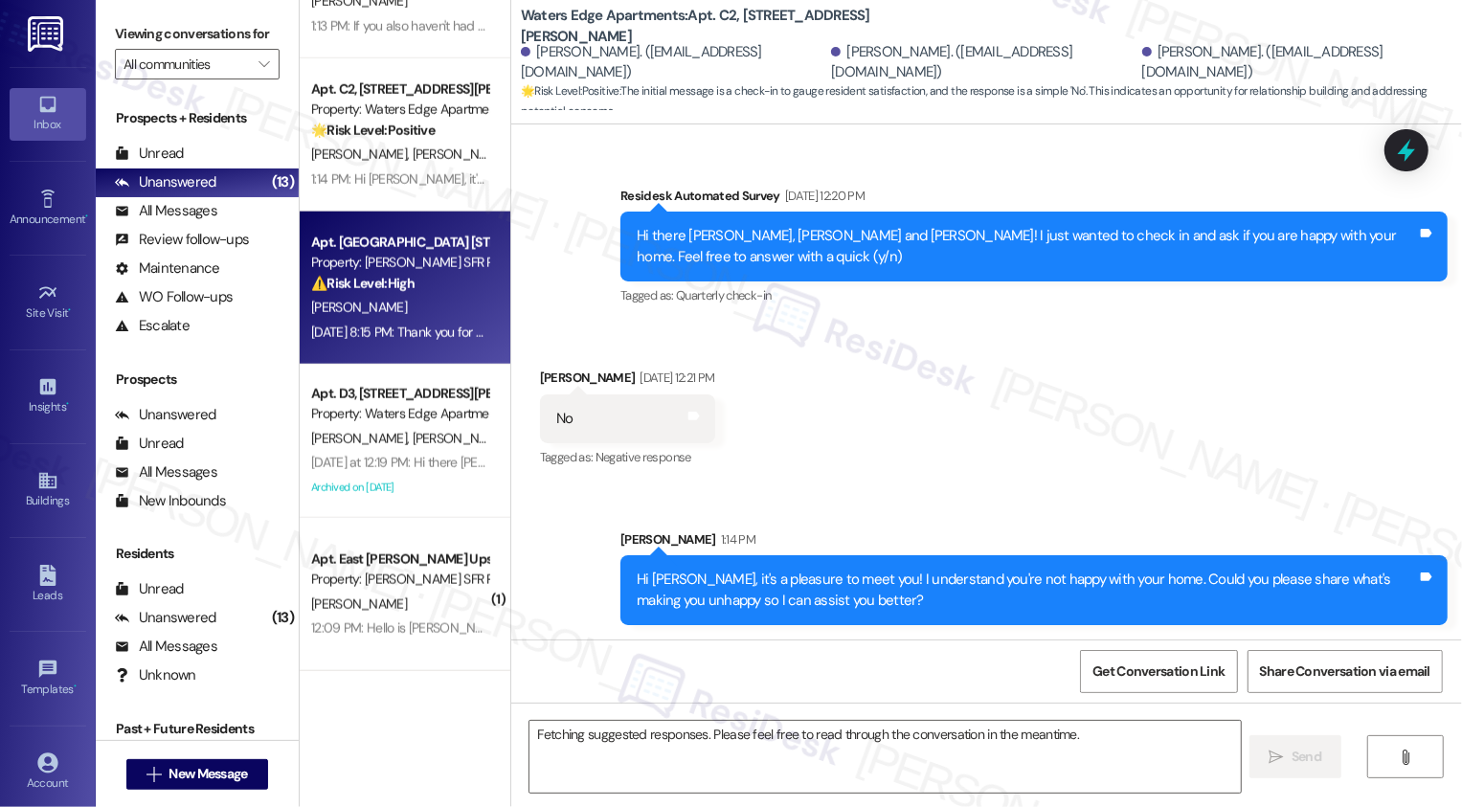
click at [333, 310] on span "D. Mitchell" at bounding box center [359, 307] width 96 height 17
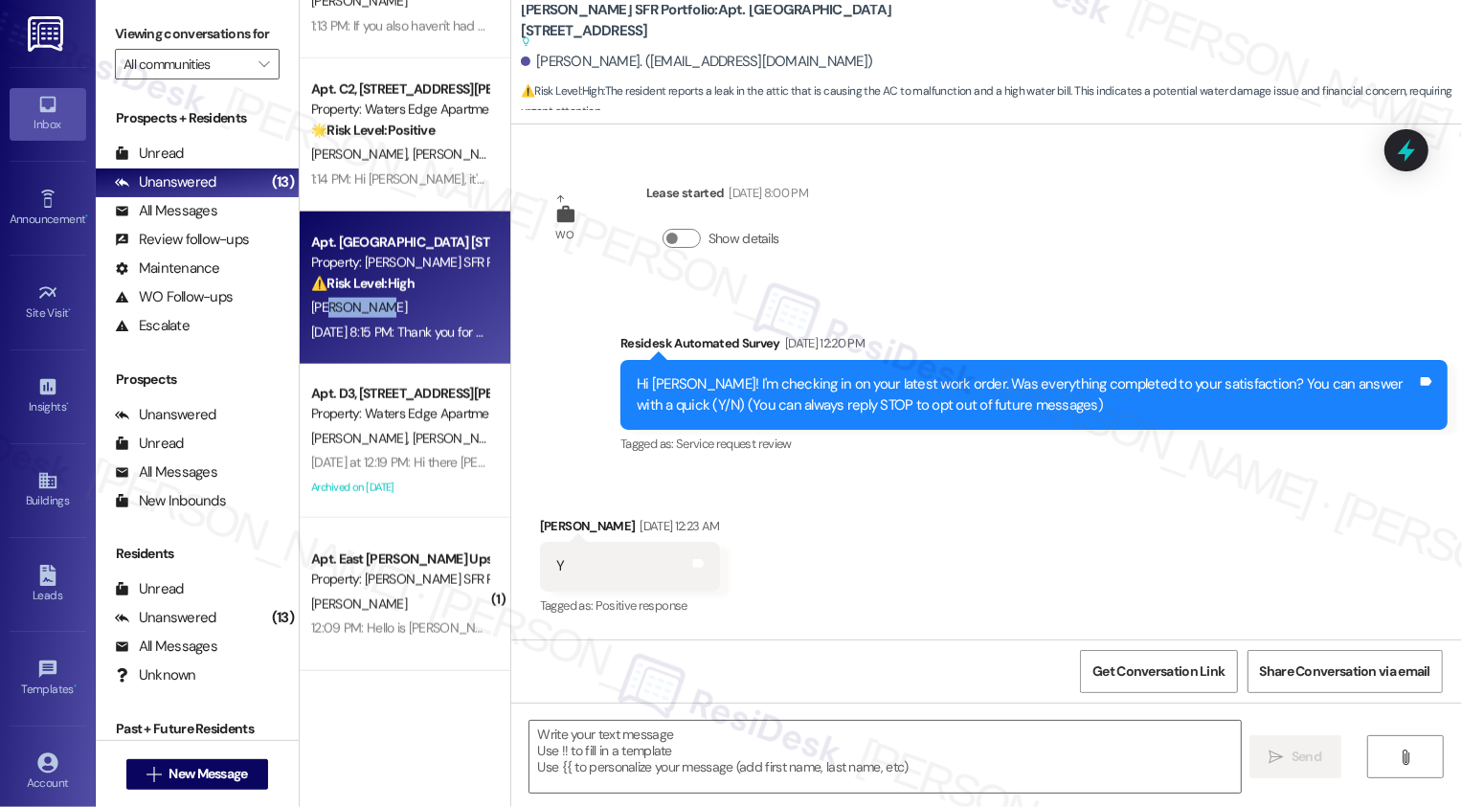
click at [333, 310] on span "D. Mitchell" at bounding box center [359, 307] width 96 height 17
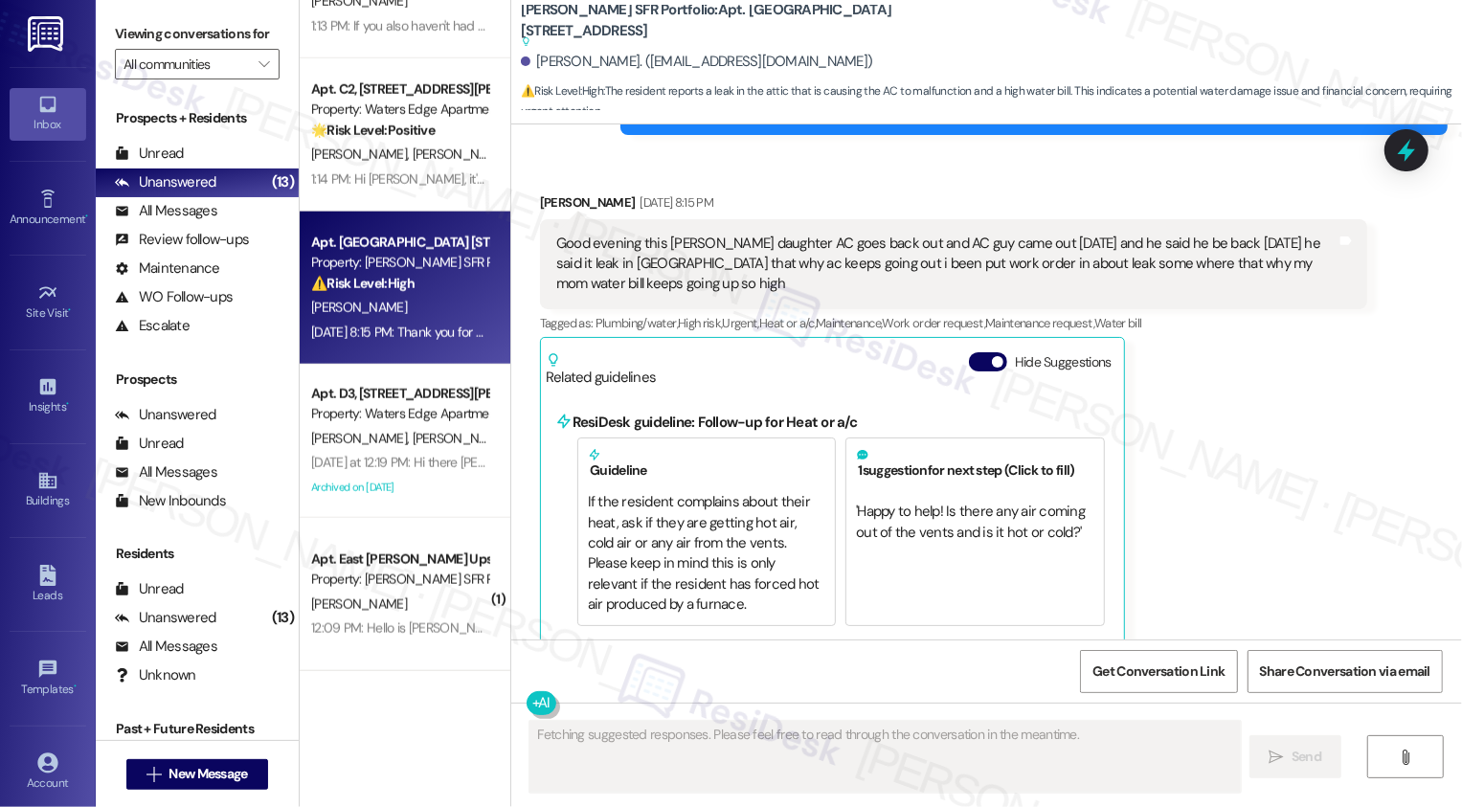
scroll to position [6057, 0]
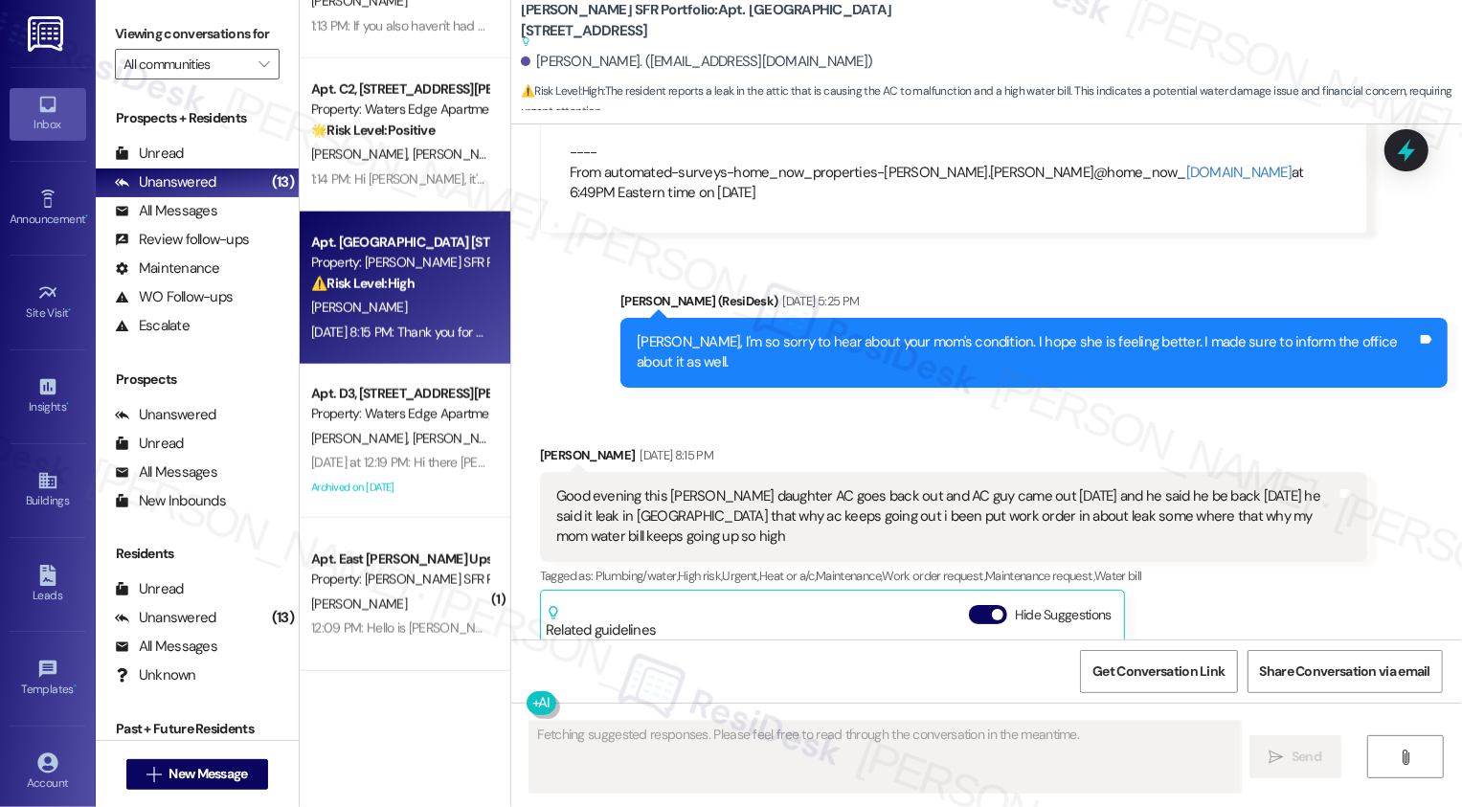
click at [979, 596] on div "Related guidelines Hide Suggestions" at bounding box center [833, 618] width 574 height 45
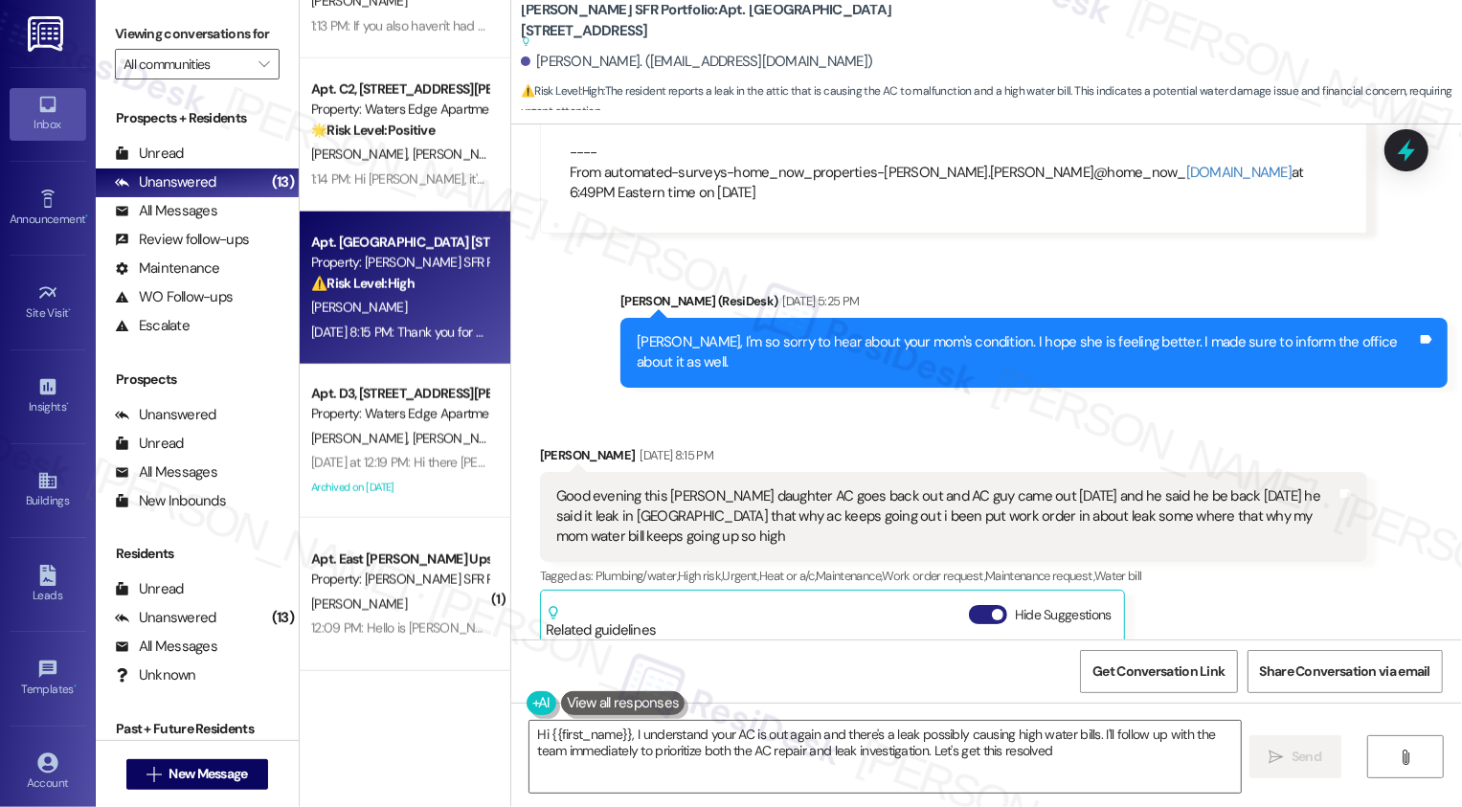
type textarea "Hi {{first_name}}, I understand your AC is out again and there's a leak possibl…"
click at [975, 605] on button "Hide Suggestions" at bounding box center [988, 614] width 38 height 19
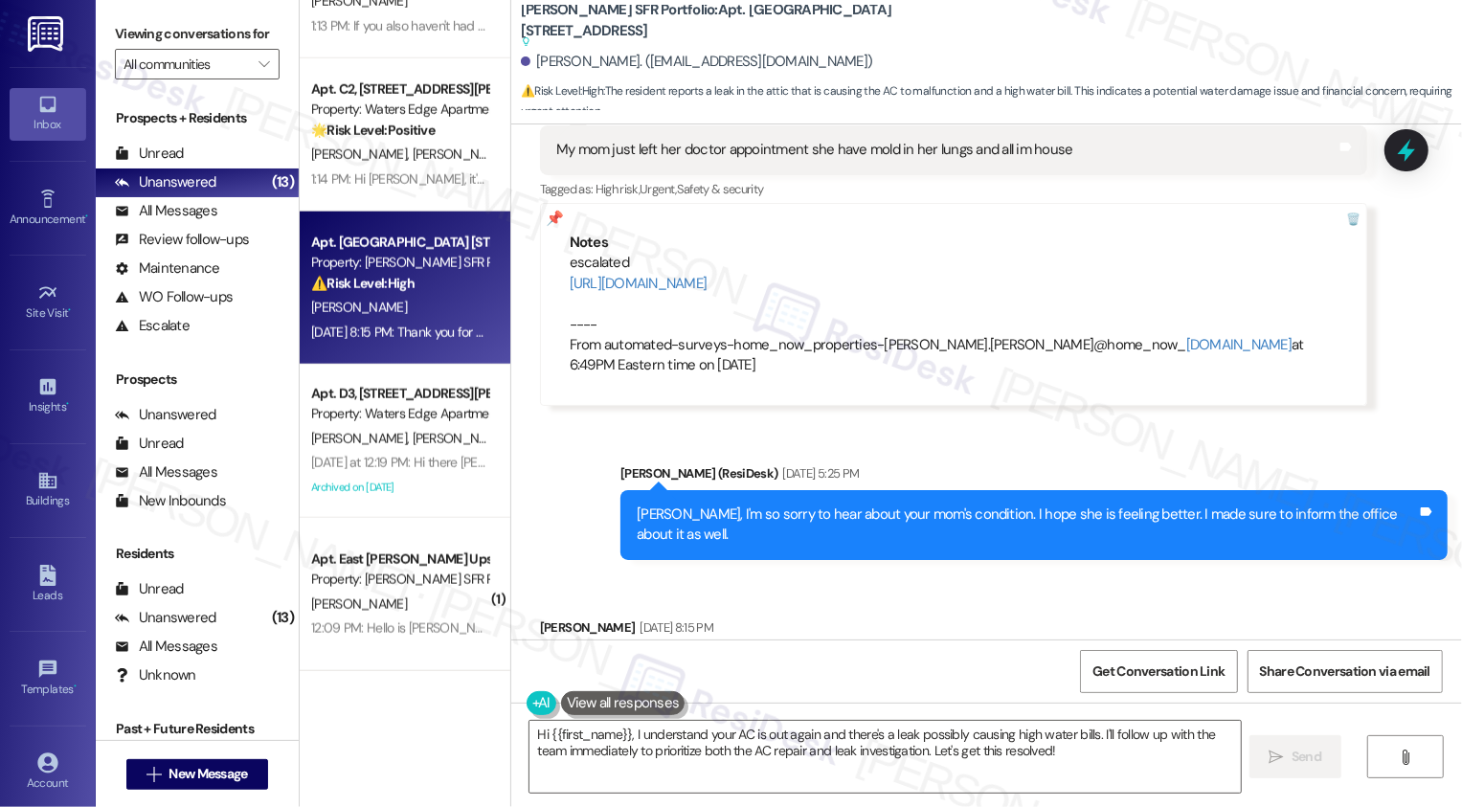
scroll to position [5878, 0]
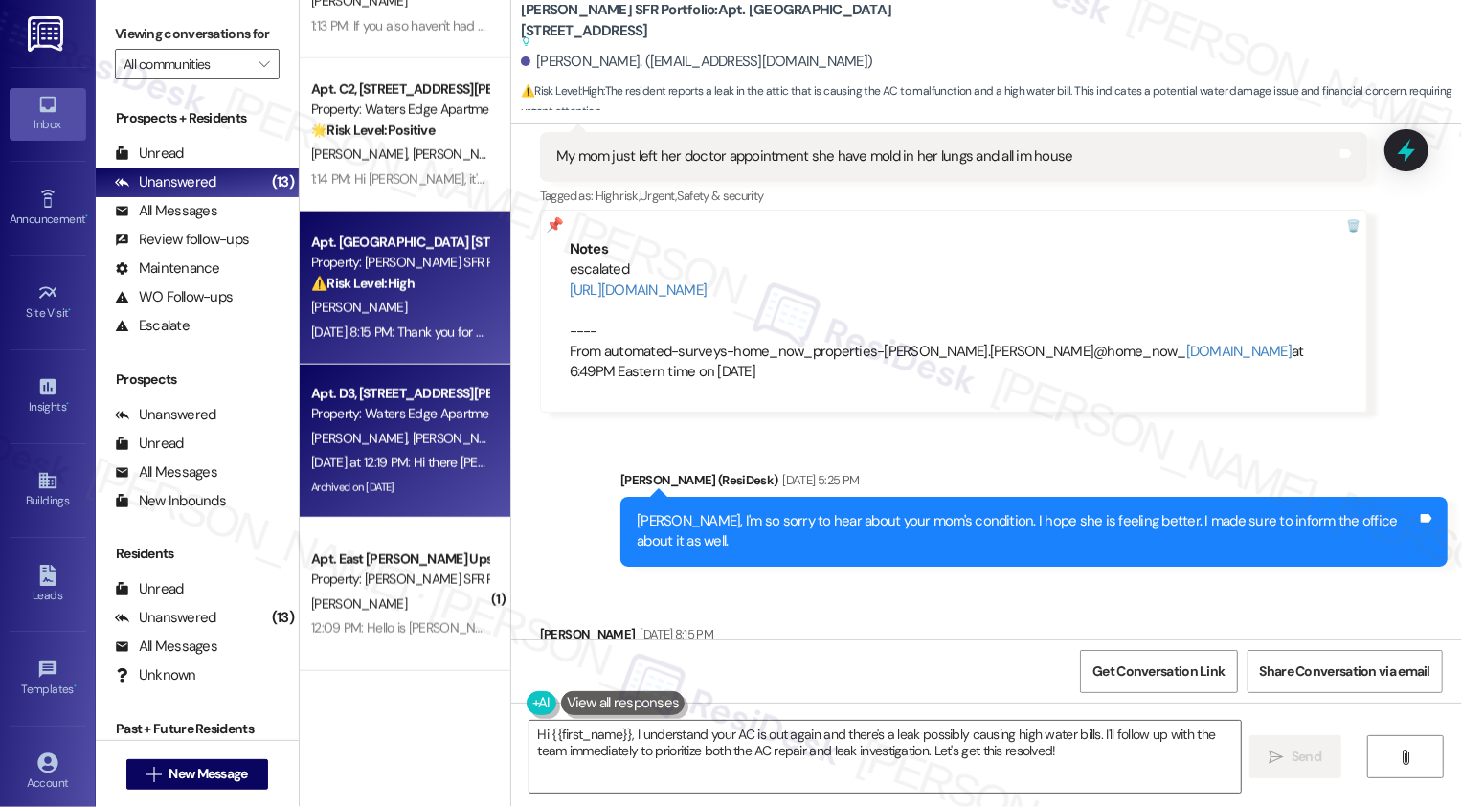
click at [414, 471] on div "Yesterday at 12:19 PM: Hi there Simone and Mark! I just wanted to check in and …" at bounding box center [785, 462] width 948 height 17
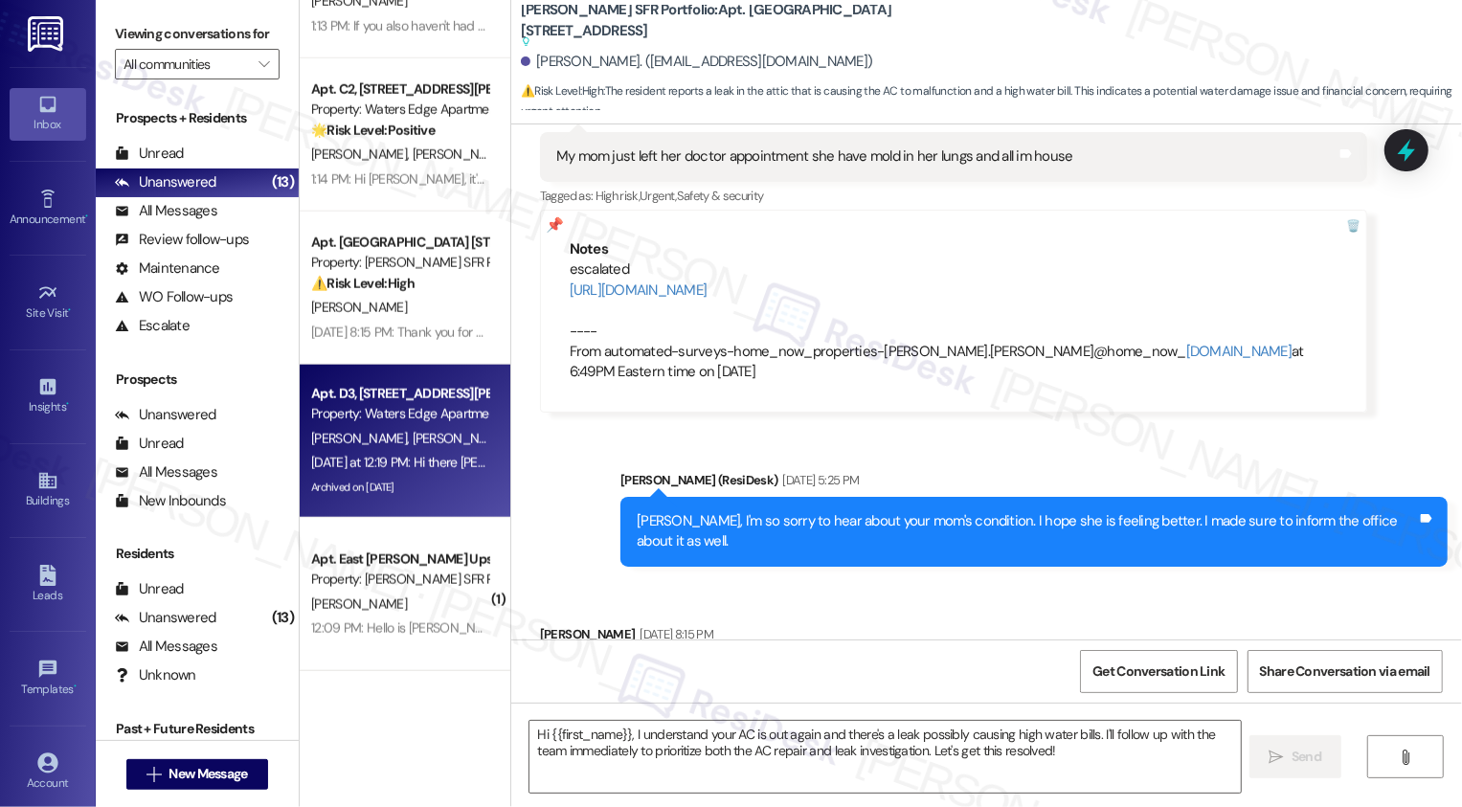
click at [414, 471] on div "Yesterday at 12:19 PM: Hi there Simone and Mark! I just wanted to check in and …" at bounding box center [785, 462] width 948 height 17
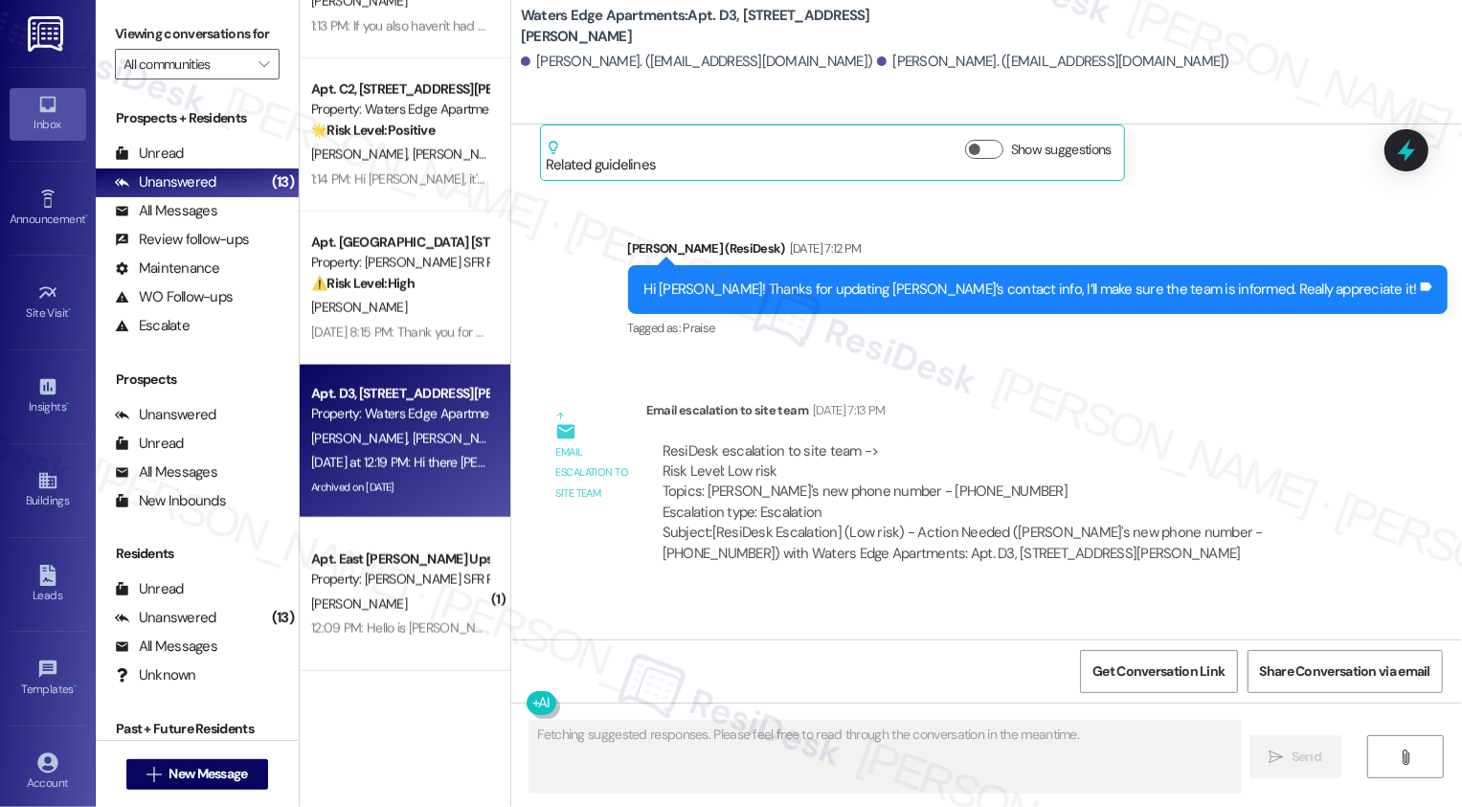
scroll to position [403, 0]
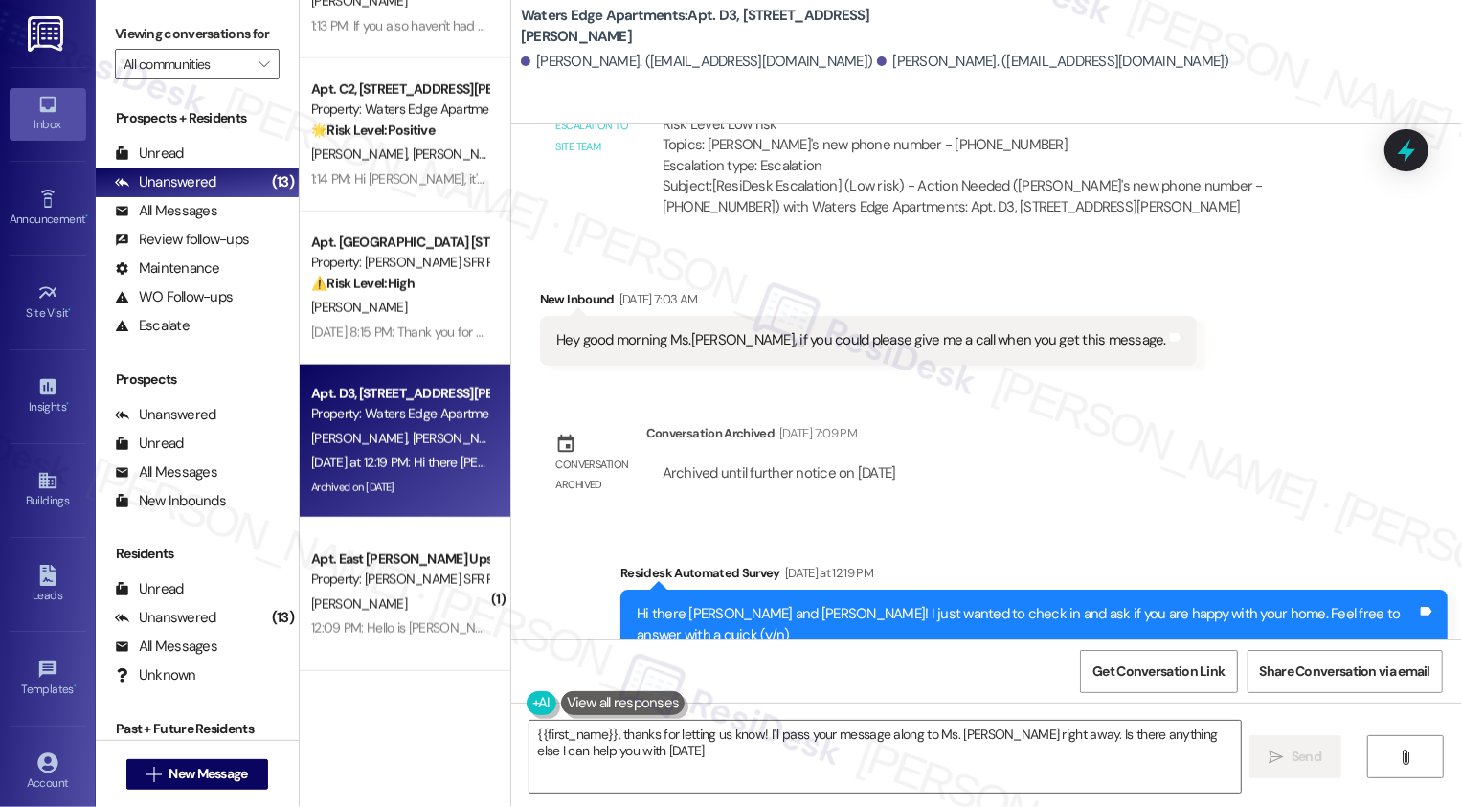
type textarea "{{first_name}}, thanks for letting us know! I'll pass your message along to Ms.…"
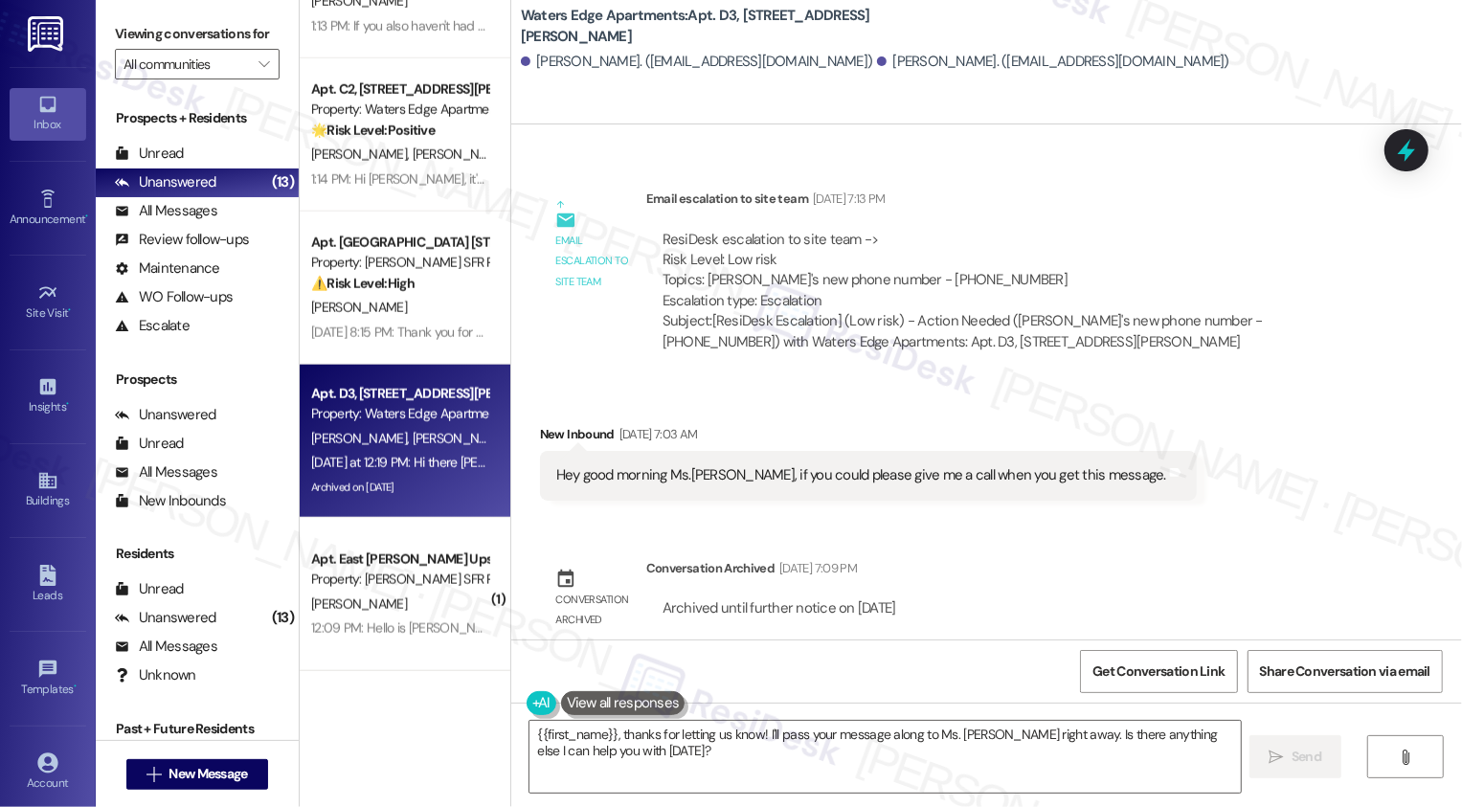
scroll to position [882, 0]
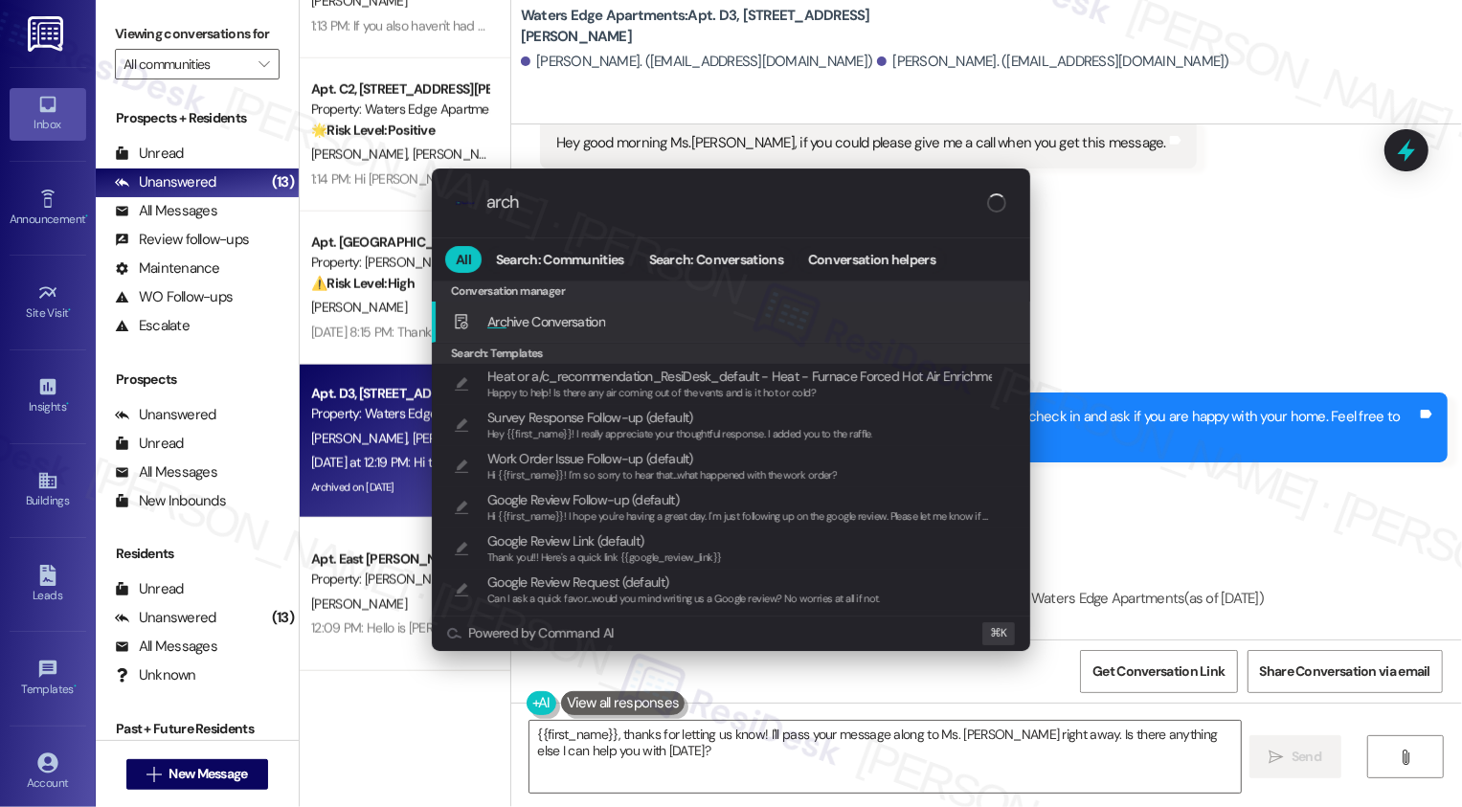
type input "archi"
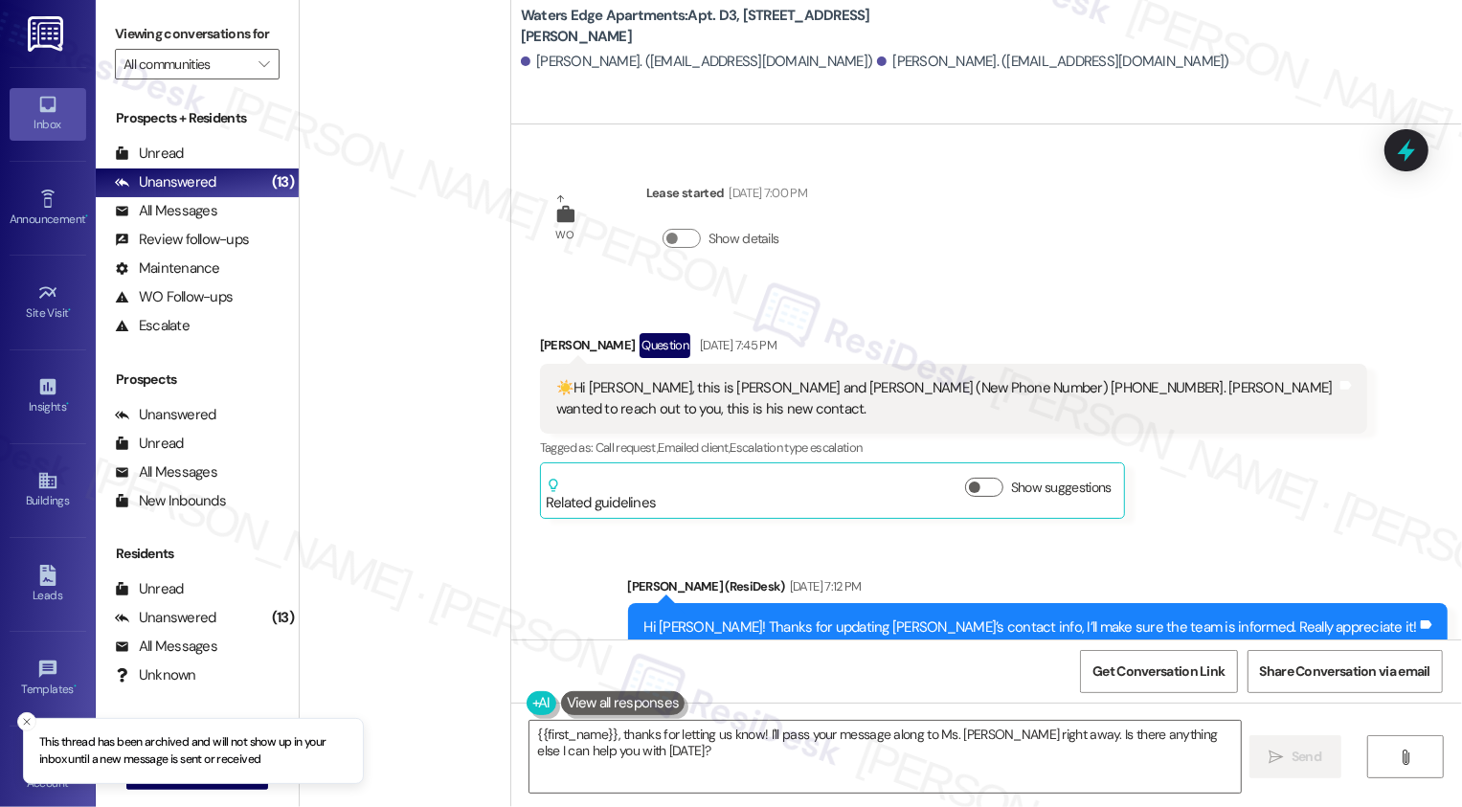
scroll to position [882, 0]
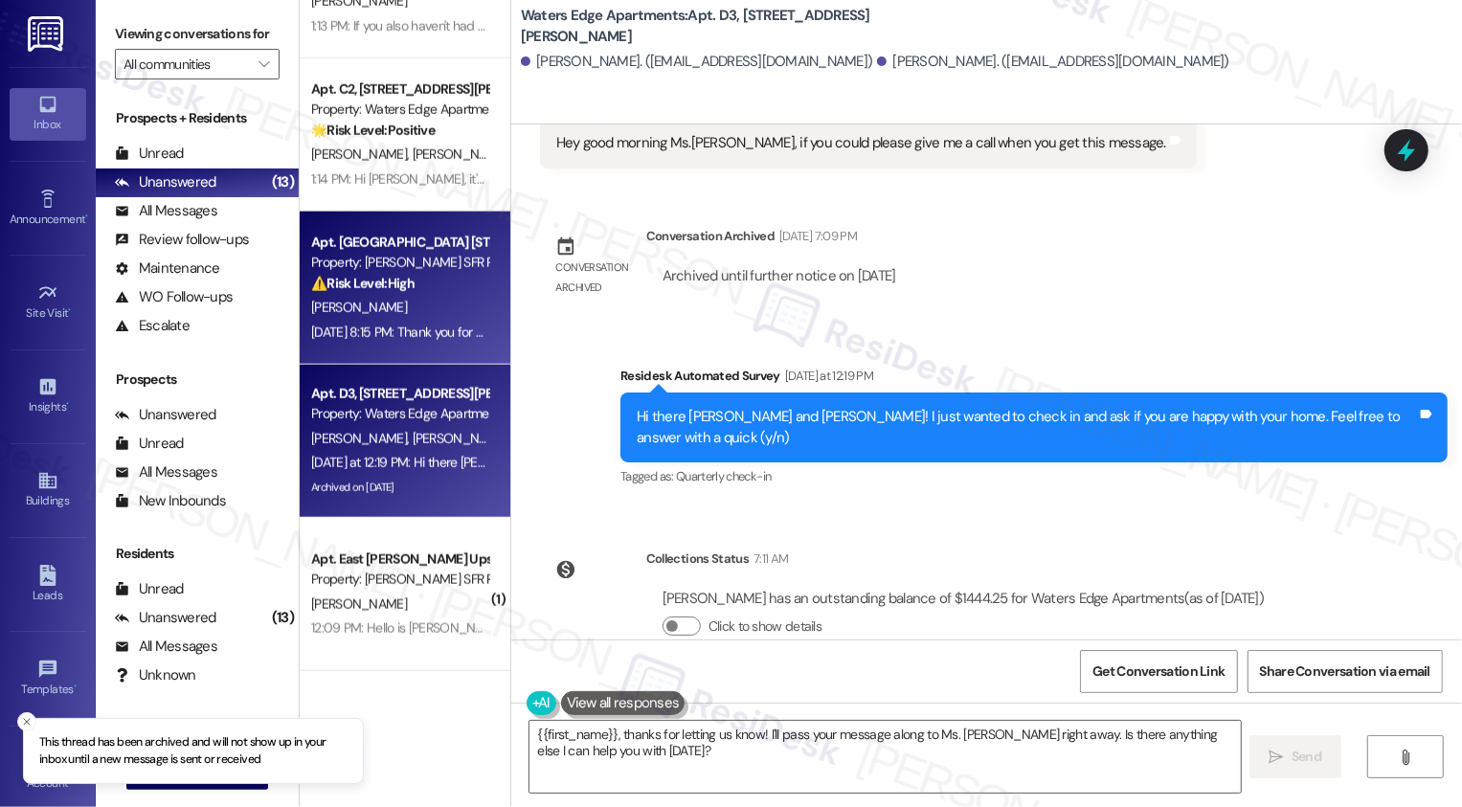
click at [387, 305] on div "[PERSON_NAME]" at bounding box center [399, 308] width 181 height 24
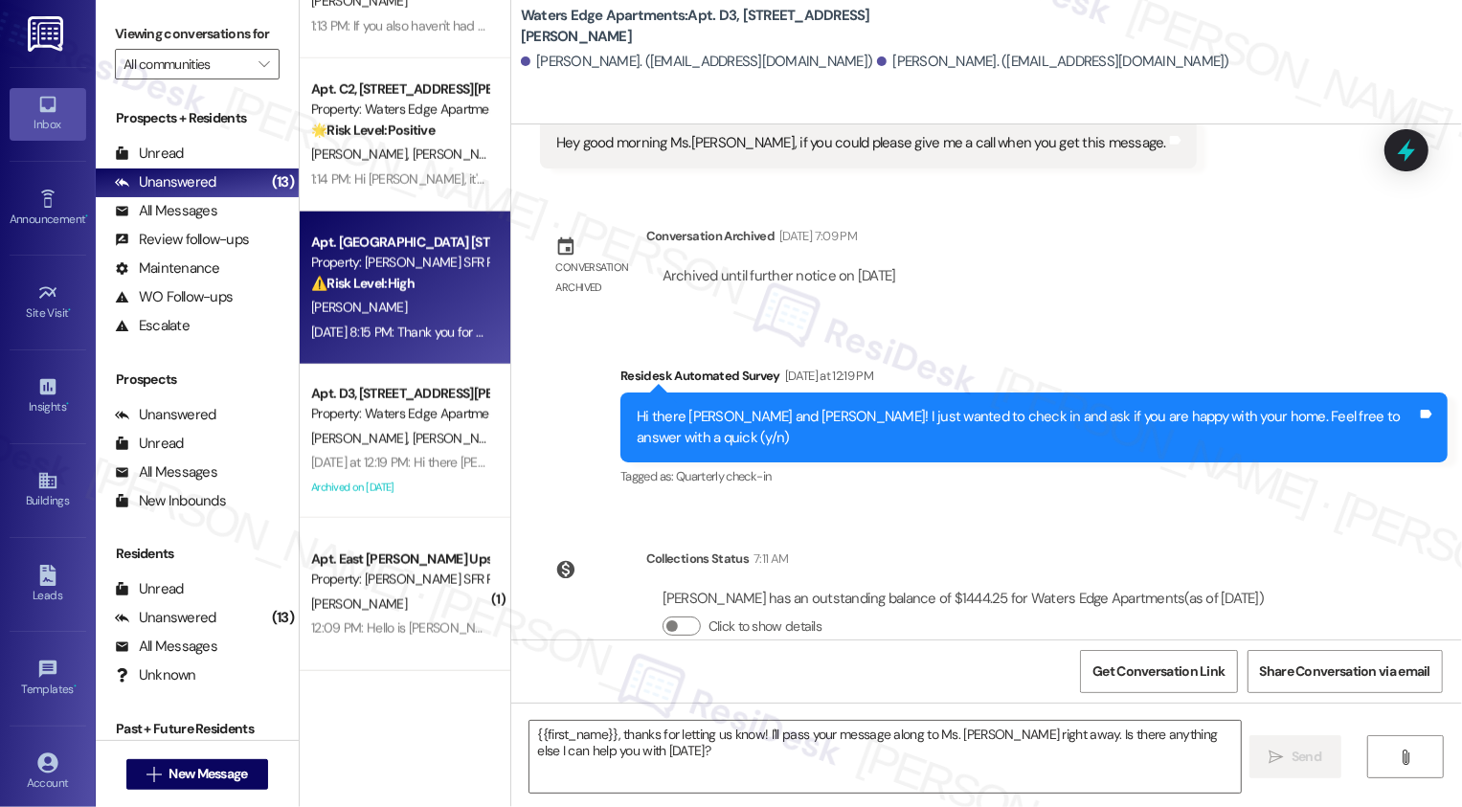
type textarea "Fetching suggested responses. Please feel free to read through the conversation…"
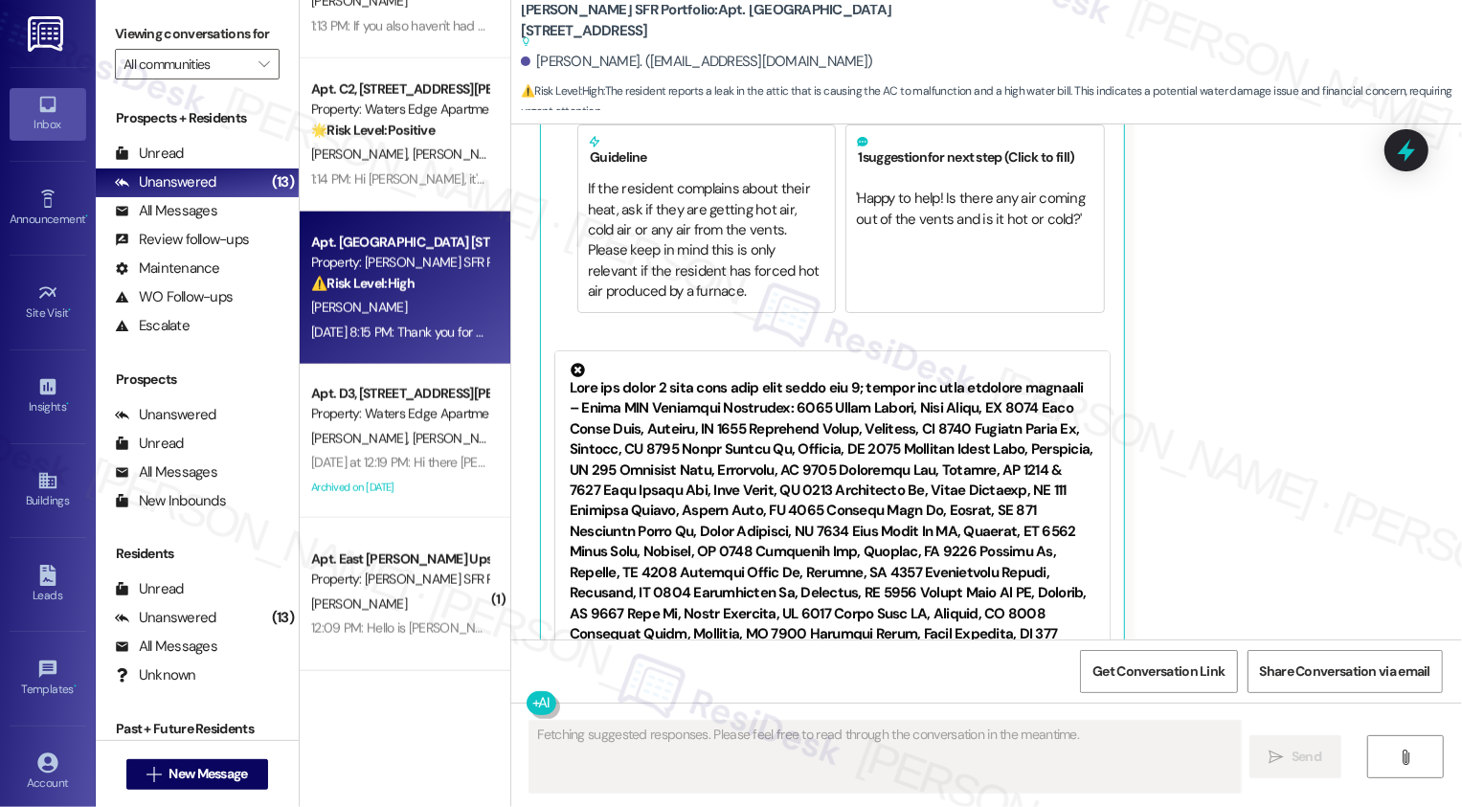
scroll to position [6409, 0]
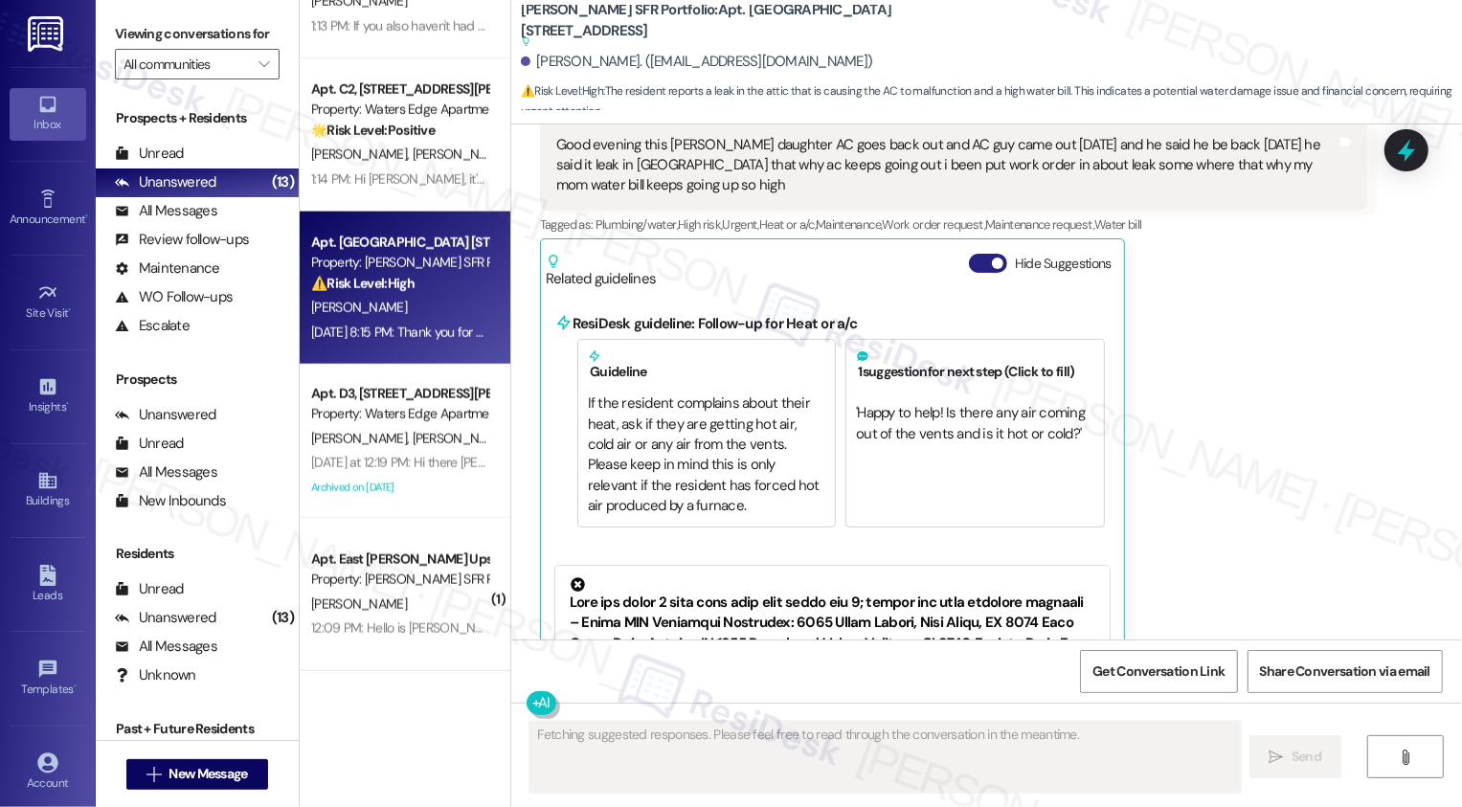
click at [992, 258] on span "button" at bounding box center [997, 263] width 11 height 11
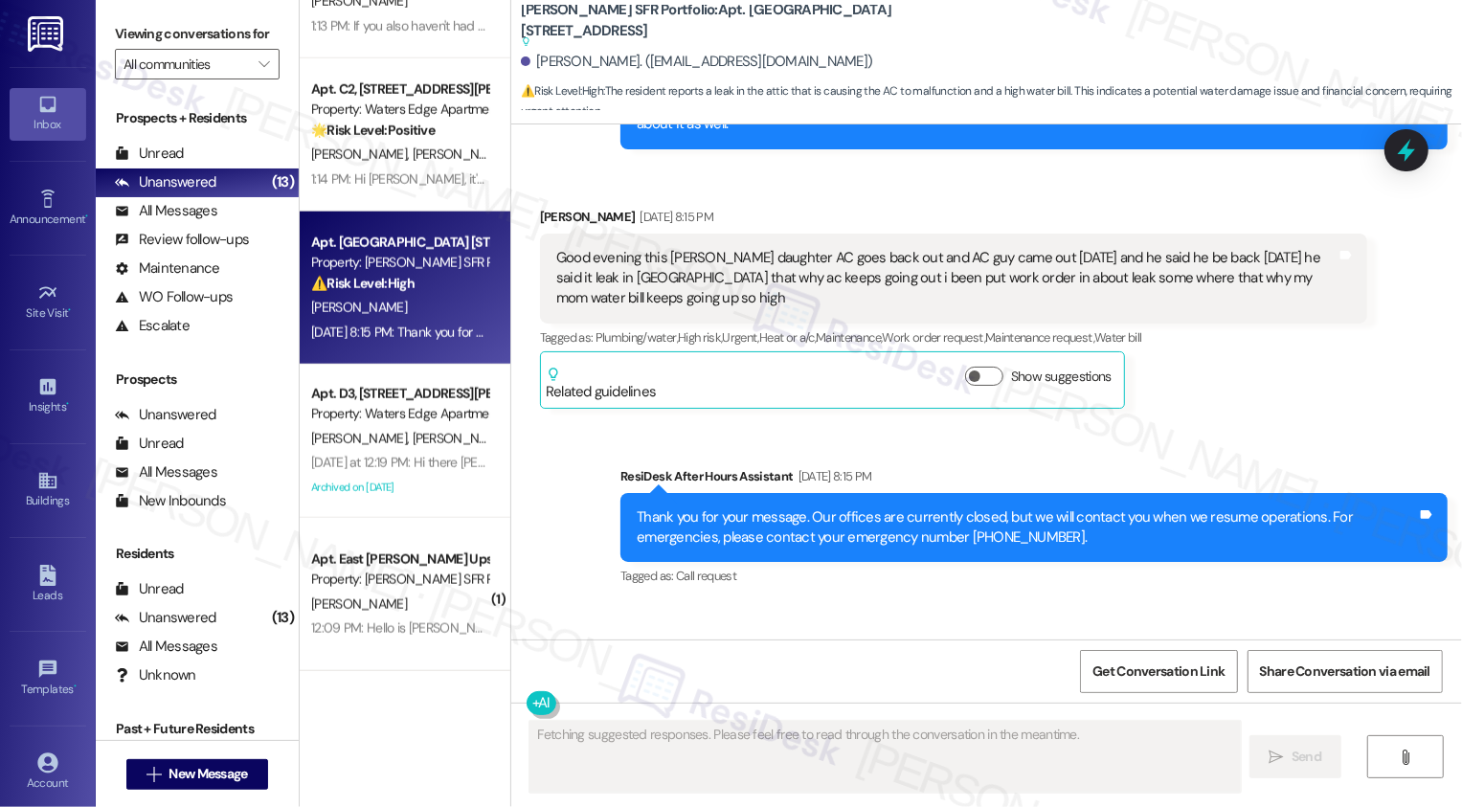
scroll to position [6171, 0]
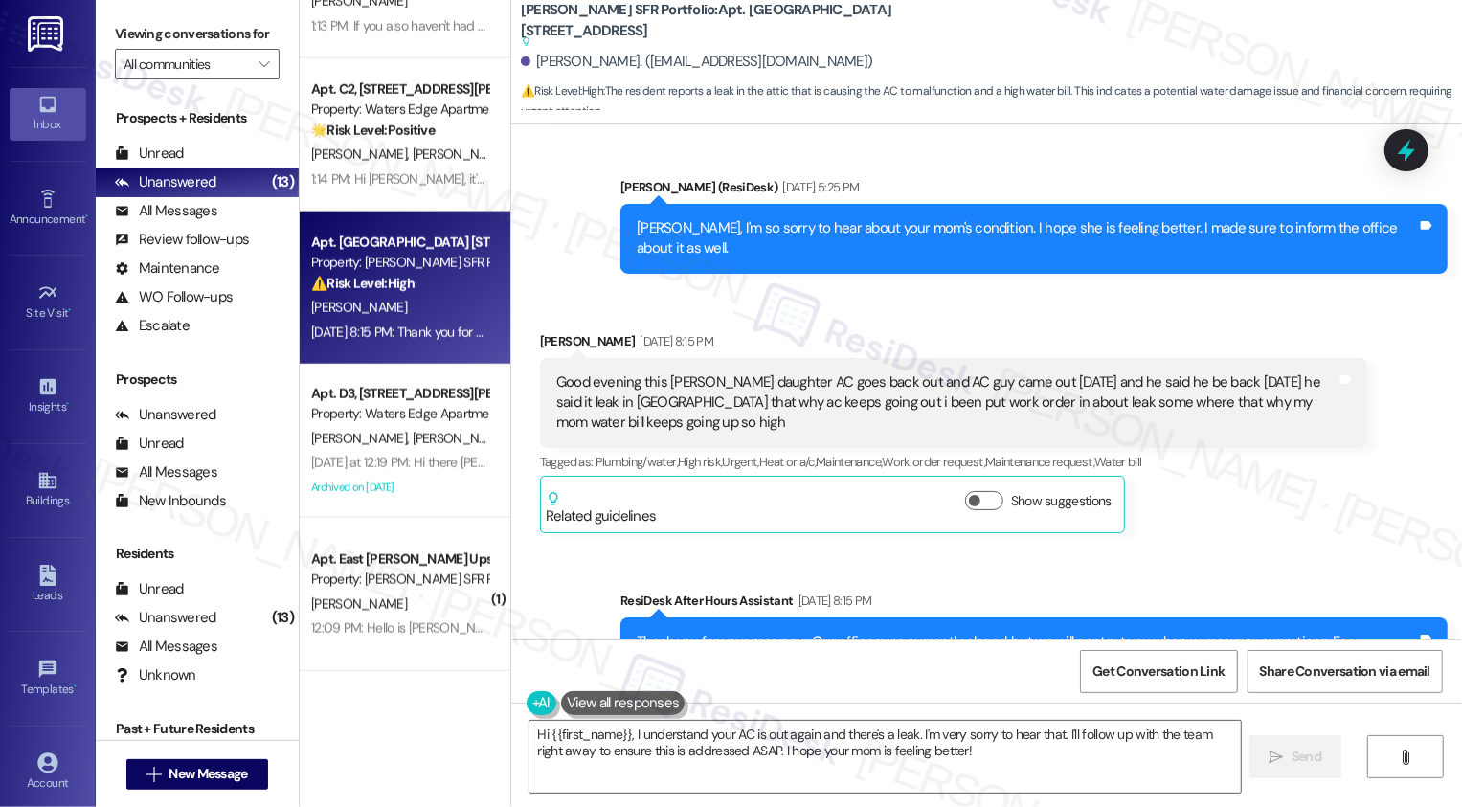
click at [667, 373] on div "Good evening this Delores Doris Mitchell daughter AC goes back out and AC guy c…" at bounding box center [946, 403] width 780 height 61
copy div "Delores"
click at [644, 752] on textarea "Hi {{first_name}}, I understand your AC is out again and there's a leak. I'm ve…" at bounding box center [886, 757] width 712 height 72
type textarea "Hi {{first_name}}, I understand your AC is out again and there's a leak. I'm ve…"
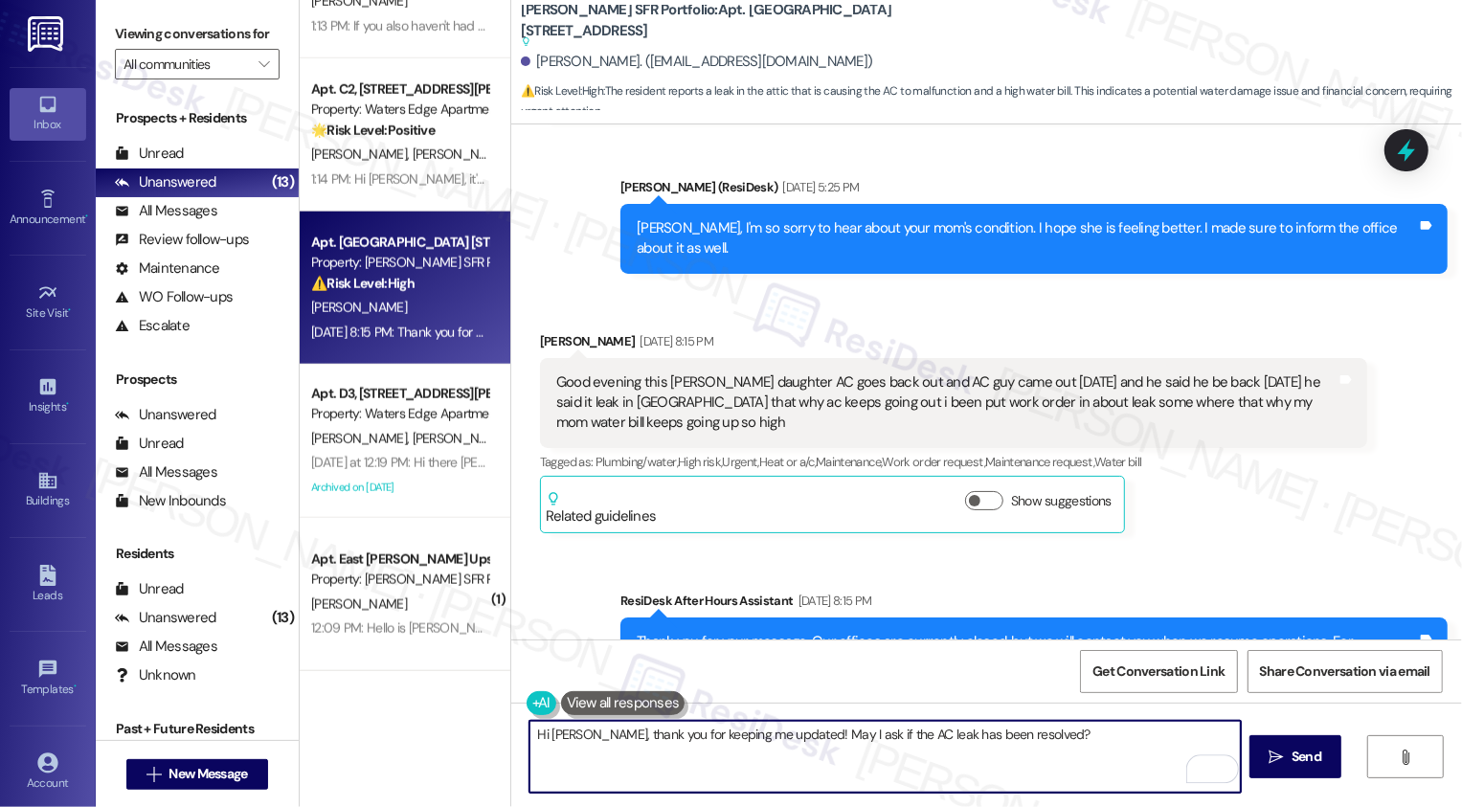
click at [788, 737] on textarea "Hi Delores, thank you for keeping me updated! May I ask if the AC leak has been…" at bounding box center [886, 757] width 712 height 72
click at [826, 737] on textarea "Hi Delores, thank you for keeping me updated! May I ask if the AC leak has been…" at bounding box center [886, 757] width 712 height 72
click at [910, 731] on textarea "Hi Delores, thank you for keeping me updated! May I confirm if the AC leak has …" at bounding box center [886, 757] width 712 height 72
type textarea "Hi Delores, thank you for keeping me updated! May I confirm if the AC/leak has …"
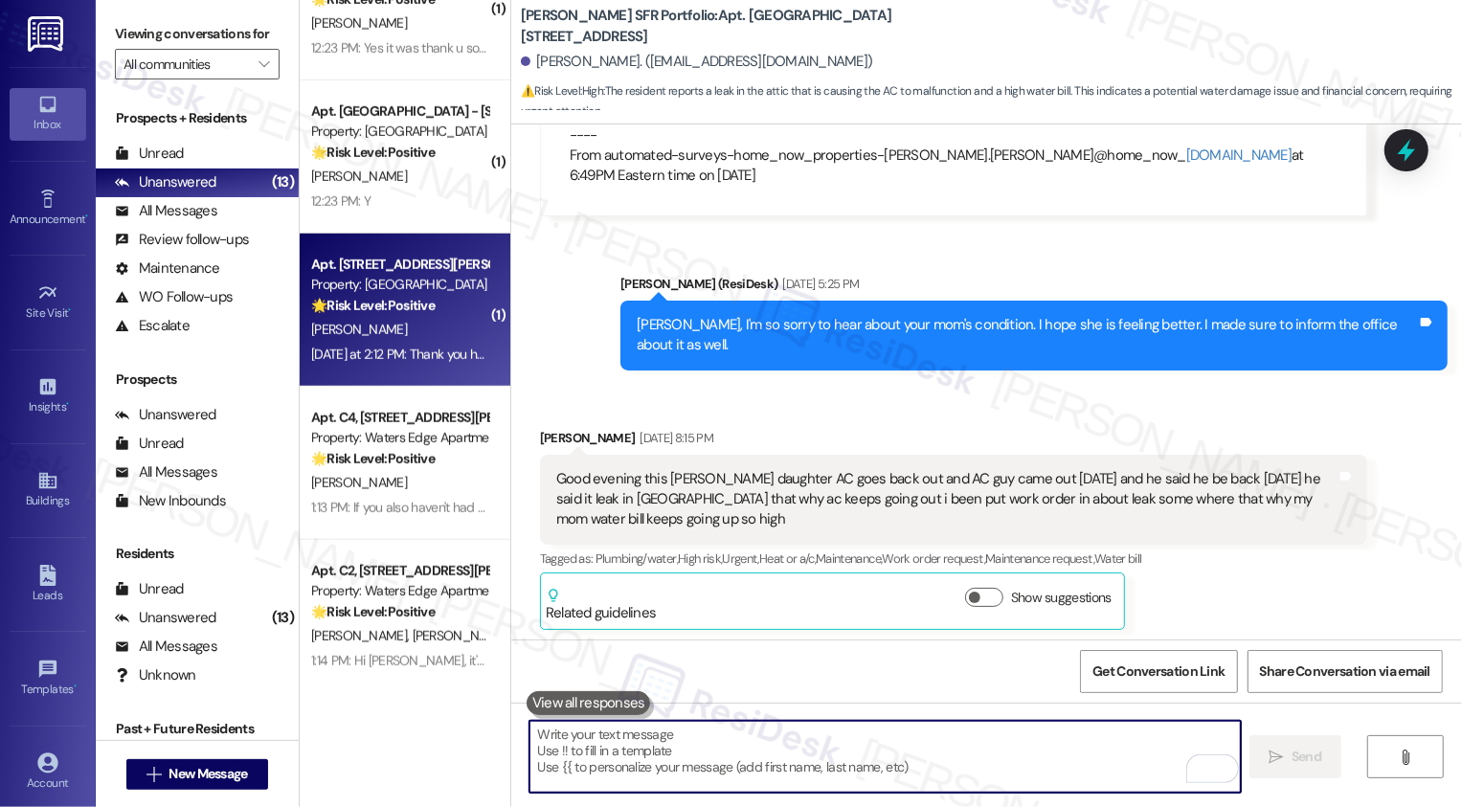
scroll to position [6033, 0]
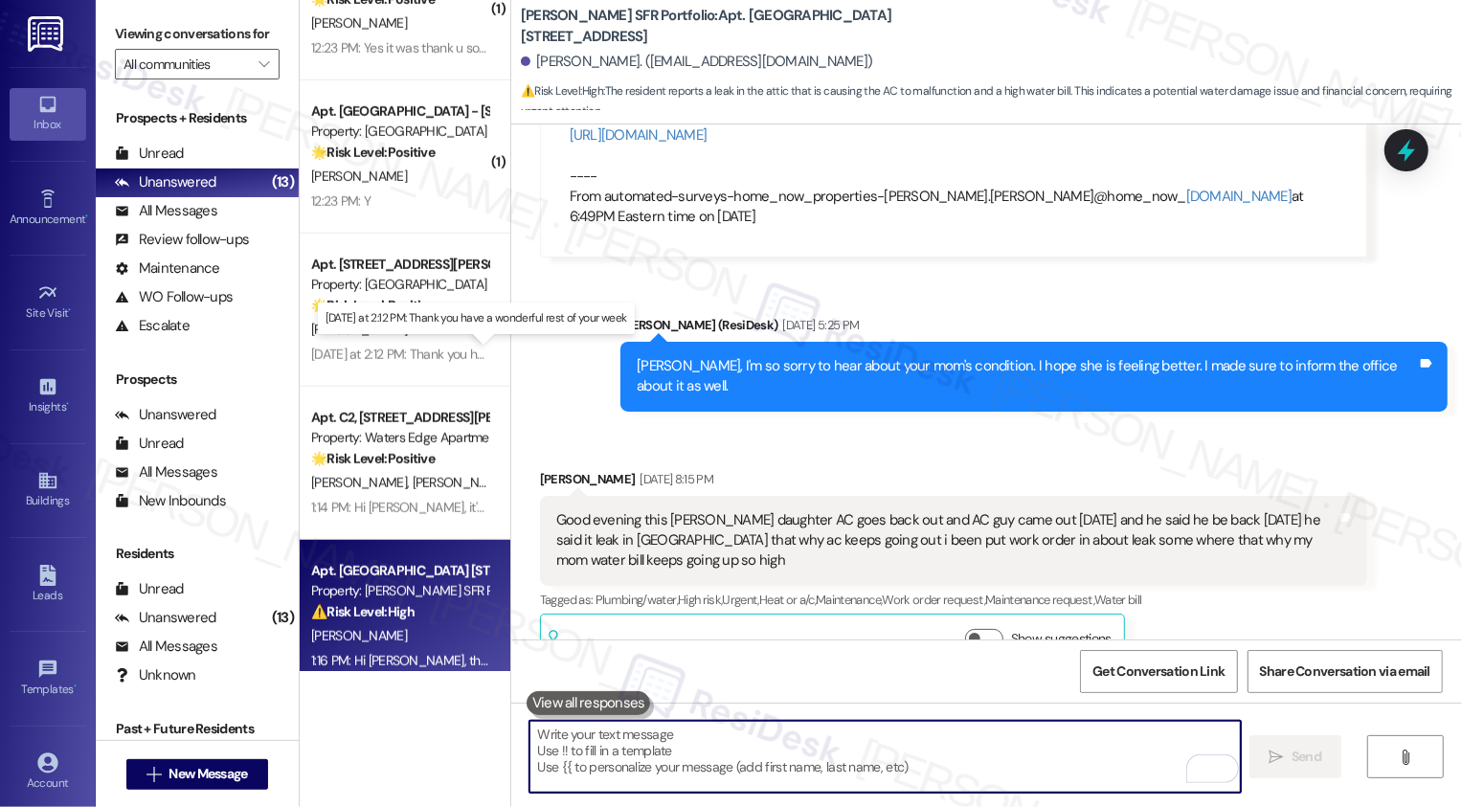
click at [403, 361] on div "Yesterday at 2:12 PM: Thank you have a wonderful rest of your week Yesterday at…" at bounding box center [488, 354] width 354 height 17
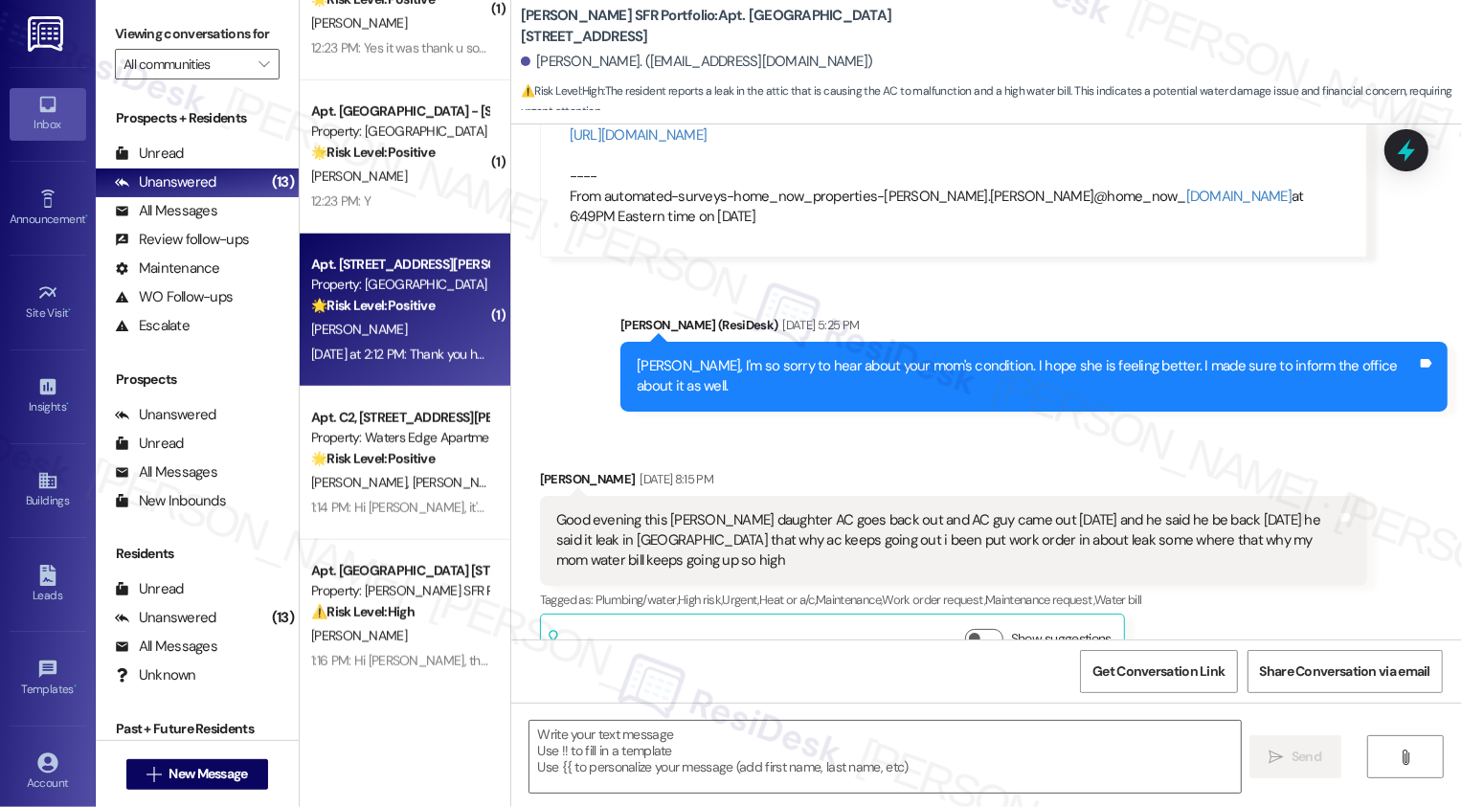
type textarea "Fetching suggested responses. Please feel free to read through the conversation…"
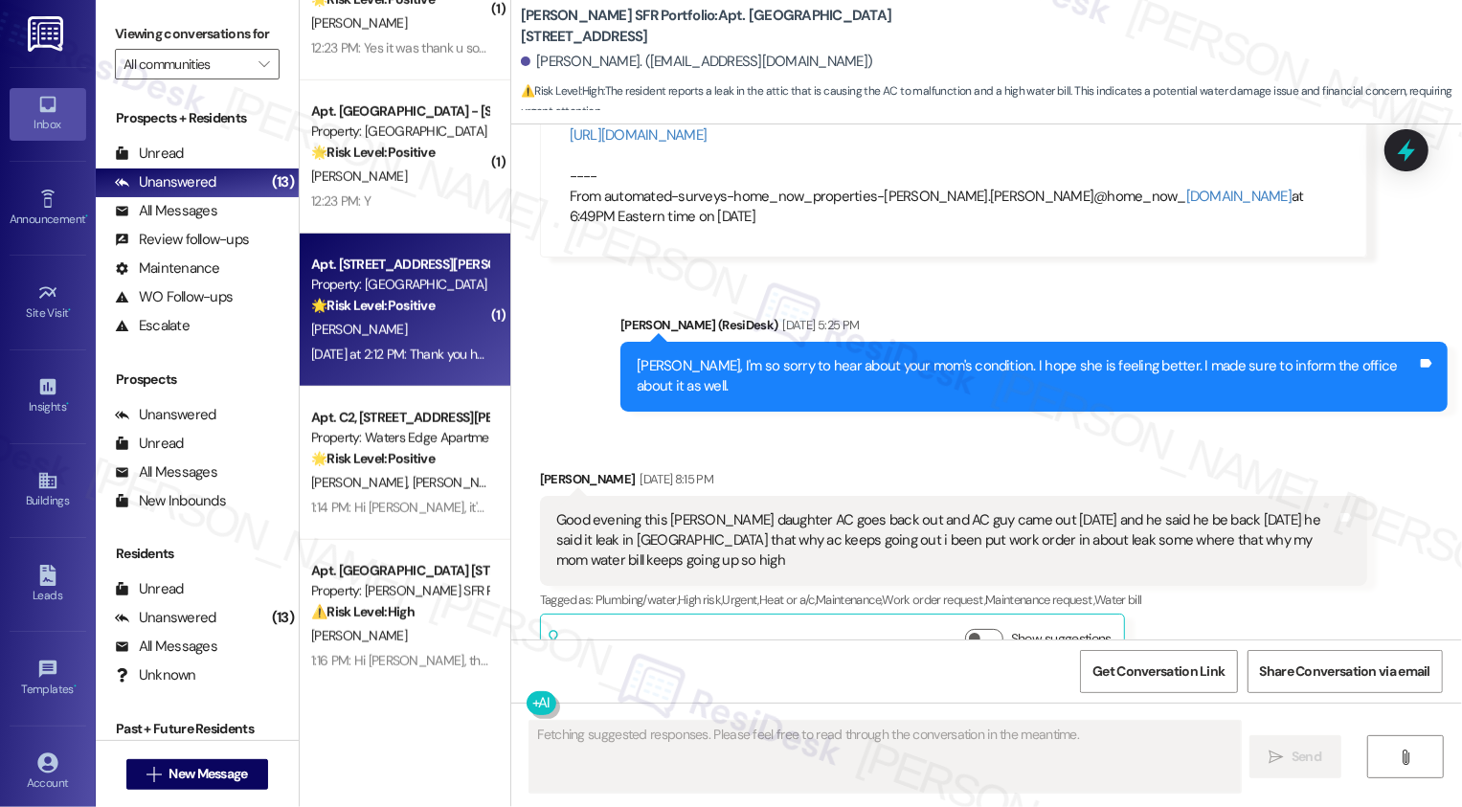
click at [403, 361] on div "Yesterday at 2:12 PM: Thank you have a wonderful rest of your week Yesterday at…" at bounding box center [488, 354] width 354 height 17
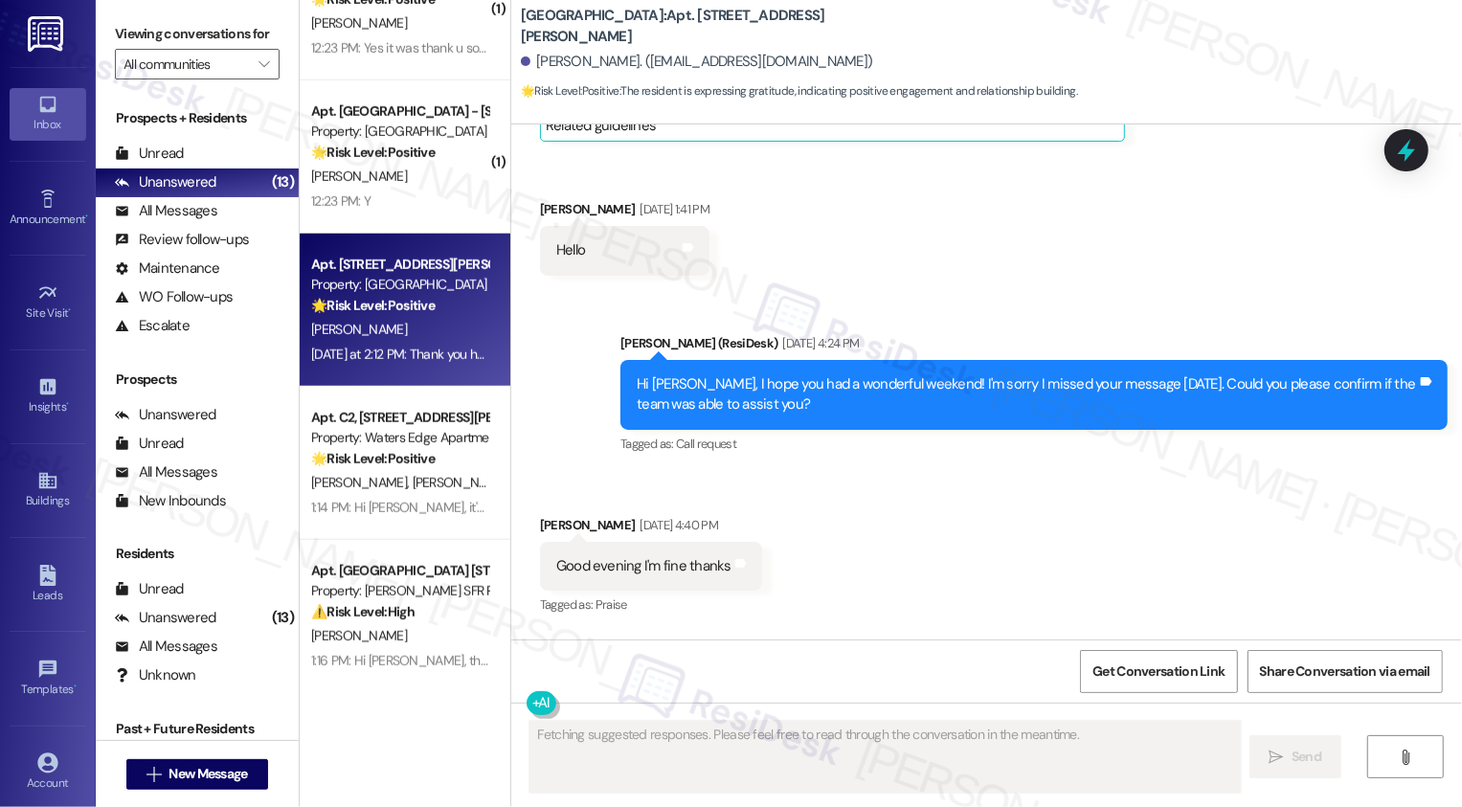
scroll to position [9499, 0]
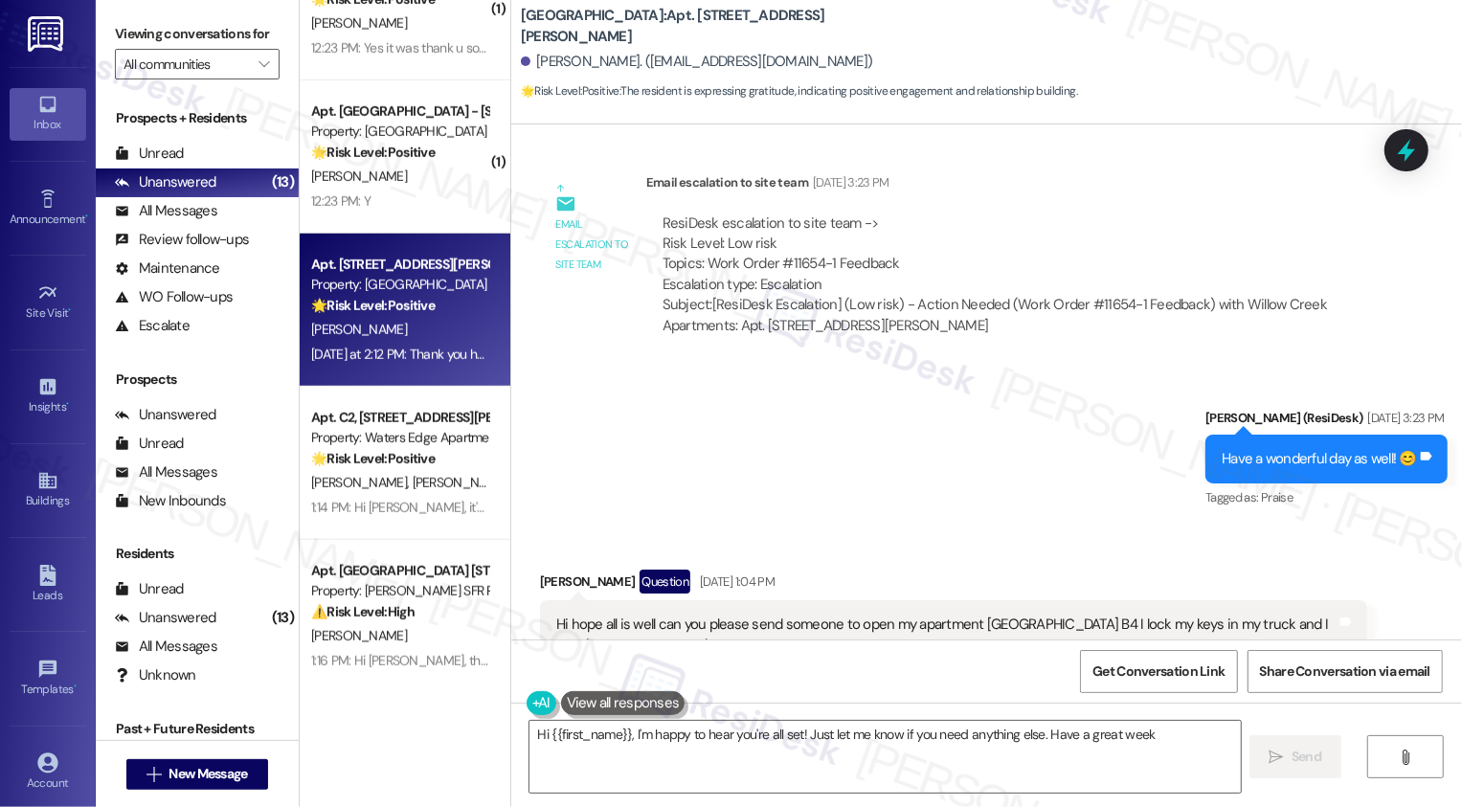
type textarea "Hi {{first_name}}, I'm happy to hear you're all set! Just let me know if you ne…"
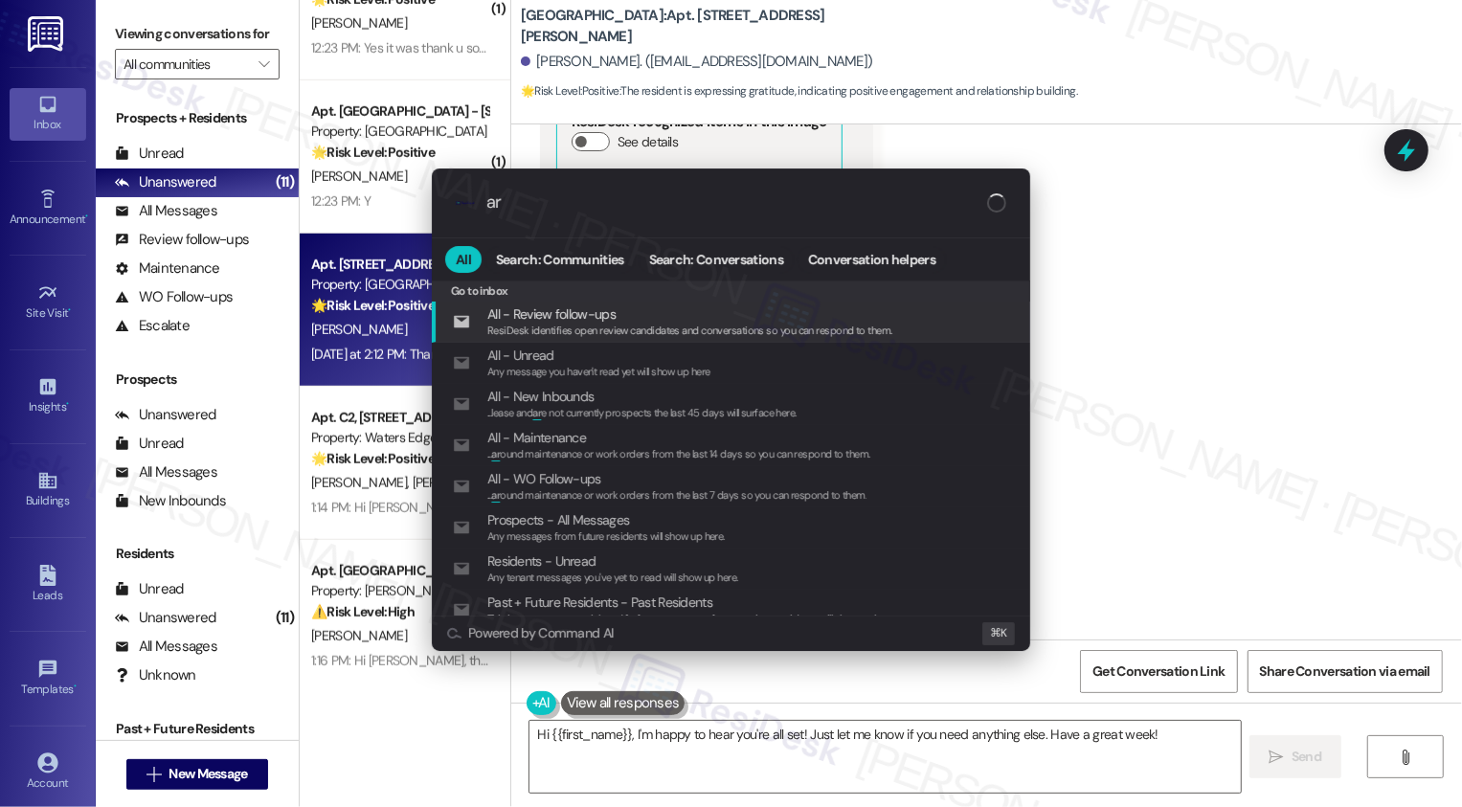
scroll to position [5764, 0]
type input "archi"
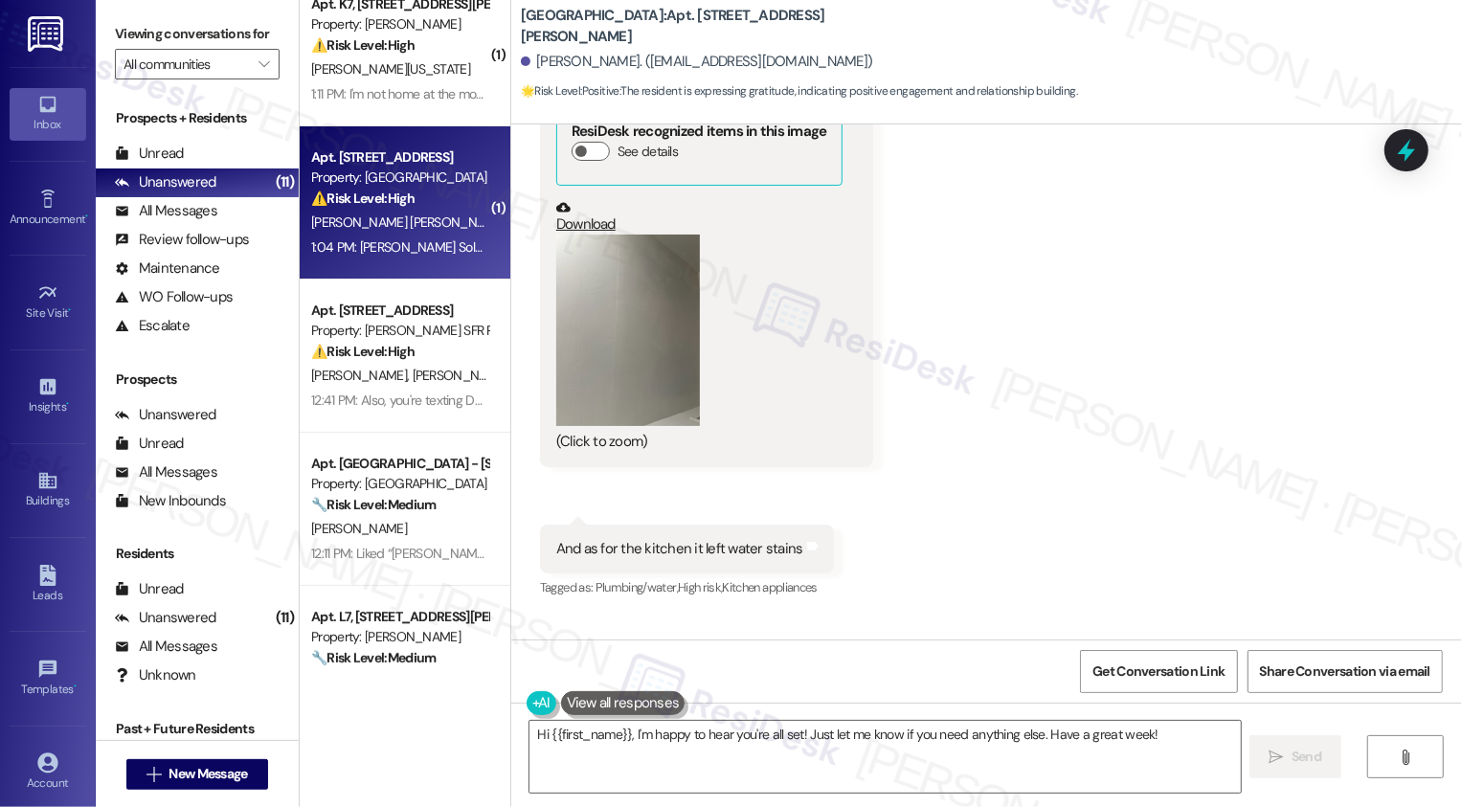
scroll to position [29, 0]
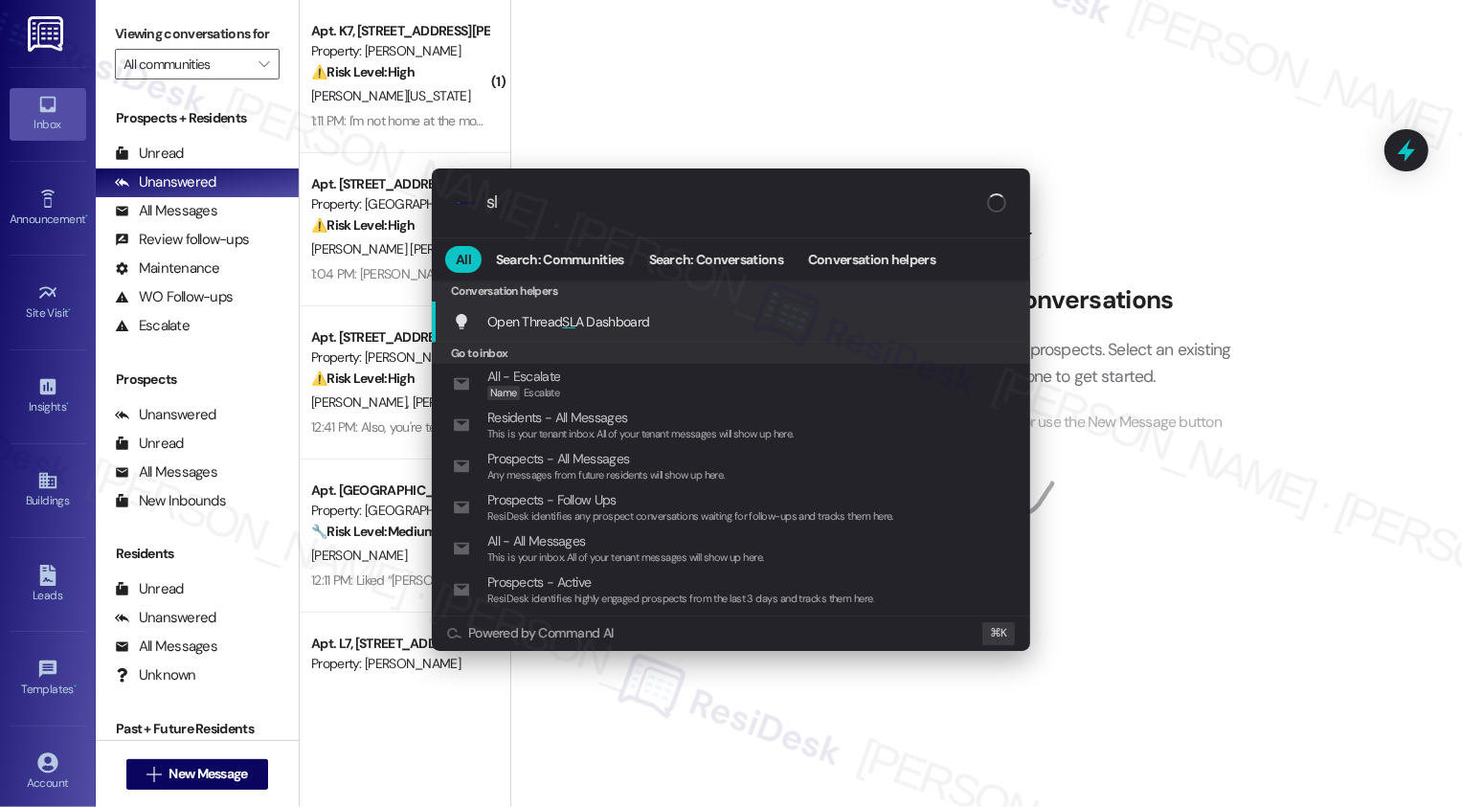
type input "sla"
